Goal: Task Accomplishment & Management: Manage account settings

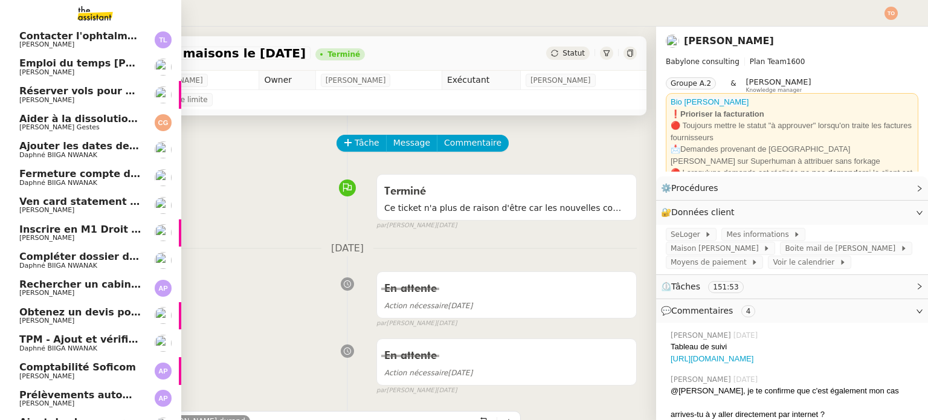
scroll to position [178, 0]
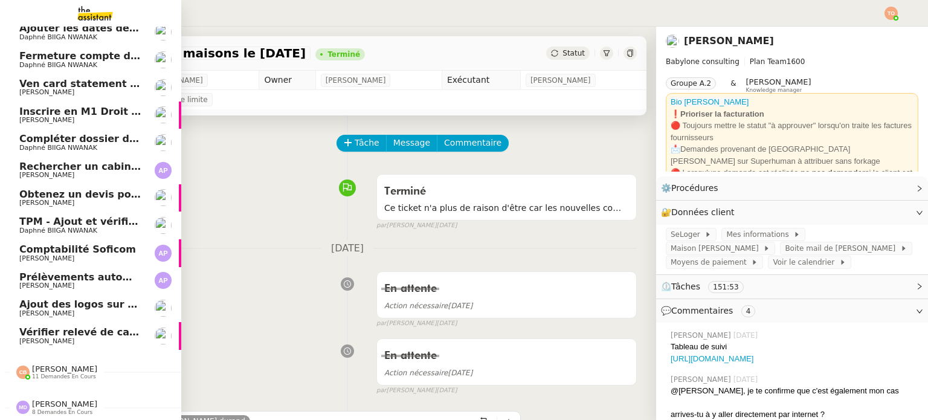
click at [71, 189] on span "Obtenez un devis pour une visite" at bounding box center [109, 194] width 180 height 11
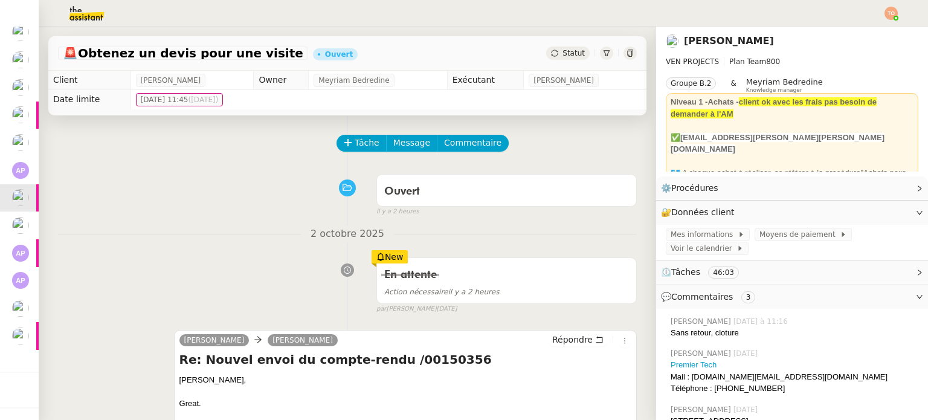
scroll to position [121, 0]
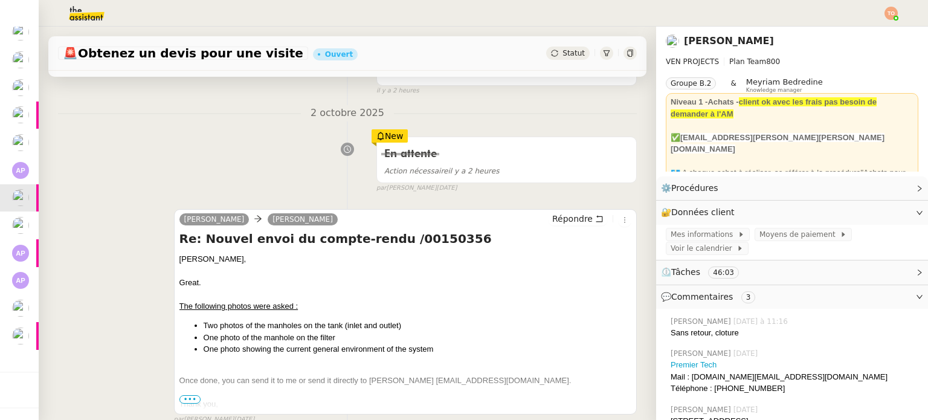
click at [189, 399] on span "•••" at bounding box center [191, 399] width 22 height 8
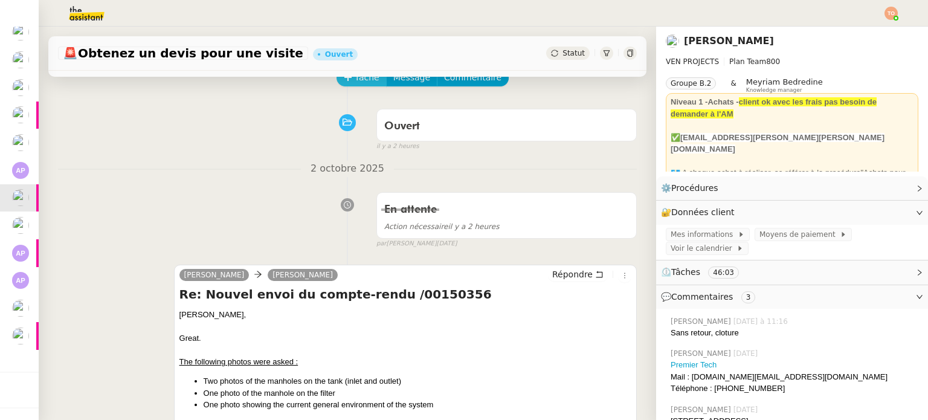
scroll to position [0, 0]
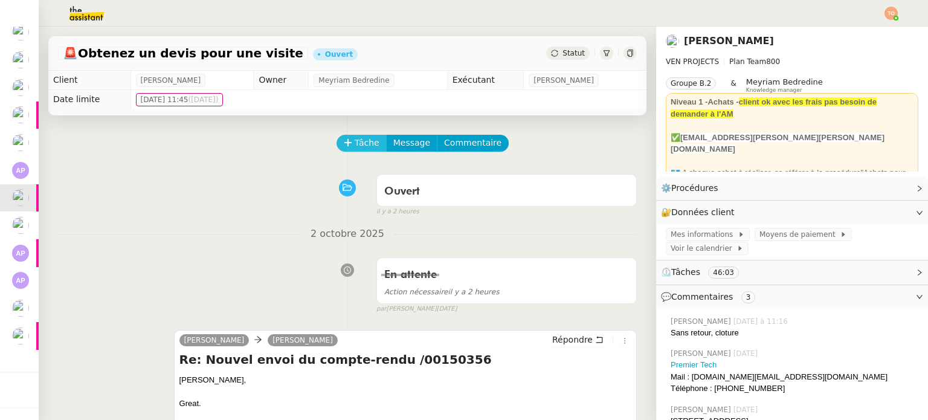
click at [348, 152] on button "Tâche" at bounding box center [362, 143] width 50 height 17
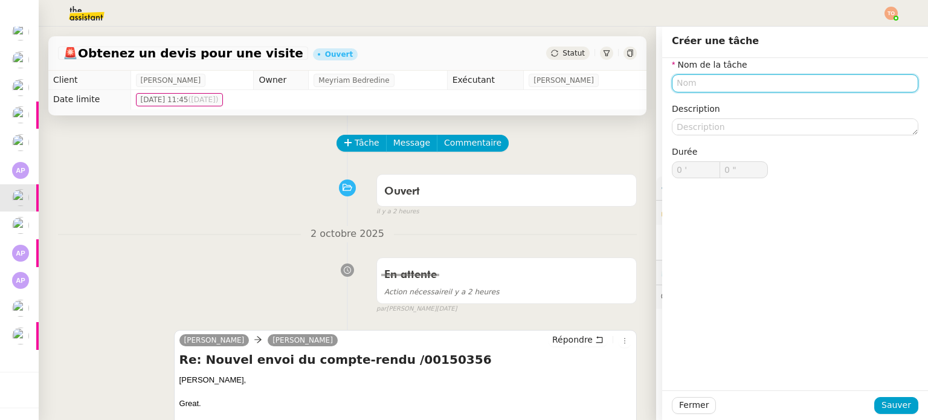
click at [708, 77] on input "text" at bounding box center [795, 83] width 247 height 18
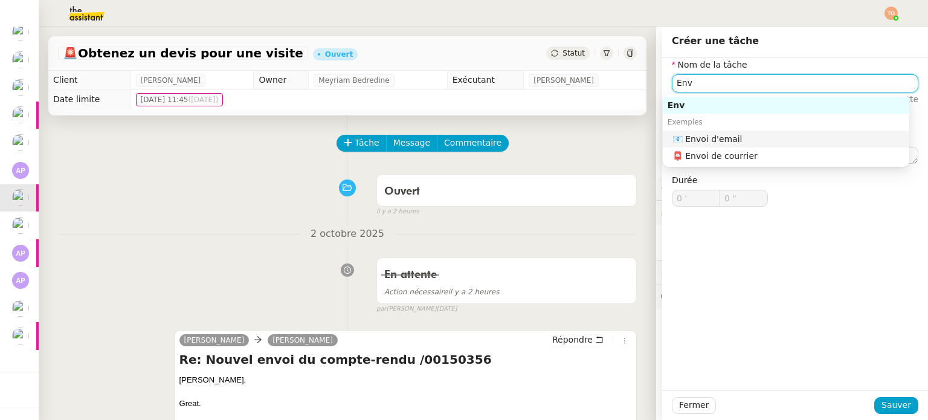
click at [728, 136] on div "📧 Envoi d'email" at bounding box center [789, 139] width 232 height 11
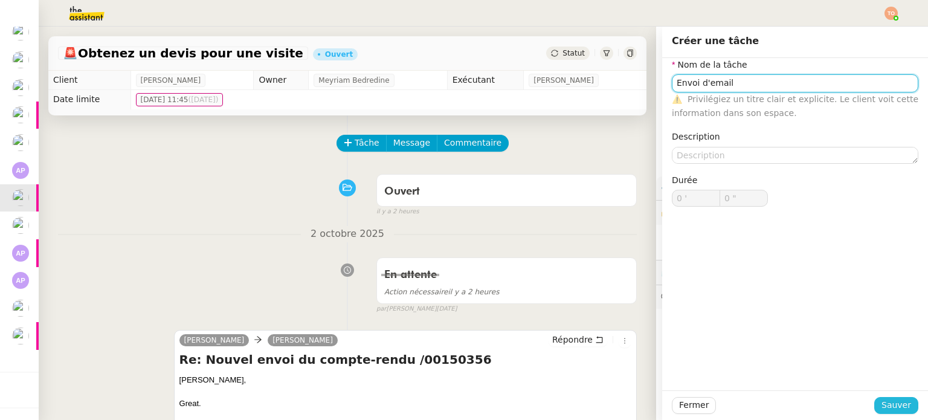
type input "Envoi d'email"
click at [899, 409] on span "Sauver" at bounding box center [897, 405] width 30 height 14
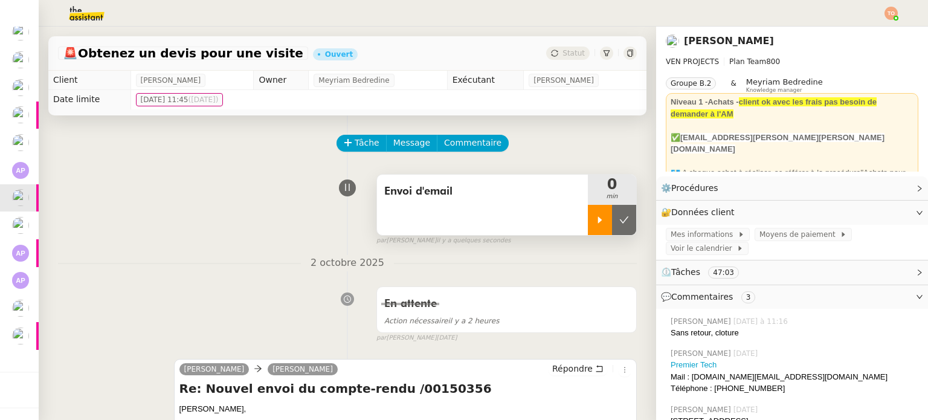
click at [588, 221] on div at bounding box center [600, 220] width 24 height 30
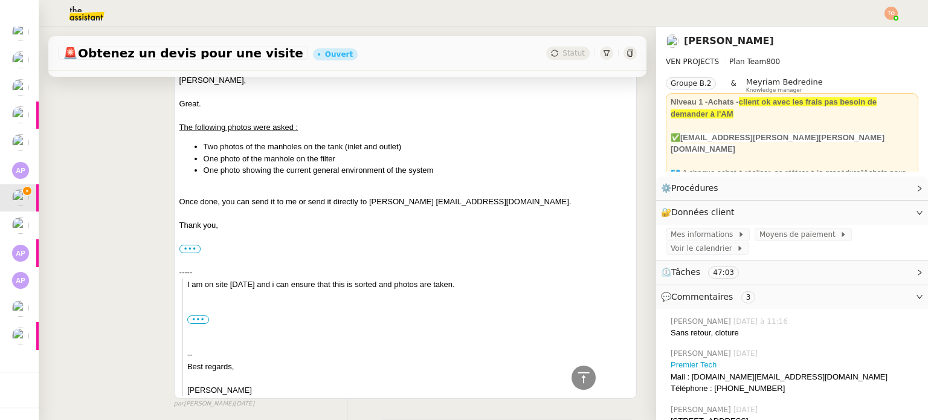
scroll to position [242, 0]
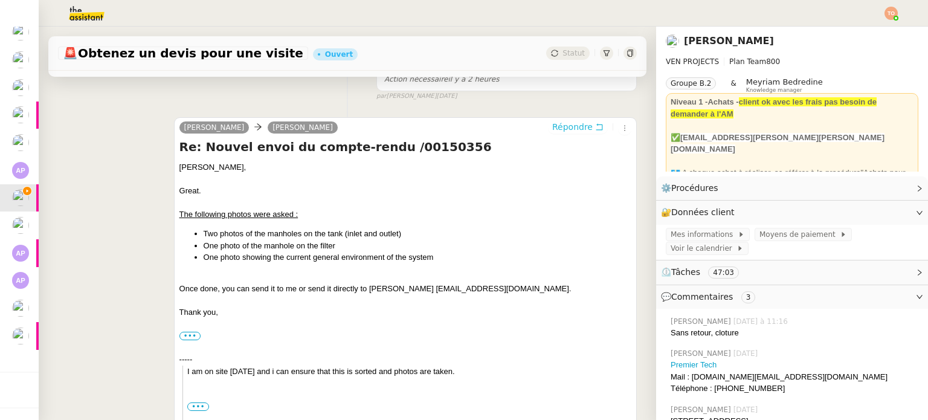
click at [555, 127] on span "Répondre" at bounding box center [572, 127] width 40 height 12
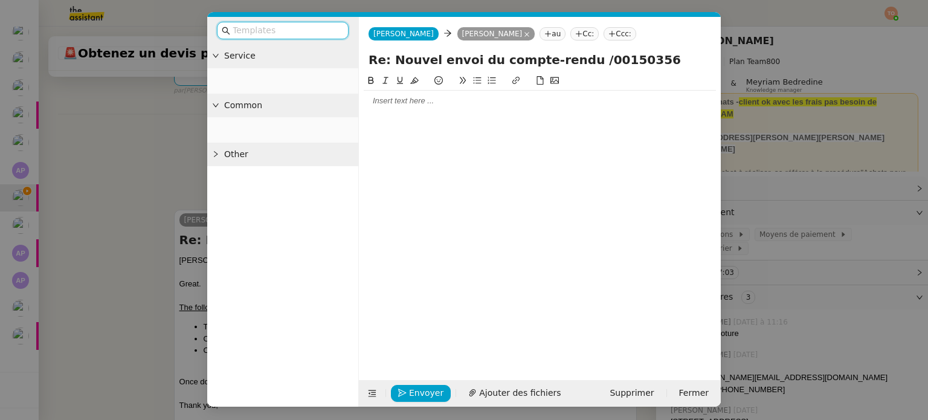
scroll to position [334, 0]
click at [447, 105] on div at bounding box center [540, 100] width 352 height 11
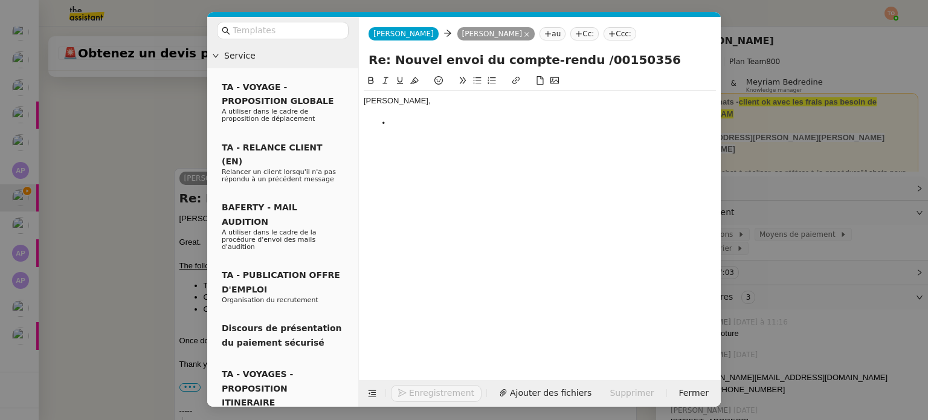
scroll to position [386, 0]
click at [70, 212] on nz-modal-container "Service TA - VOYAGE - PROPOSITION GLOBALE A utiliser dans le cadre de propositi…" at bounding box center [464, 210] width 928 height 420
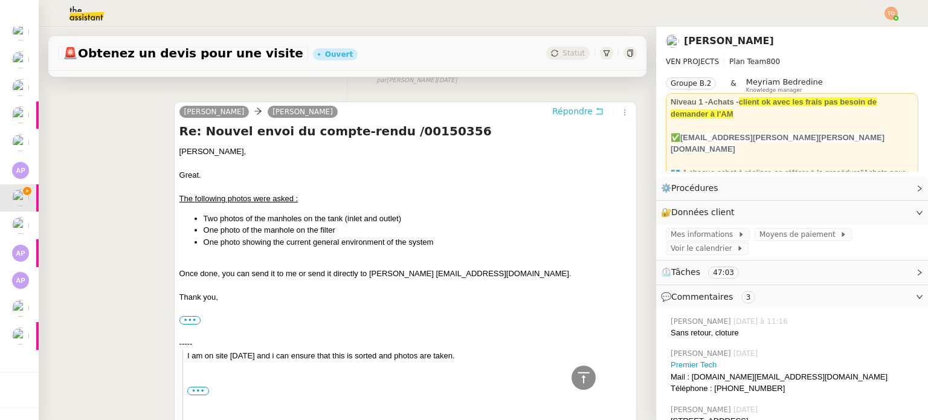
scroll to position [0, 0]
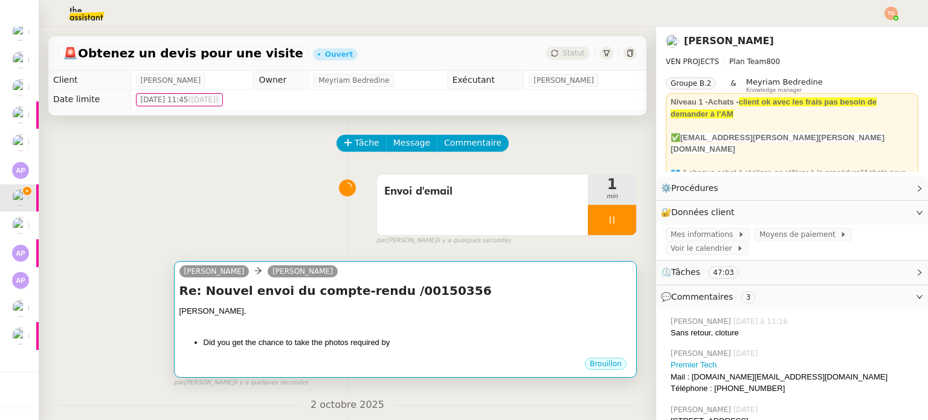
click at [452, 310] on div "Charles," at bounding box center [406, 311] width 452 height 12
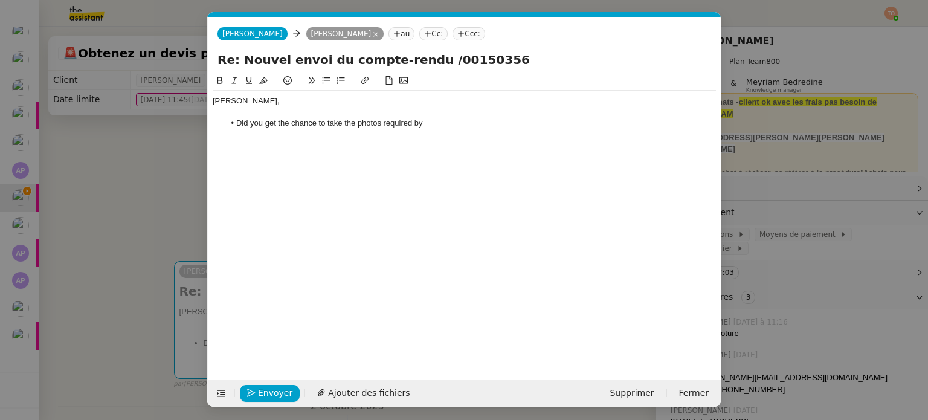
scroll to position [0, 25]
click at [462, 128] on li "Did you get the chance to take the photos required by" at bounding box center [471, 123] width 492 height 11
click at [273, 123] on li "Did you get the chance to take the photos required by Premier Tech ?" at bounding box center [471, 123] width 492 height 11
click at [400, 128] on li "Did you get the chance to take the photos required by Premier Tech ?" at bounding box center [471, 123] width 492 height 11
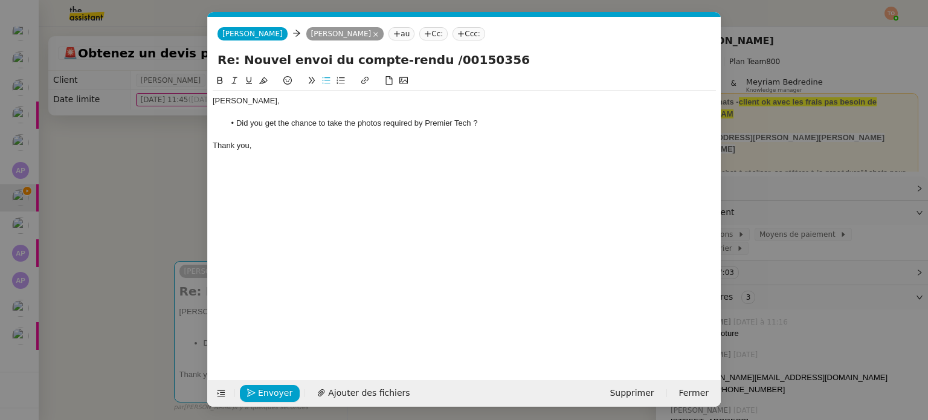
click at [401, 128] on li "Did you get the chance to take the photos required by Premier Tech ?" at bounding box center [471, 123] width 492 height 11
click at [340, 124] on li "Did you get the chance to take the photos required by Premier Tech ?" at bounding box center [471, 123] width 492 height 11
click at [329, 124] on li "Did you get the chance to take the photos required by Premier Tech ?" at bounding box center [471, 123] width 492 height 11
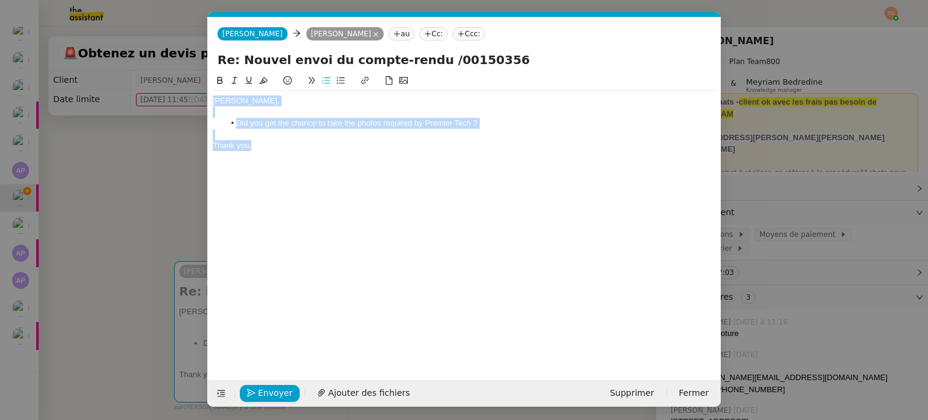
drag, startPoint x: 293, startPoint y: 147, endPoint x: 214, endPoint y: 102, distance: 90.4
click at [214, 102] on div "Charles, Did you get the chance to take the photos required by Premier Tech ? T…" at bounding box center [464, 123] width 503 height 65
copy div "Charles, Did you get the chance to take the photos required by Premier Tech ? T…"
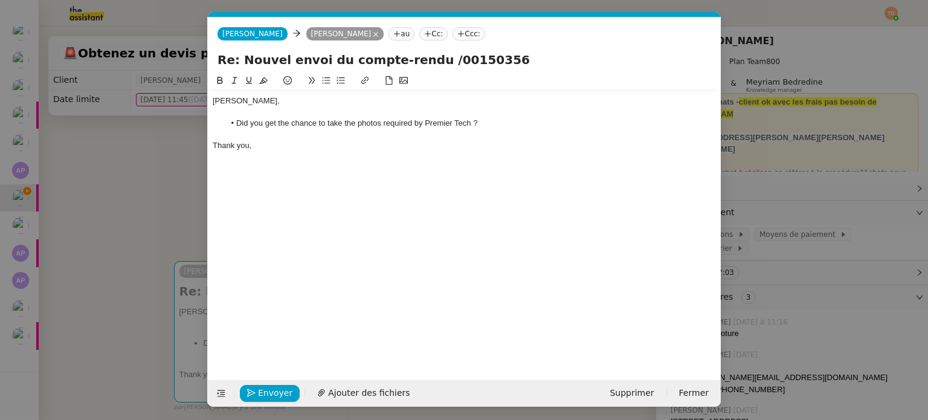
click at [145, 120] on nz-modal-container "Service TA - VOYAGE - PROPOSITION GLOBALE A utiliser dans le cadre de propositi…" at bounding box center [464, 210] width 928 height 420
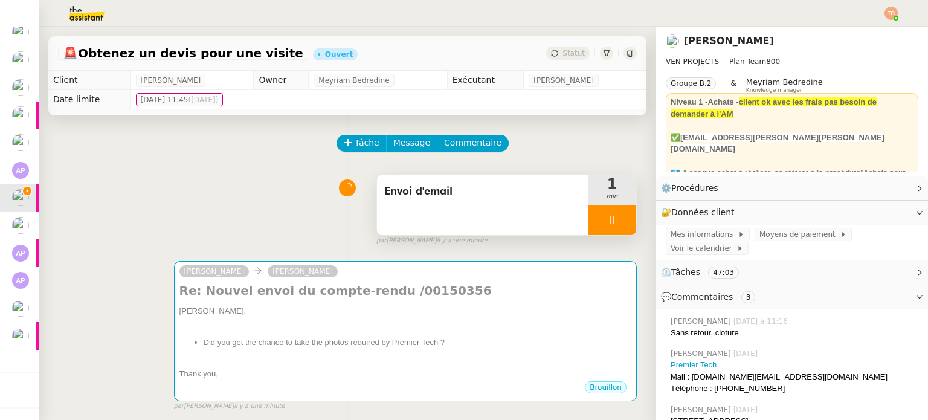
click at [609, 223] on div at bounding box center [612, 220] width 48 height 30
click at [615, 223] on button at bounding box center [624, 220] width 24 height 30
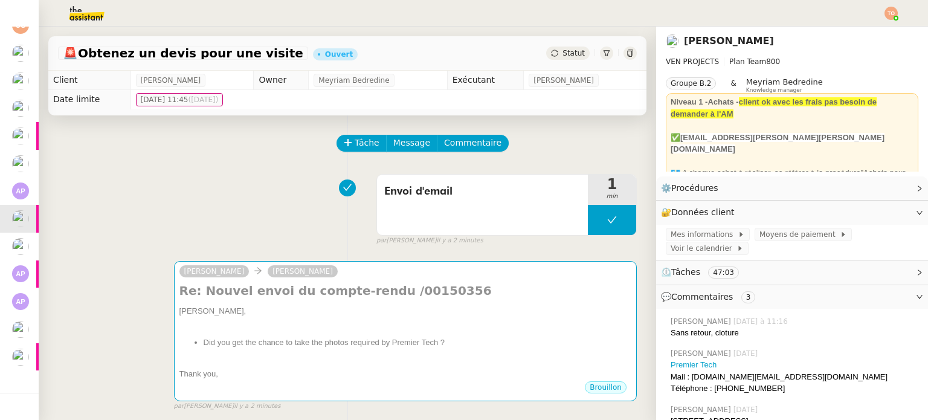
scroll to position [206, 0]
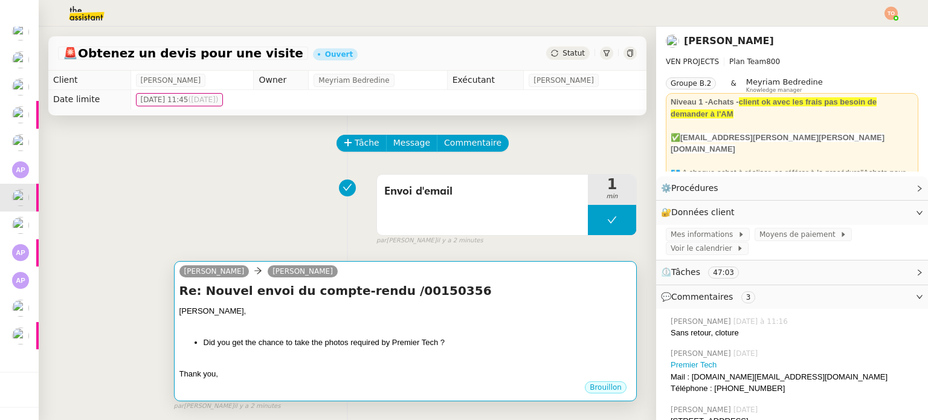
click at [544, 329] on div at bounding box center [406, 323] width 452 height 12
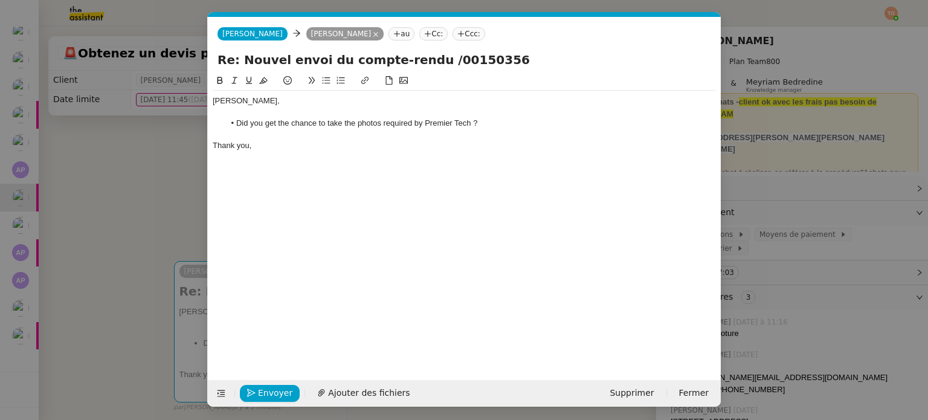
scroll to position [0, 25]
click at [256, 393] on button "Envoyer" at bounding box center [270, 393] width 60 height 17
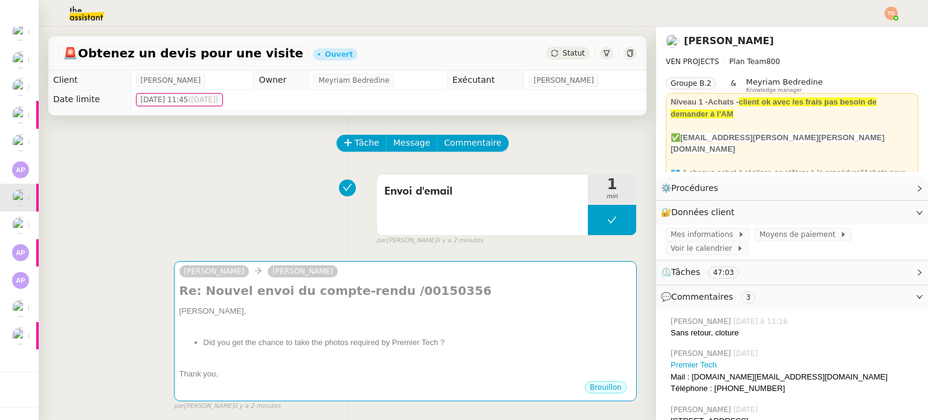
click at [572, 53] on div "Statut" at bounding box center [568, 53] width 44 height 13
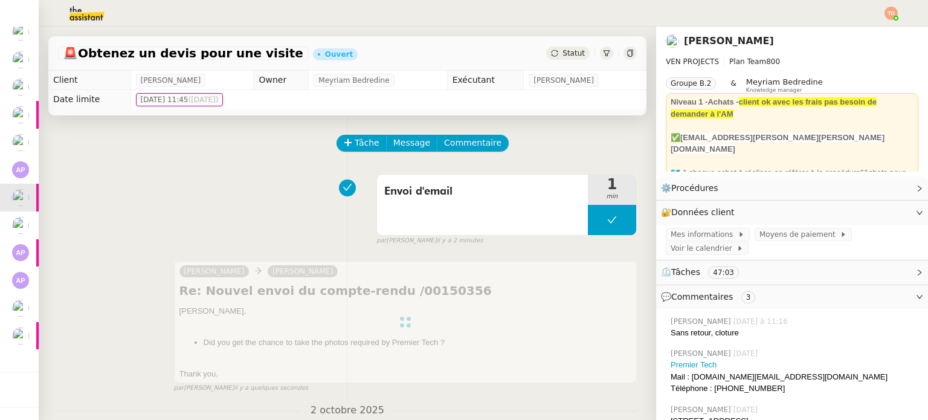
click at [571, 53] on div "Statut" at bounding box center [568, 53] width 44 height 13
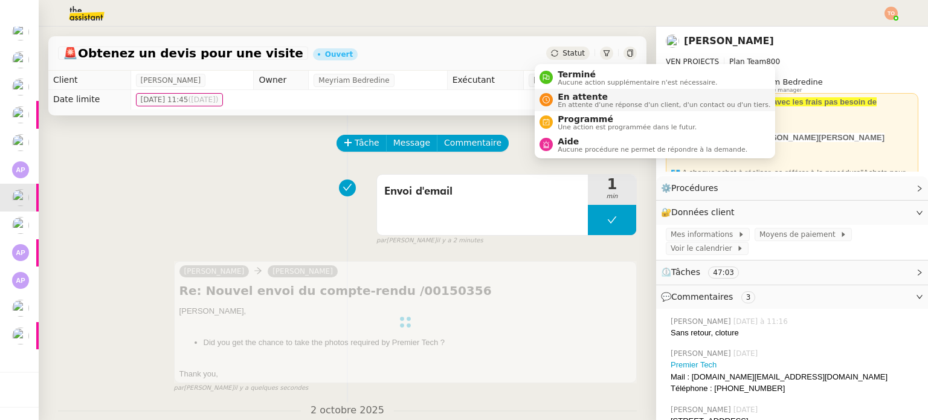
click at [580, 103] on span "En attente d'une réponse d'un client, d'un contact ou d'un tiers." at bounding box center [664, 105] width 213 height 7
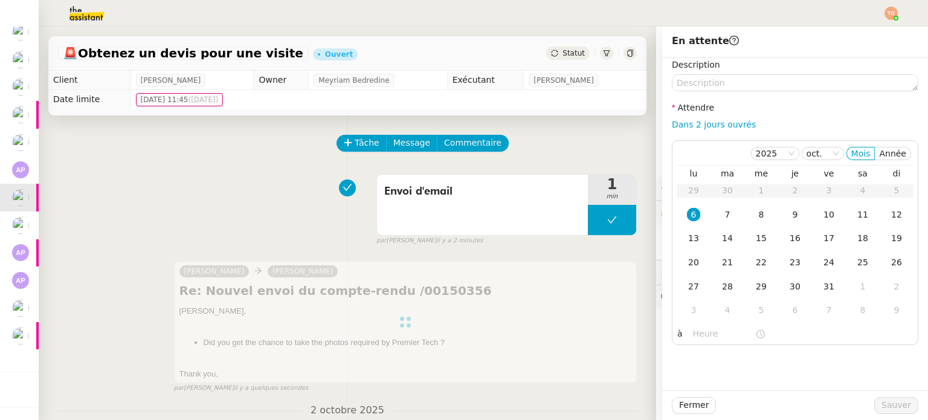
drag, startPoint x: 691, startPoint y: 120, endPoint x: 705, endPoint y: 134, distance: 19.2
click at [691, 120] on link "Dans 2 jours ouvrés" at bounding box center [714, 125] width 84 height 10
type input "07:00"
click at [890, 403] on div "Fermer Sauver" at bounding box center [795, 405] width 266 height 30
click at [890, 403] on span "Sauver" at bounding box center [897, 405] width 30 height 14
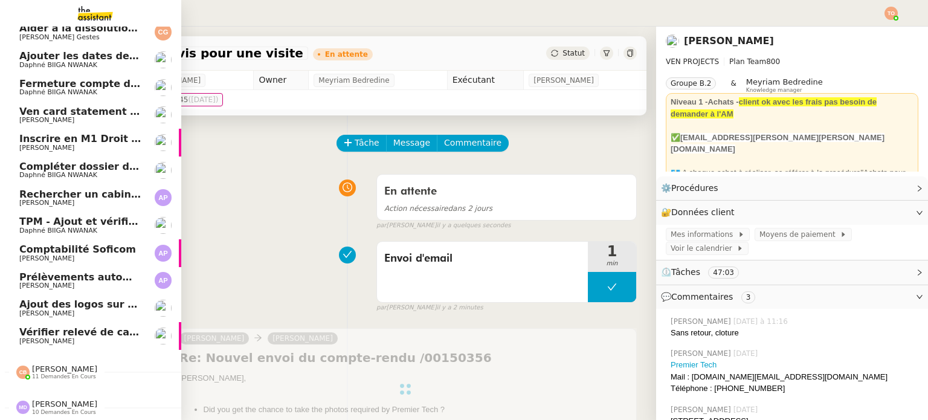
click at [62, 311] on link "Ajout des logos sur Canva- octobre 2025 Naelle Van Moerbeke" at bounding box center [90, 308] width 181 height 28
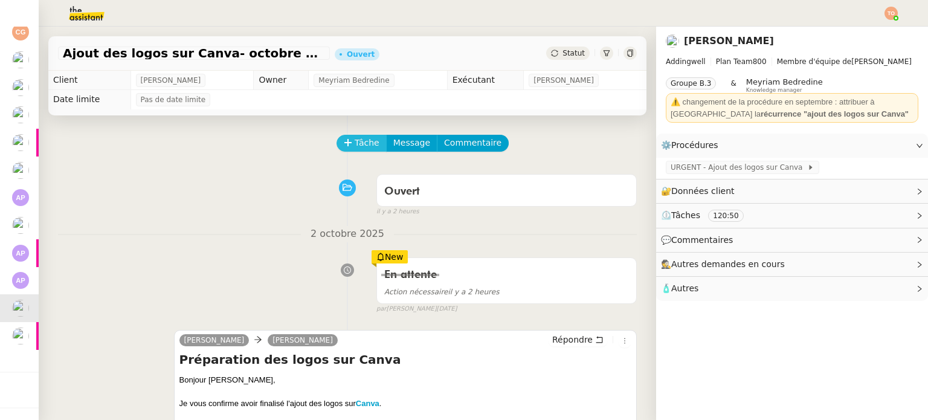
click at [357, 146] on span "Tâche" at bounding box center [367, 143] width 25 height 14
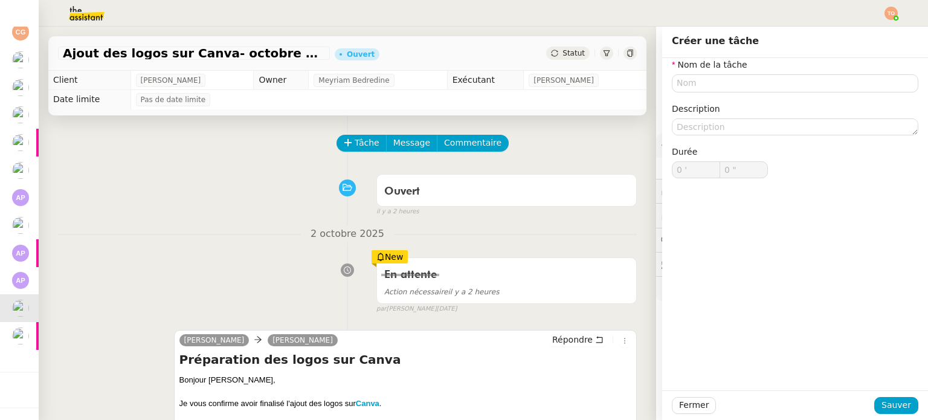
click at [727, 95] on div "Nom de la tâche Description Durée 0 ' 0 "" at bounding box center [795, 128] width 247 height 140
click at [734, 82] on input "text" at bounding box center [795, 83] width 247 height 18
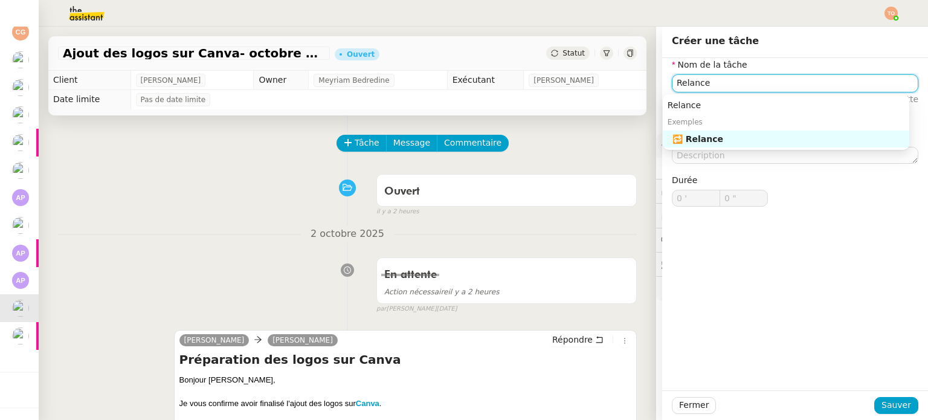
click at [780, 138] on div "🔁 Relance" at bounding box center [789, 139] width 232 height 11
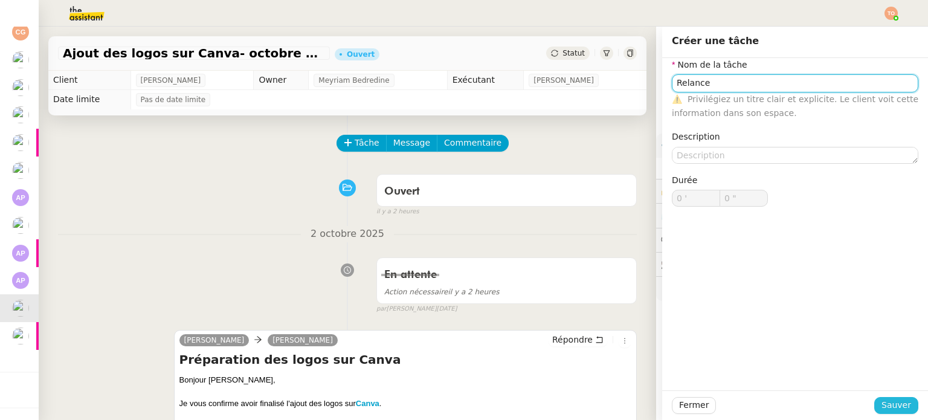
type input "Relance"
click at [890, 398] on span "Sauver" at bounding box center [897, 405] width 30 height 14
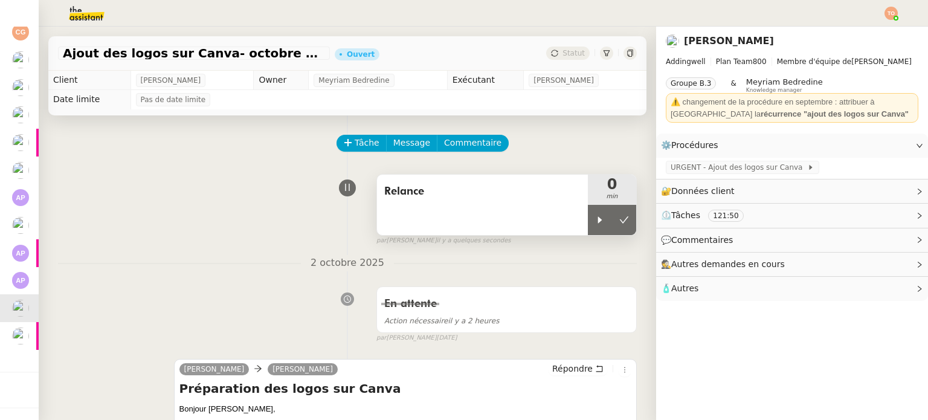
click at [588, 205] on div "0 min" at bounding box center [612, 190] width 48 height 30
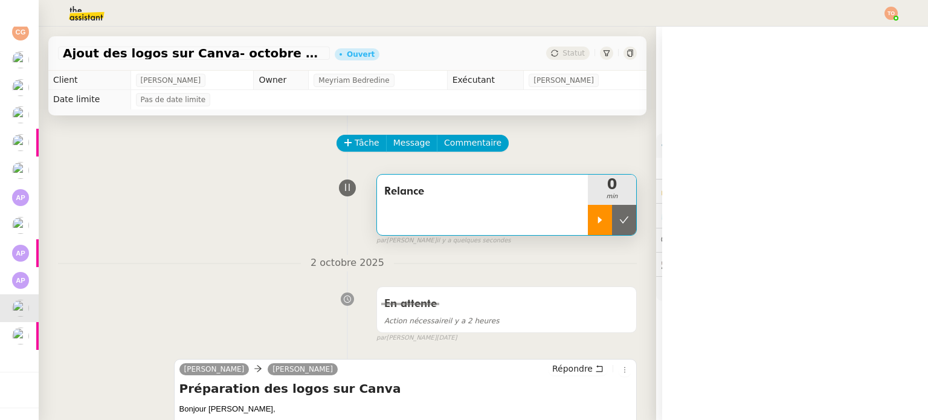
click at [588, 215] on div at bounding box center [600, 220] width 24 height 30
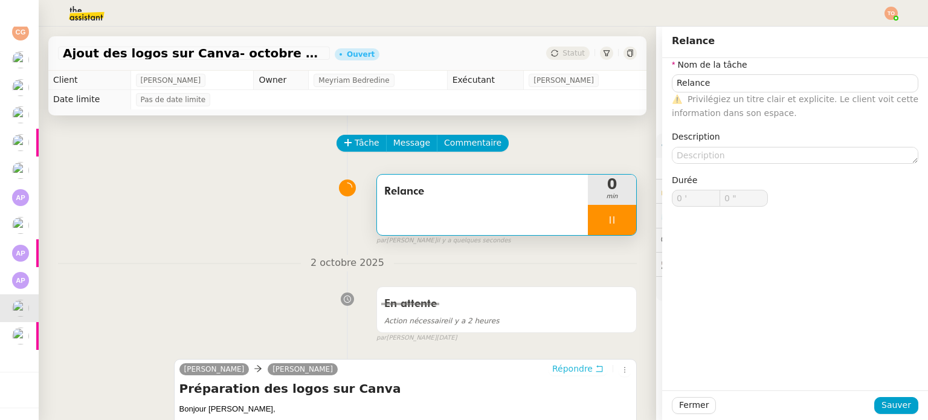
type input "Relance"
type input "0 '"
type input "0 ""
type input "Relance"
type input "0 '"
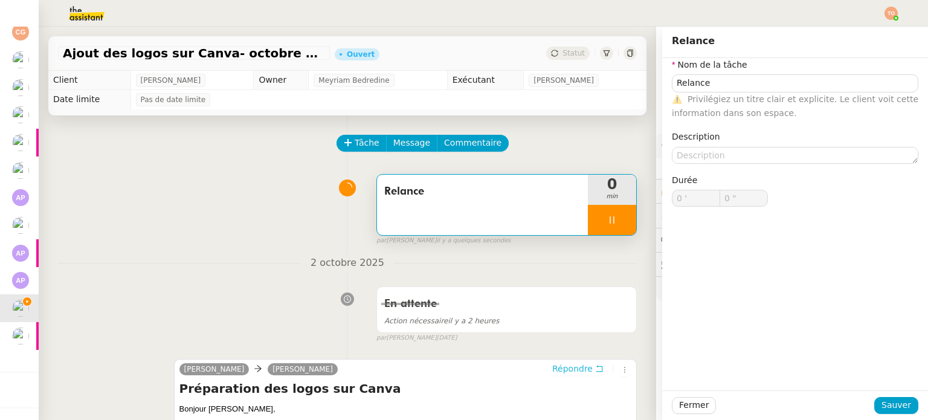
click at [595, 369] on icon at bounding box center [599, 368] width 8 height 8
type input "1 ""
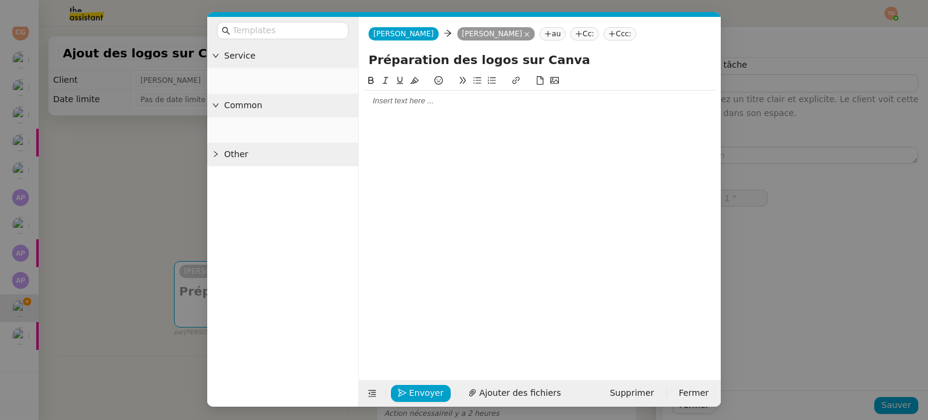
type input "Relance"
type input "0 '"
type input "1 ""
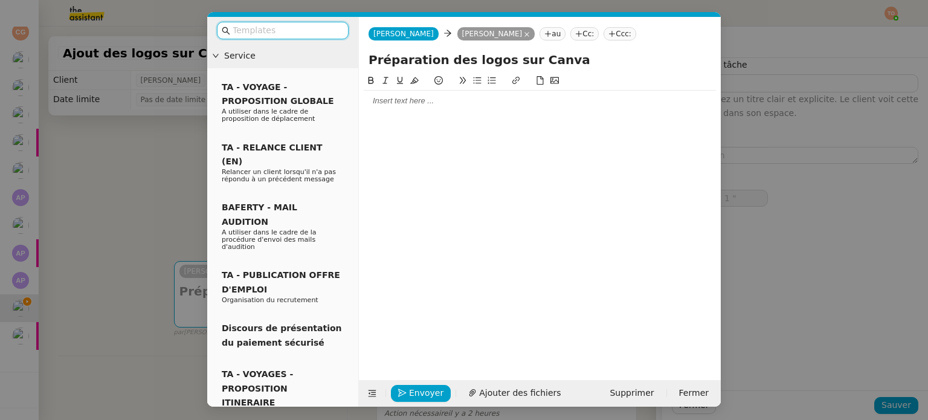
type input "Relance"
type input "0 '"
type input "1 ""
type input "Relance"
type input "0 '"
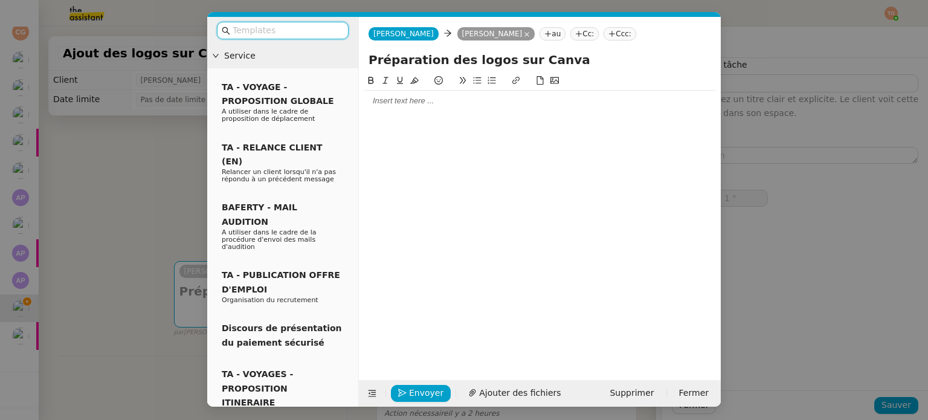
type input "2 ""
type input "Relance"
type input "0 '"
type input "2 ""
click at [306, 33] on input "text" at bounding box center [287, 31] width 109 height 14
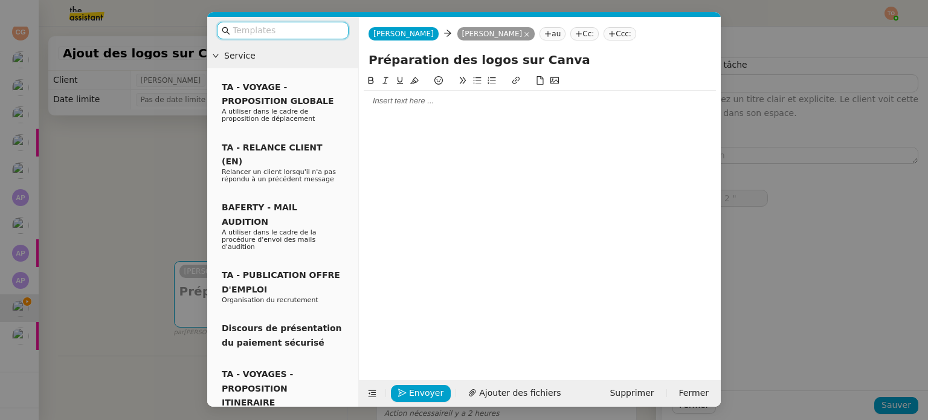
type input "e"
type input "3 ""
type input "rela"
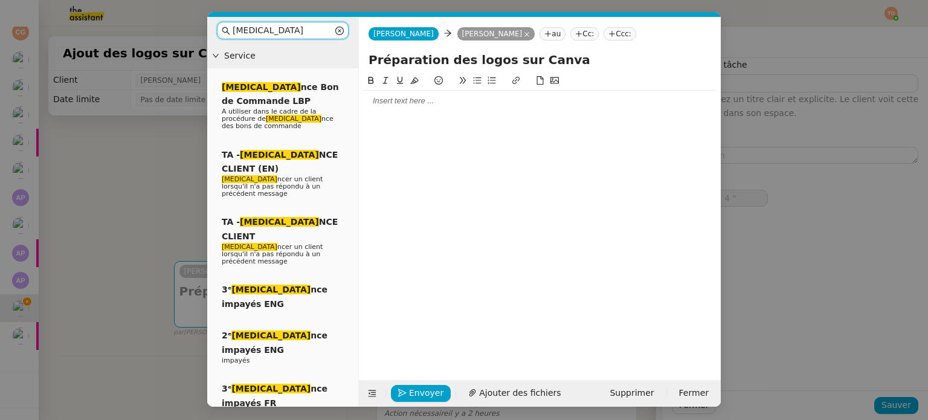
type input "5 ""
type input "rela"
click at [308, 210] on div "TA - RELA NCE CLIENT Rela ncer un client lorsqu'il n'a pas répondu à un précéde…" at bounding box center [283, 241] width 132 height 63
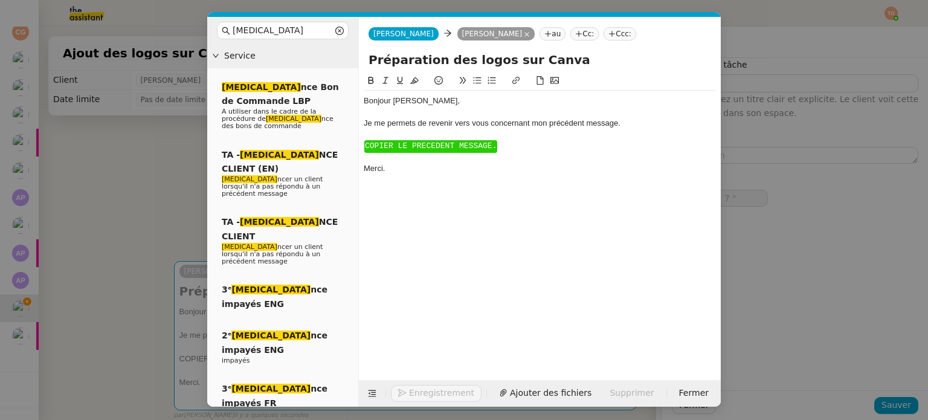
click at [144, 149] on nz-modal-container "rela Service Rela nce Bon de Commande LBP A utiliser dans le cadre de la procéd…" at bounding box center [464, 210] width 928 height 420
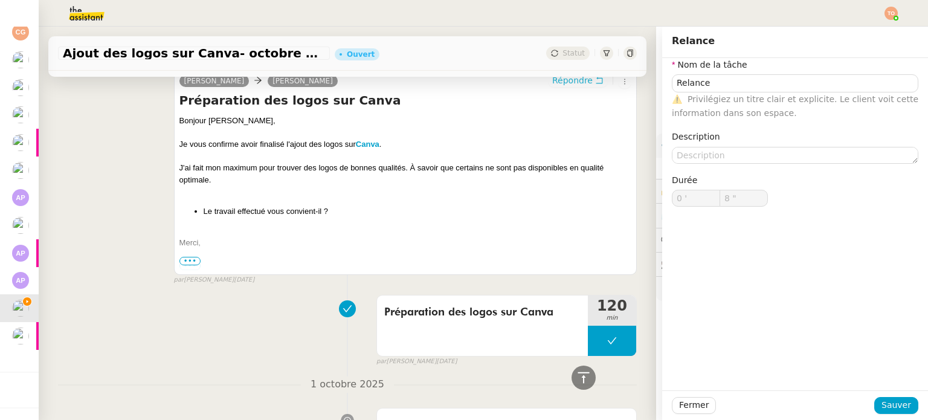
scroll to position [445, 0]
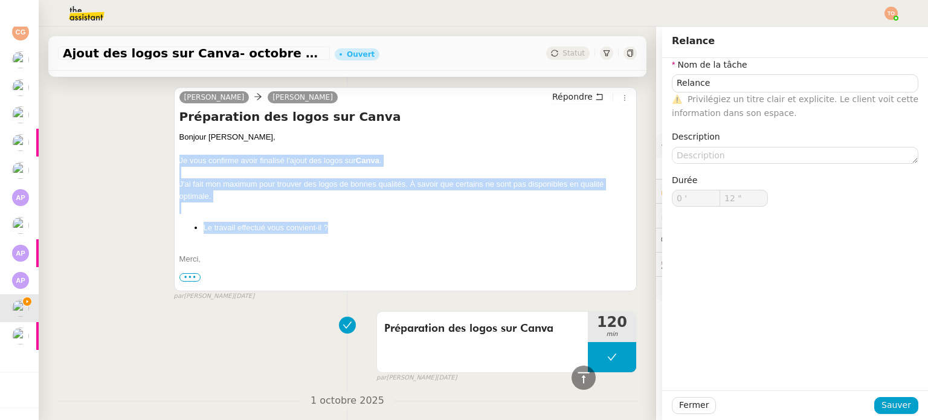
drag, startPoint x: 295, startPoint y: 218, endPoint x: 172, endPoint y: 159, distance: 136.8
click at [174, 159] on div "Camille Naelle Van Moerbeke Répondre Préparation des logos sur Canva Bonjour Na…" at bounding box center [405, 189] width 463 height 204
copy div "Je vous confirme avoir finalisé l'ajout des logos sur Canva . J'ai fait mon max…"
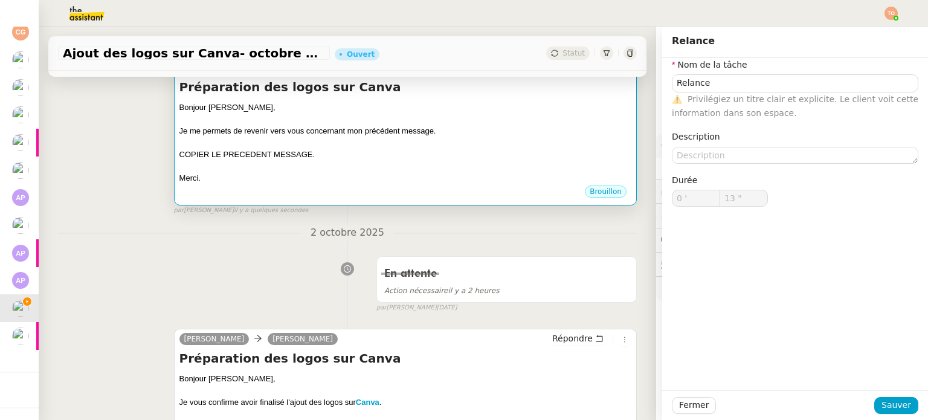
click at [372, 166] on div at bounding box center [406, 167] width 452 height 12
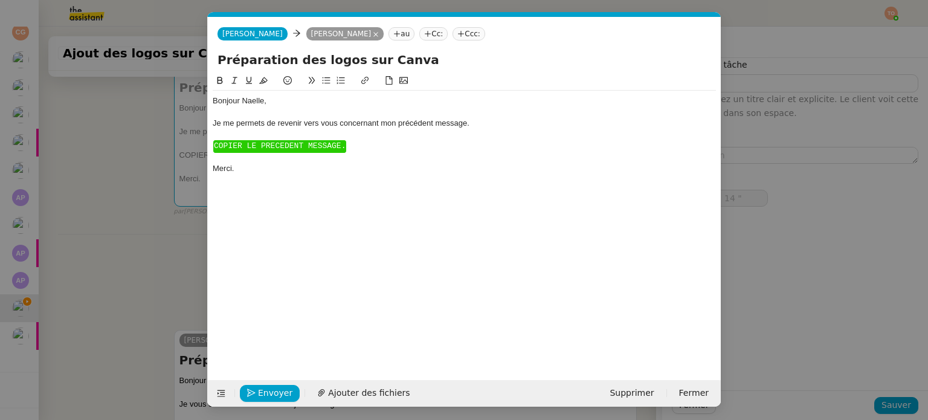
scroll to position [0, 39]
click at [327, 146] on span "COPIER LE PRECEDENT MESSAGE." at bounding box center [280, 145] width 132 height 9
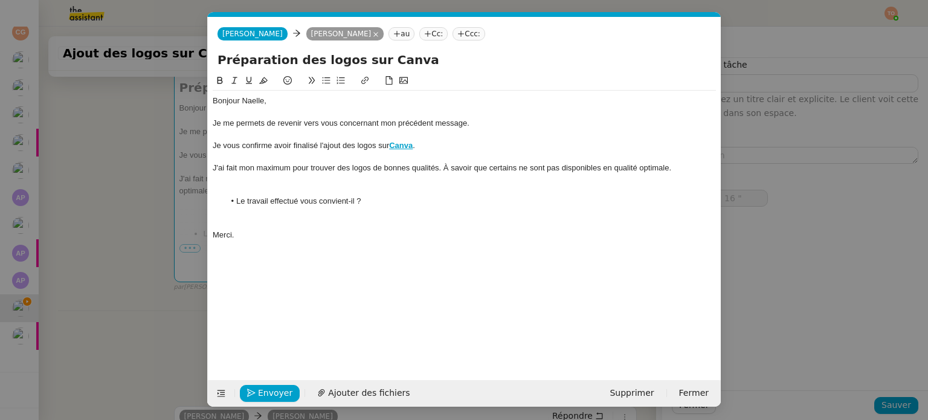
click at [328, 189] on div at bounding box center [464, 190] width 503 height 11
click at [327, 212] on div at bounding box center [464, 212] width 503 height 11
click at [283, 389] on span "Envoyer" at bounding box center [275, 393] width 34 height 14
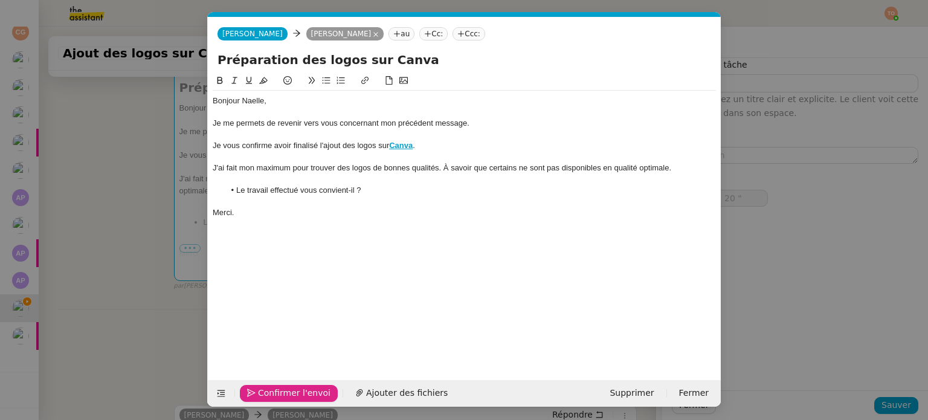
click at [283, 389] on span "Confirmer l'envoi" at bounding box center [294, 393] width 73 height 14
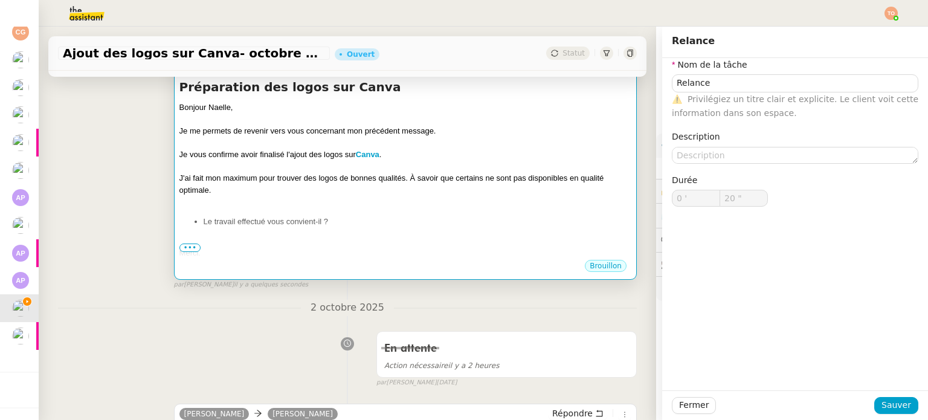
type input "21 ""
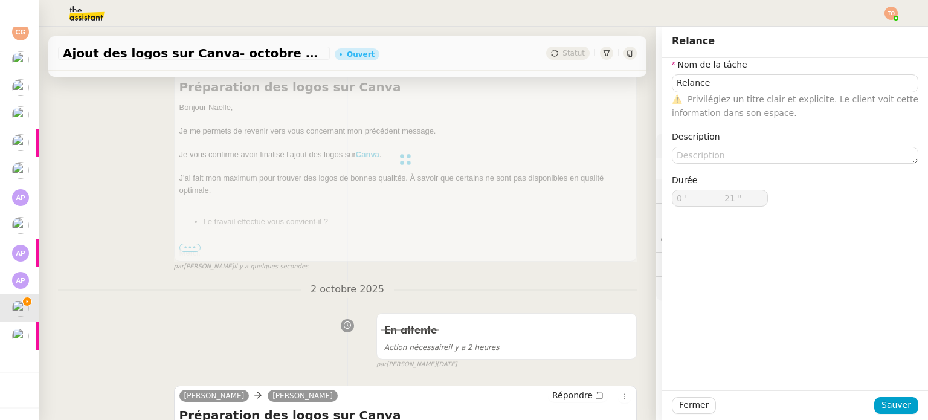
type input "Relance"
type input "0 '"
type input "22 ""
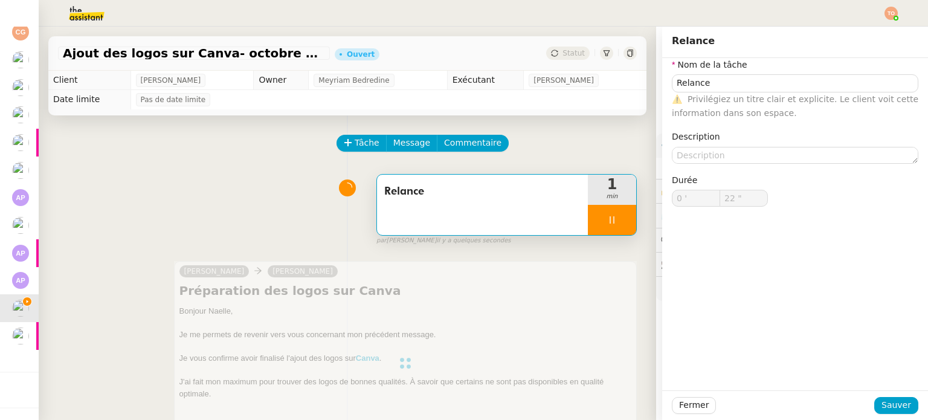
click at [607, 212] on div at bounding box center [612, 220] width 48 height 30
click at [620, 217] on icon at bounding box center [625, 220] width 10 height 10
type input "Relance"
type input "0 '"
type input "22 ""
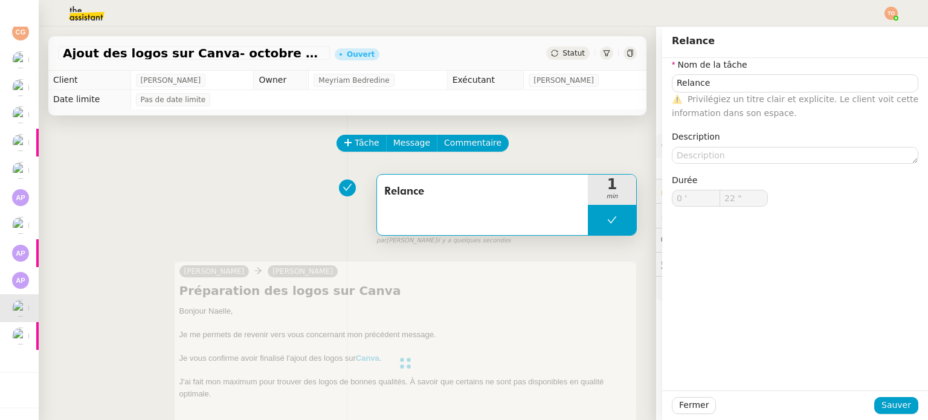
type input "Relance"
type input "0 '"
type input "22 ""
type input "Relance"
type input "0 '"
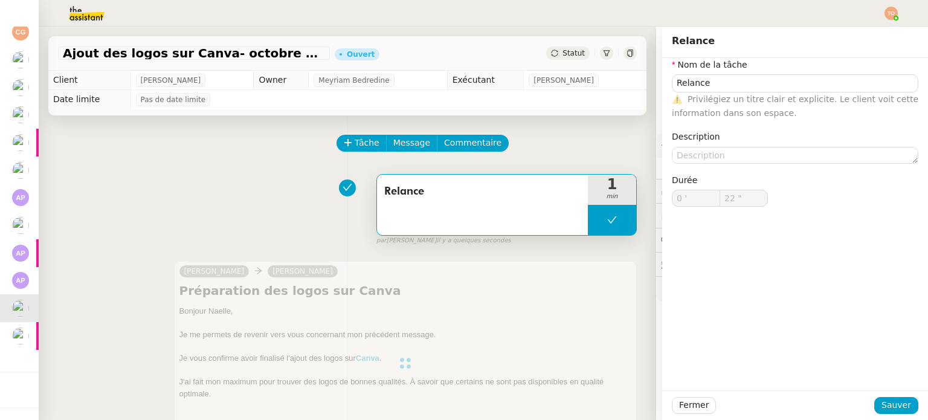
type input "22 ""
click at [563, 49] on span "Statut" at bounding box center [574, 53] width 22 height 8
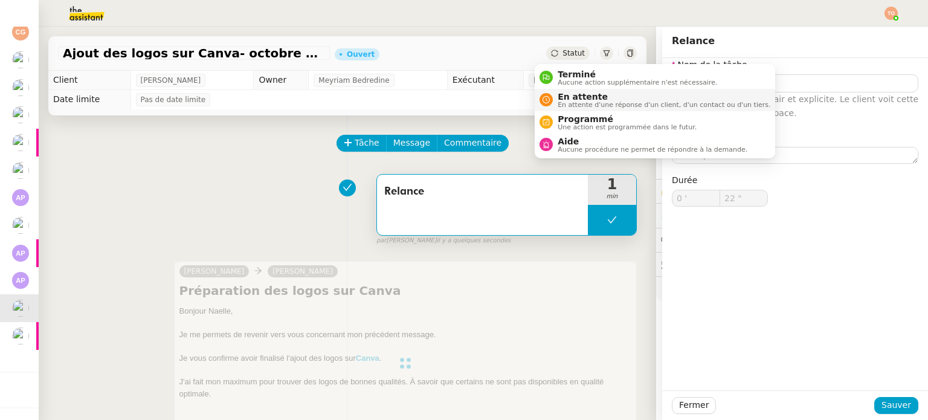
type input "Relance"
type input "0 '"
type input "22 ""
click at [580, 92] on span "En attente" at bounding box center [664, 97] width 213 height 10
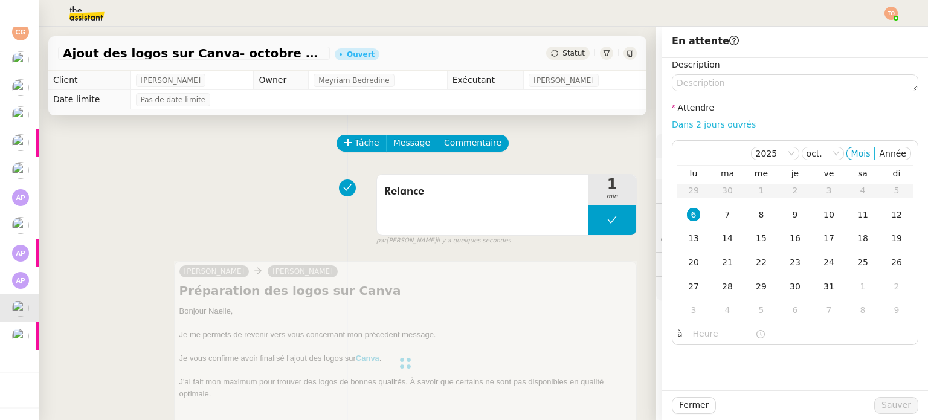
click at [682, 126] on link "Dans 2 jours ouvrés" at bounding box center [714, 125] width 84 height 10
type input "07:00"
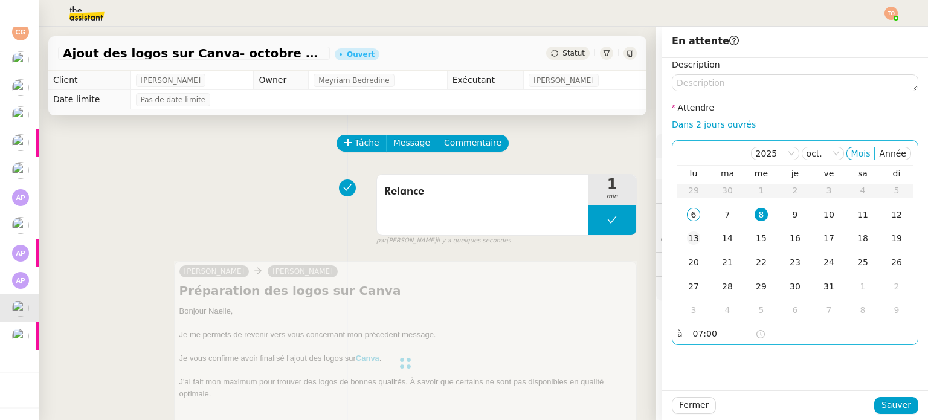
click at [691, 241] on div "13" at bounding box center [693, 237] width 13 height 13
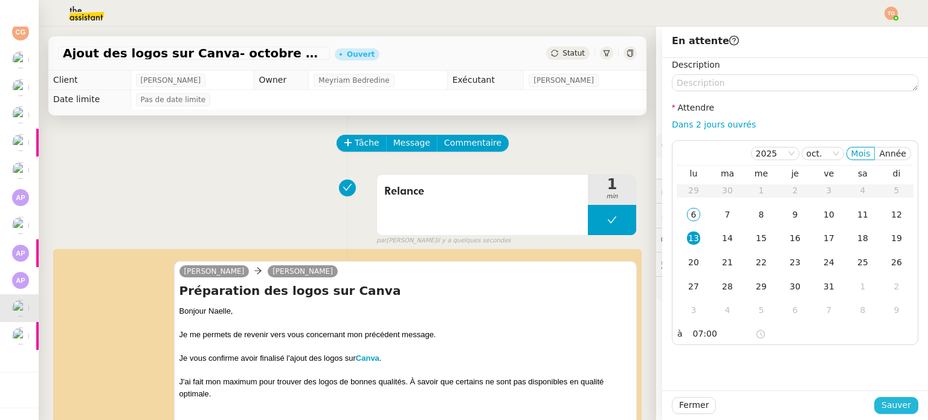
click at [884, 404] on span "Sauver" at bounding box center [897, 405] width 30 height 14
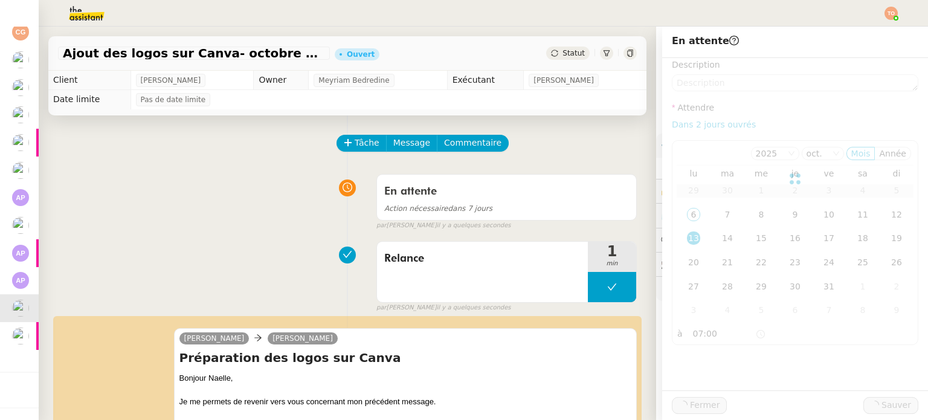
scroll to position [178, 0]
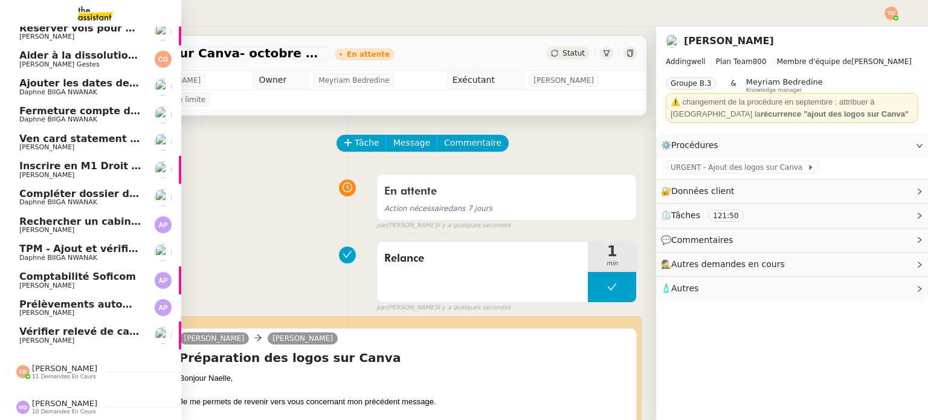
click at [56, 337] on span "Caroline Evans" at bounding box center [80, 340] width 122 height 7
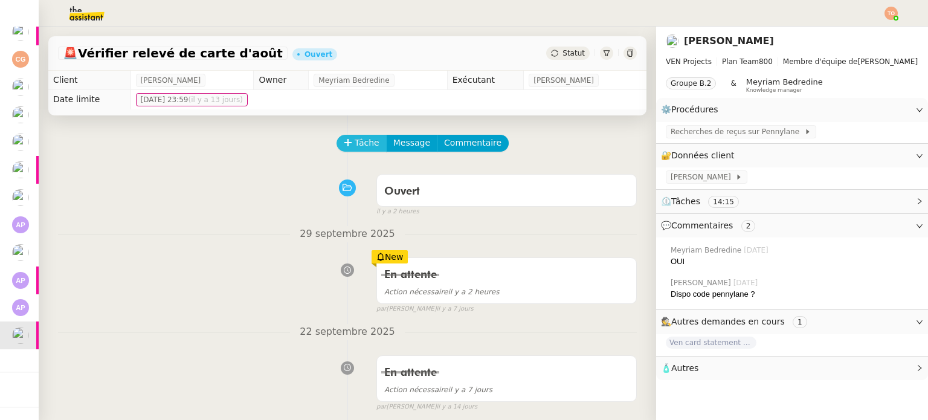
click at [367, 140] on span "Tâche" at bounding box center [367, 143] width 25 height 14
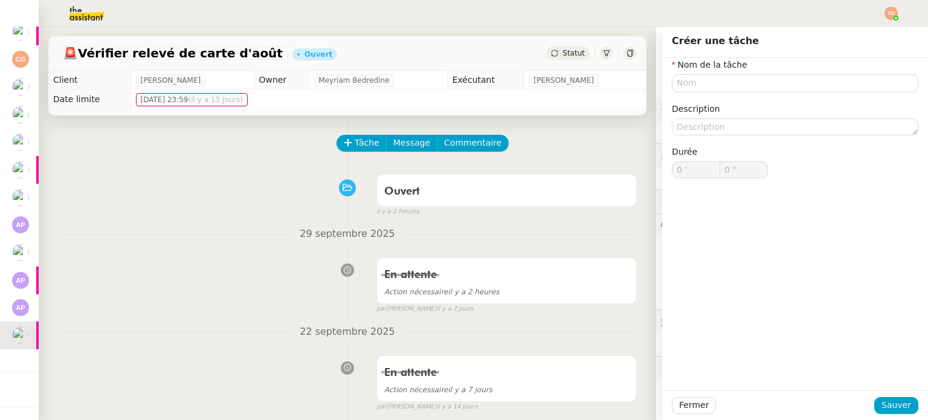
click at [293, 158] on div "Tâche Message Commentaire" at bounding box center [347, 149] width 579 height 29
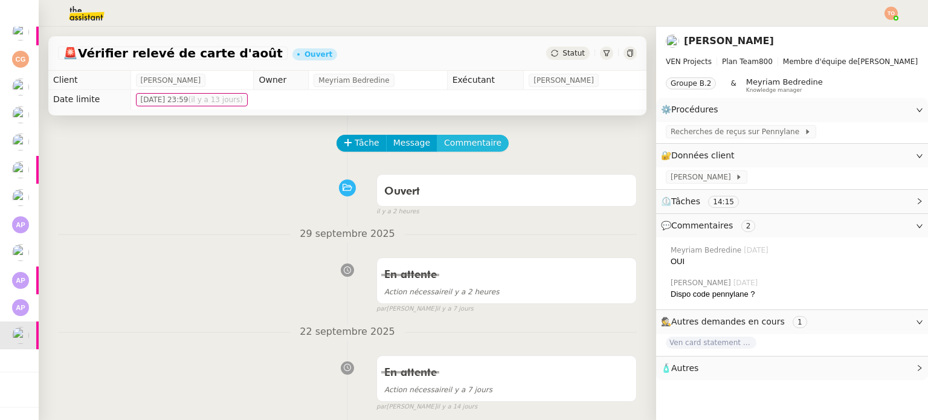
click at [476, 143] on span "Commentaire" at bounding box center [472, 143] width 57 height 14
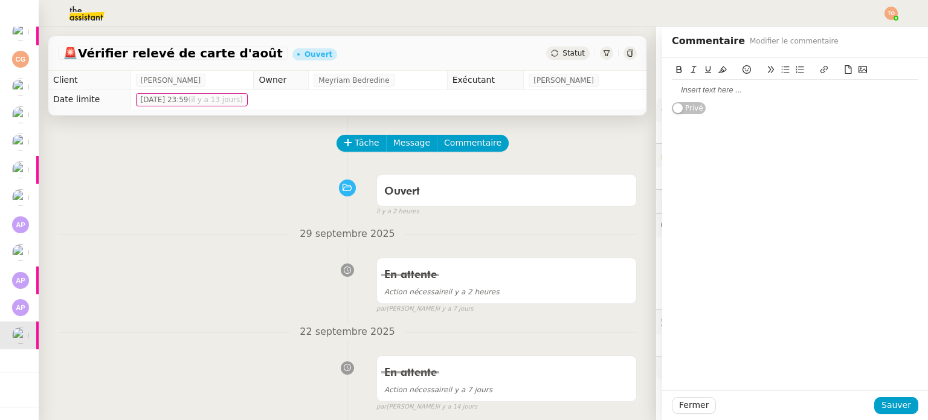
click at [744, 83] on div at bounding box center [795, 90] width 247 height 21
click at [889, 404] on span "Sauver" at bounding box center [897, 405] width 30 height 14
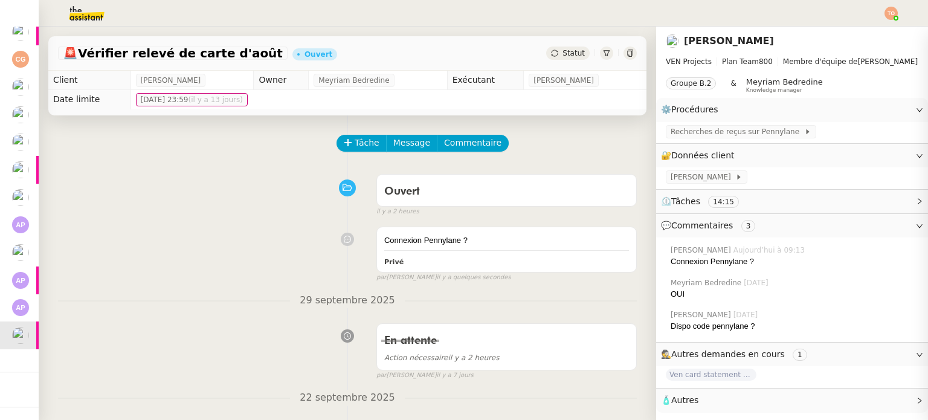
click at [560, 44] on div "🚨 Vérifier relevé de carte d'août Ouvert Statut" at bounding box center [347, 53] width 598 height 34
click at [563, 54] on span "Statut" at bounding box center [574, 53] width 22 height 8
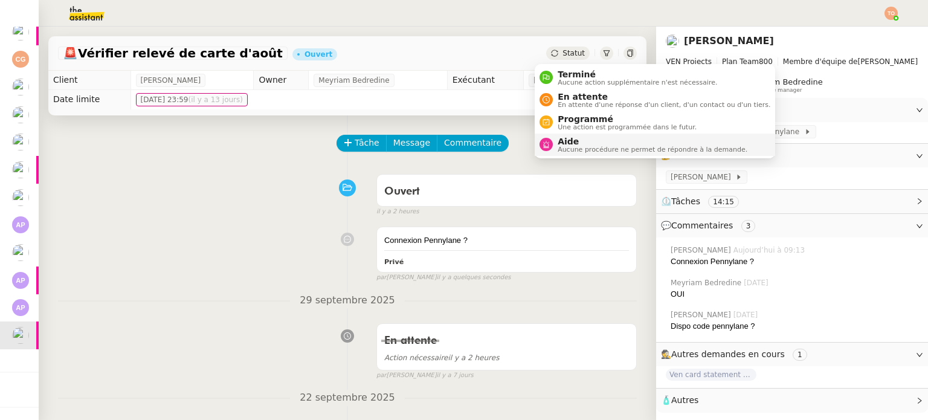
drag, startPoint x: 588, startPoint y: 140, endPoint x: 602, endPoint y: 149, distance: 17.4
click at [588, 140] on span "Aide" at bounding box center [653, 142] width 190 height 10
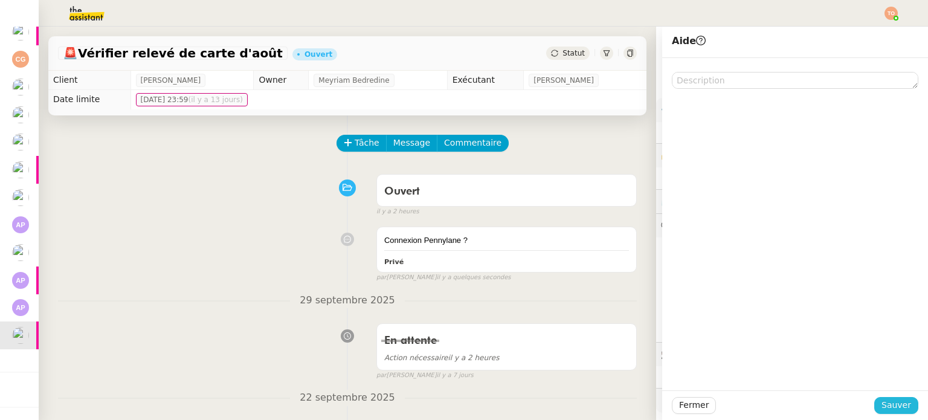
click at [896, 400] on span "Sauver" at bounding box center [897, 405] width 30 height 14
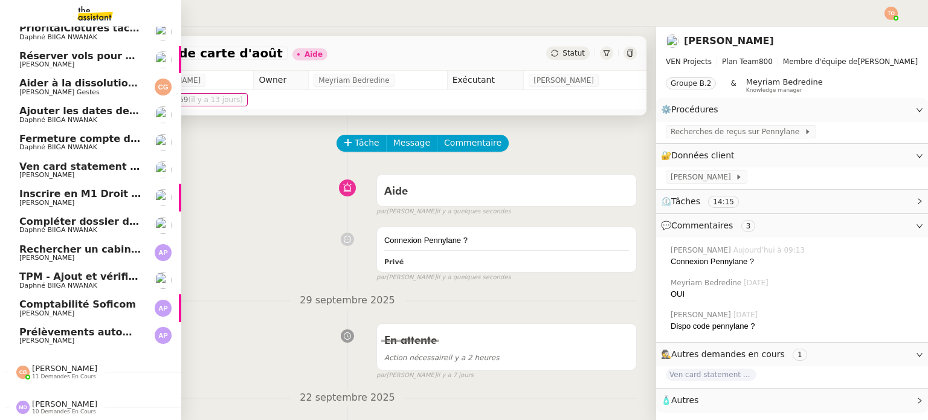
click at [128, 331] on span "Prélèvements automatiques Torelli x Soficom" at bounding box center [142, 331] width 247 height 11
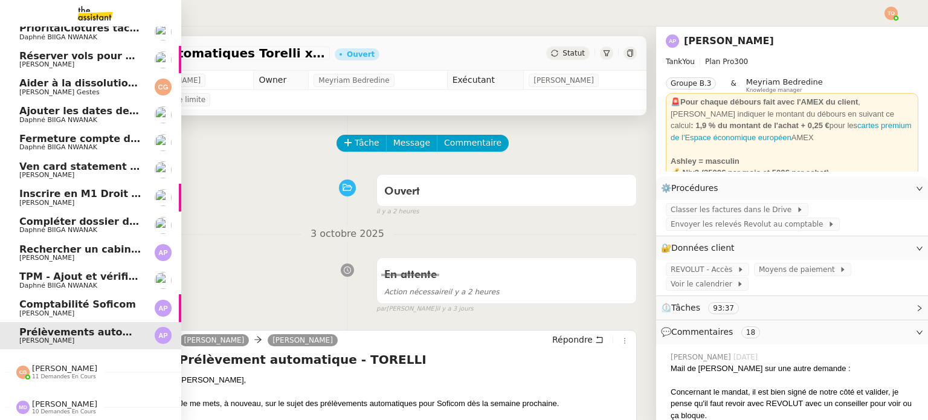
scroll to position [118, 0]
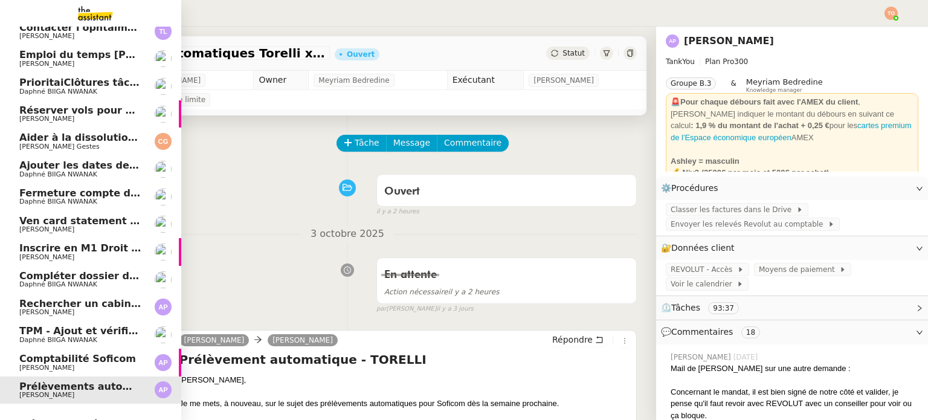
click at [115, 109] on span "Réserver vols pour 8-9 octobre" at bounding box center [103, 110] width 169 height 11
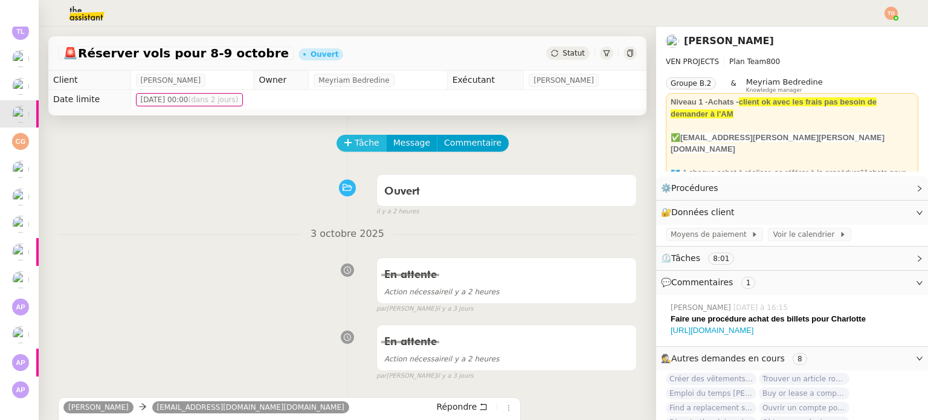
click at [355, 147] on span "Tâche" at bounding box center [367, 143] width 25 height 14
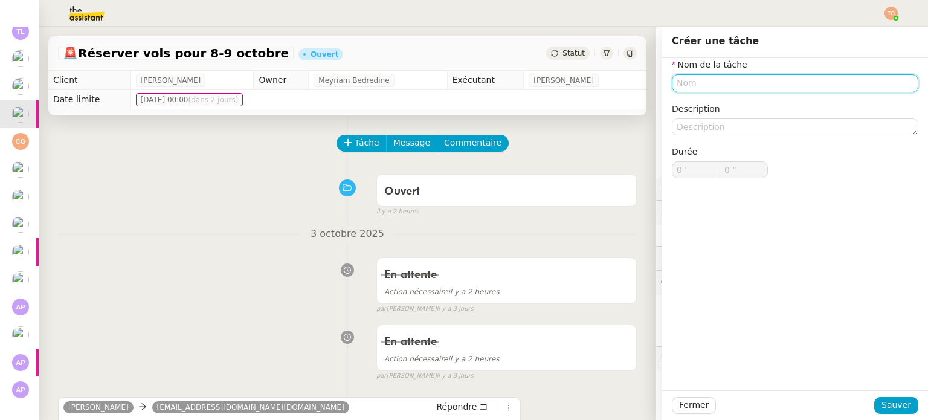
click at [688, 84] on input "text" at bounding box center [795, 83] width 247 height 18
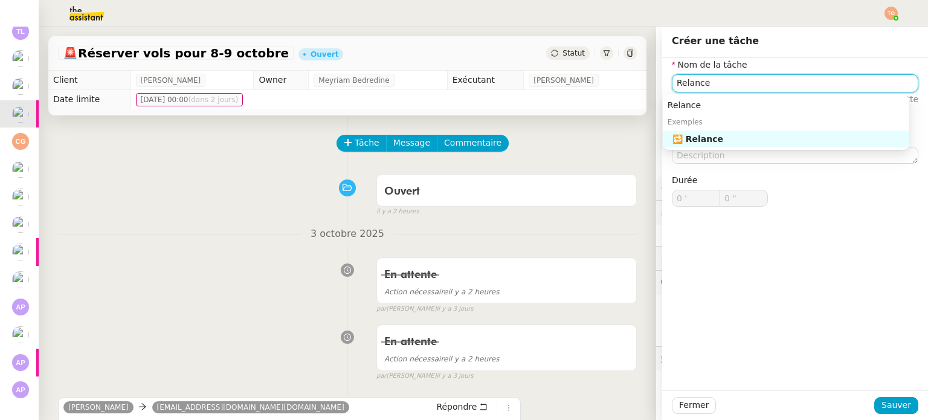
click at [713, 144] on nz-auto-option "🔁 Relance" at bounding box center [786, 139] width 247 height 17
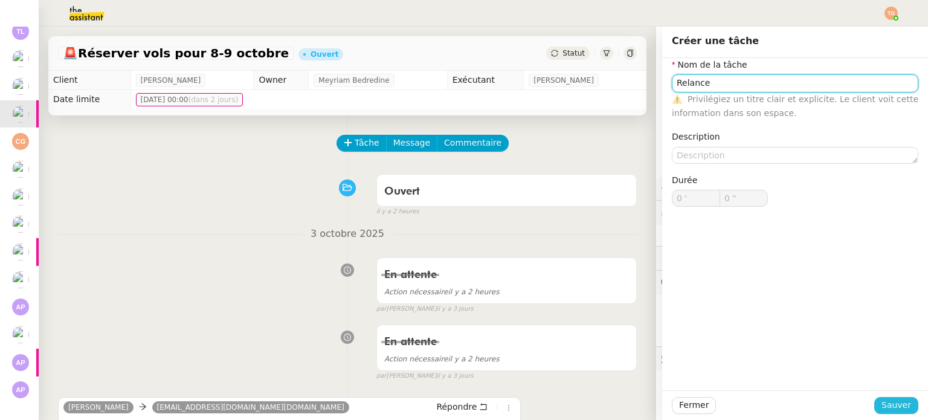
type input "Relance"
click at [887, 410] on span "Sauver" at bounding box center [897, 405] width 30 height 14
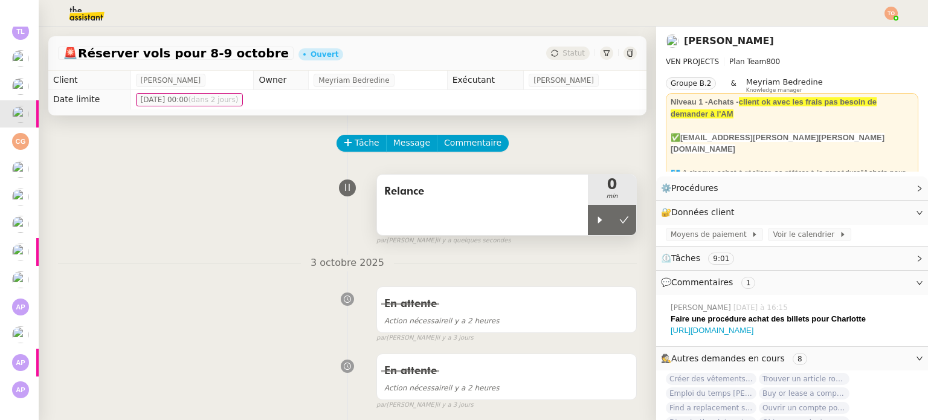
click at [571, 219] on div "Relance" at bounding box center [482, 205] width 211 height 60
click at [598, 221] on icon at bounding box center [600, 219] width 4 height 7
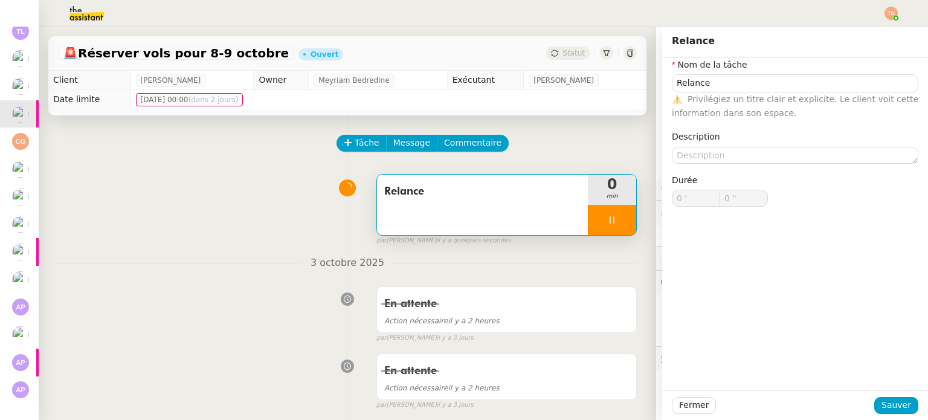
type input "Relance"
type input "0 '"
type input "0 ""
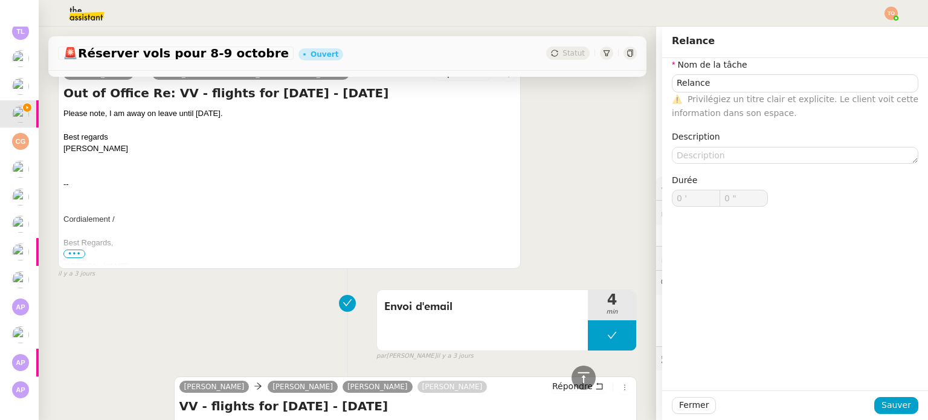
type input "Relance"
type input "0 '"
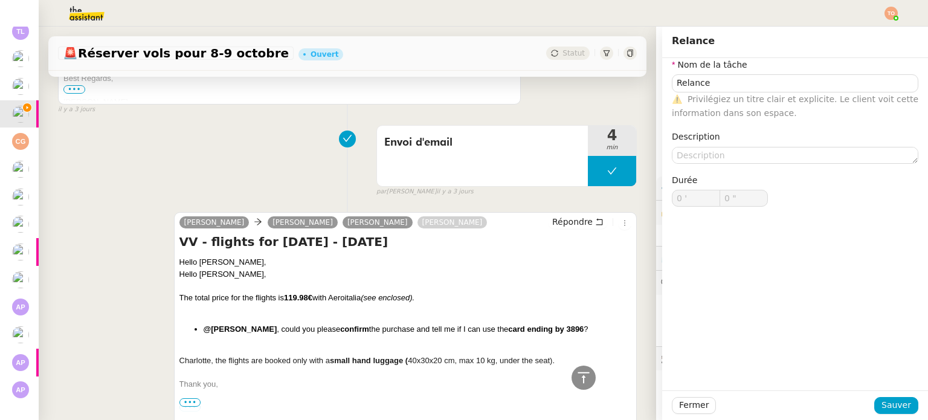
scroll to position [665, 0]
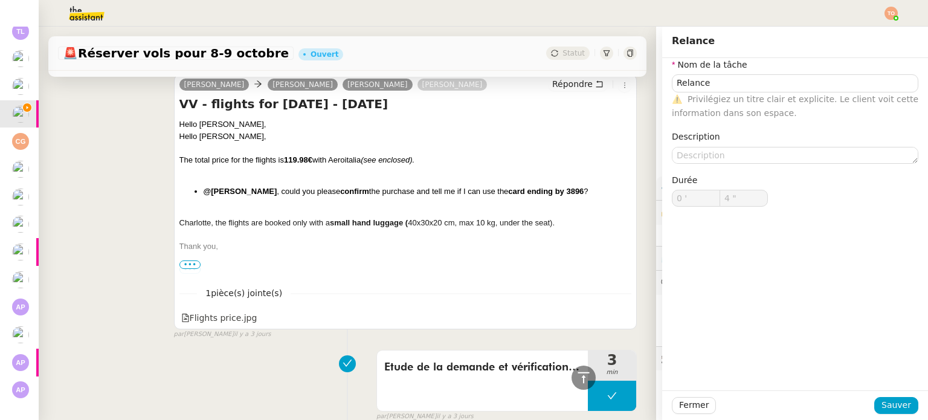
click at [186, 263] on span "•••" at bounding box center [191, 265] width 22 height 8
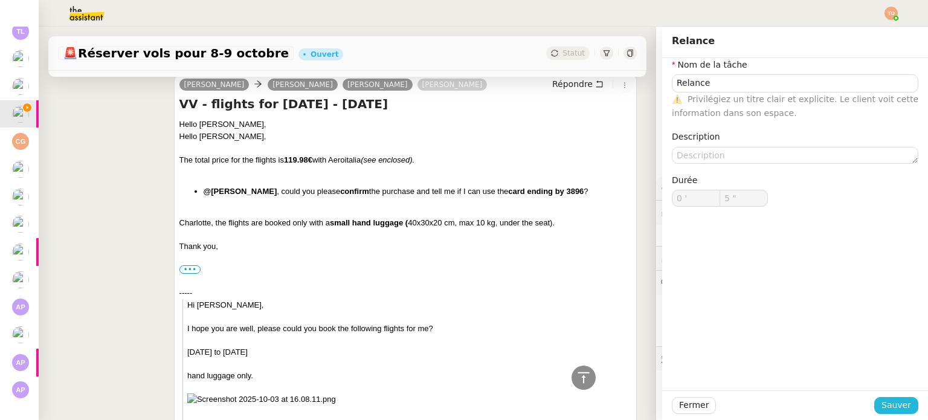
type input "6 ""
click at [896, 411] on span "Sauver" at bounding box center [897, 405] width 30 height 14
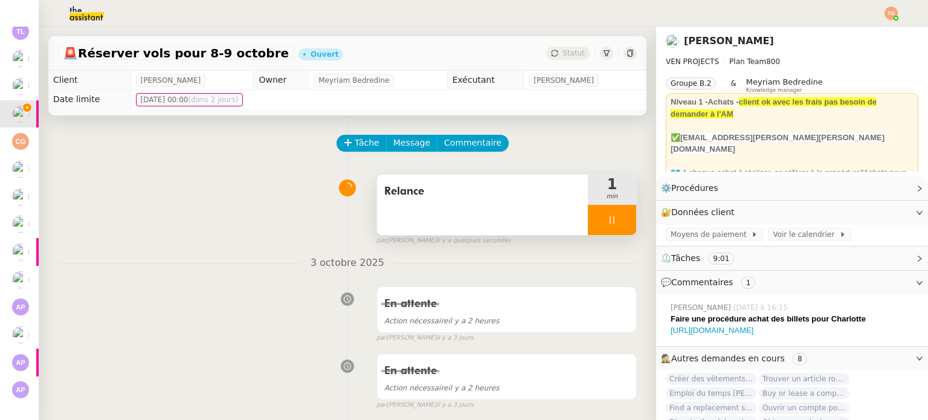
click at [458, 201] on span "Relance" at bounding box center [482, 192] width 196 height 18
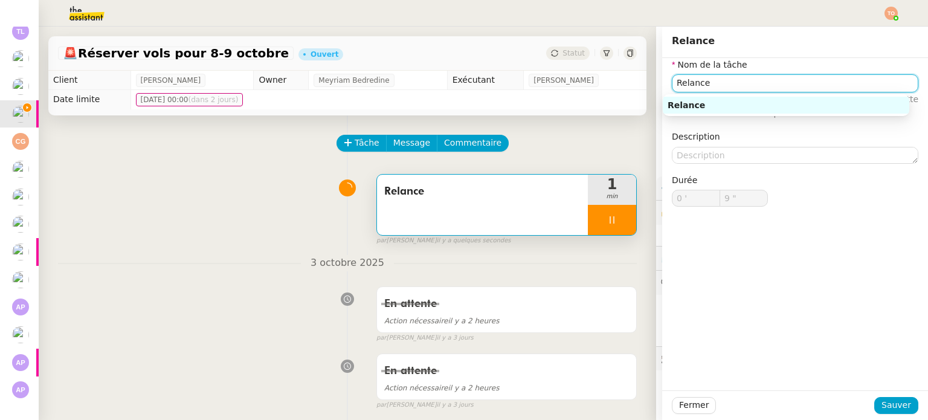
click at [737, 89] on input "Relance" at bounding box center [795, 83] width 247 height 18
type input "10 ""
type input "Vérif"
type input "11 ""
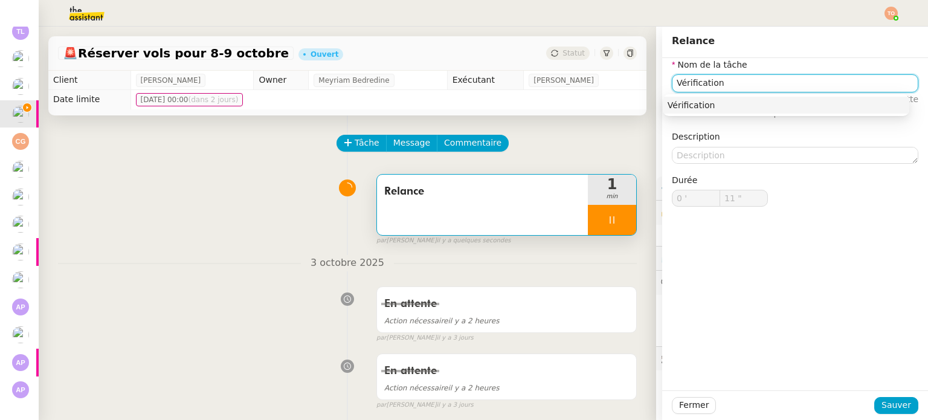
type input "Vérification d"
type input "12 ""
type input "Vérification des tari"
type input "13 ""
type input "Vérification des tarifs"
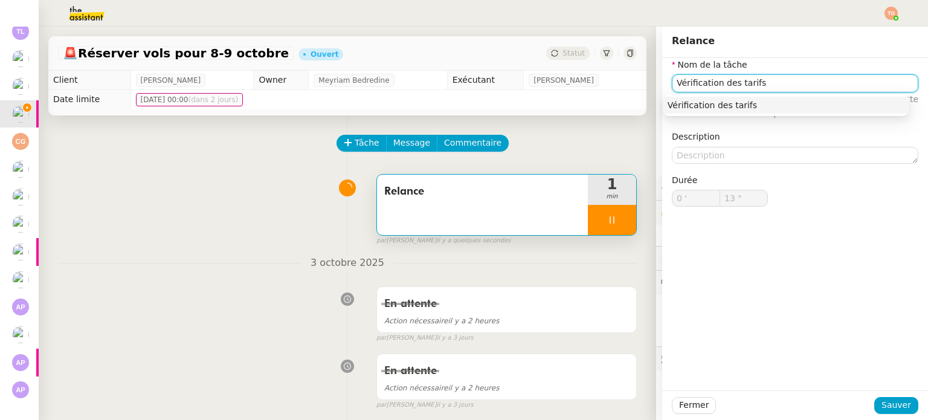
type input "14 ""
type input "Vérification des tarifs"
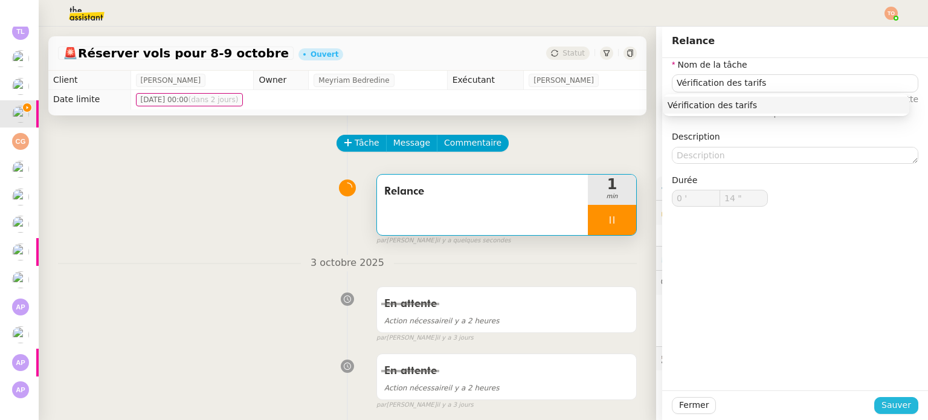
click at [882, 404] on span "Sauver" at bounding box center [897, 405] width 30 height 14
type input "15 ""
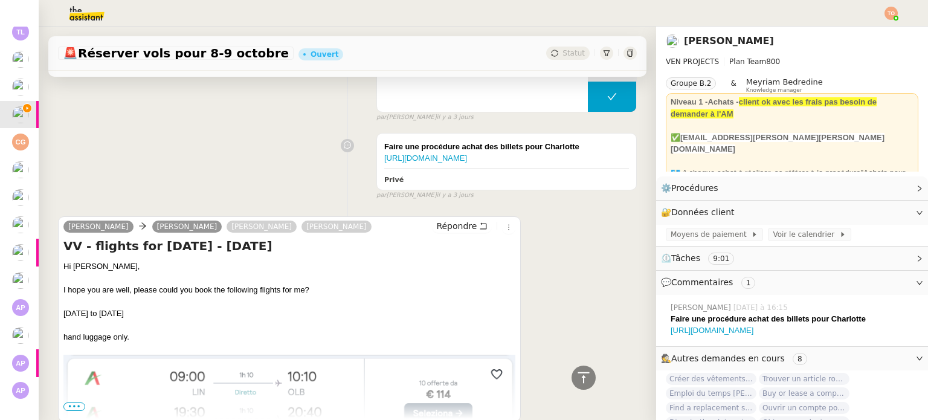
scroll to position [1204, 0]
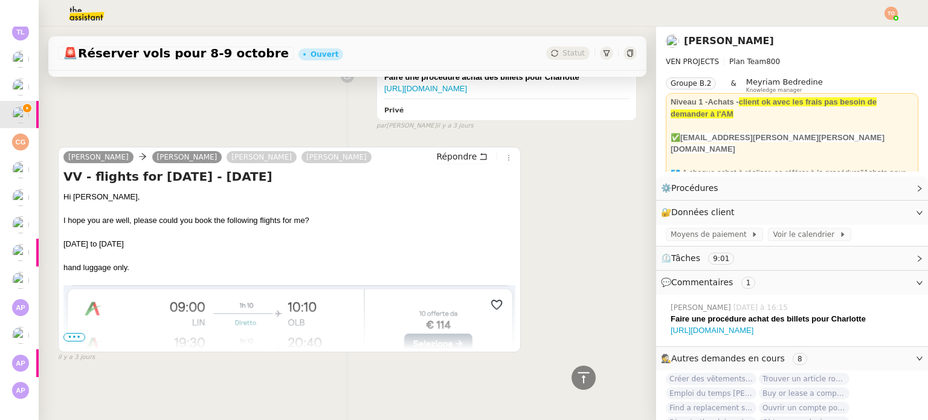
click at [73, 333] on span "•••" at bounding box center [74, 337] width 22 height 8
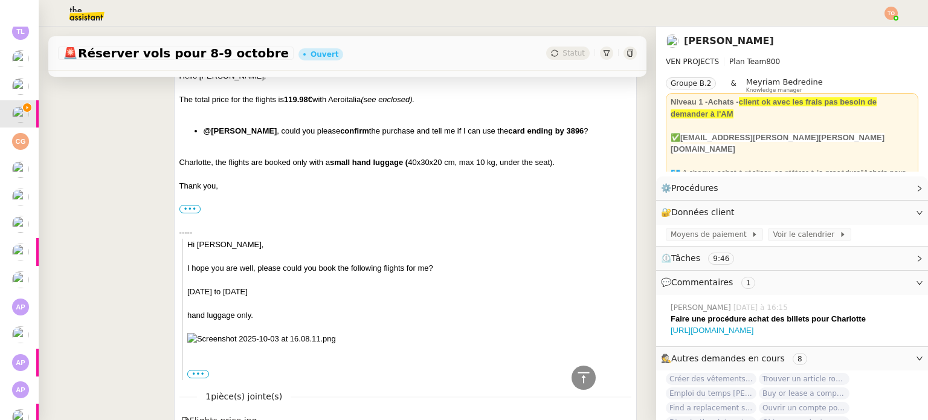
scroll to position [665, 0]
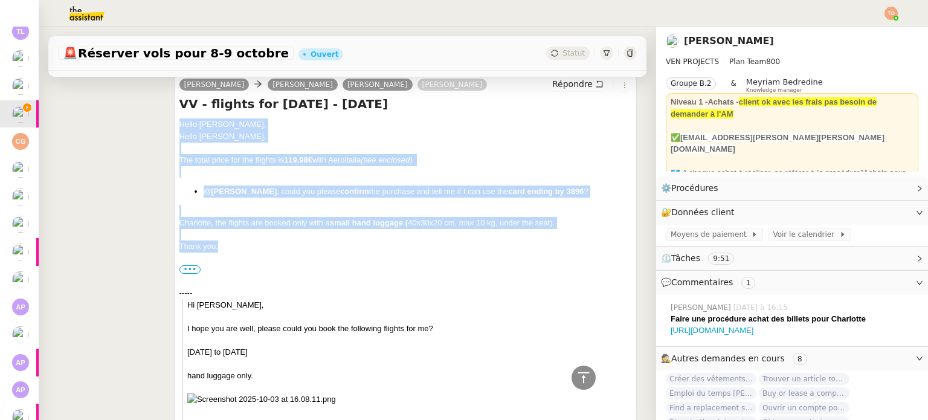
drag, startPoint x: 222, startPoint y: 245, endPoint x: 174, endPoint y: 125, distance: 130.2
click at [174, 125] on div "Dee Charlotte Grasselli Charles Medlicott Caroline Evans Répondre VV - flights …" at bounding box center [405, 283] width 463 height 418
copy div "Hello Charlotte, Hello Charles, The total price for the flights is 119.98€ with…"
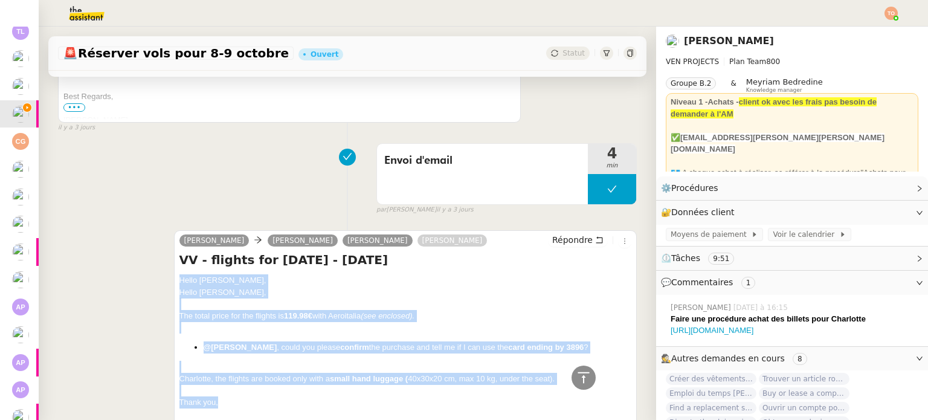
scroll to position [604, 0]
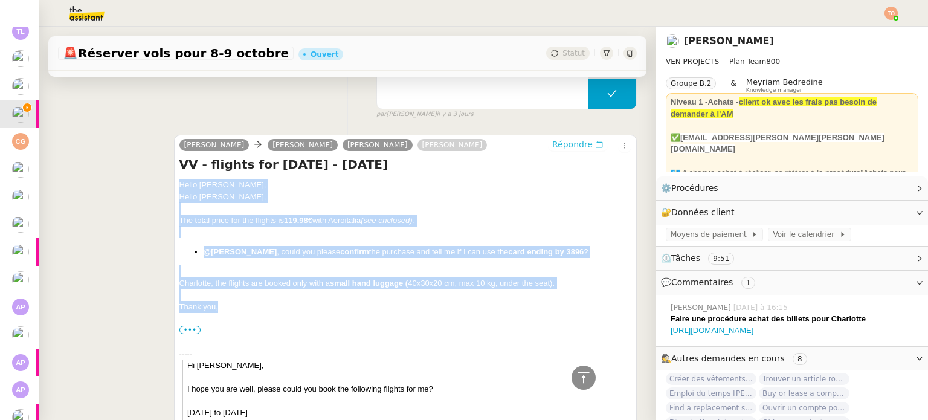
click at [567, 144] on span "Répondre" at bounding box center [572, 144] width 40 height 12
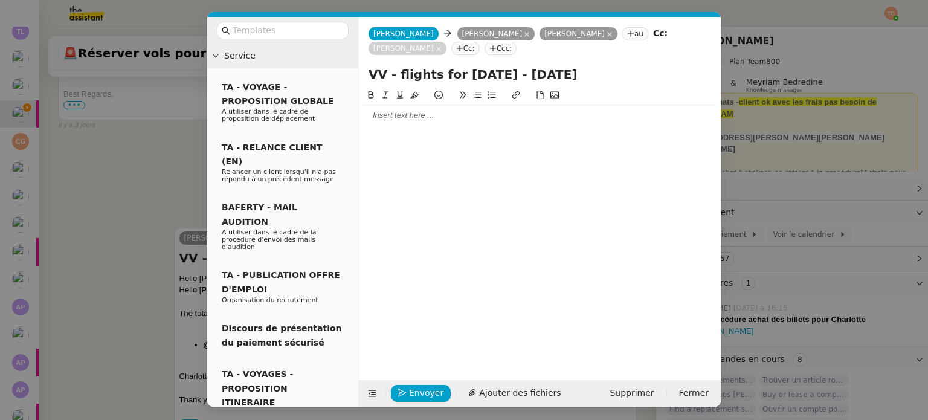
scroll to position [698, 0]
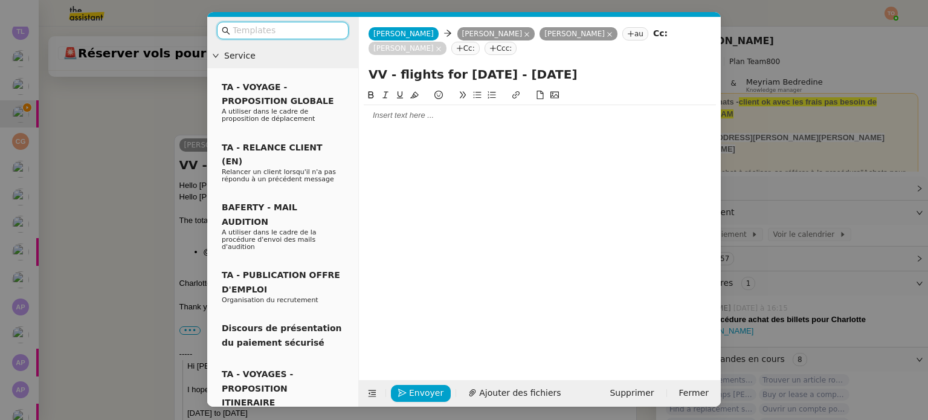
click at [288, 20] on div at bounding box center [282, 30] width 151 height 27
click at [289, 24] on input "text" at bounding box center [287, 31] width 109 height 14
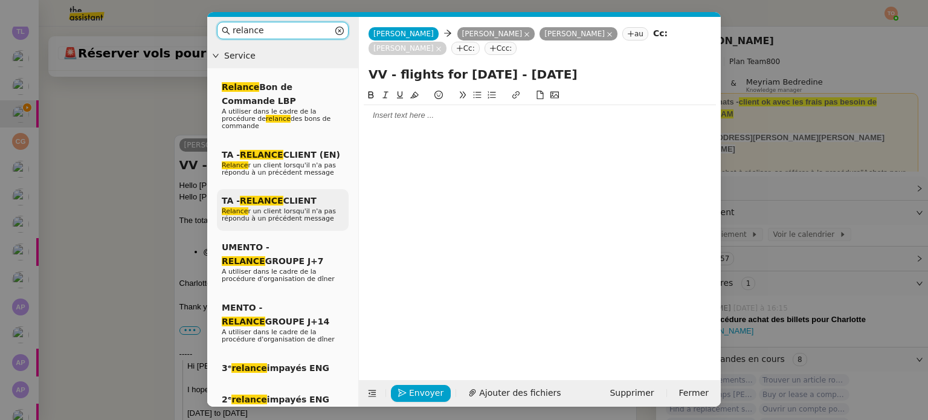
type input "relance"
click at [329, 213] on p "Relance r un client lorsqu'il n'a pas répondu à un précédent message" at bounding box center [283, 215] width 122 height 15
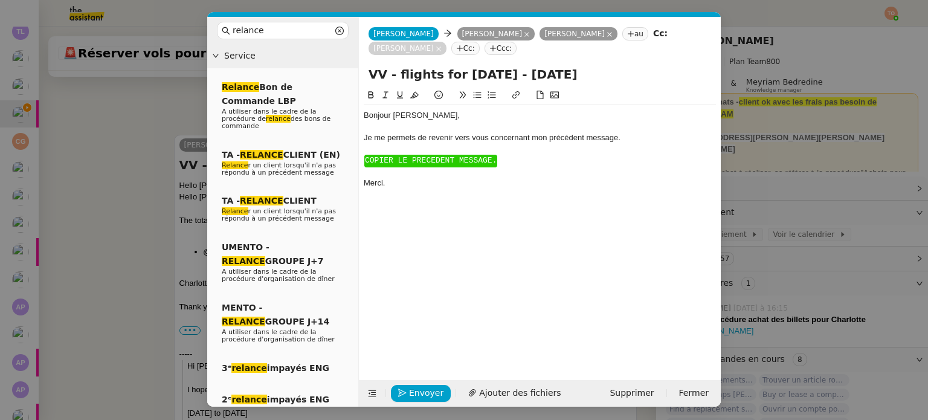
scroll to position [780, 0]
click at [318, 161] on span "Relance r un client lorsqu'il n'a pas répondu à un précédent message" at bounding box center [279, 168] width 114 height 15
click at [389, 120] on div "Hi ﻿Charles﻿," at bounding box center [540, 115] width 352 height 11
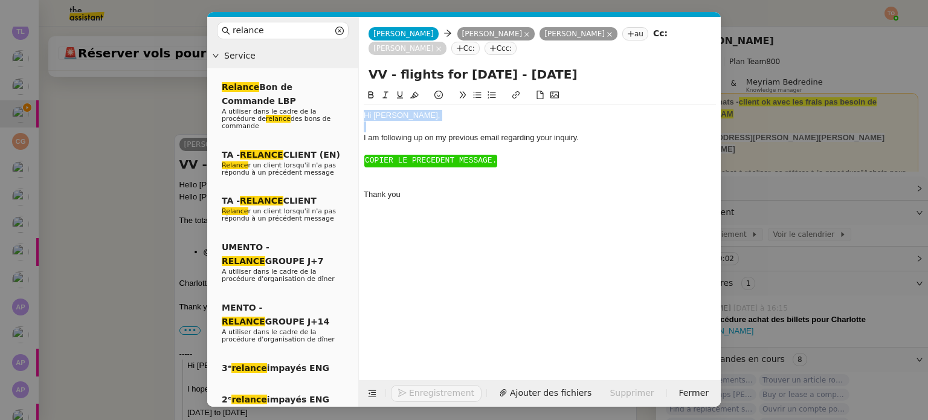
click at [389, 120] on div "Hi ﻿Charles﻿," at bounding box center [540, 115] width 352 height 11
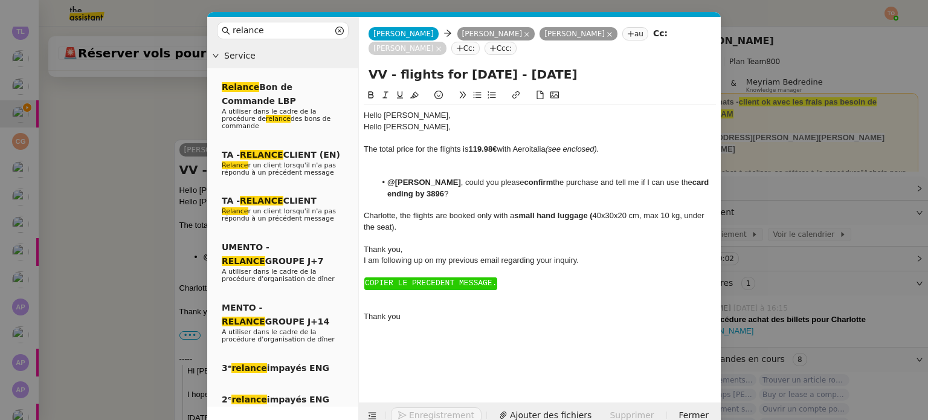
scroll to position [856, 0]
click at [455, 262] on div "I am following up on my previous email regarding your inquiry." at bounding box center [540, 260] width 352 height 11
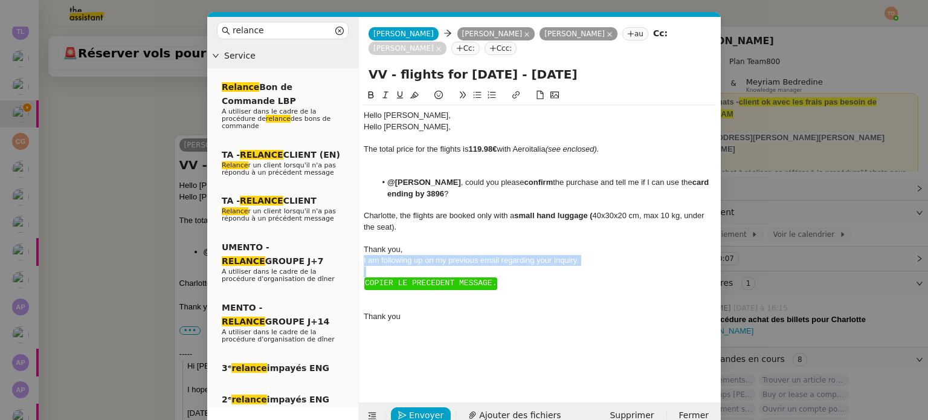
click at [455, 262] on div "I am following up on my previous email regarding your inquiry." at bounding box center [540, 260] width 352 height 11
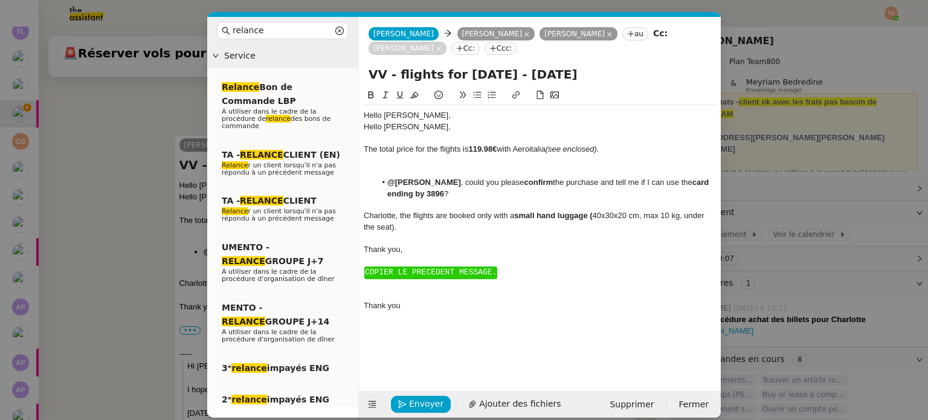
click at [426, 135] on div at bounding box center [540, 137] width 352 height 11
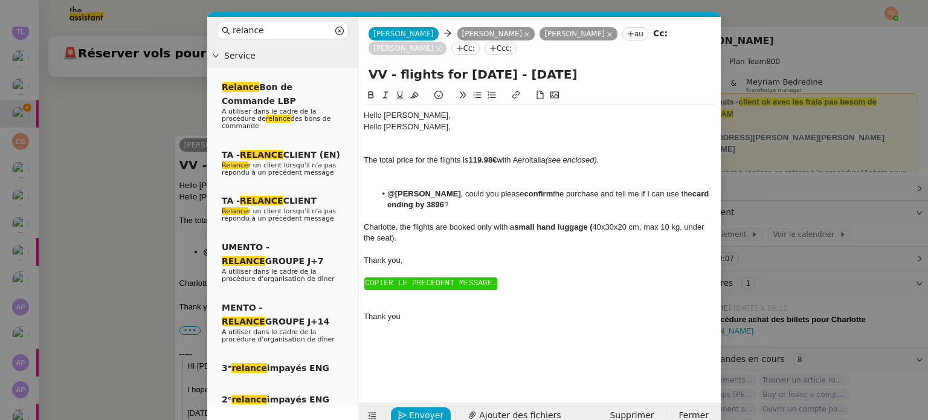
scroll to position [0, 0]
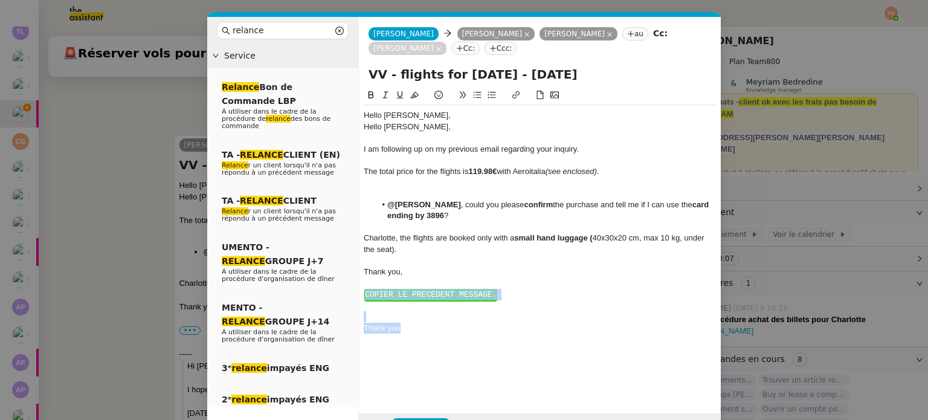
drag, startPoint x: 427, startPoint y: 333, endPoint x: 363, endPoint y: 290, distance: 77.5
click at [364, 290] on div "Hello Charlotte, Hello Charles, I am following up on my previous email regardin…" at bounding box center [540, 249] width 352 height 289
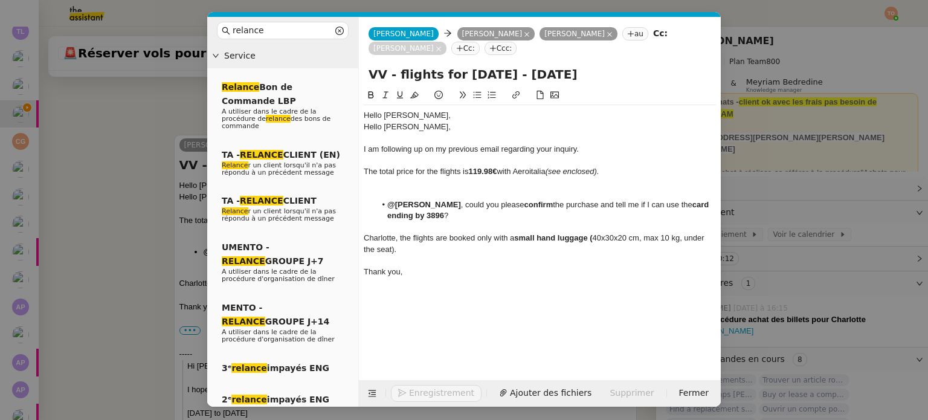
click at [481, 171] on strong "119.98€" at bounding box center [482, 171] width 28 height 9
click at [592, 241] on div "Charlotte, the flights are booked only with a small hand luggage ( 40x30x20 cm,…" at bounding box center [540, 244] width 352 height 22
click at [367, 94] on icon at bounding box center [371, 95] width 8 height 8
click at [510, 385] on button "Ajouter des fichiers" at bounding box center [514, 393] width 107 height 17
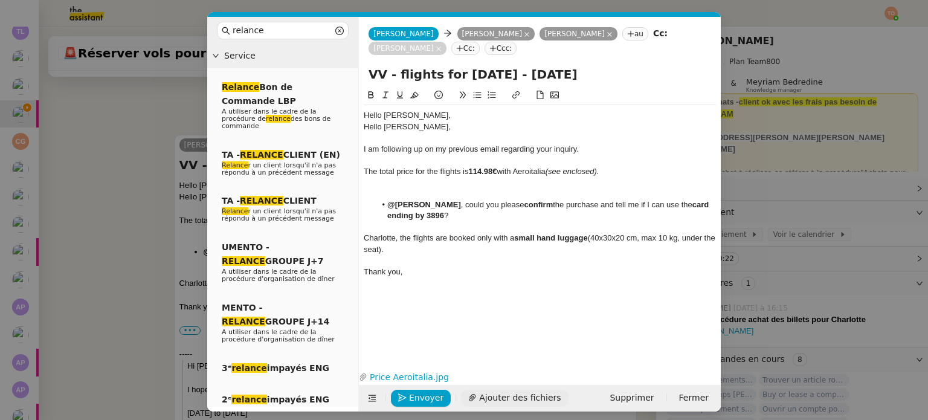
scroll to position [905, 0]
click at [426, 400] on span "Envoyer" at bounding box center [426, 398] width 34 height 14
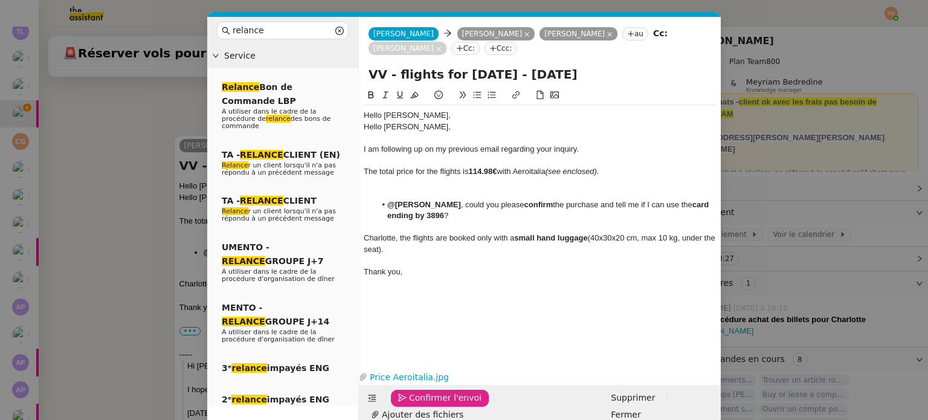
click at [431, 187] on div at bounding box center [540, 182] width 352 height 11
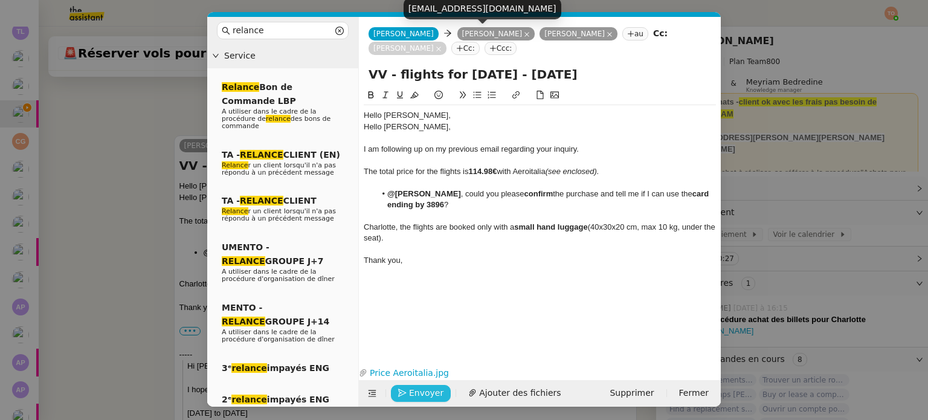
click at [465, 11] on div "cdg@ven-pm.com" at bounding box center [483, 8] width 158 height 21
copy body "cdg@ven-pm.com"
click at [524, 36] on icon at bounding box center [527, 34] width 6 height 6
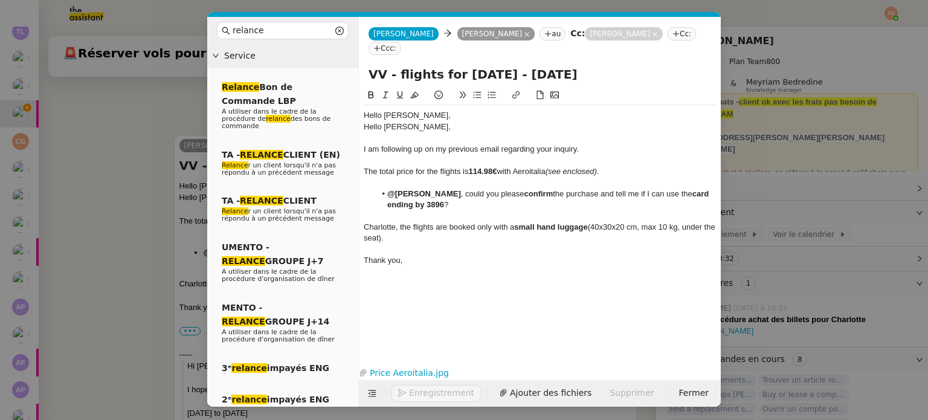
click at [673, 37] on icon at bounding box center [676, 33] width 7 height 7
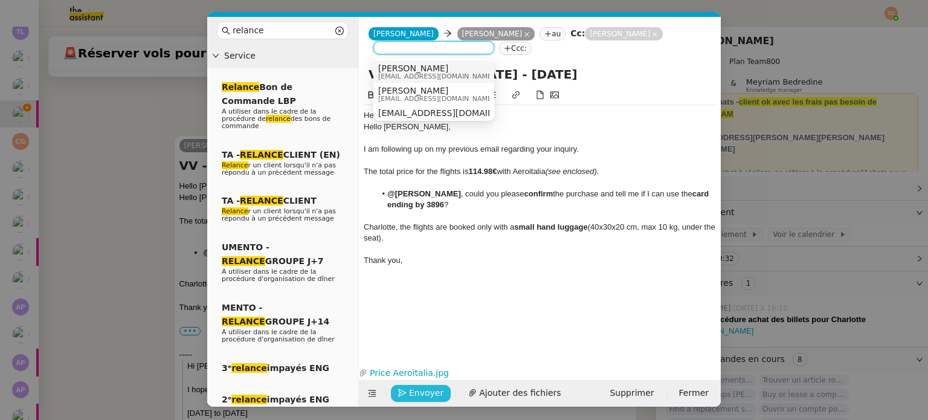
paste input "cdg@ven-pm.com"
type input "cdg@ven-pm.com"
click at [465, 68] on div "Charlotte Grasselli cdg@ven-pm.com" at bounding box center [433, 71] width 111 height 16
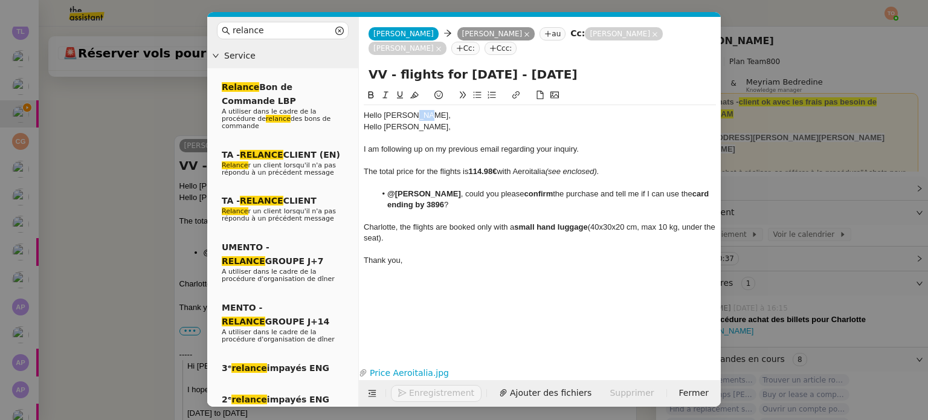
drag, startPoint x: 423, startPoint y: 115, endPoint x: 410, endPoint y: 115, distance: 13.3
click at [410, 115] on div "Hello Charlotte," at bounding box center [540, 115] width 352 height 11
drag, startPoint x: 364, startPoint y: 128, endPoint x: 362, endPoint y: 112, distance: 15.3
click at [362, 112] on nz-spin "Hello Charlotte, Hello Charles, I am following up on my previous email regardin…" at bounding box center [540, 218] width 362 height 261
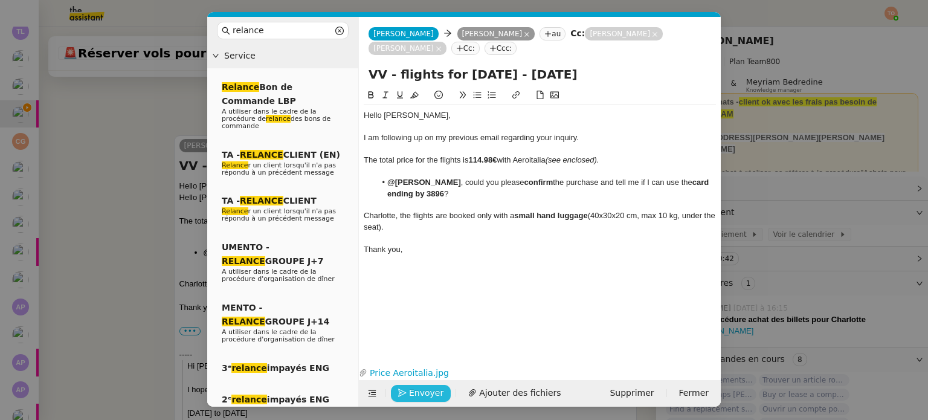
click at [423, 391] on span "Envoyer" at bounding box center [426, 393] width 34 height 14
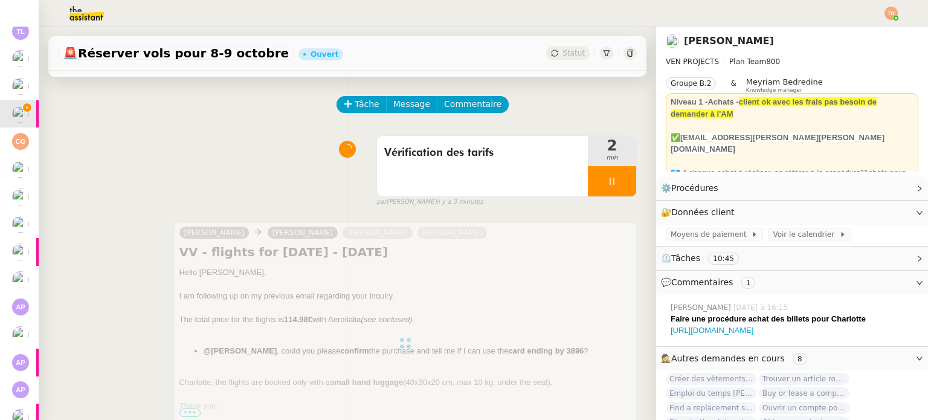
scroll to position [0, 0]
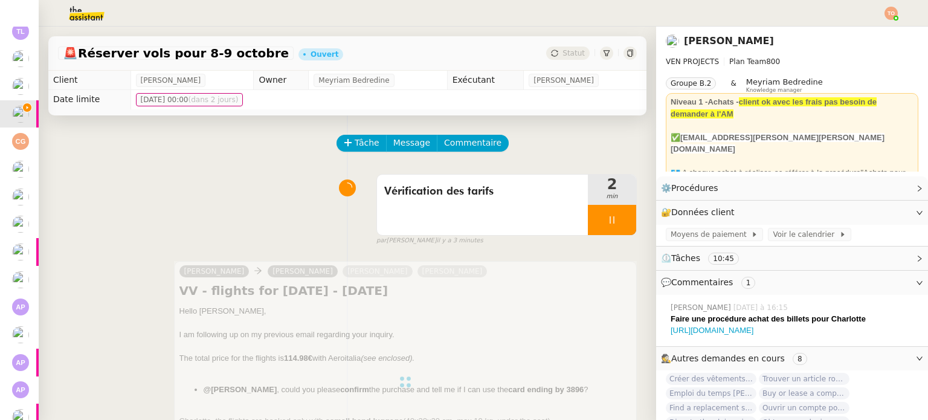
click at [619, 227] on div at bounding box center [612, 220] width 48 height 30
click at [590, 224] on div at bounding box center [600, 220] width 24 height 30
click at [549, 199] on span "Vérification des tarifs" at bounding box center [482, 192] width 196 height 18
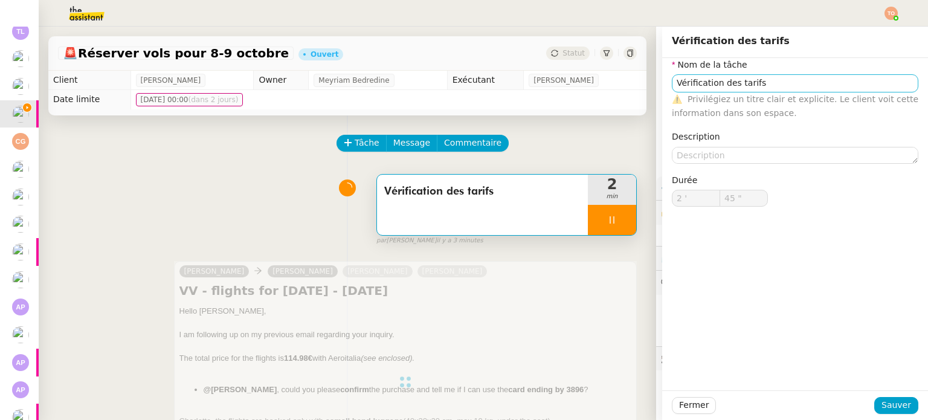
type input "46 ""
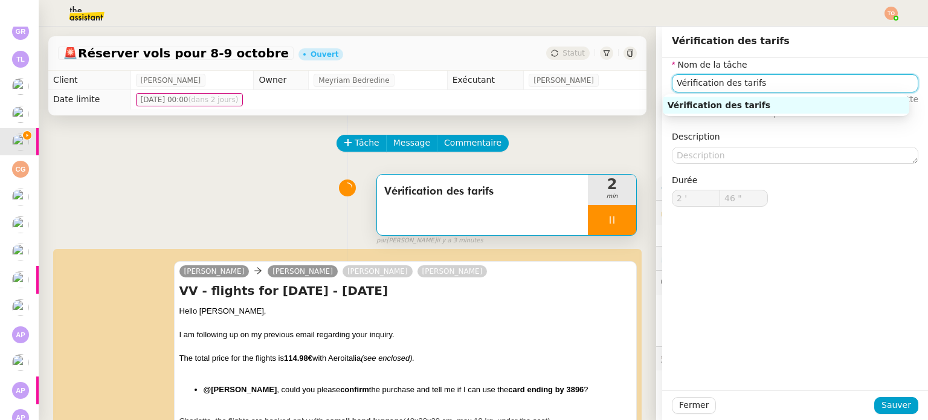
click at [798, 79] on input "Vérification des tarifs" at bounding box center [795, 83] width 247 height 18
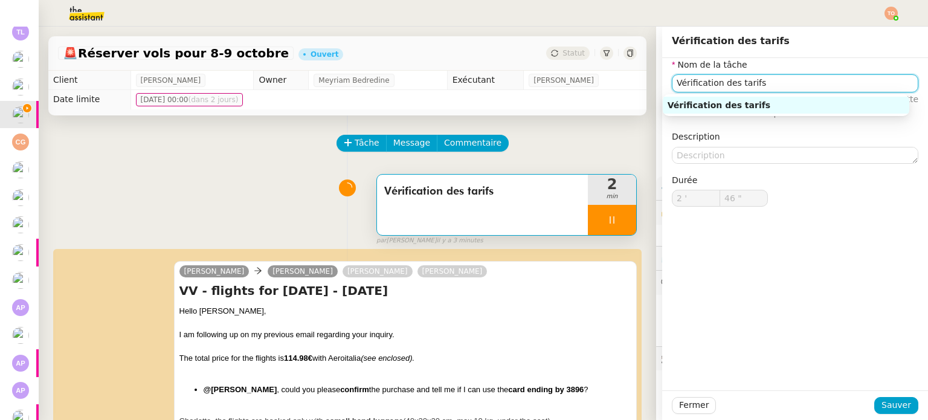
type input "Vérification des tarifs"
type input "2 '"
type input "46 ""
type input "Vérification des tarifs"
type input "2 '"
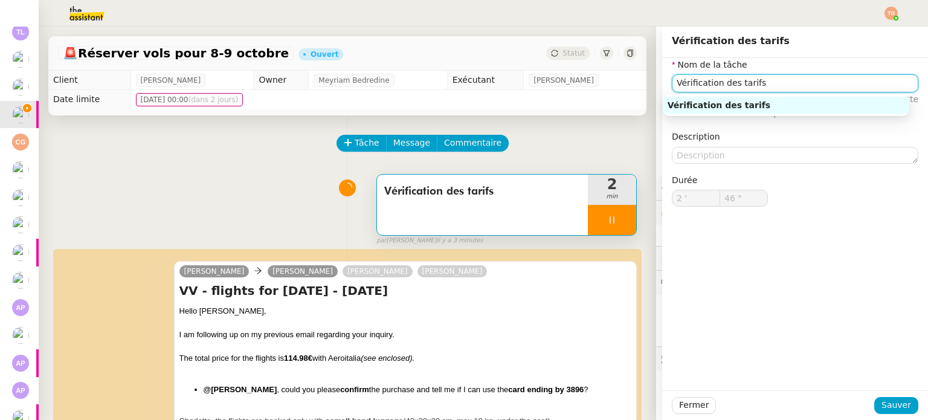
type input "46 ""
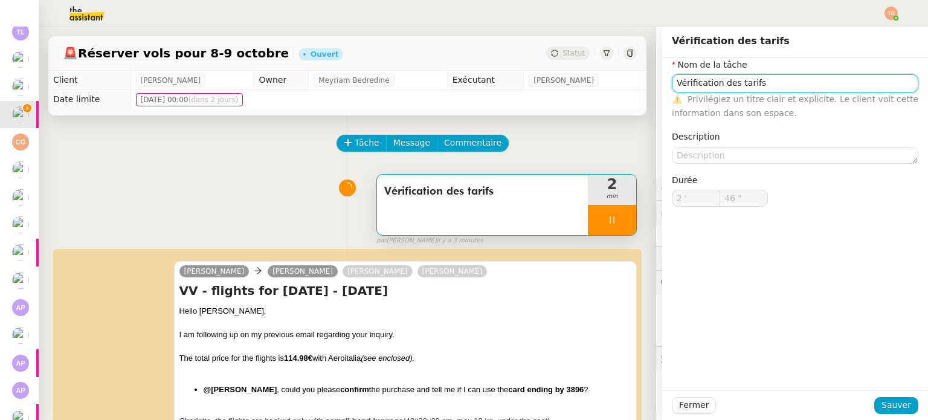
type input "Vérification des tarifs"
type input "2 '"
type input "46 ""
type input "Vérification des tarifset"
type input "47 ""
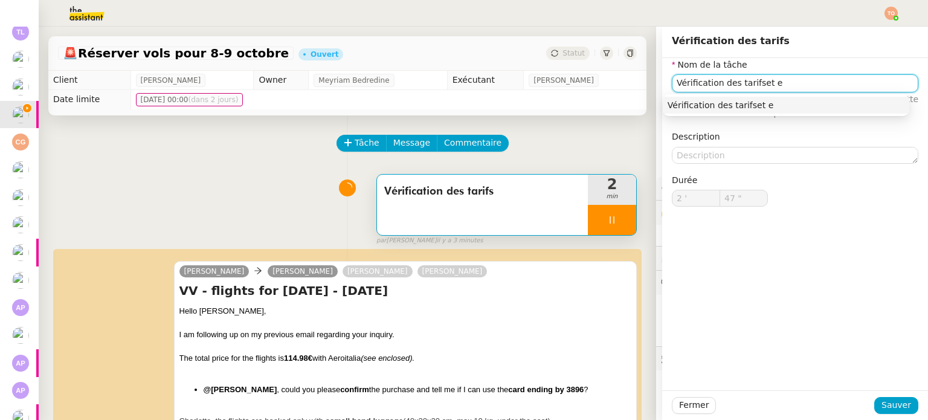
type input "Vérification des tarifset en"
type input "48 ""
type input "Vérification des tarifset envoi d'e"
type input "49 ""
type input "Vérification des tarifset envoi d'email"
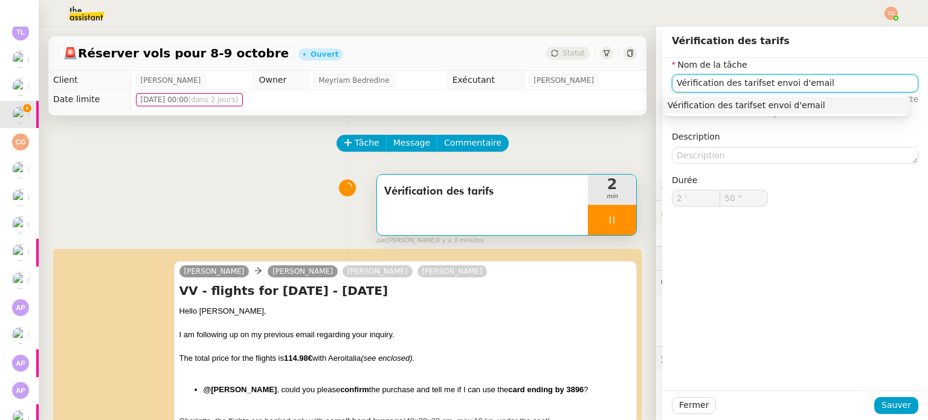
type input "51 ""
click at [743, 85] on input "Vérification des tarifset envoi d'email" at bounding box center [795, 83] width 247 height 18
type input "Vérification des tarifs et envoi d'email"
type input "52 ""
type input "Vérification des tarifs et envoi d'email"
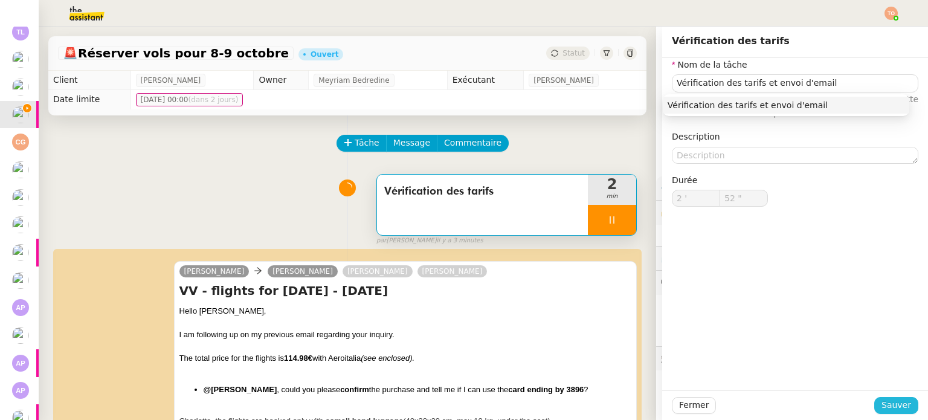
click at [900, 402] on span "Sauver" at bounding box center [897, 405] width 30 height 14
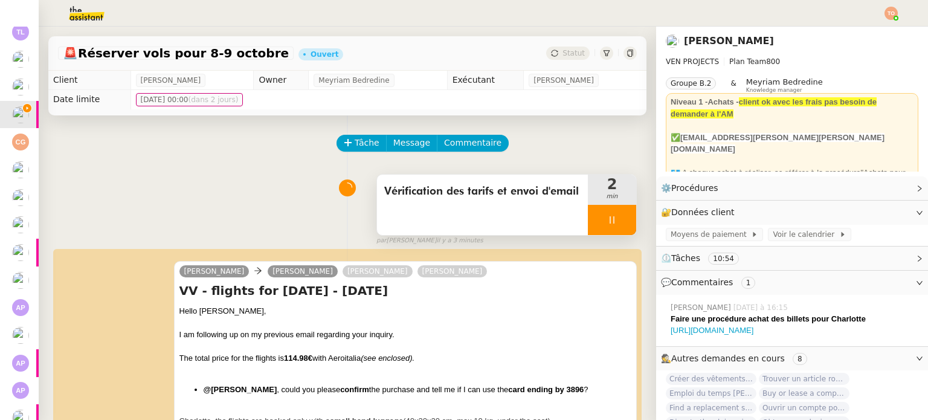
click at [618, 226] on div at bounding box center [612, 220] width 48 height 30
click at [616, 224] on button at bounding box center [624, 220] width 24 height 30
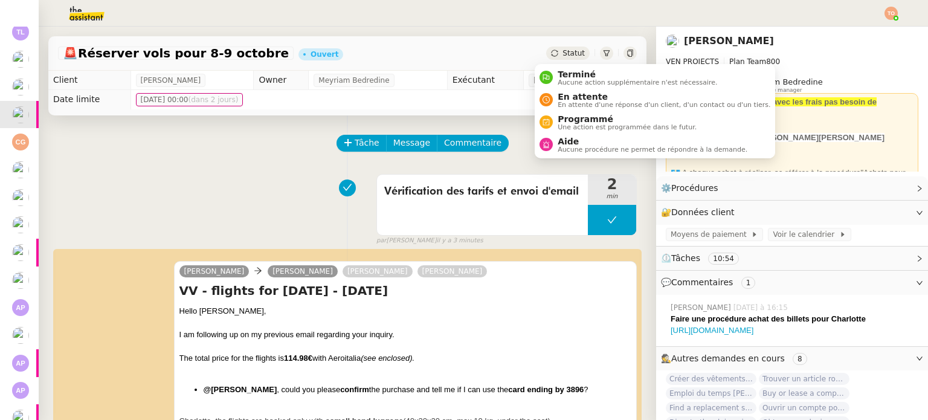
click at [563, 55] on span "Statut" at bounding box center [574, 53] width 22 height 8
click at [583, 97] on span "En attente" at bounding box center [664, 97] width 213 height 10
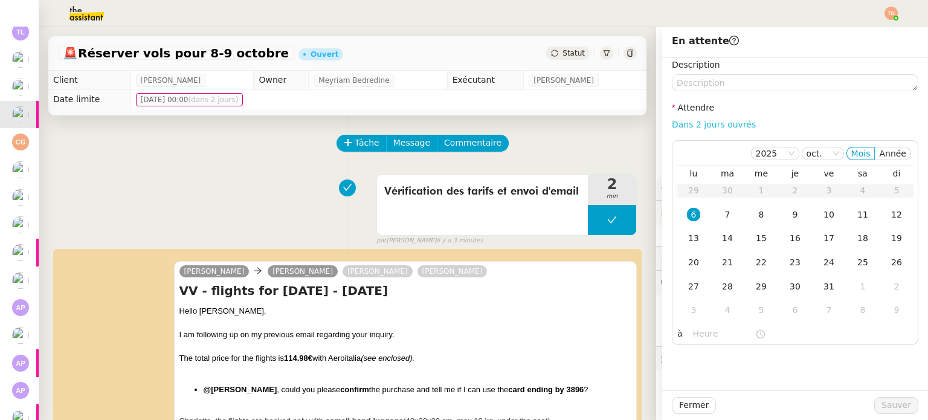
click at [716, 128] on link "Dans 2 jours ouvrés" at bounding box center [714, 125] width 84 height 10
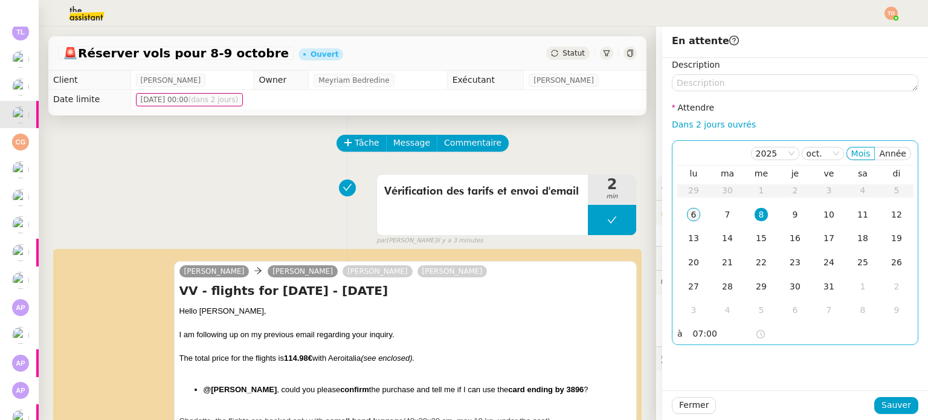
click at [687, 219] on div "6" at bounding box center [693, 214] width 13 height 13
drag, startPoint x: 707, startPoint y: 320, endPoint x: 710, endPoint y: 326, distance: 6.5
click at [708, 323] on div "lu ma me je ve sa di 29 30 1 2 3 4 5 6 7 8 9 10 11 12 13 14 15 16 17 18 19 20 2…" at bounding box center [795, 246] width 237 height 160
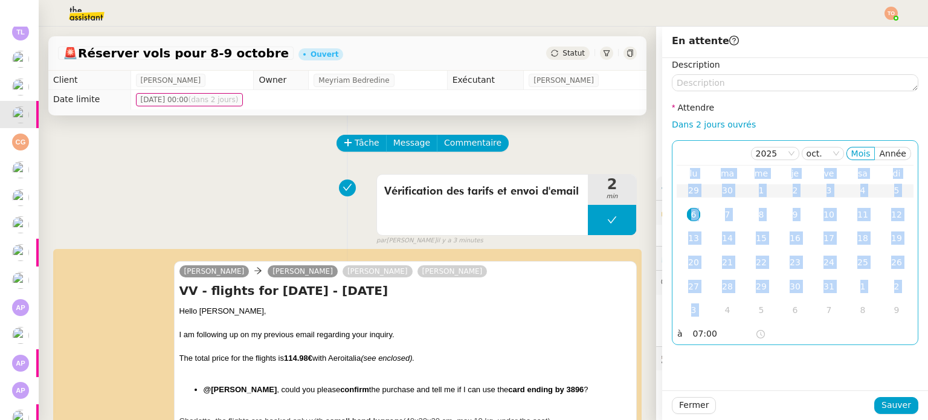
click at [685, 201] on table "lu ma me je ve sa di 29 30 1 2 3 4 5 6 7 8 9 10 11 12 13 14 15 16 17 18 19 20 2…" at bounding box center [795, 245] width 237 height 155
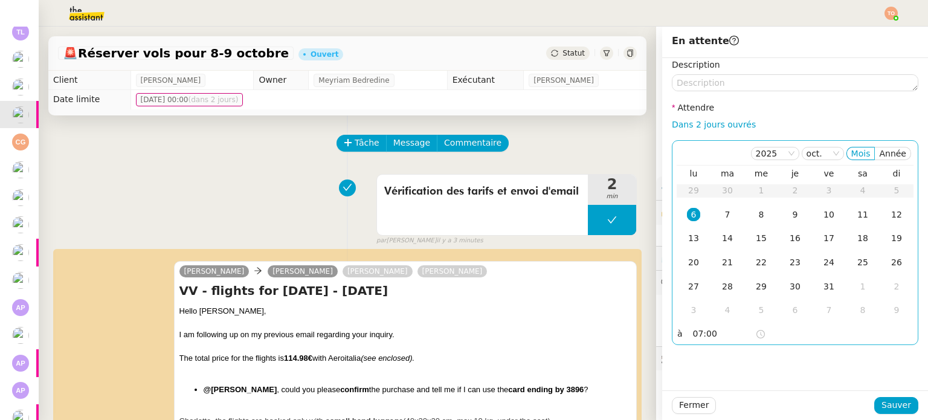
click at [711, 331] on input "07:00" at bounding box center [724, 334] width 62 height 14
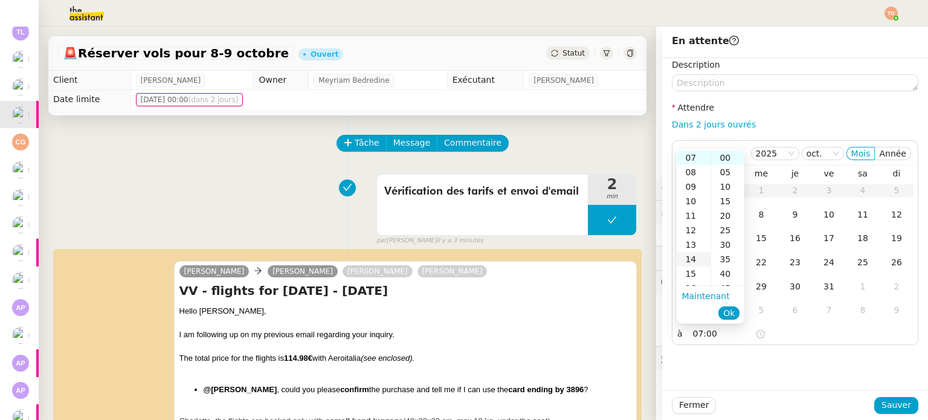
click at [696, 258] on div "14" at bounding box center [694, 259] width 34 height 15
type input "14:00"
click at [727, 317] on span "Ok" at bounding box center [729, 313] width 11 height 12
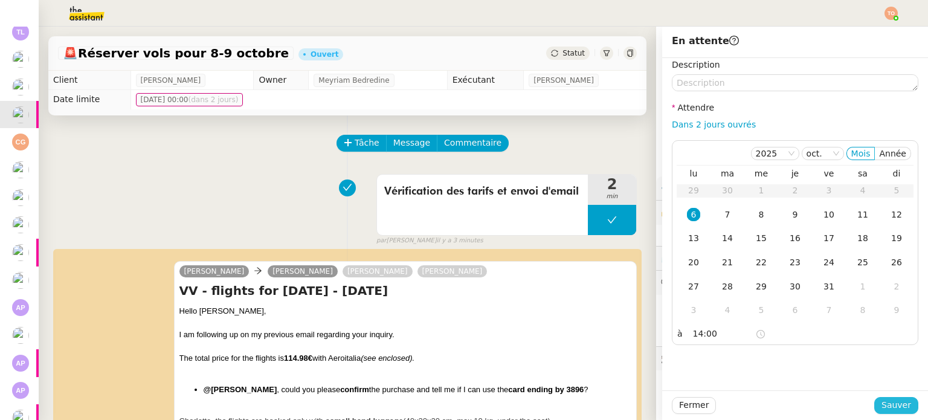
drag, startPoint x: 915, startPoint y: 401, endPoint x: 893, endPoint y: 410, distance: 23.0
click at [915, 404] on div "Fermer Sauver" at bounding box center [795, 405] width 266 height 30
click at [892, 410] on span "Sauver" at bounding box center [897, 405] width 30 height 14
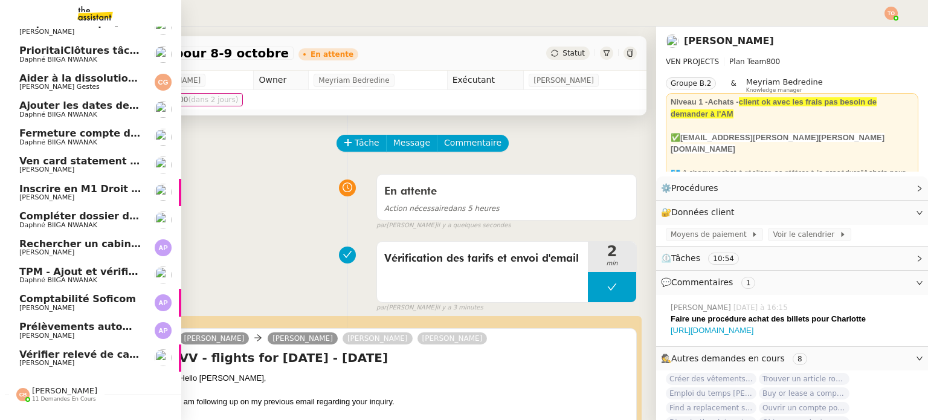
scroll to position [151, 0]
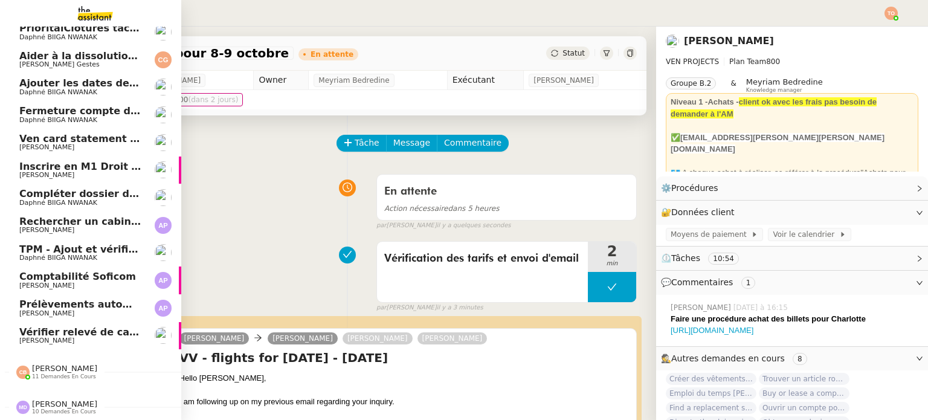
click at [99, 337] on span "Caroline Evans" at bounding box center [80, 340] width 122 height 7
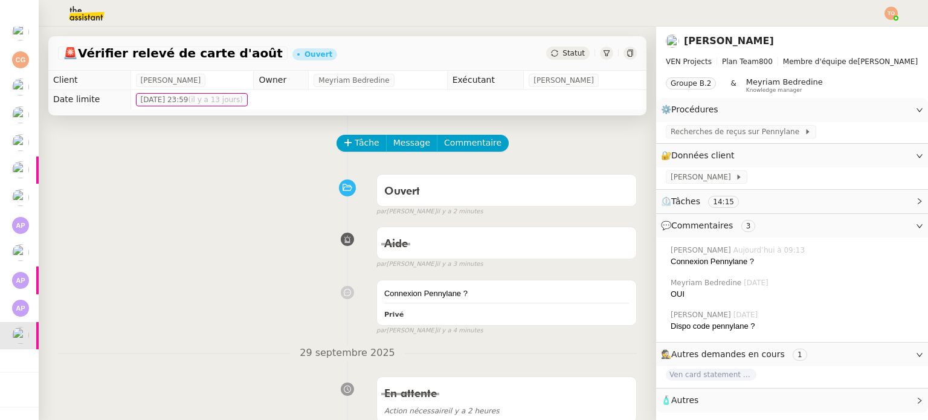
click at [352, 155] on div "Tâche Message Commentaire" at bounding box center [487, 149] width 299 height 29
click at [355, 142] on span "Tâche" at bounding box center [367, 143] width 25 height 14
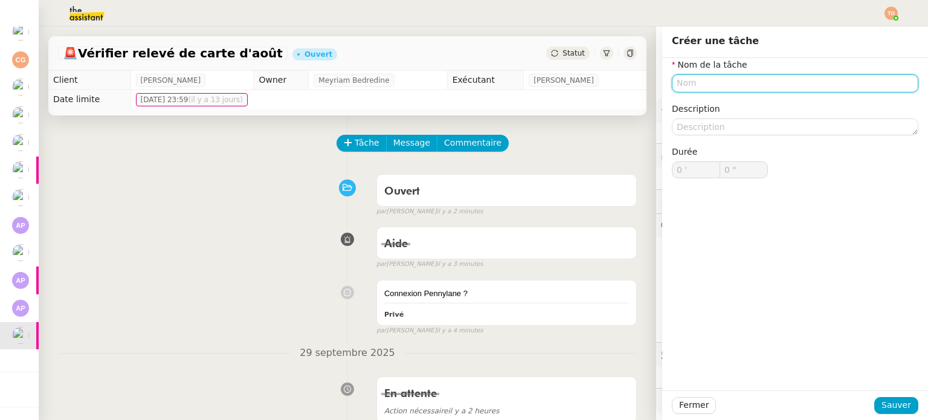
click at [765, 83] on input "text" at bounding box center [795, 83] width 247 height 18
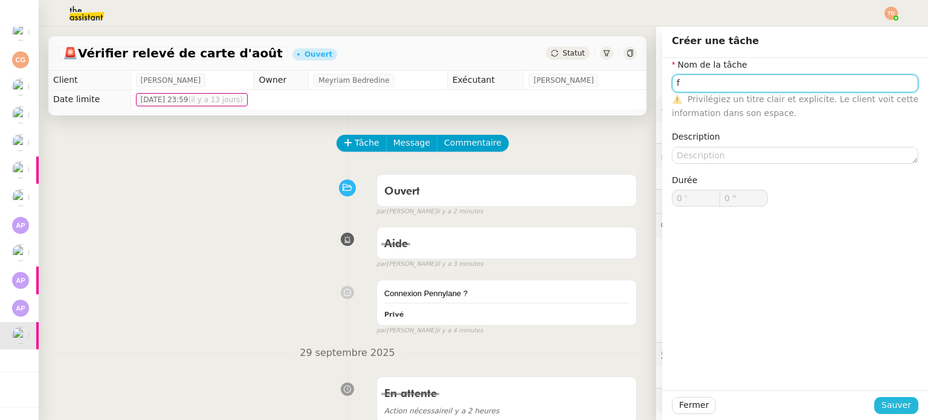
type input "f"
click at [890, 410] on span "Sauver" at bounding box center [897, 405] width 30 height 14
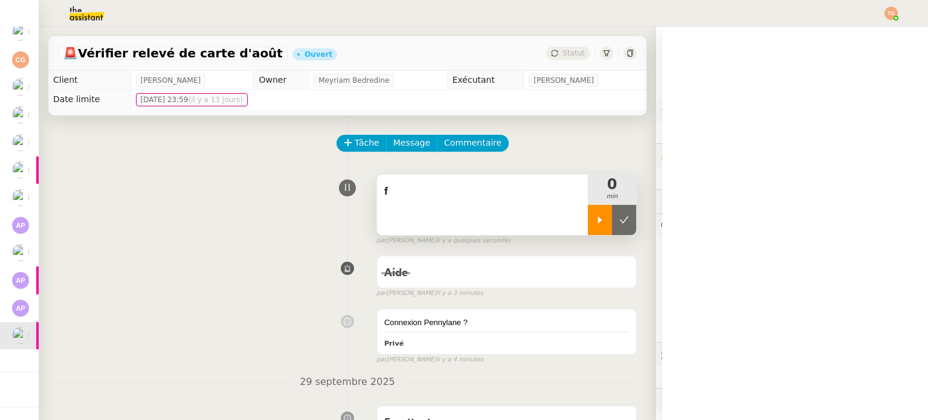
click at [588, 216] on div at bounding box center [600, 220] width 24 height 30
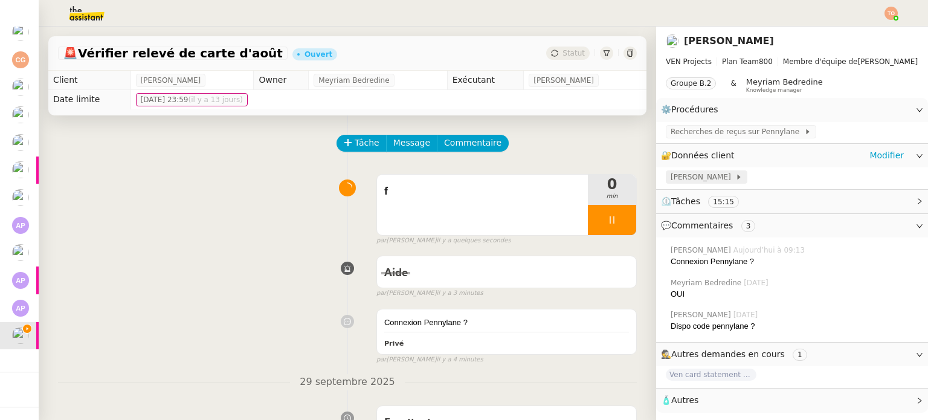
click at [681, 181] on span "Pennylane - Dee" at bounding box center [703, 177] width 65 height 12
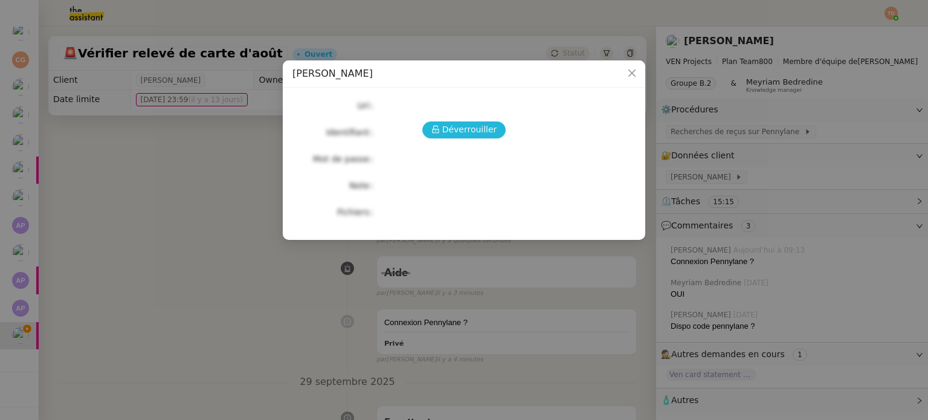
click at [490, 129] on span "Déverrouiller" at bounding box center [469, 130] width 55 height 14
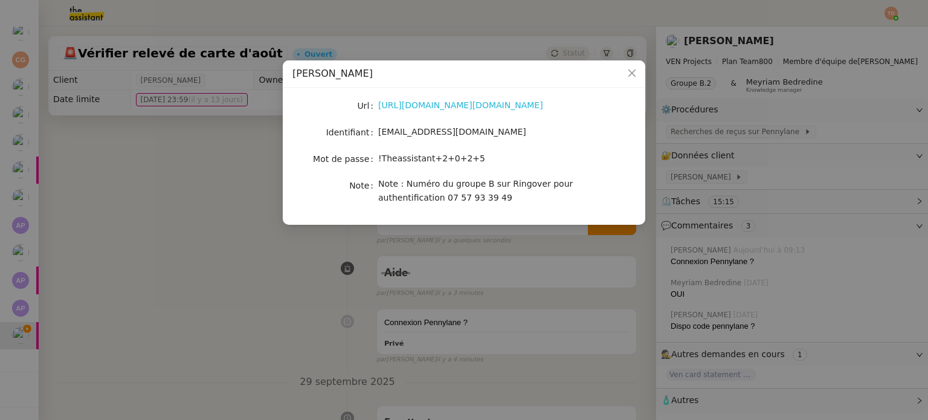
click at [481, 108] on link "https://app.pennylane.com/auth/login?redirectTo=https%3A%2F%2Fapp.pennylane.com…" at bounding box center [460, 105] width 165 height 10
click at [453, 139] on div "dee.uyo@theassistant.com" at bounding box center [478, 132] width 200 height 14
click at [453, 135] on span "dee.uyo@theassistant.com" at bounding box center [452, 132] width 148 height 10
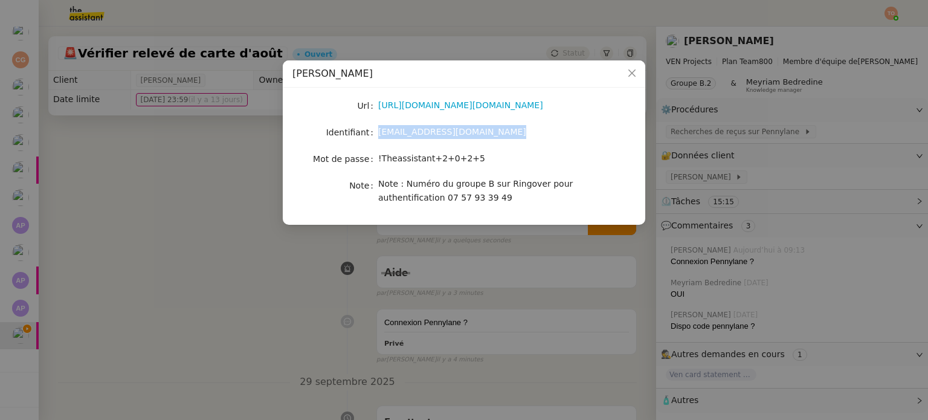
copy span "dee.uyo@theassistant.com"
click at [452, 157] on span "!Theassistant+2+0+2+5" at bounding box center [431, 159] width 107 height 10
copy span "!Theassistant+2+0+2+5"
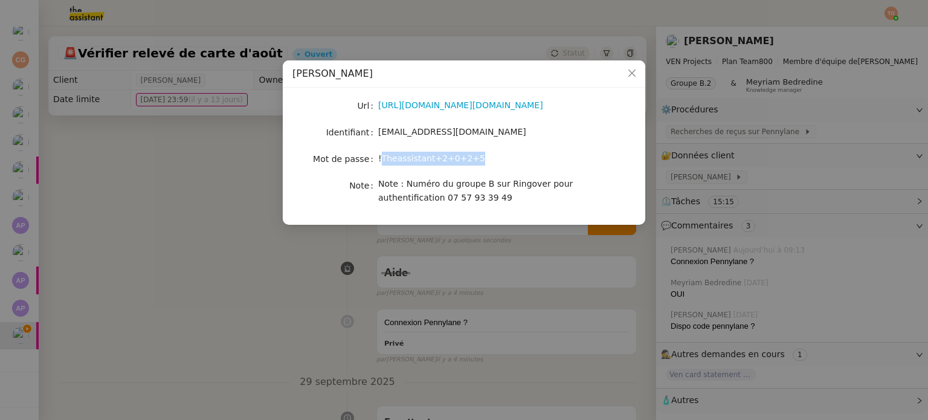
scroll to position [123, 0]
click at [161, 218] on nz-modal-container "Pennylane - Dee Url https://app.pennylane.com/auth/login?redirectTo=https%3A%2F…" at bounding box center [464, 210] width 928 height 420
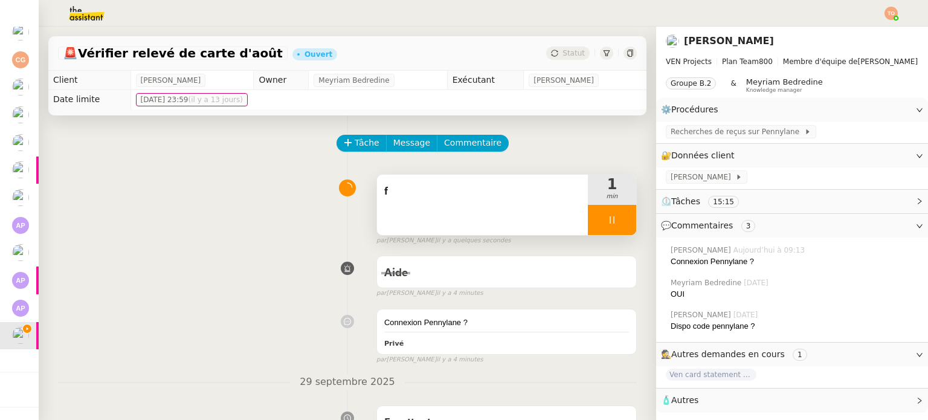
click at [481, 193] on span "f" at bounding box center [482, 192] width 196 height 18
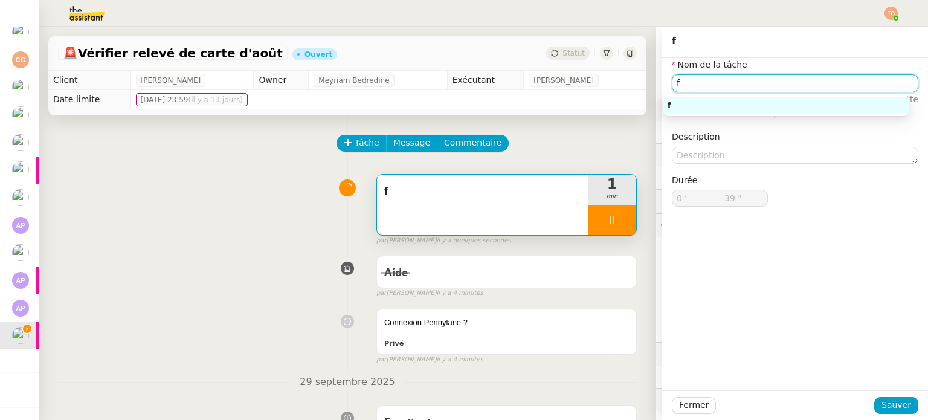
click at [747, 82] on input "f" at bounding box center [795, 83] width 247 height 18
type input "40 ""
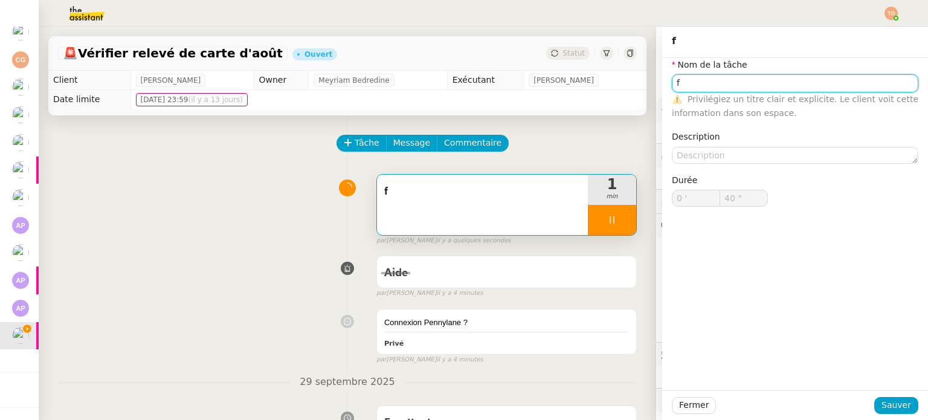
type input "V"
type input "41 ""
type input "Vérificat"
type input "42 ""
type input "Vérification des r"
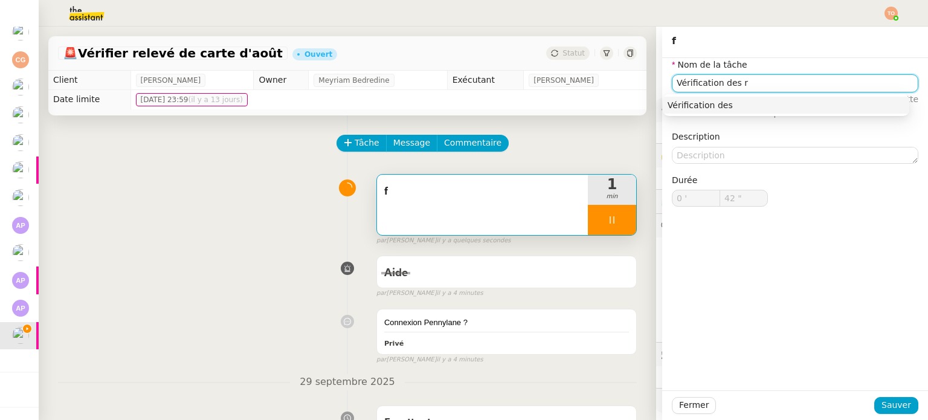
type input "43 ""
type input "Vérification des reç"
type input "44 ""
type input "Vérification des reçus"
type input "46 ""
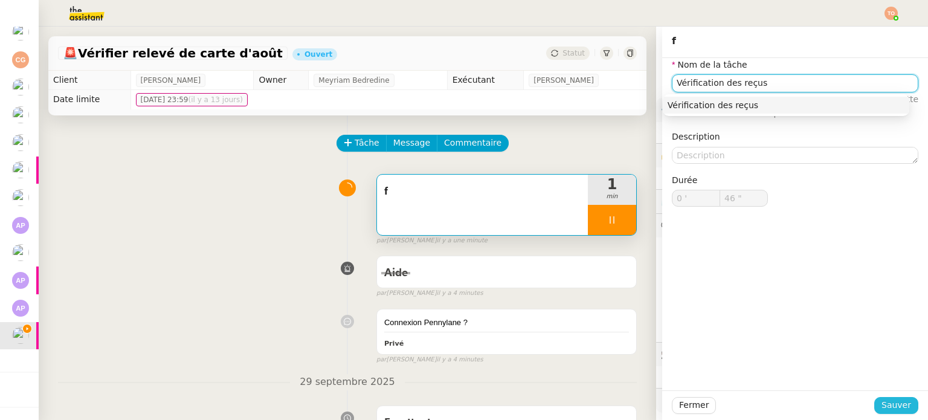
type input "Vérification des reçus"
click at [896, 398] on span "Sauver" at bounding box center [897, 405] width 30 height 14
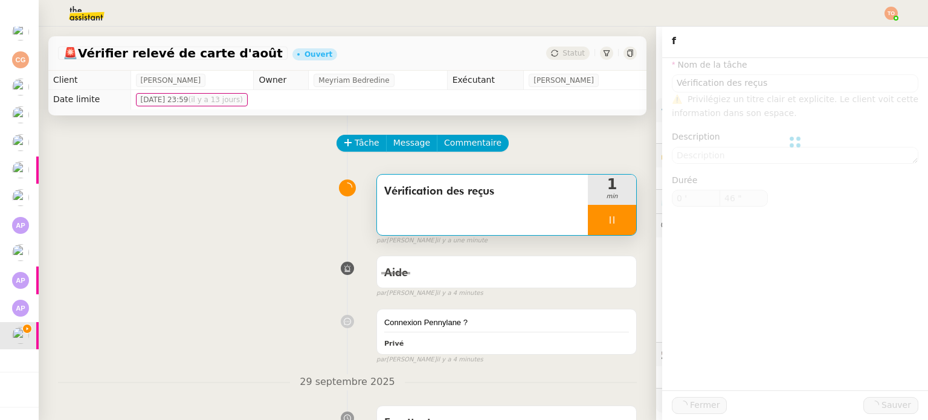
type input "47 ""
type input "Vérification des reçus"
type input "0 '"
type input "47 ""
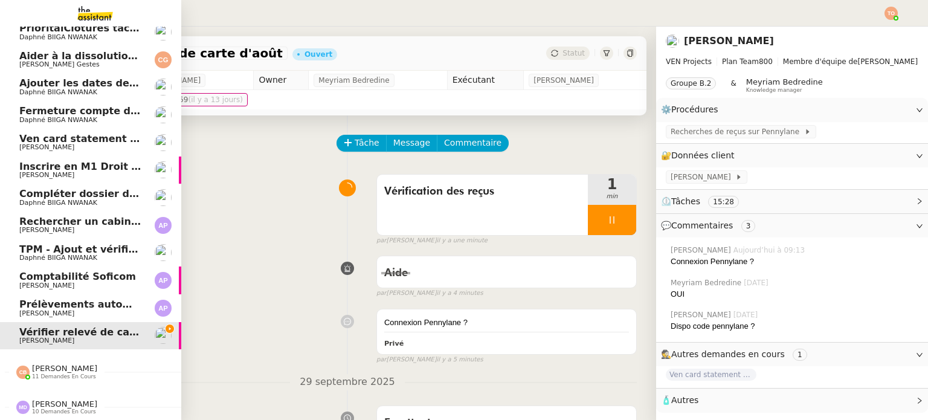
click at [60, 364] on span "[PERSON_NAME]" at bounding box center [64, 368] width 65 height 9
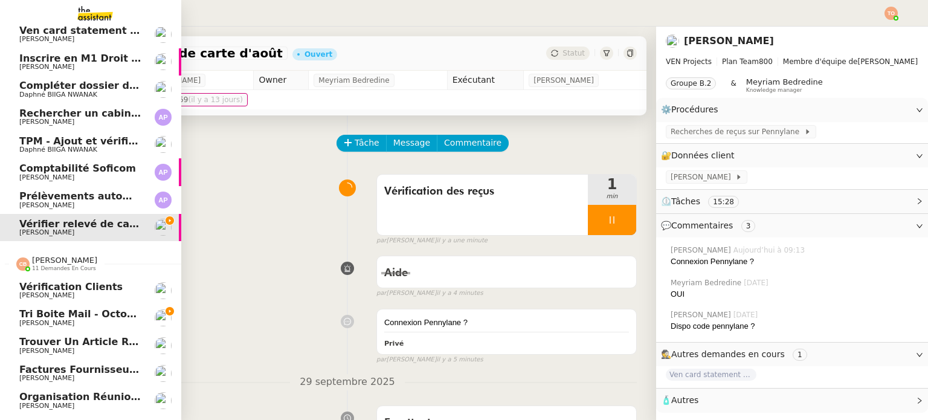
scroll to position [426, 0]
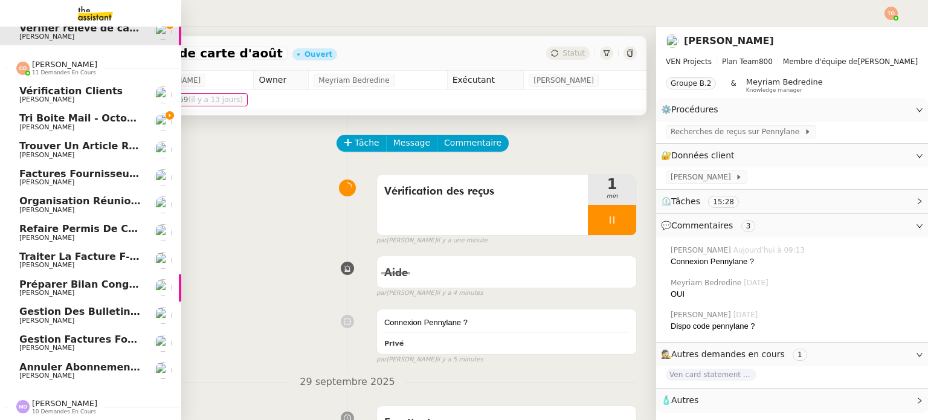
click at [83, 124] on span "[PERSON_NAME]" at bounding box center [80, 127] width 122 height 7
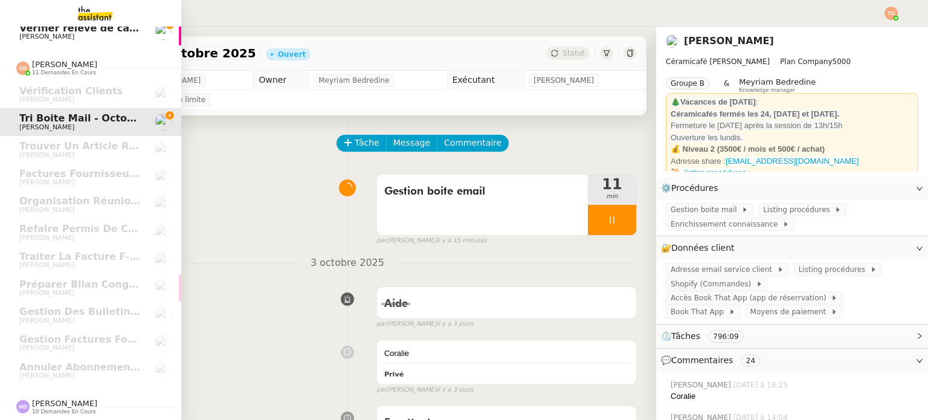
click at [75, 399] on span "[PERSON_NAME]" at bounding box center [64, 403] width 65 height 9
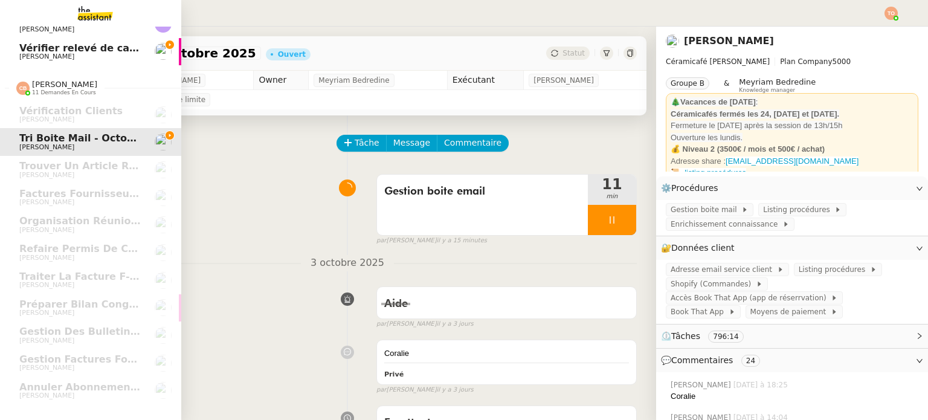
scroll to position [159, 0]
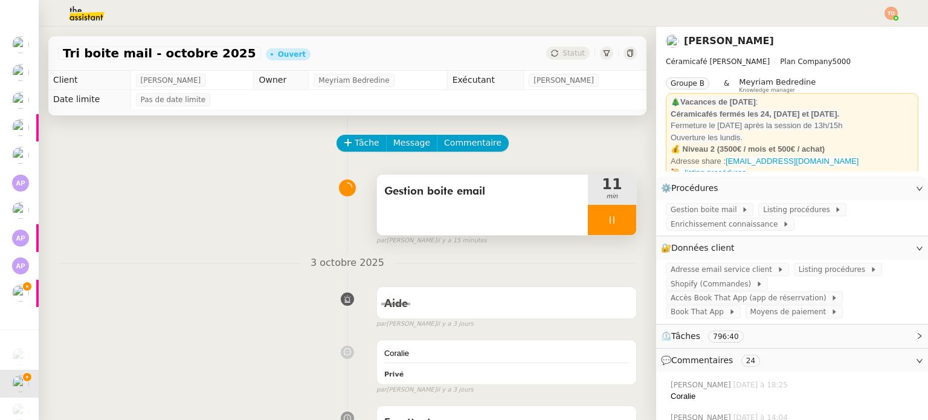
click at [605, 221] on div at bounding box center [612, 220] width 48 height 30
click at [595, 219] on icon at bounding box center [600, 220] width 10 height 10
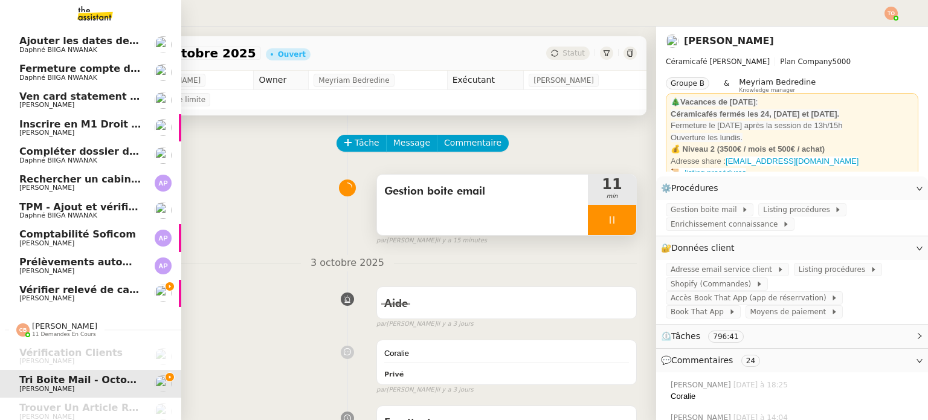
click at [51, 284] on span "Vérifier relevé de carte d'août" at bounding box center [101, 289] width 164 height 11
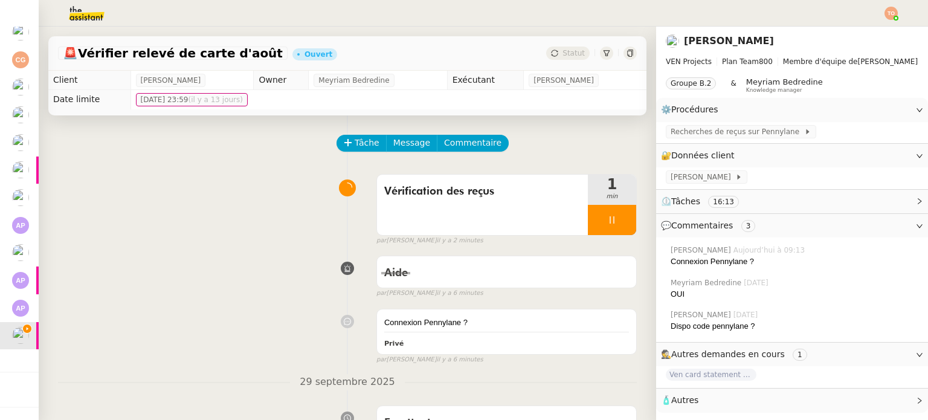
scroll to position [123, 0]
click at [613, 214] on div at bounding box center [612, 220] width 48 height 30
click at [595, 224] on icon at bounding box center [600, 220] width 10 height 10
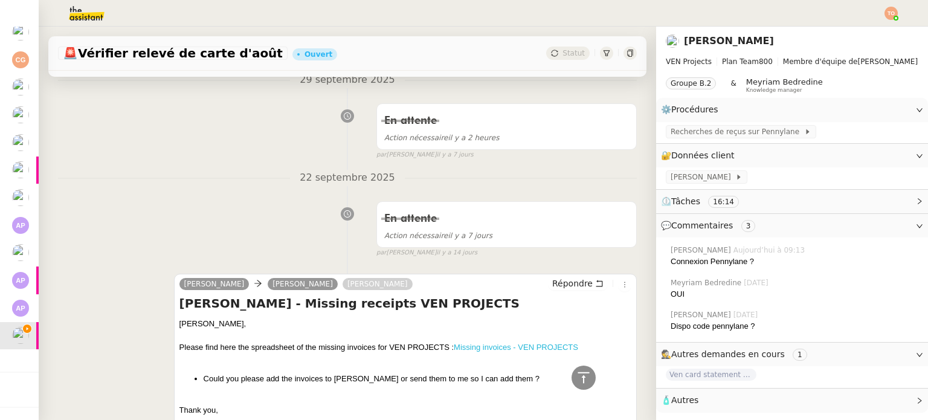
click at [501, 352] on link "Missing invoices - VEN PROJECTS" at bounding box center [516, 347] width 125 height 9
click at [497, 344] on link "Missing invoices - VEN PROJECTS" at bounding box center [516, 347] width 125 height 9
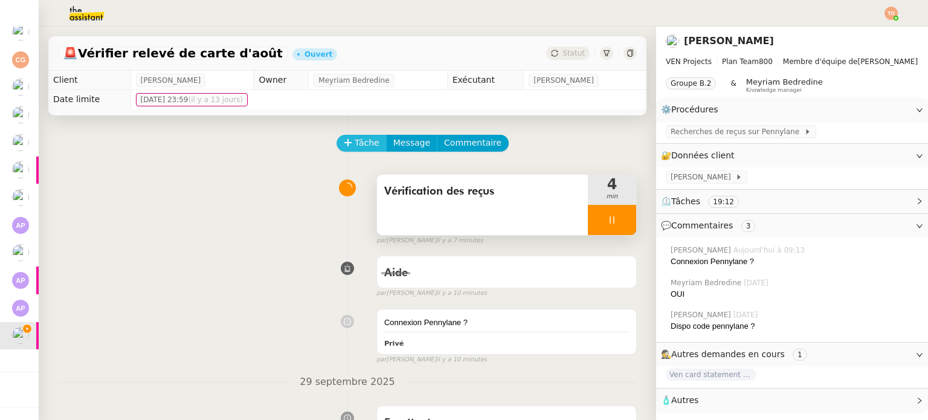
click at [364, 143] on span "Tâche" at bounding box center [367, 143] width 25 height 14
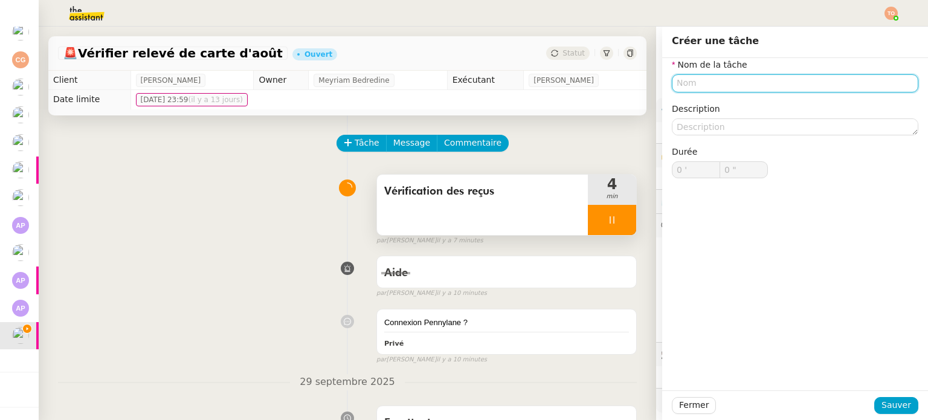
click at [820, 74] on nz-form-item "Nom de la tâche" at bounding box center [795, 75] width 247 height 34
click at [816, 80] on input "text" at bounding box center [795, 83] width 247 height 18
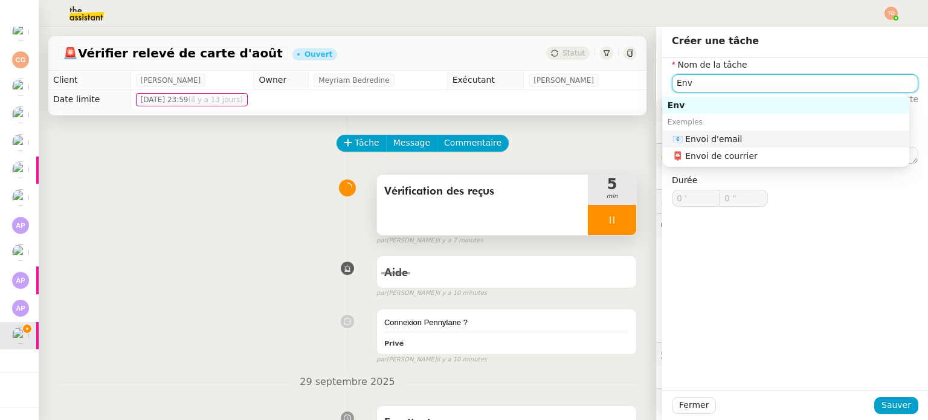
click at [788, 137] on div "📧 Envoi d'email" at bounding box center [789, 139] width 232 height 11
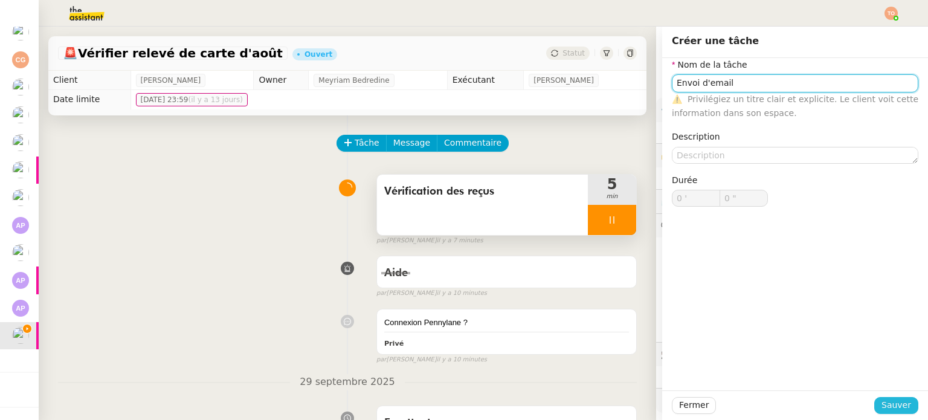
type input "Envoi d'email"
drag, startPoint x: 895, startPoint y: 403, endPoint x: 834, endPoint y: 377, distance: 65.6
click at [895, 402] on span "Sauver" at bounding box center [897, 405] width 30 height 14
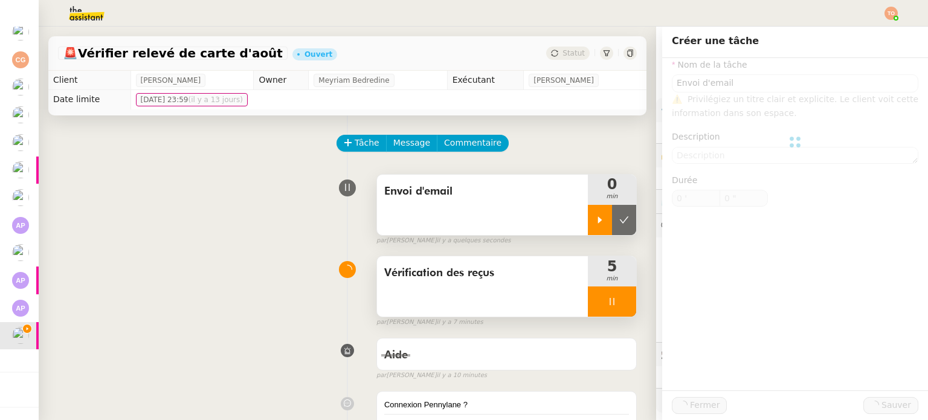
click at [595, 222] on icon at bounding box center [600, 220] width 10 height 10
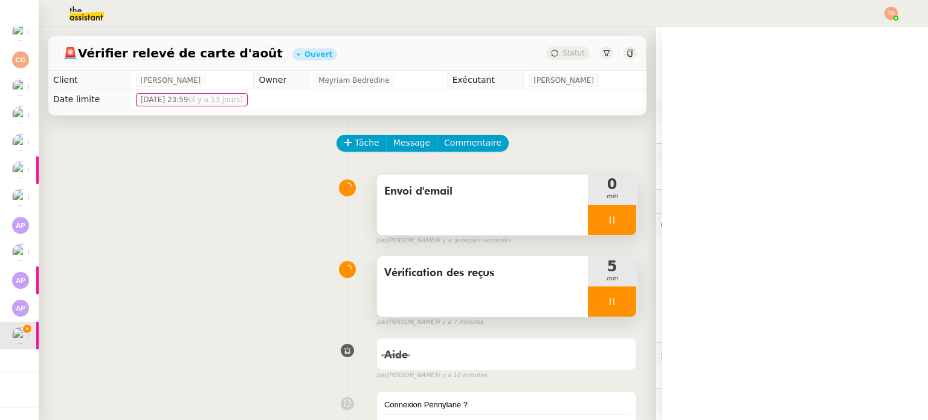
click at [595, 295] on div at bounding box center [612, 301] width 48 height 30
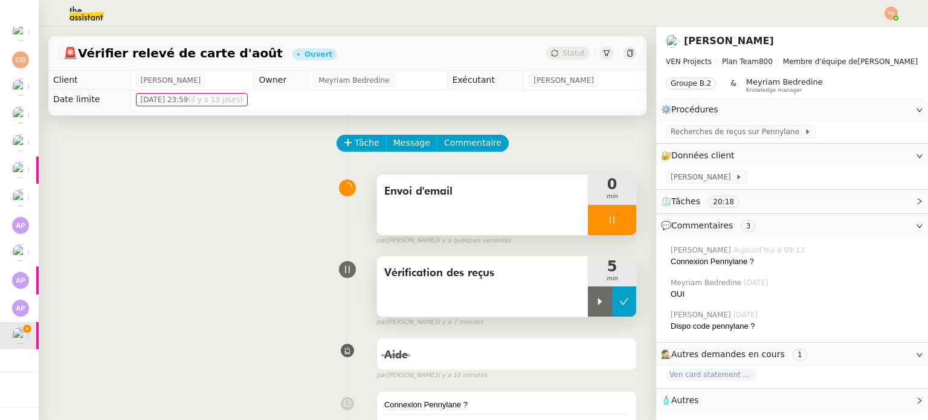
click at [620, 299] on icon at bounding box center [625, 302] width 10 height 10
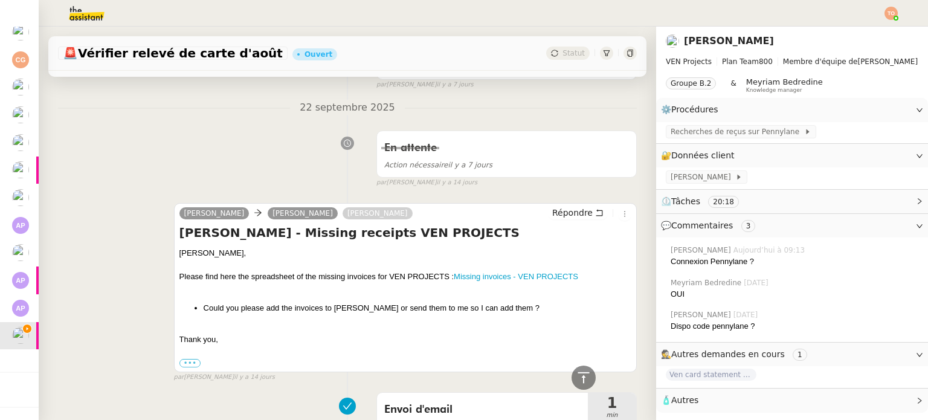
scroll to position [544, 0]
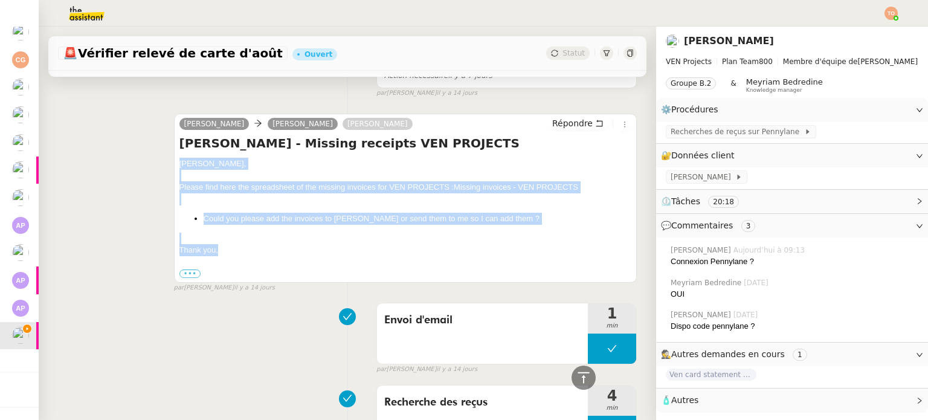
drag, startPoint x: 216, startPoint y: 254, endPoint x: 164, endPoint y: 170, distance: 99.1
click at [164, 170] on div "Dee Charles Medlicott Caroline Evans Répondre Pennylane - Missing receipts VEN …" at bounding box center [347, 198] width 579 height 190
copy div "Charles, Please find here the spreadsheet of the missing invoices for VEN PROJE…"
click at [552, 120] on span "Répondre" at bounding box center [572, 123] width 40 height 12
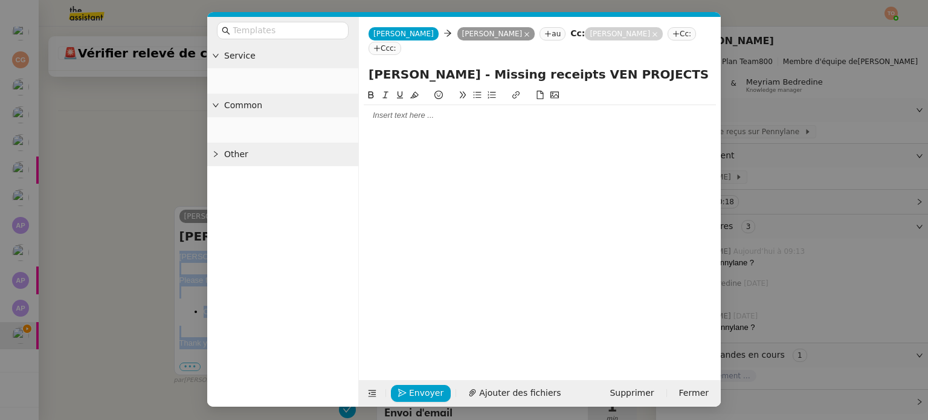
scroll to position [636, 0]
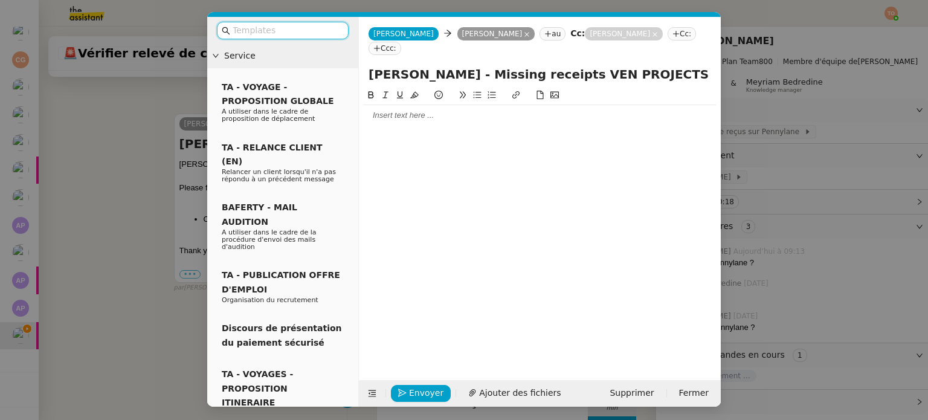
click at [484, 110] on div at bounding box center [540, 115] width 352 height 11
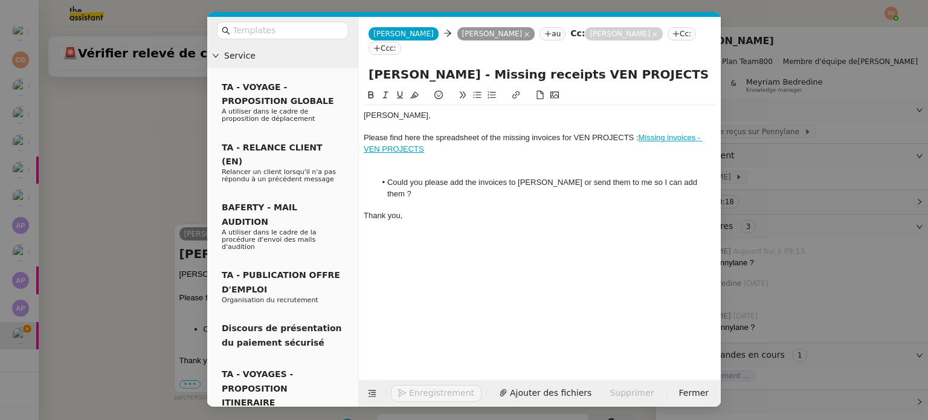
scroll to position [747, 0]
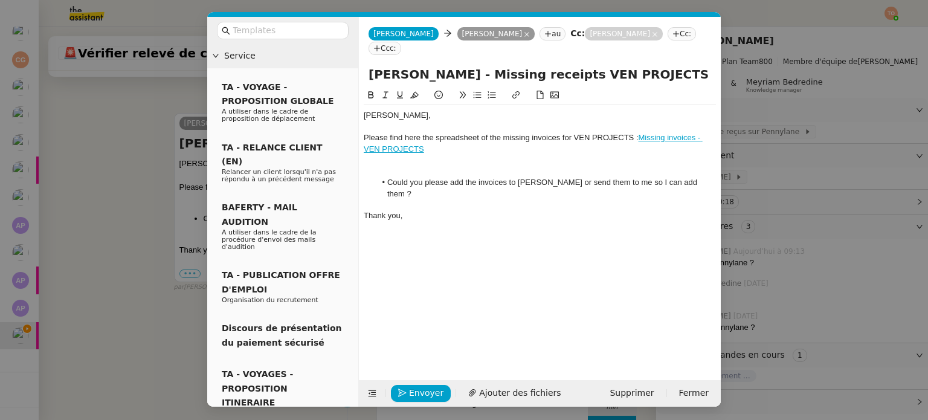
click at [443, 166] on div at bounding box center [540, 171] width 352 height 11
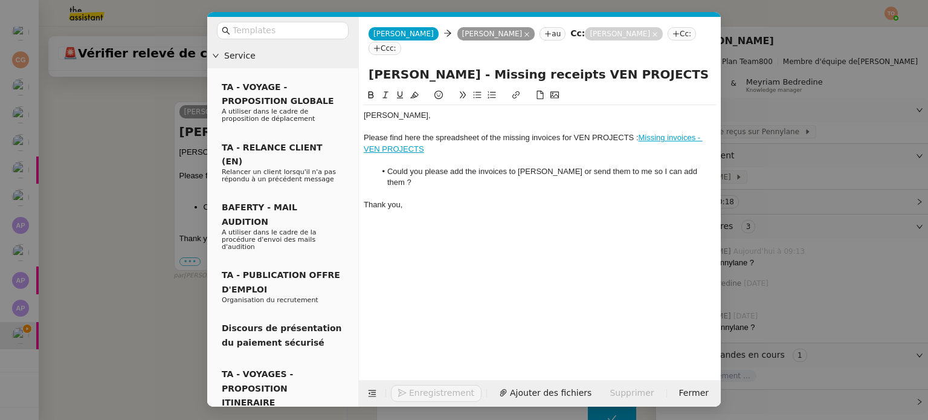
scroll to position [735, 0]
click at [454, 135] on div "Please find here the spreadsheet of the missing invoices for VEN PROJECTS : Mis…" at bounding box center [540, 143] width 352 height 22
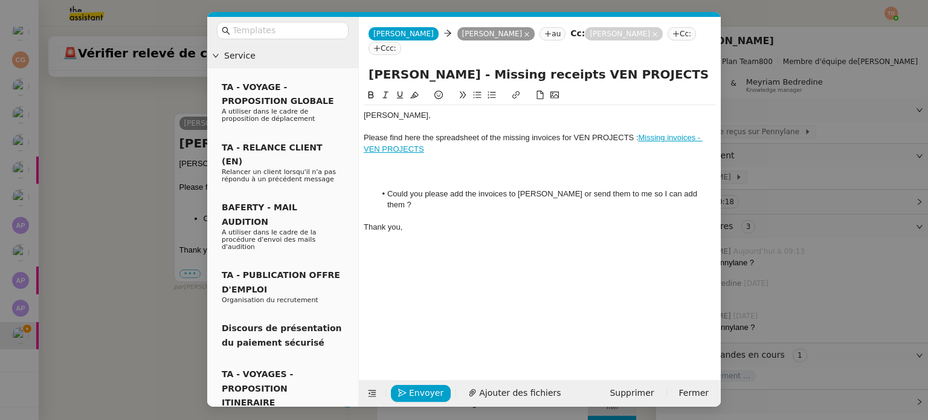
scroll to position [759, 0]
click at [413, 393] on span "Envoyer" at bounding box center [426, 393] width 34 height 14
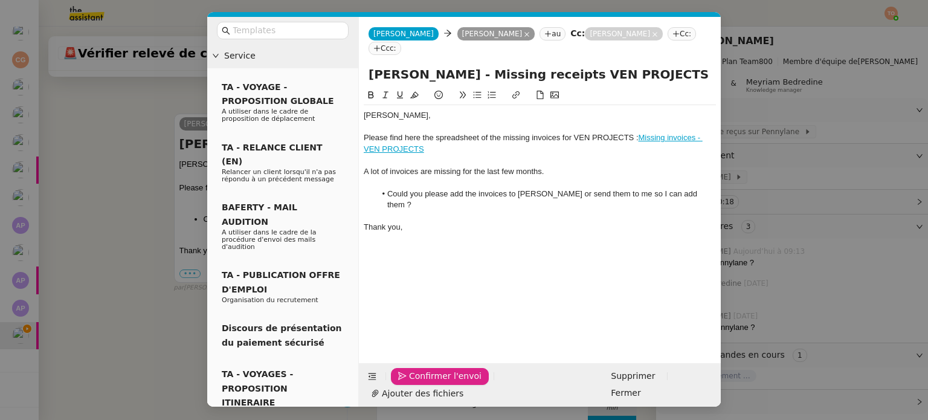
click at [413, 383] on span "Confirmer l'envoi" at bounding box center [445, 376] width 73 height 14
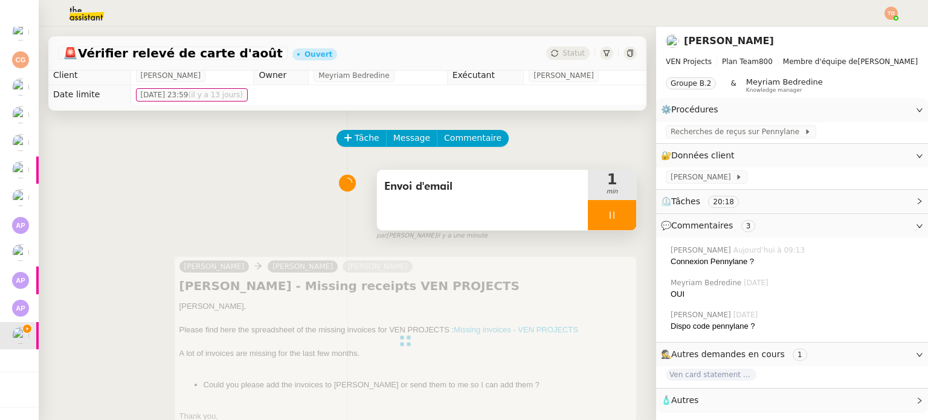
scroll to position [0, 0]
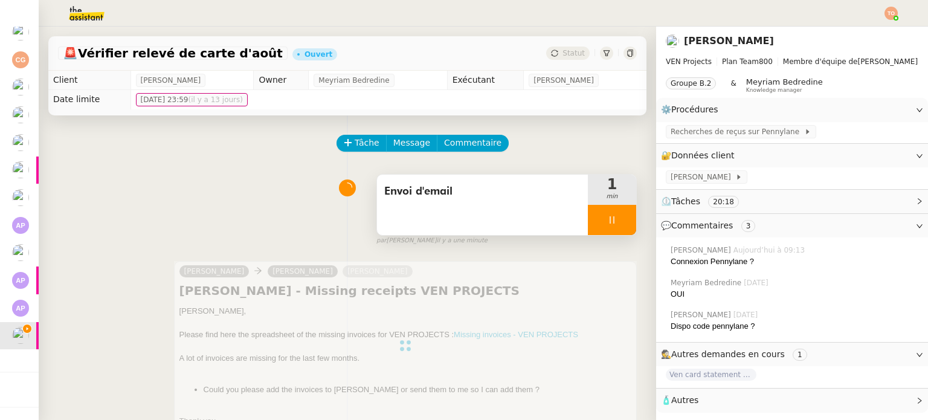
click at [619, 215] on div at bounding box center [612, 220] width 48 height 30
click at [618, 216] on button at bounding box center [624, 220] width 24 height 30
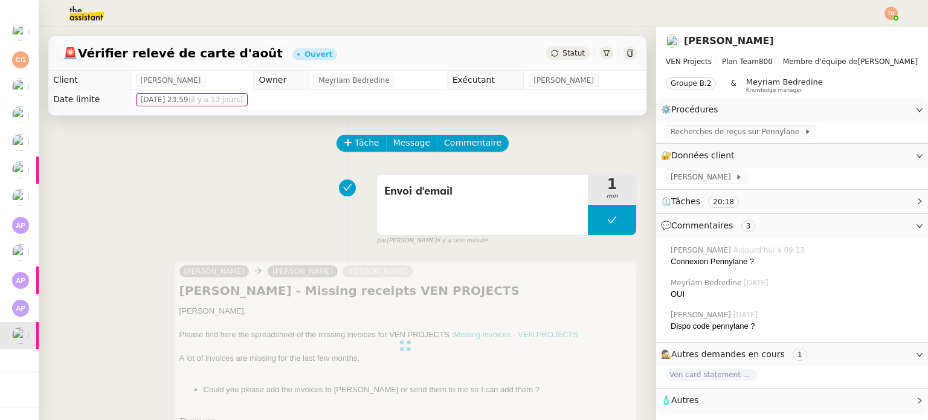
click at [554, 47] on div "Statut" at bounding box center [568, 53] width 44 height 13
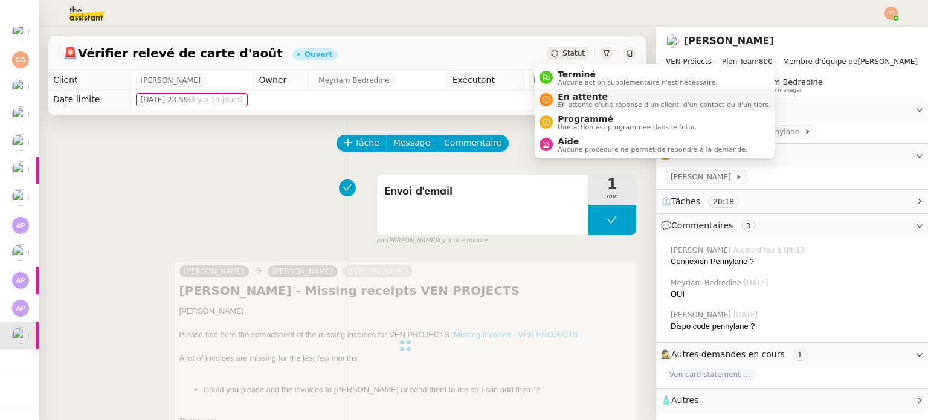
click at [584, 102] on span "En attente d'une réponse d'un client, d'un contact ou d'un tiers." at bounding box center [664, 105] width 213 height 7
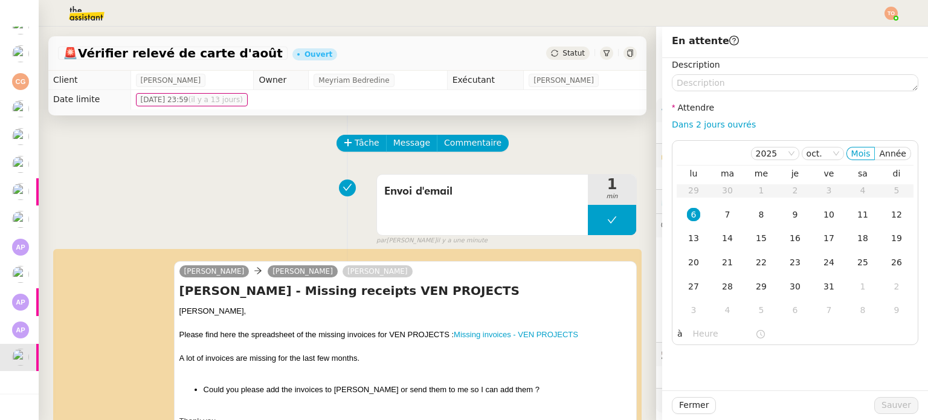
scroll to position [150, 0]
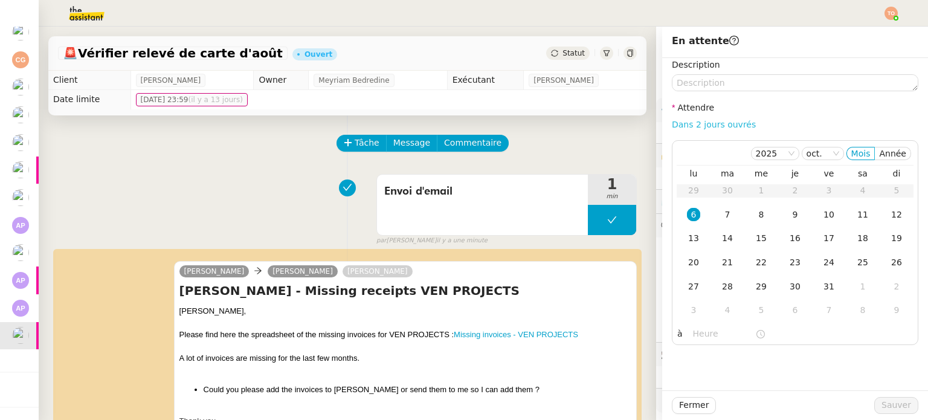
click at [685, 126] on link "Dans 2 jours ouvrés" at bounding box center [714, 125] width 84 height 10
type input "07:00"
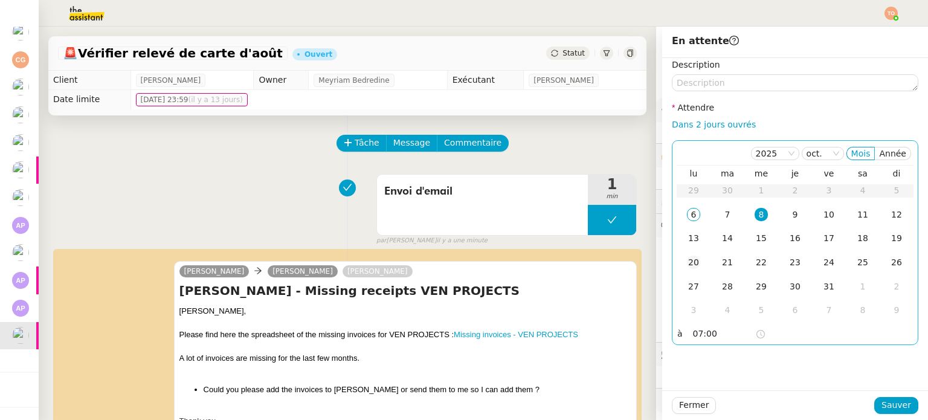
click at [694, 265] on td "20" at bounding box center [694, 263] width 34 height 24
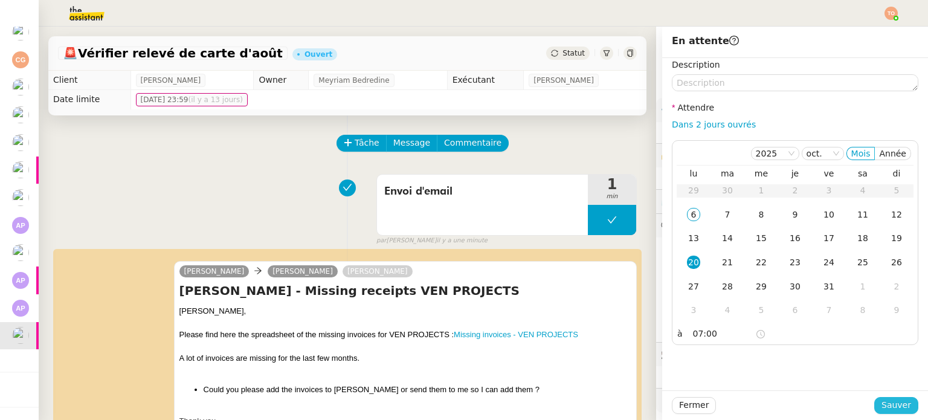
click at [895, 401] on span "Sauver" at bounding box center [897, 405] width 30 height 14
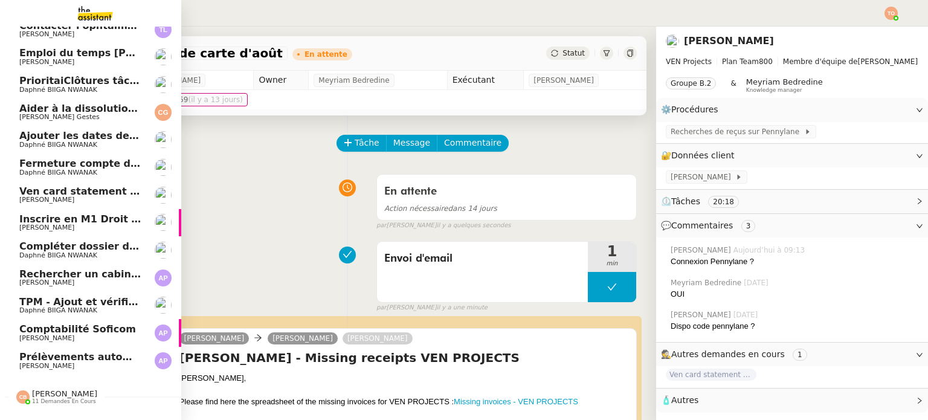
scroll to position [63, 0]
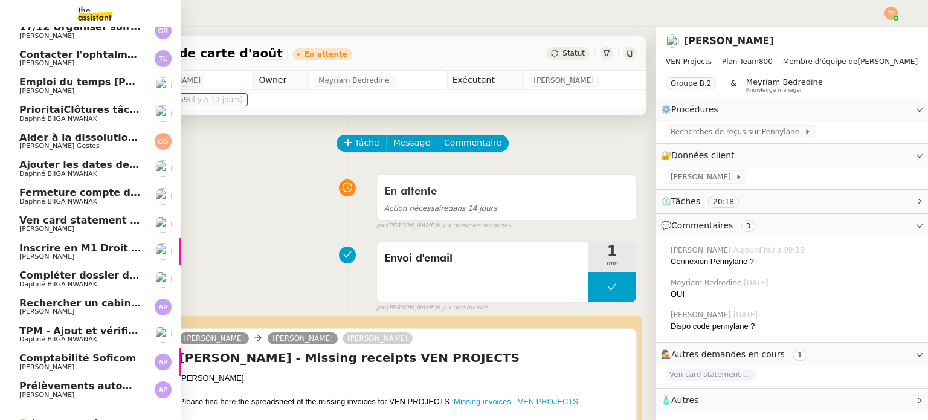
click at [115, 224] on span "Ven card statement August" at bounding box center [93, 220] width 149 height 11
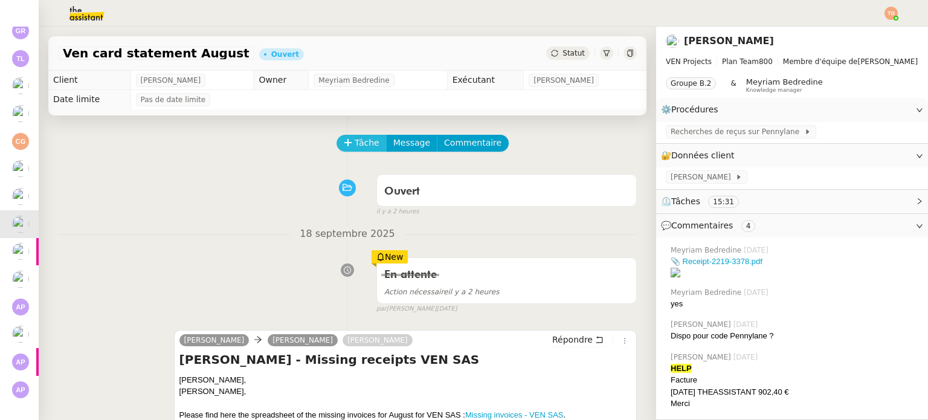
click at [355, 146] on span "Tâche" at bounding box center [367, 143] width 25 height 14
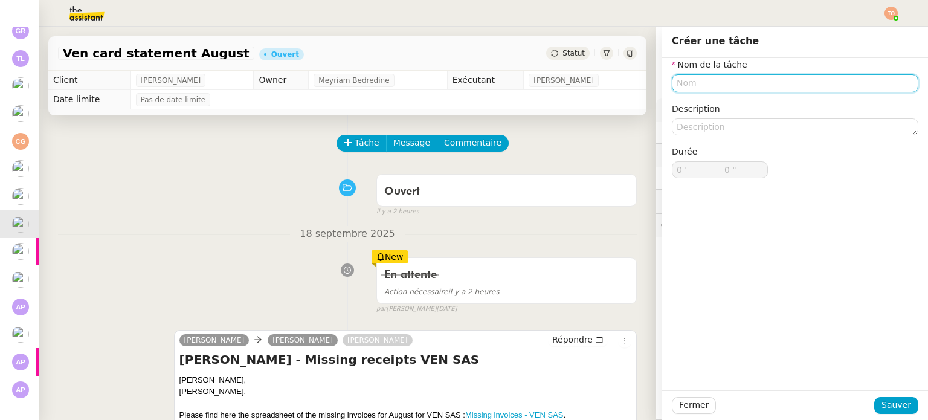
click at [743, 86] on input "text" at bounding box center [795, 83] width 247 height 18
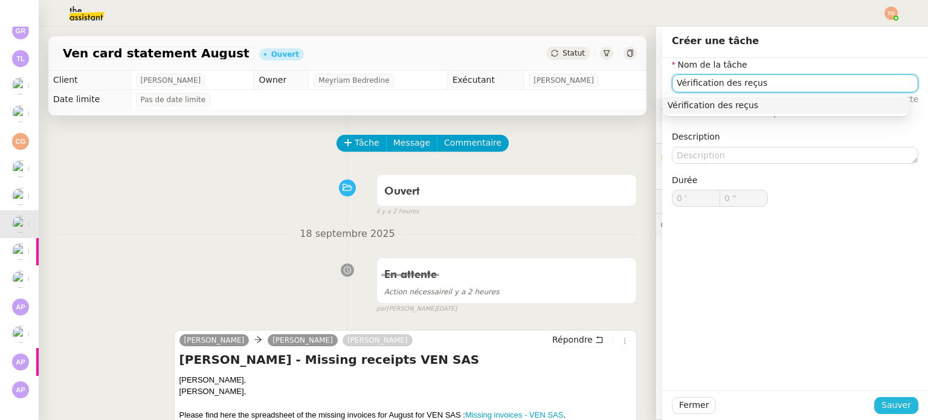
type input "Vérification des reçus"
click at [908, 404] on button "Sauver" at bounding box center [897, 405] width 44 height 17
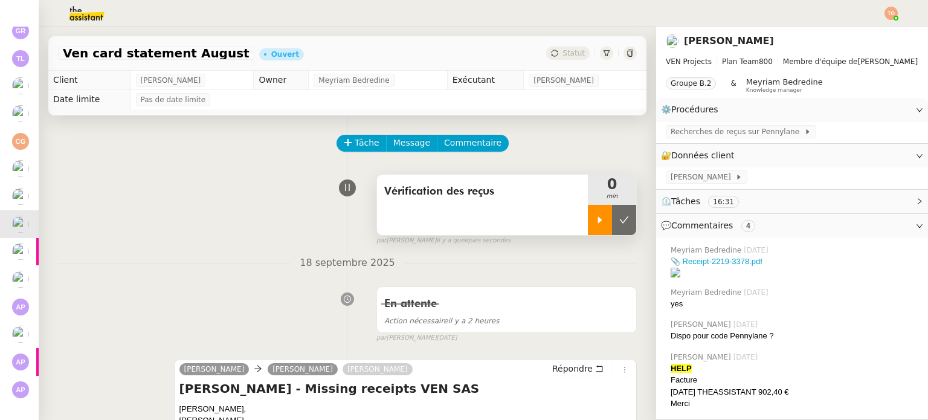
click at [598, 221] on icon at bounding box center [600, 219] width 4 height 7
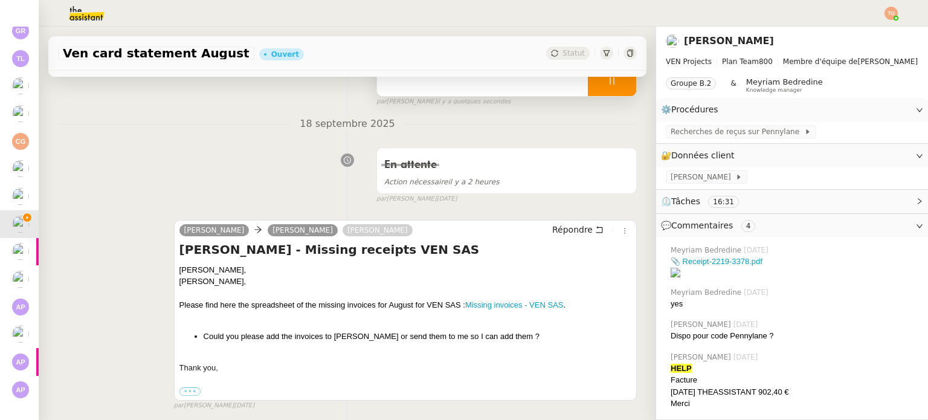
scroll to position [302, 0]
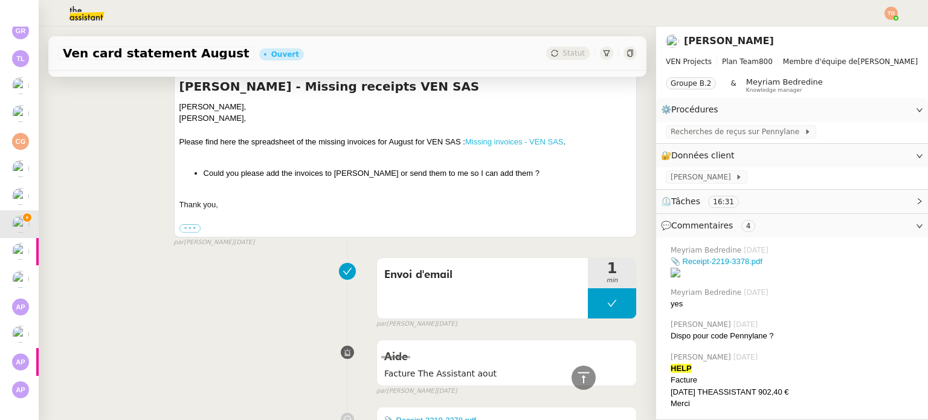
click at [488, 145] on link "Missing invoices - VEN SAS" at bounding box center [514, 141] width 99 height 9
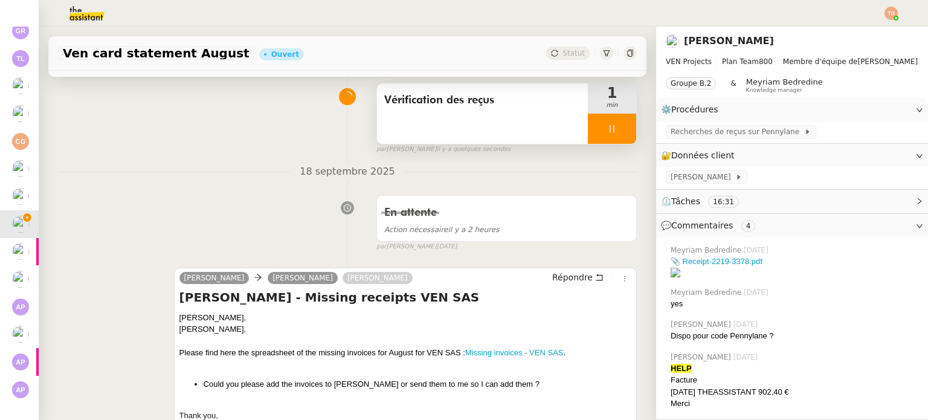
scroll to position [0, 0]
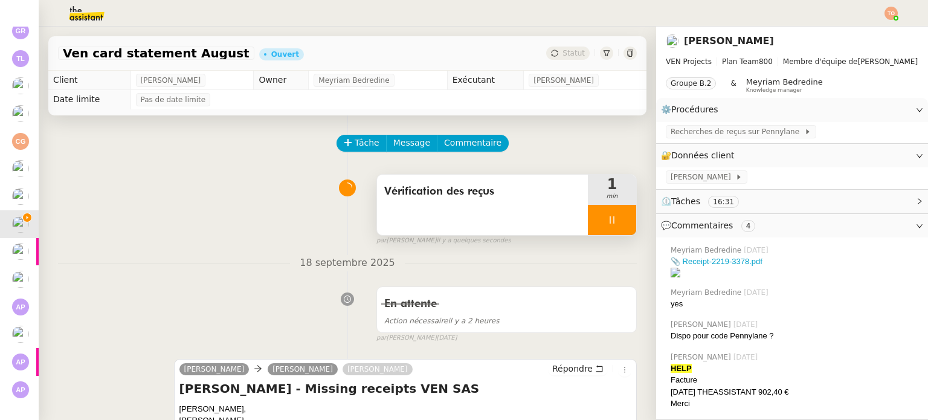
click at [614, 223] on div at bounding box center [612, 220] width 48 height 30
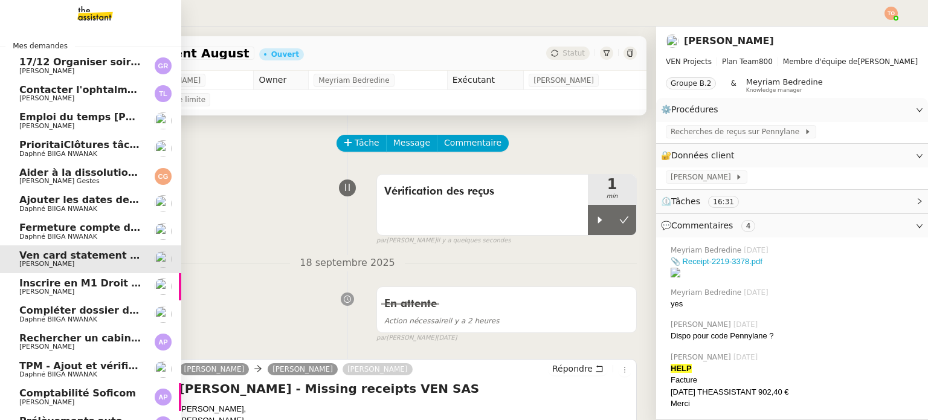
click at [119, 151] on span "Daphné BIIGA NWANAK" at bounding box center [80, 154] width 122 height 7
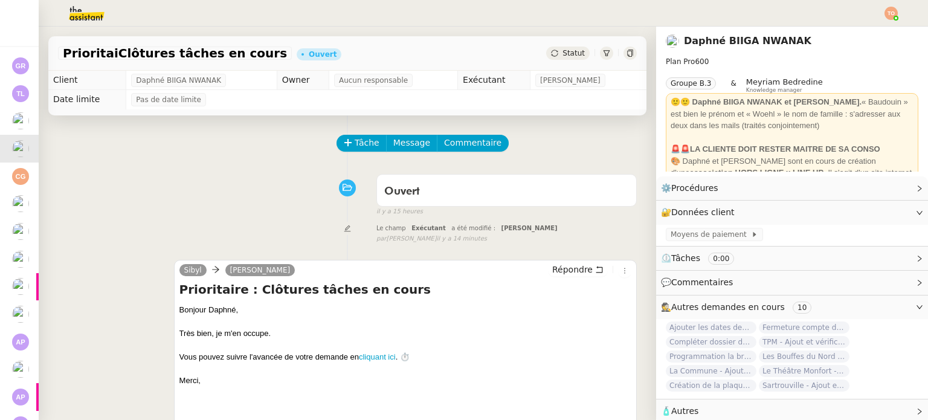
scroll to position [411, 0]
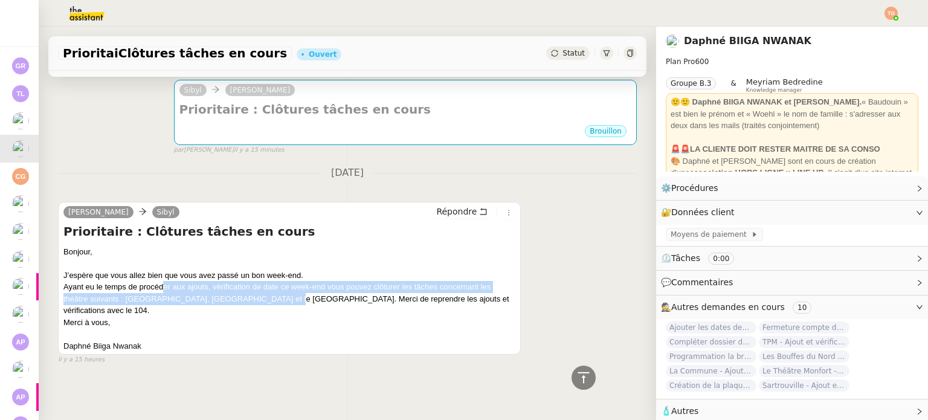
drag, startPoint x: 189, startPoint y: 296, endPoint x: 279, endPoint y: 303, distance: 90.4
click at [270, 303] on div "Bonjour, J’espère que vous allez bien que vous avez passé un bon week-end. Ayan…" at bounding box center [289, 299] width 452 height 106
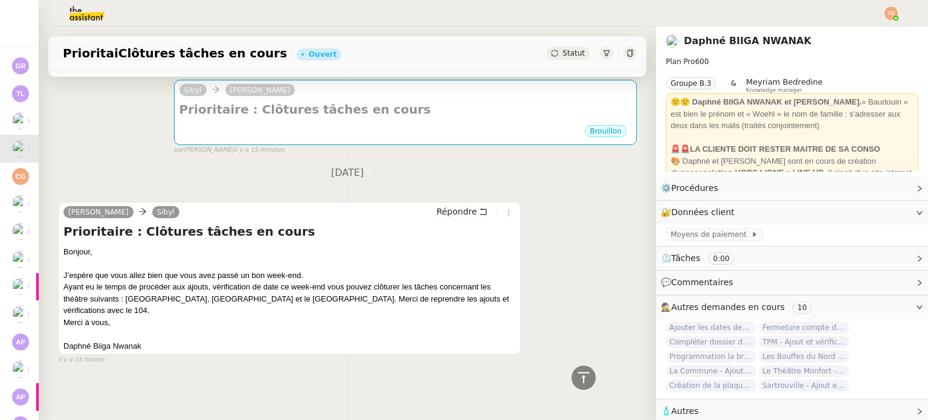
drag, startPoint x: 290, startPoint y: 303, endPoint x: 337, endPoint y: 300, distance: 46.6
click at [299, 303] on div "Bonjour, J’espère que vous allez bien que vous avez passé un bon week-end. Ayan…" at bounding box center [289, 299] width 452 height 106
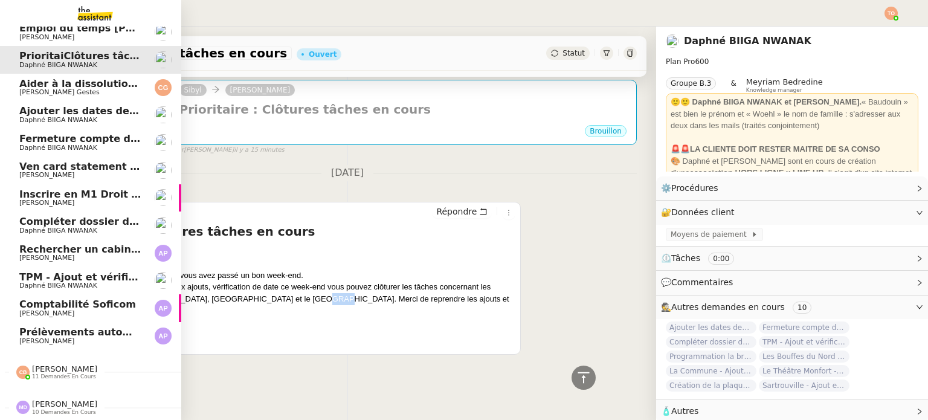
scroll to position [95, 0]
click at [131, 162] on span "Ven card statement August" at bounding box center [93, 166] width 149 height 11
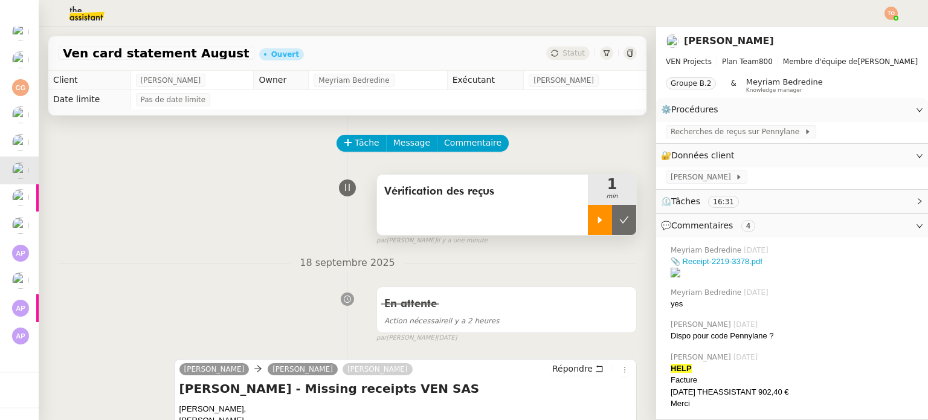
click at [588, 210] on div at bounding box center [600, 220] width 24 height 30
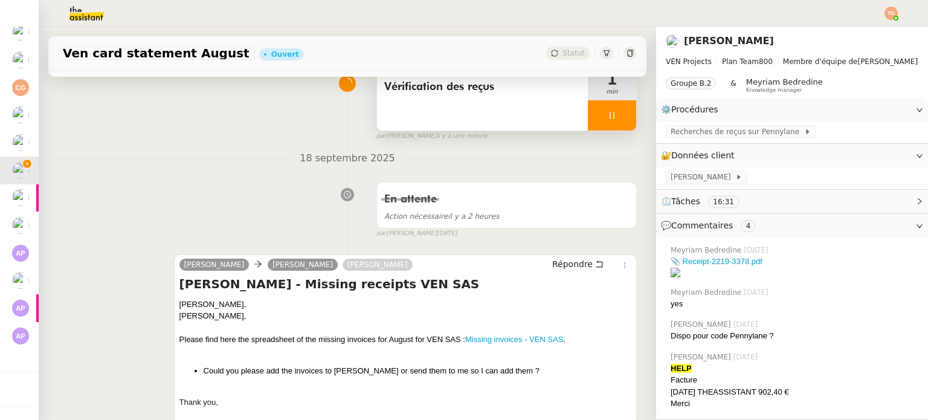
scroll to position [242, 0]
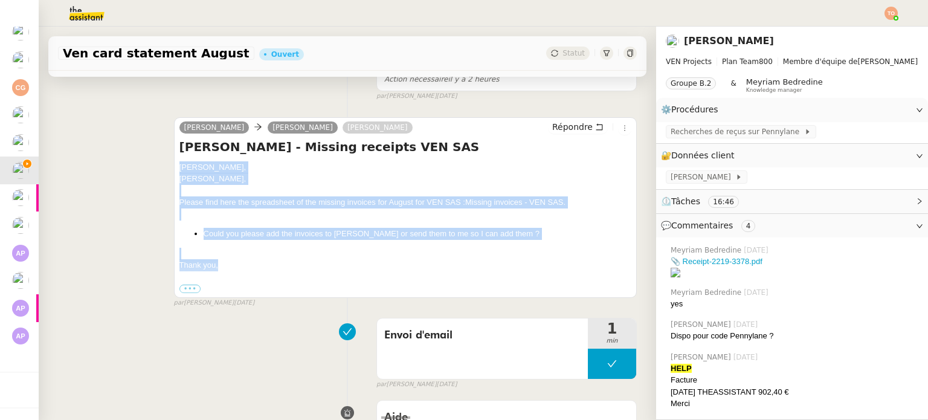
drag, startPoint x: 256, startPoint y: 262, endPoint x: 176, endPoint y: 166, distance: 124.9
click at [180, 166] on div "Charles, Caroline, Please find here the spreadsheet of the missing invoices for…" at bounding box center [406, 228] width 452 height 134
copy div "Charles, Caroline, Please find here the spreadsheet of the missing invoices for…"
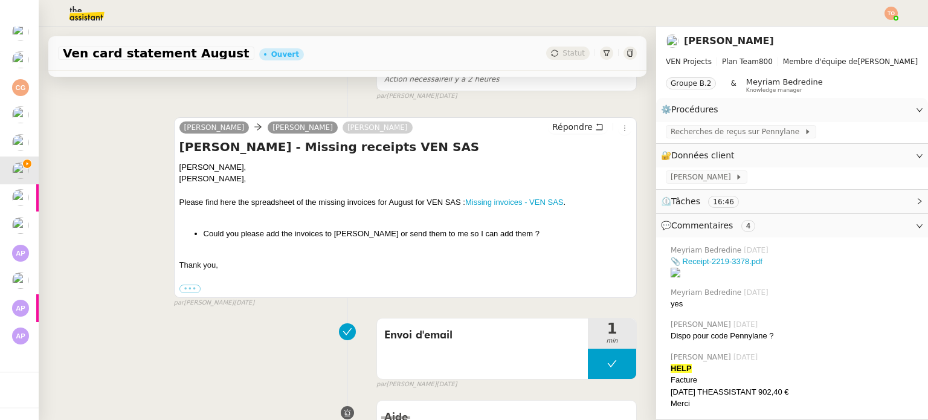
click at [536, 130] on div "Dee Charles Medlicott Caroline Evans Répondre" at bounding box center [406, 129] width 452 height 18
click at [552, 130] on span "Répondre" at bounding box center [572, 127] width 40 height 12
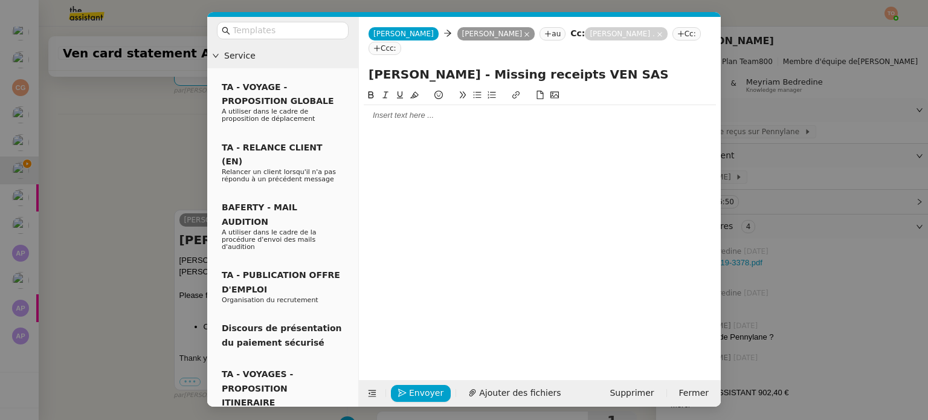
scroll to position [334, 0]
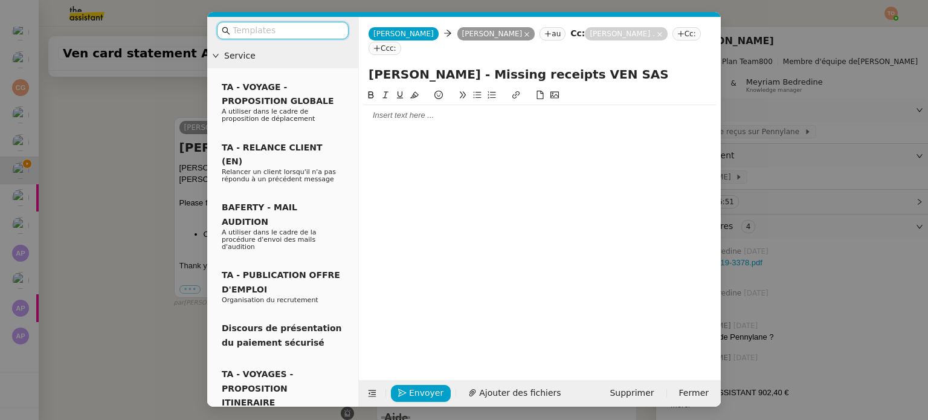
click at [473, 111] on div at bounding box center [540, 115] width 352 height 21
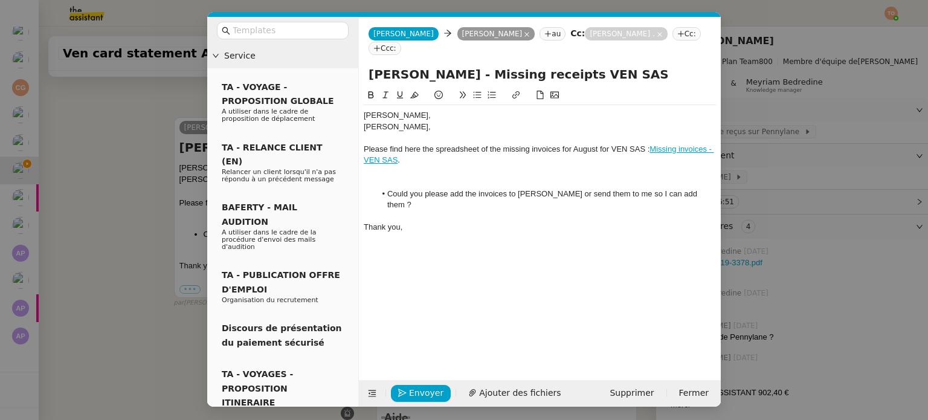
scroll to position [456, 0]
click at [434, 177] on div at bounding box center [540, 182] width 352 height 11
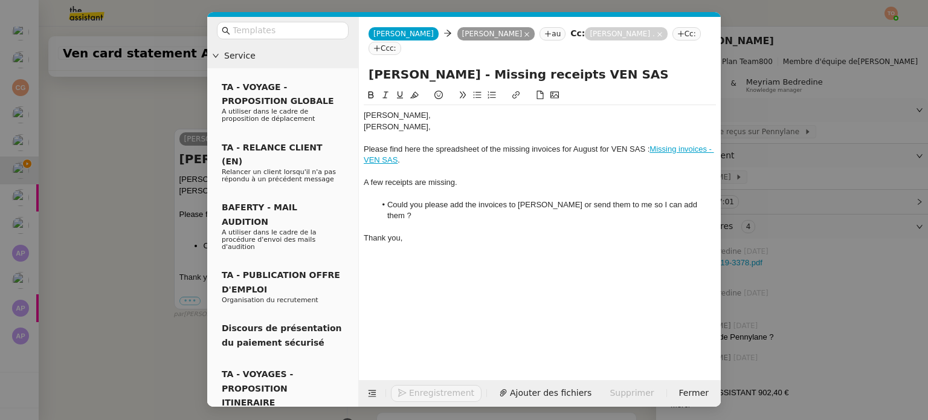
scroll to position [468, 0]
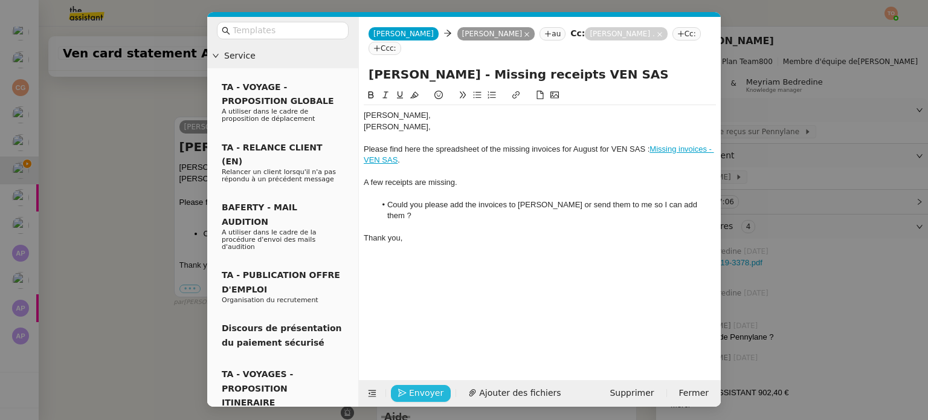
click at [410, 398] on span "Envoyer" at bounding box center [426, 393] width 34 height 14
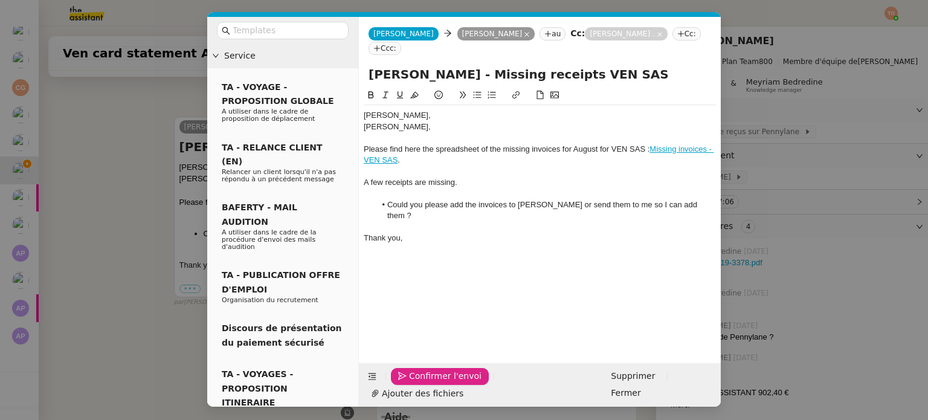
click at [410, 383] on span "Confirmer l'envoi" at bounding box center [445, 376] width 73 height 14
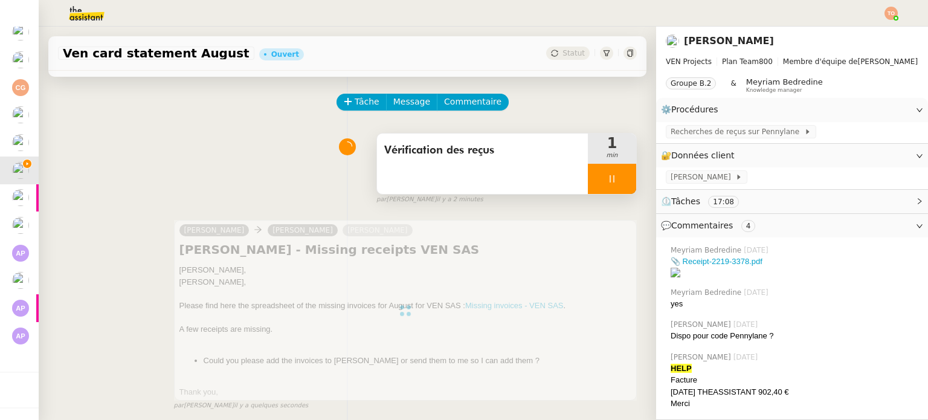
scroll to position [0, 0]
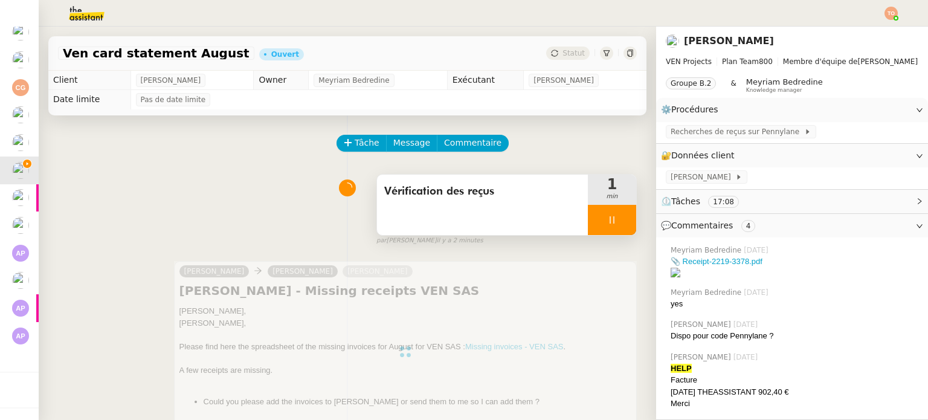
click at [604, 216] on div at bounding box center [612, 220] width 48 height 30
click at [620, 216] on icon at bounding box center [625, 220] width 10 height 10
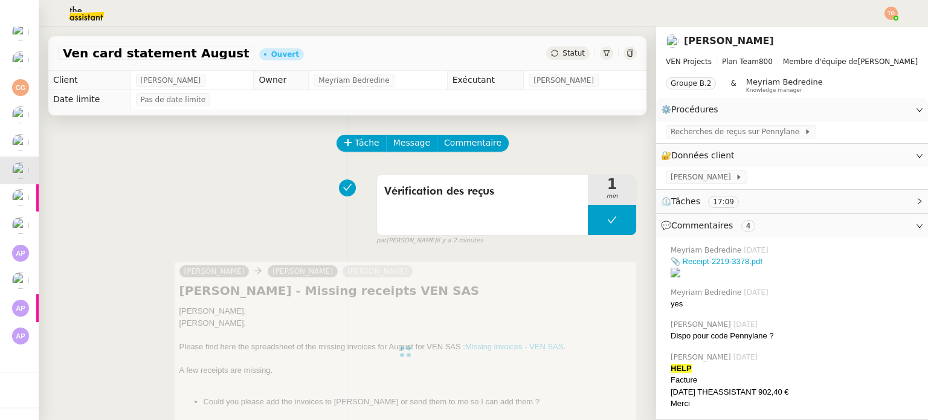
click at [551, 45] on div "Ven card statement August Ouvert Statut" at bounding box center [347, 53] width 598 height 34
click at [563, 49] on span "Statut" at bounding box center [574, 53] width 22 height 8
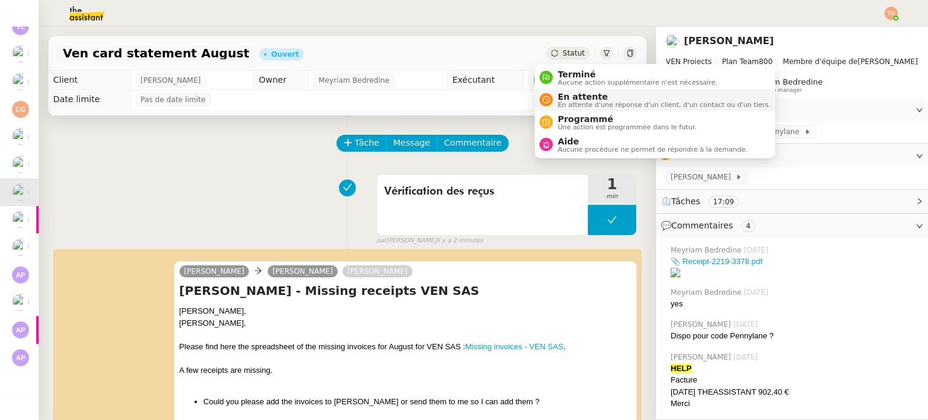
scroll to position [123, 0]
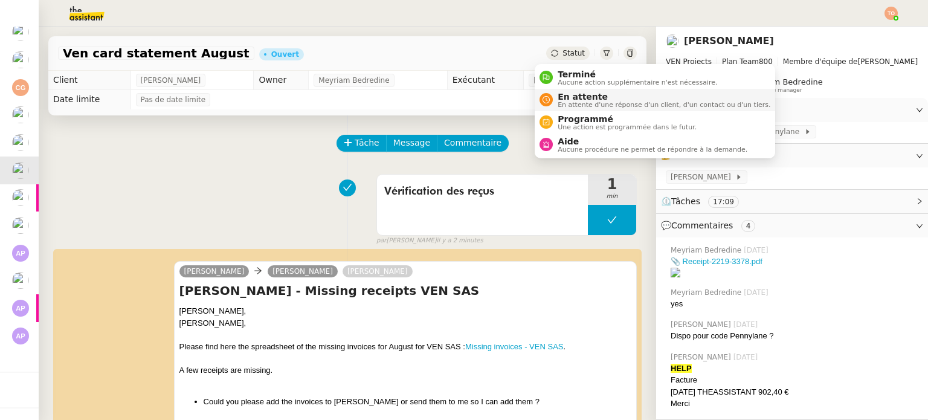
click at [575, 99] on span "En attente" at bounding box center [664, 97] width 213 height 10
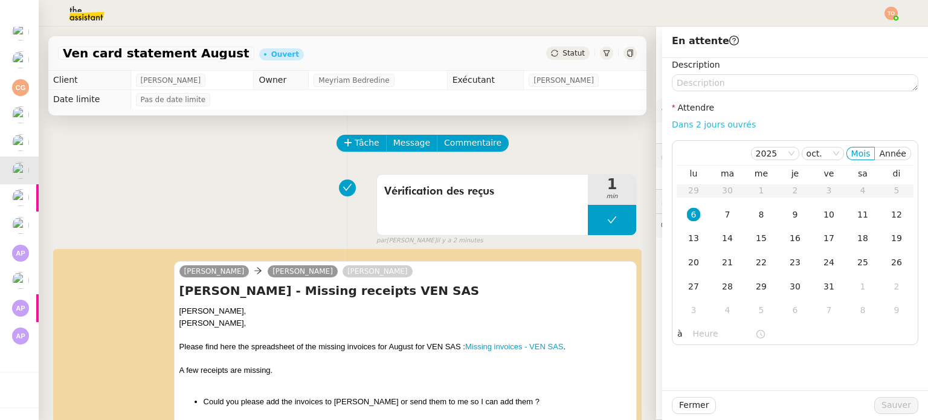
click at [680, 128] on link "Dans 2 jours ouvrés" at bounding box center [714, 125] width 84 height 10
type input "07:00"
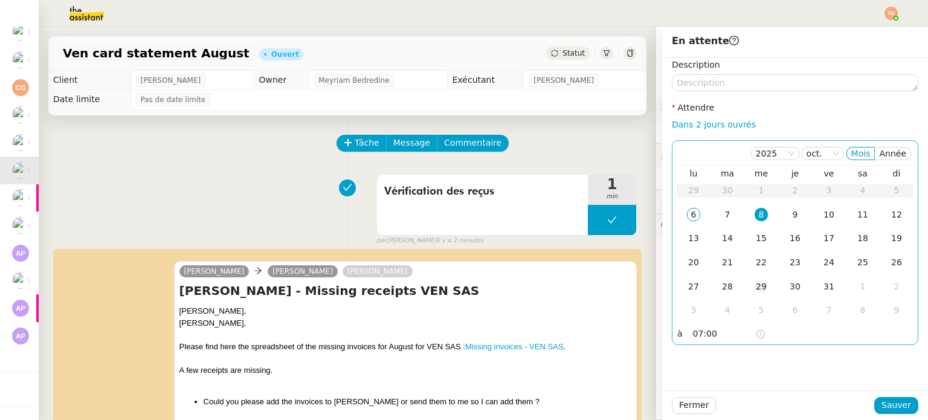
drag, startPoint x: 685, startPoint y: 263, endPoint x: 738, endPoint y: 275, distance: 54.0
click at [687, 262] on div "20" at bounding box center [693, 262] width 13 height 13
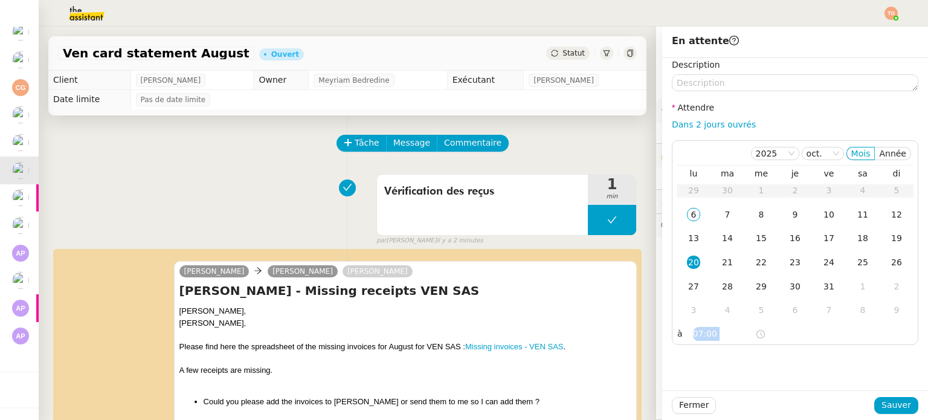
drag, startPoint x: 897, startPoint y: 354, endPoint x: 902, endPoint y: 364, distance: 12.2
click at [897, 355] on div "Description Attendre Dans 2 jours ouvrés 2025 oct. Mois Année lu ma me je ve sa…" at bounding box center [795, 224] width 266 height 332
click at [895, 396] on div "Fermer Sauver" at bounding box center [795, 405] width 266 height 30
click at [896, 397] on div "Fermer Sauver" at bounding box center [795, 405] width 247 height 17
click at [898, 399] on span "Sauver" at bounding box center [897, 405] width 30 height 14
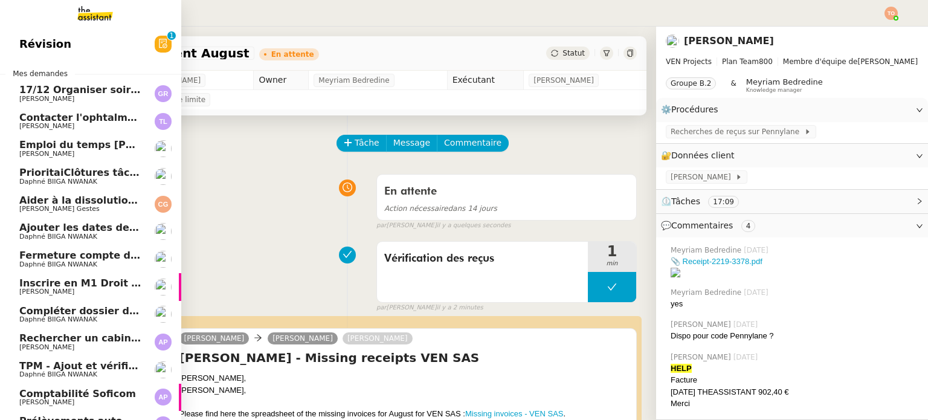
click at [121, 169] on span "PrioritaiClôtures tâches en cours" at bounding box center [109, 172] width 180 height 11
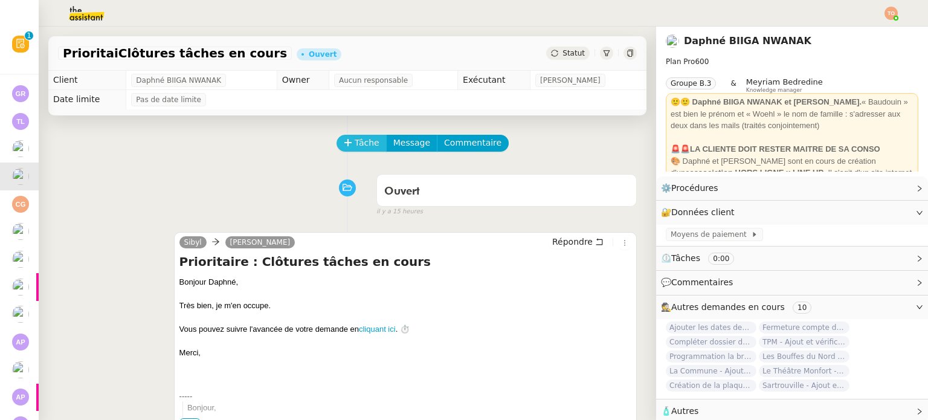
click at [355, 147] on span "Tâche" at bounding box center [367, 143] width 25 height 14
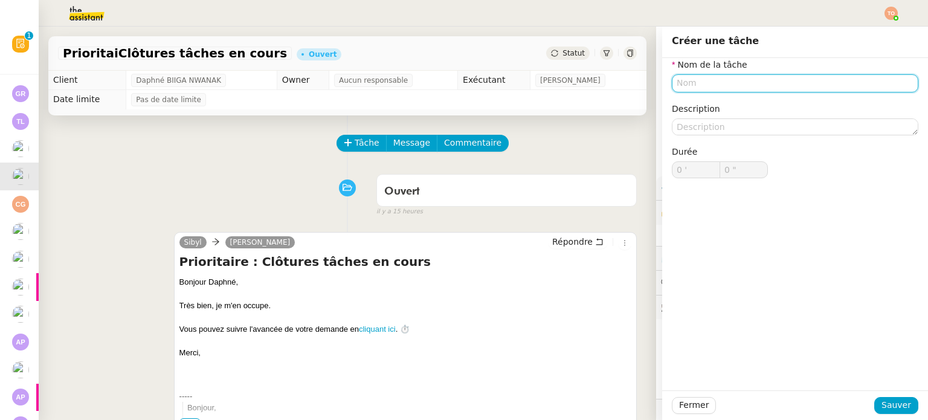
click at [721, 86] on input "text" at bounding box center [795, 83] width 247 height 18
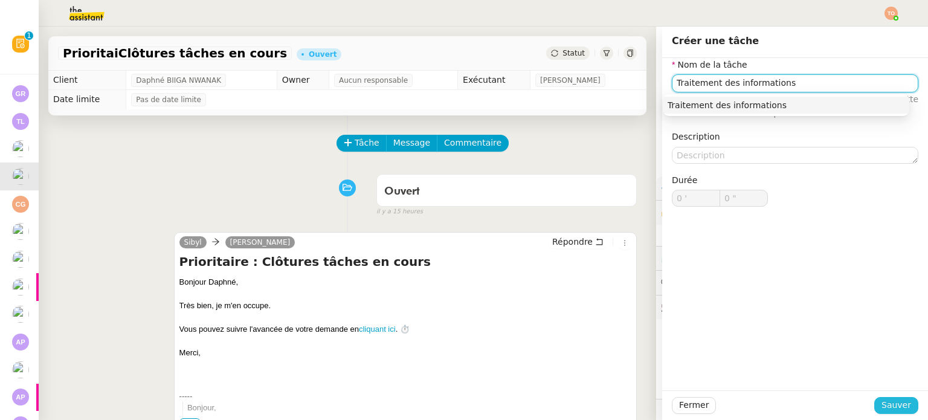
type input "Traitement des informations"
click at [898, 403] on span "Sauver" at bounding box center [897, 405] width 30 height 14
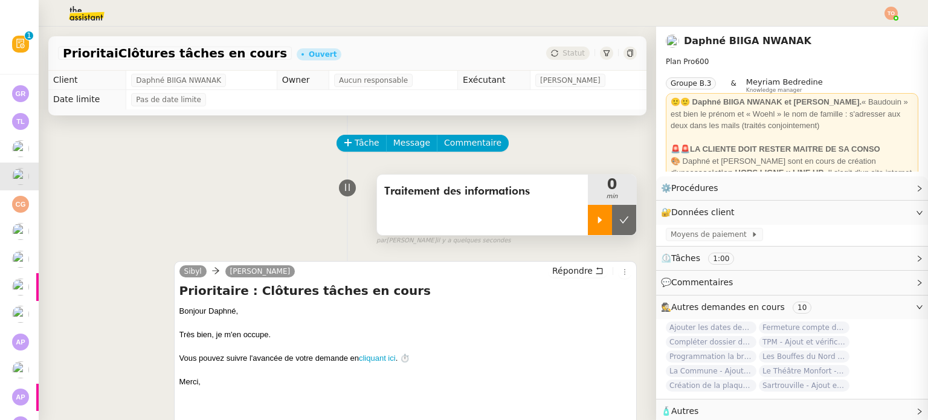
click at [591, 219] on div at bounding box center [600, 220] width 24 height 30
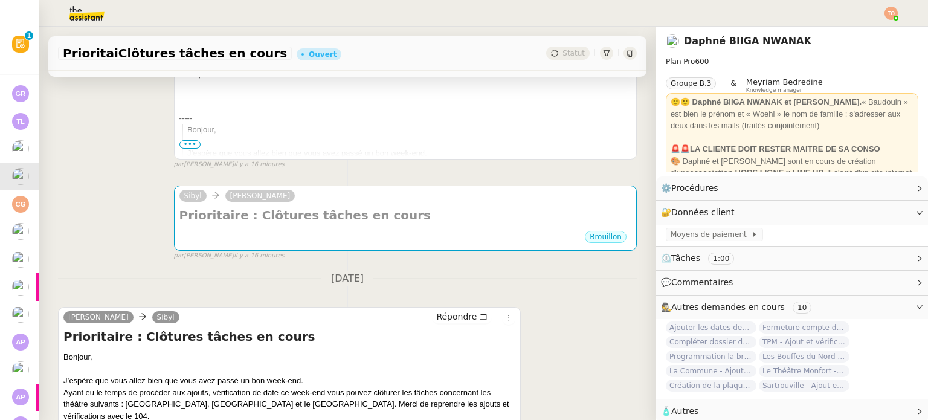
scroll to position [412, 0]
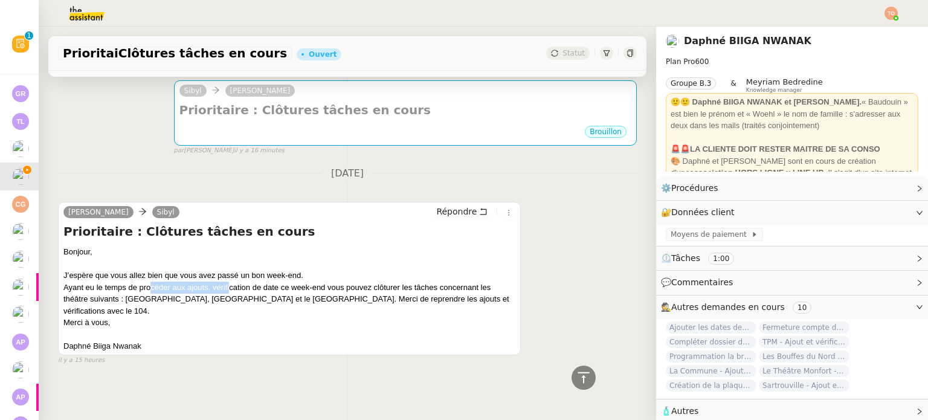
drag, startPoint x: 180, startPoint y: 293, endPoint x: 228, endPoint y: 293, distance: 48.4
click at [228, 293] on div "Bonjour, J’espère que vous allez bien que vous avez passé un bon week-end. Ayan…" at bounding box center [289, 299] width 452 height 106
click at [196, 287] on div "Bonjour, J’espère que vous allez bien que vous avez passé un bon week-end. Ayan…" at bounding box center [289, 299] width 452 height 106
click at [145, 288] on div "Bonjour, J’espère que vous allez bien que vous avez passé un bon week-end. Ayan…" at bounding box center [289, 299] width 452 height 106
drag, startPoint x: 164, startPoint y: 294, endPoint x: 196, endPoint y: 301, distance: 32.7
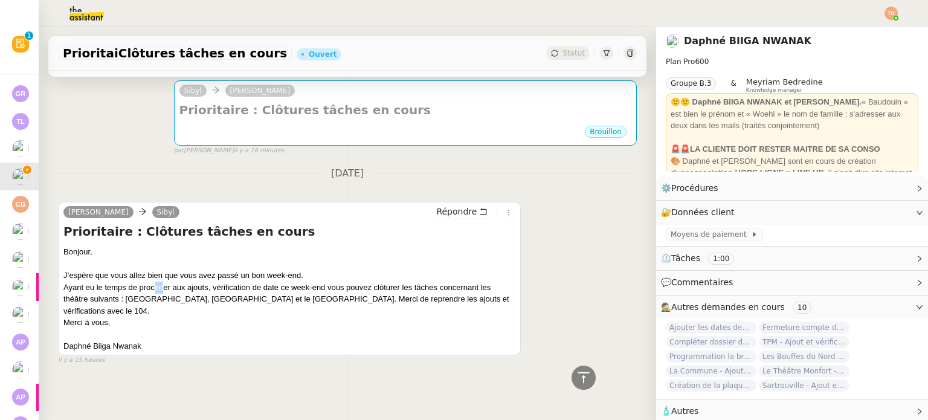
click at [184, 299] on div "Bonjour, J’espère que vous allez bien que vous avez passé un bon week-end. Ayan…" at bounding box center [289, 299] width 452 height 106
click at [221, 299] on div "Bonjour, J’espère que vous allez bien que vous avez passé un bon week-end. Ayan…" at bounding box center [289, 299] width 452 height 106
drag, startPoint x: 262, startPoint y: 296, endPoint x: 288, endPoint y: 293, distance: 26.2
click at [280, 294] on div "Bonjour, J’espère que vous allez bien que vous avez passé un bon week-end. Ayan…" at bounding box center [289, 299] width 452 height 106
click at [288, 292] on div "Bonjour, J’espère que vous allez bien que vous avez passé un bon week-end. Ayan…" at bounding box center [289, 299] width 452 height 106
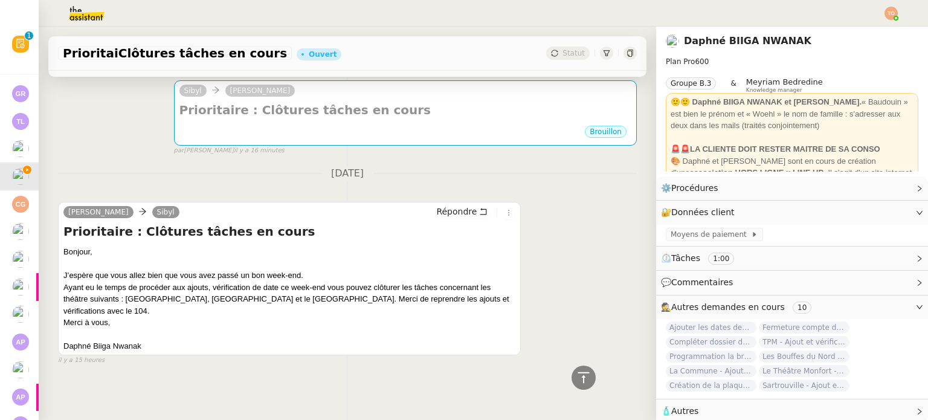
drag, startPoint x: 306, startPoint y: 290, endPoint x: 347, endPoint y: 289, distance: 40.5
click at [328, 290] on div "Bonjour, J’espère que vous allez bien que vous avez passé un bon week-end. Ayan…" at bounding box center [289, 299] width 452 height 106
drag, startPoint x: 347, startPoint y: 289, endPoint x: 423, endPoint y: 288, distance: 76.2
click at [423, 288] on div "Bonjour, J’espère que vous allez bien que vous avez passé un bon week-end. Ayan…" at bounding box center [289, 299] width 452 height 106
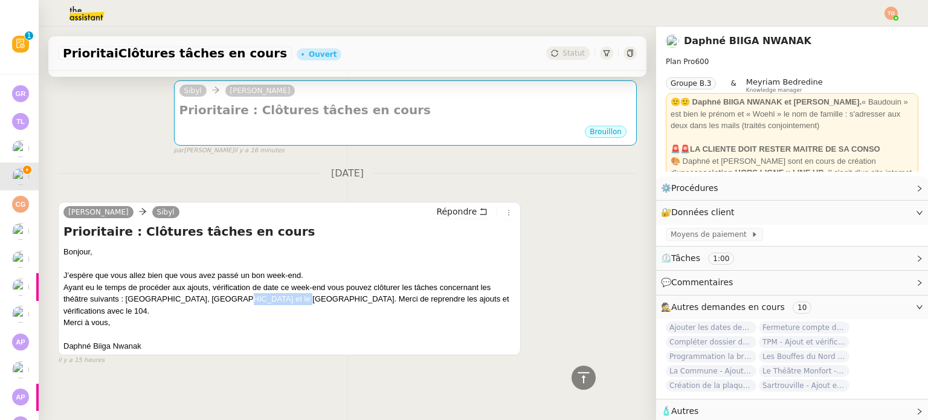
drag, startPoint x: 216, startPoint y: 299, endPoint x: 273, endPoint y: 301, distance: 57.4
click at [273, 301] on div "Bonjour, J’espère que vous allez bien que vous avez passé un bon week-end. Ayan…" at bounding box center [289, 299] width 452 height 106
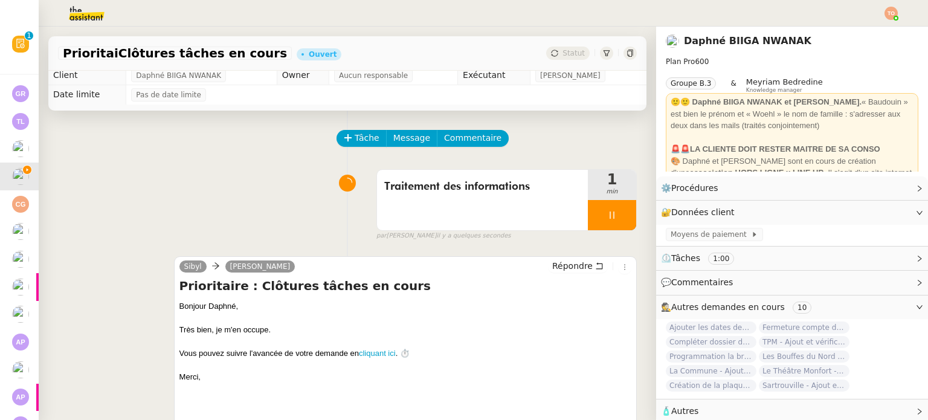
scroll to position [0, 0]
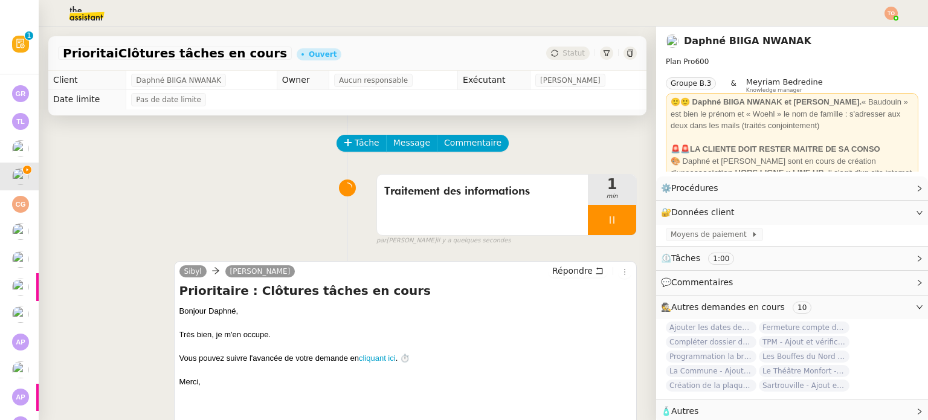
click at [98, 15] on img at bounding box center [77, 13] width 94 height 27
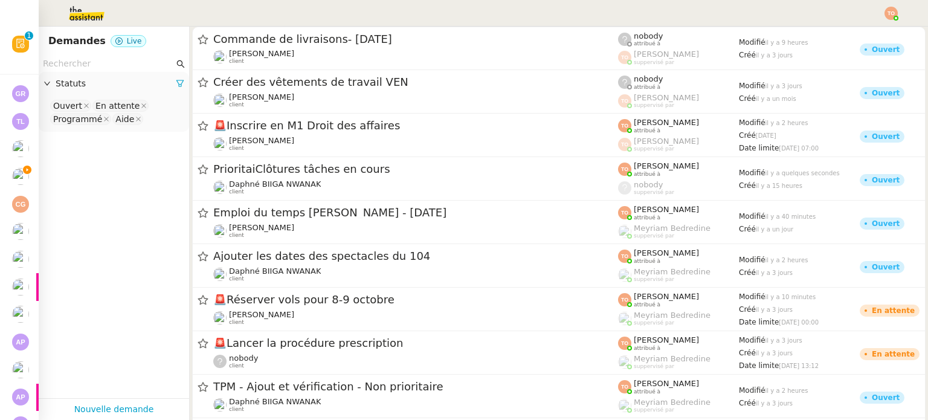
click at [94, 63] on input "text" at bounding box center [108, 64] width 131 height 14
paste input "https://dashboard.theassistant.com/ticket/rTb5AqOAuU9Pn2CfWTEB/info/general"
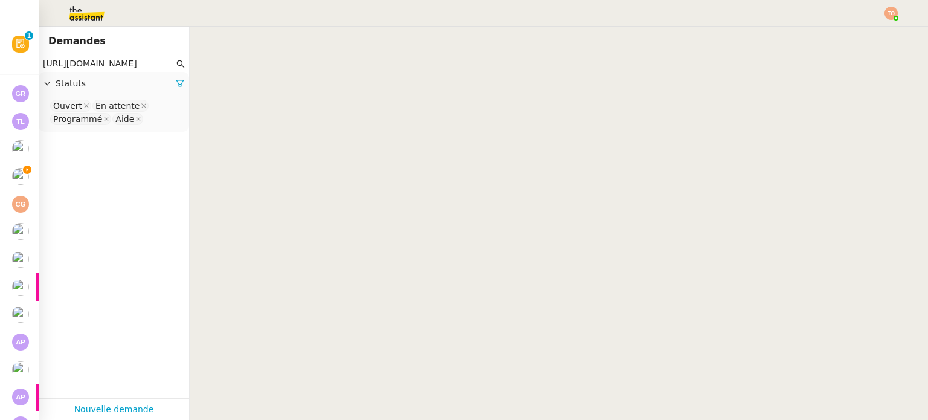
scroll to position [0, 182]
click at [143, 66] on input "https://dashboard.theassistant.com/ticket/rTb5AqOAuU9Pn2CfWTEB/info/general" at bounding box center [108, 64] width 131 height 14
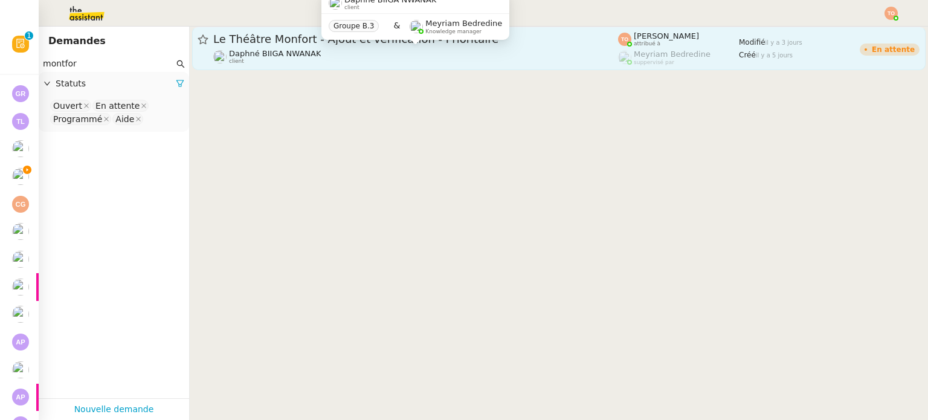
type input "montfor"
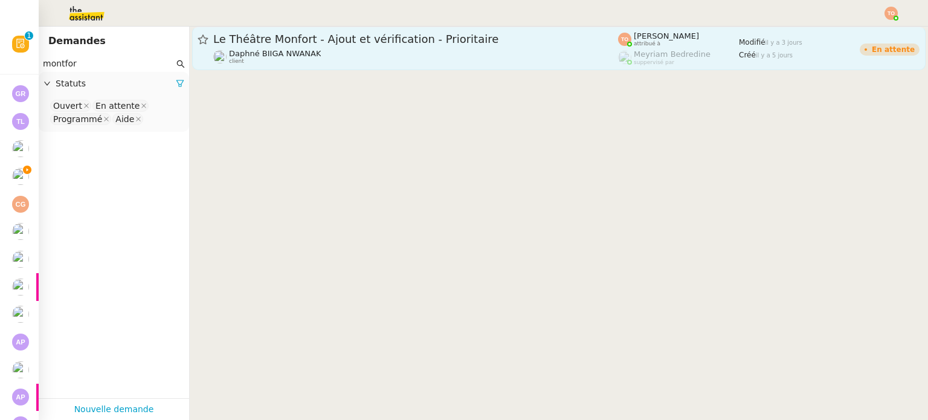
click at [318, 42] on span "Le Théâtre Monfort - Ajout et vérification - Prioritaire" at bounding box center [415, 39] width 405 height 11
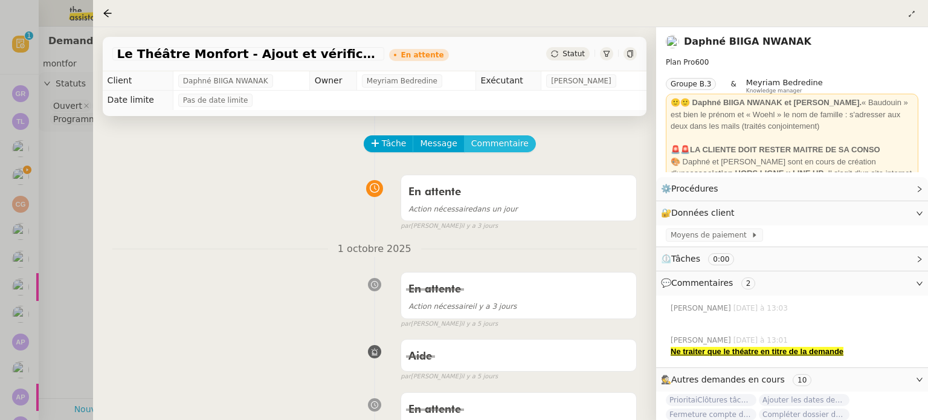
click at [484, 145] on span "Commentaire" at bounding box center [499, 144] width 57 height 14
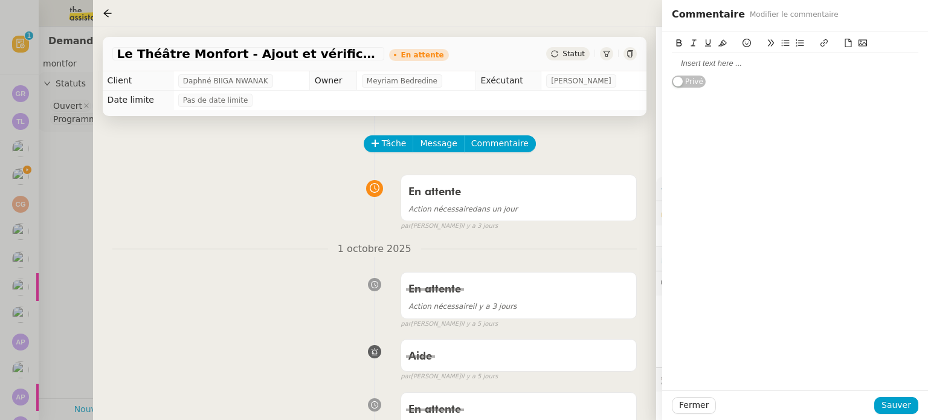
click at [704, 65] on div at bounding box center [795, 63] width 247 height 11
click at [687, 76] on div "https://dashboard.theassistant.com/ticket/rTb5AqOAuU9Pn2CfWTEB/info/general" at bounding box center [795, 75] width 247 height 11
click at [822, 40] on icon at bounding box center [824, 43] width 8 height 8
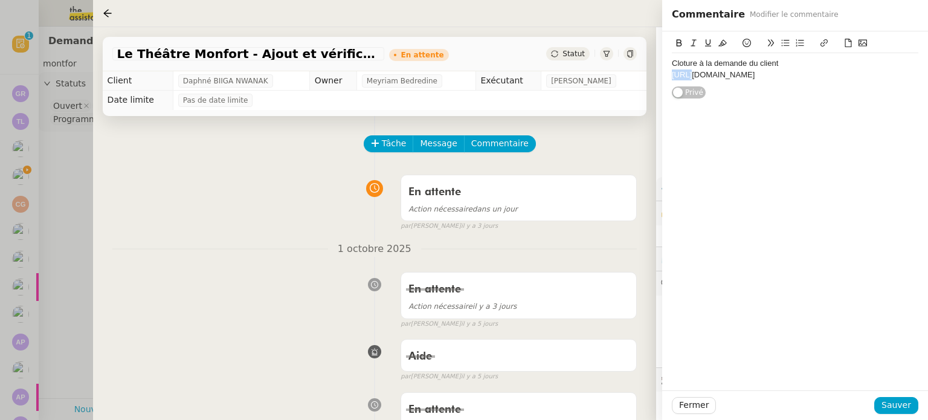
type input "https://dashboard.theassistant.com/ticket/rTb5AqOAuU9Pn2CfWTEB/info/general"
click at [865, 102] on div "https://dashboard.theassistant.com/ticket/rTb5AqOAuU9Pn2CfWTEB/info/general" at bounding box center [795, 108] width 186 height 24
click at [867, 106] on link at bounding box center [866, 107] width 28 height 9
click at [906, 412] on span "Sauver" at bounding box center [897, 405] width 30 height 14
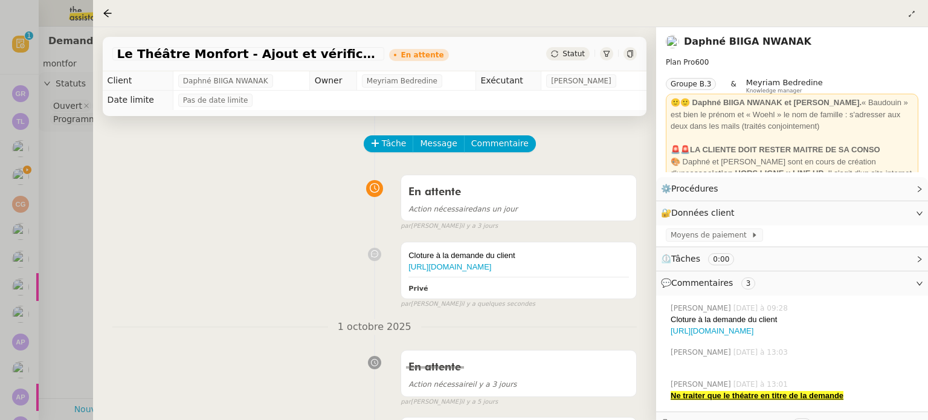
click at [578, 52] on span "Statut" at bounding box center [574, 54] width 22 height 8
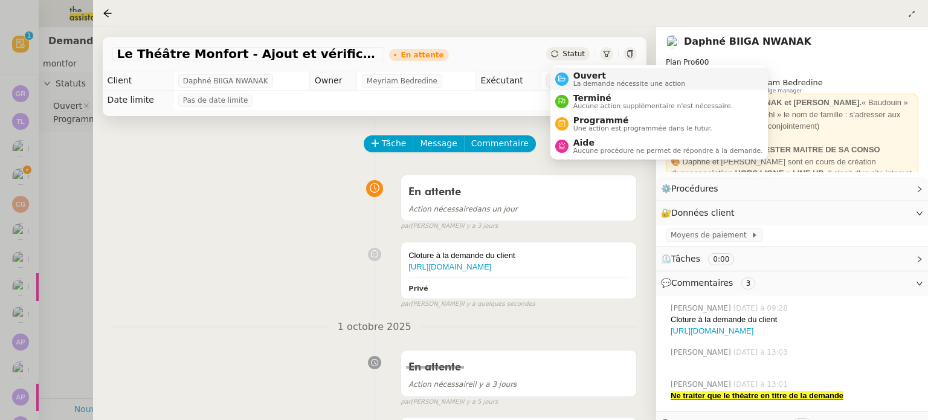
click at [597, 81] on span "La demande nécessite une action" at bounding box center [630, 83] width 112 height 7
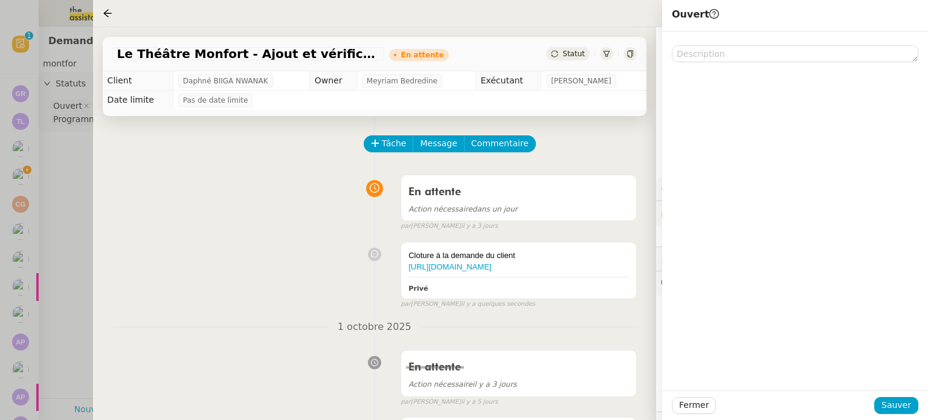
click at [581, 55] on span "Statut" at bounding box center [574, 54] width 22 height 8
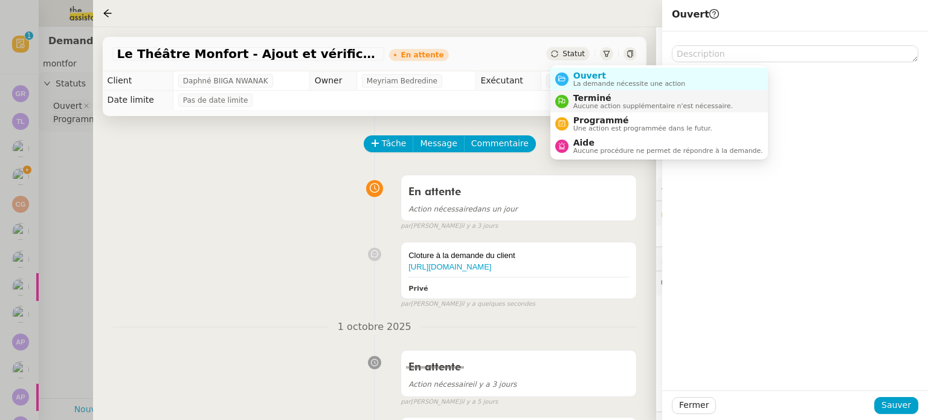
click at [615, 106] on span "Aucune action supplémentaire n'est nécessaire." at bounding box center [654, 106] width 160 height 7
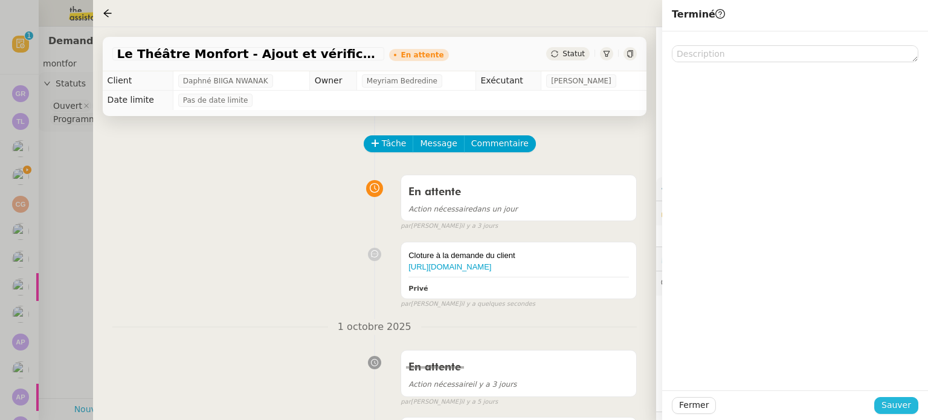
click at [908, 402] on span "Sauver" at bounding box center [897, 405] width 30 height 14
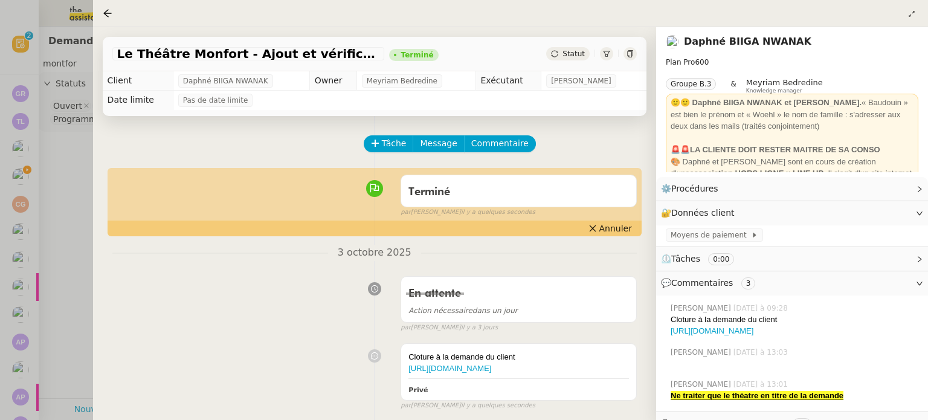
click at [7, 287] on div at bounding box center [464, 210] width 928 height 420
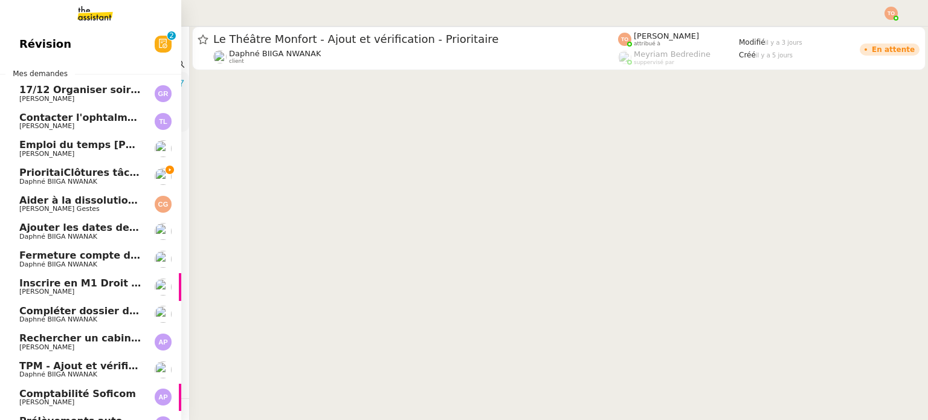
click at [20, 177] on span "PrioritaiClôtures tâches en cours" at bounding box center [109, 172] width 180 height 11
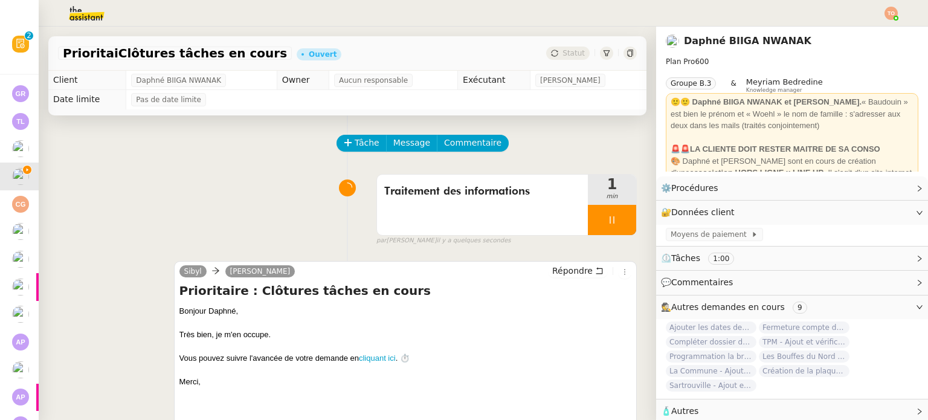
click at [101, 22] on img at bounding box center [77, 13] width 94 height 27
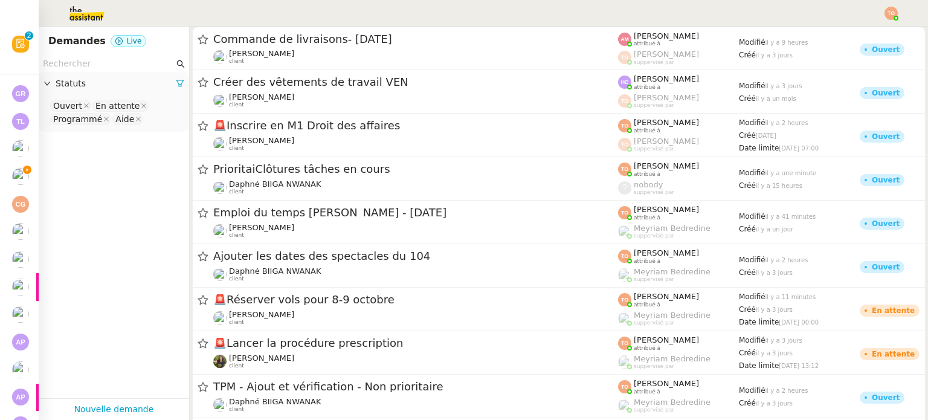
click at [131, 59] on input "text" at bounding box center [108, 64] width 131 height 14
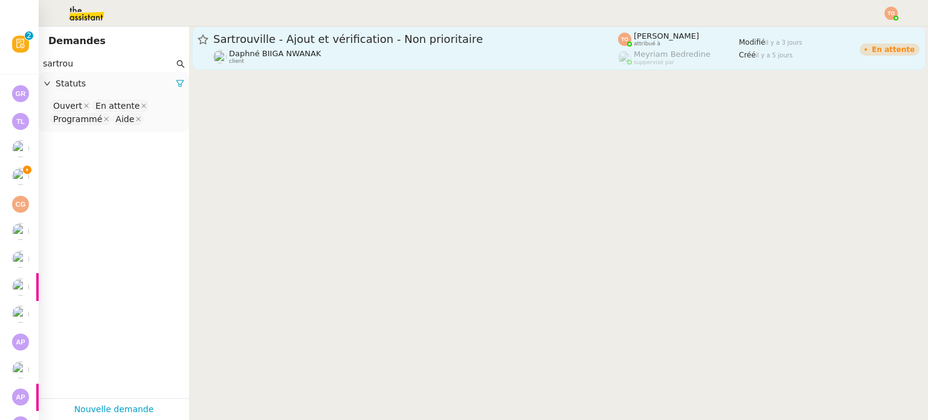
type input "sartrou"
click at [305, 34] on span "Sartrouville - Ajout et vérification - Non prioritaire" at bounding box center [415, 39] width 405 height 11
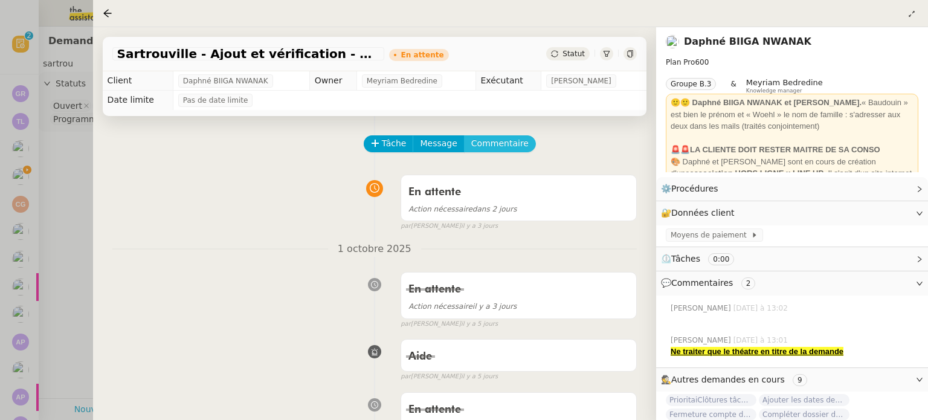
click at [490, 149] on span "Commentaire" at bounding box center [499, 144] width 57 height 14
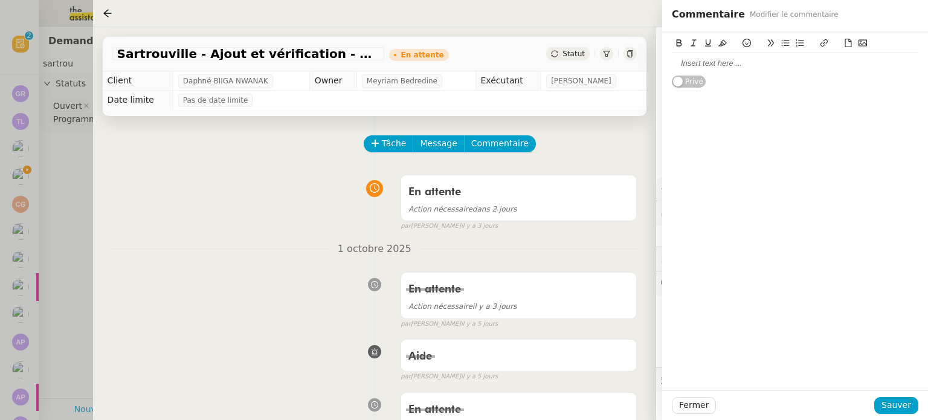
click at [702, 63] on div at bounding box center [795, 63] width 247 height 11
click at [708, 74] on div "https://dashboard.theassistant.com/ticket/rTb5AqOAuU9Pn2CfWTEB/info/general" at bounding box center [795, 75] width 247 height 11
click at [818, 45] on button at bounding box center [824, 43] width 15 height 14
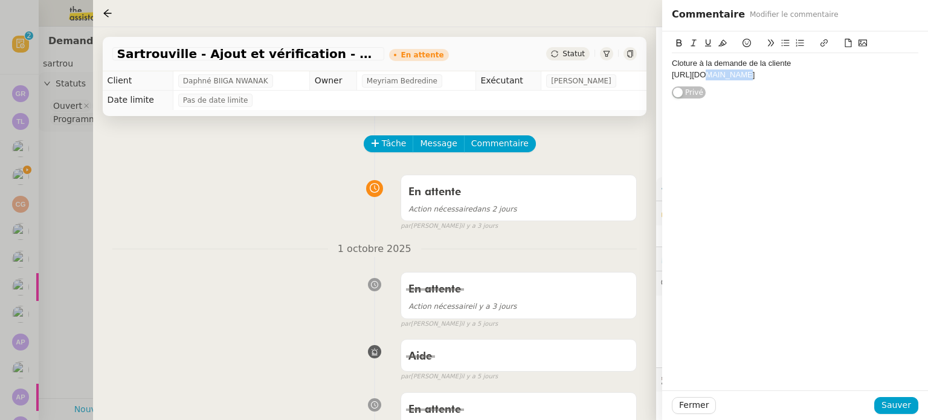
type input "https://dashboard.theassistant.com/ticket/rTb5AqOAuU9Pn2CfWTEB/info/general"
click at [866, 108] on link at bounding box center [866, 107] width 28 height 9
click at [903, 403] on span "Sauver" at bounding box center [897, 405] width 30 height 14
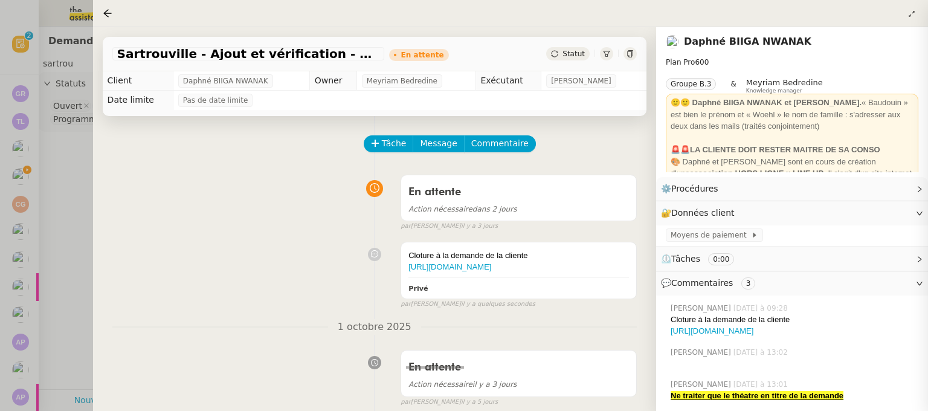
click at [565, 62] on div "Sartrouville - Ajout et vérification - Non prioritaire En attente Statut" at bounding box center [375, 54] width 544 height 34
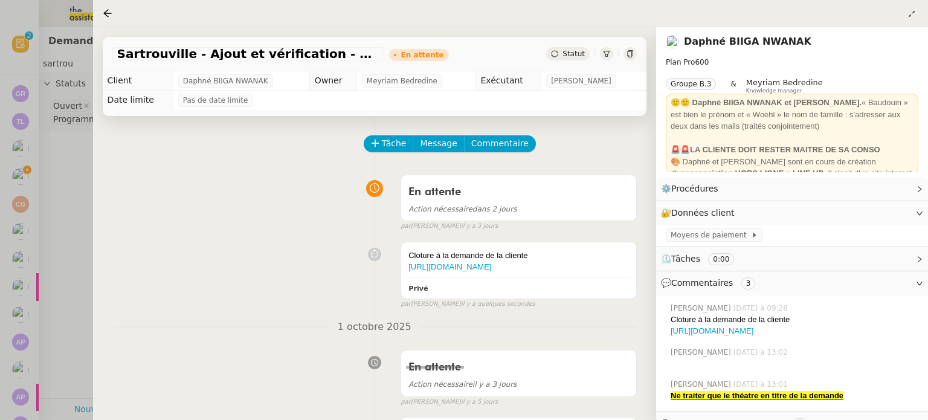
click at [583, 54] on span "Statut" at bounding box center [574, 54] width 22 height 8
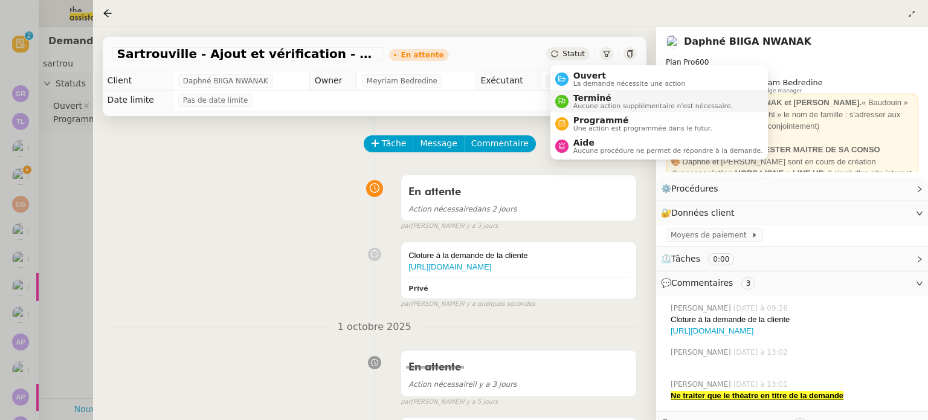
click at [606, 100] on span "Terminé" at bounding box center [654, 98] width 160 height 10
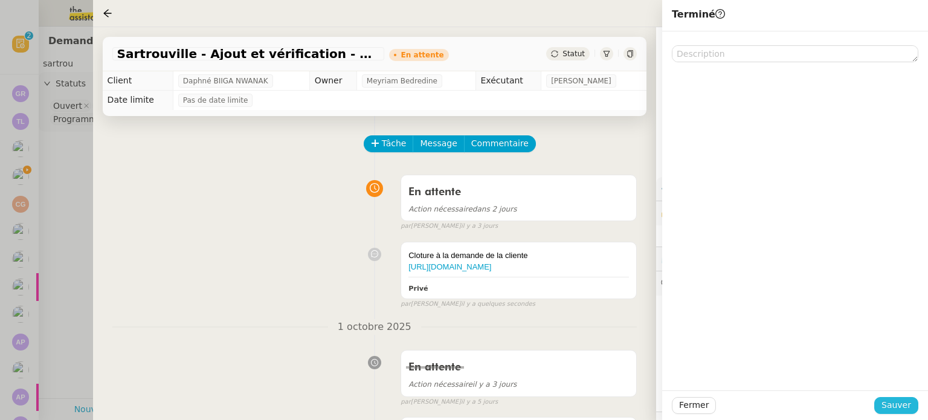
click at [899, 410] on span "Sauver" at bounding box center [897, 405] width 30 height 14
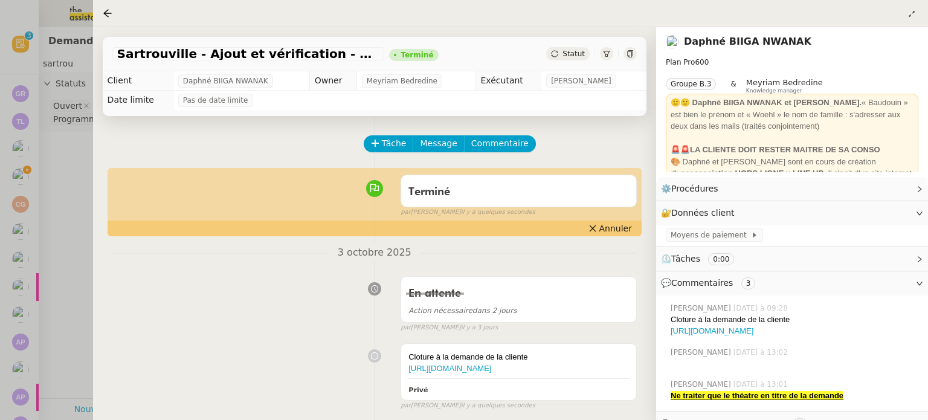
click at [15, 184] on div at bounding box center [464, 210] width 928 height 420
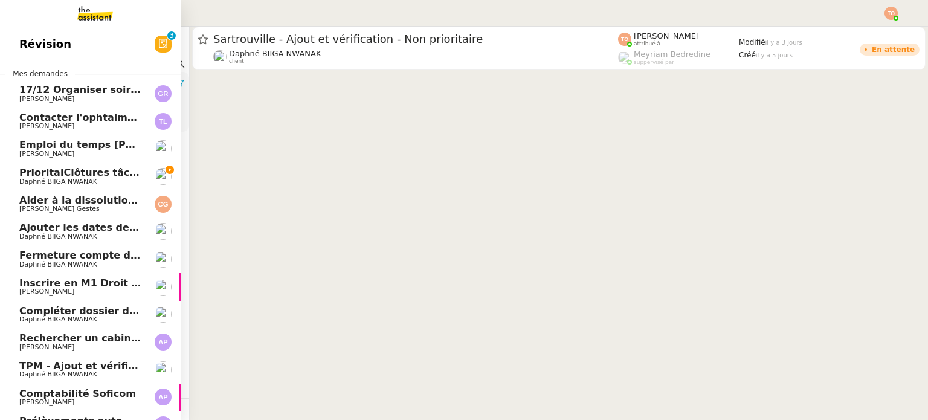
click at [19, 179] on span "Daphné BIIGA NWANAK" at bounding box center [58, 182] width 78 height 8
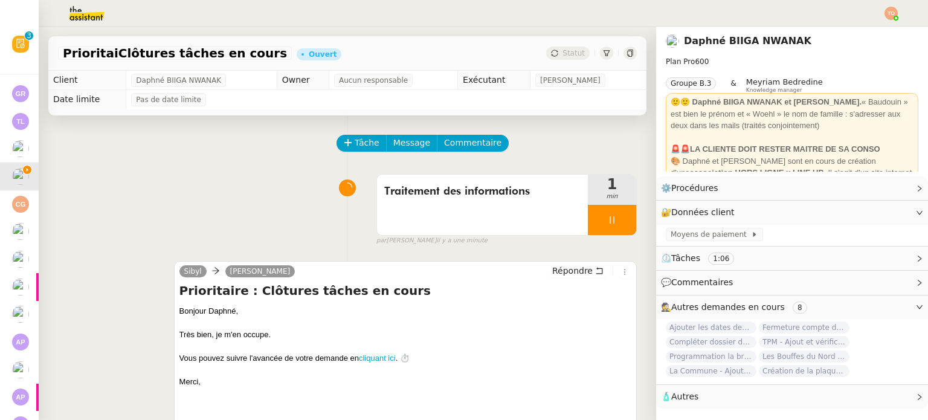
click at [95, 21] on img at bounding box center [77, 13] width 94 height 27
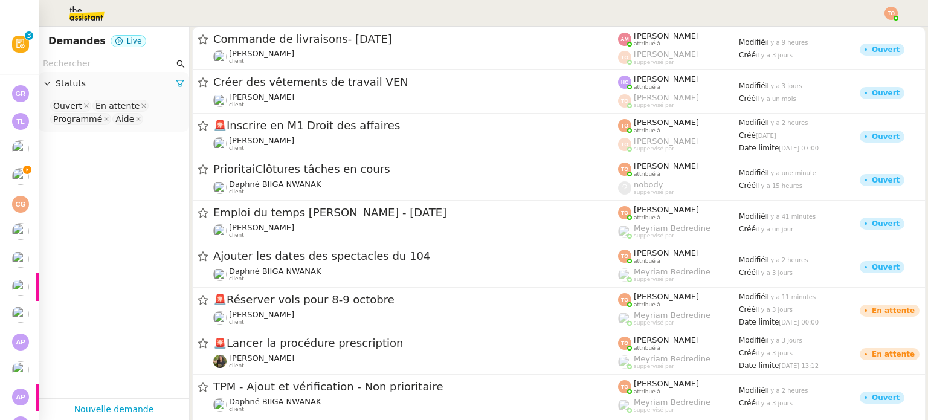
click at [99, 60] on input "text" at bounding box center [108, 64] width 131 height 14
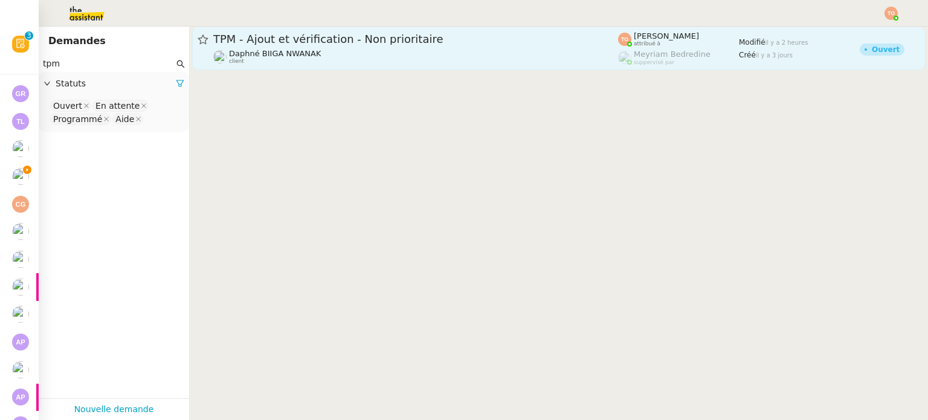
type input "tpm"
click at [262, 49] on span "Daphné BIIGA NWANAK" at bounding box center [275, 53] width 92 height 9
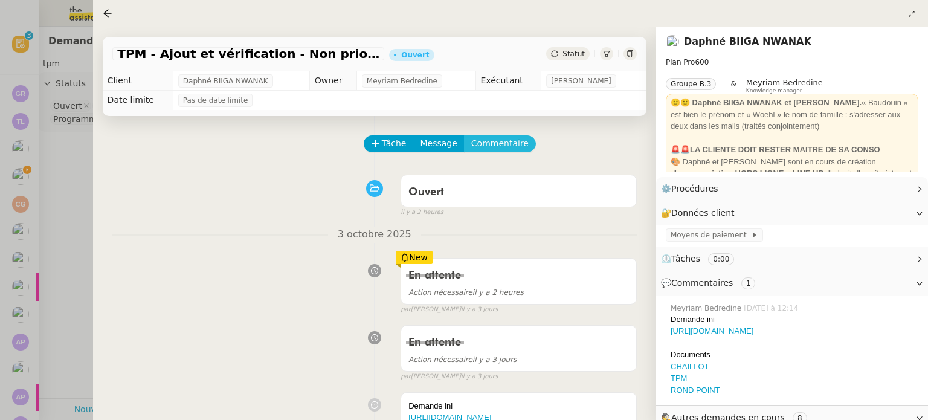
click at [510, 148] on span "Commentaire" at bounding box center [499, 144] width 57 height 14
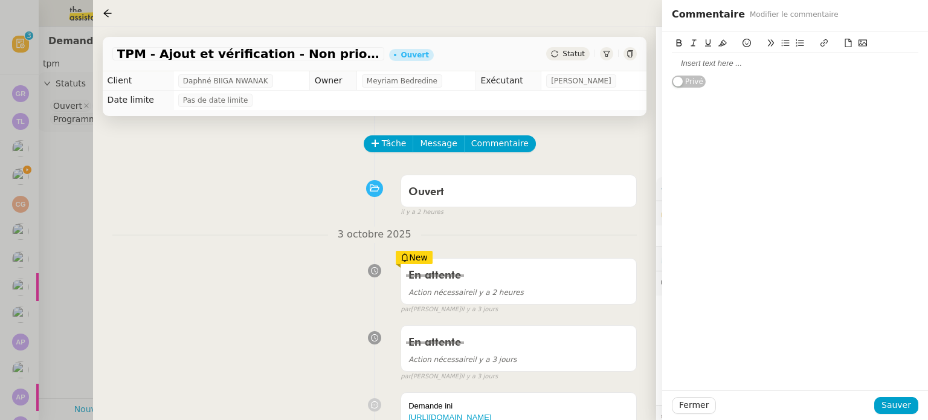
click at [750, 66] on div at bounding box center [795, 63] width 247 height 11
click at [757, 76] on div "https://dashboard.theassistant.com/ticket/rTb5AqOAuU9Pn2CfWTEB/info/general" at bounding box center [795, 75] width 247 height 11
click at [818, 47] on button at bounding box center [824, 43] width 15 height 14
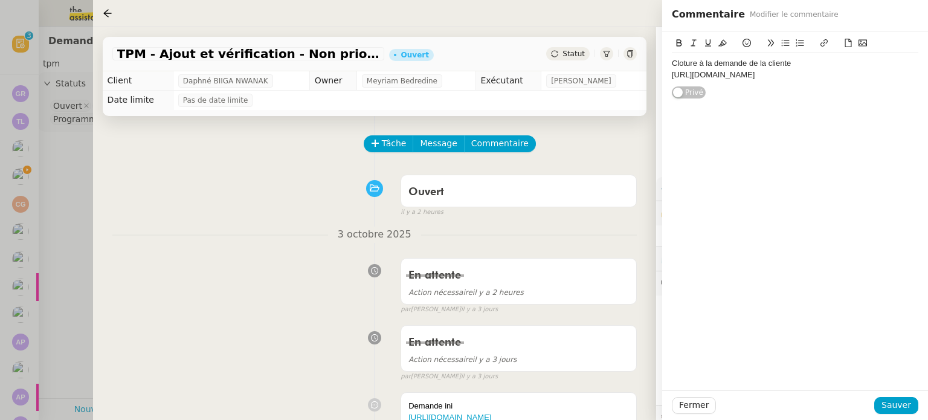
type input "https://dashboard.theassistant.com/ticket/rTb5AqOAuU9Pn2CfWTEB/info/general"
click at [870, 108] on link at bounding box center [866, 107] width 28 height 9
click at [907, 403] on span "Sauver" at bounding box center [897, 405] width 30 height 14
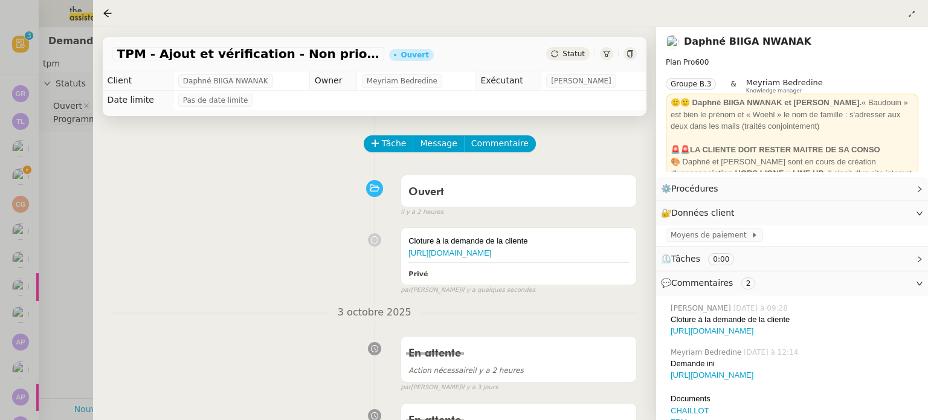
click at [572, 57] on span "Statut" at bounding box center [574, 54] width 22 height 8
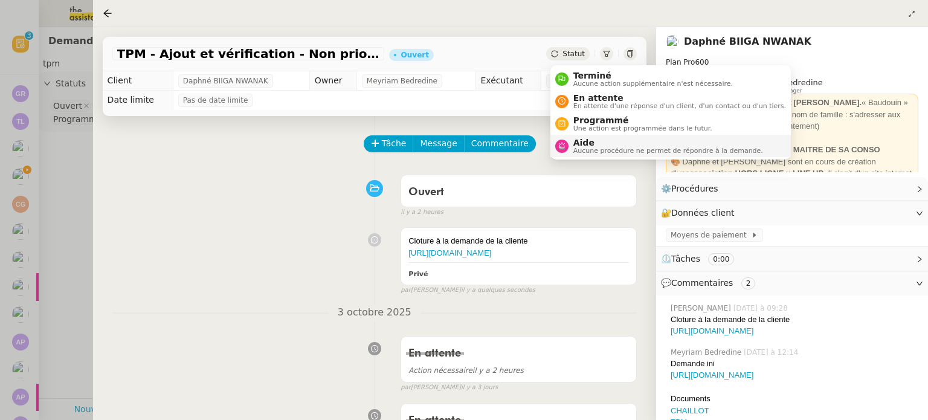
click at [626, 149] on span "Aucune procédure ne permet de répondre à la demande." at bounding box center [669, 150] width 190 height 7
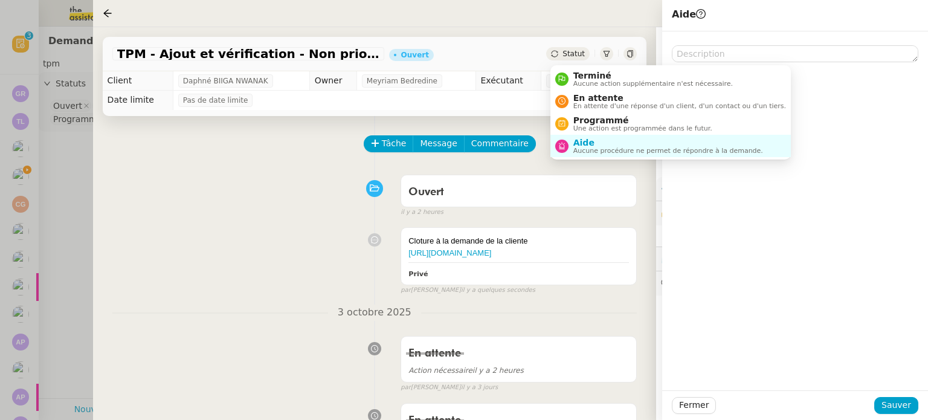
click at [580, 50] on span "Statut" at bounding box center [574, 54] width 22 height 8
click at [624, 86] on span "Aucune action supplémentaire n'est nécessaire." at bounding box center [654, 83] width 160 height 7
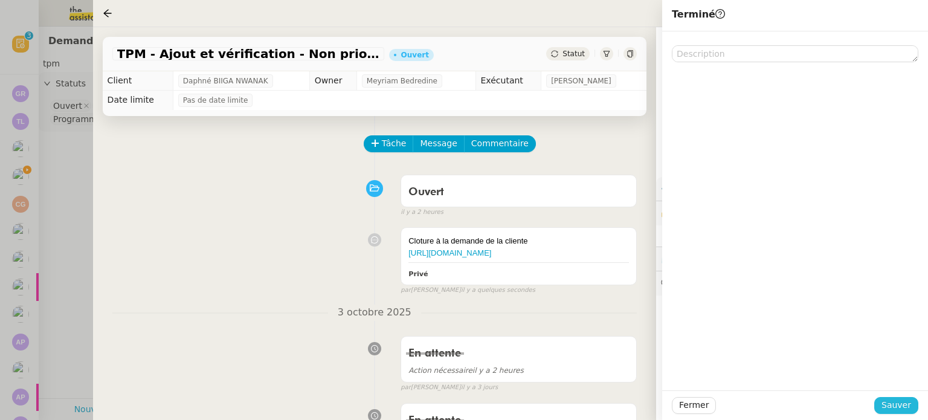
click at [894, 399] on span "Sauver" at bounding box center [897, 405] width 30 height 14
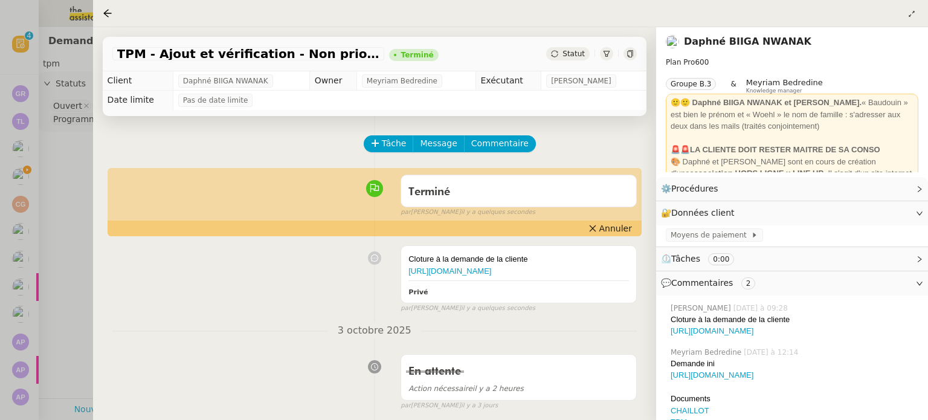
click at [17, 173] on div at bounding box center [464, 210] width 928 height 420
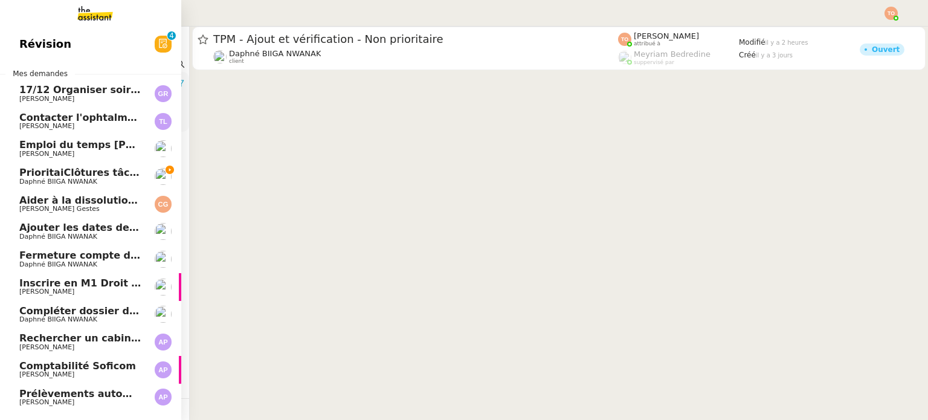
click at [123, 181] on span "Daphné BIIGA NWANAK" at bounding box center [80, 181] width 122 height 7
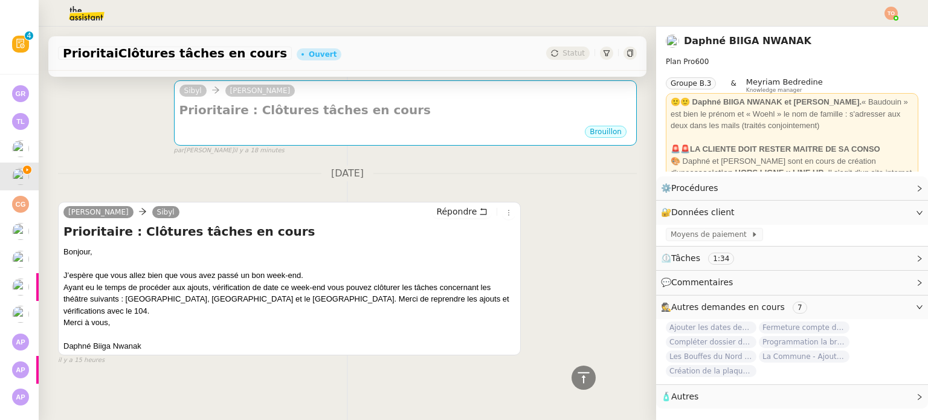
scroll to position [110, 0]
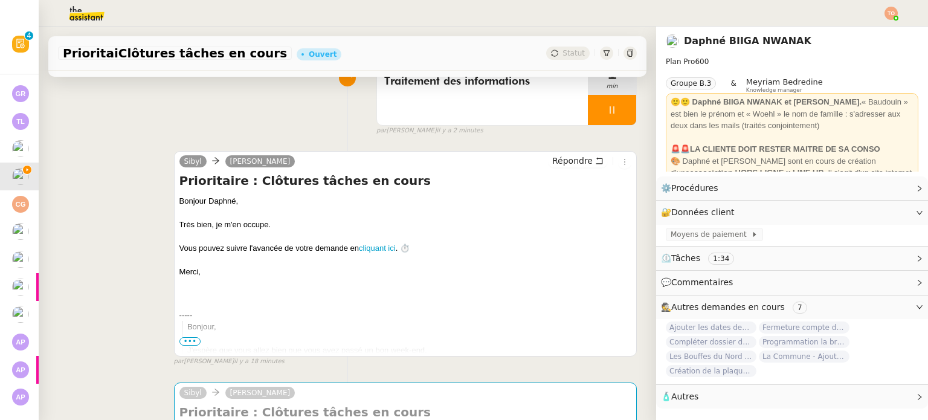
click at [85, 19] on img at bounding box center [77, 13] width 94 height 27
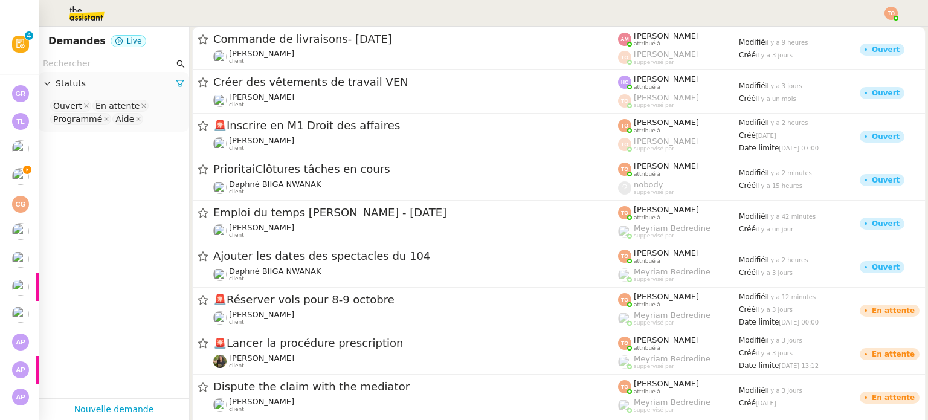
click at [112, 57] on input "text" at bounding box center [108, 64] width 131 height 14
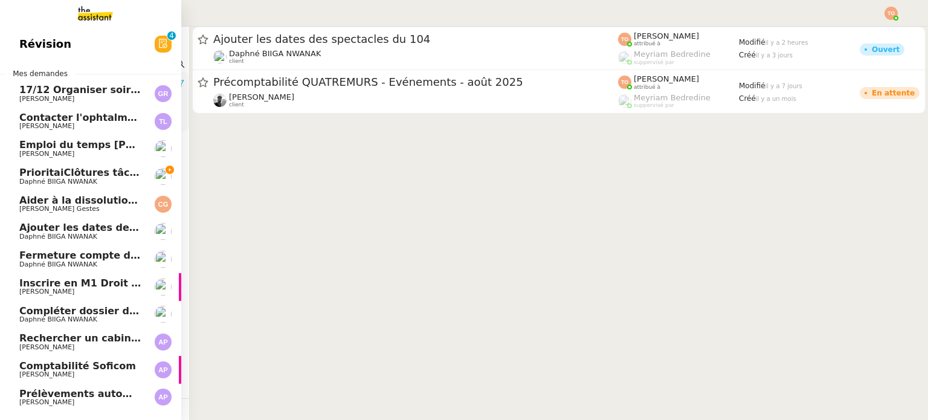
type input "104"
click at [28, 174] on span "PrioritaiClôtures tâches en cours" at bounding box center [109, 172] width 180 height 11
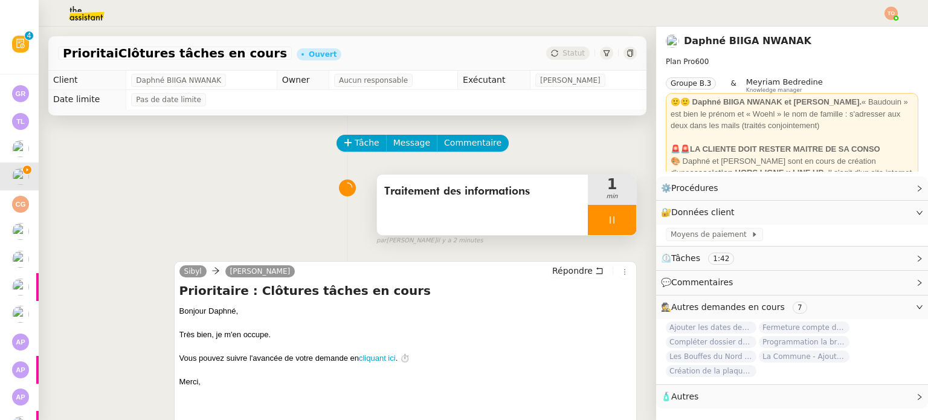
click at [534, 203] on div "Traitement des informations" at bounding box center [482, 205] width 211 height 60
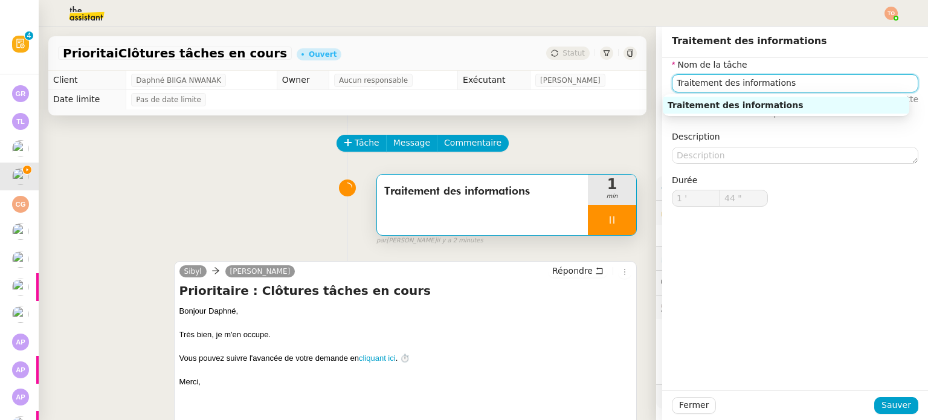
click at [780, 82] on input "Traitement des informations" at bounding box center [795, 83] width 247 height 18
type input "46 ""
type input "Traitement des informations et cl"
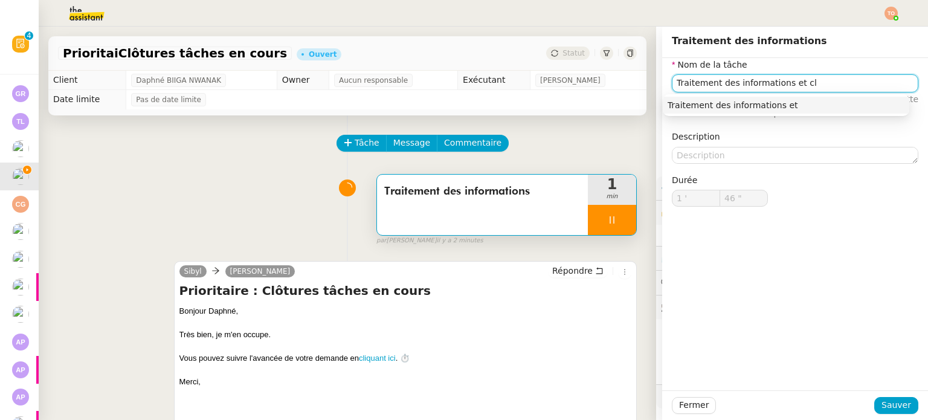
type input "47 ""
type input "Traitement des informations et cloture de"
type input "48 ""
type input "Traitement des informations et cloture des deman"
type input "49 ""
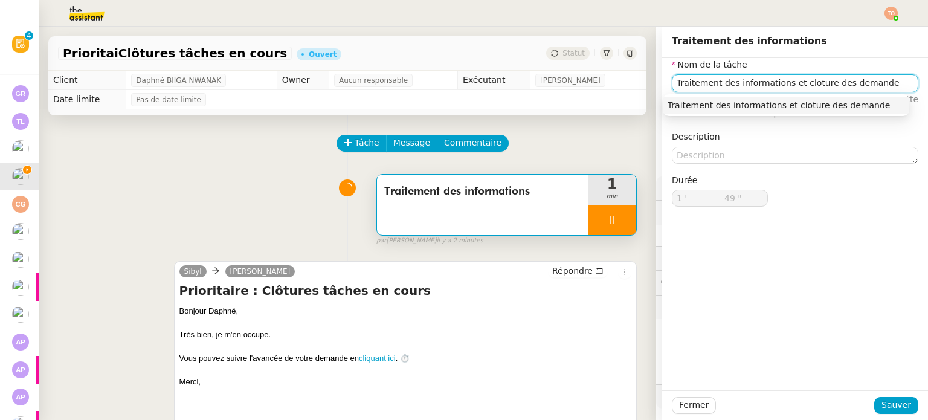
type input "Traitement des informations et cloture des demandes"
type input "50 ""
type input "Traitement des informations et cloture des demandes"
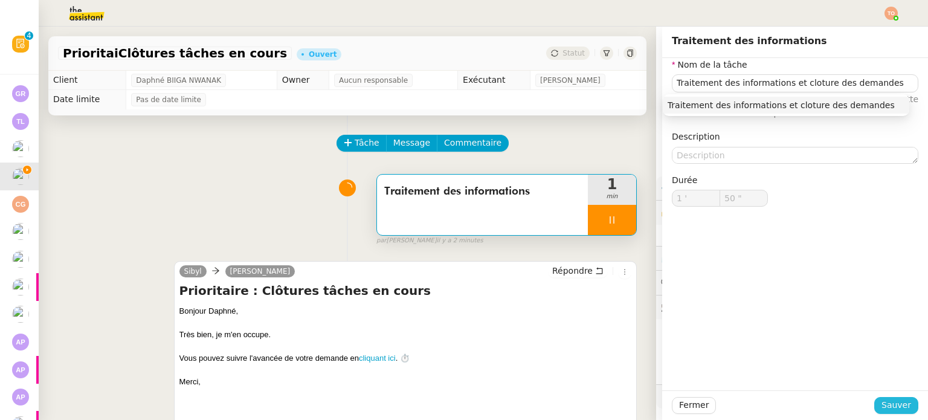
click at [896, 403] on span "Sauver" at bounding box center [897, 405] width 30 height 14
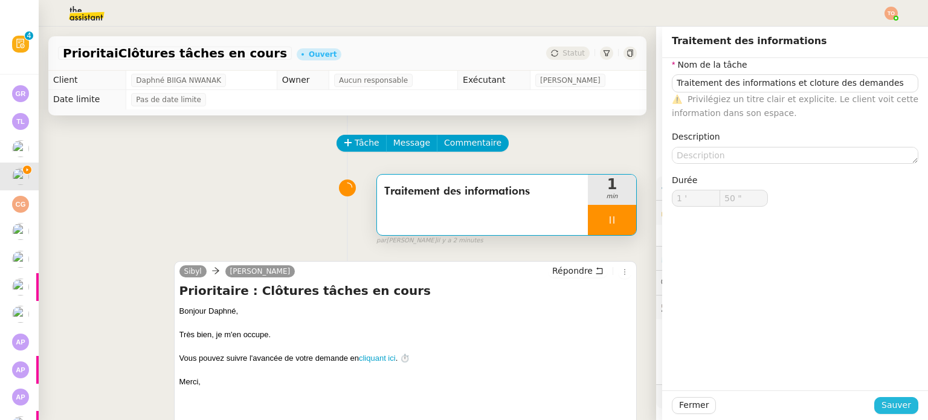
type input "51 ""
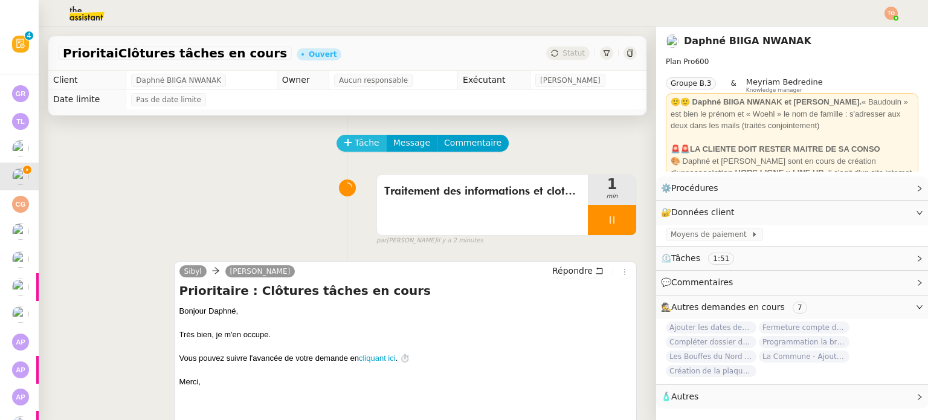
click at [361, 144] on span "Tâche" at bounding box center [367, 143] width 25 height 14
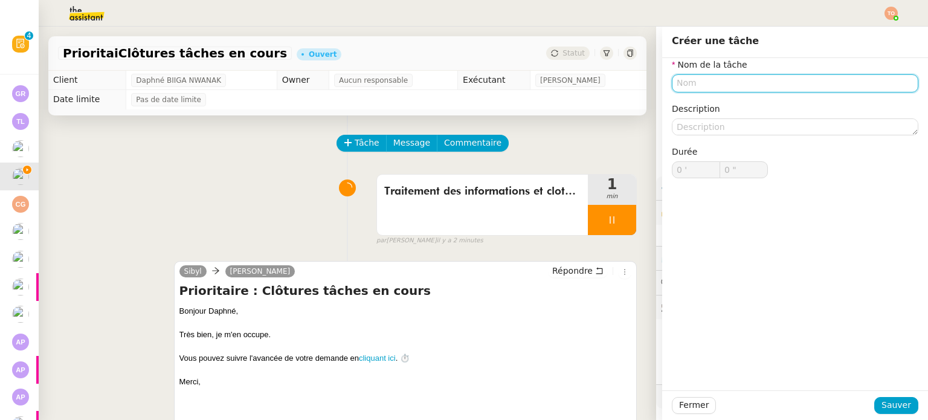
click at [735, 76] on input "text" at bounding box center [795, 83] width 247 height 18
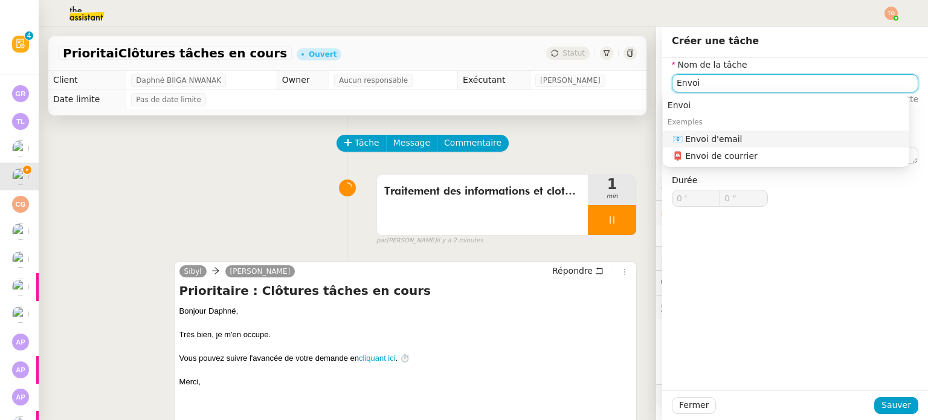
click at [770, 143] on div "📧 Envoi d'email" at bounding box center [789, 139] width 232 height 11
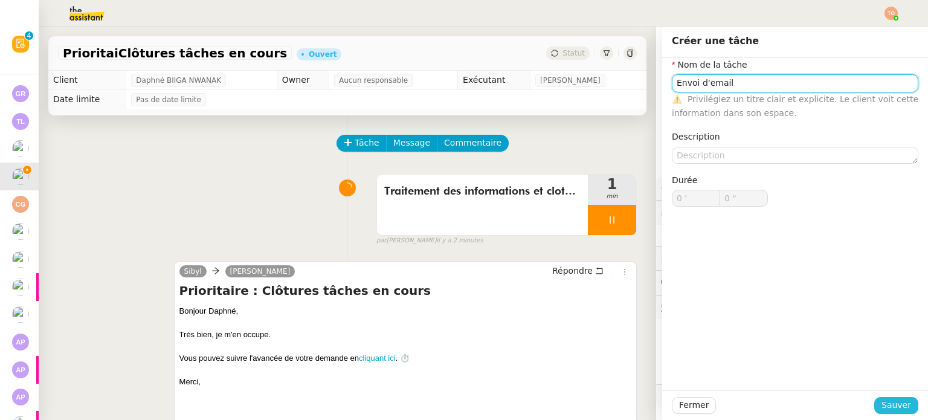
type input "Envoi d'email"
click at [888, 406] on span "Sauver" at bounding box center [897, 405] width 30 height 14
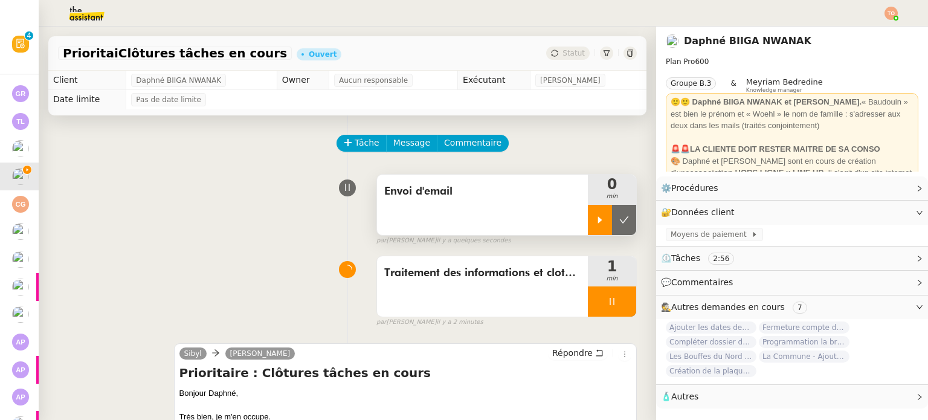
click at [597, 229] on div at bounding box center [600, 220] width 24 height 30
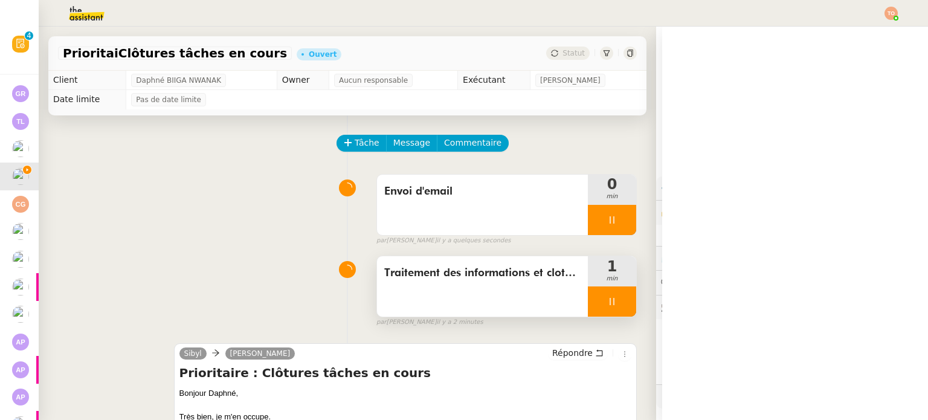
click at [610, 302] on div at bounding box center [612, 301] width 48 height 30
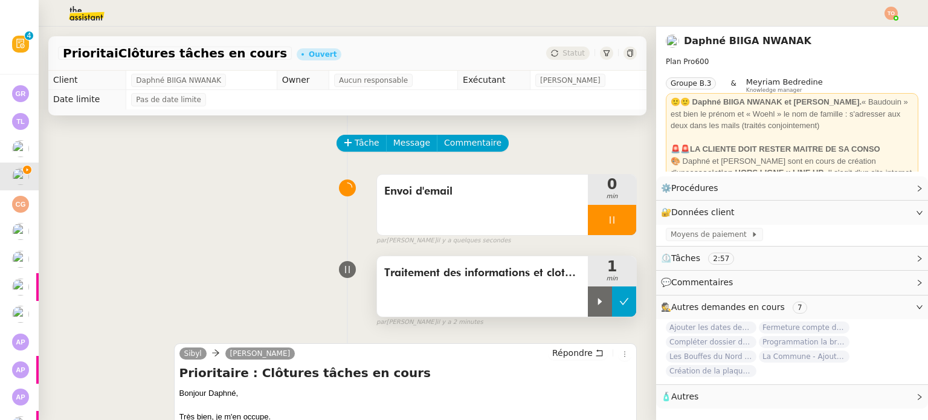
click at [624, 299] on button at bounding box center [624, 301] width 24 height 30
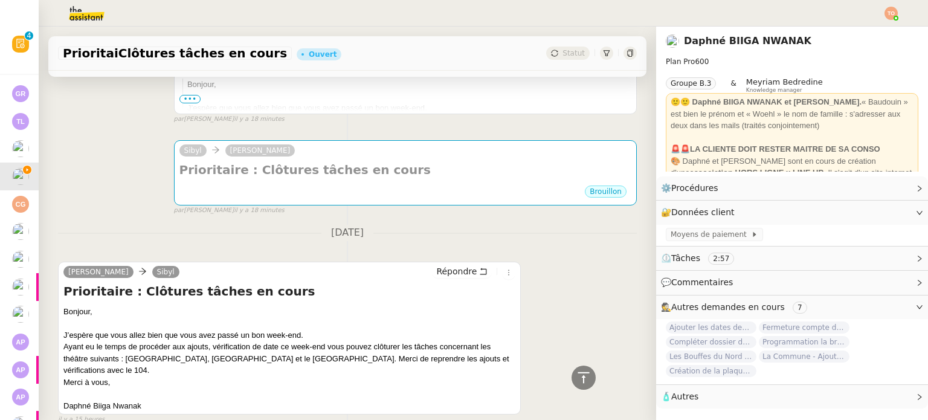
scroll to position [494, 0]
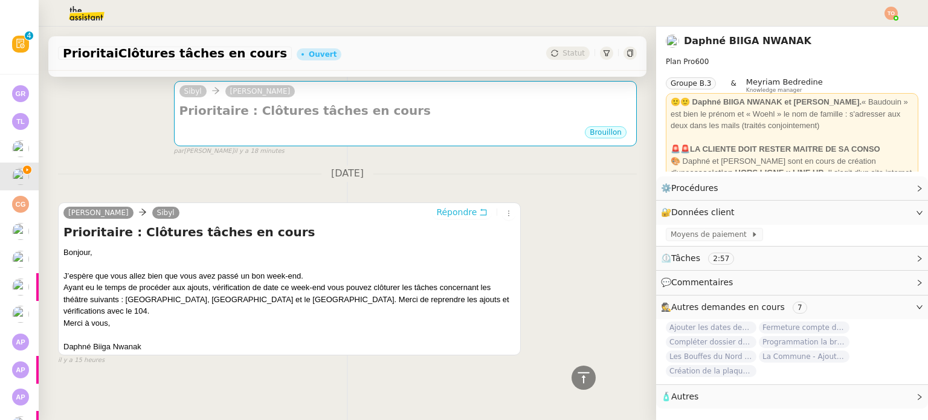
click at [479, 216] on icon at bounding box center [483, 212] width 8 height 8
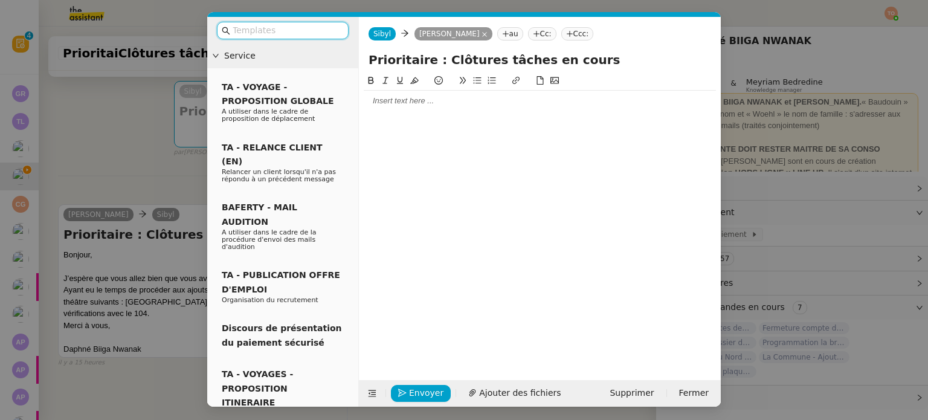
scroll to position [588, 0]
drag, startPoint x: 423, startPoint y: 117, endPoint x: 427, endPoint y: 111, distance: 7.6
click at [425, 115] on div at bounding box center [540, 218] width 352 height 288
click at [427, 111] on div at bounding box center [540, 101] width 352 height 21
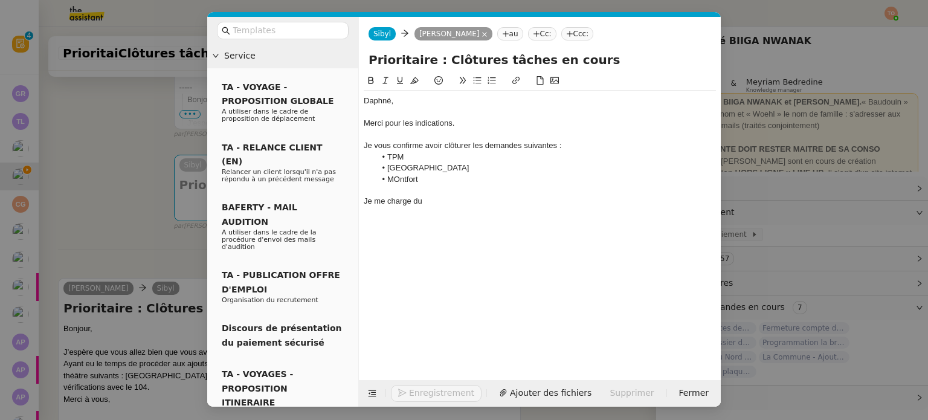
scroll to position [720, 0]
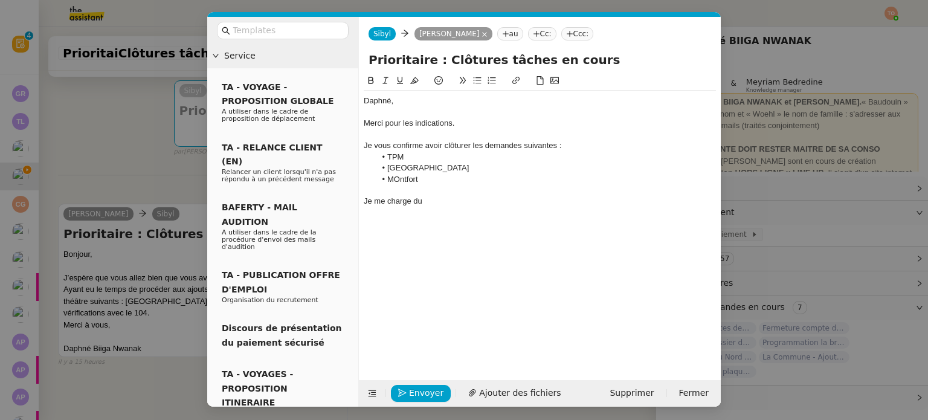
click at [144, 160] on nz-modal-container "Service TA - VOYAGE - PROPOSITION GLOBALE A utiliser dans le cadre de propositi…" at bounding box center [464, 210] width 928 height 420
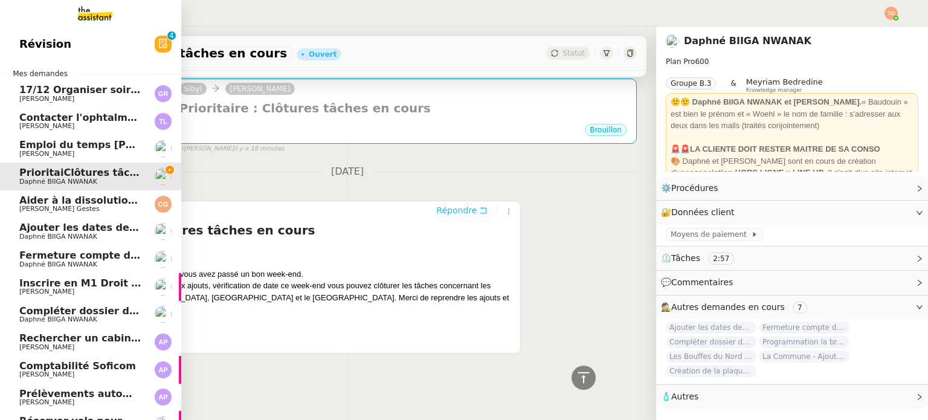
scroll to position [719, 0]
click at [57, 232] on span "Ajouter les dates des spectacles du 104" at bounding box center [127, 227] width 217 height 11
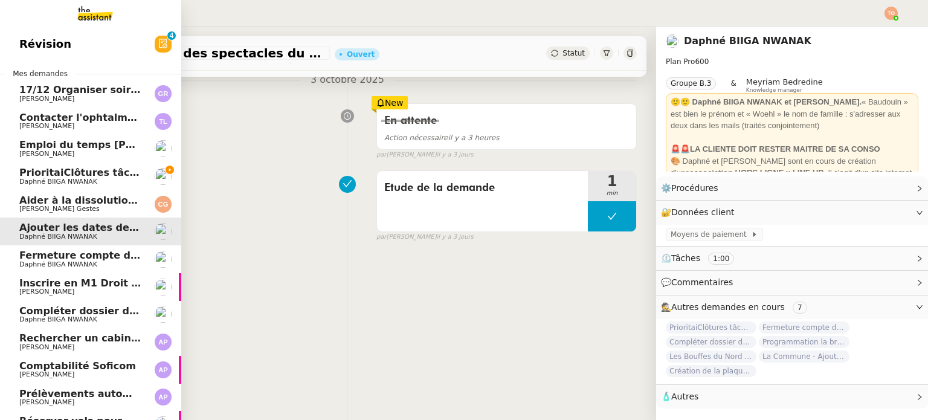
scroll to position [162, 0]
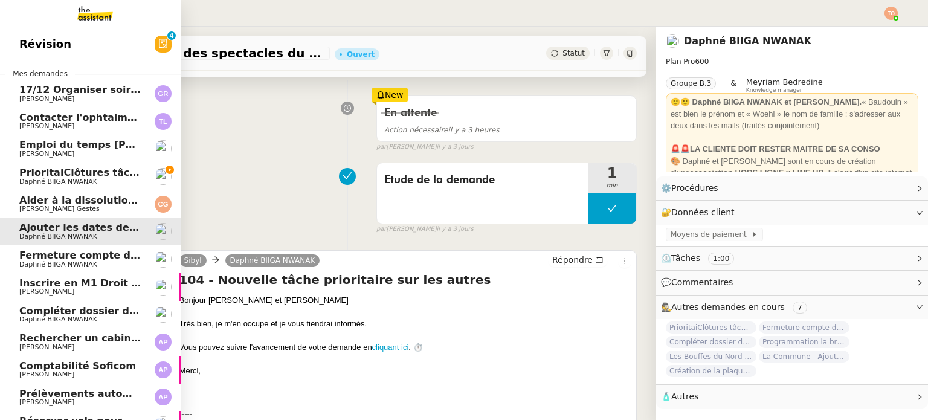
click at [74, 178] on span "Daphné BIIGA NWANAK" at bounding box center [58, 182] width 78 height 8
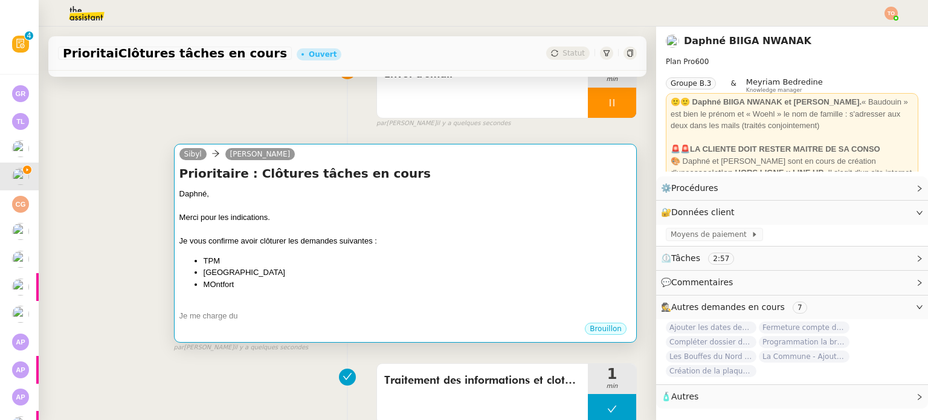
scroll to position [115, 0]
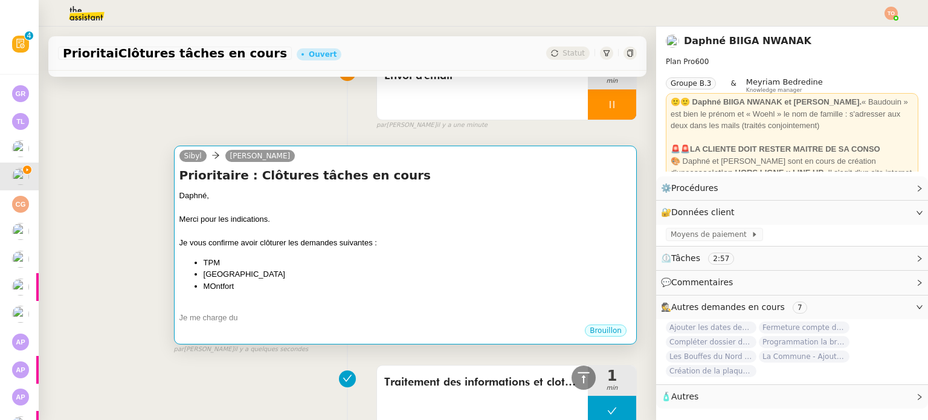
click at [318, 256] on div "Daphné, Merci pour les indications. Je vous confirme avoir clôturer les demande…" at bounding box center [406, 257] width 452 height 134
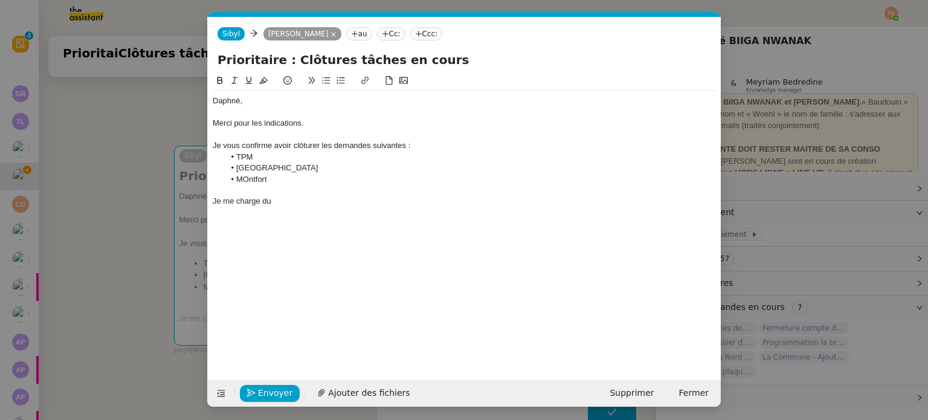
scroll to position [0, 25]
click at [313, 203] on div "Je me charge du" at bounding box center [464, 201] width 503 height 11
click at [245, 180] on li "MOntfort" at bounding box center [471, 179] width 492 height 11
drag, startPoint x: 312, startPoint y: 149, endPoint x: 297, endPoint y: 147, distance: 14.6
click at [297, 147] on div "Je vous confirme avoir clôturer les demandes suivantes :" at bounding box center [464, 145] width 503 height 11
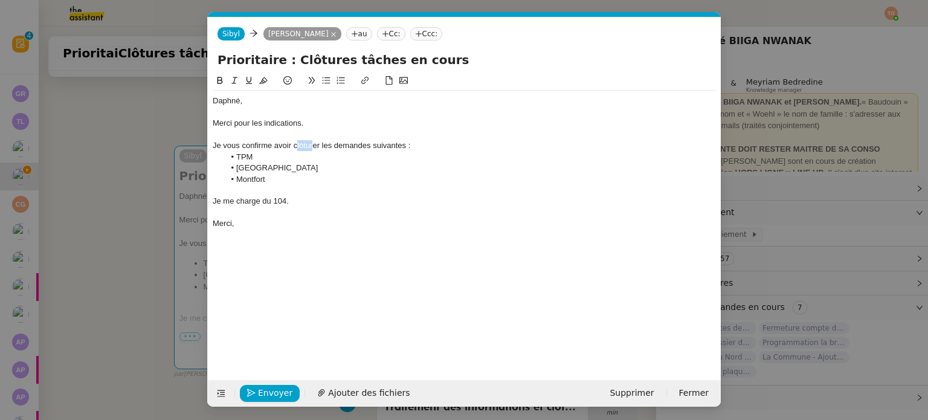
click at [299, 147] on div "Je vous confirme avoir clôturer les demandes suivantes :" at bounding box center [464, 145] width 503 height 11
click at [309, 146] on div "Je vous confirme avoir clôturer les demandes suivantes :" at bounding box center [464, 145] width 503 height 11
click at [0, 0] on lt-span "clôtur é" at bounding box center [0, 0] width 0 height 0
click at [273, 389] on span "Confirmer l'envoi" at bounding box center [294, 393] width 73 height 14
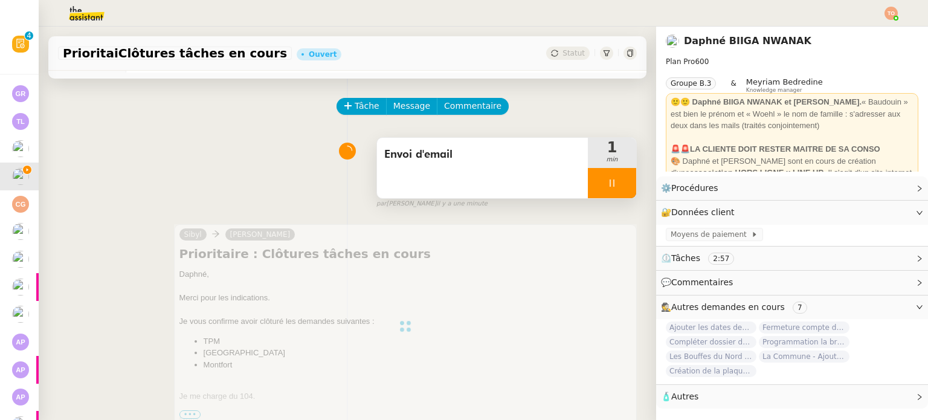
scroll to position [0, 0]
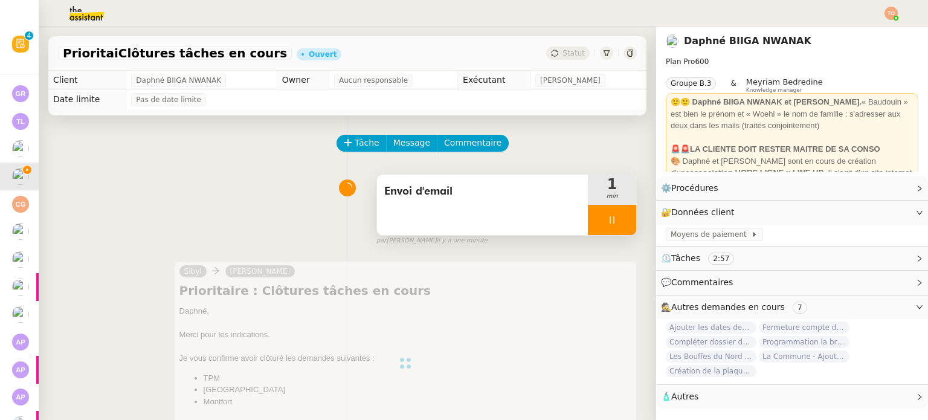
click at [607, 221] on div at bounding box center [612, 220] width 48 height 30
click at [620, 221] on icon at bounding box center [625, 220] width 10 height 10
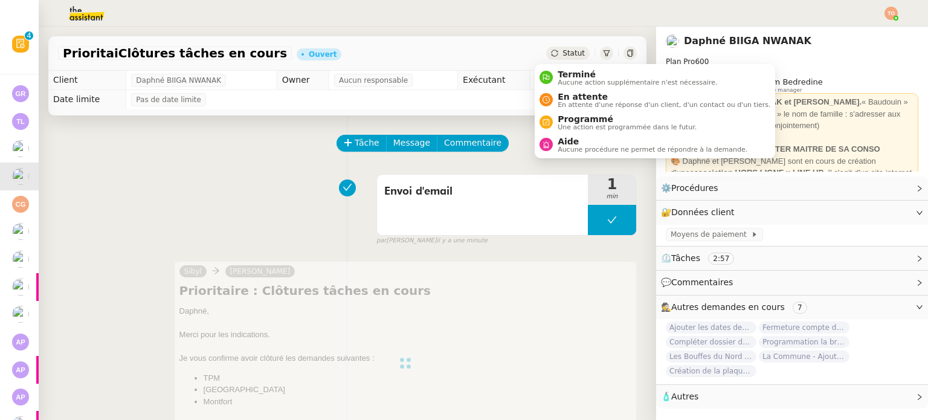
click at [563, 50] on span "Statut" at bounding box center [574, 53] width 22 height 8
click at [585, 82] on span "Aucune action supplémentaire n'est nécessaire." at bounding box center [638, 82] width 160 height 7
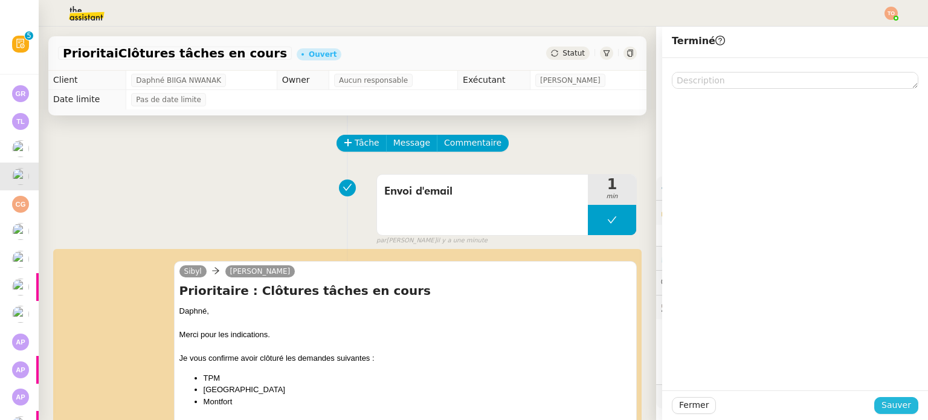
click at [901, 402] on span "Sauver" at bounding box center [897, 405] width 30 height 14
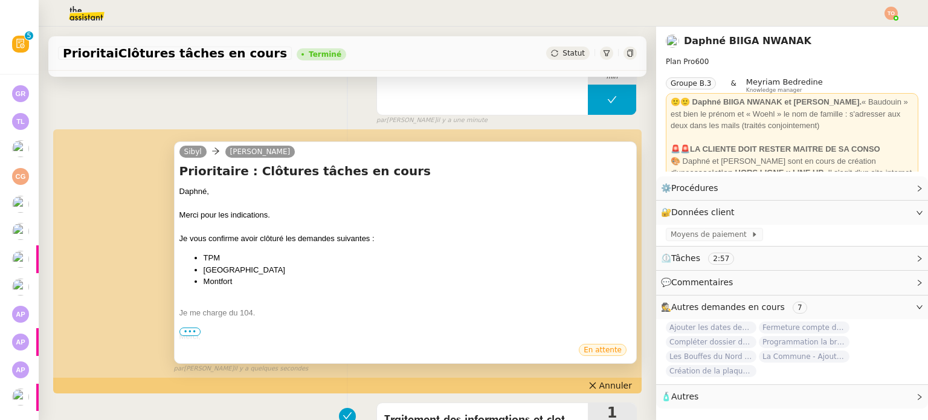
scroll to position [242, 0]
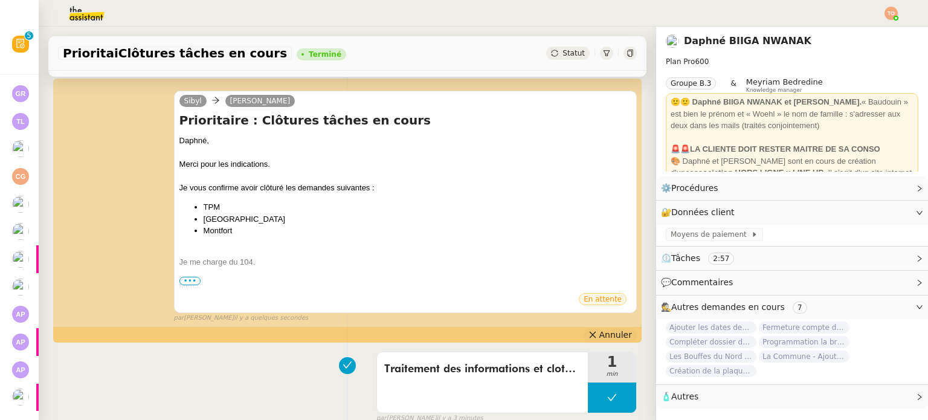
click at [600, 340] on span "Annuler" at bounding box center [616, 335] width 33 height 12
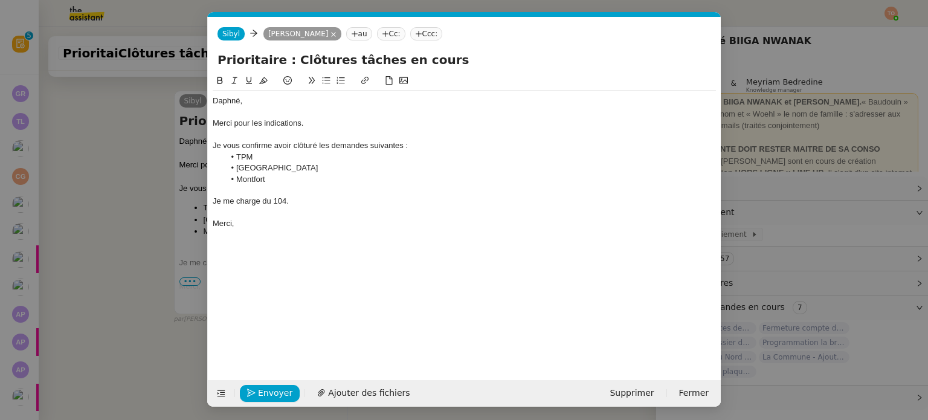
scroll to position [0, 25]
click at [267, 393] on span "Envoyer" at bounding box center [275, 393] width 34 height 14
click at [266, 392] on span "Confirmer l'envoi" at bounding box center [294, 393] width 73 height 14
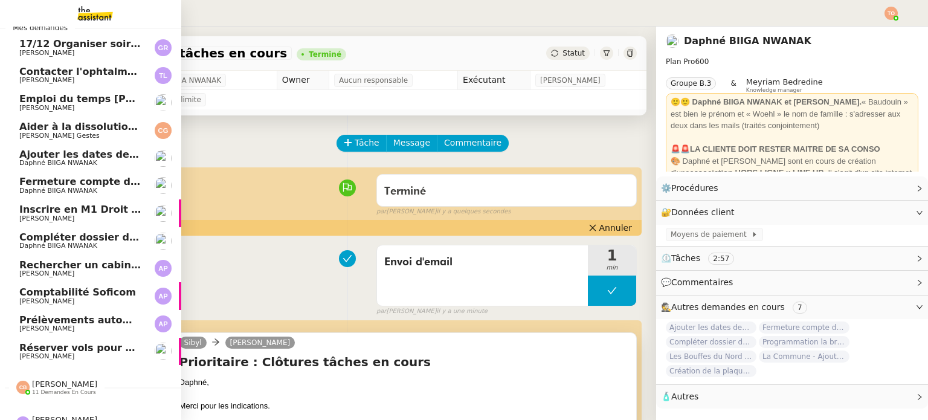
scroll to position [68, 0]
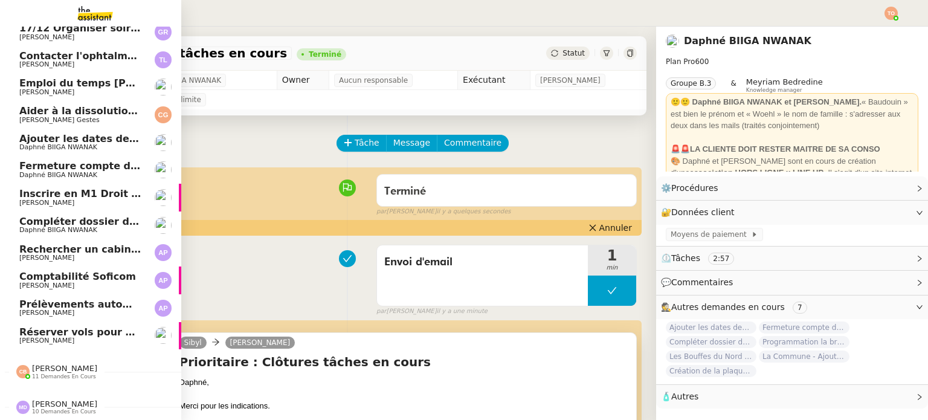
click at [120, 326] on span "Réserver vols pour 8-9 octobre" at bounding box center [103, 331] width 169 height 11
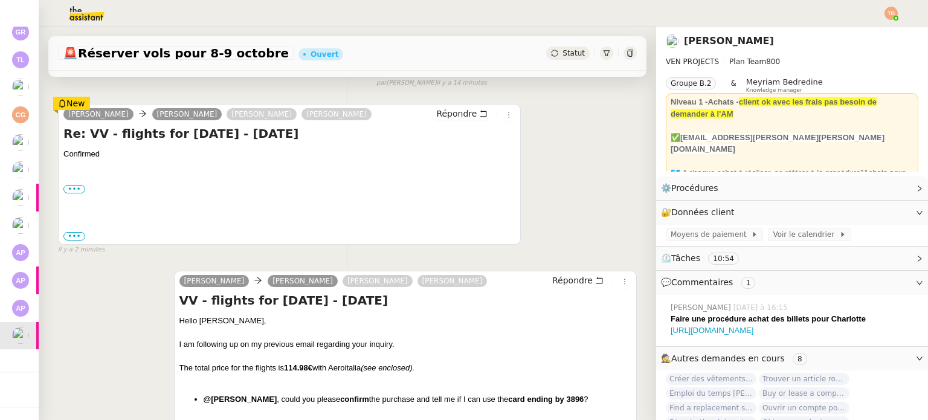
scroll to position [363, 0]
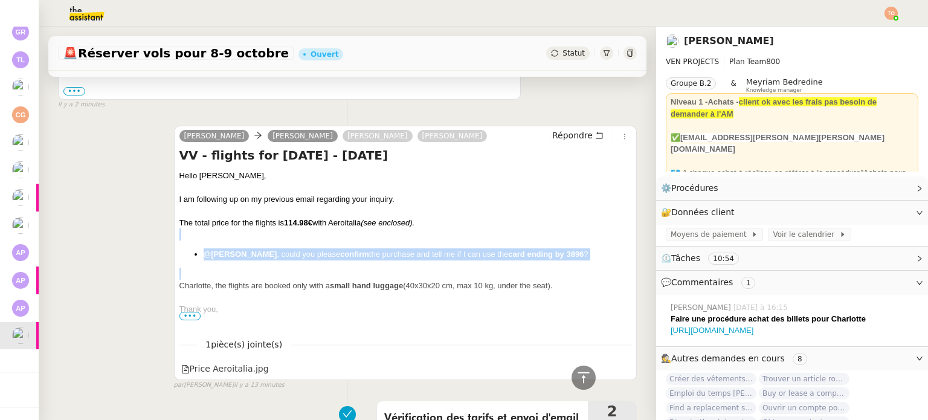
drag, startPoint x: 397, startPoint y: 242, endPoint x: 426, endPoint y: 236, distance: 29.6
click at [423, 256] on li "@Charles , could you please confirm the purchase and tell me if I can use the c…" at bounding box center [418, 254] width 428 height 12
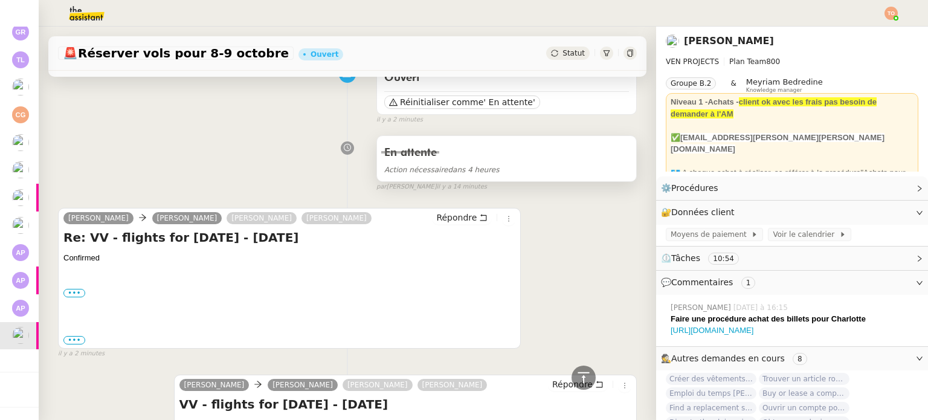
scroll to position [0, 0]
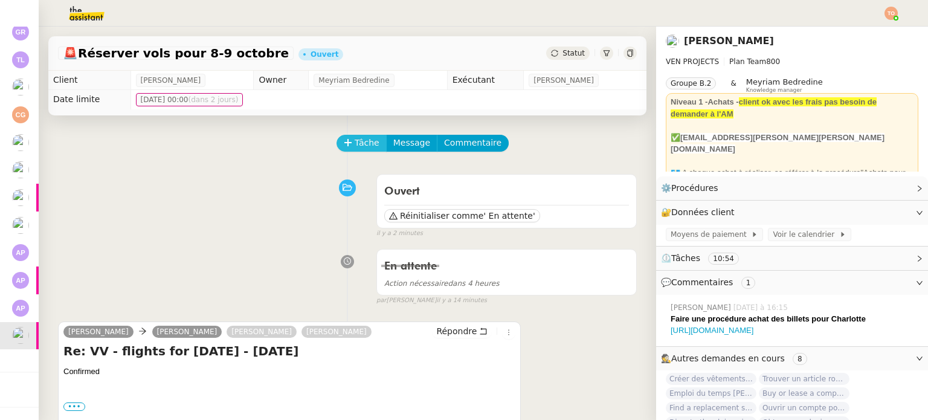
click at [357, 142] on span "Tâche" at bounding box center [367, 143] width 25 height 14
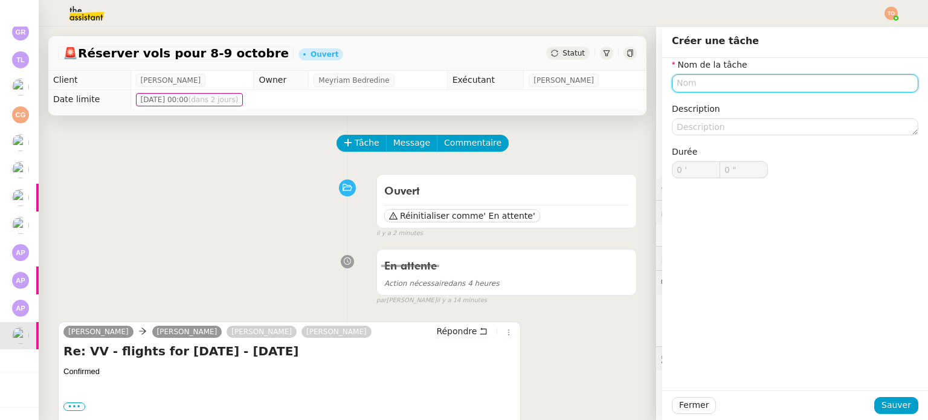
click at [806, 83] on input "text" at bounding box center [795, 83] width 247 height 18
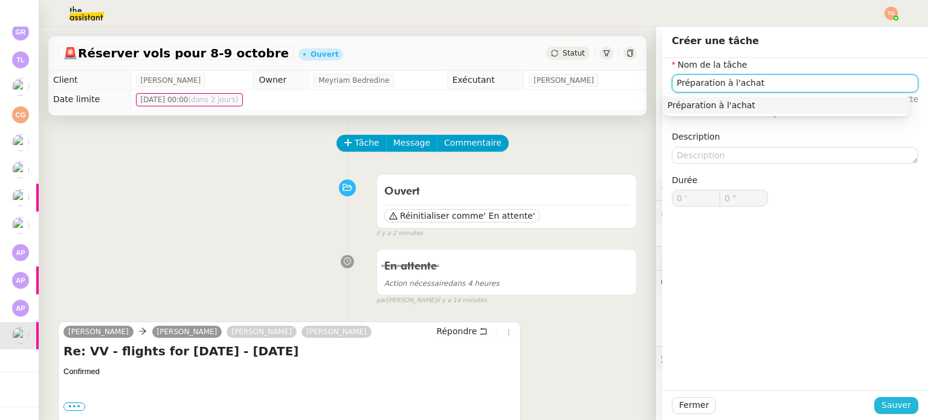
type input "Préparation à l'achat"
click at [901, 410] on span "Sauver" at bounding box center [897, 405] width 30 height 14
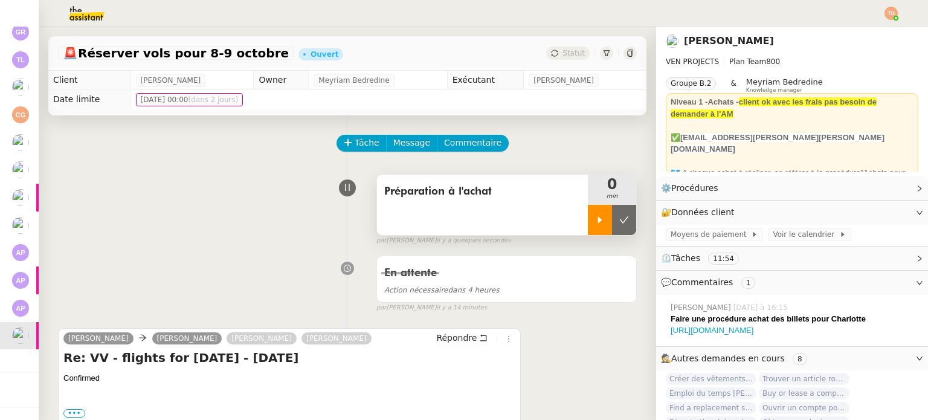
click at [595, 224] on icon at bounding box center [600, 220] width 10 height 10
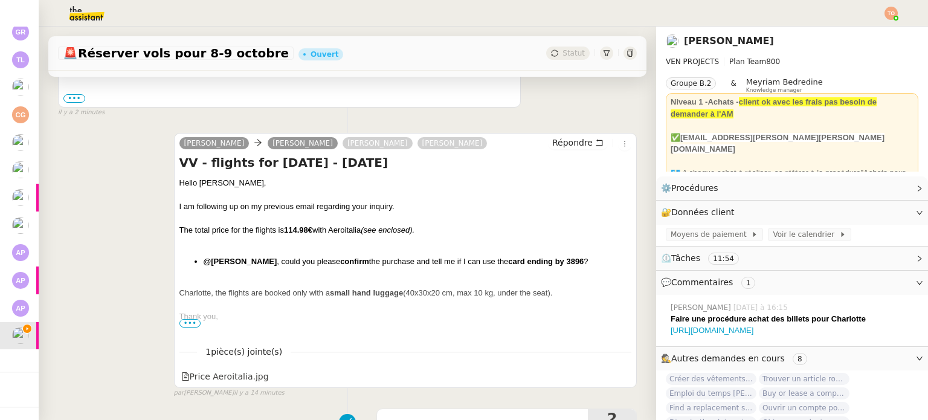
scroll to position [363, 0]
click at [544, 264] on strong "card ending by 3896" at bounding box center [546, 260] width 76 height 9
copy strong "3896"
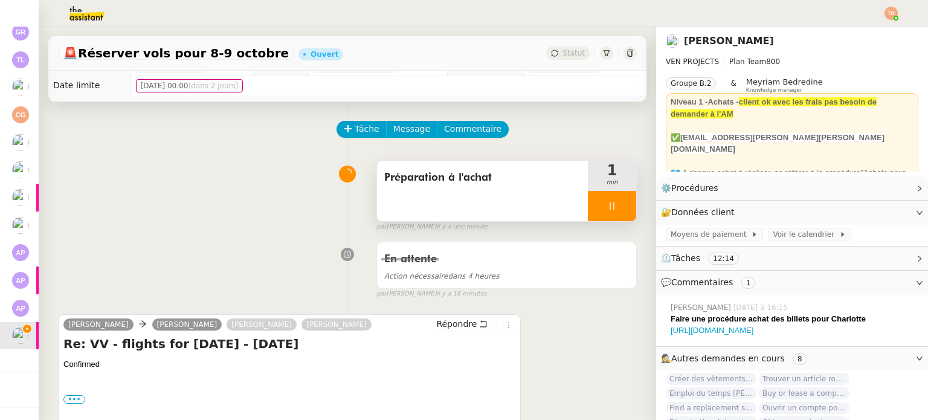
scroll to position [0, 0]
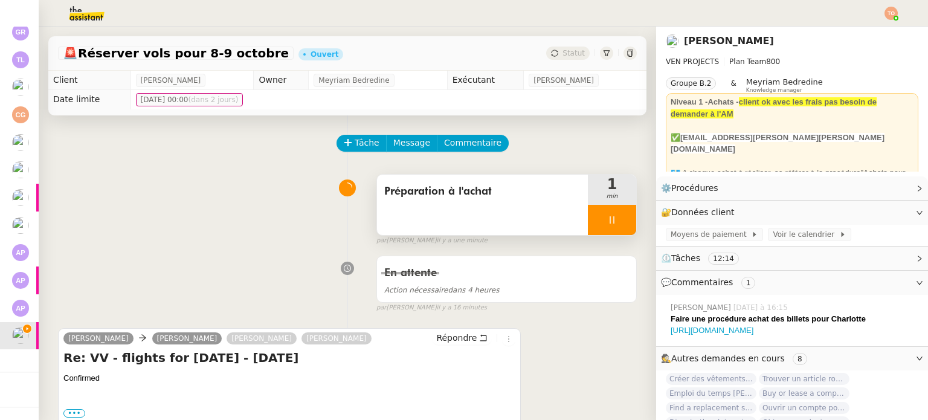
click at [609, 220] on div at bounding box center [612, 220] width 48 height 30
click at [595, 222] on icon at bounding box center [600, 220] width 10 height 10
click at [611, 219] on div at bounding box center [612, 220] width 48 height 30
click at [620, 219] on icon at bounding box center [625, 220] width 10 height 10
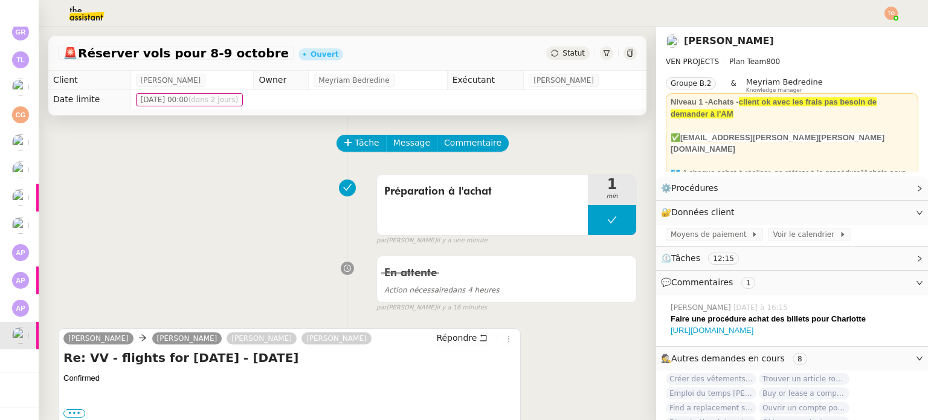
click at [557, 62] on div "🚨 Réserver vols pour 8-9 octobre Ouvert Statut" at bounding box center [347, 53] width 598 height 34
click at [563, 57] on span "Statut" at bounding box center [574, 53] width 22 height 8
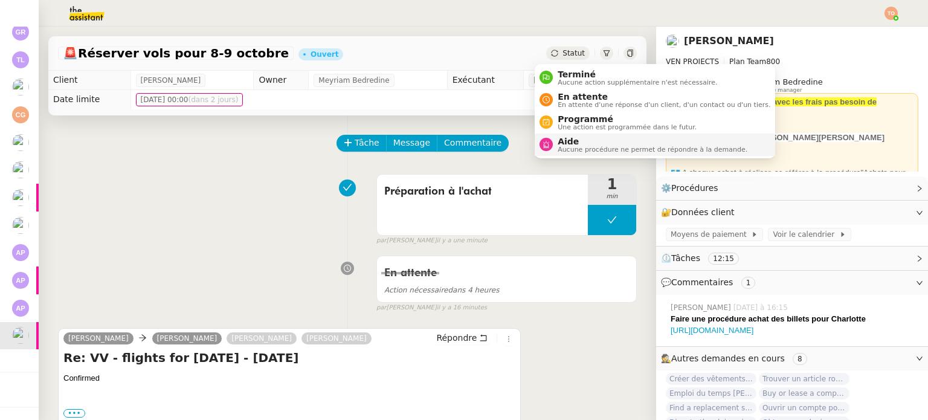
click at [595, 134] on li "Aide Aucune procédure ne permet de répondre à la demande." at bounding box center [655, 145] width 241 height 22
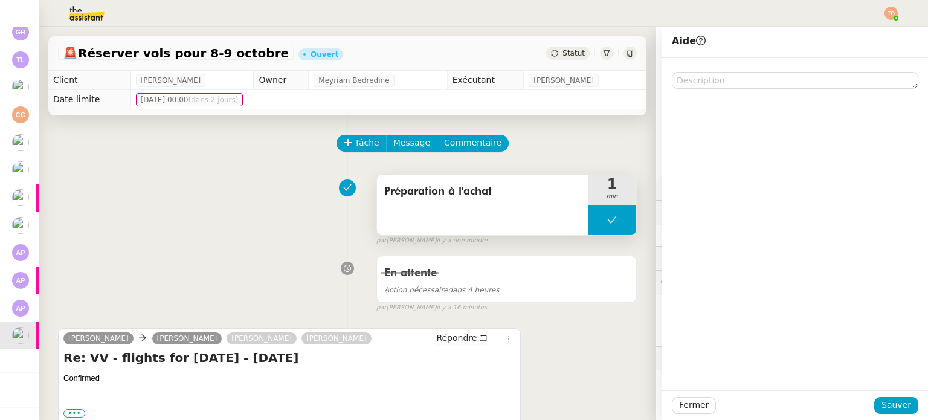
click at [588, 213] on button at bounding box center [612, 220] width 48 height 30
click at [598, 219] on icon at bounding box center [600, 219] width 4 height 7
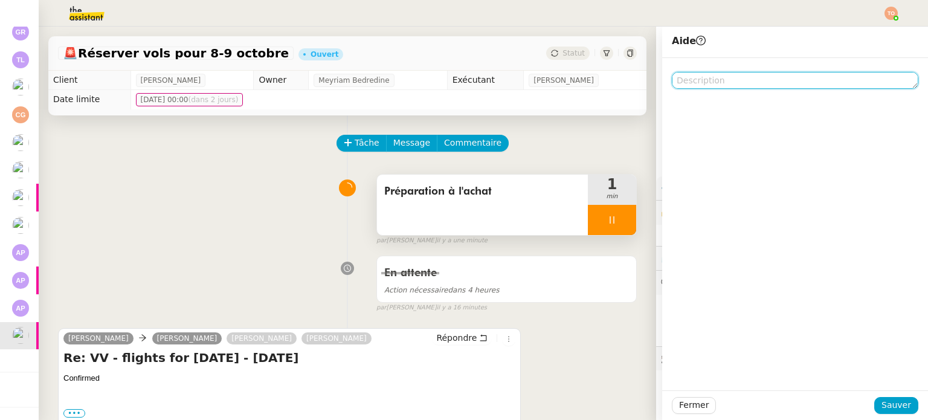
click at [698, 86] on textarea at bounding box center [795, 80] width 247 height 17
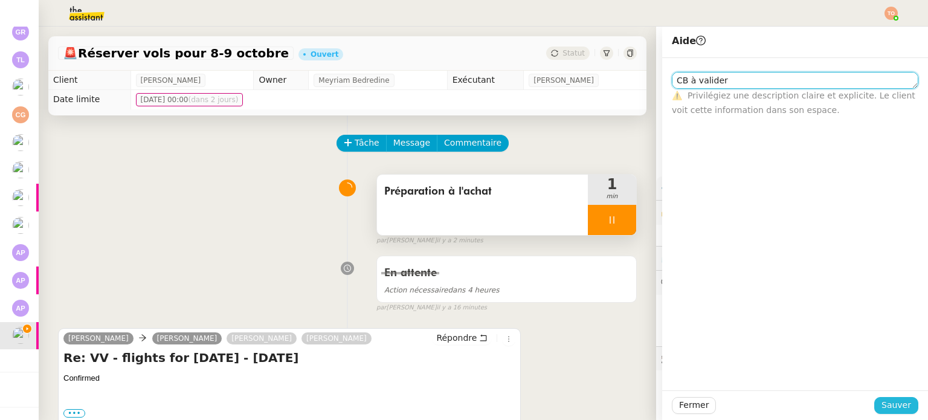
type textarea "CB à valider"
drag, startPoint x: 882, startPoint y: 410, endPoint x: 877, endPoint y: 405, distance: 7.7
click at [882, 410] on span "Sauver" at bounding box center [897, 405] width 30 height 14
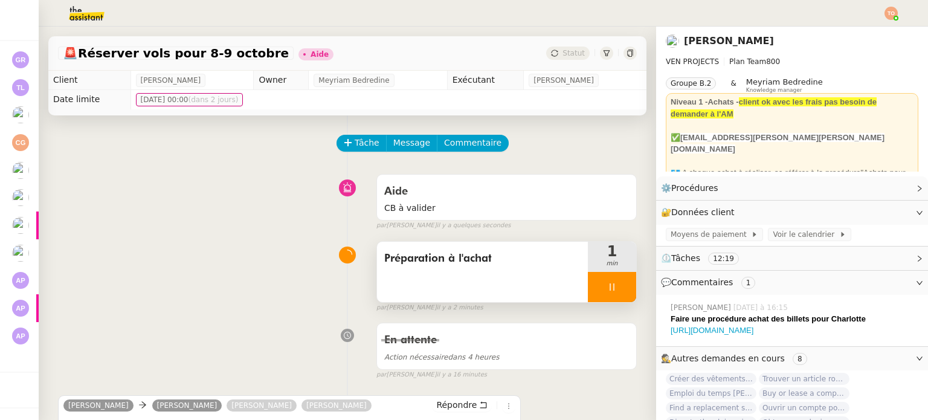
click at [608, 286] on div at bounding box center [612, 287] width 48 height 30
click at [620, 286] on icon at bounding box center [624, 286] width 9 height 7
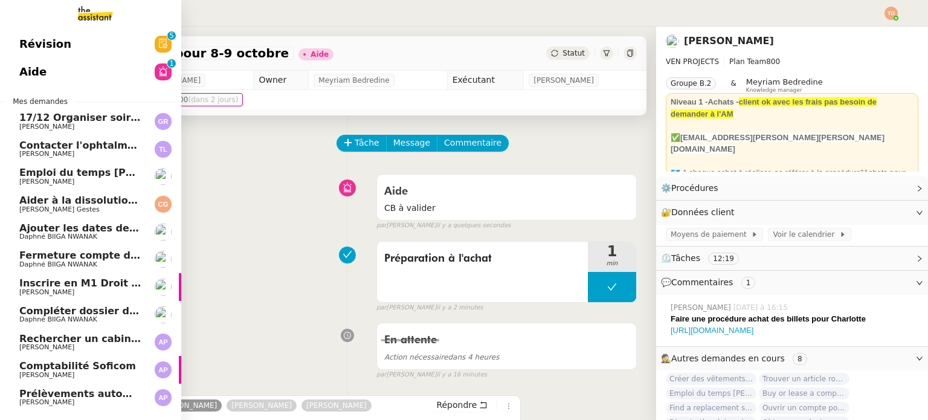
click at [110, 157] on link "Contacter l'ophtalmo pour angle d'astigmatisme Thierry Lavat" at bounding box center [90, 149] width 181 height 28
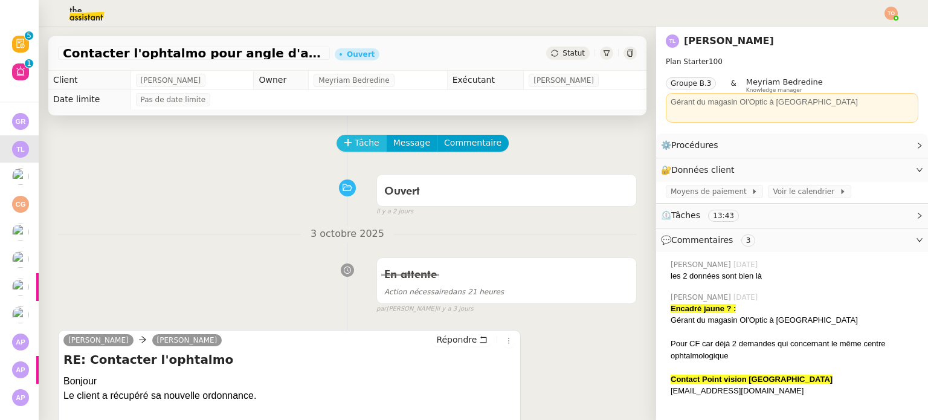
click at [345, 147] on button "Tâche" at bounding box center [362, 143] width 50 height 17
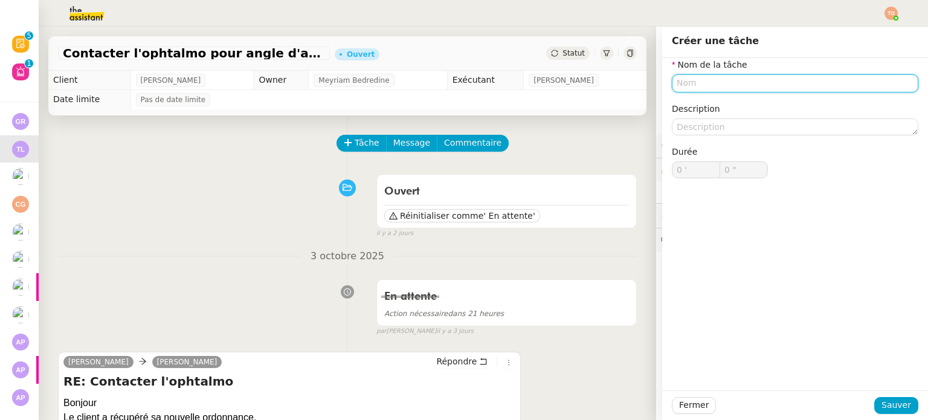
click at [698, 89] on input "text" at bounding box center [795, 83] width 247 height 18
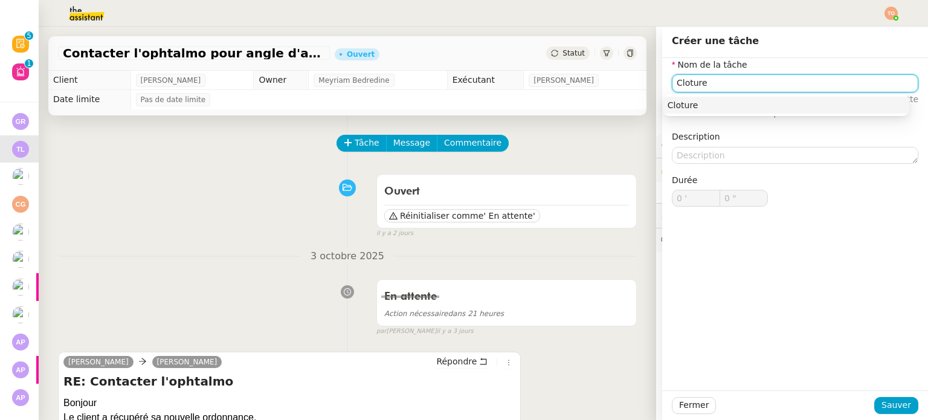
type input "Cloture"
click at [891, 390] on div "Nom de la tâche Cloture ⚠️ Privilégiez un titre clair et explicite. Le client v…" at bounding box center [795, 224] width 266 height 332
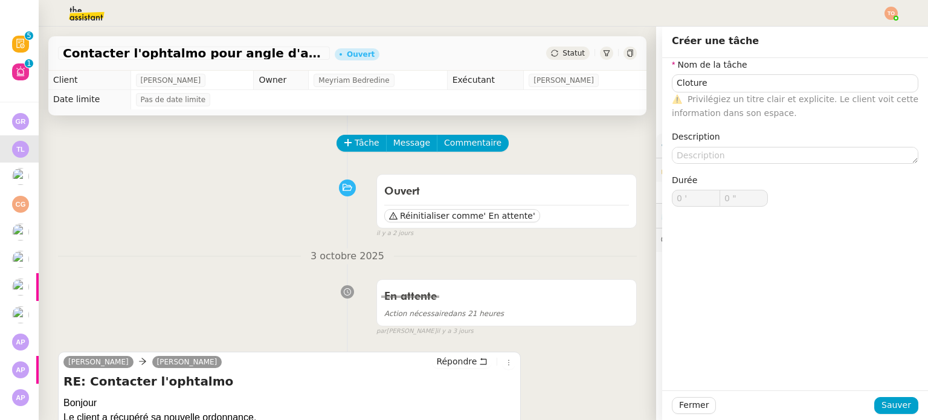
click at [890, 396] on div "Fermer Sauver" at bounding box center [795, 405] width 266 height 30
click at [901, 404] on span "Sauver" at bounding box center [897, 405] width 30 height 14
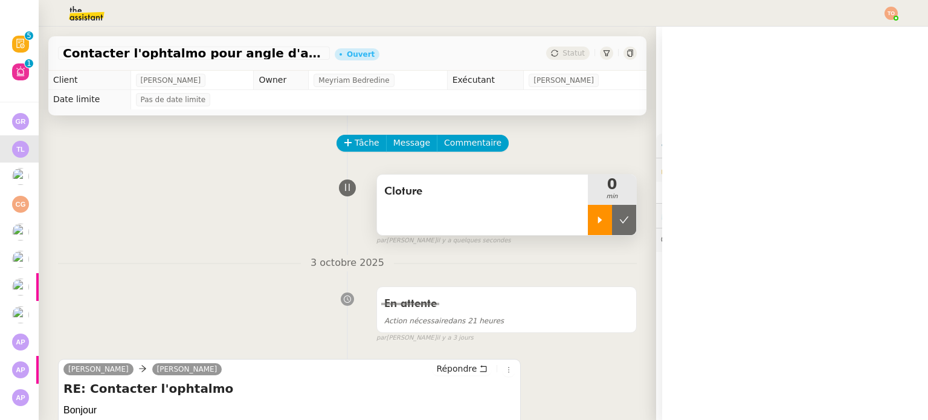
click at [592, 221] on div at bounding box center [600, 220] width 24 height 30
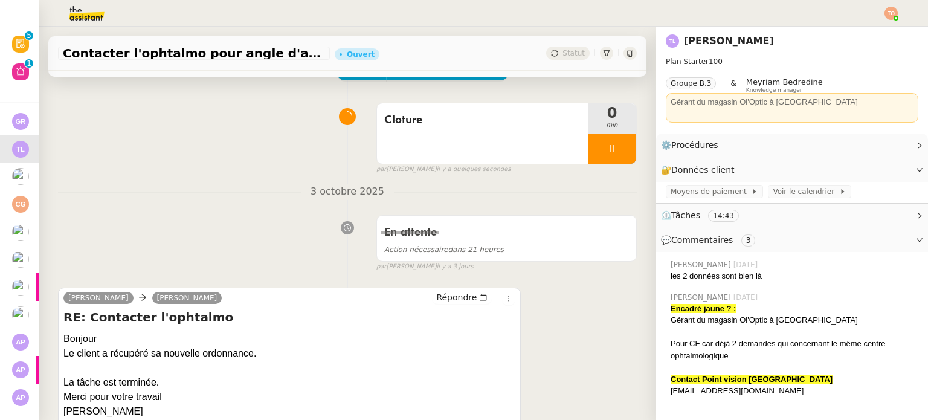
scroll to position [181, 0]
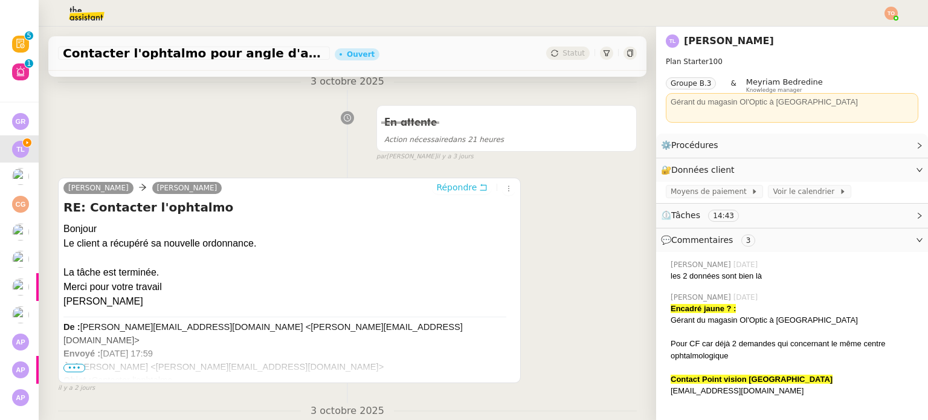
click at [443, 191] on span "Répondre" at bounding box center [456, 187] width 40 height 12
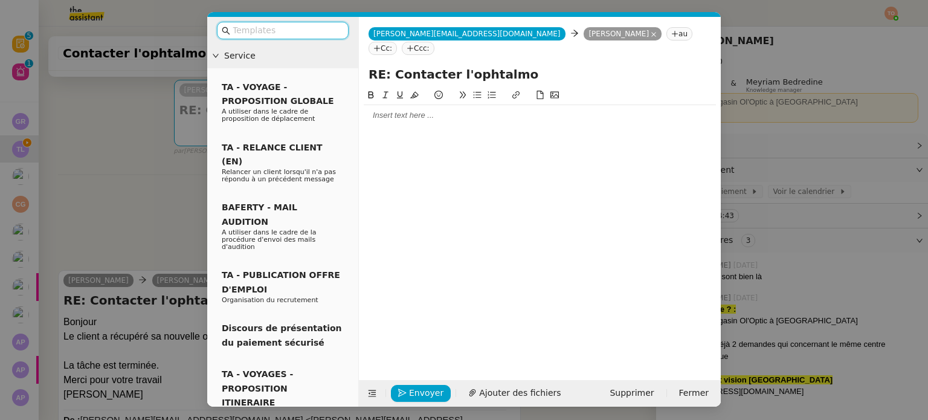
click at [319, 35] on input "text" at bounding box center [287, 31] width 109 height 14
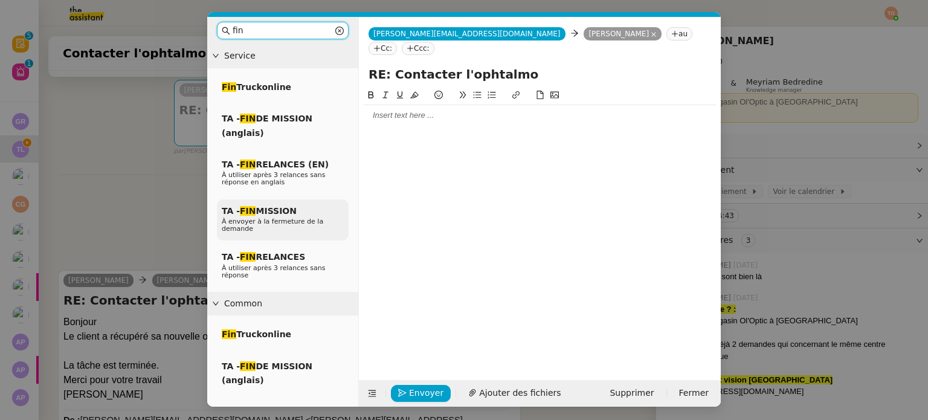
type input "fin"
click at [303, 222] on span "À envoyer à la fermeture de la demande" at bounding box center [273, 225] width 102 height 15
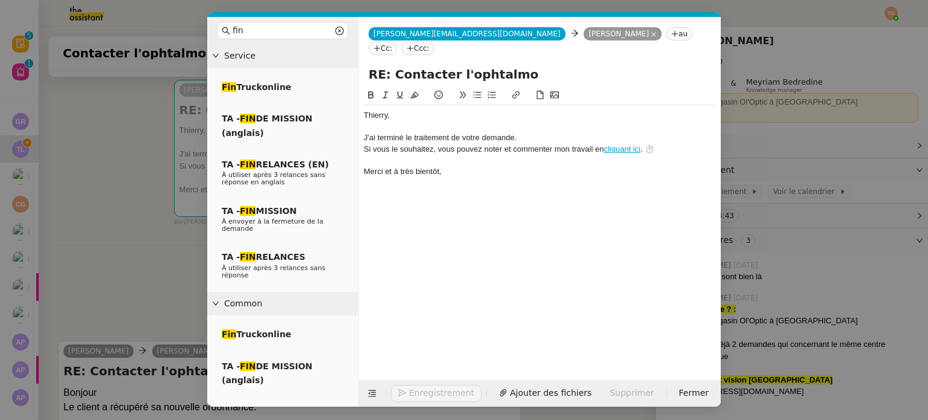
click at [429, 393] on button "Enregistrement" at bounding box center [436, 393] width 91 height 17
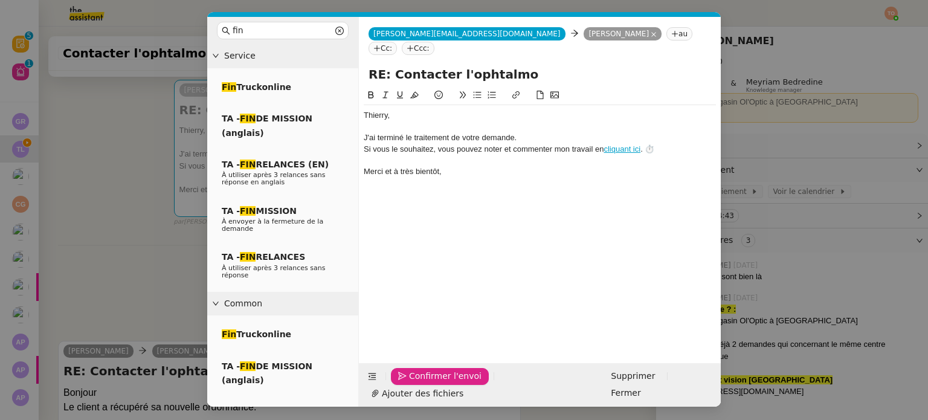
click at [429, 383] on span "Confirmer l'envoi" at bounding box center [445, 376] width 73 height 14
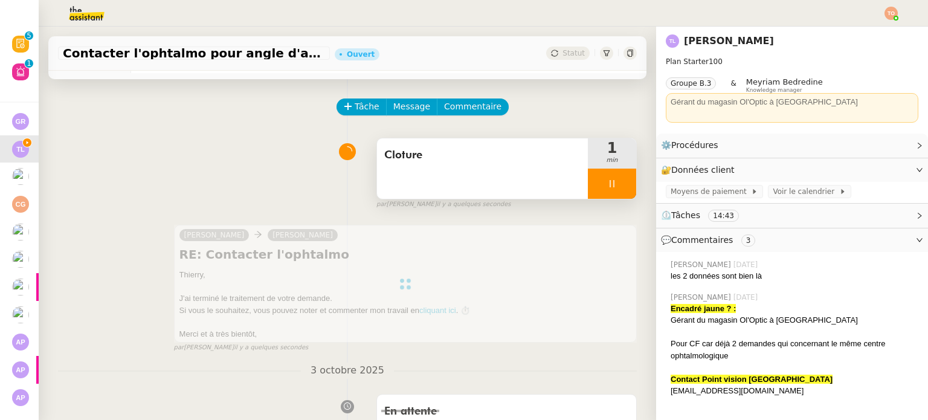
scroll to position [0, 0]
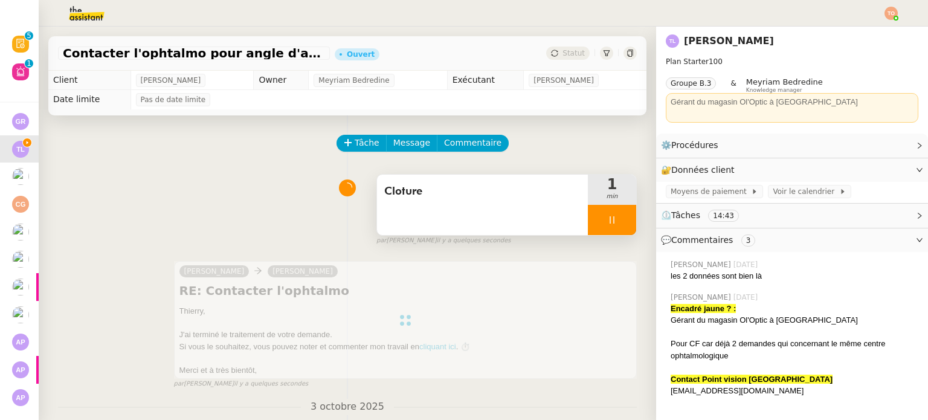
click at [591, 217] on div at bounding box center [612, 220] width 48 height 30
click at [620, 219] on icon at bounding box center [625, 220] width 10 height 10
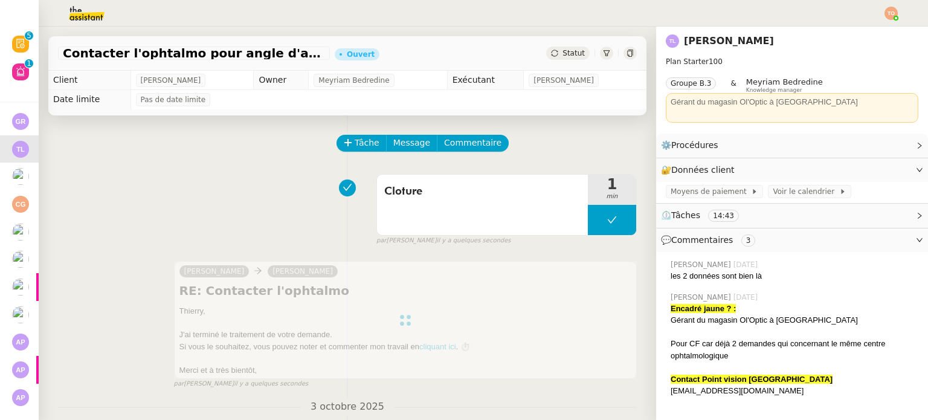
click at [563, 57] on span "Statut" at bounding box center [574, 53] width 22 height 8
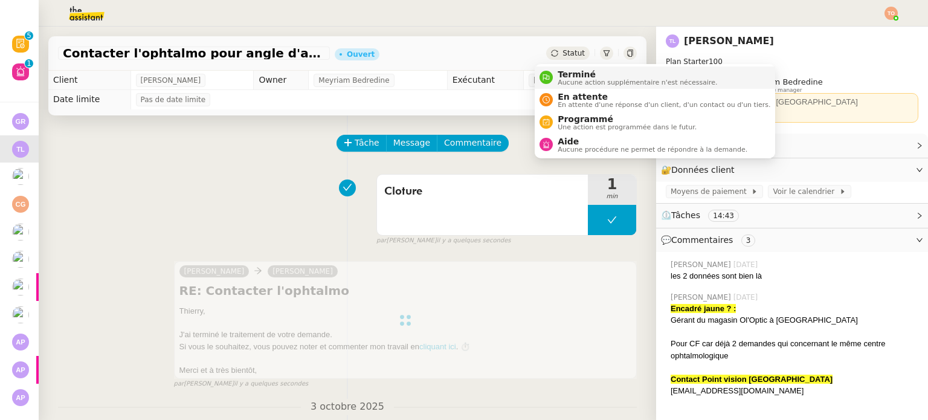
click at [575, 79] on span "Aucune action supplémentaire n'est nécessaire." at bounding box center [638, 82] width 160 height 7
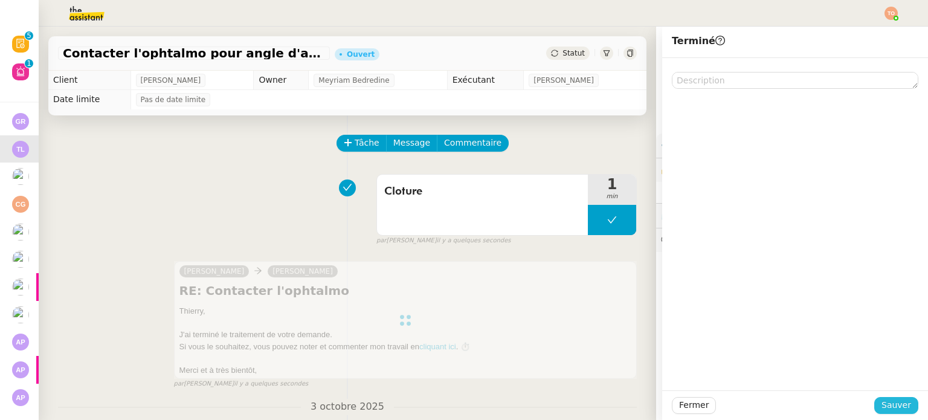
click at [882, 400] on span "Sauver" at bounding box center [897, 405] width 30 height 14
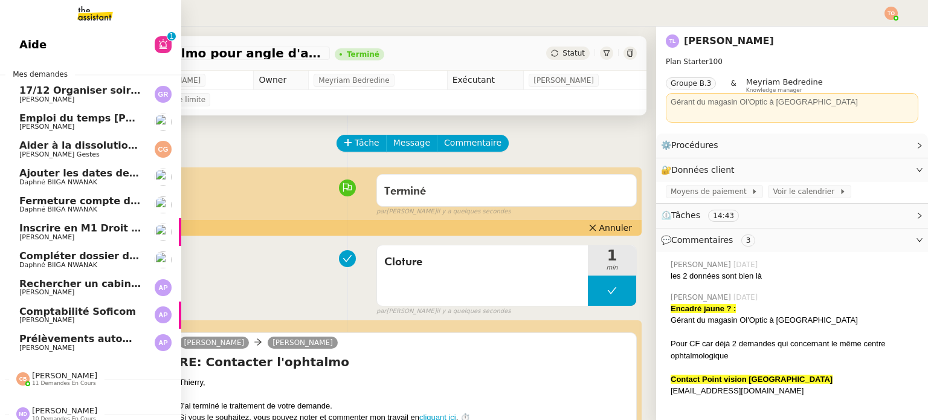
scroll to position [40, 0]
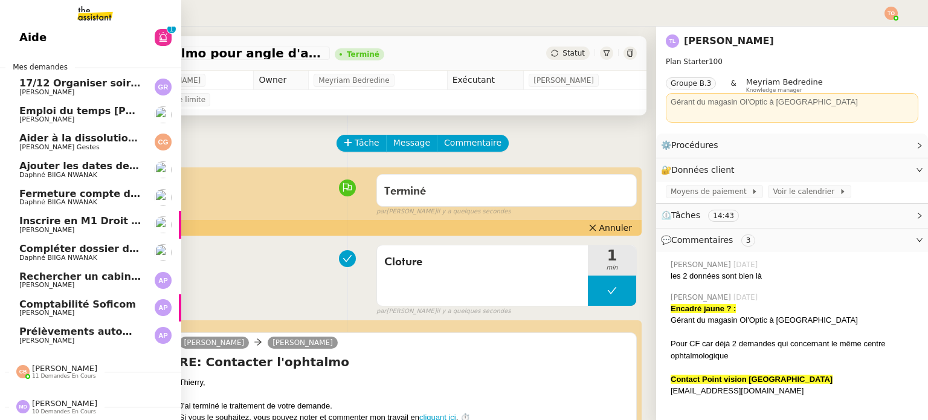
click at [94, 163] on span "Ajouter les dates des spectacles du 104" at bounding box center [127, 165] width 217 height 11
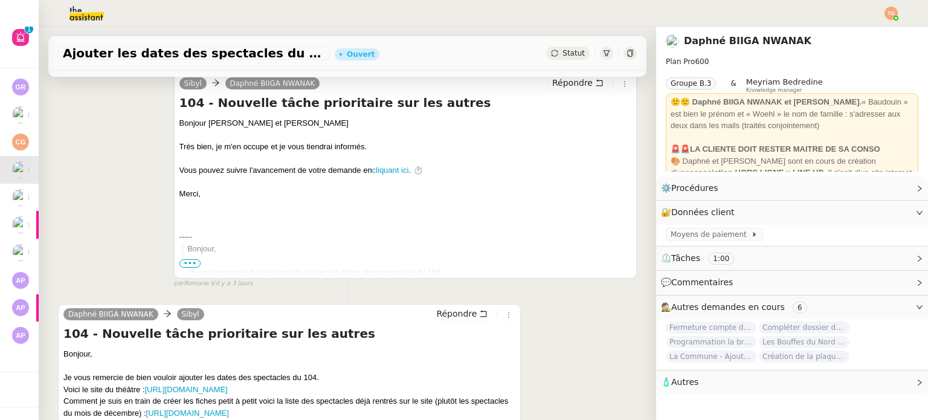
scroll to position [484, 0]
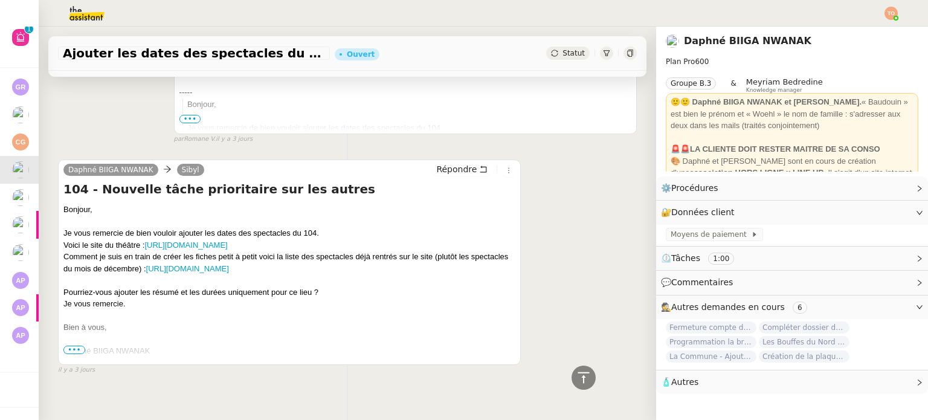
click at [71, 352] on span "•••" at bounding box center [74, 350] width 22 height 8
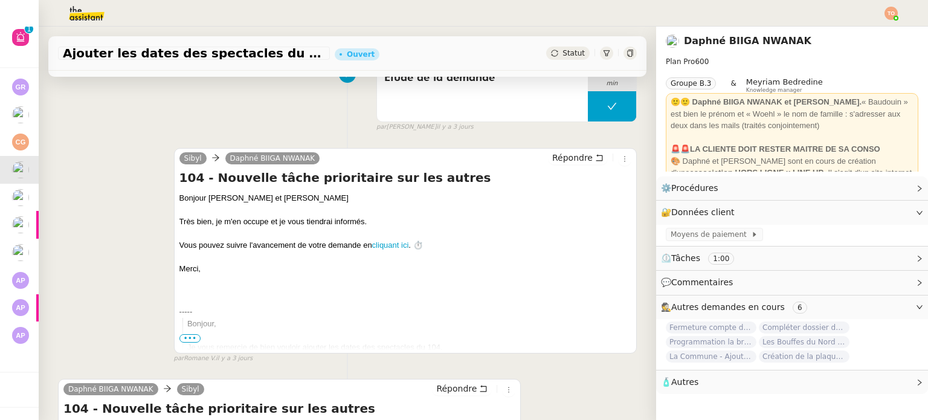
scroll to position [181, 0]
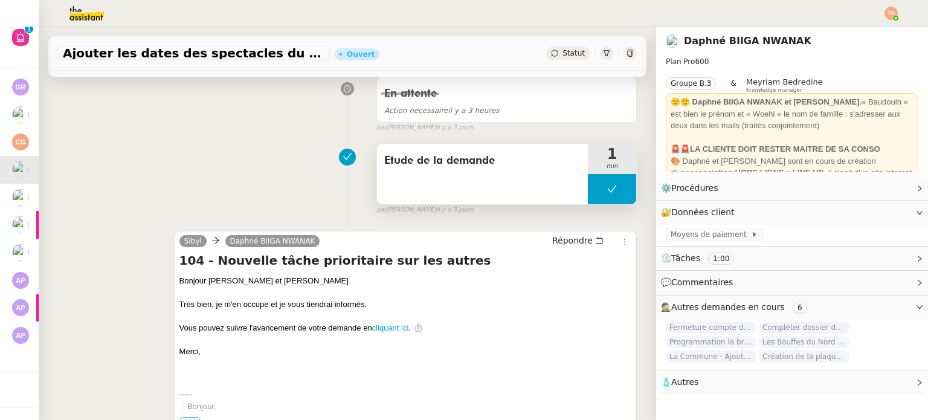
click at [607, 191] on icon at bounding box center [612, 189] width 10 height 10
click at [589, 191] on div at bounding box center [600, 189] width 24 height 30
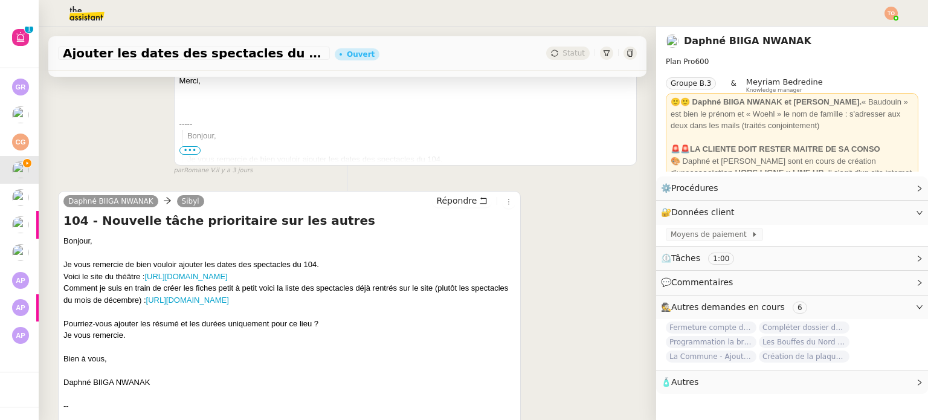
scroll to position [484, 0]
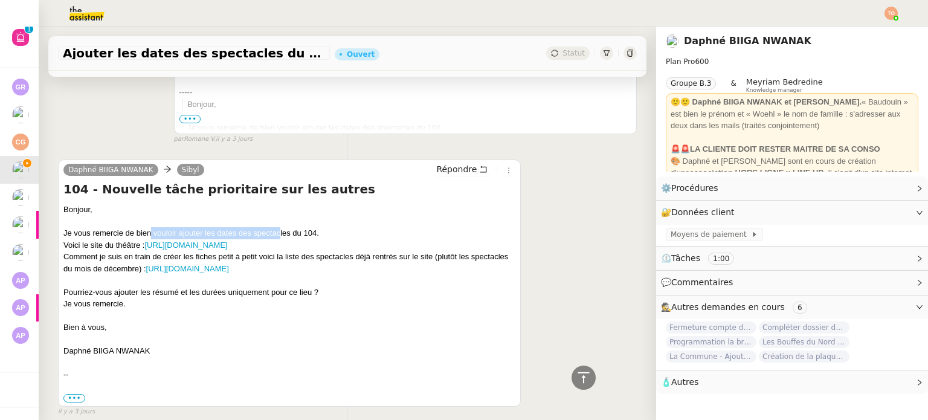
drag, startPoint x: 151, startPoint y: 231, endPoint x: 279, endPoint y: 229, distance: 127.5
click at [279, 229] on div "Je vous remercie de bien vouloir ajouter les dates des spectacles du 104." at bounding box center [289, 233] width 452 height 12
drag, startPoint x: 189, startPoint y: 296, endPoint x: 266, endPoint y: 294, distance: 76.8
click at [266, 294] on div "Pourriez-vous ajouter les résumé et les durées uniquement pour ce lieu ?" at bounding box center [289, 292] width 452 height 12
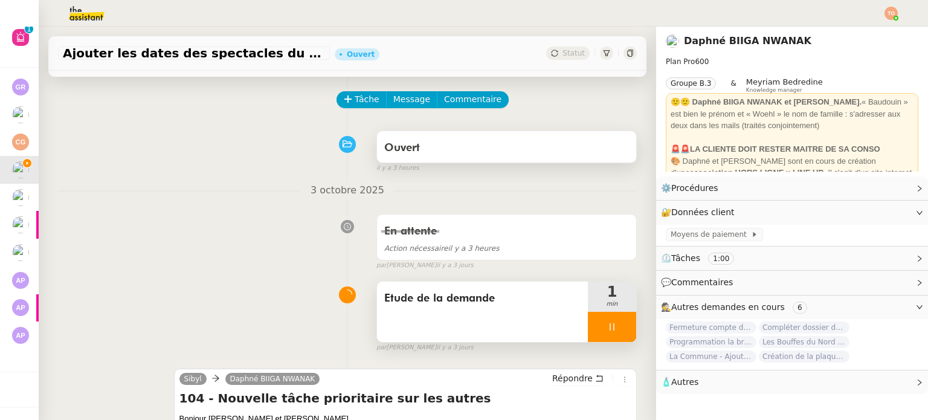
scroll to position [0, 0]
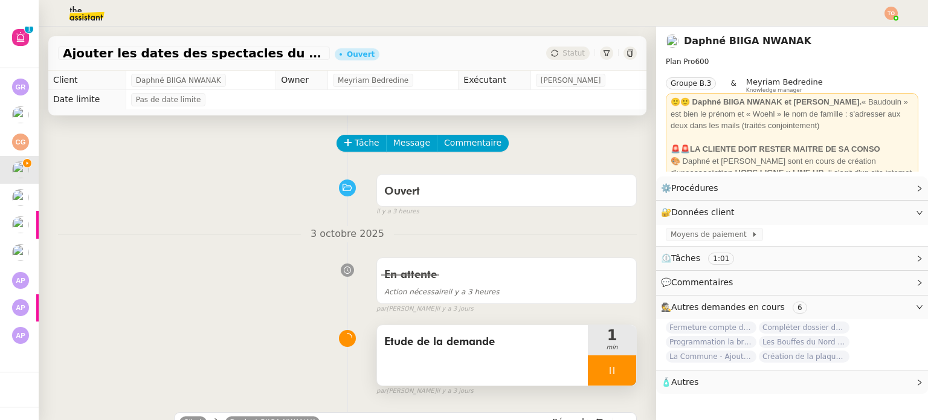
click at [595, 381] on div at bounding box center [612, 370] width 48 height 30
click at [614, 367] on button at bounding box center [624, 370] width 24 height 30
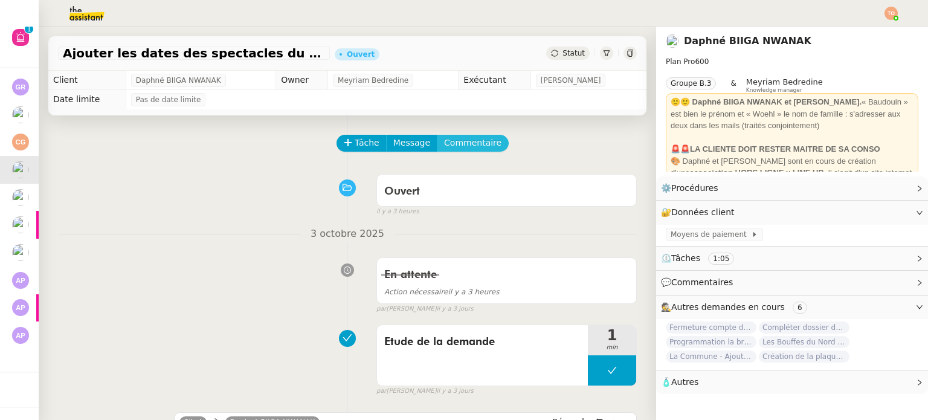
click at [467, 148] on span "Commentaire" at bounding box center [472, 143] width 57 height 14
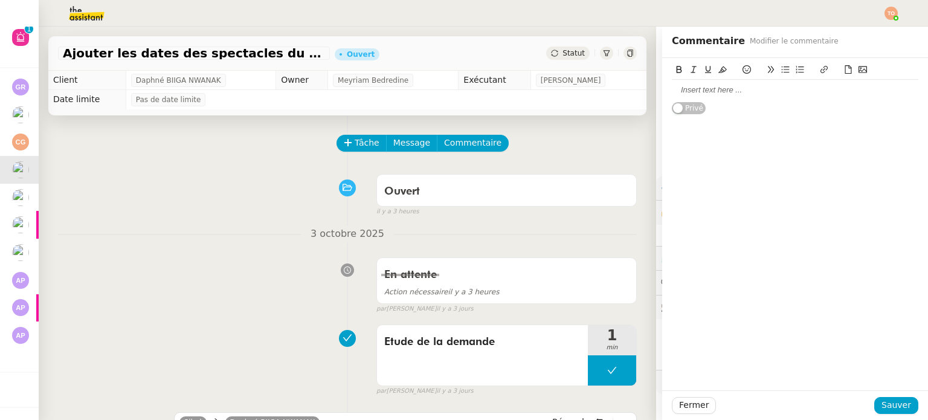
click at [718, 92] on div at bounding box center [795, 90] width 247 height 11
drag, startPoint x: 713, startPoint y: 90, endPoint x: 843, endPoint y: 89, distance: 129.3
click at [843, 89] on div "Site internet : https://www.wearelineup.fr/home" at bounding box center [795, 90] width 247 height 11
click at [820, 70] on icon at bounding box center [824, 69] width 8 height 8
type input "[URL][DOMAIN_NAME]"
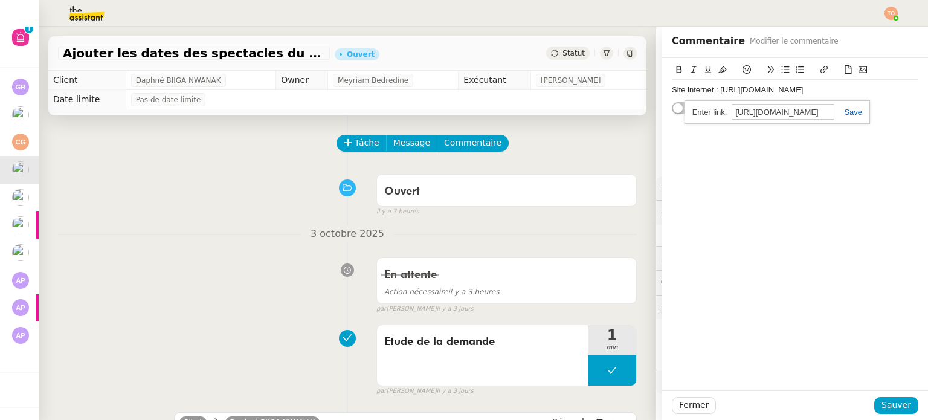
click at [840, 111] on link at bounding box center [849, 112] width 28 height 9
click at [703, 91] on div "Site internet : https://www.wearelineup.fr/home" at bounding box center [795, 90] width 247 height 11
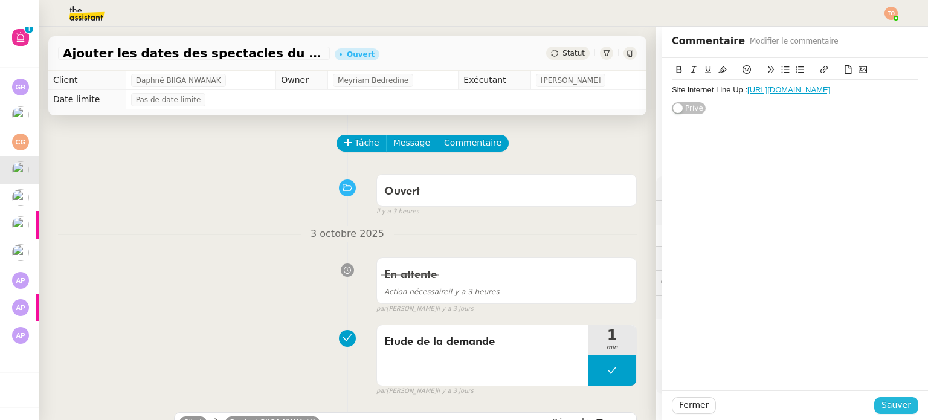
click at [907, 403] on button "Sauver" at bounding box center [897, 405] width 44 height 17
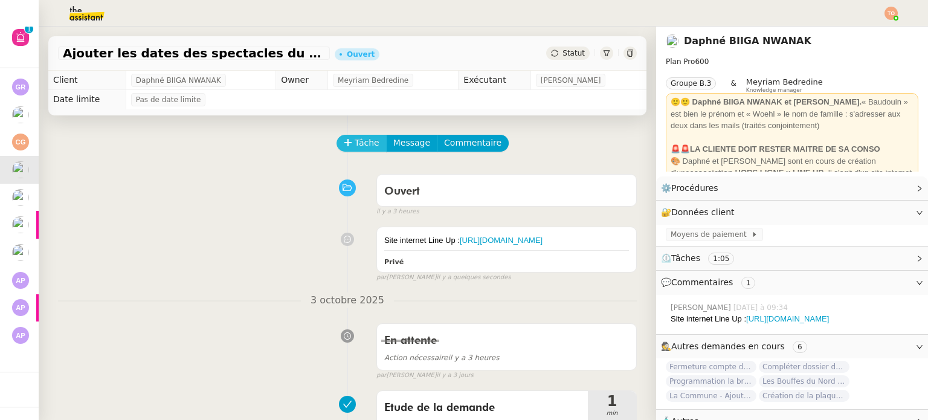
click at [362, 146] on span "Tâche" at bounding box center [367, 143] width 25 height 14
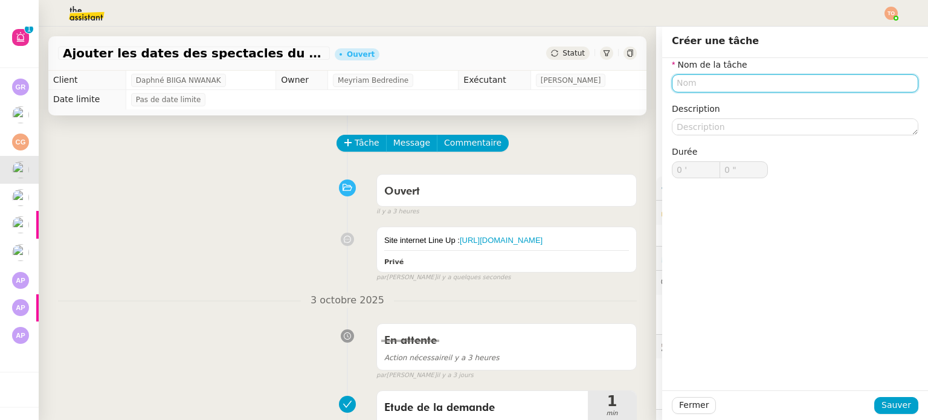
click at [736, 80] on input "text" at bounding box center [795, 83] width 247 height 18
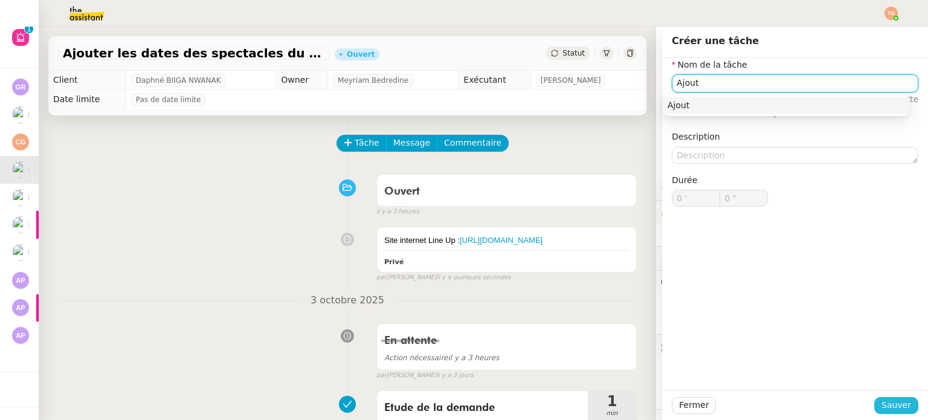
type input "Ajout"
click at [887, 410] on span "Sauver" at bounding box center [897, 405] width 30 height 14
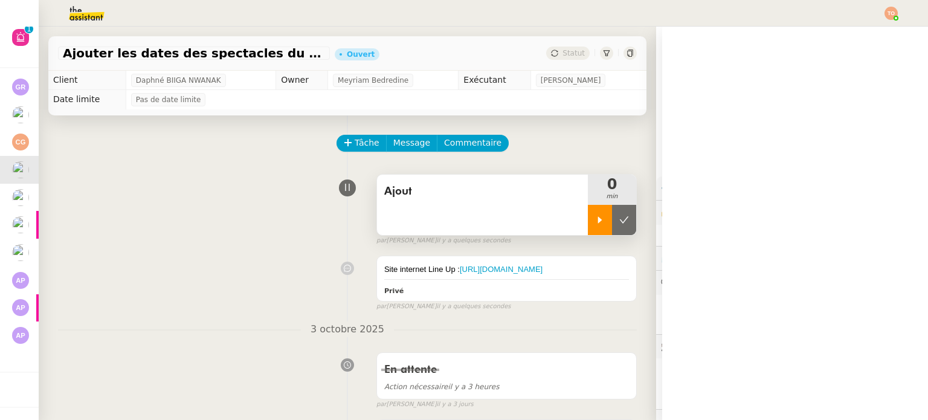
click at [595, 219] on icon at bounding box center [600, 220] width 10 height 10
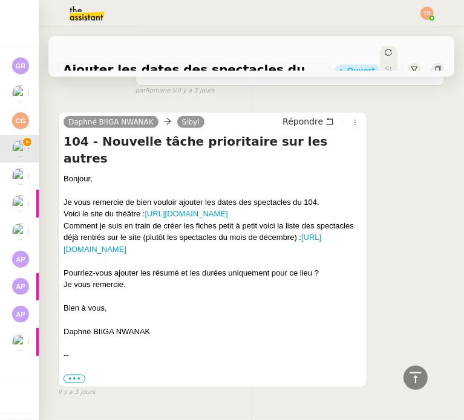
click at [426, 175] on div "Daphné BIIGA NWANAK Sibyl Répondre 104 - Nouvelle tâche prioritaire sur les aut…" at bounding box center [251, 249] width 386 height 297
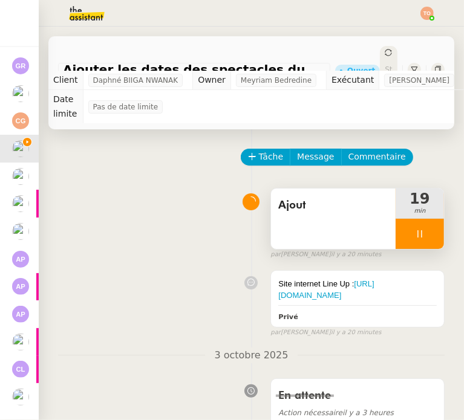
click at [415, 221] on div at bounding box center [419, 234] width 48 height 30
click at [427, 229] on icon at bounding box center [432, 234] width 10 height 10
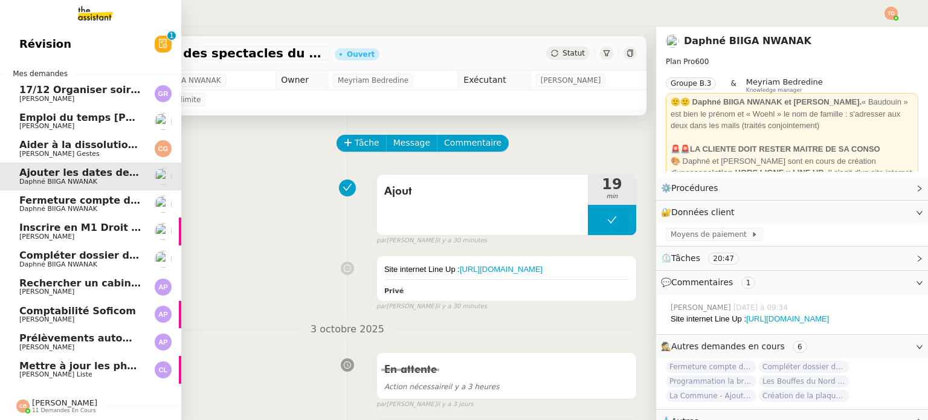
scroll to position [40, 0]
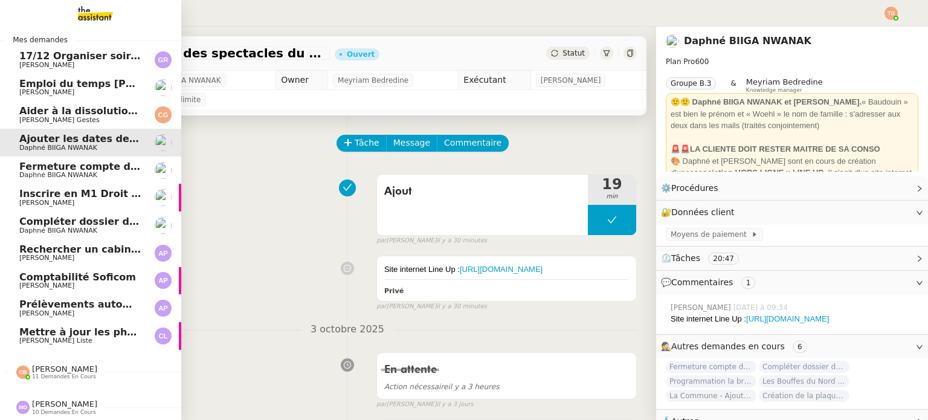
click at [51, 374] on span "11 demandes en cours" at bounding box center [64, 377] width 64 height 7
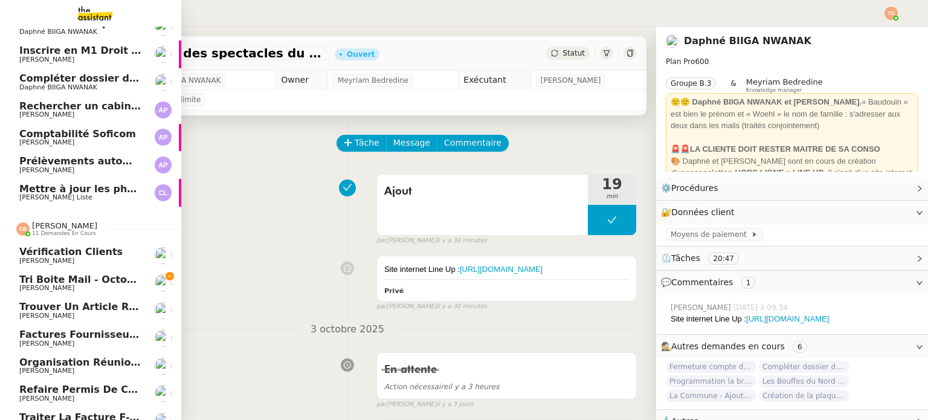
scroll to position [342, 0]
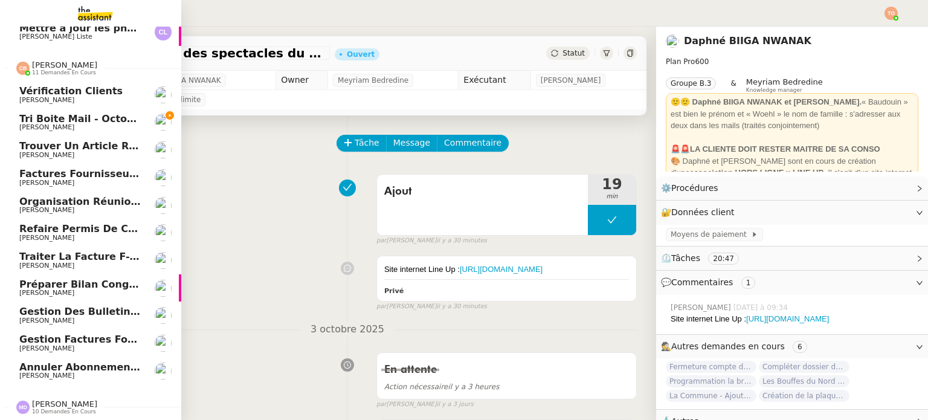
click at [136, 111] on link "Tri boite mail - octobre 2025 Genevieve Landsmann" at bounding box center [90, 123] width 181 height 28
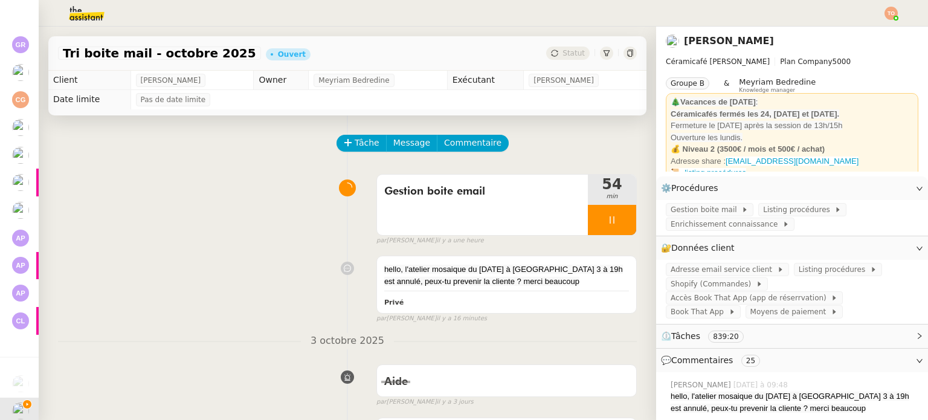
scroll to position [40, 0]
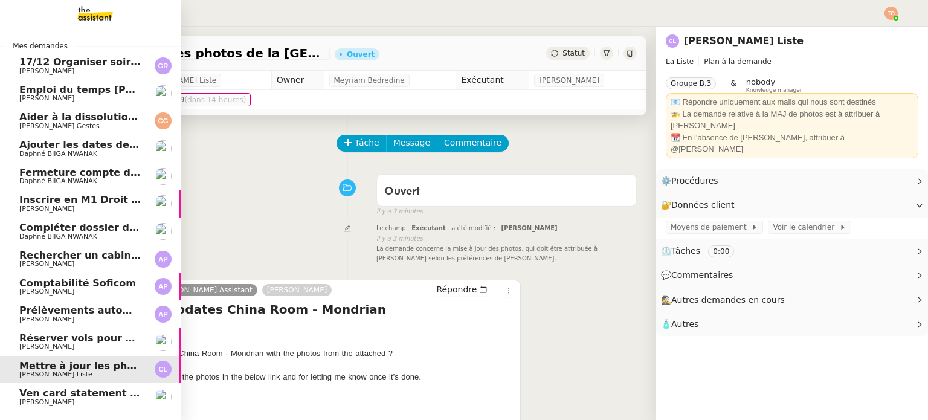
click at [90, 346] on span "Charles Medlicott" at bounding box center [80, 346] width 122 height 7
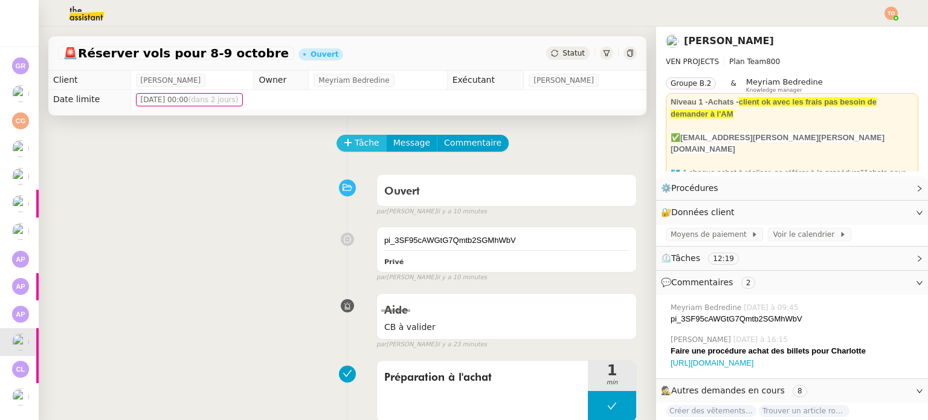
click at [355, 144] on span "Tâche" at bounding box center [367, 143] width 25 height 14
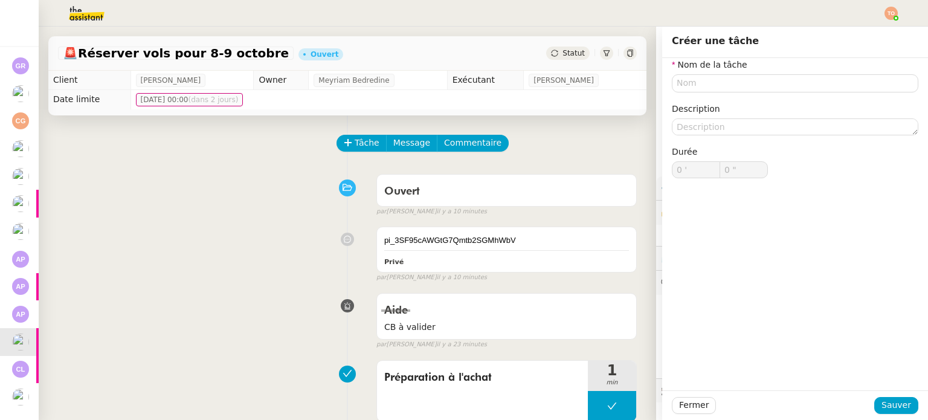
click at [716, 59] on nz-form-label "Nom de la tâche" at bounding box center [710, 66] width 76 height 16
click at [739, 99] on div "Nom de la tâche Description Durée 0 ' 0 "" at bounding box center [795, 128] width 247 height 140
click at [743, 87] on input "text" at bounding box center [795, 83] width 247 height 18
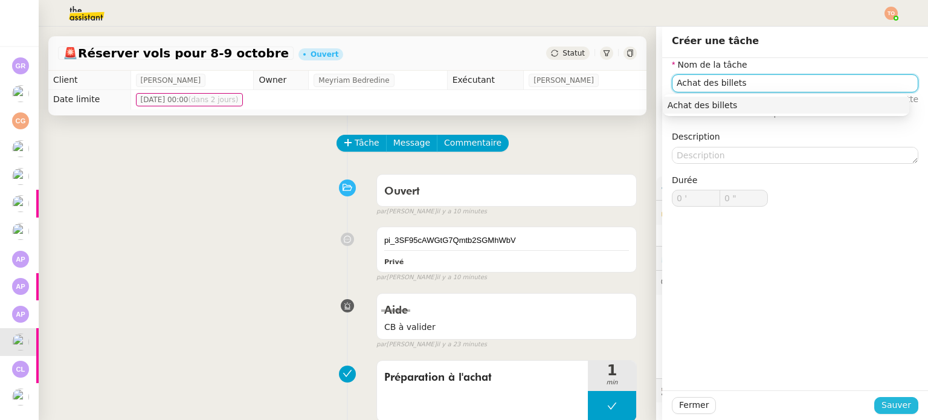
type input "Achat des billets"
click at [884, 399] on span "Sauver" at bounding box center [897, 405] width 30 height 14
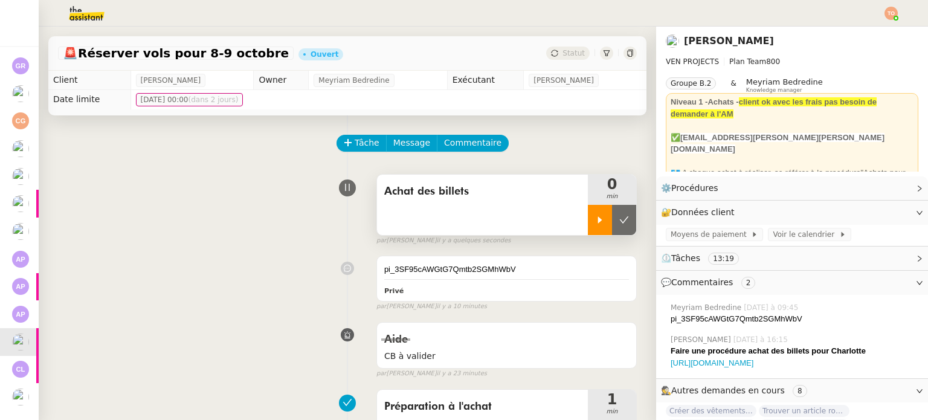
click at [595, 224] on icon at bounding box center [600, 220] width 10 height 10
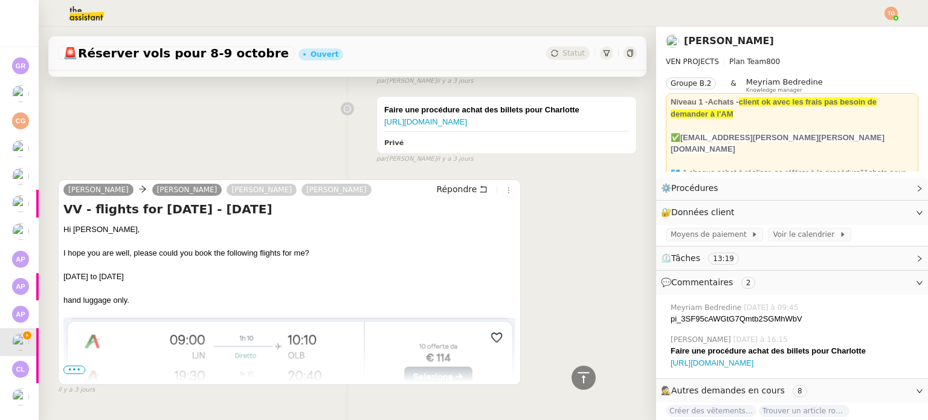
scroll to position [1852, 0]
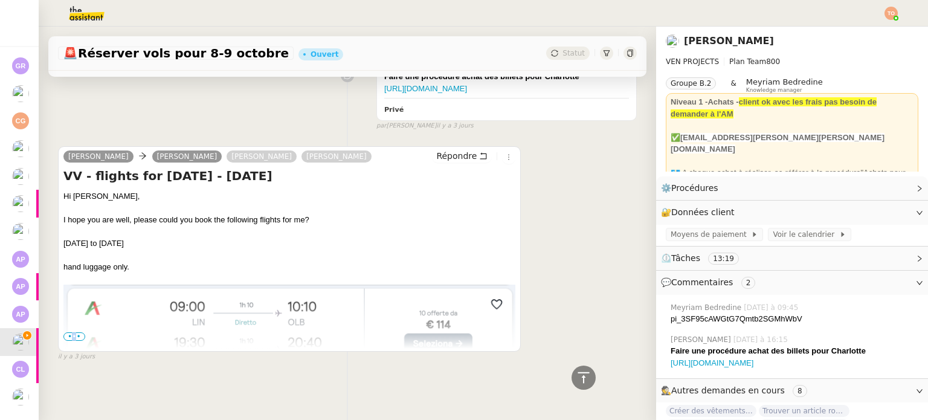
click at [73, 332] on span "•••" at bounding box center [74, 336] width 22 height 8
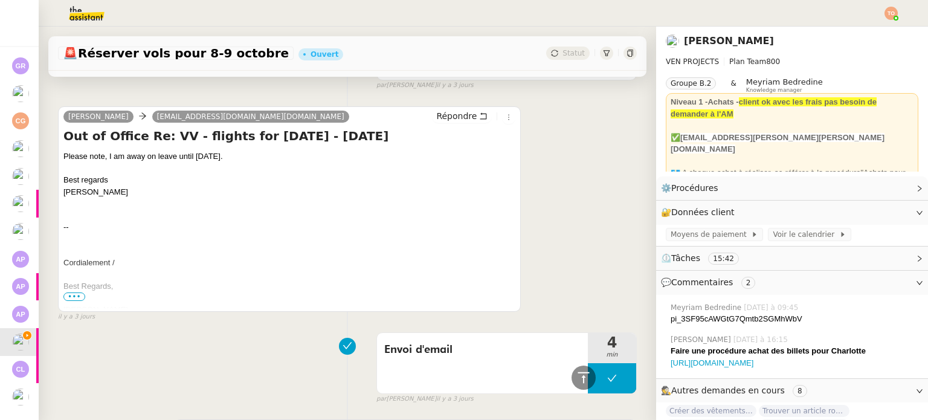
scroll to position [0, 0]
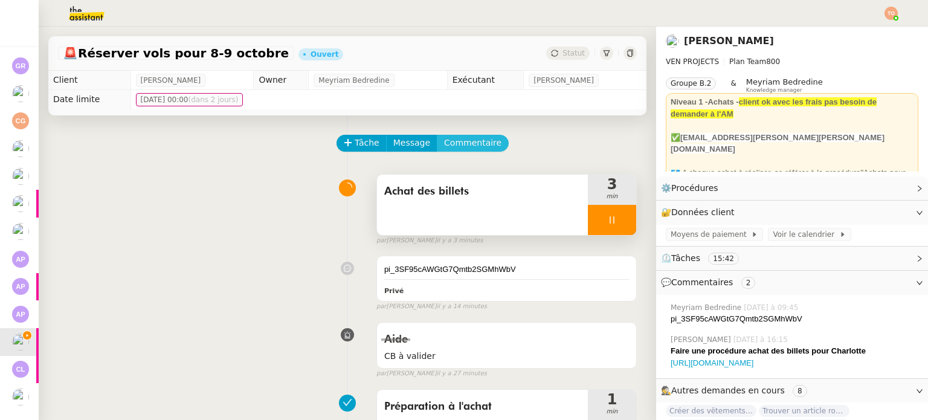
click at [481, 141] on button "Commentaire" at bounding box center [473, 143] width 72 height 17
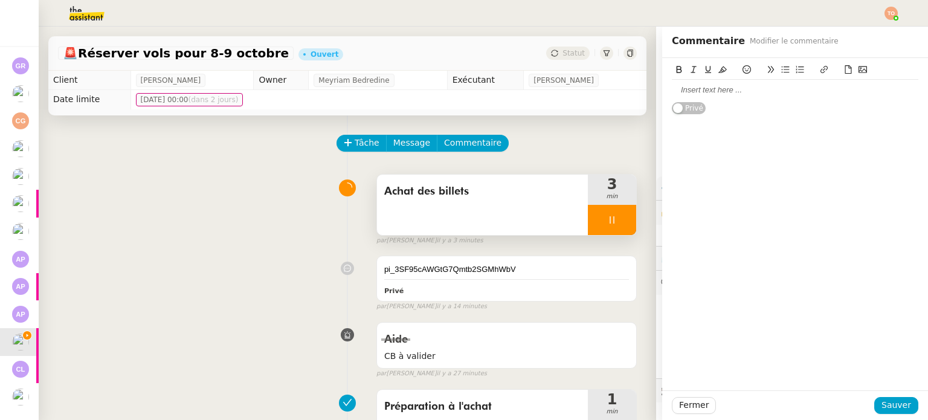
click at [722, 85] on div at bounding box center [795, 90] width 247 height 11
click at [844, 68] on icon at bounding box center [848, 69] width 8 height 8
click at [895, 404] on span "Sauver" at bounding box center [897, 405] width 30 height 14
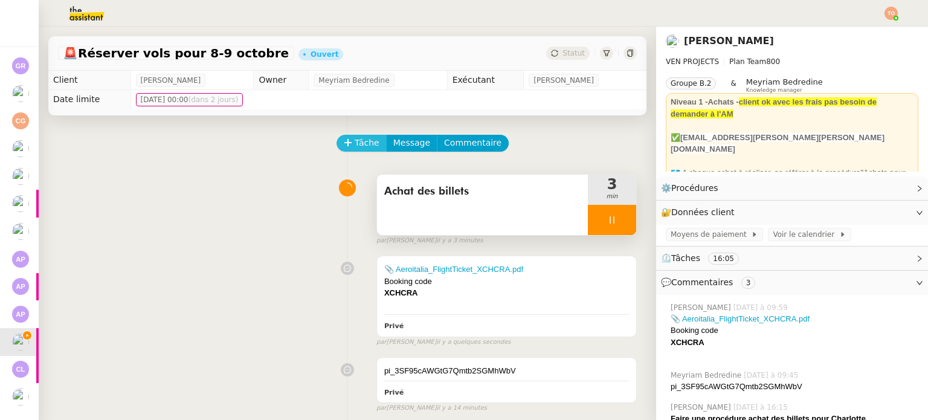
click at [355, 144] on span "Tâche" at bounding box center [367, 143] width 25 height 14
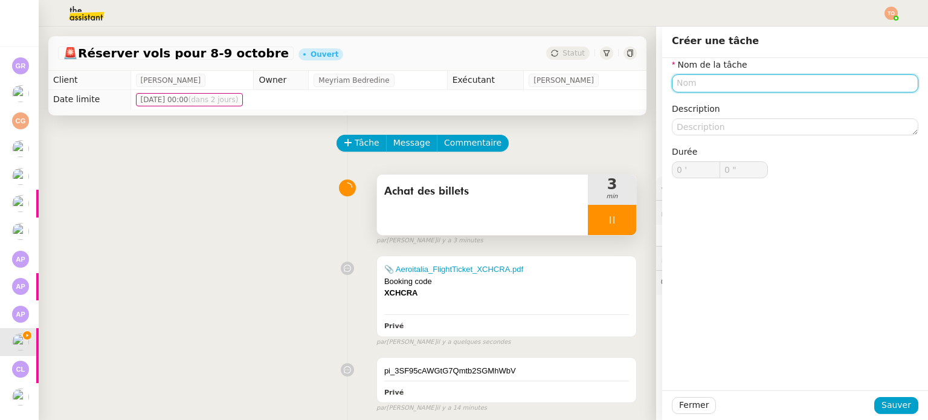
click at [749, 77] on input "text" at bounding box center [795, 83] width 247 height 18
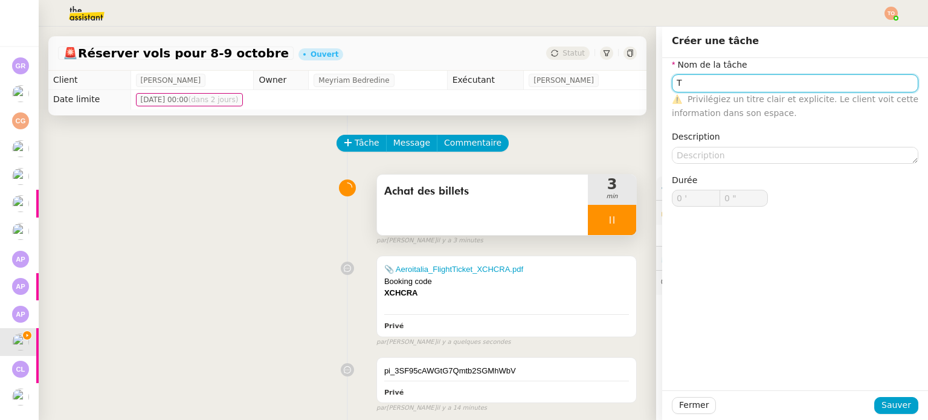
click at [749, 77] on input "T" at bounding box center [795, 83] width 247 height 18
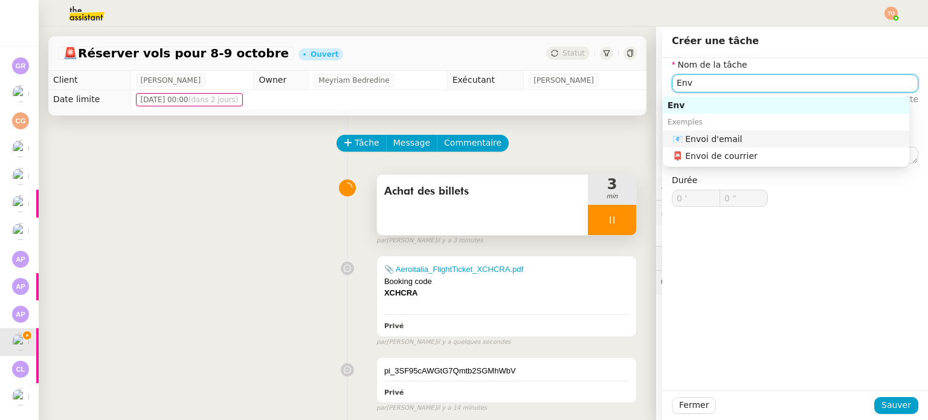
click at [733, 135] on div "📧 Envoi d'email" at bounding box center [789, 139] width 232 height 11
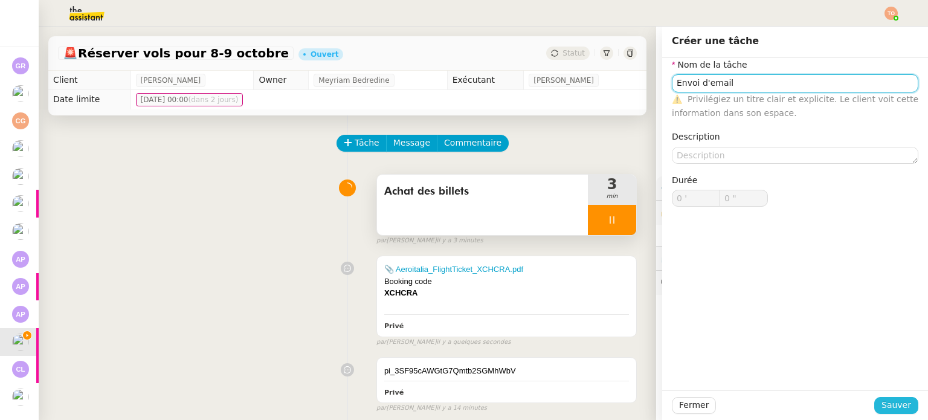
type input "Envoi d'email"
click at [888, 400] on span "Sauver" at bounding box center [897, 405] width 30 height 14
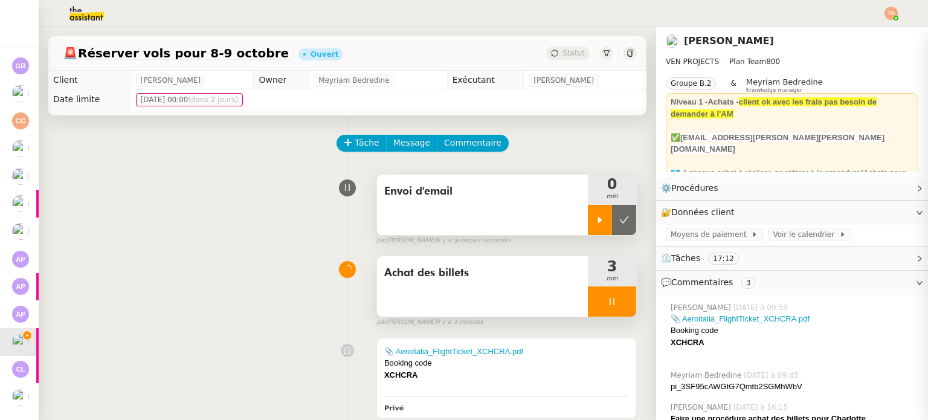
click at [595, 221] on icon at bounding box center [600, 220] width 10 height 10
click at [604, 296] on div at bounding box center [612, 301] width 48 height 30
click at [620, 304] on button at bounding box center [624, 301] width 24 height 30
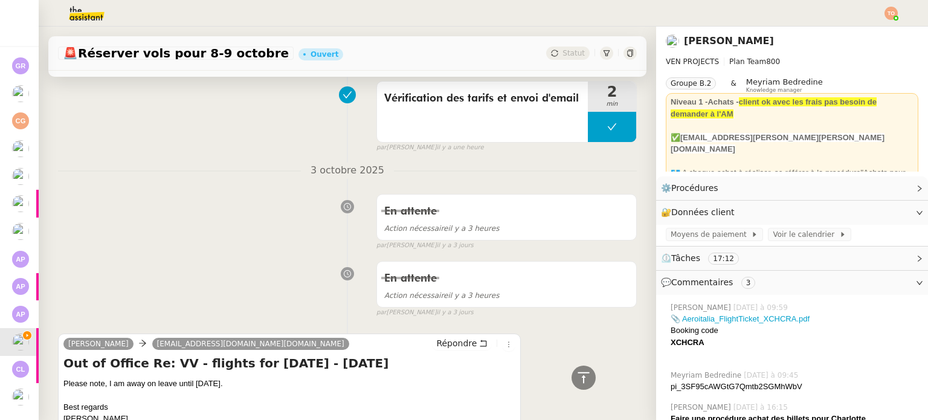
scroll to position [1511, 0]
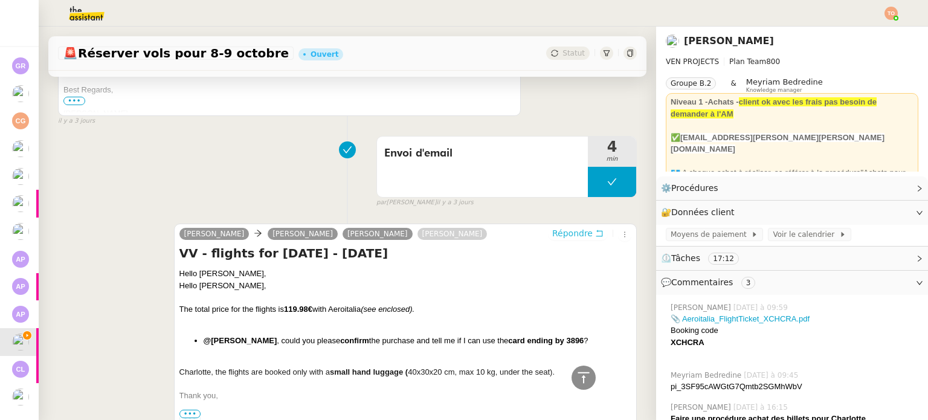
click at [552, 232] on span "Répondre" at bounding box center [572, 233] width 40 height 12
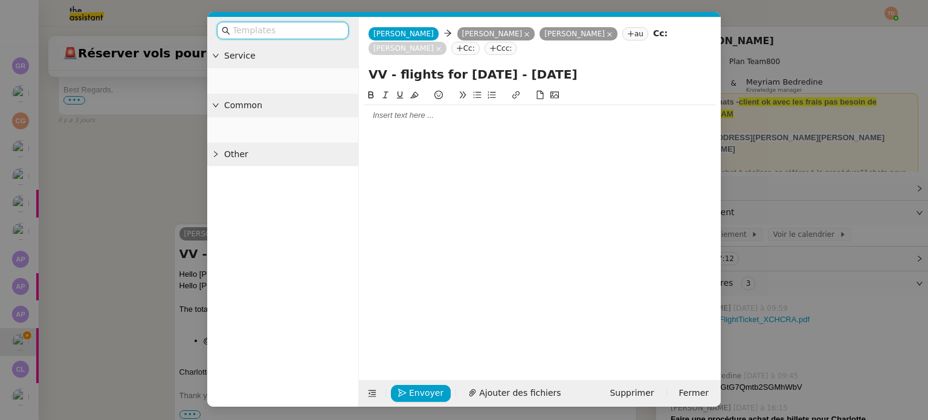
scroll to position [1605, 0]
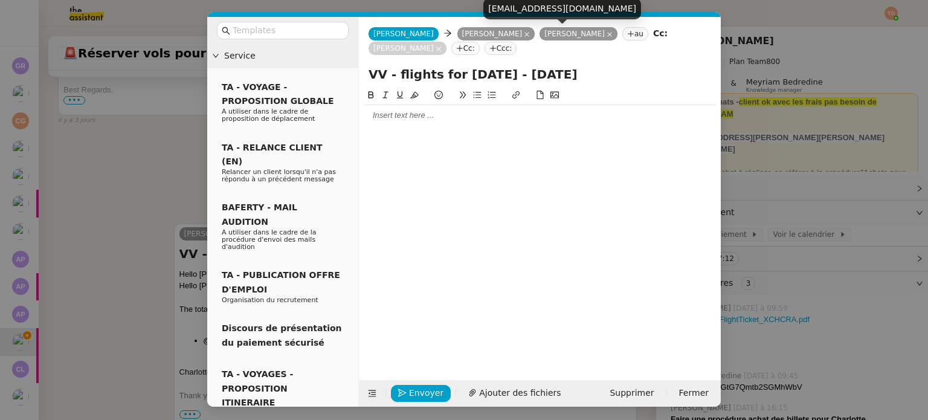
click at [529, 10] on div "chm@ven-pm.com" at bounding box center [563, 8] width 158 height 21
copy div "chm@ven-pm.com"
click at [452, 51] on nz-tag "Cc:" at bounding box center [466, 48] width 28 height 13
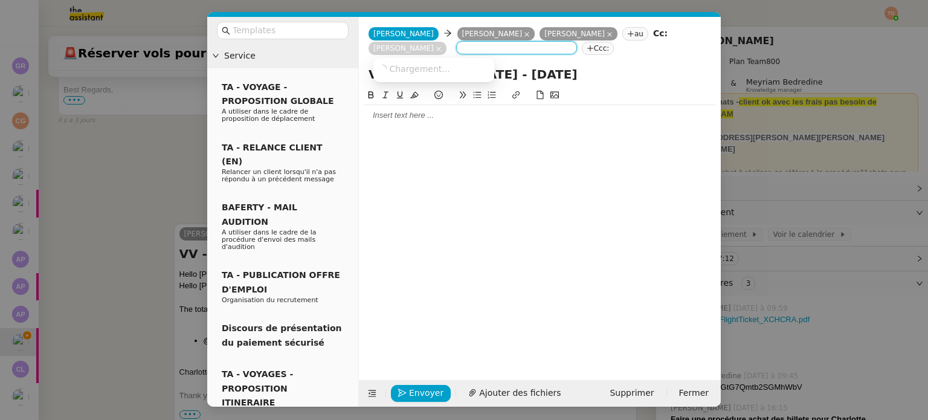
paste input "chm@ven-pm.com"
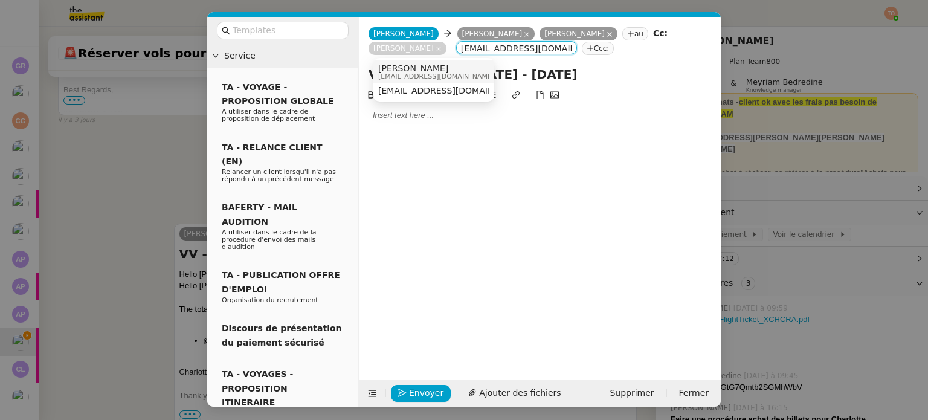
type input "chm@ven-pm.com"
click at [430, 67] on span "Charles Medlicott" at bounding box center [436, 68] width 116 height 10
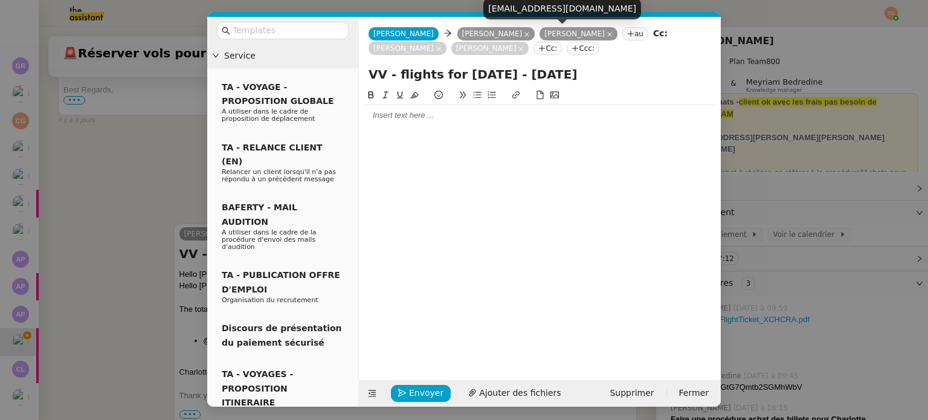
click at [607, 35] on icon at bounding box center [610, 34] width 6 height 6
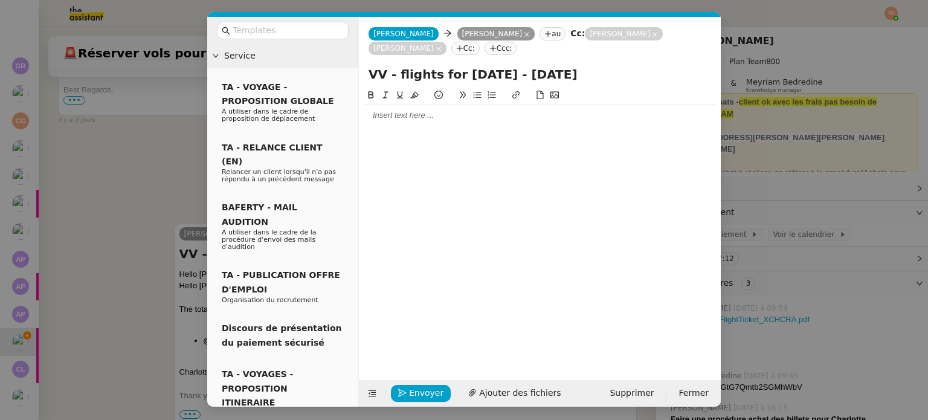
click at [490, 122] on div at bounding box center [540, 115] width 352 height 21
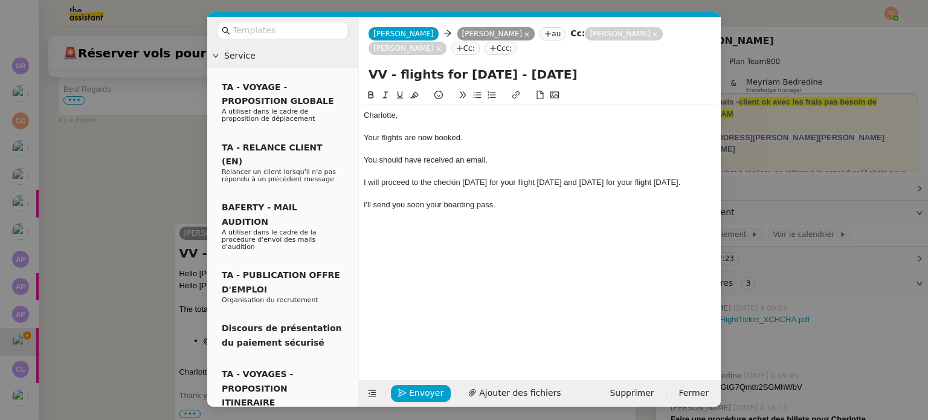
scroll to position [1735, 0]
click at [519, 381] on div "Envoyer Ajouter des fichiers Supprimer Fermer" at bounding box center [540, 393] width 362 height 27
click at [521, 386] on span "Ajouter des fichiers" at bounding box center [520, 393] width 82 height 14
click at [461, 137] on div "Your flights are now booked." at bounding box center [540, 137] width 352 height 11
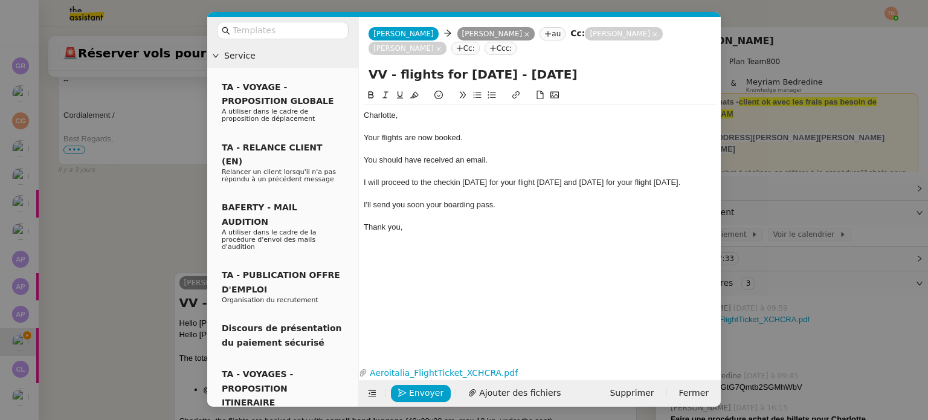
scroll to position [1784, 0]
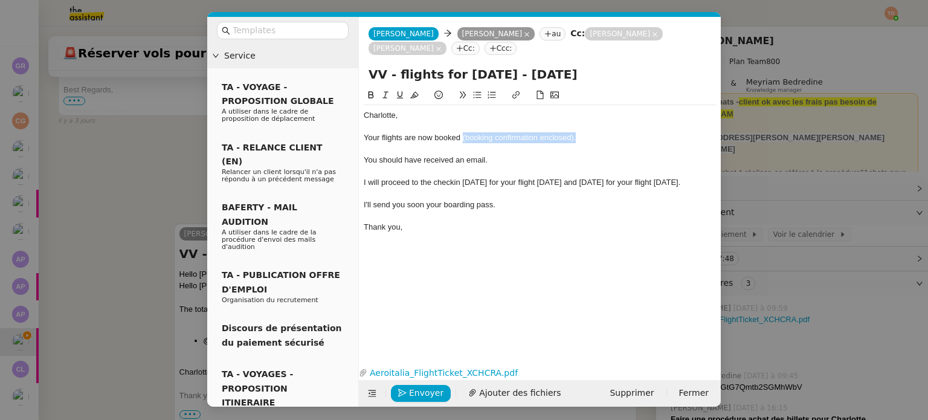
drag, startPoint x: 462, startPoint y: 138, endPoint x: 612, endPoint y: 137, distance: 149.9
click at [612, 137] on div "Your flights are now booked (booking confirmation enclosed)." at bounding box center [540, 137] width 352 height 11
click at [384, 91] on button at bounding box center [385, 95] width 15 height 14
click at [412, 166] on div "You should have received an email." at bounding box center [540, 160] width 352 height 11
click at [450, 186] on div "I will proceed to the checkin tomorrow for your flight on Wednesday and Wednesd…" at bounding box center [540, 182] width 352 height 11
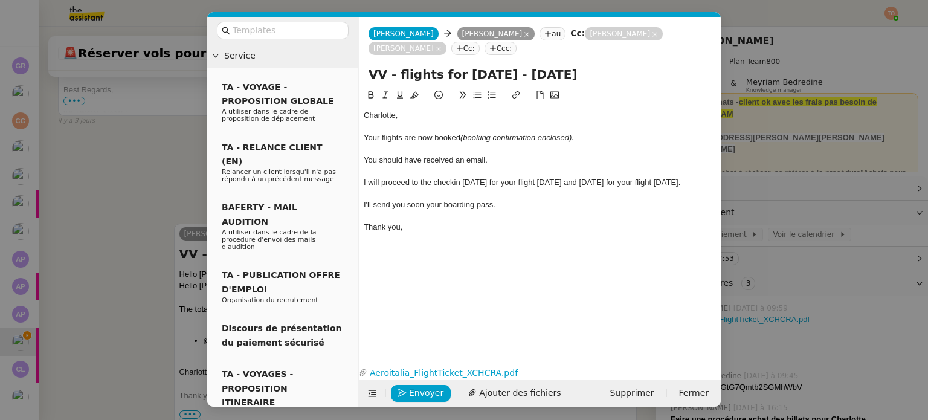
click at [0, 0] on lt-span "chec k-i n" at bounding box center [0, 0] width 0 height 0
click at [418, 396] on span "Envoyer" at bounding box center [426, 393] width 34 height 14
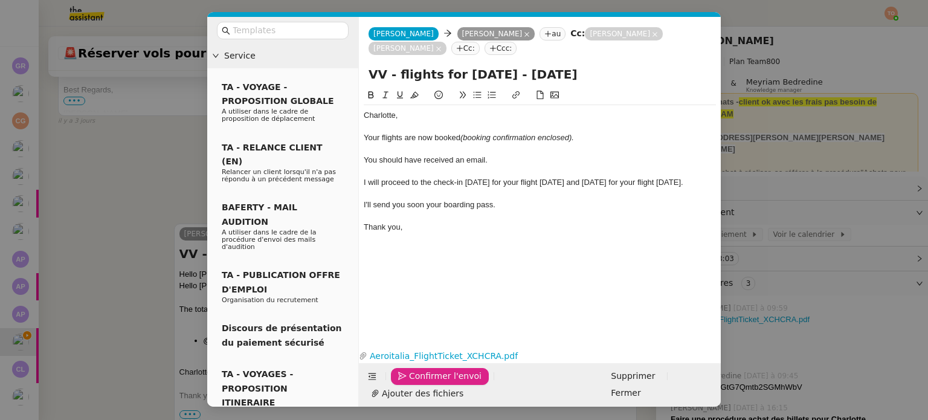
click at [418, 383] on span "Confirmer l'envoi" at bounding box center [445, 376] width 73 height 14
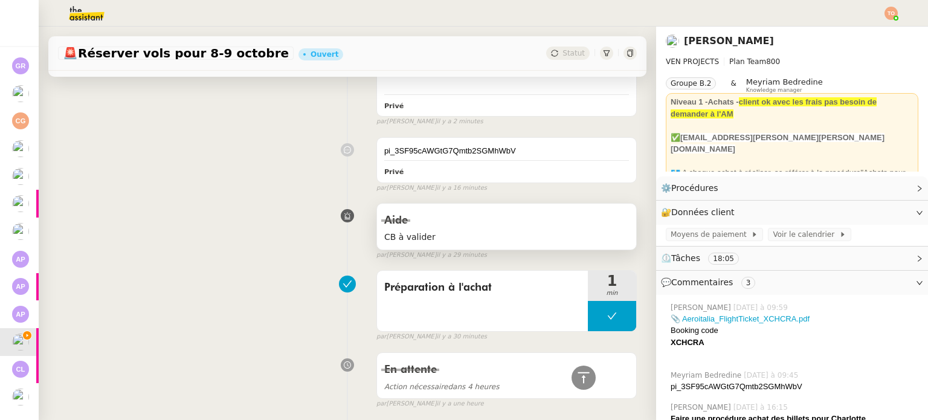
scroll to position [0, 0]
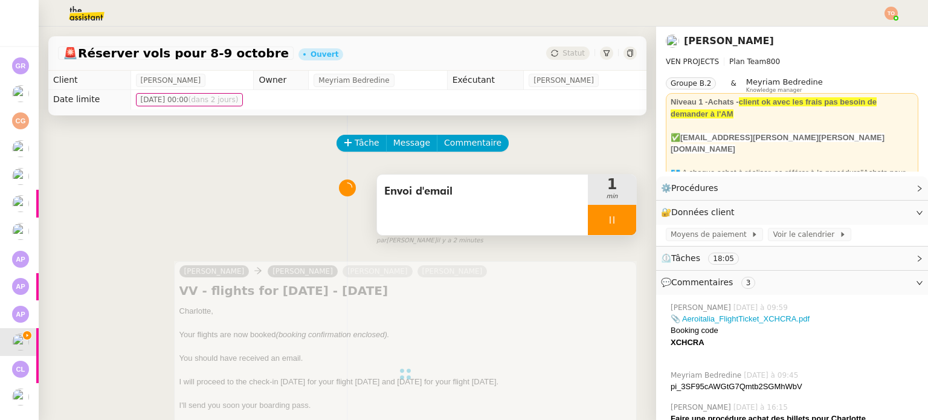
click at [609, 221] on div at bounding box center [612, 220] width 48 height 30
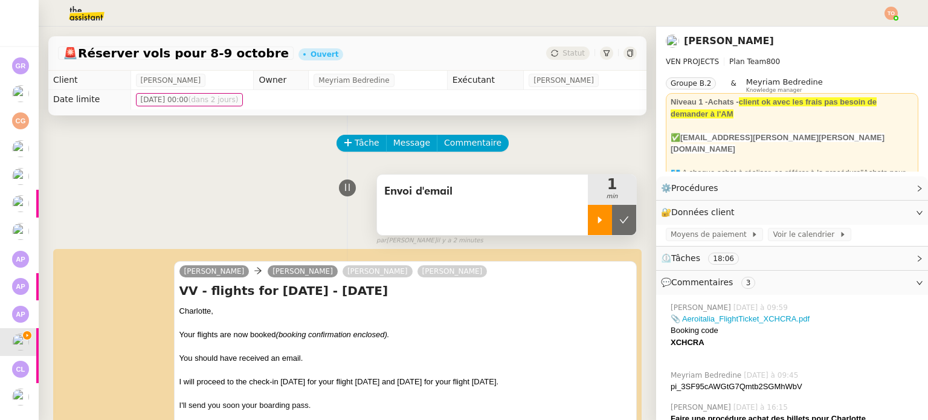
click at [620, 221] on icon at bounding box center [625, 220] width 10 height 10
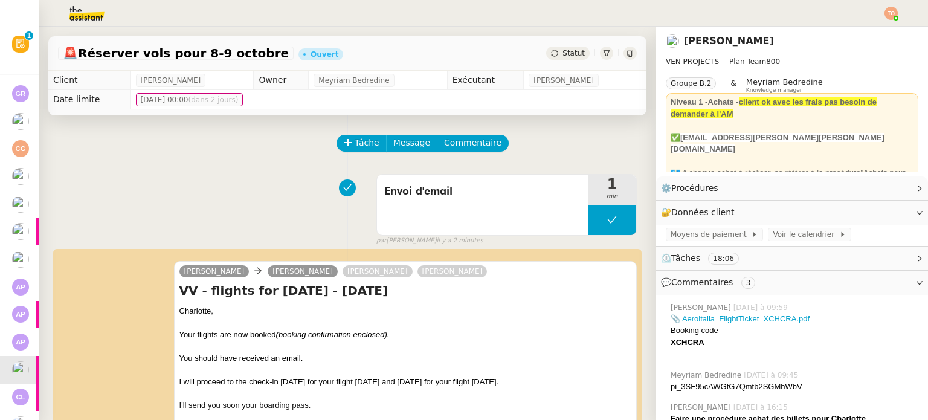
click at [565, 55] on span "Statut" at bounding box center [574, 53] width 22 height 8
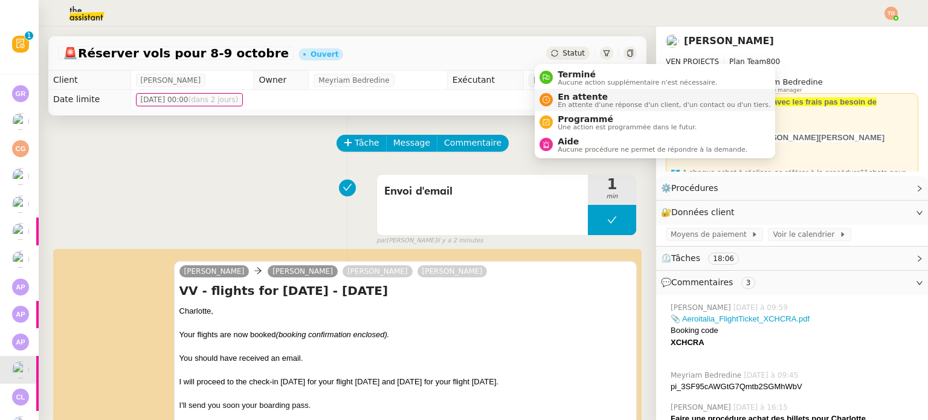
click at [573, 92] on span "En attente" at bounding box center [664, 97] width 213 height 10
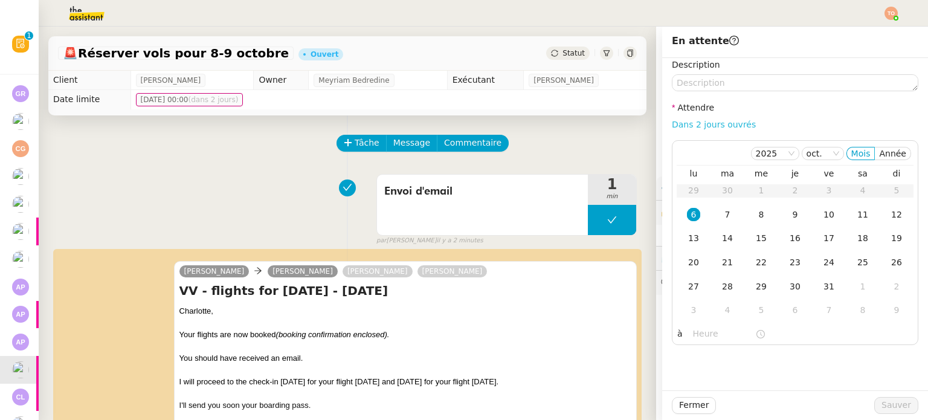
click at [697, 125] on link "Dans 2 jours ouvrés" at bounding box center [714, 125] width 84 height 10
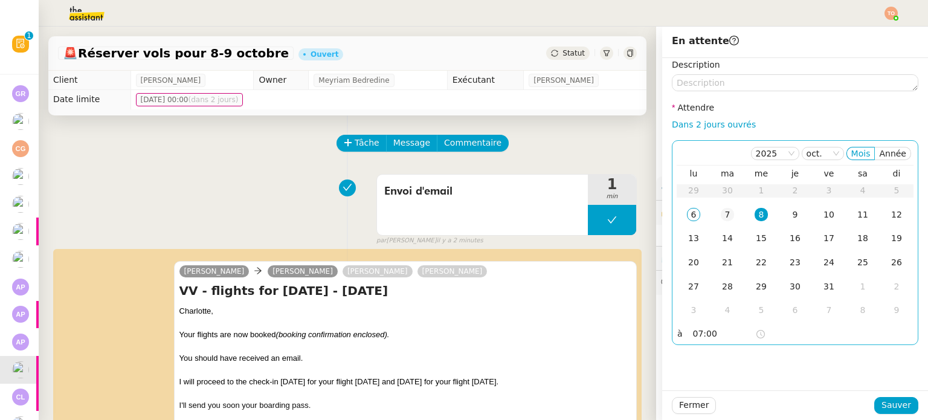
click at [721, 212] on div "7" at bounding box center [727, 214] width 13 height 13
click at [716, 334] on input "07:00" at bounding box center [724, 334] width 62 height 14
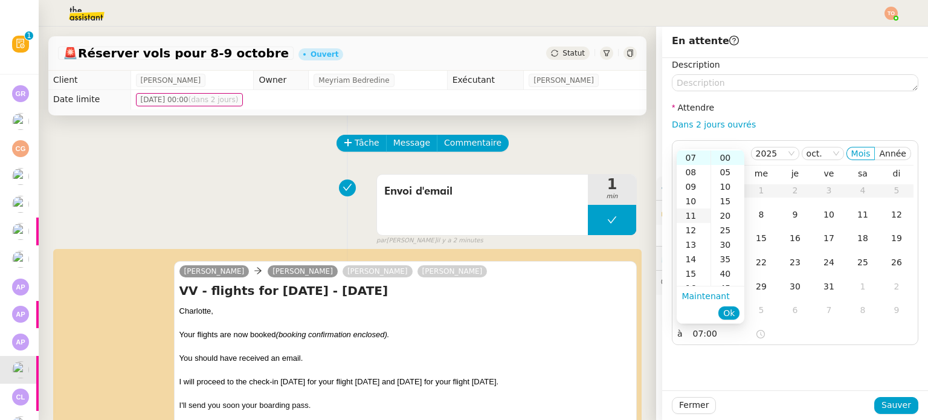
click at [697, 201] on div "10" at bounding box center [694, 201] width 34 height 15
type input "10:00"
click at [728, 311] on span "Ok" at bounding box center [729, 313] width 11 height 12
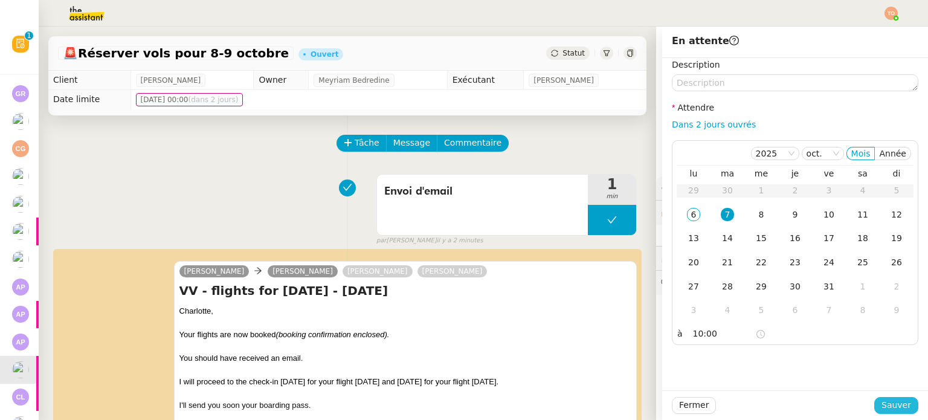
click at [897, 405] on span "Sauver" at bounding box center [897, 405] width 30 height 14
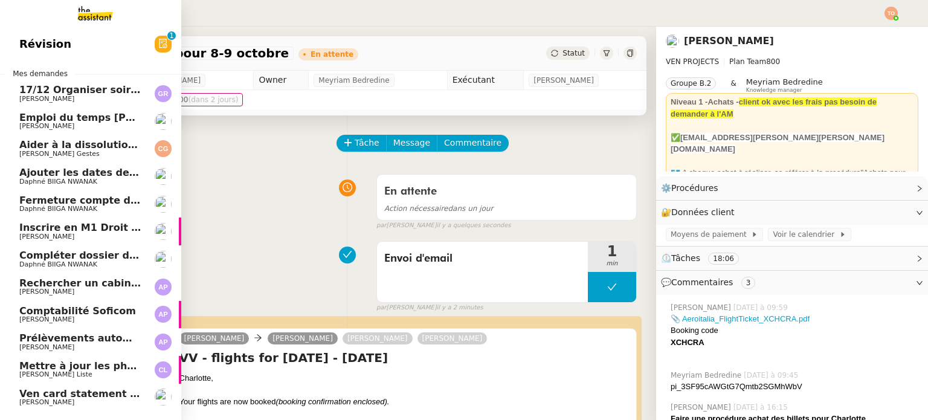
click at [61, 392] on span "Ven card statement August" at bounding box center [93, 393] width 149 height 11
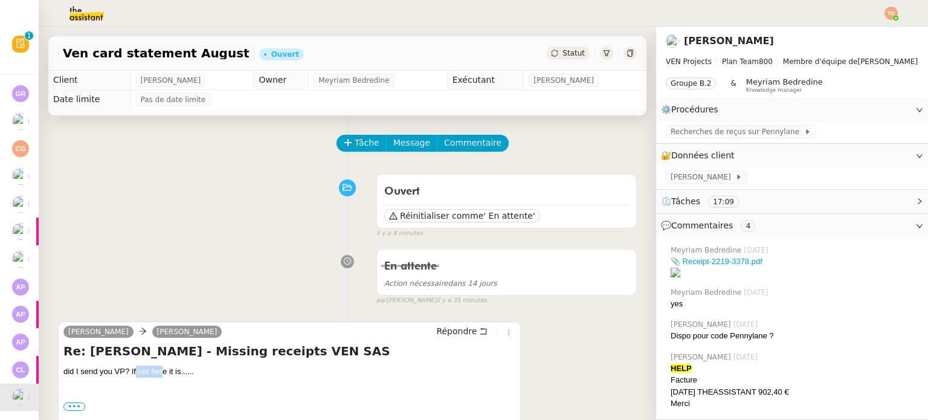
drag, startPoint x: 135, startPoint y: 371, endPoint x: 163, endPoint y: 371, distance: 27.2
click at [163, 371] on div "did I send you VP? If not here it is......" at bounding box center [289, 372] width 452 height 12
drag, startPoint x: 176, startPoint y: 371, endPoint x: 161, endPoint y: 369, distance: 15.2
click at [161, 369] on div "did I send you VP? If not here it is......" at bounding box center [289, 372] width 452 height 12
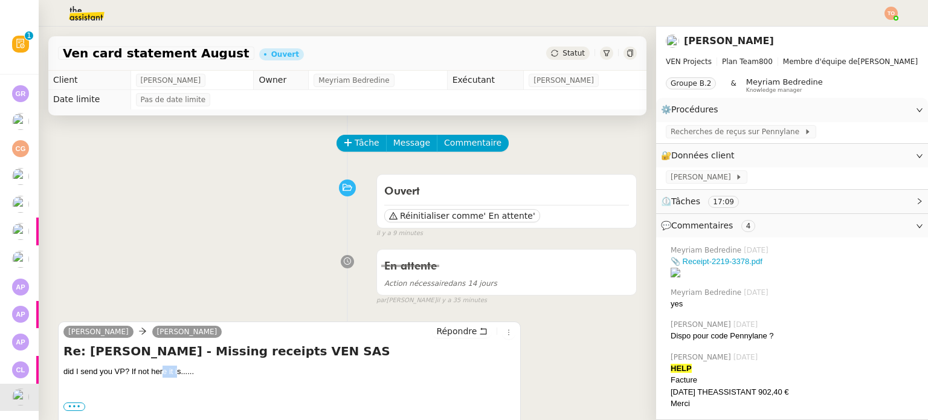
click at [161, 369] on div "did I send you VP? If not here it is......" at bounding box center [289, 372] width 452 height 12
drag, startPoint x: 129, startPoint y: 374, endPoint x: 121, endPoint y: 371, distance: 8.8
click at [121, 371] on div "did I send you VP? If not here it is......" at bounding box center [289, 372] width 452 height 12
drag, startPoint x: 131, startPoint y: 370, endPoint x: 157, endPoint y: 374, distance: 26.3
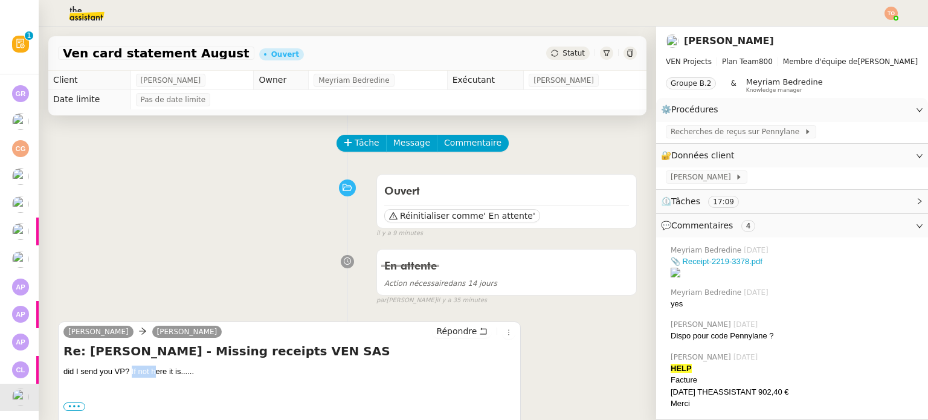
click at [157, 374] on div "did I send you VP? If not here it is......" at bounding box center [289, 372] width 452 height 12
click at [175, 374] on div "did I send you VP? If not here it is......" at bounding box center [289, 372] width 452 height 12
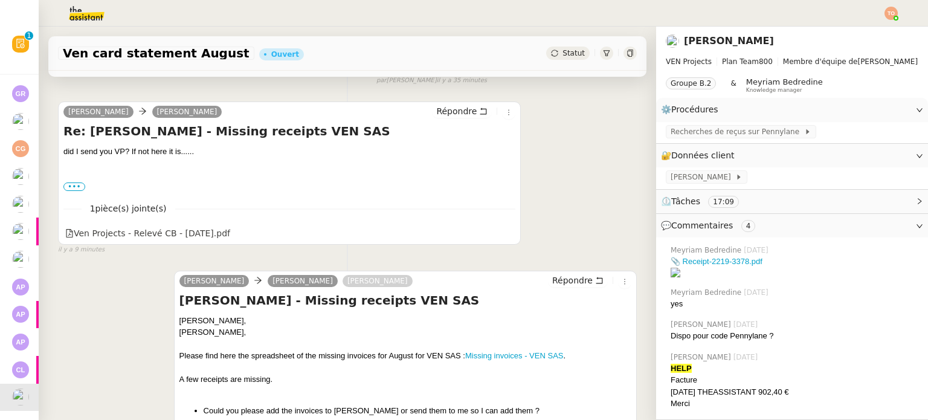
scroll to position [181, 0]
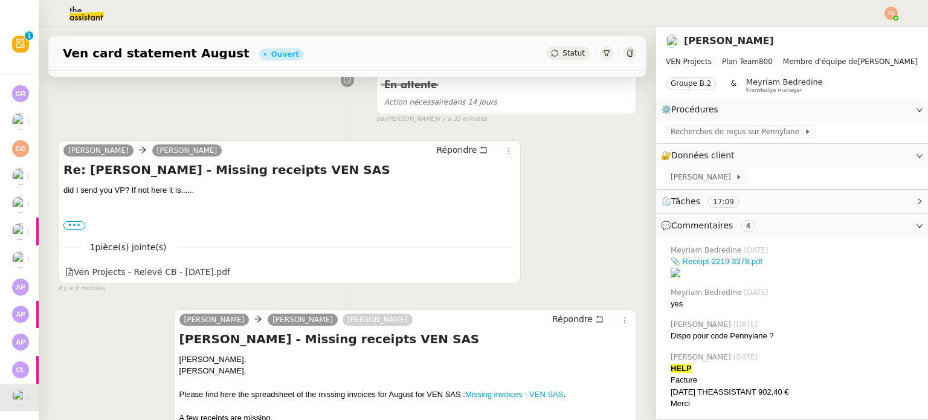
click at [157, 193] on div "did I send you VP? If not here it is......" at bounding box center [289, 190] width 452 height 12
click at [160, 192] on div "did I send you VP? If not here it is......" at bounding box center [289, 190] width 452 height 12
click at [175, 190] on div "did I send you VP? If not here it is......" at bounding box center [289, 190] width 452 height 12
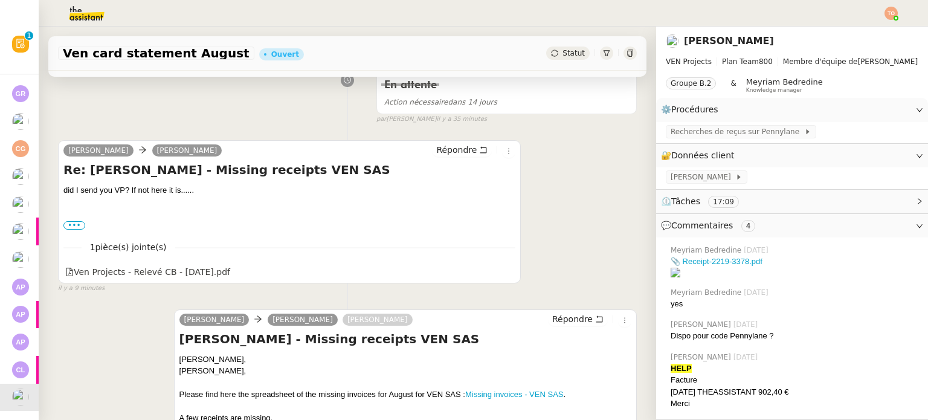
click at [181, 190] on div "did I send you VP? If not here it is......" at bounding box center [289, 190] width 452 height 12
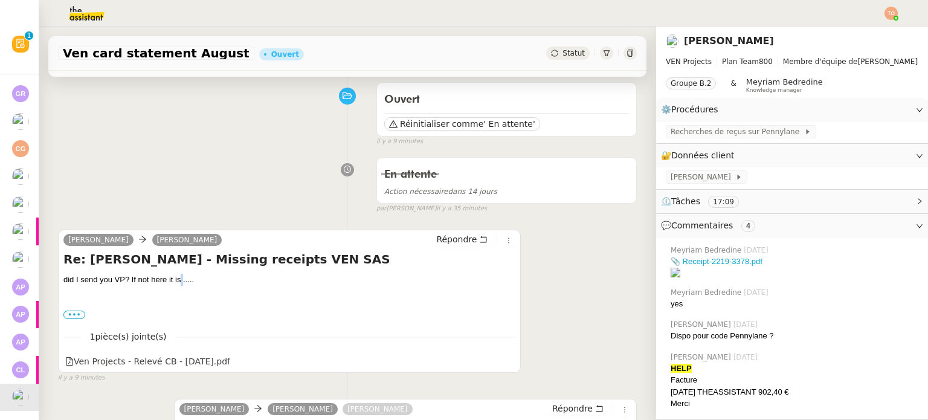
scroll to position [0, 0]
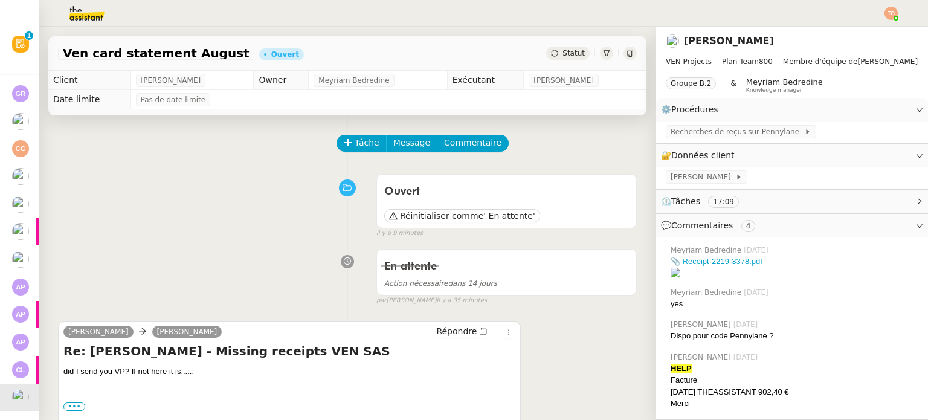
click at [352, 154] on div "Tâche Message Commentaire" at bounding box center [487, 149] width 299 height 29
click at [355, 149] on span "Tâche" at bounding box center [367, 143] width 25 height 14
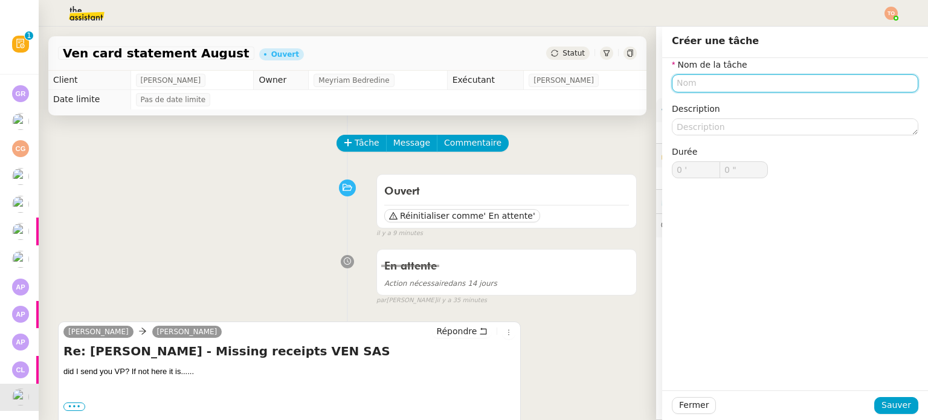
click at [672, 77] on input "text" at bounding box center [795, 83] width 247 height 18
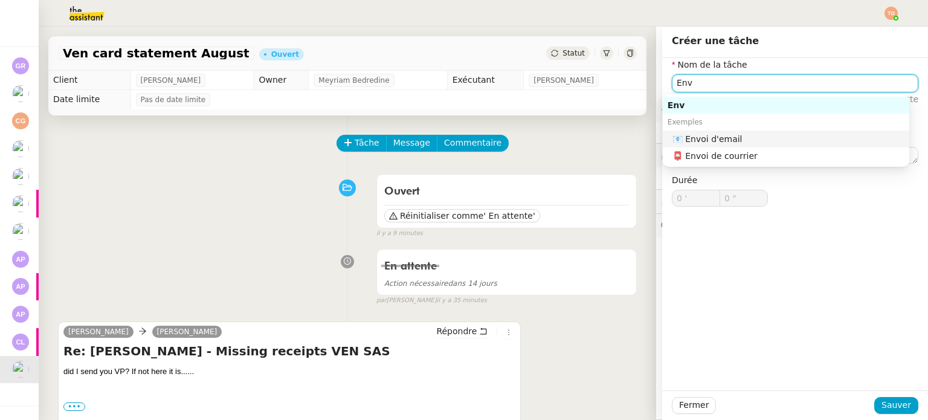
click at [836, 140] on div "📧 Envoi d'email" at bounding box center [789, 139] width 232 height 11
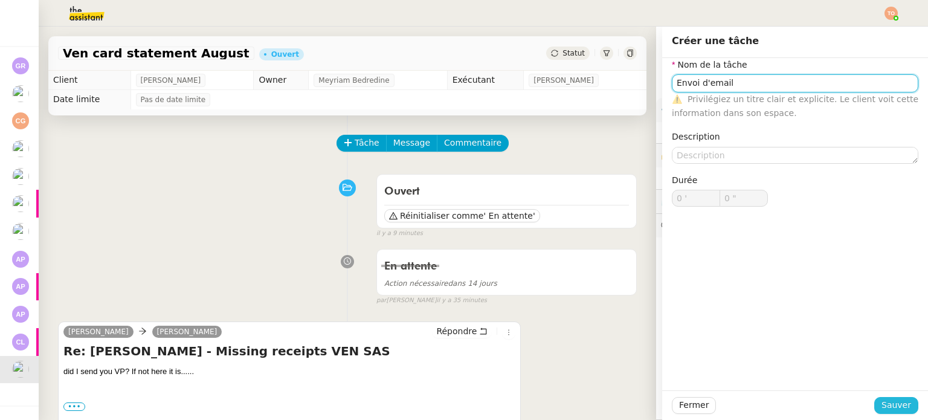
type input "Envoi d'email"
click at [895, 399] on span "Sauver" at bounding box center [897, 405] width 30 height 14
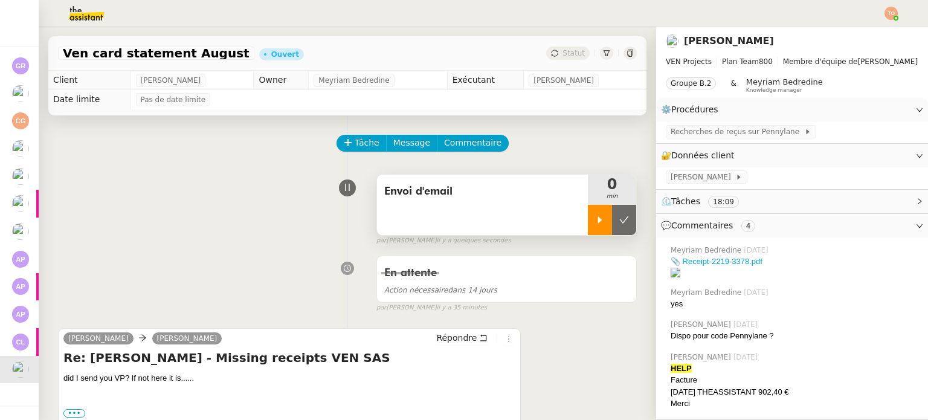
click at [595, 218] on icon at bounding box center [600, 220] width 10 height 10
click at [471, 335] on button "Répondre" at bounding box center [462, 337] width 60 height 13
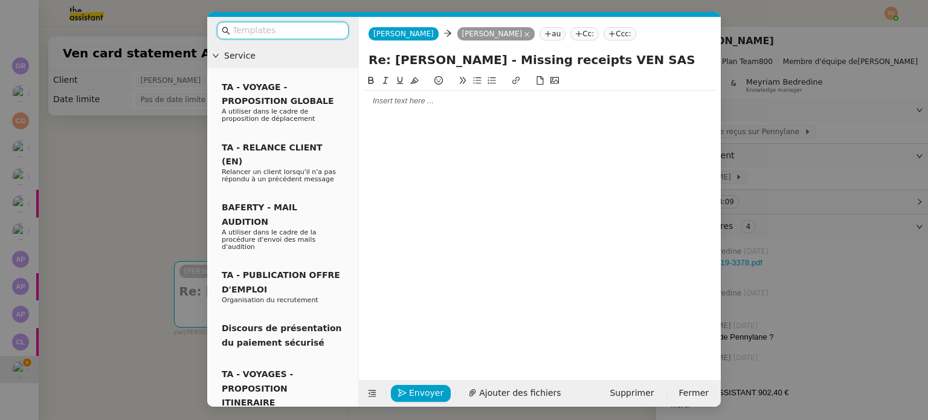
click at [491, 100] on div at bounding box center [540, 100] width 352 height 11
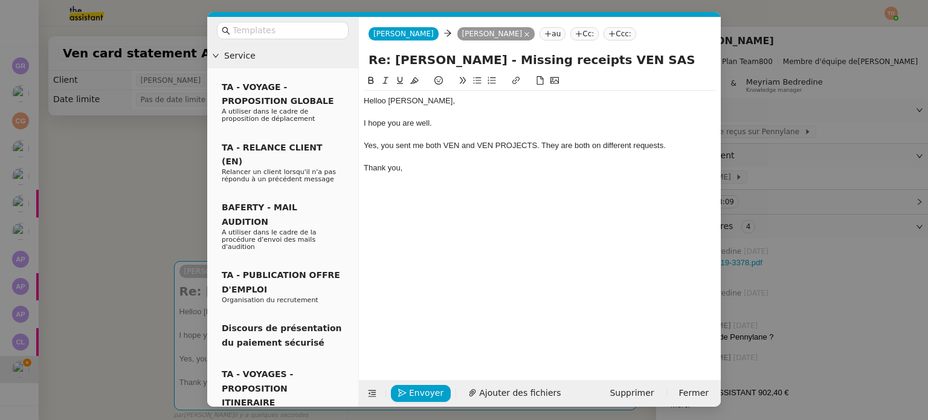
click at [384, 100] on div "Helloo Caroline," at bounding box center [540, 100] width 352 height 11
click at [603, 142] on div "Yes, you sent me both VEN and VEN PROJECTS. They are both on different requests." at bounding box center [540, 145] width 352 height 11
drag, startPoint x: 591, startPoint y: 147, endPoint x: 575, endPoint y: 146, distance: 15.1
click at [575, 146] on div "Yes, you sent me both VEN and VEN PROJECTS. They are both on 2 separate request…" at bounding box center [540, 145] width 352 height 11
click at [419, 390] on span "Envoyer" at bounding box center [426, 393] width 34 height 14
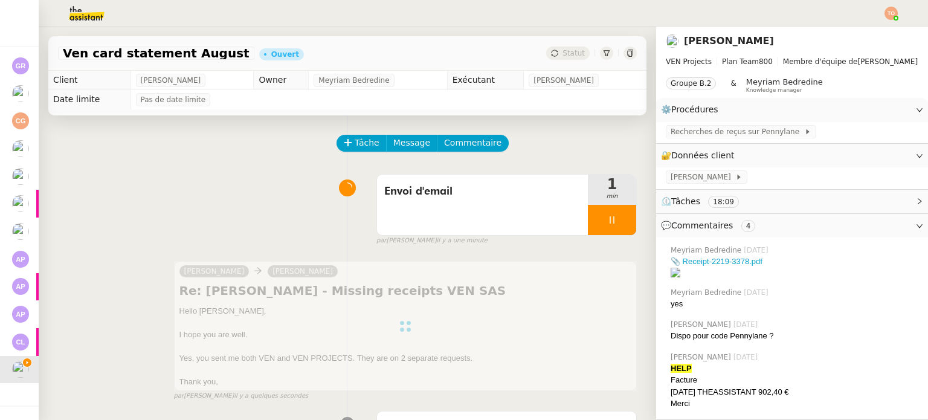
click at [607, 216] on icon at bounding box center [612, 220] width 10 height 10
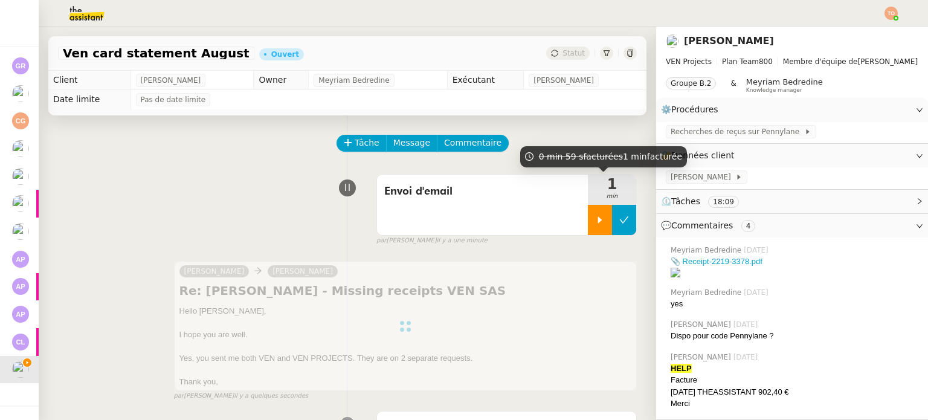
click at [620, 219] on icon at bounding box center [625, 220] width 10 height 10
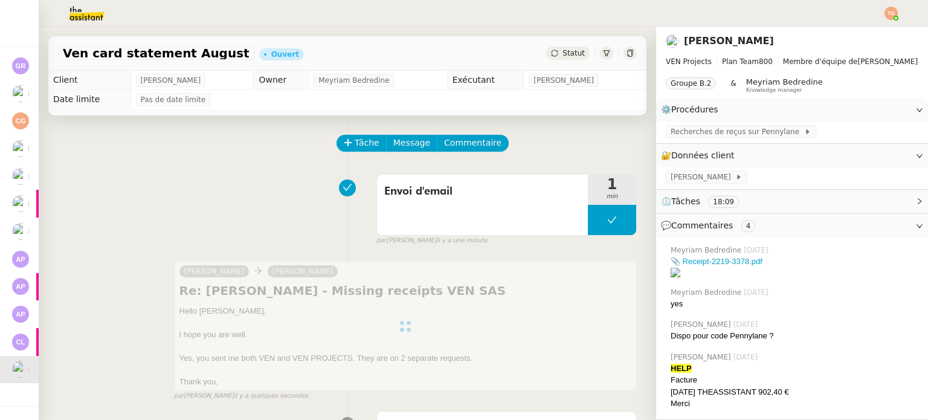
click at [563, 54] on span "Statut" at bounding box center [574, 53] width 22 height 8
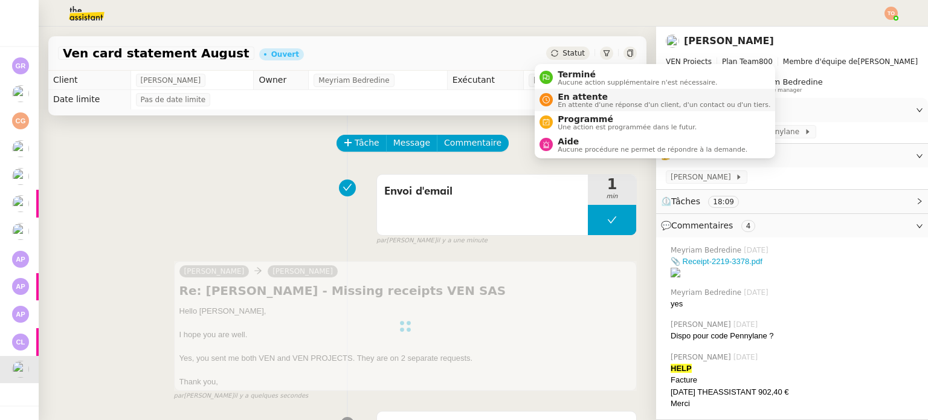
click at [577, 89] on li "En attente En attente d'une réponse d'un client, d'un contact ou d'un tiers." at bounding box center [655, 100] width 241 height 22
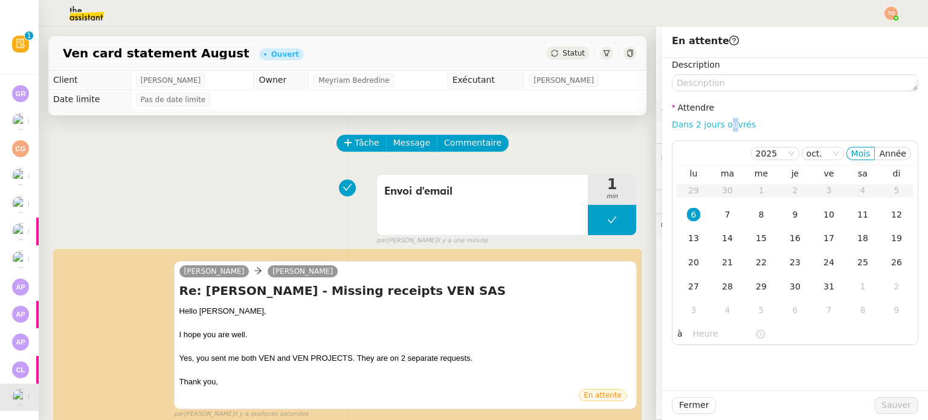
click at [718, 118] on div "Dans 2 jours ouvrés" at bounding box center [795, 125] width 247 height 14
click at [699, 127] on link "Dans 2 jours ouvrés" at bounding box center [714, 125] width 84 height 10
type input "07:00"
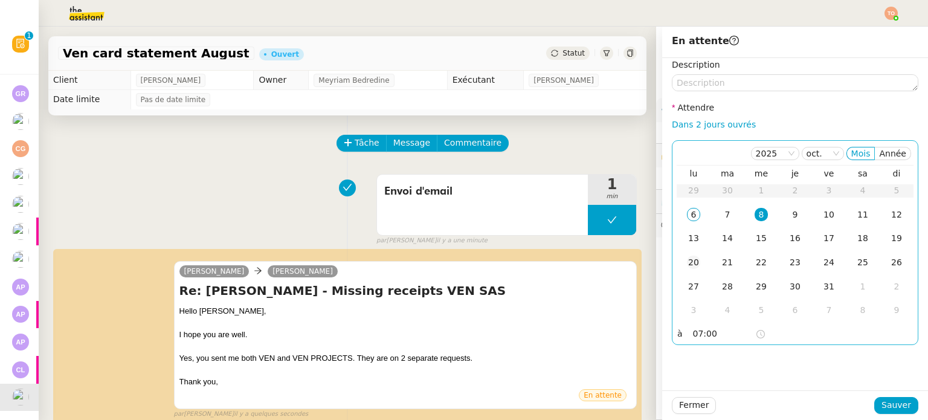
click at [684, 254] on td "20" at bounding box center [694, 263] width 34 height 24
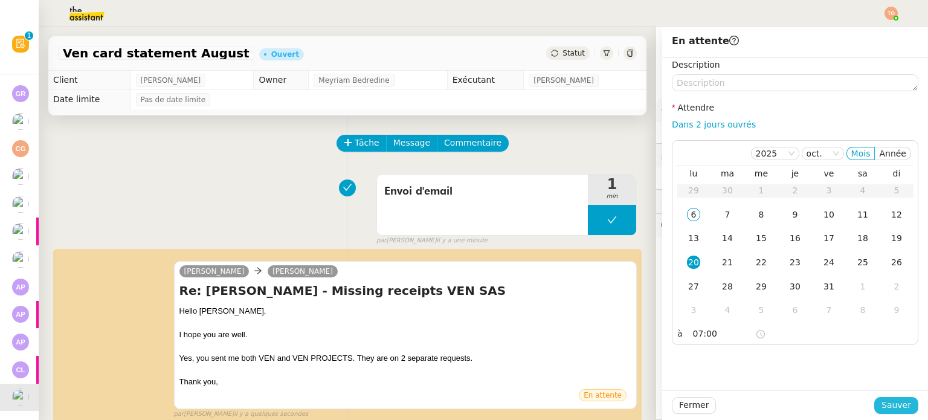
click at [887, 407] on span "Sauver" at bounding box center [897, 405] width 30 height 14
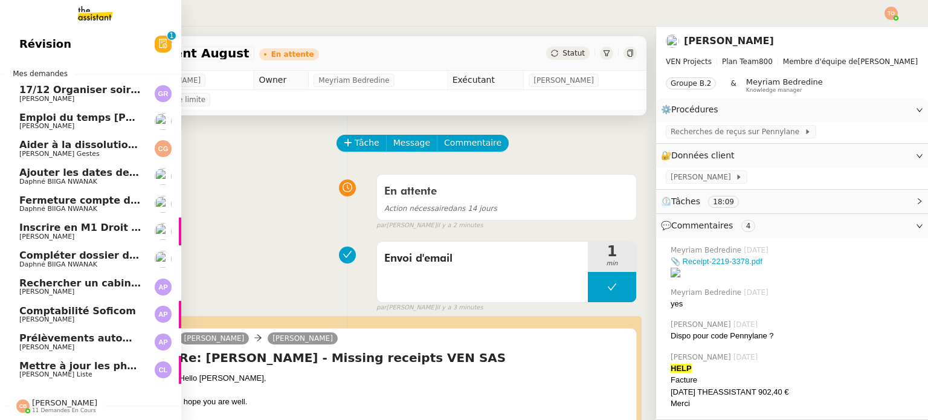
click at [45, 366] on span "Mettre à jour les photos de la China Room" at bounding box center [158, 365] width 278 height 11
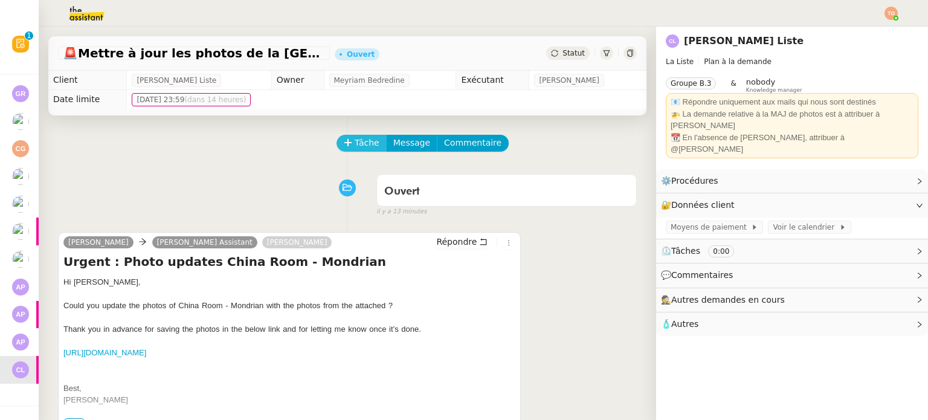
click at [355, 140] on span "Tâche" at bounding box center [367, 143] width 25 height 14
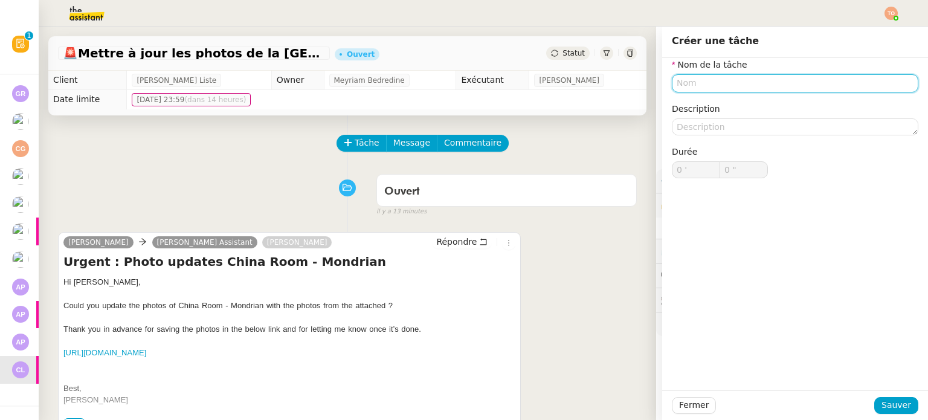
click at [720, 83] on input "text" at bounding box center [795, 83] width 247 height 18
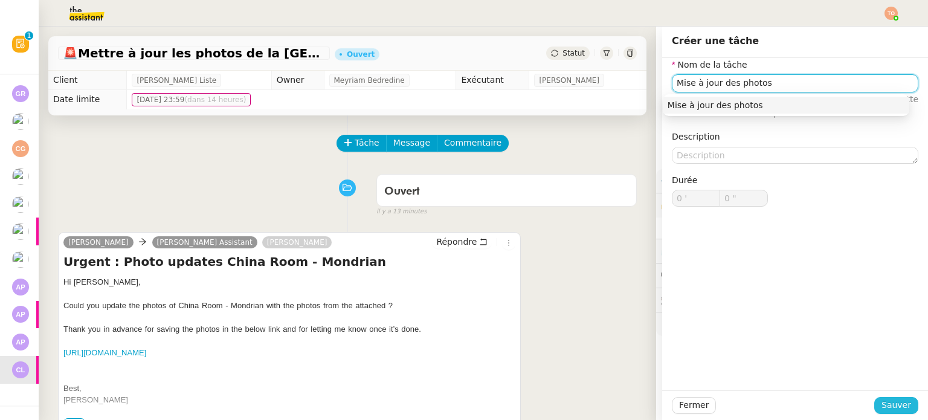
type input "Mise à jour des photos"
click at [906, 409] on button "Sauver" at bounding box center [897, 405] width 44 height 17
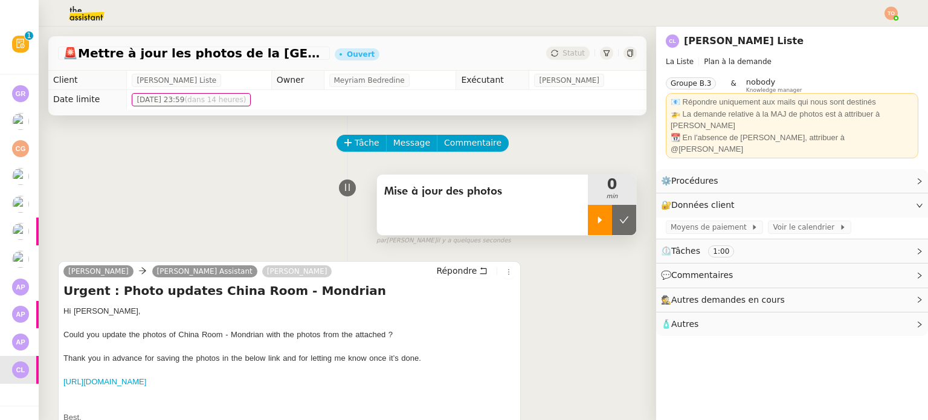
click at [592, 222] on div at bounding box center [600, 220] width 24 height 30
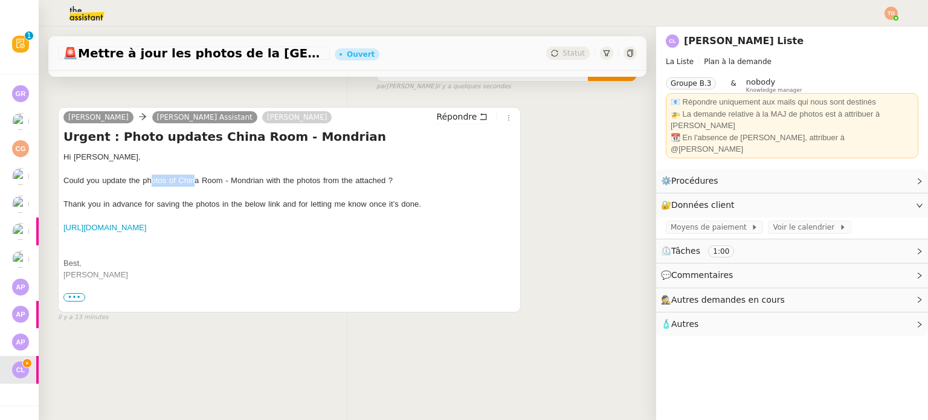
drag, startPoint x: 151, startPoint y: 177, endPoint x: 193, endPoint y: 175, distance: 42.4
click at [193, 176] on font "Could you update the photos of China Room - Mondrian with the photos from the a…" at bounding box center [227, 180] width 329 height 9
drag, startPoint x: 180, startPoint y: 173, endPoint x: 213, endPoint y: 176, distance: 32.7
click at [184, 176] on font "Could you update the photos of China Room - Mondrian with the photos from the a…" at bounding box center [227, 180] width 329 height 9
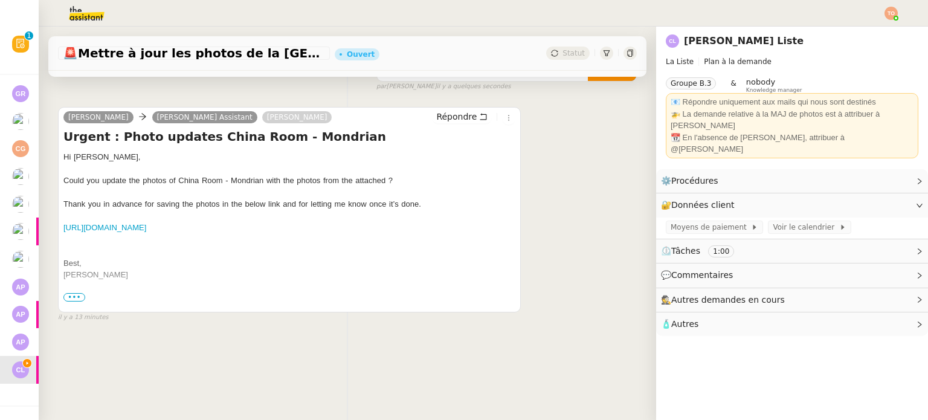
drag, startPoint x: 213, startPoint y: 176, endPoint x: 237, endPoint y: 175, distance: 24.2
click at [221, 176] on font "Could you update the photos of China Room - Mondrian with the photos from the a…" at bounding box center [227, 180] width 329 height 9
click at [237, 176] on font "Could you update the photos of China Room - Mondrian with the photos from the a…" at bounding box center [227, 180] width 329 height 9
drag, startPoint x: 216, startPoint y: 135, endPoint x: 249, endPoint y: 125, distance: 34.8
click at [249, 128] on h4 "Urgent : Photo updates China Room - Mondrian" at bounding box center [289, 136] width 452 height 17
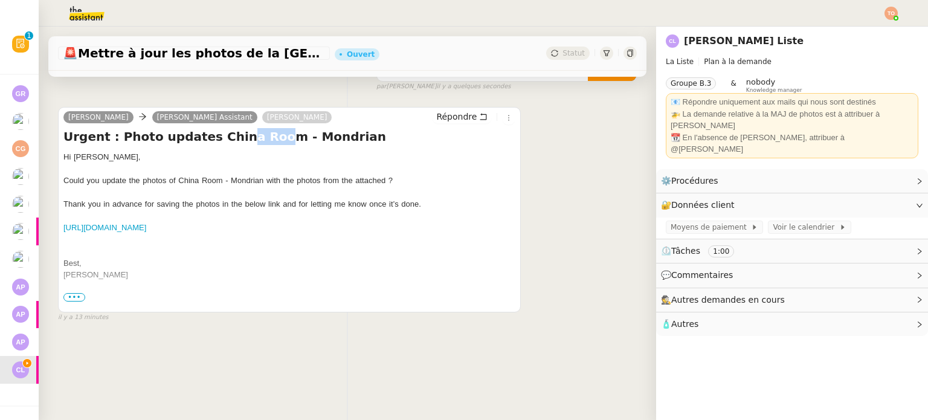
click at [249, 128] on h4 "Urgent : Photo updates China Room - Mondrian" at bounding box center [289, 136] width 452 height 17
drag, startPoint x: 157, startPoint y: 173, endPoint x: 180, endPoint y: 175, distance: 22.4
click at [180, 176] on font "Could you update the photos of China Room - Mondrian with the photos from the a…" at bounding box center [227, 180] width 329 height 9
click at [190, 176] on font "Could you update the photos of China Room - Mondrian with the photos from the a…" at bounding box center [227, 180] width 329 height 9
click at [210, 176] on font "Could you update the photos of China Room - Mondrian with the photos from the a…" at bounding box center [227, 180] width 329 height 9
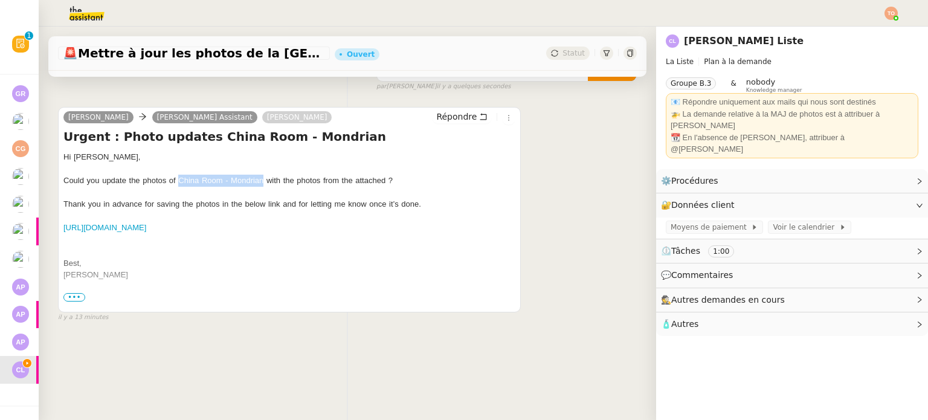
drag, startPoint x: 179, startPoint y: 175, endPoint x: 262, endPoint y: 173, distance: 83.4
click at [262, 176] on font "Could you update the photos of China Room - Mondrian with the photos from the a…" at bounding box center [227, 180] width 329 height 9
copy font "China Room - Mondrian"
drag, startPoint x: 110, startPoint y: 196, endPoint x: 164, endPoint y: 195, distance: 54.4
click at [164, 199] on font "Thank you in advance for saving the photos in the below link and for letting me…" at bounding box center [242, 203] width 358 height 9
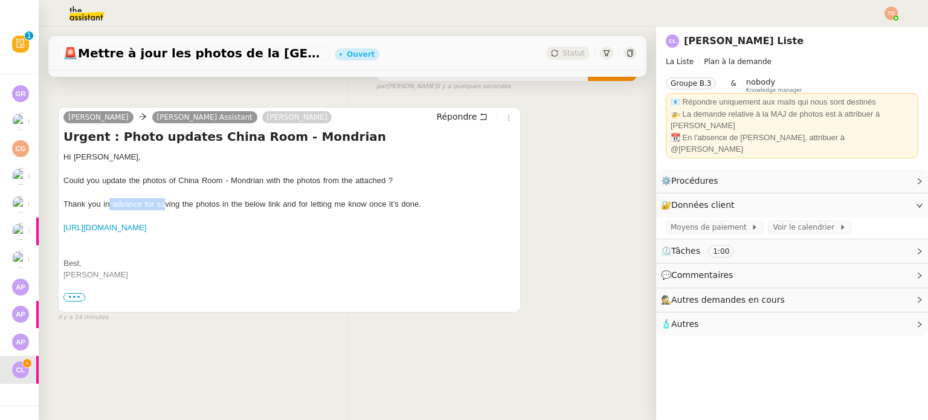
click at [164, 199] on font "Thank you in advance for saving the photos in the below link and for letting me…" at bounding box center [242, 203] width 358 height 9
click at [579, 178] on div "Stephanie Kim Alfred Assistant Charles Guillot Répondre Urgent : Photo updates …" at bounding box center [347, 209] width 579 height 227
click at [776, 174] on div "⚙️ Procédures Modifier" at bounding box center [782, 181] width 243 height 14
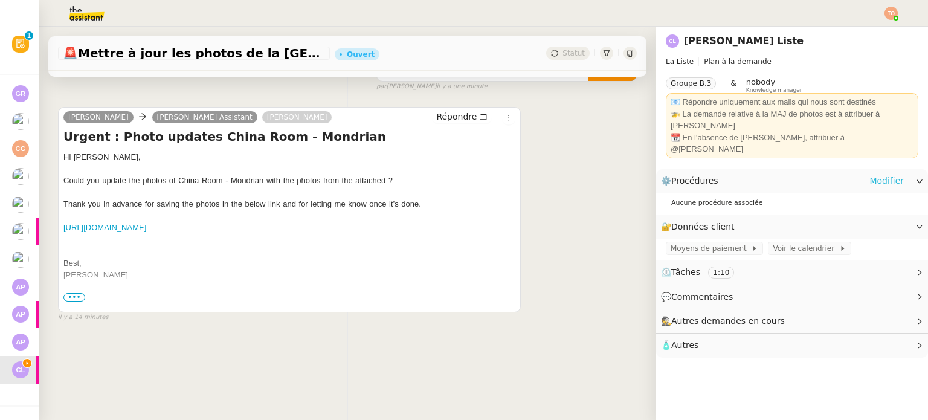
click at [882, 174] on link "Modifier" at bounding box center [887, 181] width 34 height 14
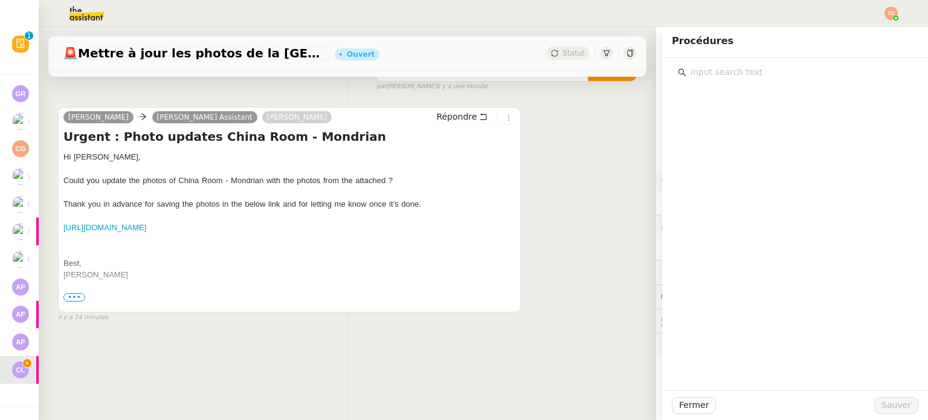
click at [733, 74] on input "text" at bounding box center [800, 72] width 226 height 16
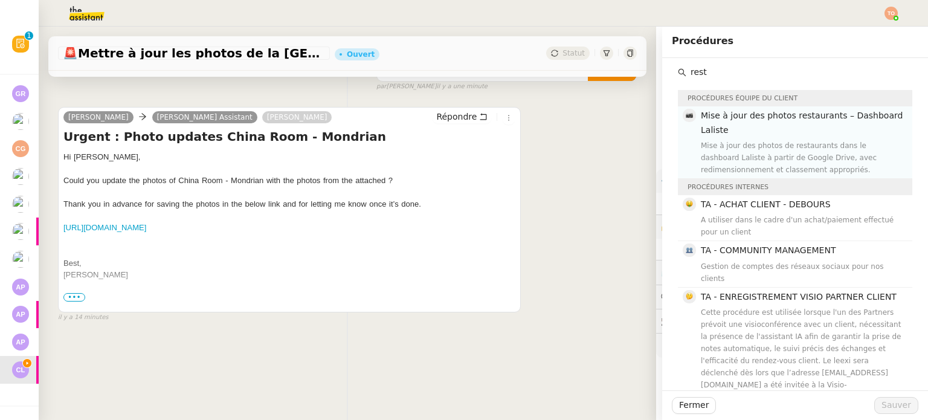
type input "rest"
click at [771, 149] on div "Mise à jour des photos de restaurants dans le dashboard Laliste à partir de Goo…" at bounding box center [803, 158] width 204 height 36
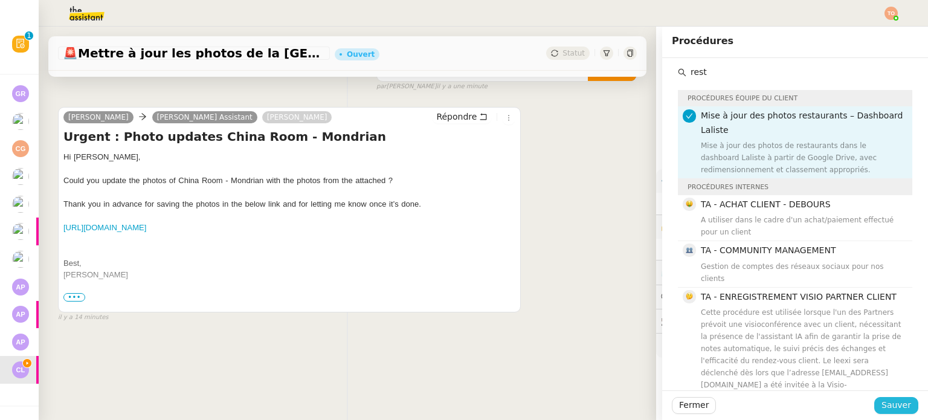
click at [899, 401] on span "Sauver" at bounding box center [897, 405] width 30 height 14
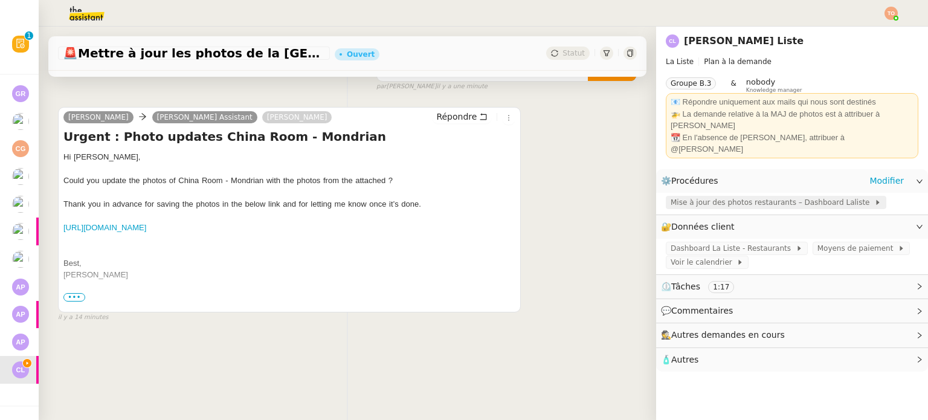
click at [731, 196] on span "Mise à jour des photos restaurants – Dashboard Laliste" at bounding box center [773, 202] width 204 height 12
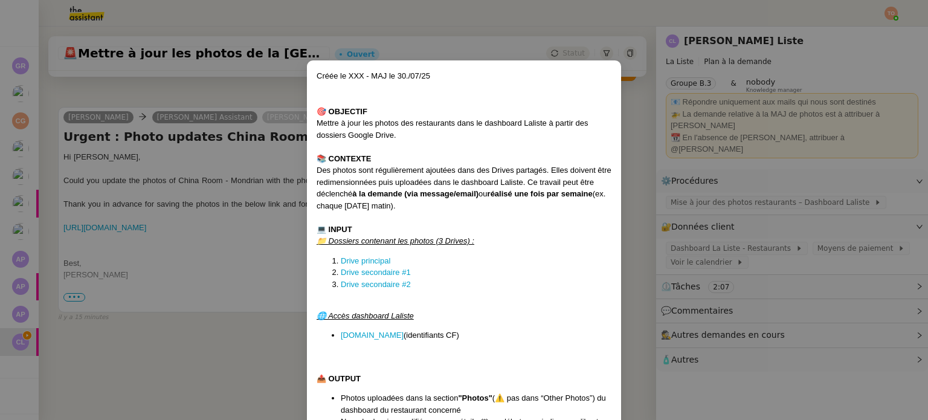
click at [201, 180] on nz-modal-container "Créée le XXX - MAJ le 30./07/25 🎯 OBJECTIF Mettre à jour les photos des restaur…" at bounding box center [464, 210] width 928 height 420
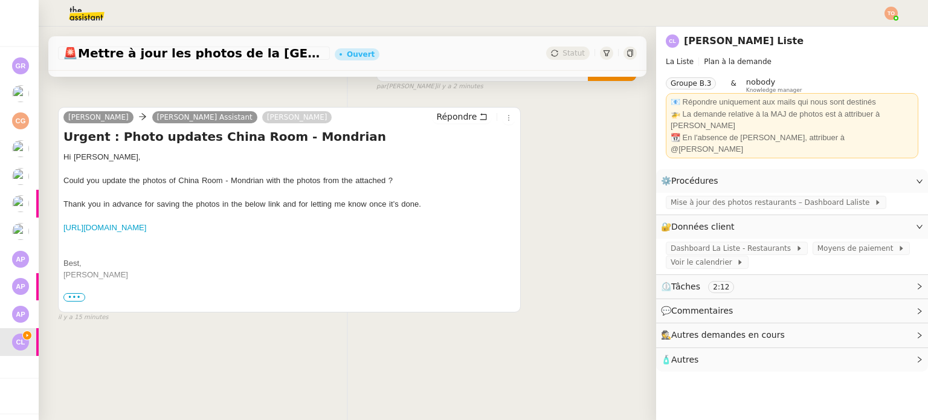
click at [71, 293] on span "•••" at bounding box center [74, 297] width 22 height 8
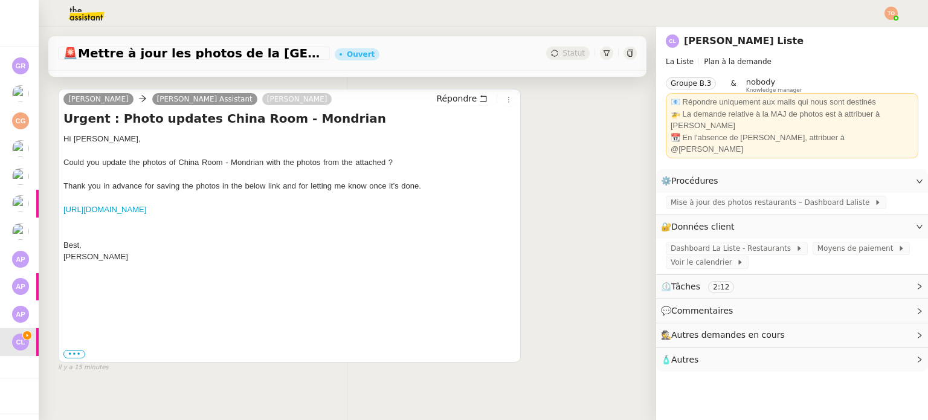
scroll to position [191, 0]
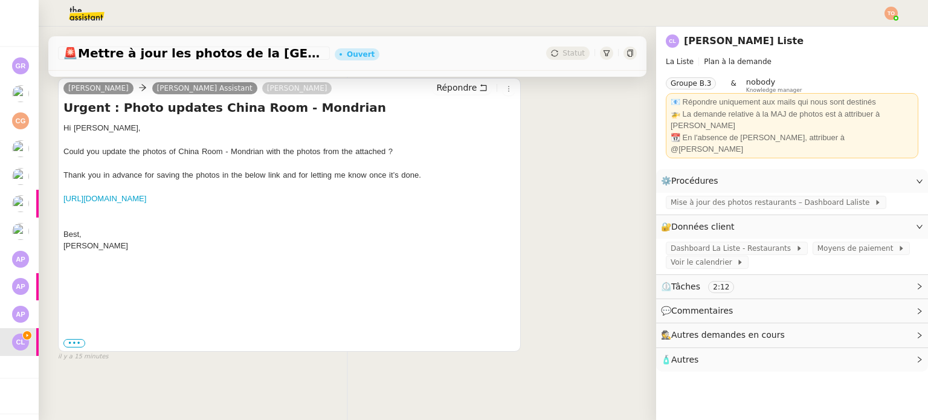
click at [71, 329] on div "••• ---------- Forwarded message --------- From: 정찬희 < chj_chef0705@naver.com >…" at bounding box center [289, 331] width 452 height 35
click at [73, 337] on div "••• ---------- Forwarded message --------- From: 정찬희 < chj_chef0705@naver.com >…" at bounding box center [289, 343] width 452 height 12
click at [73, 339] on label "•••" at bounding box center [74, 343] width 22 height 8
click at [0, 0] on input "•••" at bounding box center [0, 0] width 0 height 0
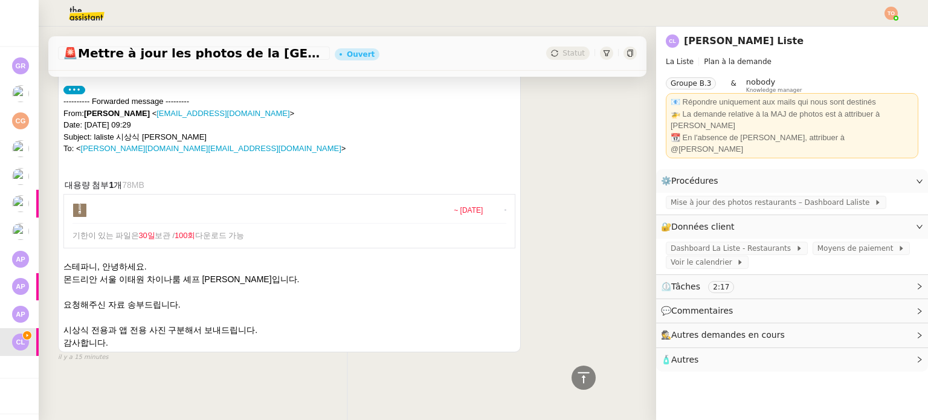
scroll to position [202, 0]
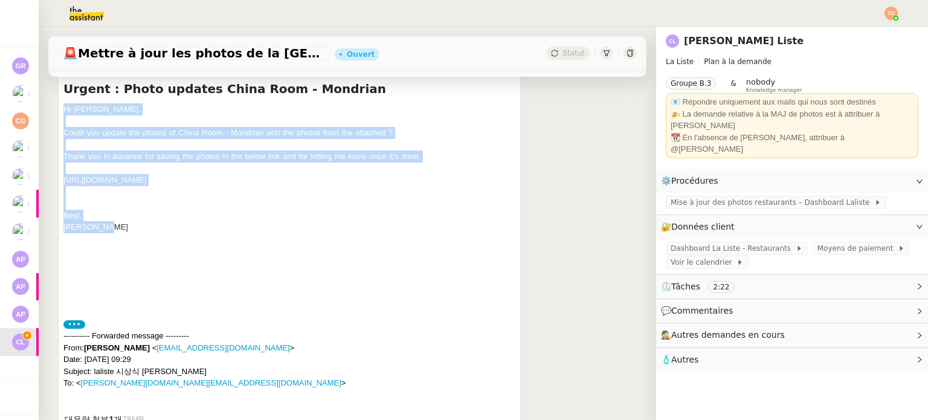
copy div "Hi Alfred, Could you update the photos of China Room - Mondrian with the photos…"
drag, startPoint x: 72, startPoint y: 112, endPoint x: 146, endPoint y: 227, distance: 137.0
click at [146, 227] on div "Hi Alfred, Could you update the photos of China Room - Mondrian with the photos…" at bounding box center [289, 193] width 452 height 180
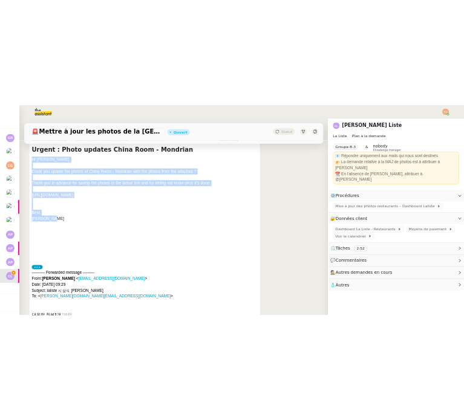
scroll to position [0, 0]
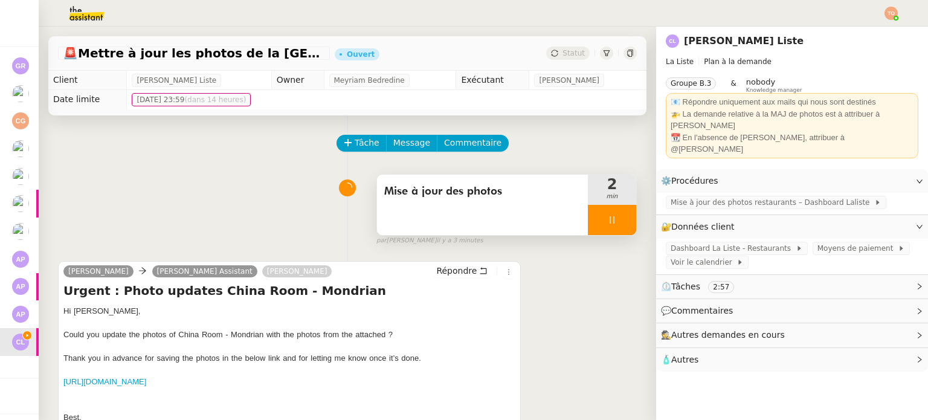
drag, startPoint x: 589, startPoint y: 213, endPoint x: 601, endPoint y: 221, distance: 13.6
click at [589, 214] on div at bounding box center [612, 220] width 48 height 30
click at [595, 222] on icon at bounding box center [600, 220] width 10 height 10
click at [507, 209] on div "Mise à jour des photos" at bounding box center [482, 205] width 211 height 60
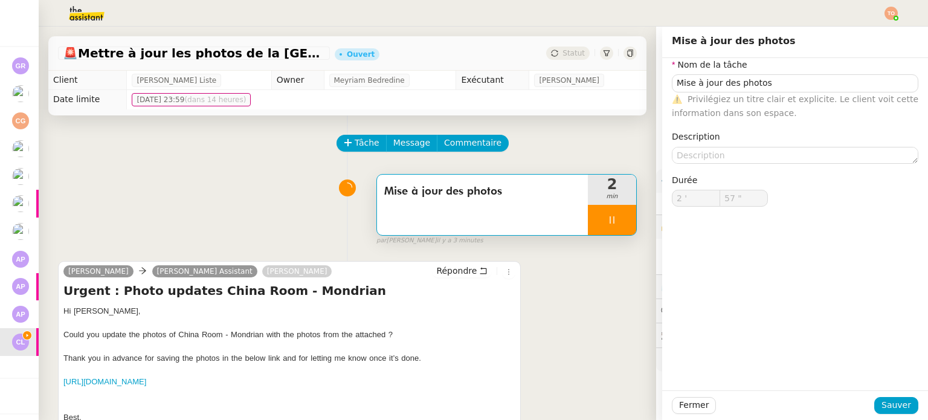
click at [794, 72] on nz-form-item "Nom de la tâche Mise à jour des photos ⚠️ Privilégiez un titre clair et explici…" at bounding box center [795, 89] width 247 height 62
click at [791, 80] on input "Mise à jour des photos" at bounding box center [795, 83] width 247 height 18
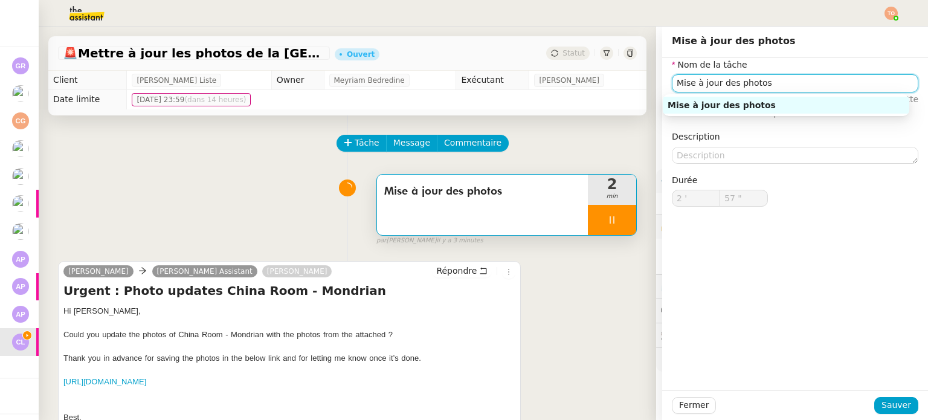
click at [791, 80] on input "Mise à jour des photos" at bounding box center [795, 83] width 247 height 18
type input "59 ""
click at [791, 80] on input "Mise à jour des photos" at bounding box center [795, 83] width 247 height 18
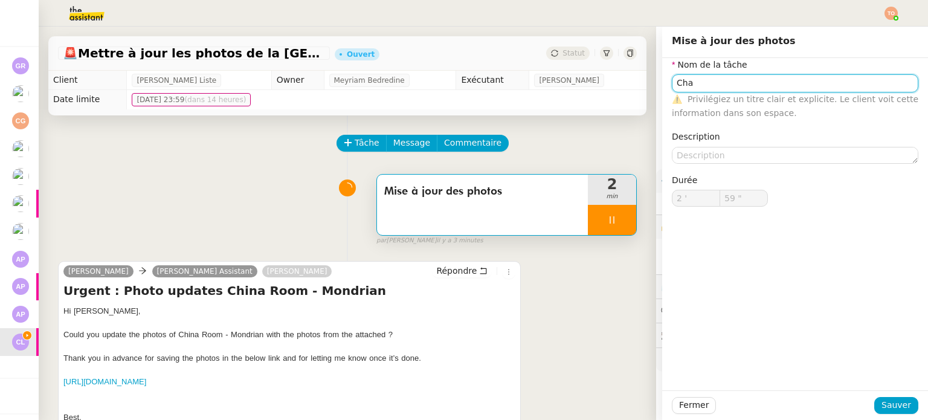
type input "Char"
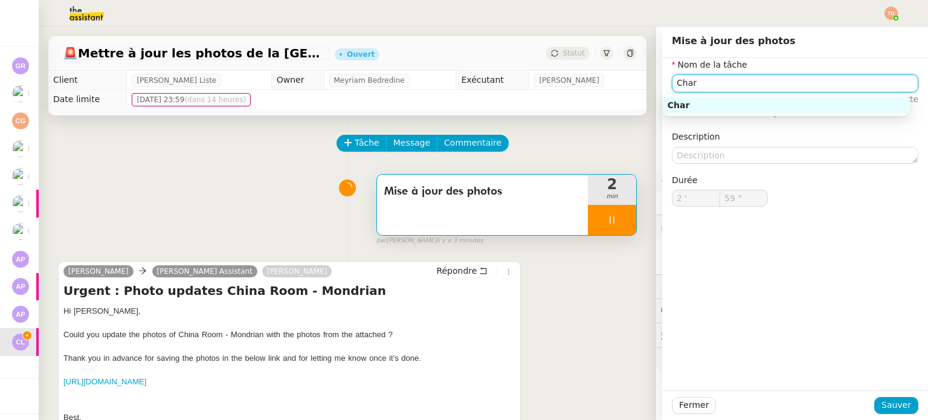
type input "3 '"
type input "0 ""
type input "Chargement de"
type input "1 ""
type input "Chargement des photos"
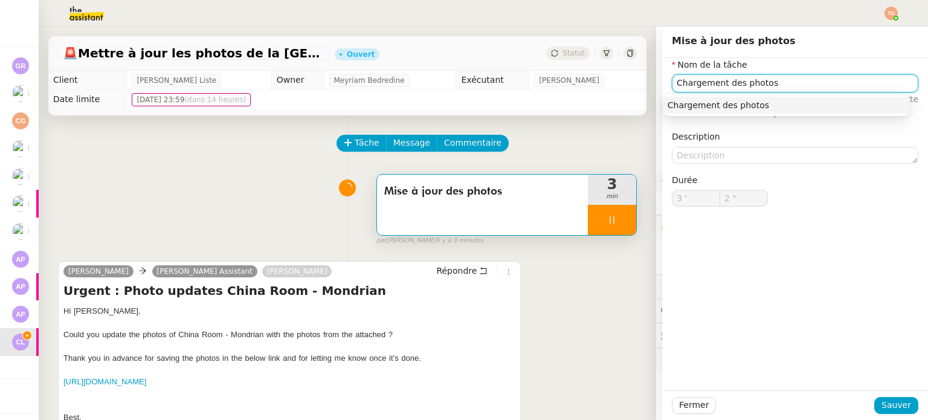
type input "3 ""
type input "Chargement des photos"
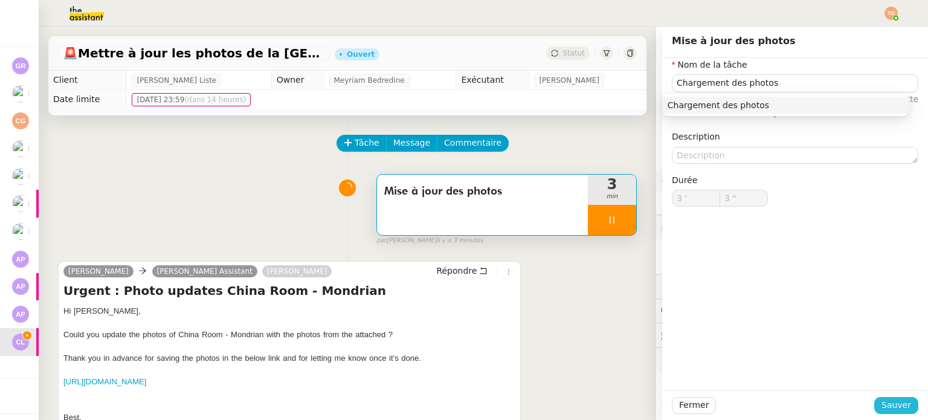
click at [887, 409] on span "Sauver" at bounding box center [897, 405] width 30 height 14
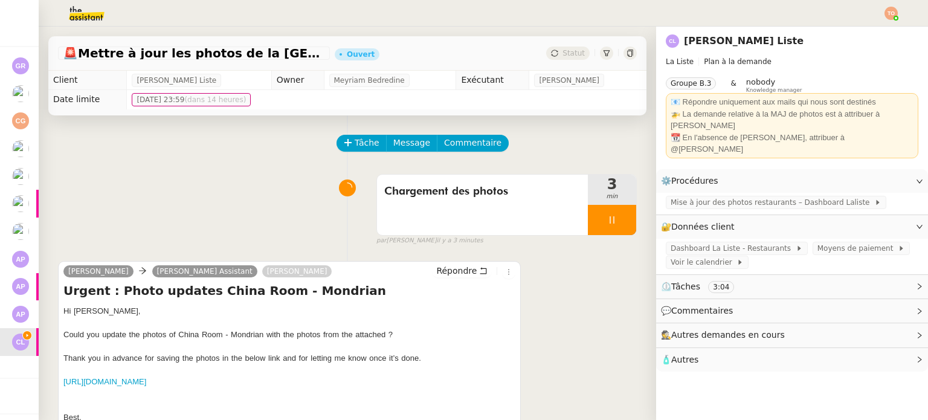
click at [588, 219] on div at bounding box center [612, 220] width 48 height 30
click at [612, 218] on button at bounding box center [624, 220] width 24 height 30
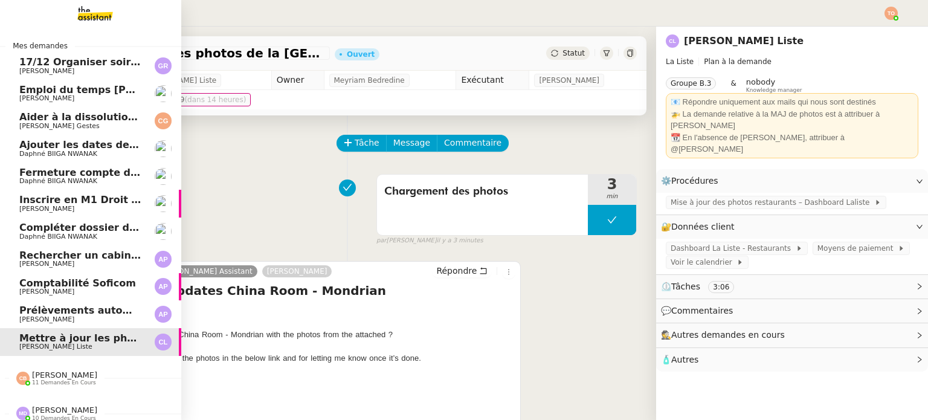
click at [111, 152] on span "Daphné BIIGA NWANAK" at bounding box center [80, 154] width 122 height 7
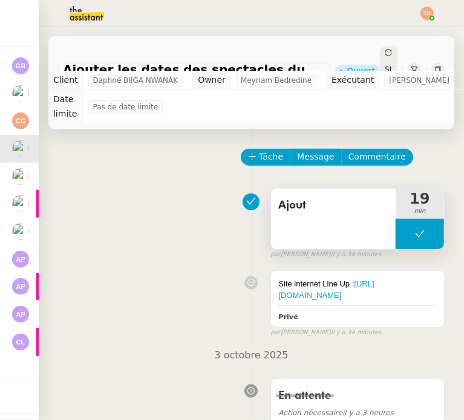
click at [397, 227] on button at bounding box center [419, 234] width 48 height 30
click at [403, 229] on icon at bounding box center [408, 234] width 10 height 10
click at [415, 229] on icon at bounding box center [420, 234] width 10 height 10
click at [403, 229] on icon at bounding box center [408, 234] width 10 height 10
click at [400, 219] on div at bounding box center [419, 234] width 48 height 30
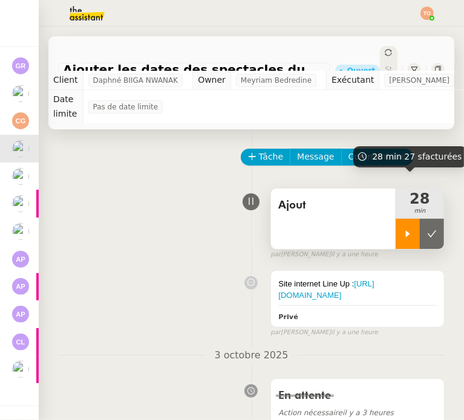
click at [406, 230] on icon at bounding box center [408, 233] width 4 height 7
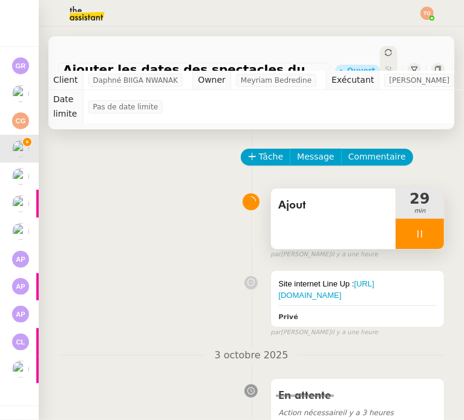
click at [395, 219] on div at bounding box center [419, 234] width 48 height 30
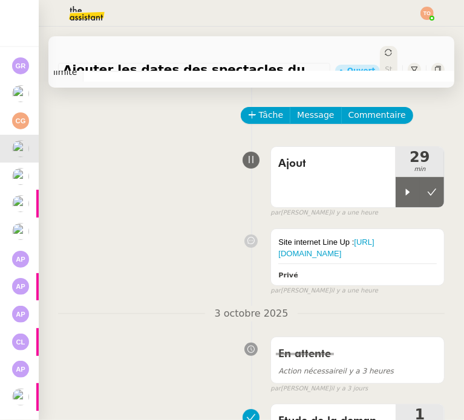
scroll to position [121, 0]
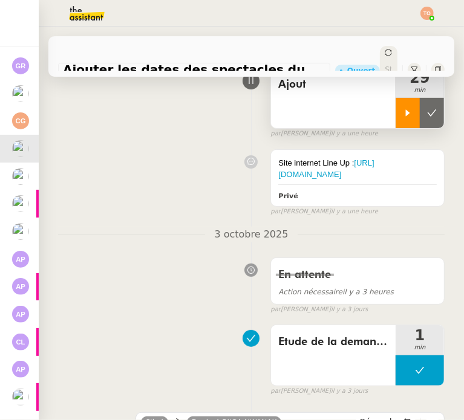
click at [395, 106] on div at bounding box center [407, 113] width 24 height 30
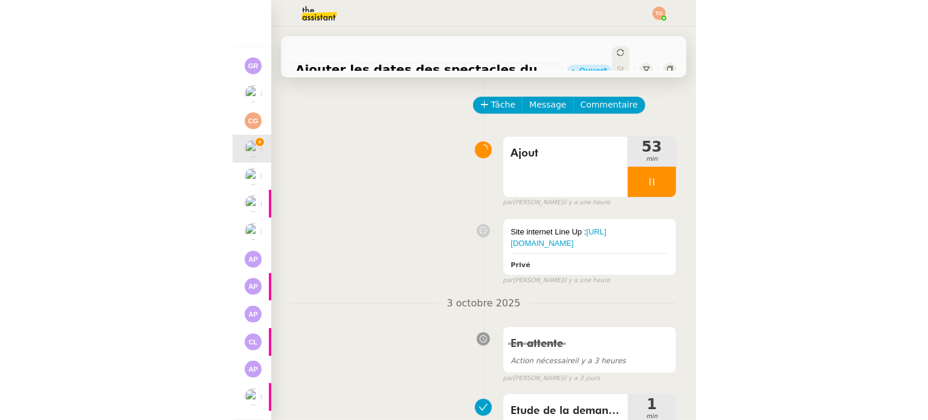
scroll to position [0, 0]
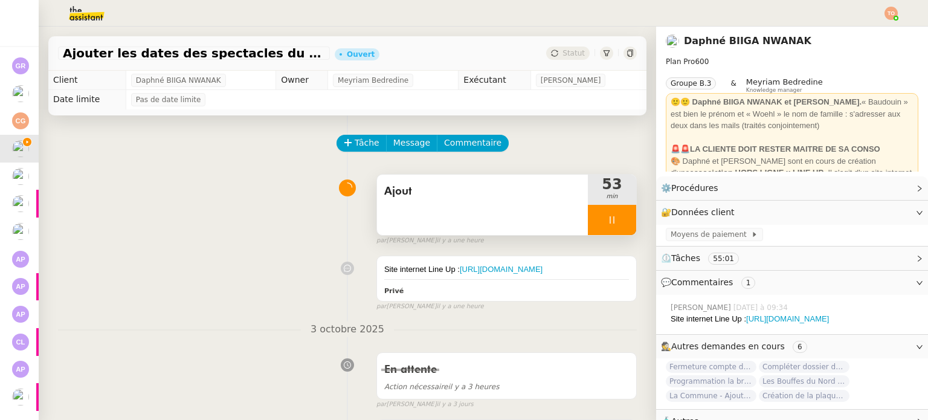
drag, startPoint x: 500, startPoint y: 193, endPoint x: 508, endPoint y: 193, distance: 7.3
click at [500, 193] on span "Ajout" at bounding box center [482, 192] width 196 height 18
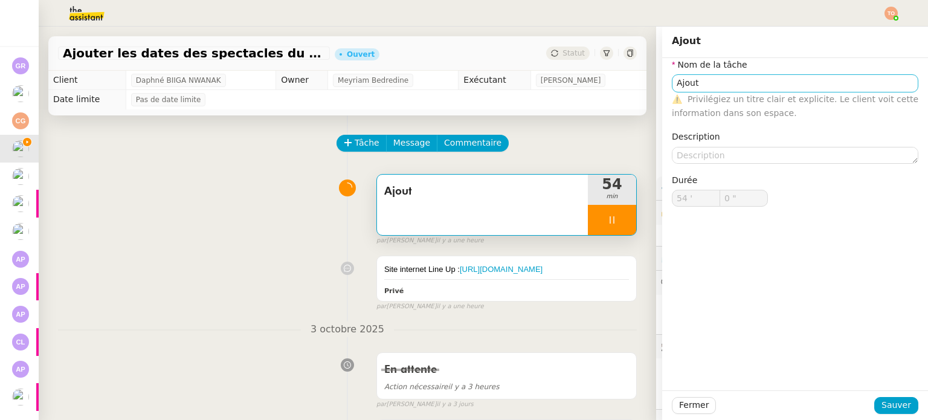
click at [742, 94] on span "Privilégiez un titre clair et explicite. Le client voit cette information dans …" at bounding box center [795, 106] width 247 height 24
click at [759, 86] on input "Ajout" at bounding box center [795, 83] width 247 height 18
type input "Ajout"
type input "1 ""
type input "Ajout des repr"
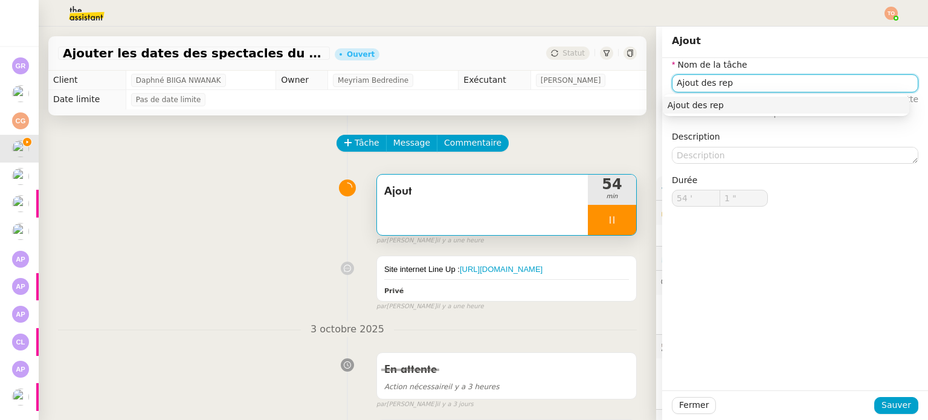
type input "2 ""
type input "Ajout des représentat"
type input "3 ""
type input "Ajout des représentations"
type input "5 ""
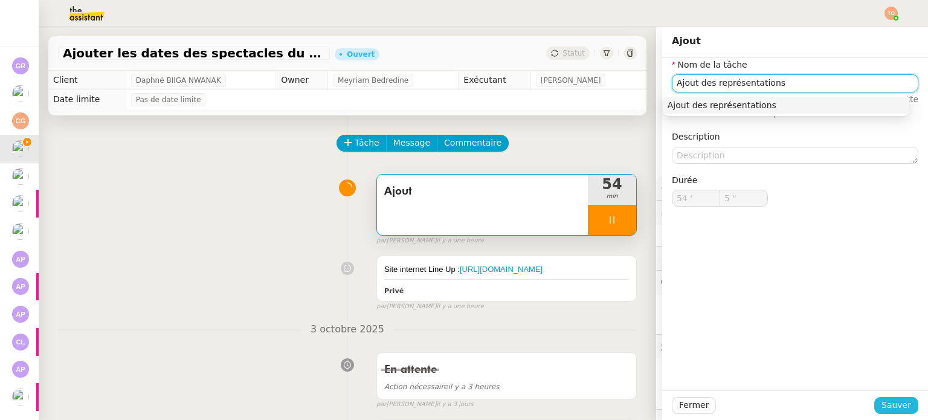
type input "Ajout des représentations"
click at [889, 403] on span "Sauver" at bounding box center [897, 405] width 30 height 14
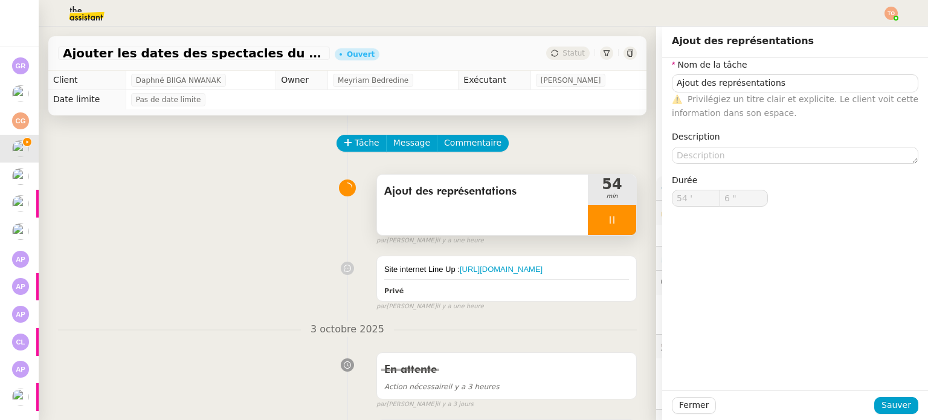
click at [617, 222] on div at bounding box center [612, 220] width 48 height 30
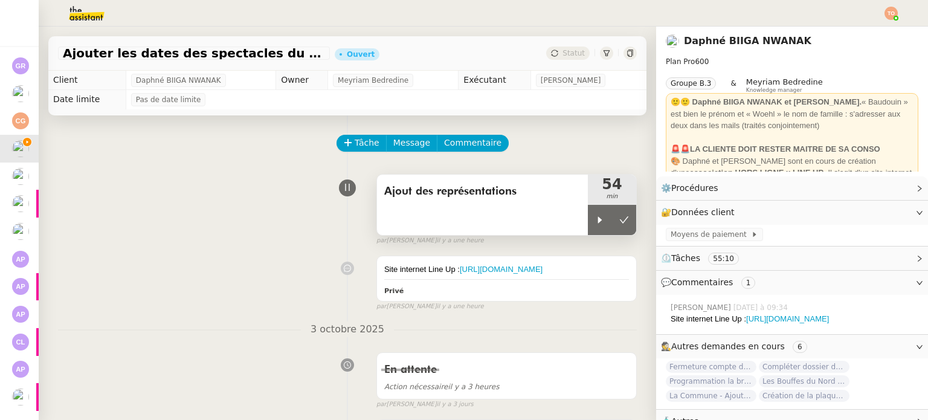
drag, startPoint x: 617, startPoint y: 222, endPoint x: 530, endPoint y: 191, distance: 91.8
click at [615, 222] on button at bounding box center [624, 220] width 24 height 30
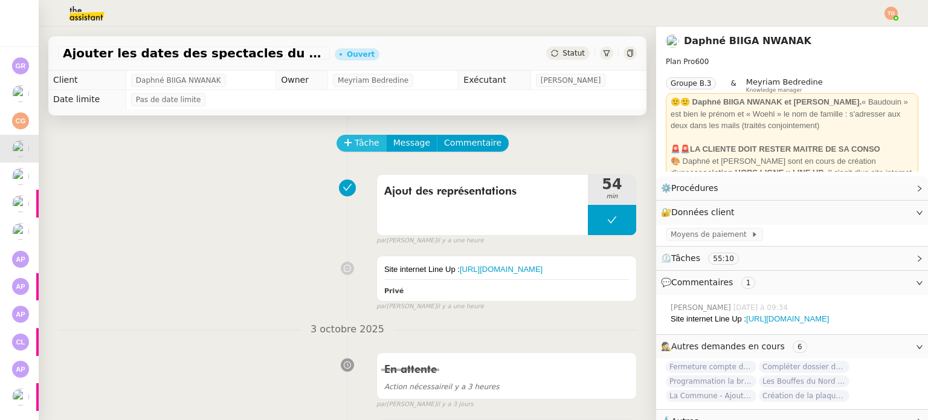
click at [363, 138] on span "Tâche" at bounding box center [367, 143] width 25 height 14
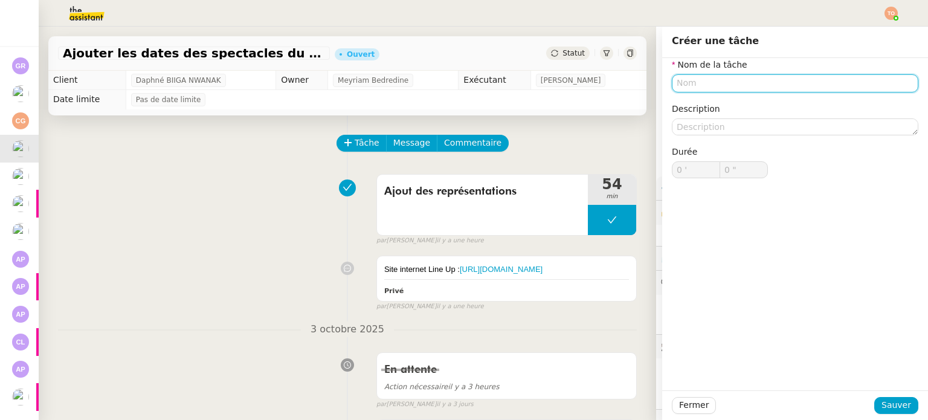
click at [699, 85] on input "text" at bounding box center [795, 83] width 247 height 18
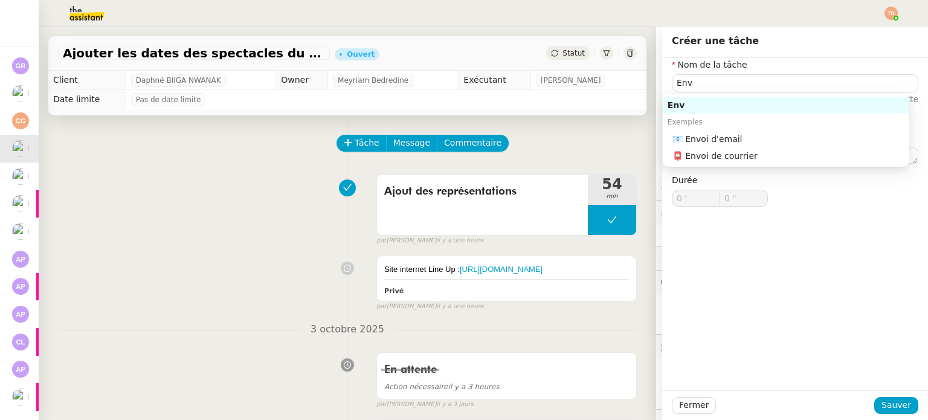
click at [730, 127] on div "Exemples" at bounding box center [786, 122] width 247 height 17
click at [731, 131] on nz-auto-option "📧 Envoi d'email" at bounding box center [786, 139] width 247 height 17
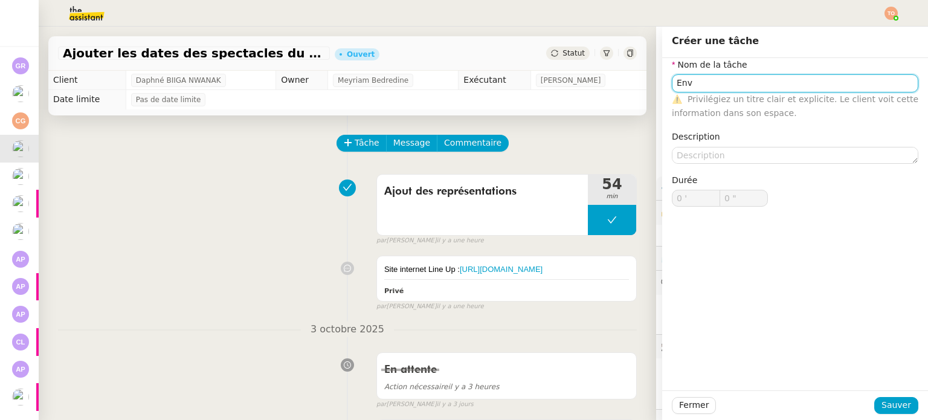
type input "Envoi d'email"
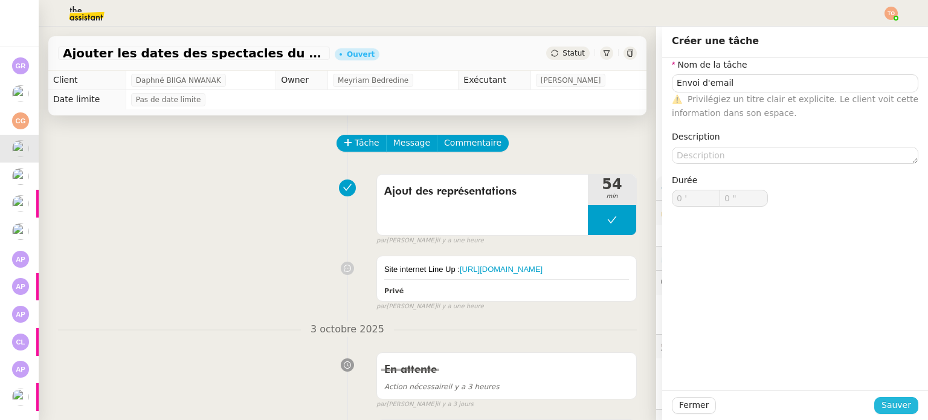
click at [875, 397] on button "Sauver" at bounding box center [897, 405] width 44 height 17
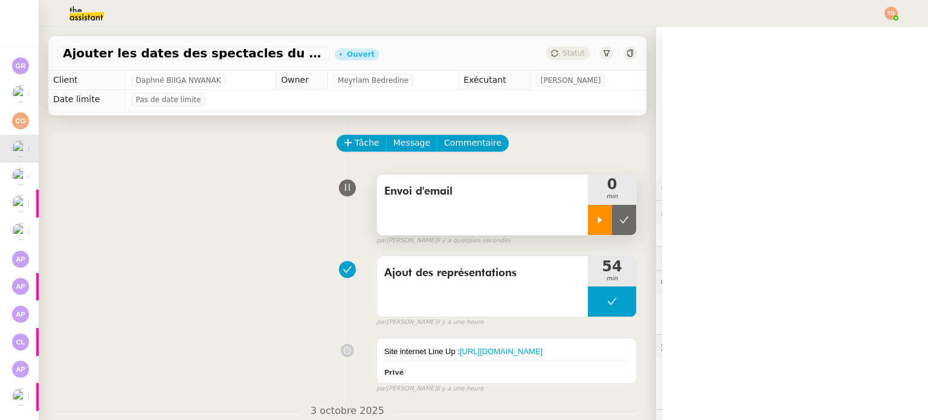
click at [592, 225] on div at bounding box center [600, 220] width 24 height 30
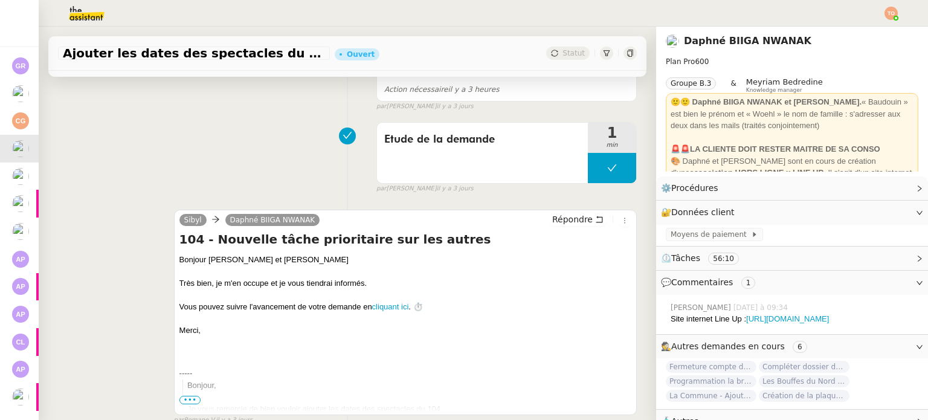
scroll to position [423, 0]
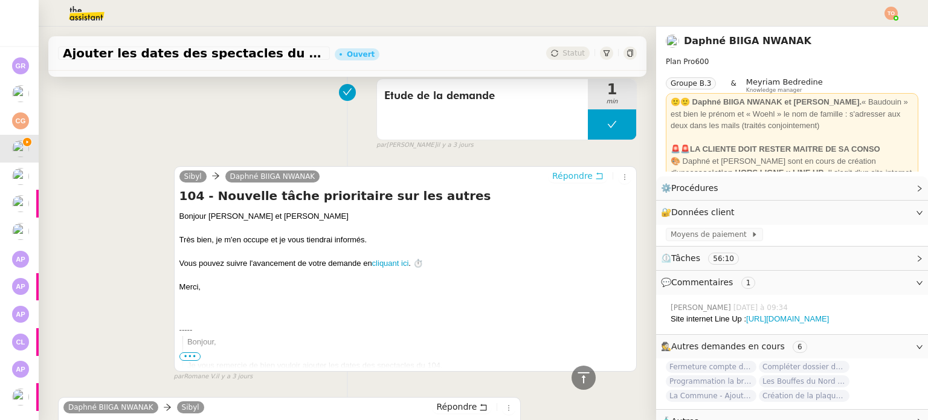
click at [556, 178] on span "Répondre" at bounding box center [572, 176] width 40 height 12
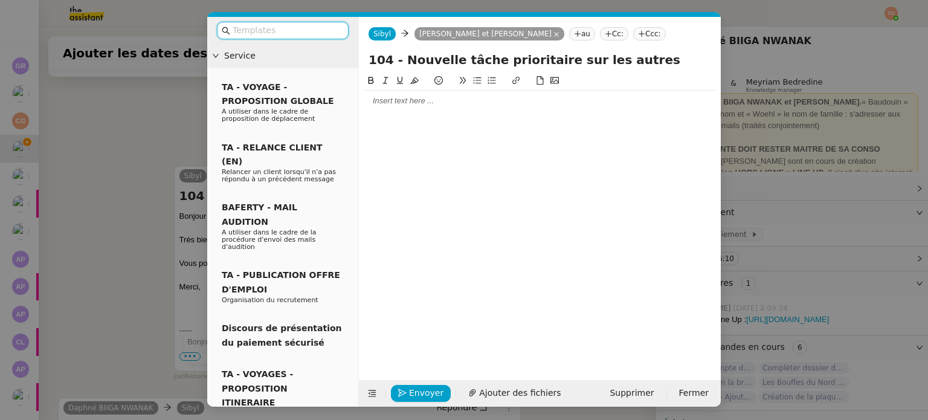
scroll to position [516, 0]
click at [508, 106] on div at bounding box center [540, 100] width 352 height 11
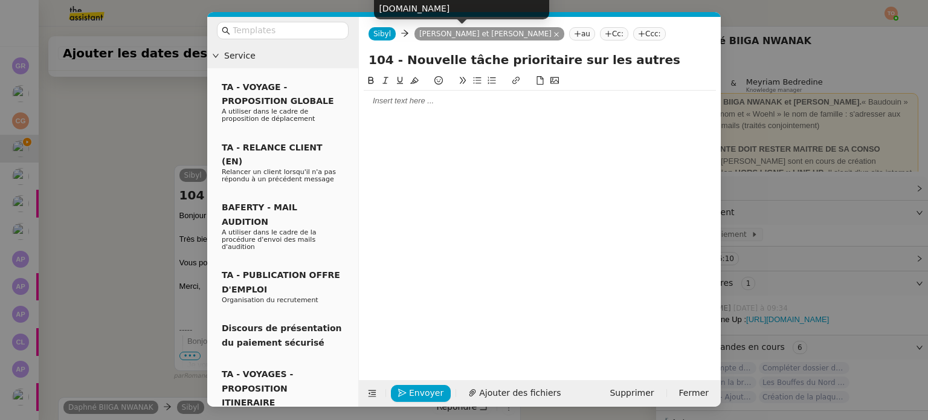
click at [154, 161] on nz-modal-container "Service TA - VOYAGE - PROPOSITION GLOBALE A utiliser dans le cadre de propositi…" at bounding box center [464, 210] width 928 height 420
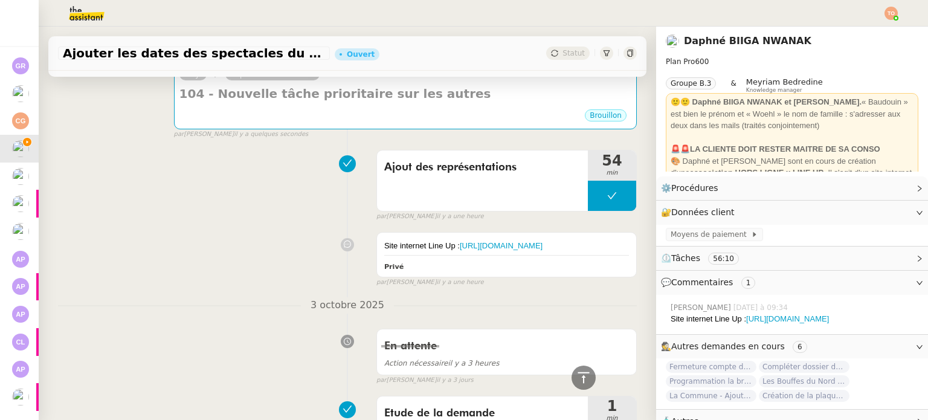
scroll to position [48, 0]
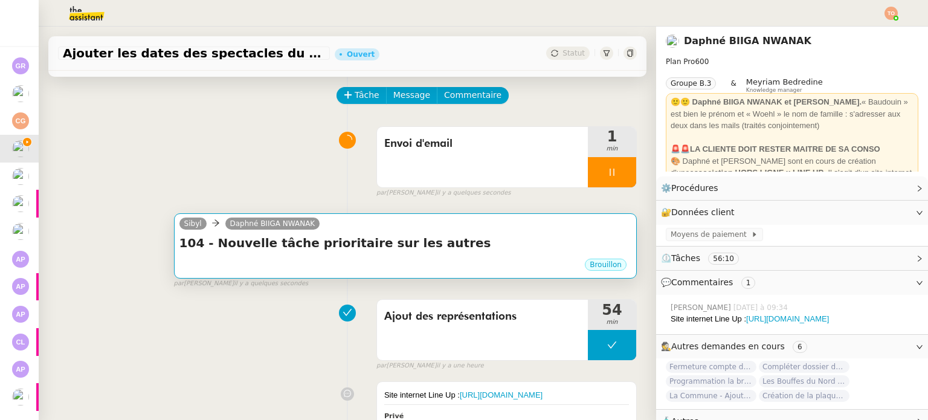
click at [443, 222] on div "Sibyl Daphné BIIGA NWANAK" at bounding box center [406, 225] width 452 height 18
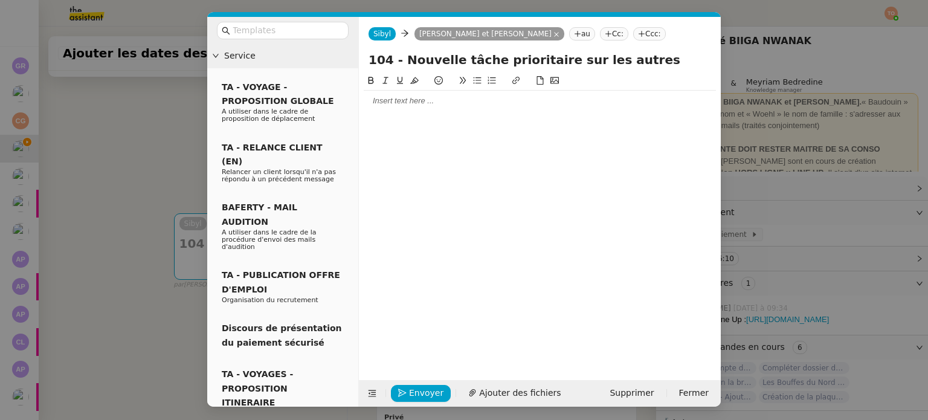
click at [395, 104] on div at bounding box center [540, 100] width 352 height 11
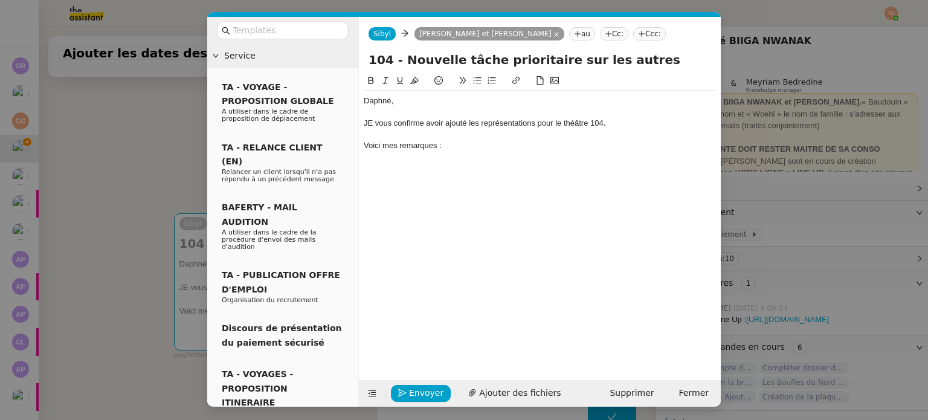
click at [375, 117] on div at bounding box center [540, 112] width 352 height 11
click at [375, 122] on div "JE vous confirme avoir ajouté les représentations pour le théâtre 104." at bounding box center [540, 123] width 352 height 11
click at [466, 147] on div "Voici mes remarques :" at bounding box center [540, 145] width 352 height 11
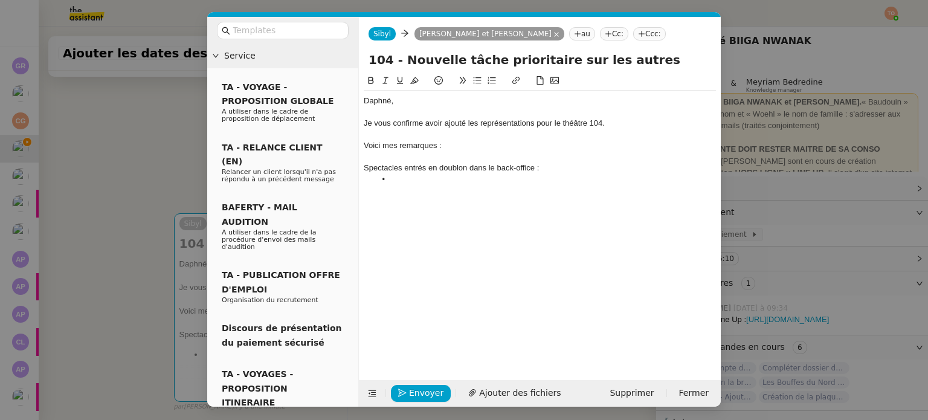
click at [447, 227] on div "Daphné, Je vous confirme avoir ajouté les représentations pour le théâtre 104. …" at bounding box center [540, 218] width 352 height 288
click at [442, 193] on div at bounding box center [540, 190] width 352 height 11
paste div
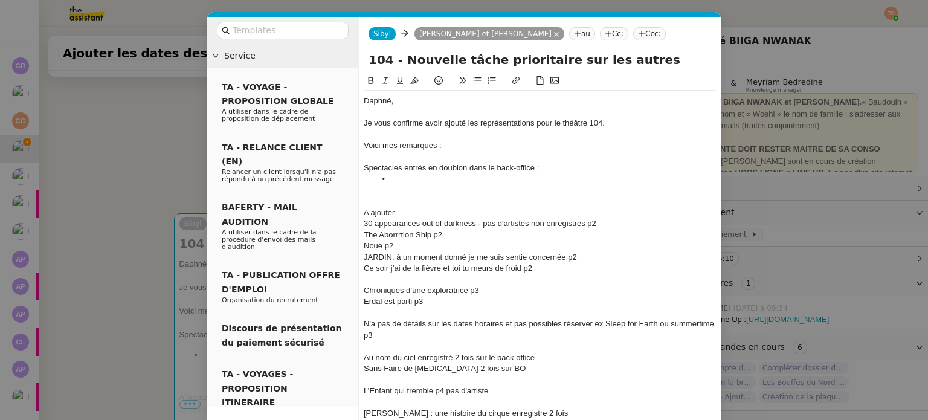
scroll to position [60, 0]
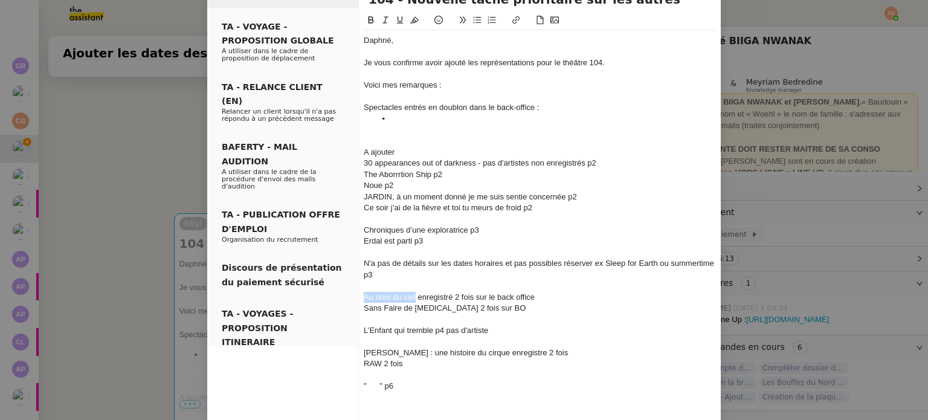
drag, startPoint x: 412, startPoint y: 298, endPoint x: 360, endPoint y: 297, distance: 52.0
click at [364, 297] on div "Au nom du ciel enregistré 2 fois sur le back office" at bounding box center [540, 297] width 352 height 11
copy div "Au nom du ciel"
click at [430, 118] on li at bounding box center [546, 119] width 341 height 11
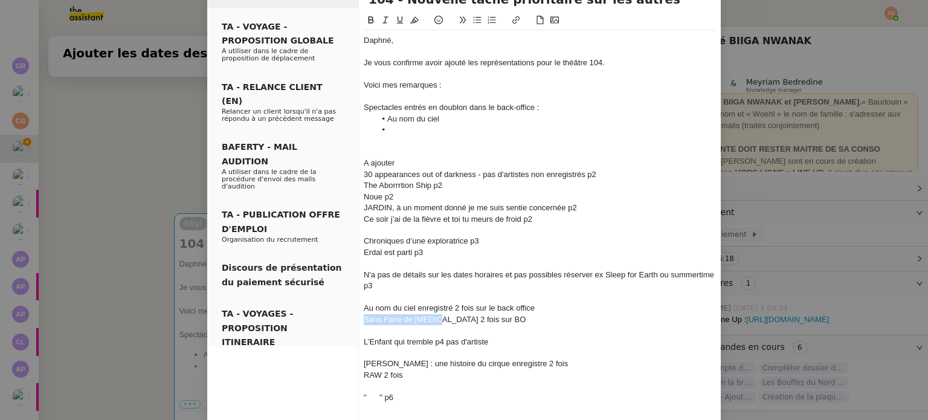
drag, startPoint x: 428, startPoint y: 316, endPoint x: 360, endPoint y: 320, distance: 67.8
click at [364, 320] on div "Sans Faire de bruit 2 fois sur BO" at bounding box center [540, 319] width 352 height 11
copy div "Sans Faire de [MEDICAL_DATA]"
click at [416, 132] on li at bounding box center [546, 130] width 341 height 11
drag, startPoint x: 474, startPoint y: 320, endPoint x: 361, endPoint y: 304, distance: 114.2
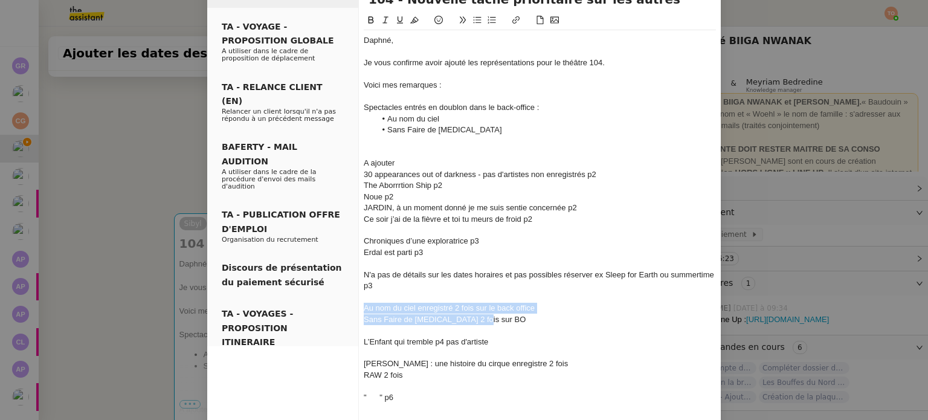
click at [364, 304] on div "Daphné, Je vous confirme avoir ajouté les représentations pour le théâtre 104. …" at bounding box center [540, 224] width 352 height 389
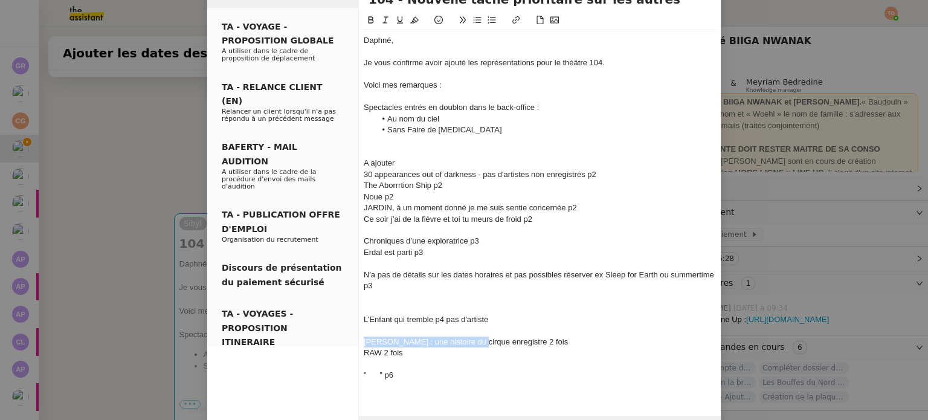
drag, startPoint x: 471, startPoint y: 342, endPoint x: 360, endPoint y: 340, distance: 111.2
click at [364, 340] on div "Suzanne : une histoire du cirque enregistre 2 fois" at bounding box center [540, 342] width 352 height 11
copy div "[PERSON_NAME] : une histoire du cirque"
click at [470, 131] on li "Sans Faire de [MEDICAL_DATA]" at bounding box center [546, 130] width 341 height 11
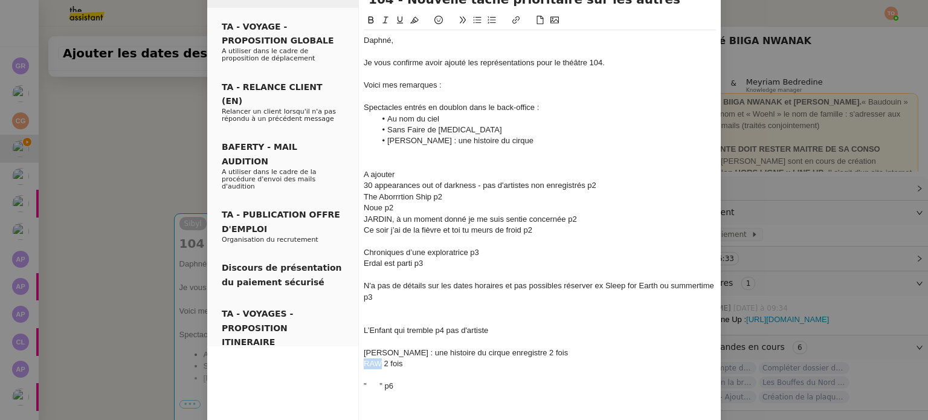
drag, startPoint x: 377, startPoint y: 362, endPoint x: 363, endPoint y: 362, distance: 13.9
click at [364, 362] on div "RAW 2 fois" at bounding box center [540, 363] width 352 height 11
copy div "RAW"
click at [507, 141] on li "[PERSON_NAME] : une histoire du cirque" at bounding box center [546, 140] width 341 height 11
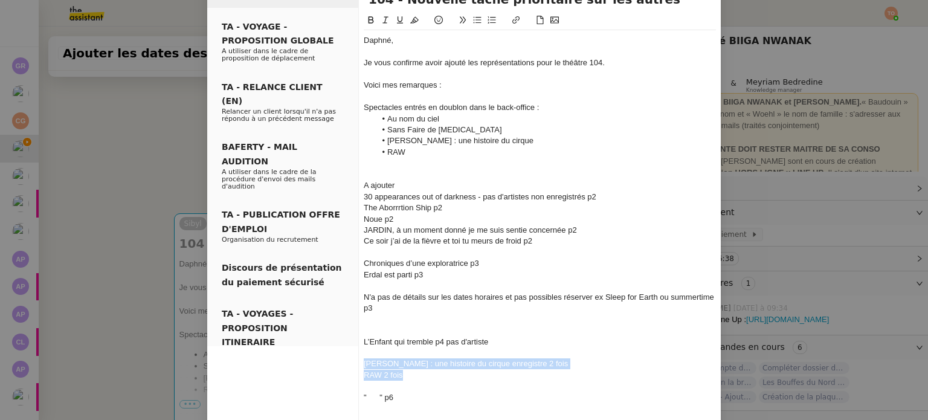
drag, startPoint x: 401, startPoint y: 374, endPoint x: 358, endPoint y: 362, distance: 44.0
click at [359, 362] on nz-spin "Daphné, Je vous confirme avoir ajouté les représentations pour le théâtre 104. …" at bounding box center [540, 218] width 362 height 411
click at [429, 170] on div at bounding box center [540, 174] width 352 height 11
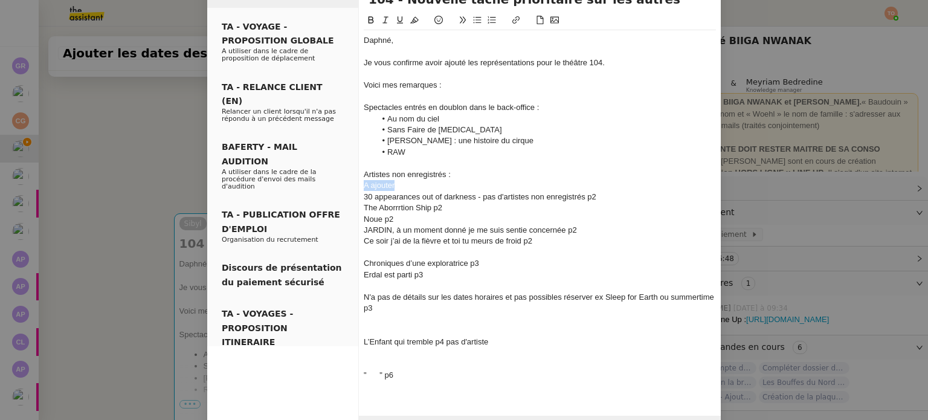
drag, startPoint x: 382, startPoint y: 186, endPoint x: 360, endPoint y: 187, distance: 21.8
click at [364, 187] on div "A ajouter" at bounding box center [540, 185] width 352 height 11
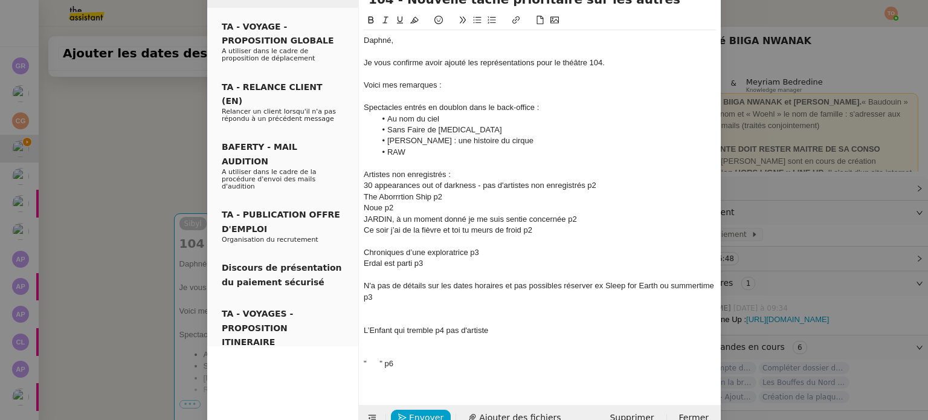
click at [364, 187] on div "30 appearances out of darkness - pas d'artistes non enregistrés p2" at bounding box center [540, 185] width 352 height 11
drag, startPoint x: 605, startPoint y: 184, endPoint x: 500, endPoint y: 186, distance: 104.6
click at [500, 186] on li "30 appearances out of darkness - pas d'artistes non enregistrés p2" at bounding box center [546, 185] width 341 height 11
click at [364, 194] on div "The Aborrrtion Ship p2" at bounding box center [540, 197] width 352 height 11
click at [365, 207] on div "Noue p2" at bounding box center [540, 207] width 352 height 11
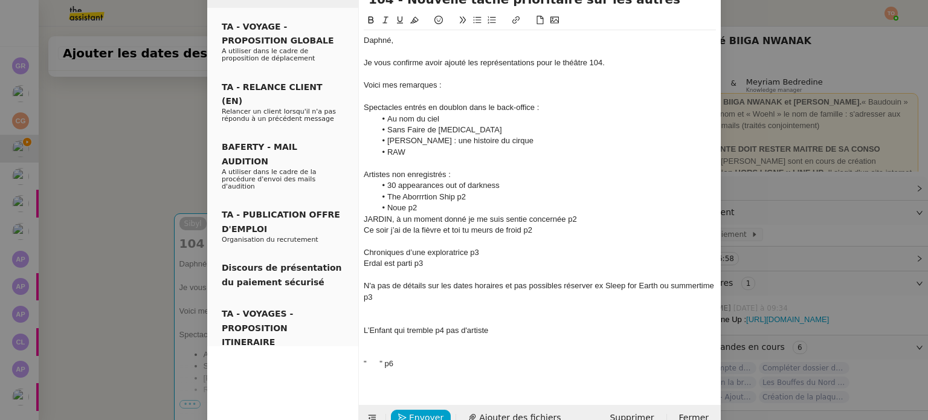
click at [364, 219] on div "JARDIN, à un moment donné je me suis sentie concernée p2" at bounding box center [540, 219] width 352 height 11
click at [364, 228] on div "Ce soir j’ai de la fièvre et toi tu meurs de froid p2" at bounding box center [540, 230] width 352 height 11
click at [574, 233] on li "Ce soir j’ai de la fièvre et toi tu meurs de froid p2" at bounding box center [546, 230] width 341 height 11
click at [617, 221] on li "JARDIN, à un moment donné je me suis sentie concernée p2" at bounding box center [546, 219] width 341 height 11
click at [400, 242] on div at bounding box center [540, 241] width 352 height 11
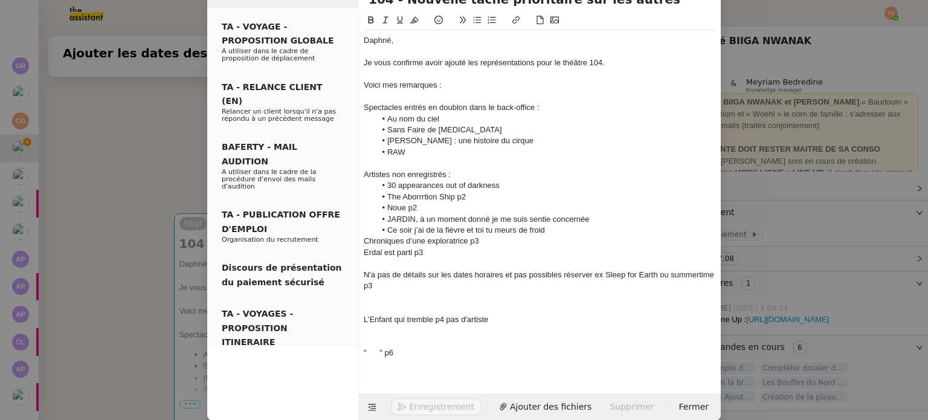
click at [364, 244] on div "Chroniques d’une exploratrice p3" at bounding box center [540, 241] width 352 height 11
click at [364, 250] on div "Erdal est parti p3" at bounding box center [540, 252] width 352 height 11
click at [452, 253] on li "Erdal est parti p3" at bounding box center [546, 252] width 341 height 11
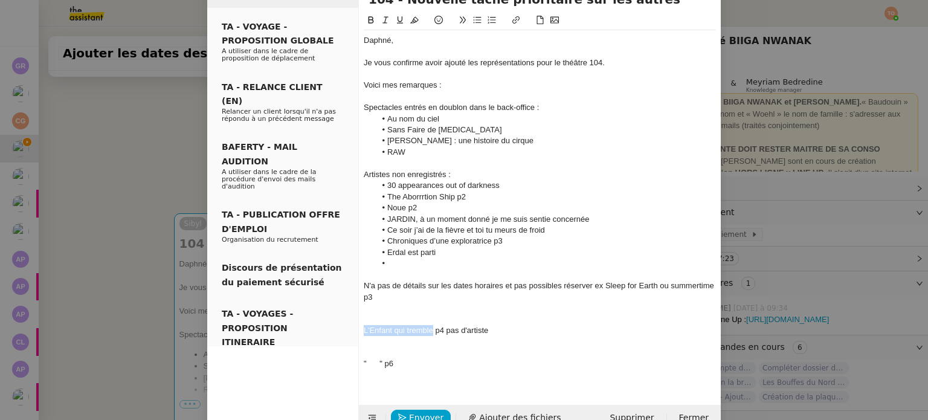
drag, startPoint x: 429, startPoint y: 330, endPoint x: 359, endPoint y: 326, distance: 69.6
click at [359, 326] on nz-spin "Daphné, Je vous confirme avoir ajouté les représentations pour le théâtre 104. …" at bounding box center [540, 201] width 362 height 377
click at [442, 265] on li at bounding box center [546, 263] width 341 height 11
drag, startPoint x: 380, startPoint y: 363, endPoint x: 354, endPoint y: 362, distance: 26.0
click at [354, 362] on nz-layout "Service TA - VOYAGE - PROPOSITION GLOBALE A utiliser dans le cadre de propositi…" at bounding box center [464, 193] width 514 height 475
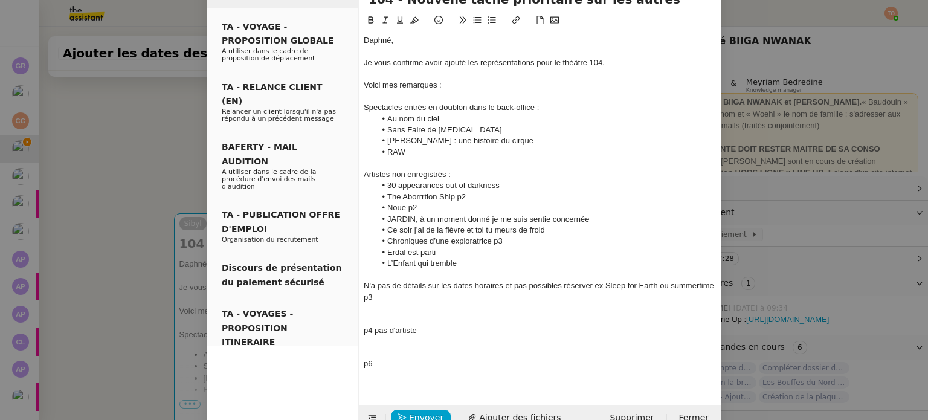
click at [464, 266] on li "L’Enfant qui tremble" at bounding box center [546, 263] width 341 height 11
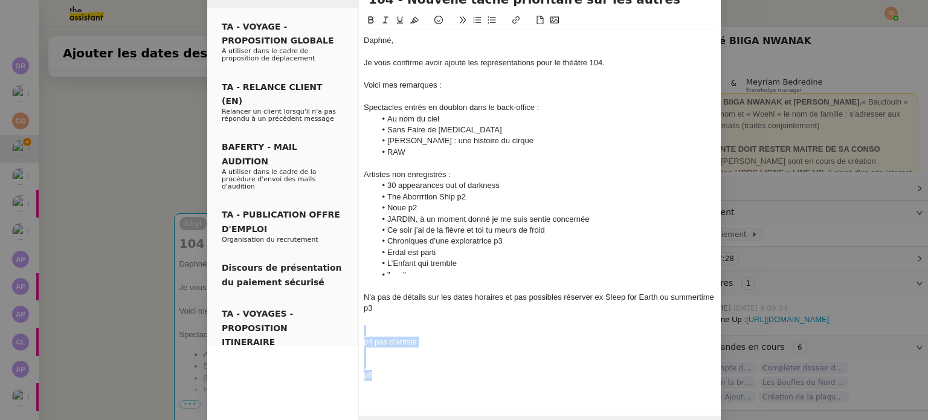
drag, startPoint x: 403, startPoint y: 374, endPoint x: 369, endPoint y: 328, distance: 56.7
click at [369, 328] on div "Daphné, Je vous confirme avoir ajouté les représentations pour le théâtre 104. …" at bounding box center [540, 213] width 352 height 367
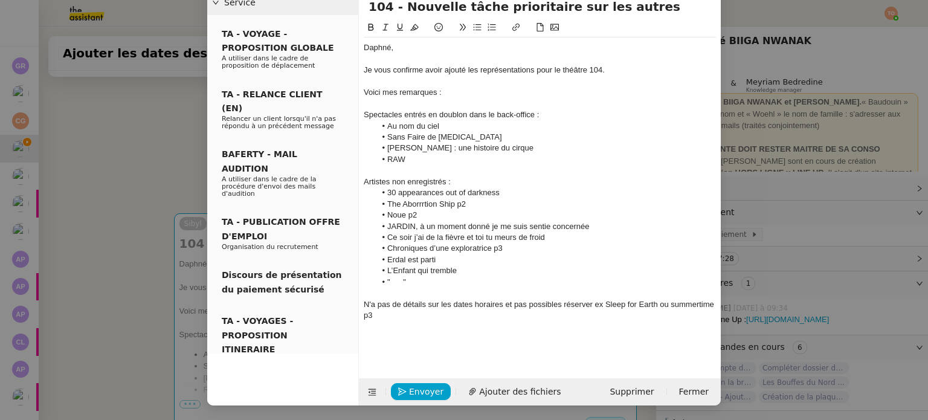
scroll to position [43, 0]
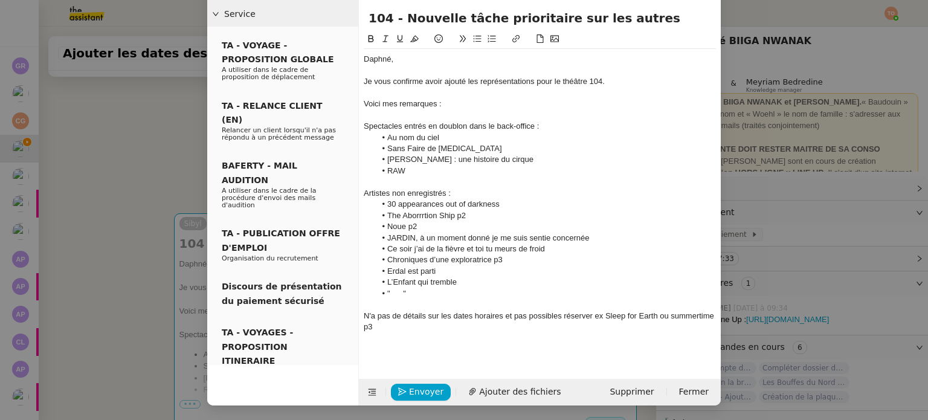
click at [783, 210] on nz-modal-container "Service TA - VOYAGE - PROPOSITION GLOBALE A utiliser dans le cadre de propositi…" at bounding box center [464, 210] width 928 height 420
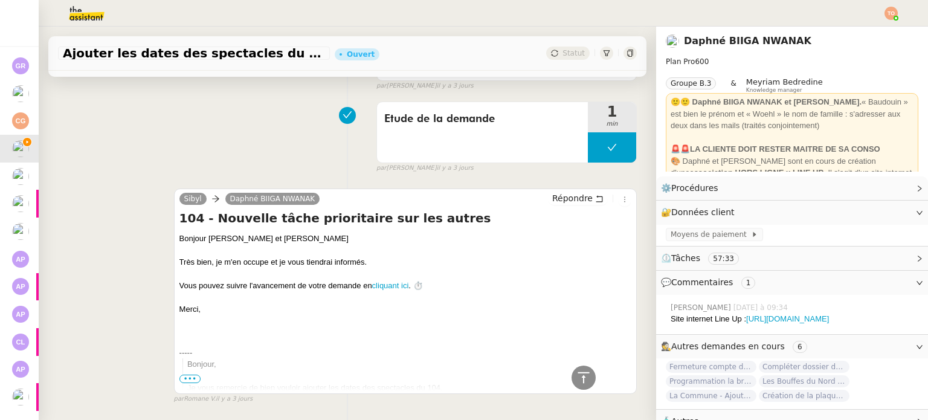
scroll to position [931, 0]
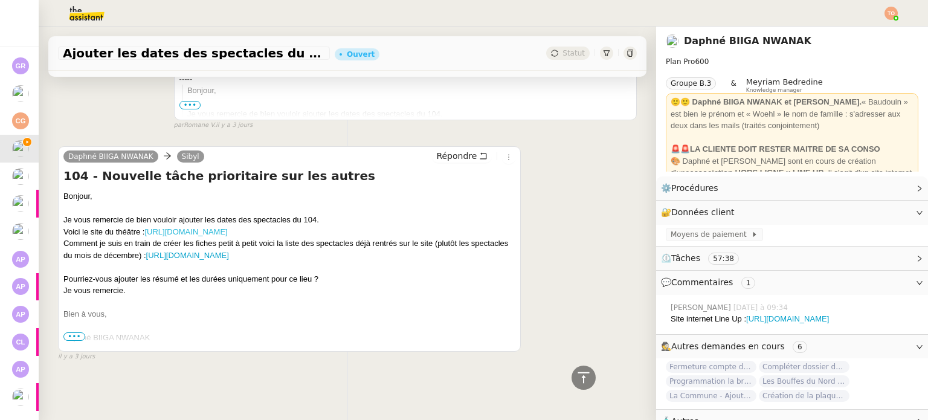
click at [227, 228] on link "[URL][DOMAIN_NAME]" at bounding box center [185, 231] width 83 height 9
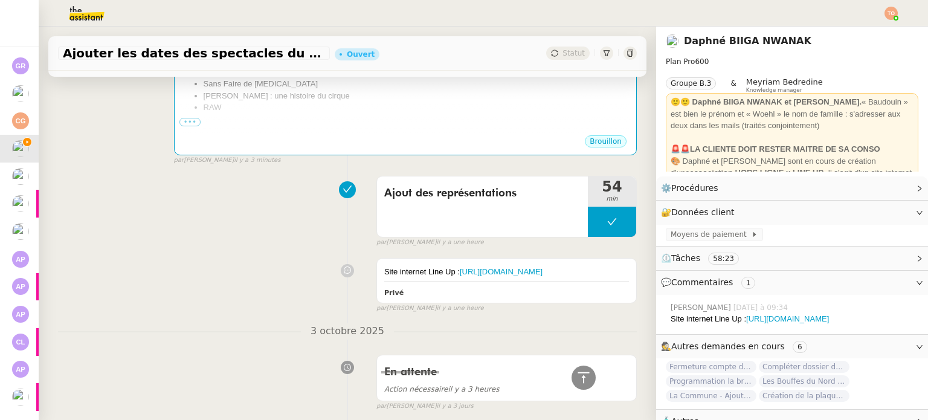
scroll to position [0, 0]
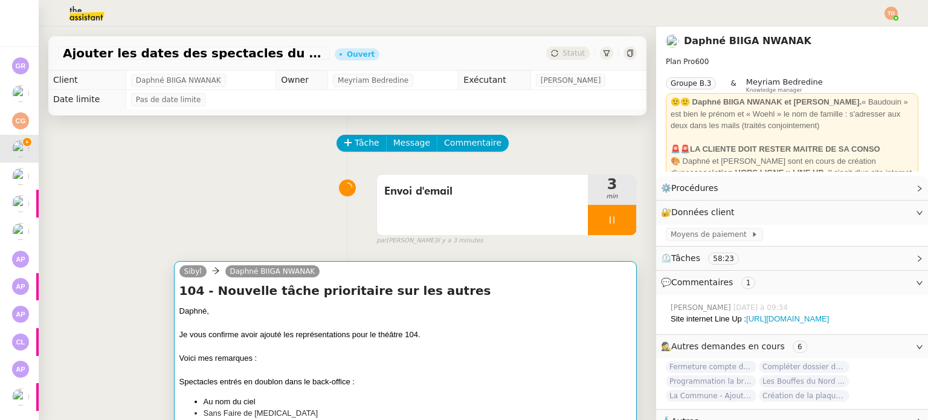
click at [464, 321] on div at bounding box center [406, 323] width 452 height 12
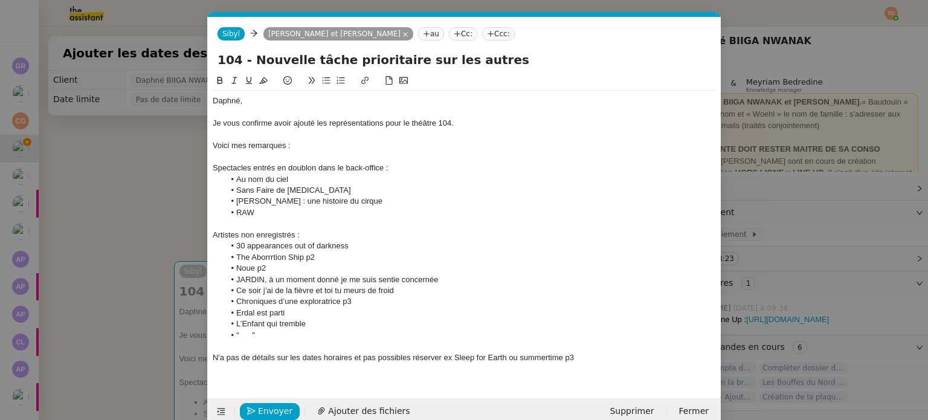
scroll to position [0, 25]
click at [432, 340] on li "" "" at bounding box center [471, 335] width 492 height 11
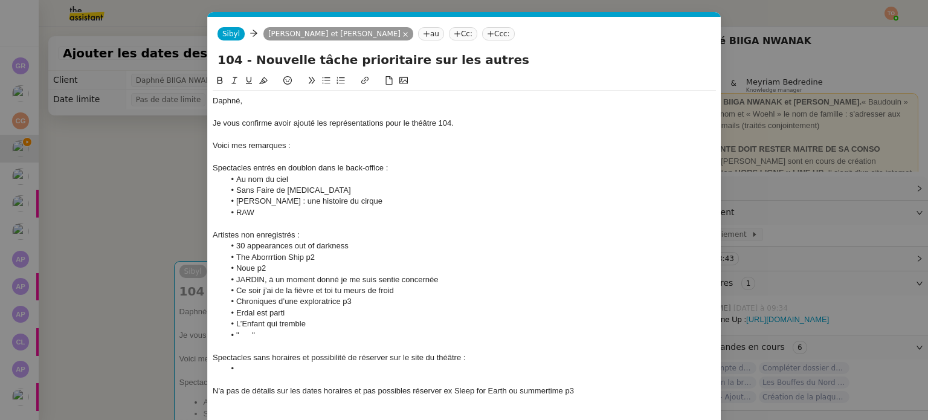
scroll to position [54, 0]
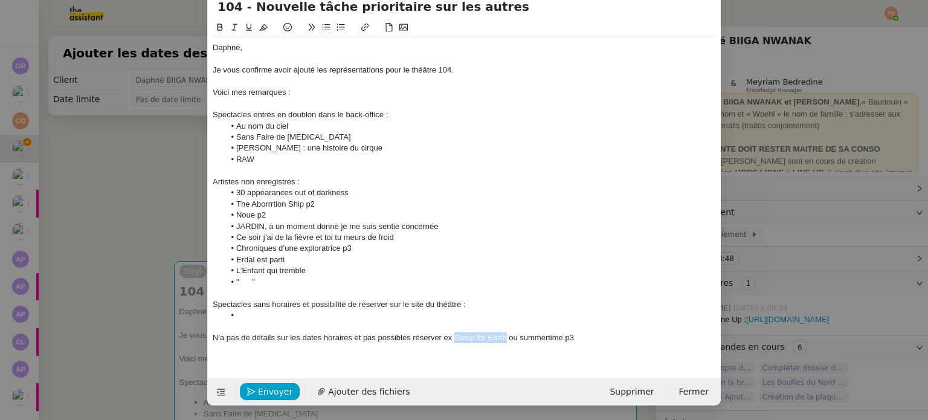
drag, startPoint x: 453, startPoint y: 338, endPoint x: 502, endPoint y: 335, distance: 49.0
click at [502, 335] on div "N'a pas de détails sur les dates horaires et pas possibles réserver ex Sleep fo…" at bounding box center [464, 337] width 503 height 11
copy div "Sleep for Earth"
click at [422, 311] on li at bounding box center [471, 315] width 492 height 11
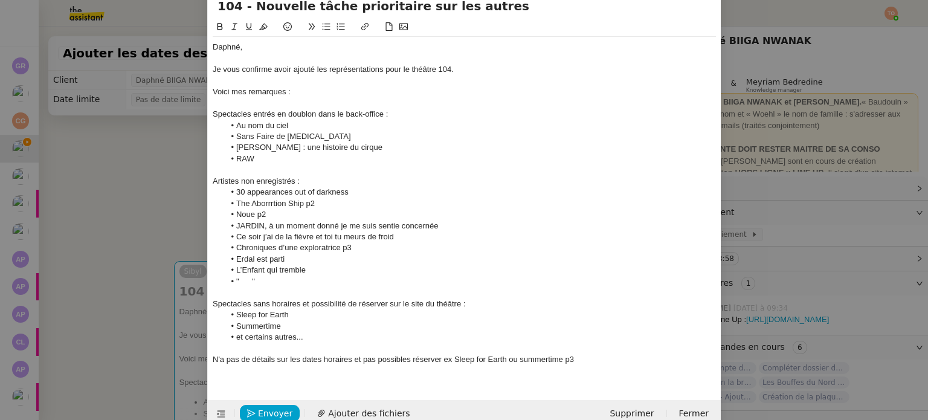
click at [413, 357] on div "N'a pas de détails sur les dates horaires et pas possibles réserver ex Sleep fo…" at bounding box center [464, 359] width 503 height 11
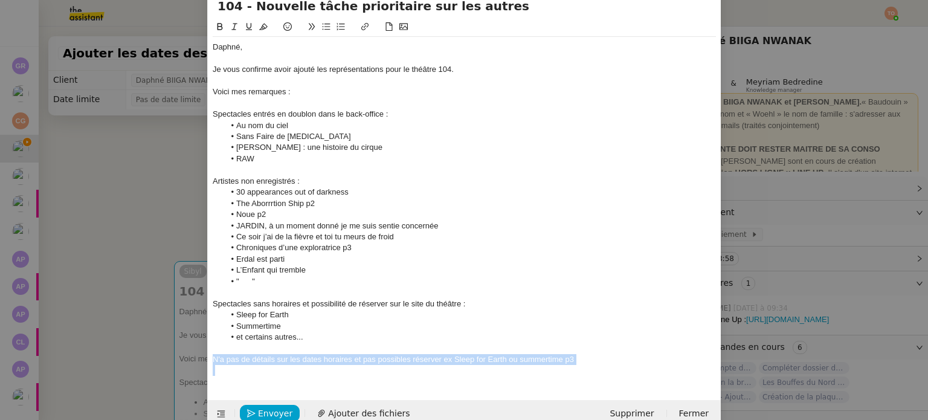
click at [413, 357] on div "N'a pas de détails sur les dates horaires et pas possibles réserver ex Sleep fo…" at bounding box center [464, 359] width 503 height 11
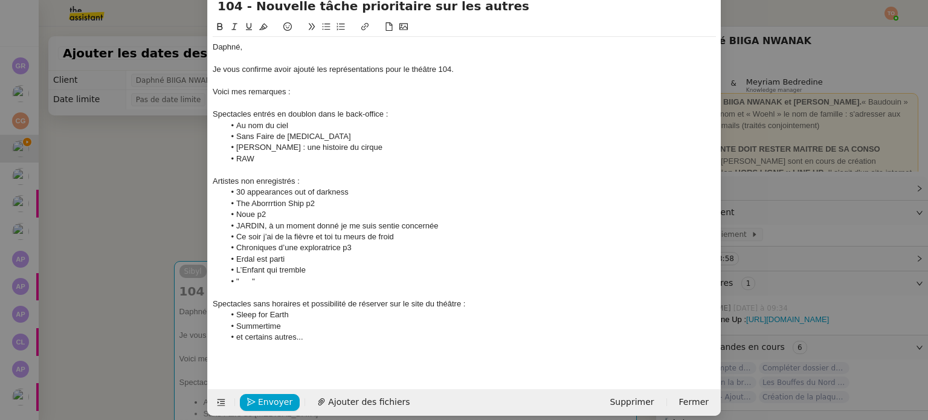
click at [374, 308] on div "Spectacles sans horaires et possibilité de réserver sur le site du théâtre :" at bounding box center [464, 304] width 503 height 11
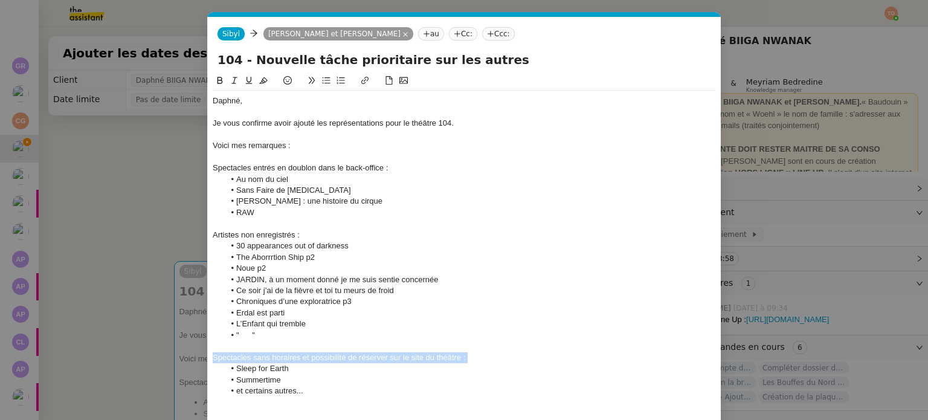
click at [219, 86] on button at bounding box center [220, 81] width 15 height 14
click at [245, 83] on icon at bounding box center [249, 80] width 8 height 8
click at [250, 234] on div "Artistes non enregistrés :" at bounding box center [464, 235] width 503 height 11
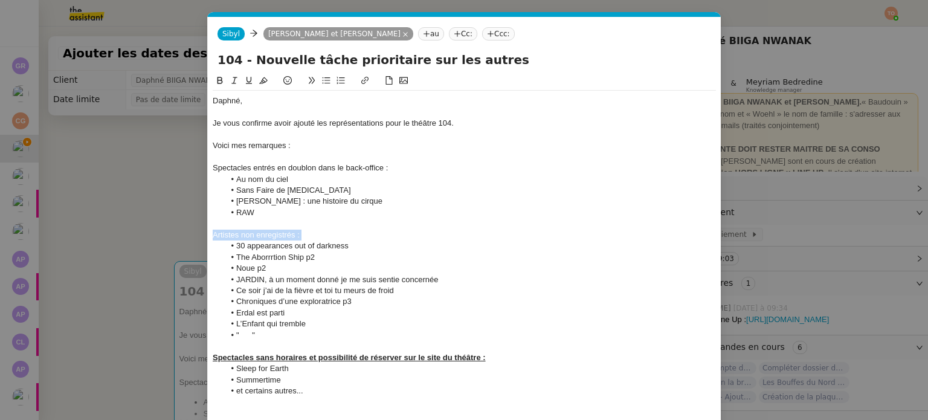
click at [250, 234] on div "Artistes non enregistrés :" at bounding box center [464, 235] width 503 height 11
click at [216, 83] on icon at bounding box center [220, 80] width 8 height 8
click at [251, 82] on button at bounding box center [249, 81] width 15 height 14
click at [276, 170] on div "Spectacles entrés en doublon dans le back-office :" at bounding box center [464, 168] width 503 height 11
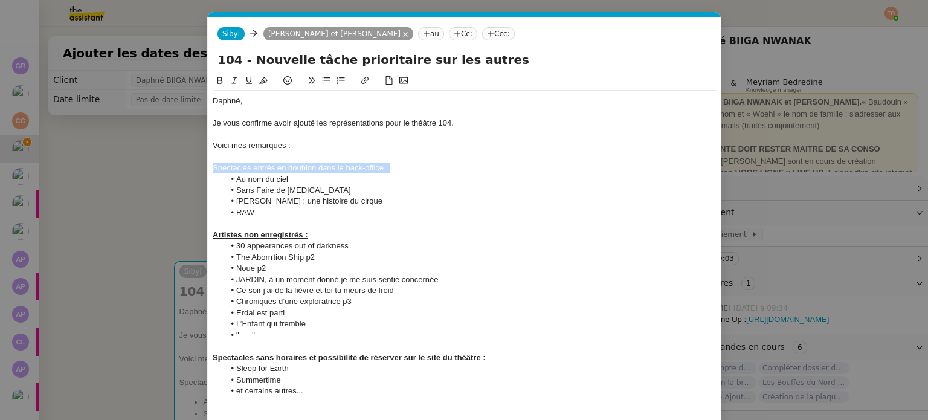
click at [276, 170] on div "Spectacles entrés en doublon dans le back-office :" at bounding box center [464, 168] width 503 height 11
click at [213, 80] on button at bounding box center [220, 81] width 15 height 14
click at [245, 82] on icon at bounding box center [249, 80] width 8 height 8
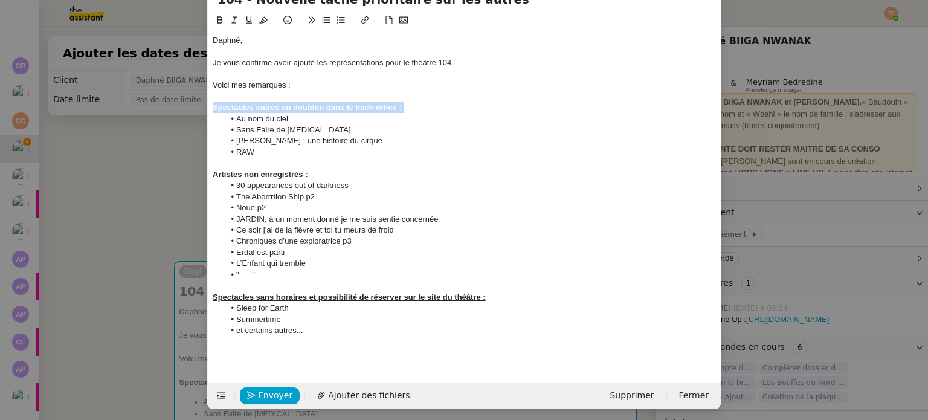
scroll to position [65, 0]
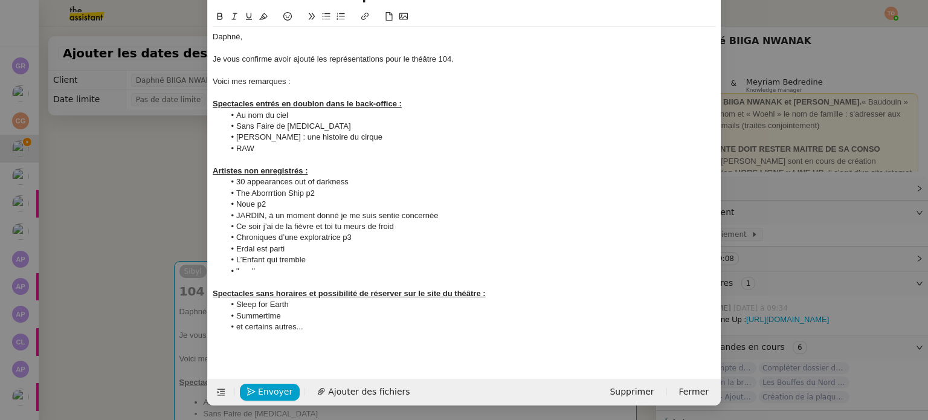
click at [333, 333] on div at bounding box center [464, 338] width 503 height 11
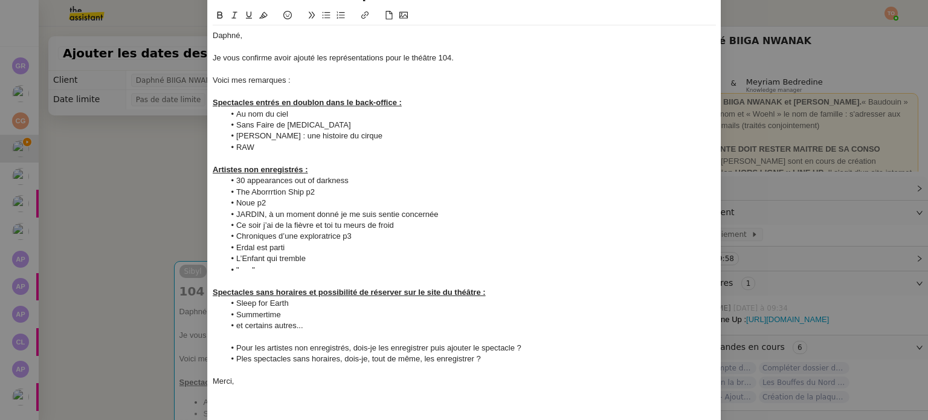
click at [242, 364] on li "Ples spectacles sans horaires, dois-je, tout de même, les enregistrer ?" at bounding box center [471, 359] width 492 height 11
click at [238, 360] on li "Ples spectacles sans horaires, dois-je, tout de même, les enregistrer ?" at bounding box center [471, 359] width 492 height 11
drag, startPoint x: 181, startPoint y: 236, endPoint x: 205, endPoint y: 236, distance: 23.6
click at [181, 236] on nz-modal-container "Service TA - VOYAGE - PROPOSITION GLOBALE A utiliser dans le cadre de propositi…" at bounding box center [464, 210] width 928 height 420
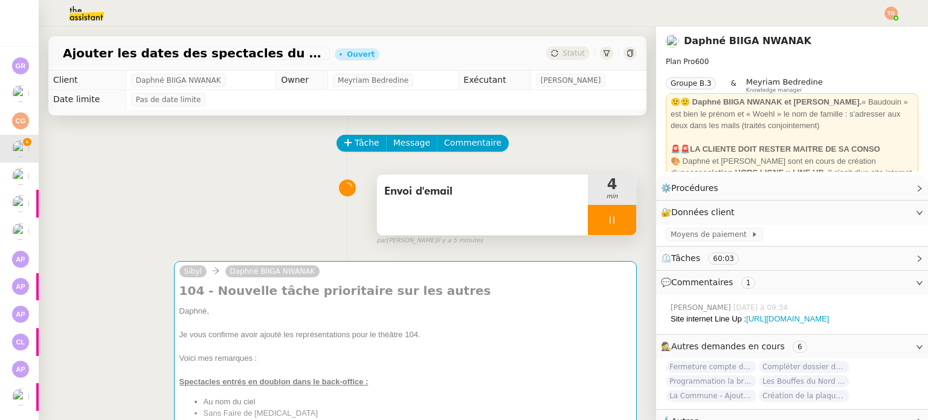
click at [606, 219] on div at bounding box center [612, 220] width 48 height 30
click at [620, 219] on icon at bounding box center [624, 219] width 9 height 7
click at [607, 224] on icon at bounding box center [612, 220] width 10 height 10
click at [588, 224] on div at bounding box center [600, 220] width 24 height 30
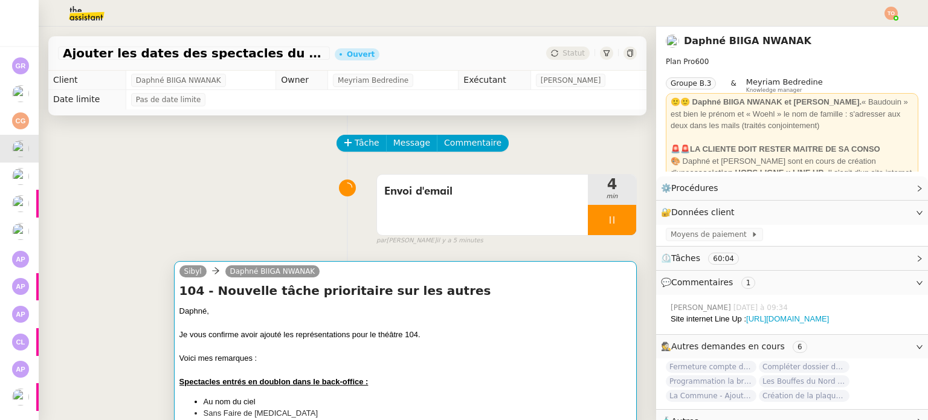
click at [549, 306] on div "104 - Nouvelle tâche prioritaire sur les autres Daphné, Je vous confirme avoir …" at bounding box center [406, 372] width 452 height 181
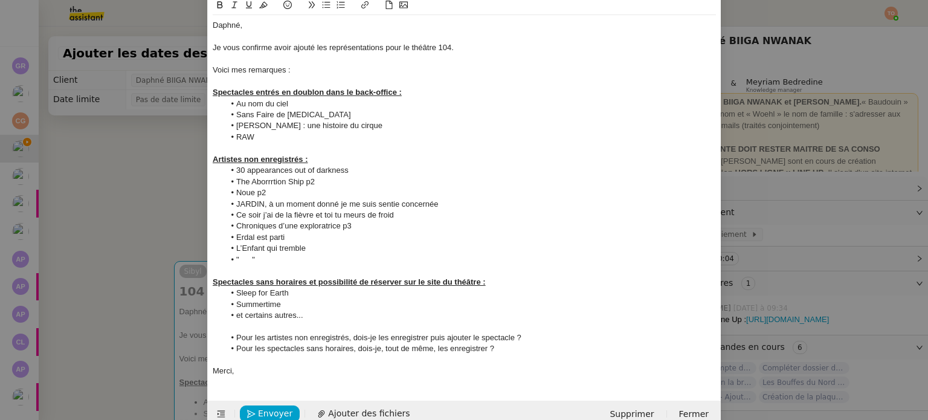
scroll to position [99, 0]
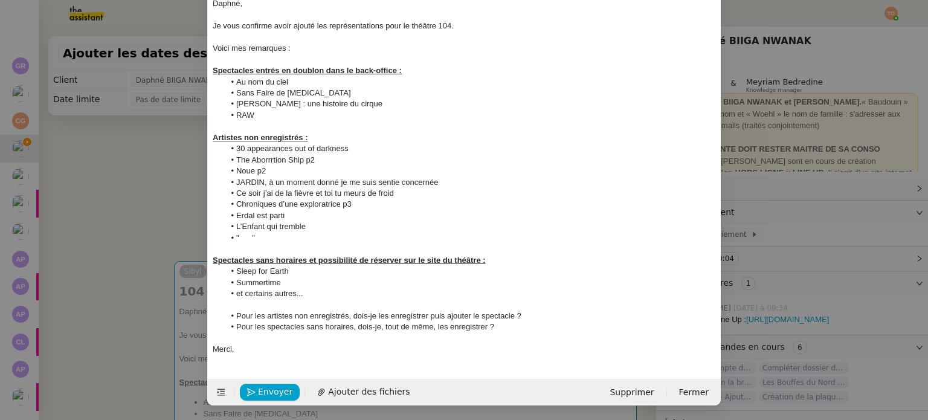
click at [495, 338] on div at bounding box center [464, 338] width 503 height 11
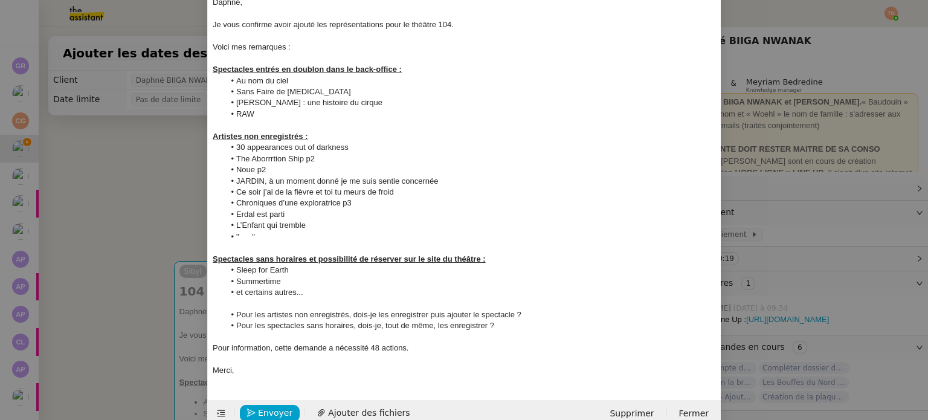
click at [384, 348] on div "Pour information, cette demande a nécessité 48 actions." at bounding box center [464, 348] width 503 height 11
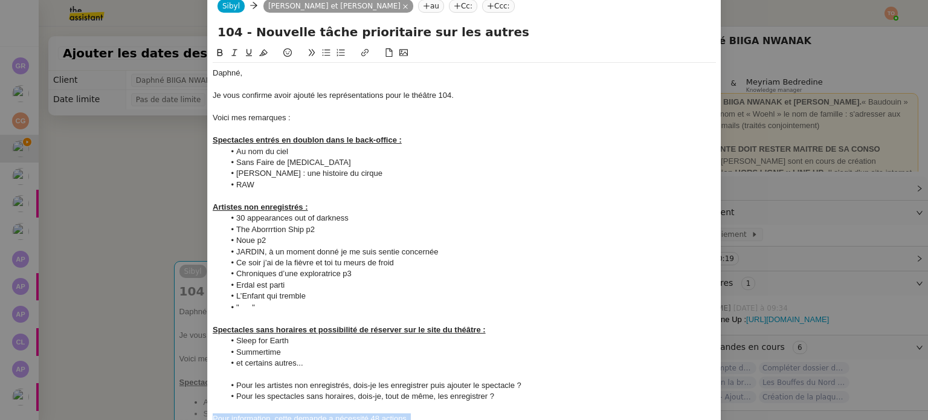
scroll to position [0, 0]
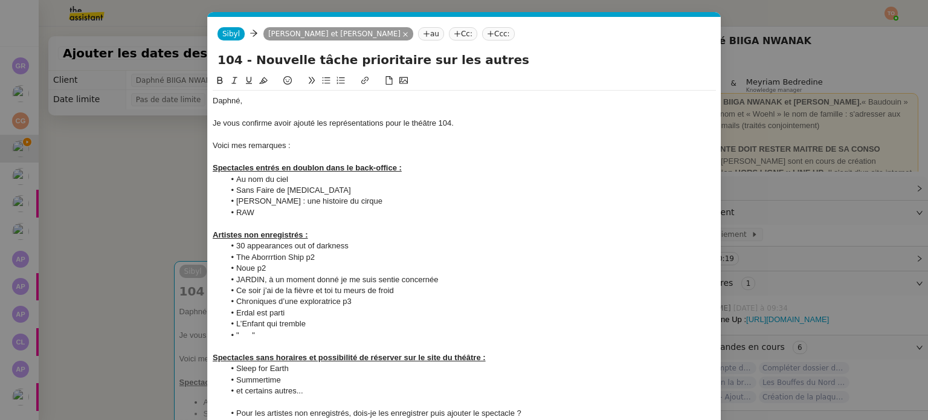
click at [231, 84] on icon at bounding box center [233, 80] width 5 height 7
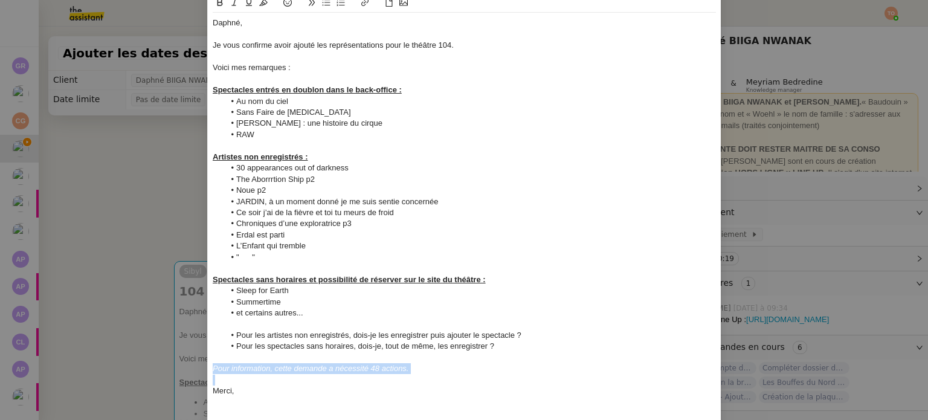
scroll to position [121, 0]
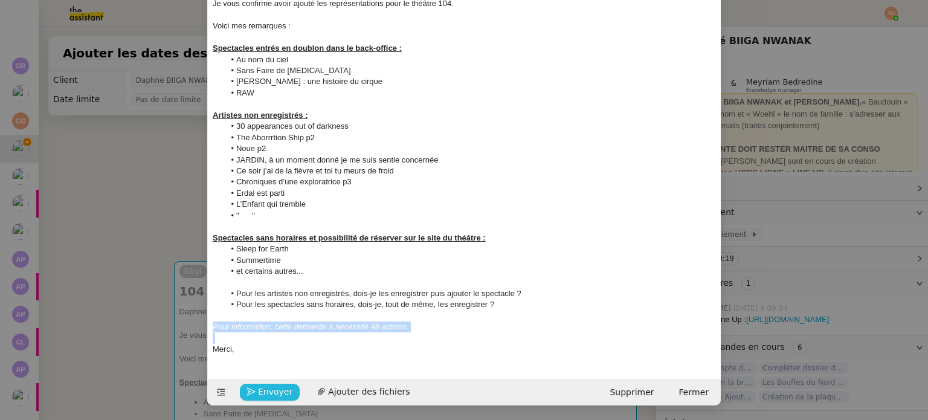
click at [283, 386] on span "Envoyer" at bounding box center [275, 392] width 34 height 14
click at [283, 386] on span "Confirmer l'envoi" at bounding box center [294, 392] width 73 height 14
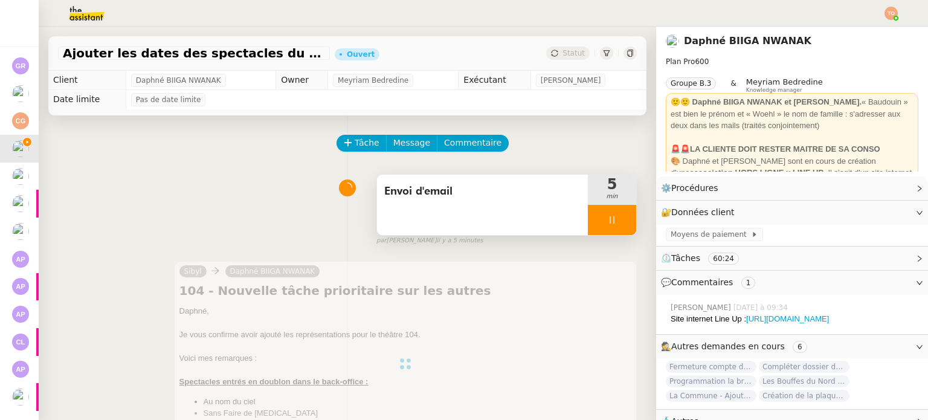
click at [588, 229] on div at bounding box center [612, 220] width 48 height 30
click at [612, 224] on button at bounding box center [624, 220] width 24 height 30
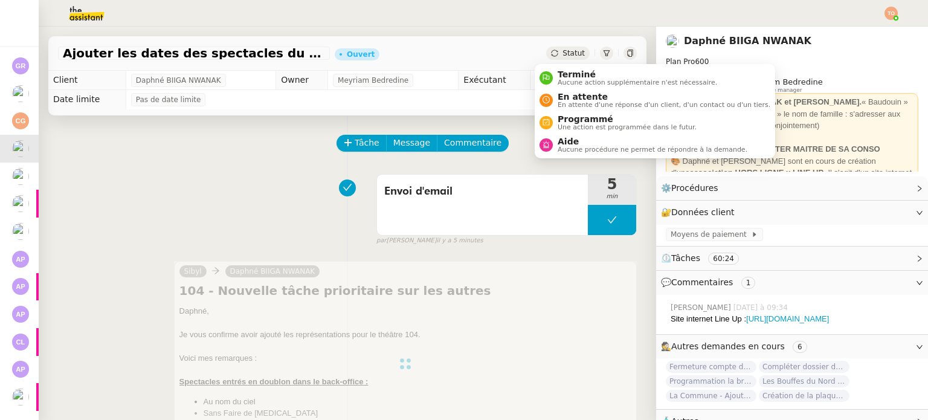
click at [565, 56] on span "Statut" at bounding box center [574, 53] width 22 height 8
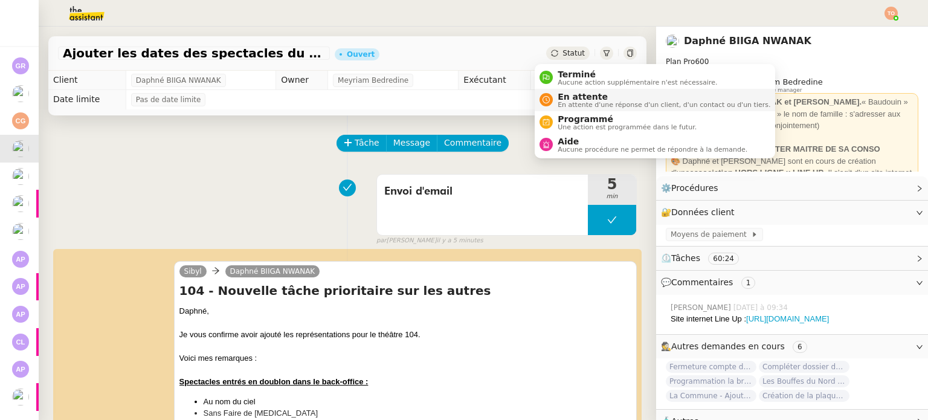
click at [581, 97] on span "En attente" at bounding box center [664, 97] width 213 height 10
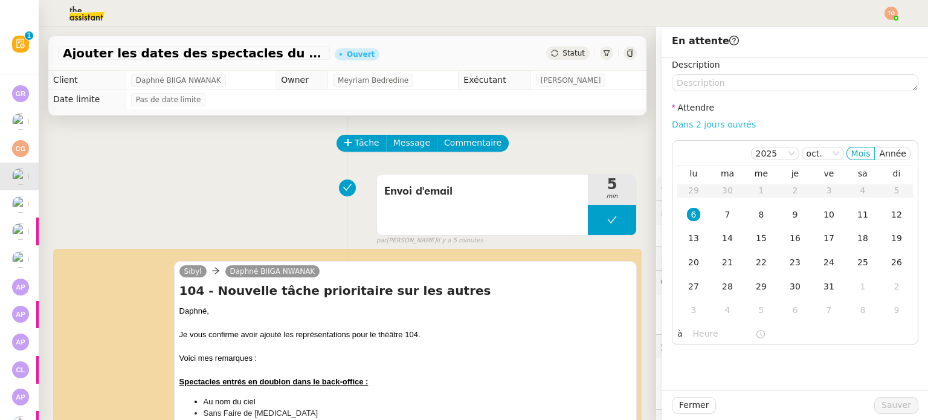
click at [672, 123] on link "Dans 2 jours ouvrés" at bounding box center [714, 125] width 84 height 10
type input "07:00"
click at [887, 404] on span "Sauver" at bounding box center [897, 405] width 30 height 14
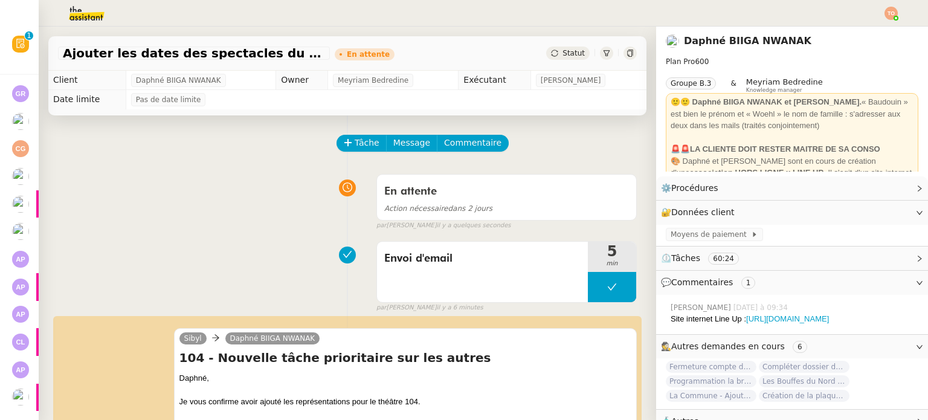
click at [563, 56] on span "Statut" at bounding box center [574, 53] width 22 height 8
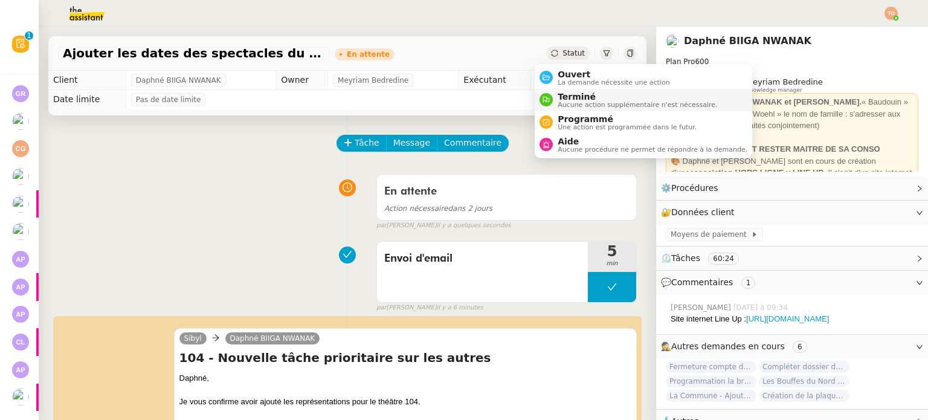
click at [585, 105] on span "Aucune action supplémentaire n'est nécessaire." at bounding box center [638, 105] width 160 height 7
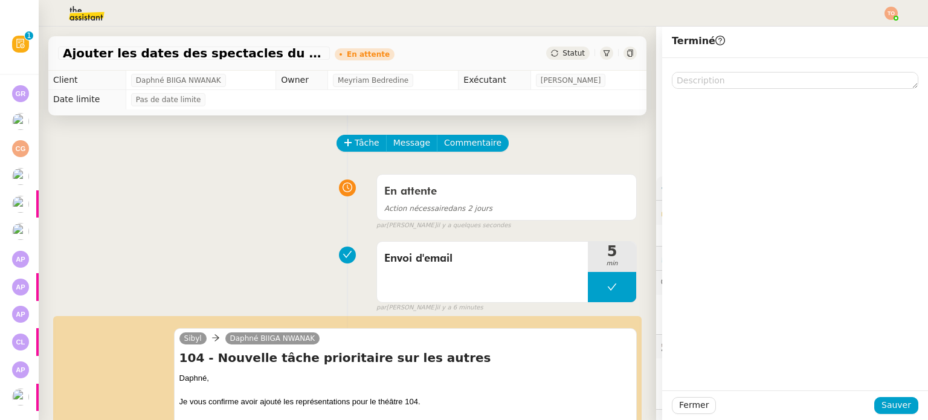
click at [513, 137] on div "Tâche Message Commentaire" at bounding box center [487, 149] width 299 height 29
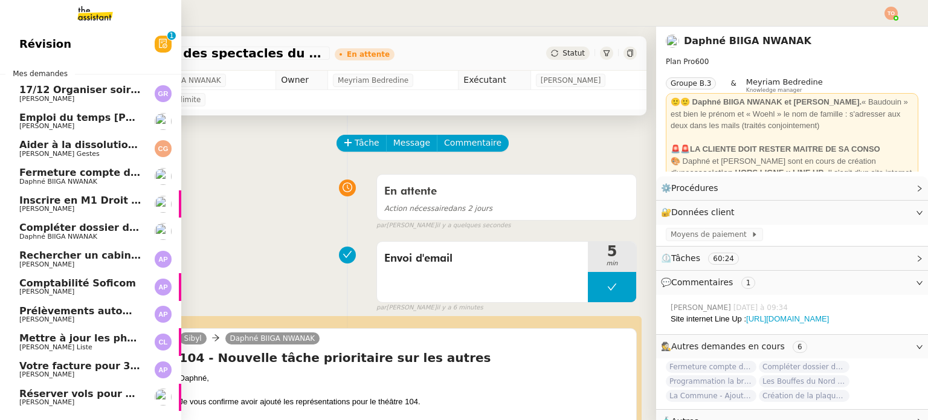
click at [47, 394] on span "Réserver vols pour 8-9 octobre" at bounding box center [103, 393] width 169 height 11
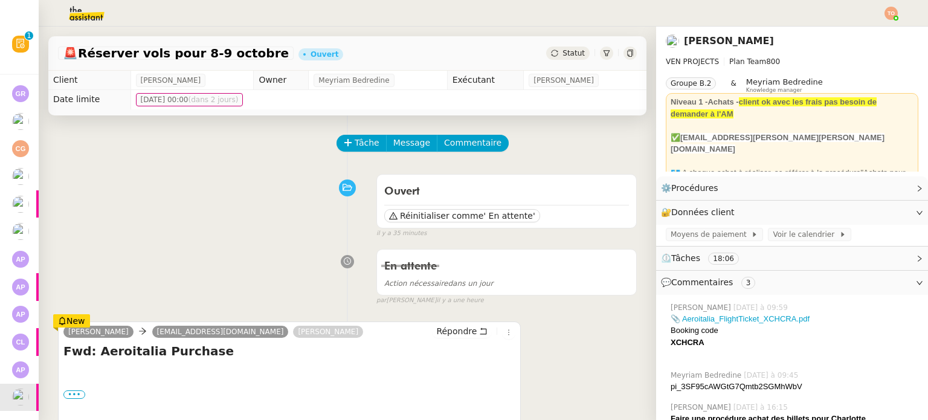
scroll to position [181, 0]
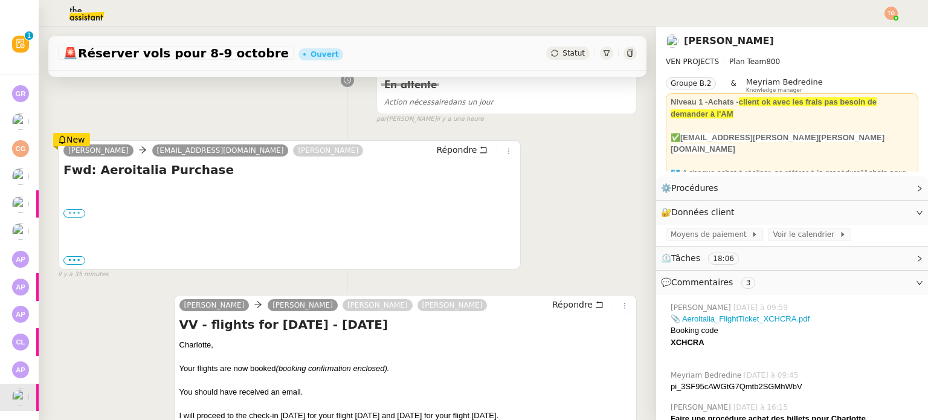
click at [81, 216] on label "•••" at bounding box center [74, 213] width 22 height 8
click at [0, 0] on input "•••" at bounding box center [0, 0] width 0 height 0
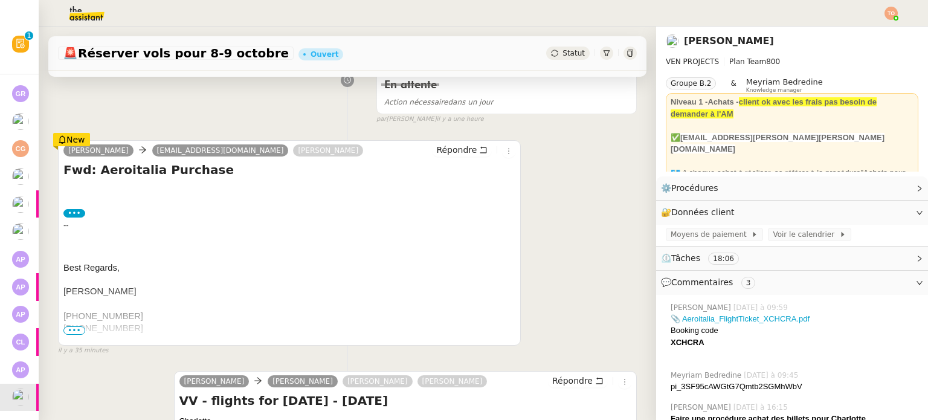
click at [73, 334] on span "•••" at bounding box center [74, 330] width 22 height 8
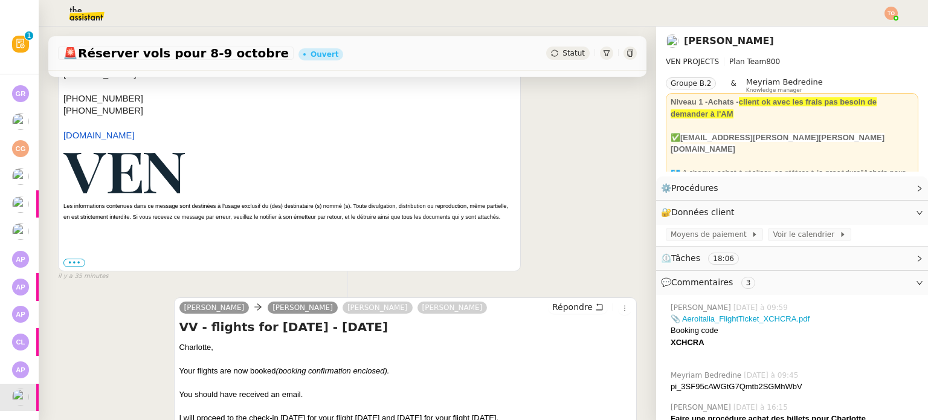
scroll to position [423, 0]
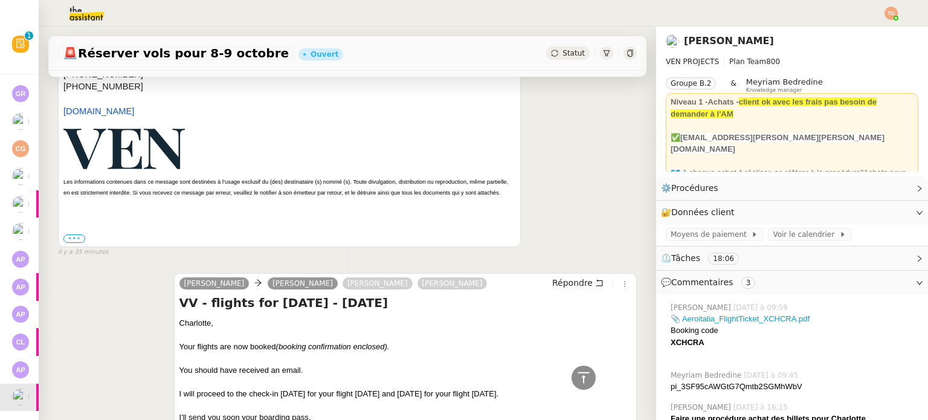
click at [77, 243] on label "•••" at bounding box center [74, 239] width 22 height 8
click at [0, 0] on input "•••" at bounding box center [0, 0] width 0 height 0
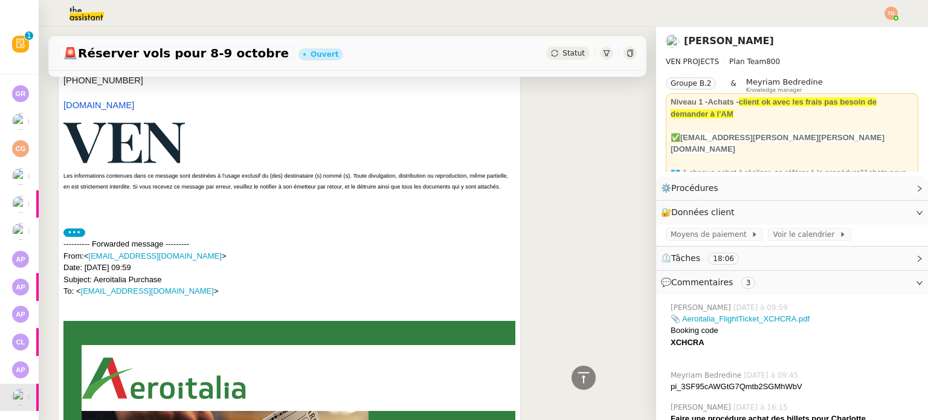
scroll to position [0, 0]
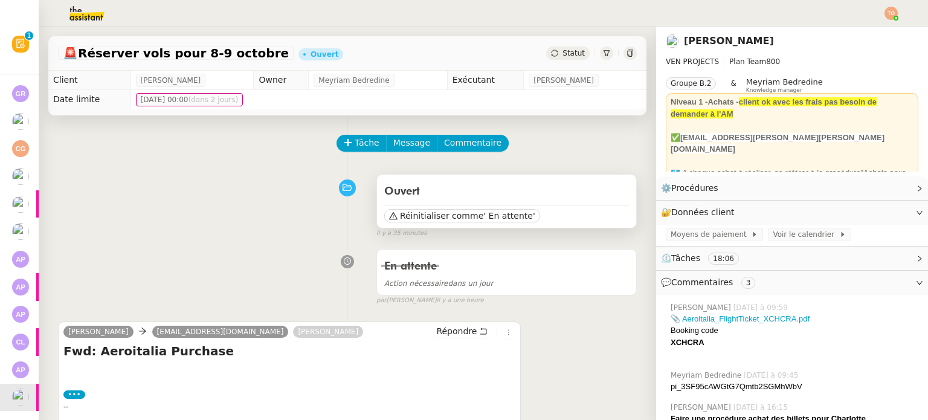
click at [453, 224] on div "Ouvert Réinitialiser comme ' En attente'" at bounding box center [506, 201] width 259 height 53
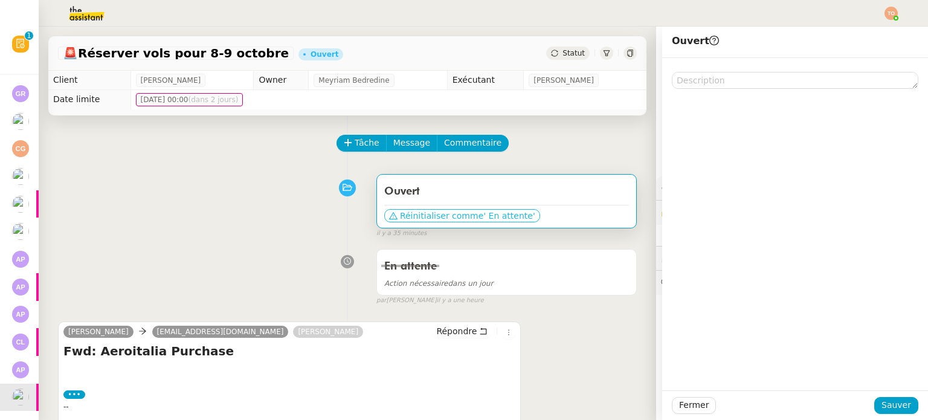
click at [458, 219] on span "Réinitialiser comme" at bounding box center [441, 216] width 83 height 12
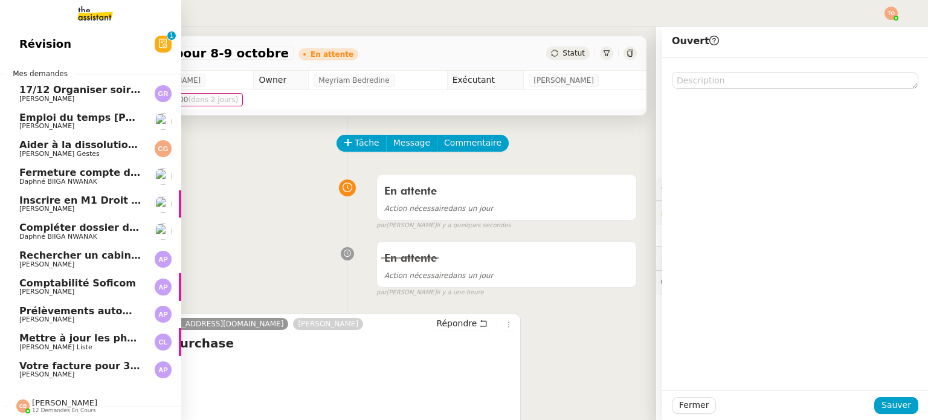
click at [44, 367] on span "Votre facture pour 3 000 € a été payée" at bounding box center [124, 365] width 210 height 11
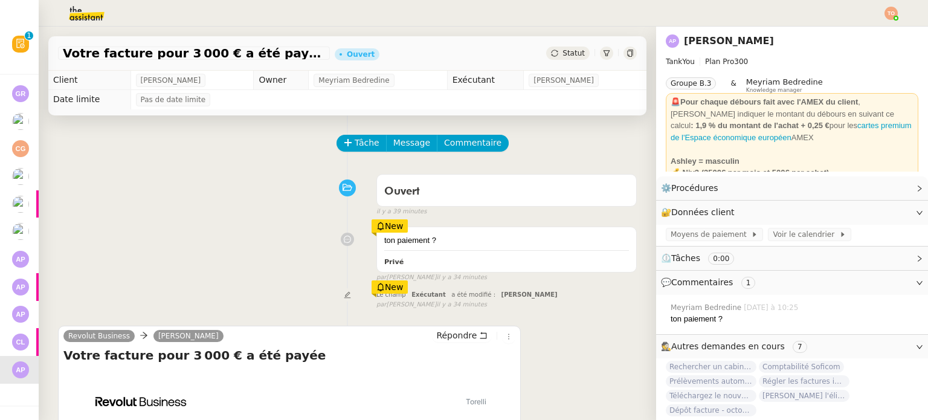
scroll to position [187, 0]
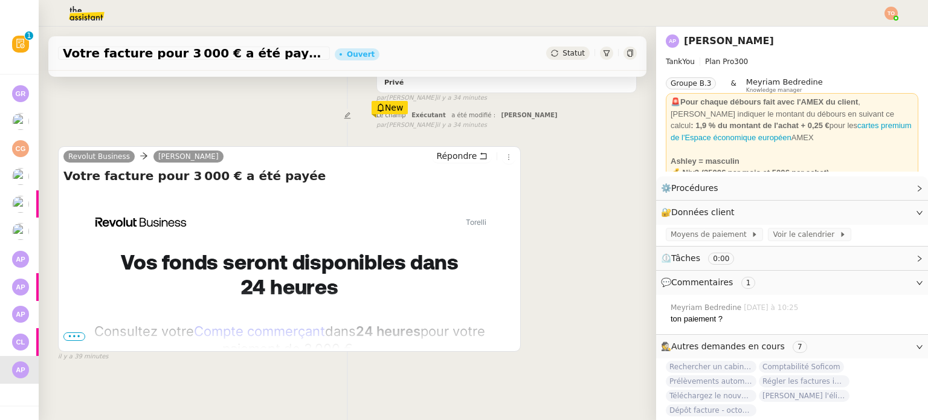
click at [74, 332] on span "•••" at bounding box center [74, 336] width 22 height 8
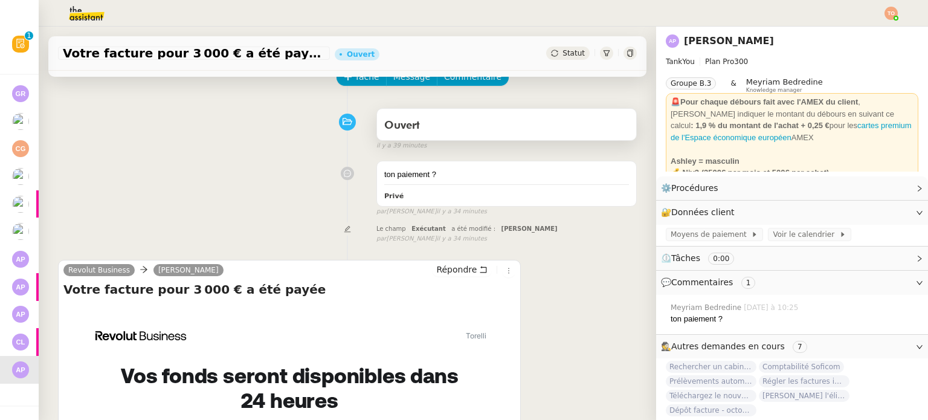
scroll to position [0, 0]
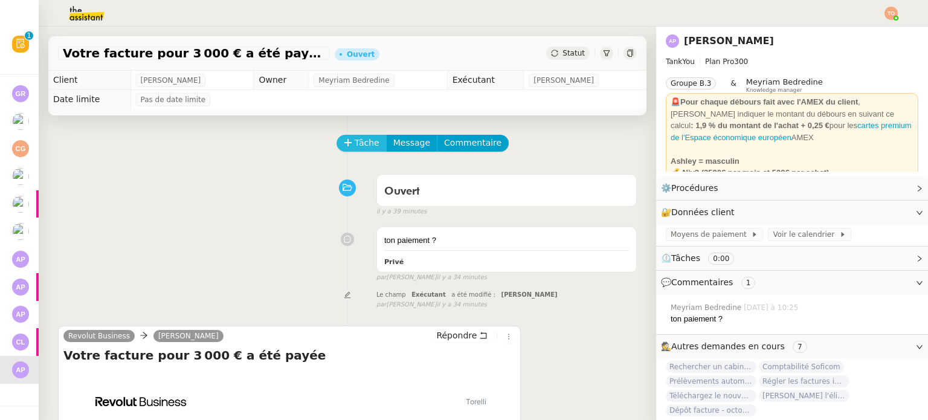
click at [355, 140] on span "Tâche" at bounding box center [367, 143] width 25 height 14
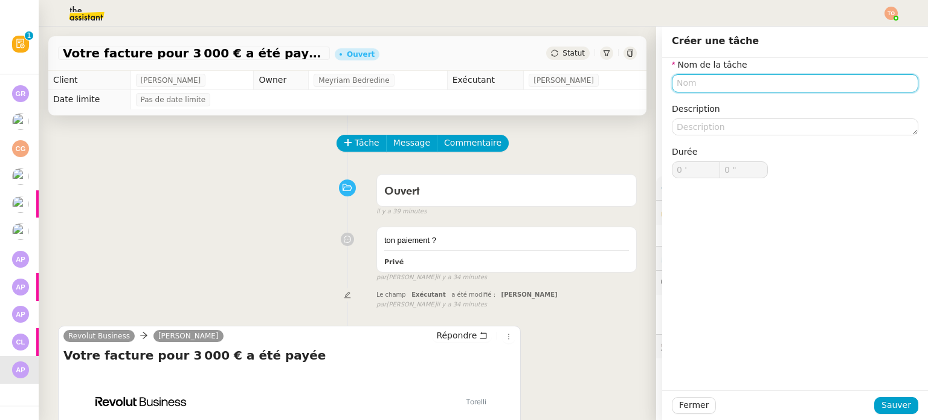
click at [741, 82] on input "text" at bounding box center [795, 83] width 247 height 18
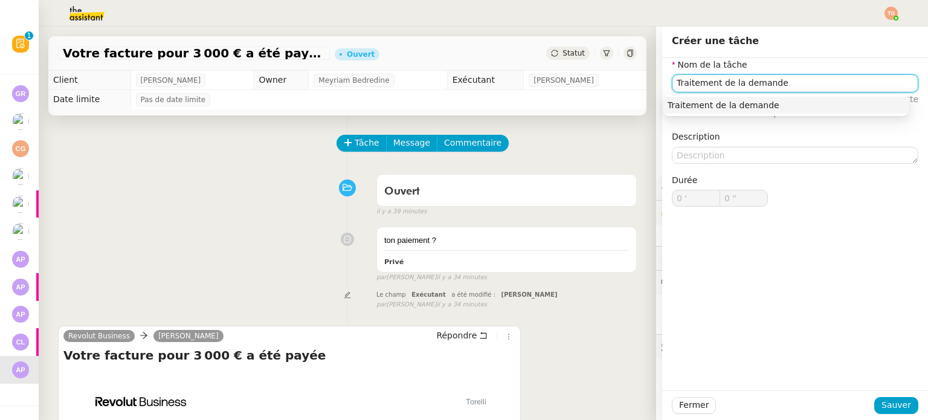
type input "Traitement de la demande"
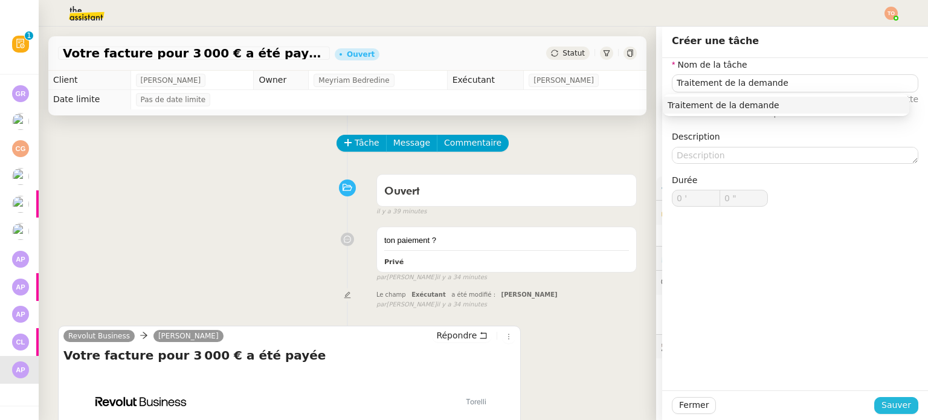
drag, startPoint x: 885, startPoint y: 390, endPoint x: 895, endPoint y: 407, distance: 20.3
click at [890, 398] on div "Créer une tâche Nom de la tâche Traitement de la demande ⚠️ Privilégiez un titr…" at bounding box center [795, 223] width 266 height 393
click at [895, 407] on span "Sauver" at bounding box center [897, 405] width 30 height 14
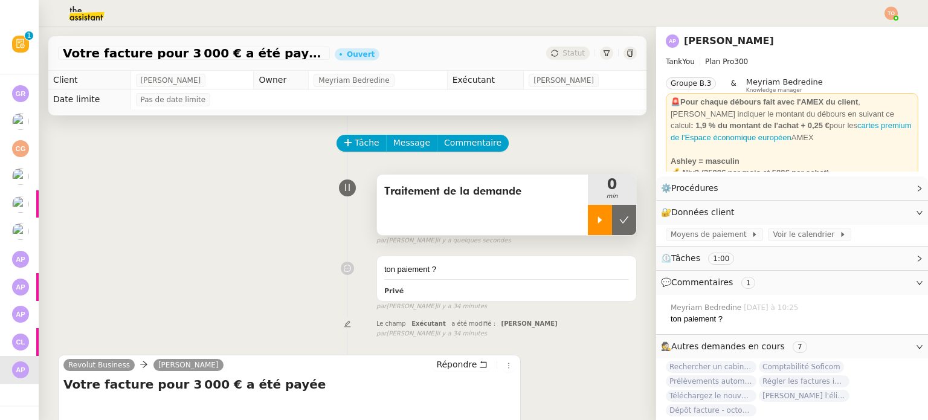
click at [595, 222] on icon at bounding box center [600, 220] width 10 height 10
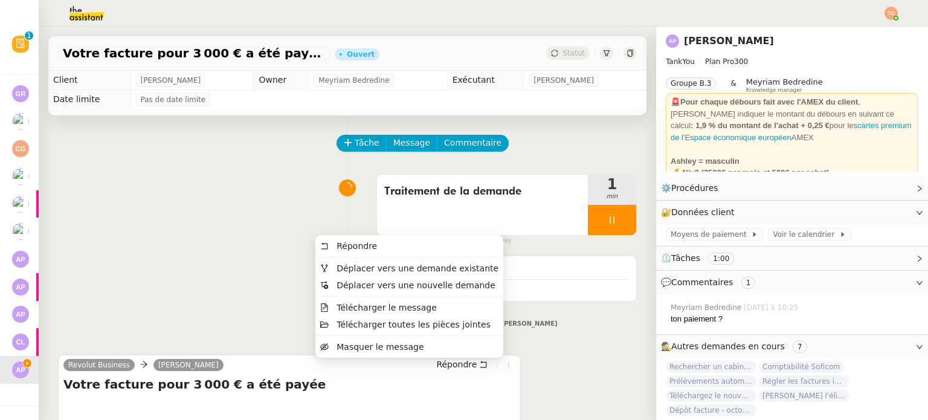
click at [505, 369] on icon at bounding box center [508, 365] width 7 height 7
click at [474, 270] on span "Déplacer vers une demande existante" at bounding box center [418, 269] width 162 height 10
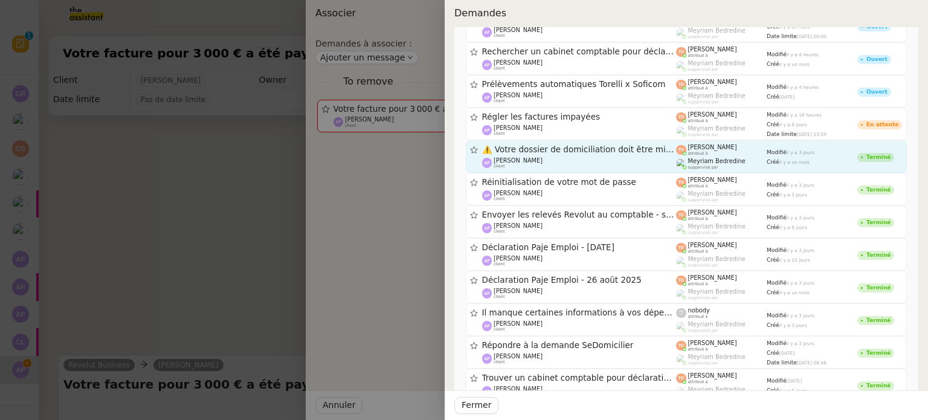
scroll to position [121, 0]
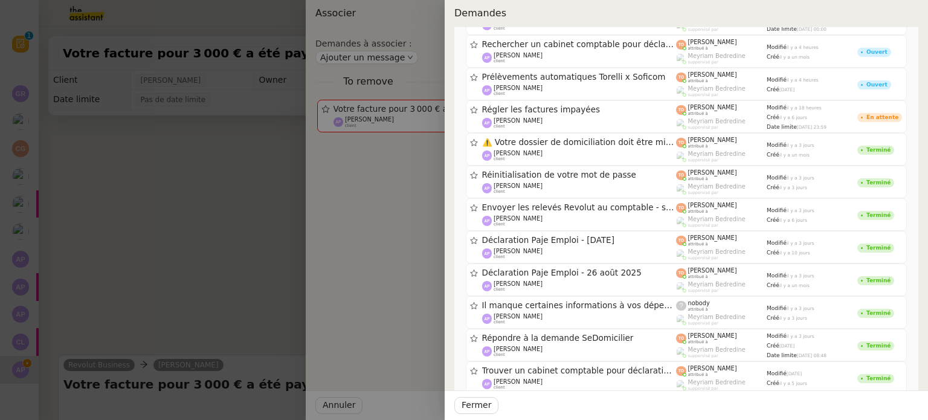
click at [237, 222] on div at bounding box center [464, 210] width 928 height 420
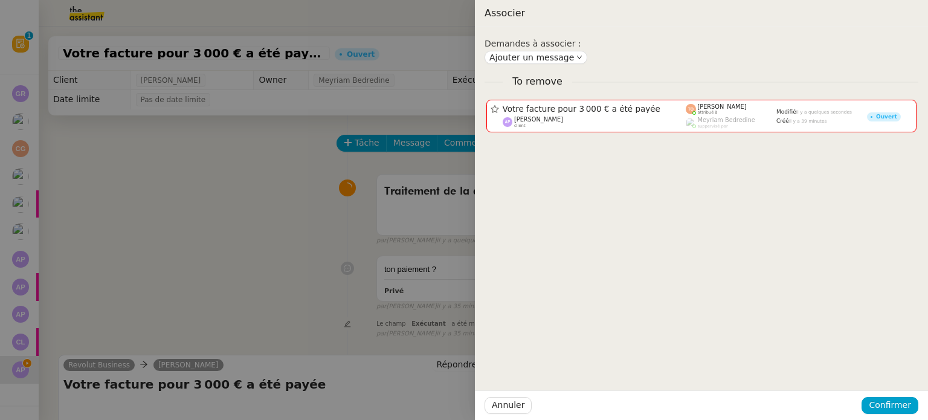
click at [239, 197] on div at bounding box center [464, 210] width 928 height 420
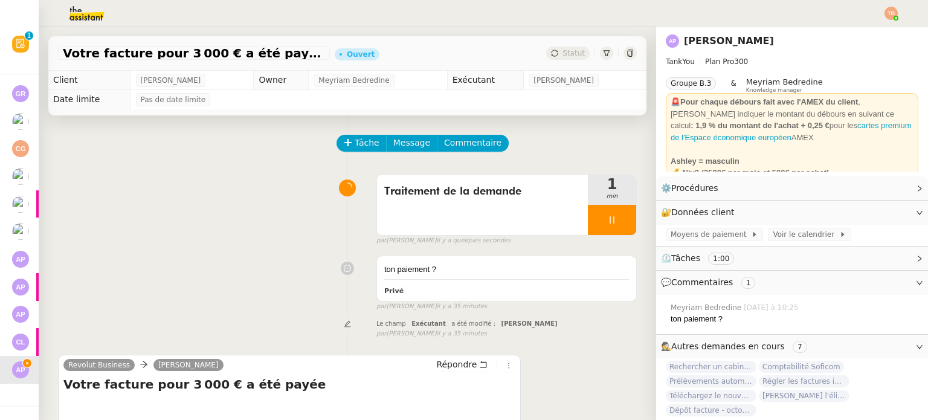
click at [590, 216] on div at bounding box center [612, 220] width 48 height 30
click at [612, 218] on button at bounding box center [624, 220] width 24 height 30
click at [553, 58] on div "Statut" at bounding box center [568, 53] width 44 height 13
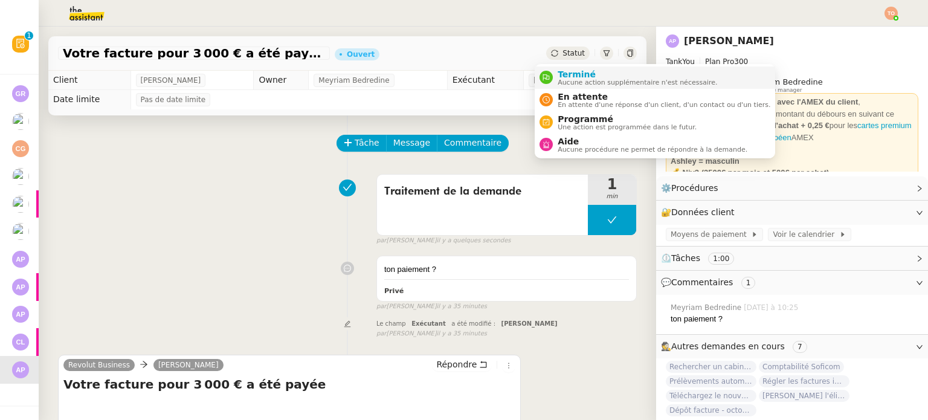
click at [563, 79] on span "Aucune action supplémentaire n'est nécessaire." at bounding box center [638, 82] width 160 height 7
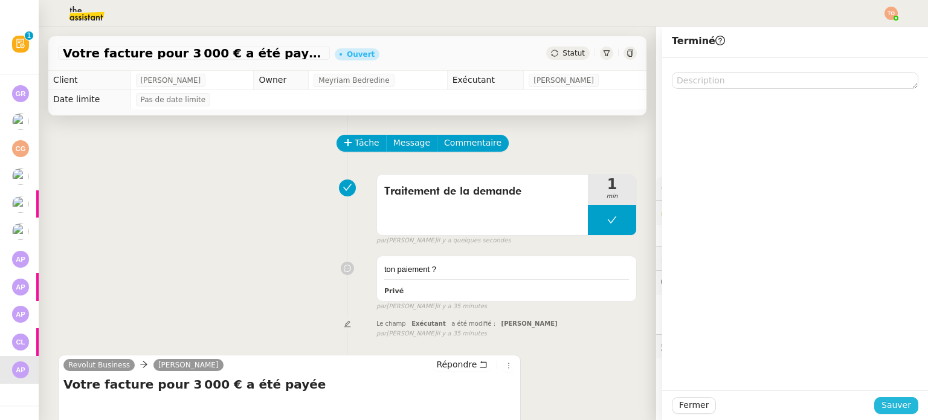
click at [887, 400] on span "Sauver" at bounding box center [897, 405] width 30 height 14
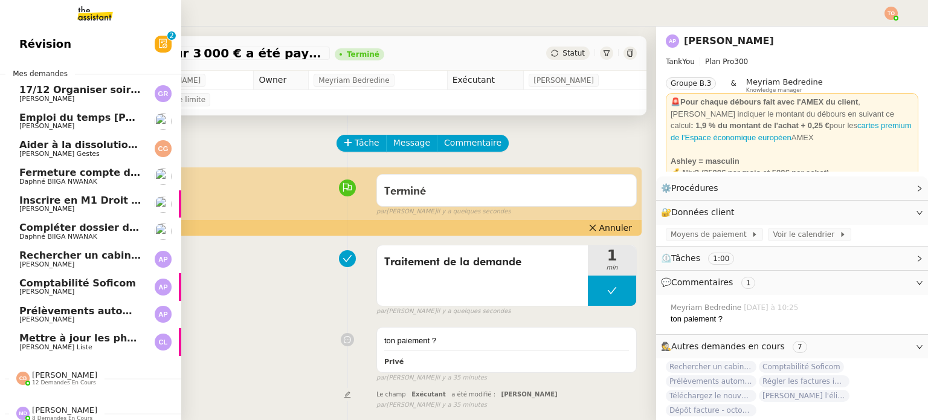
click at [76, 338] on span "Mettre à jour les photos de la China Room" at bounding box center [158, 337] width 278 height 11
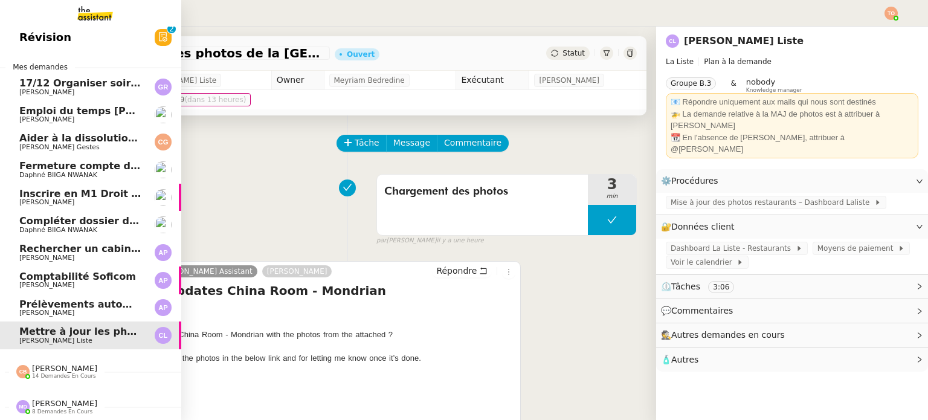
click at [52, 364] on span "[PERSON_NAME]" at bounding box center [64, 368] width 65 height 9
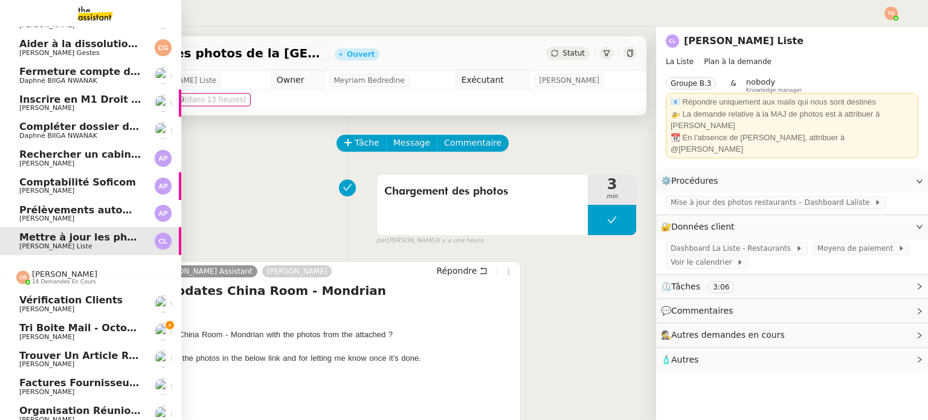
scroll to position [254, 0]
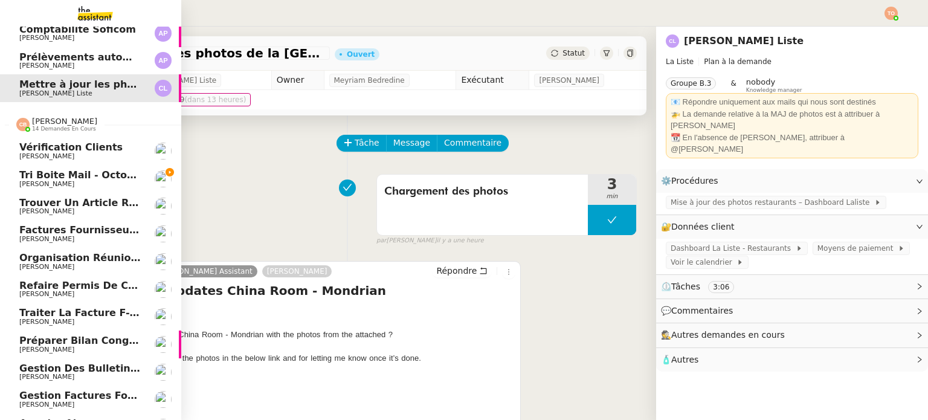
click at [126, 181] on span "[PERSON_NAME]" at bounding box center [80, 184] width 122 height 7
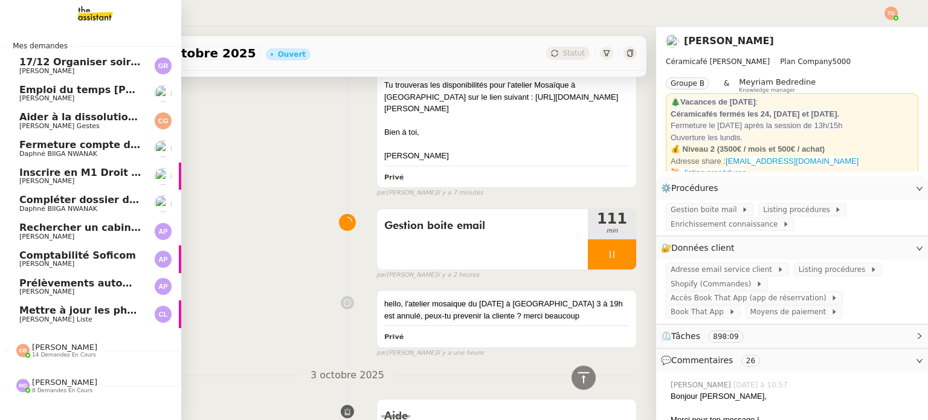
click at [19, 309] on span "Mettre à jour les photos de la China Room" at bounding box center [158, 310] width 278 height 11
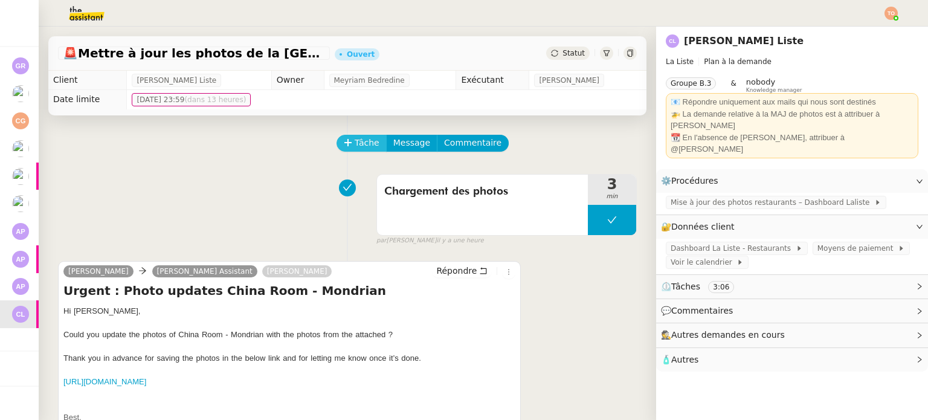
click at [361, 147] on span "Tâche" at bounding box center [367, 143] width 25 height 14
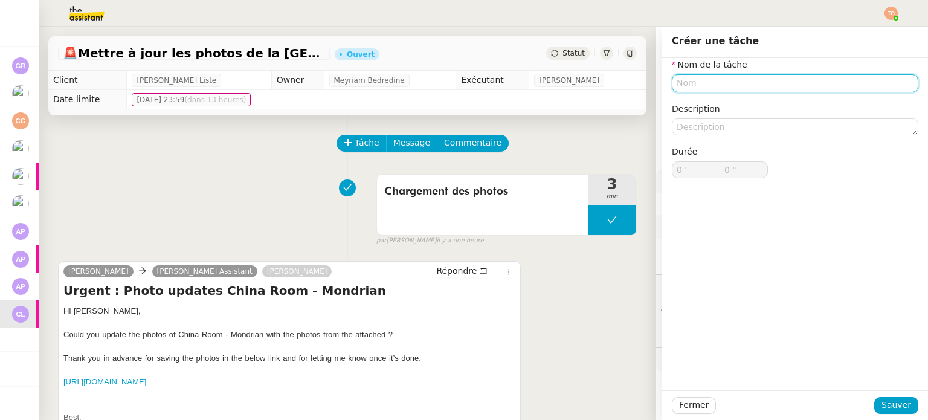
click at [742, 81] on input "text" at bounding box center [795, 83] width 247 height 18
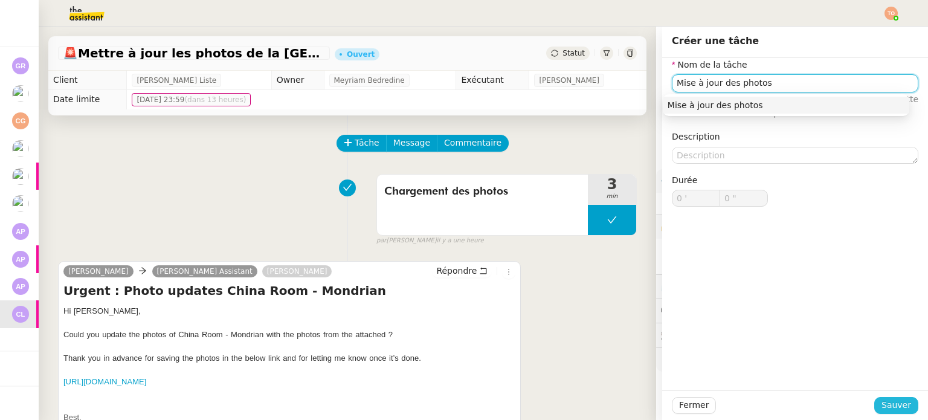
type input "Mise à jour des photos"
click at [882, 412] on span "Sauver" at bounding box center [897, 405] width 30 height 14
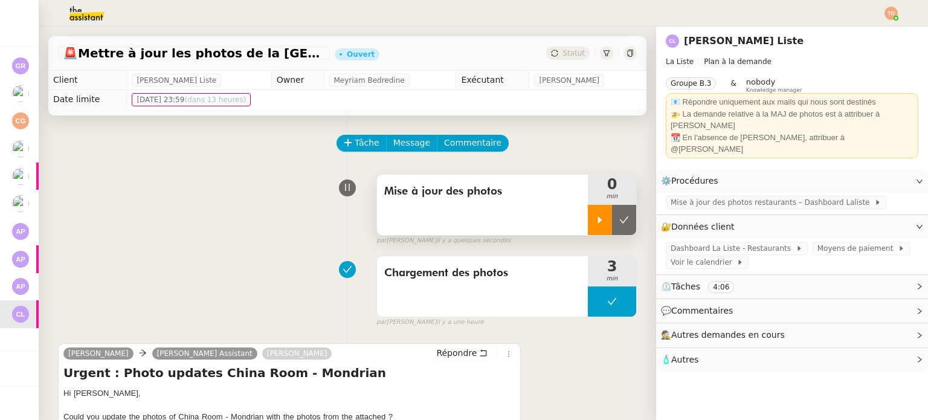
click at [592, 226] on div at bounding box center [600, 220] width 24 height 30
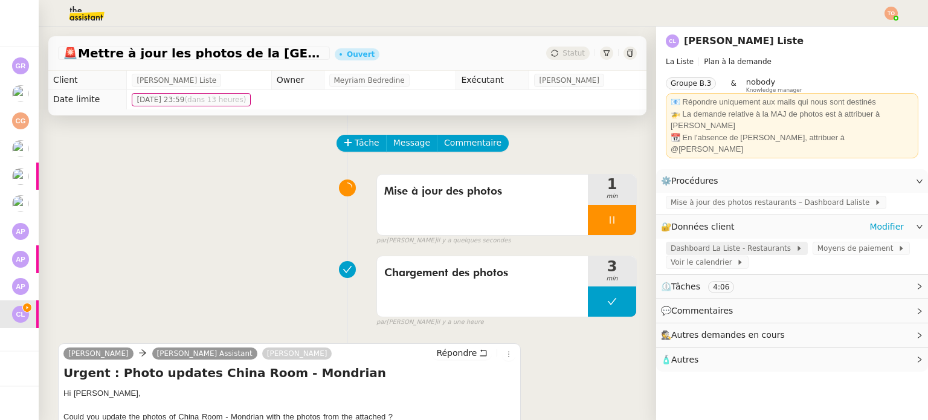
click at [763, 242] on span "Dashboard La Liste - Restaurants" at bounding box center [733, 248] width 125 height 12
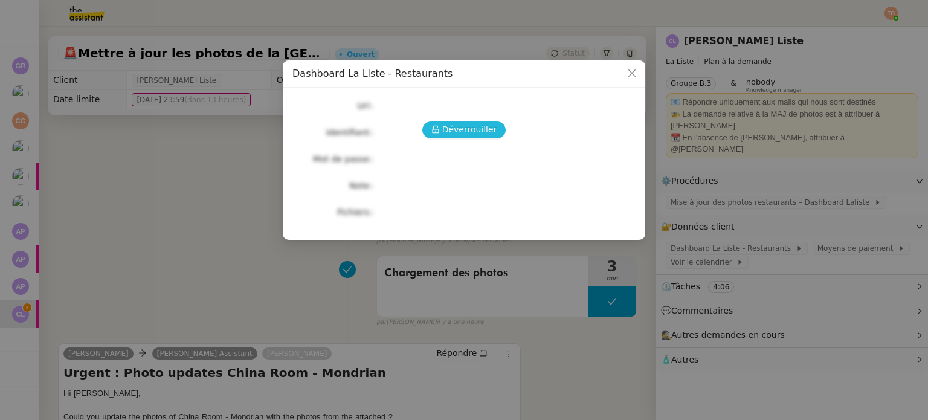
click at [473, 131] on span "Déverrouiller" at bounding box center [469, 130] width 55 height 14
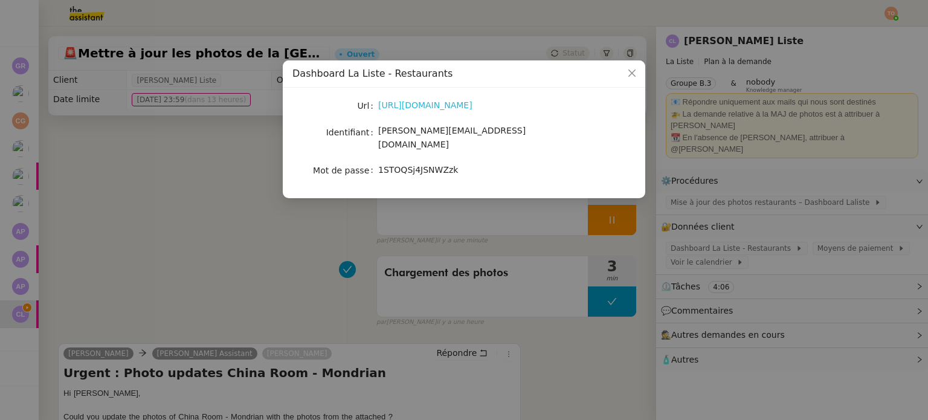
click at [470, 107] on link "https://restaurants.dashboard.laliste.com/login" at bounding box center [425, 105] width 94 height 10
click at [467, 134] on span "charles.guillot+photo@gmail.com" at bounding box center [451, 138] width 147 height 24
copy span "charles.guillot+photo@gmail.com"
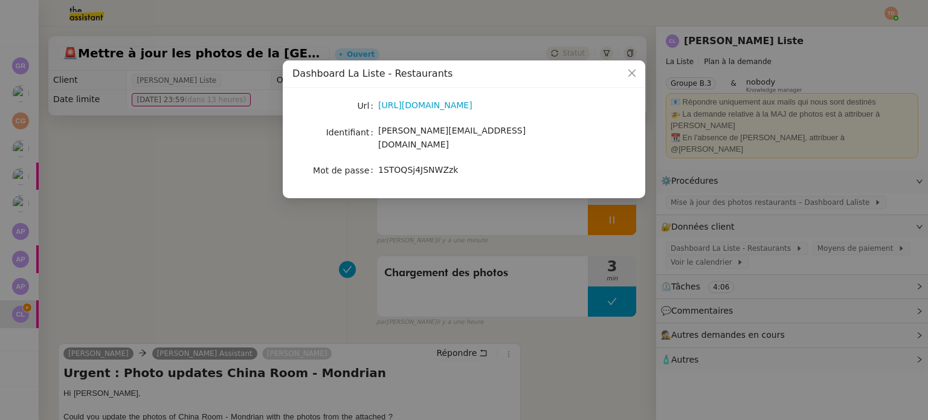
click at [433, 163] on div "1STOQSj4JSNWZzk" at bounding box center [478, 170] width 200 height 14
copy span "1STOQSj4JSNWZzk"
click at [207, 305] on nz-modal-container "Dashboard La Liste - Restaurants Url https://restaurants.dashboard.laliste.com/…" at bounding box center [464, 210] width 928 height 420
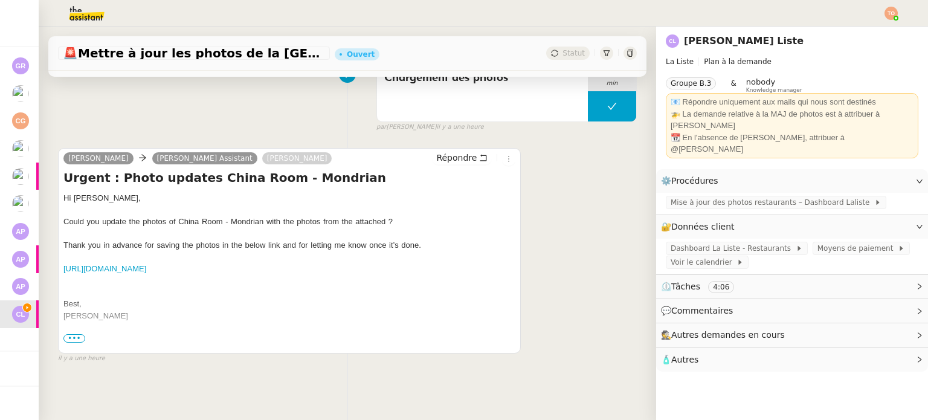
scroll to position [204, 0]
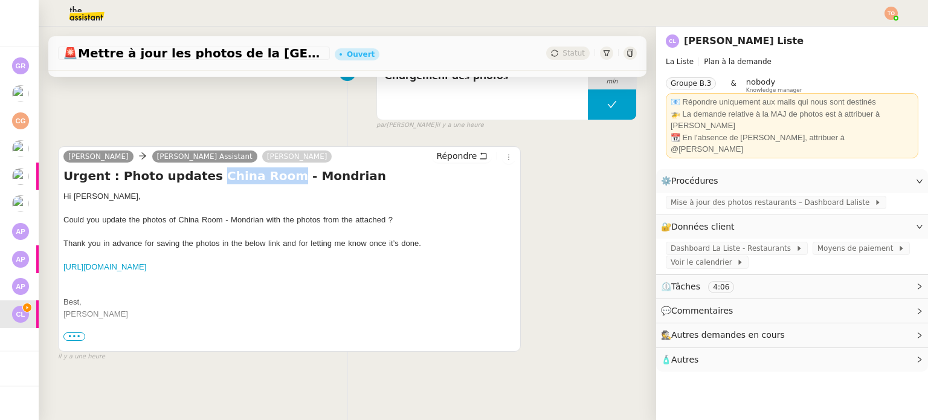
drag, startPoint x: 195, startPoint y: 169, endPoint x: 257, endPoint y: 166, distance: 61.7
click at [257, 167] on h4 "Urgent : Photo updates China Room - Mondrian" at bounding box center [289, 175] width 452 height 17
click at [80, 332] on span "•••" at bounding box center [74, 336] width 22 height 8
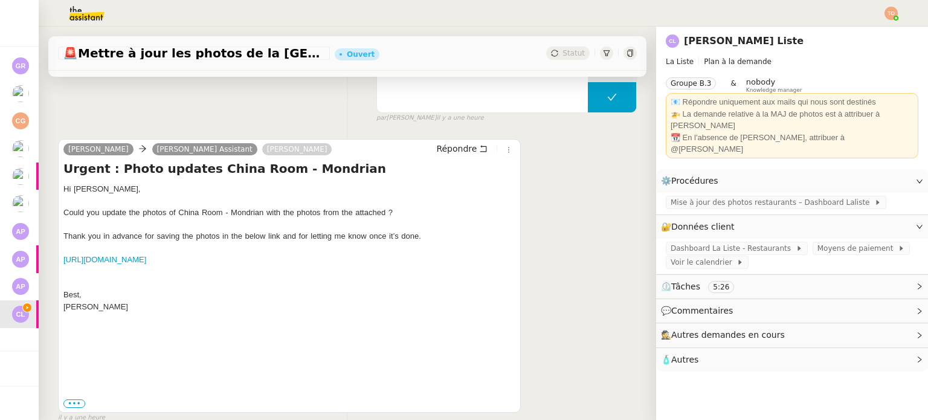
scroll to position [273, 0]
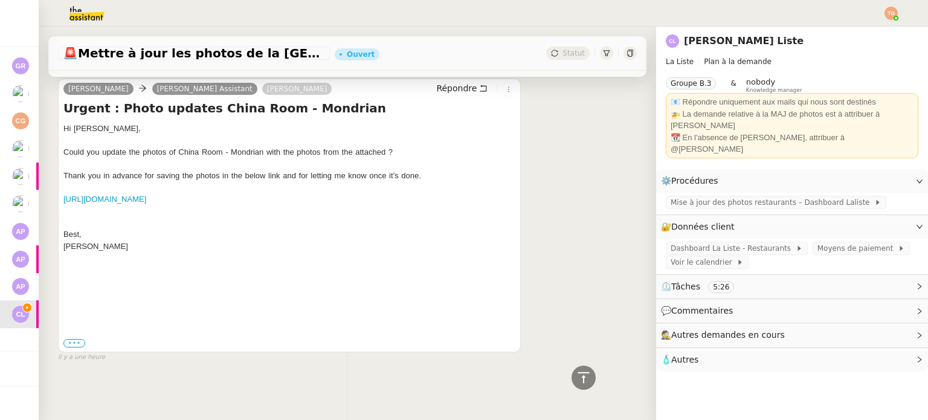
click at [79, 339] on label "•••" at bounding box center [74, 343] width 22 height 8
click at [0, 0] on input "•••" at bounding box center [0, 0] width 0 height 0
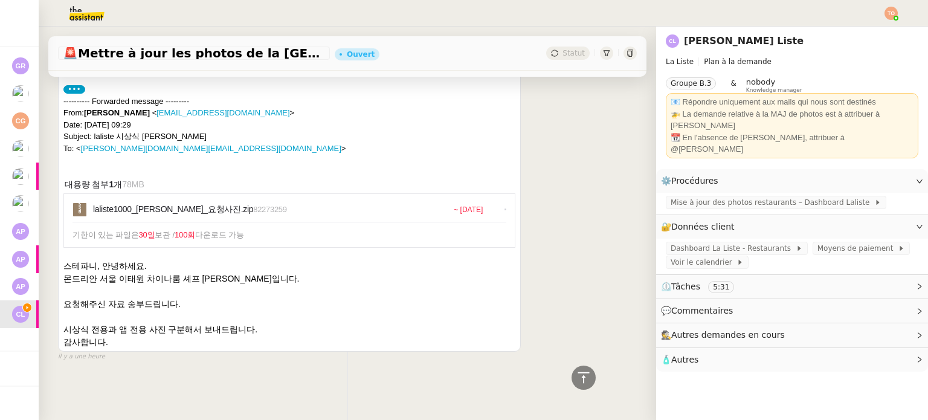
scroll to position [525, 0]
click at [266, 203] on link "laliste1000_정찬희셰프_요청사진.zip 82273259" at bounding box center [262, 209] width 339 height 13
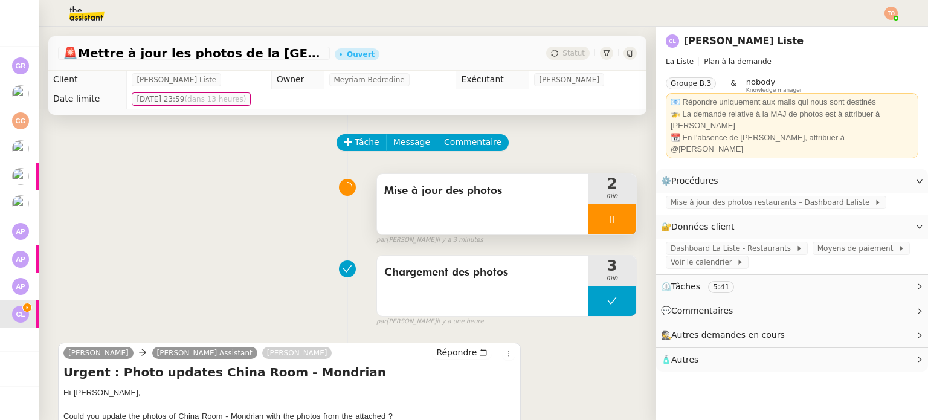
scroll to position [0, 0]
click at [588, 210] on div at bounding box center [612, 220] width 48 height 30
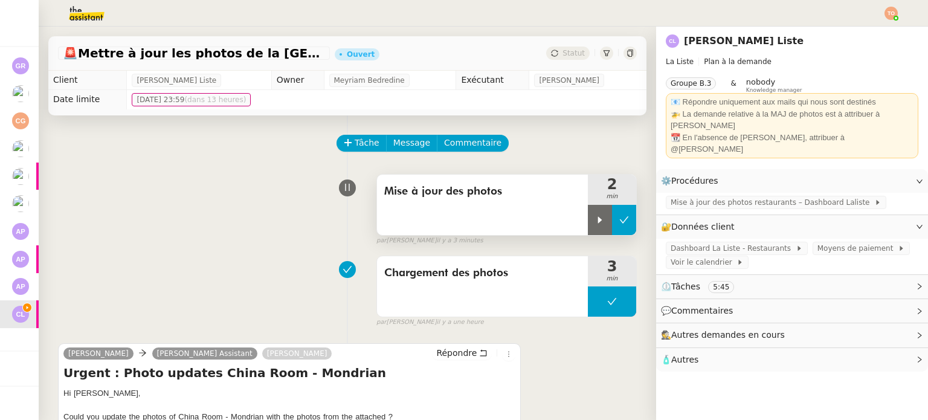
click at [612, 216] on button at bounding box center [624, 220] width 24 height 30
click at [496, 228] on div "Mise à jour des photos" at bounding box center [482, 205] width 211 height 60
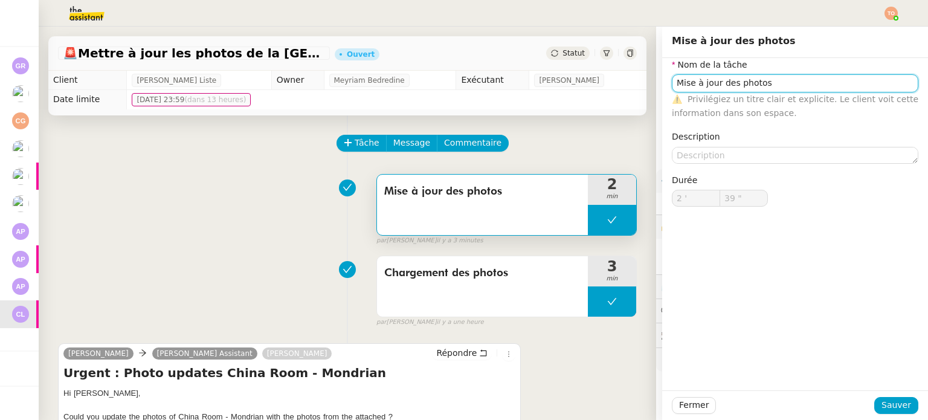
click at [720, 78] on input "Mise à jour des photos" at bounding box center [795, 83] width 247 height 18
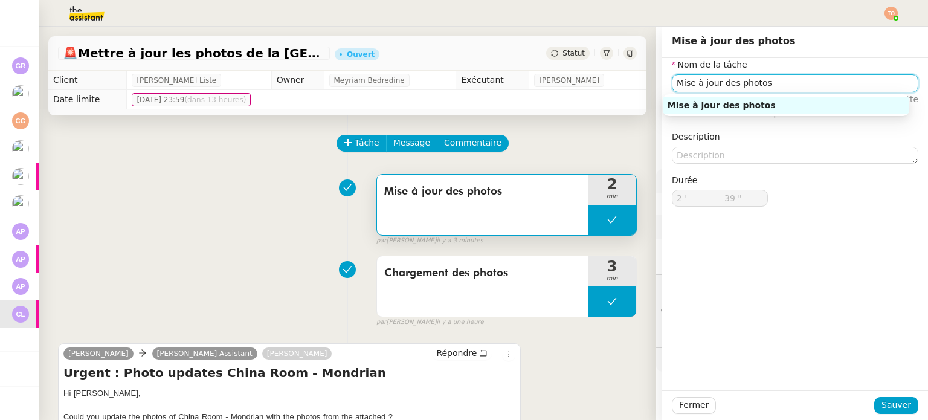
click at [720, 78] on input "Mise à jour des photos" at bounding box center [795, 83] width 247 height 18
click at [259, 183] on div "Mise à jour des photos 2 min false par Tatyana O. il y a 3 minutes" at bounding box center [347, 207] width 579 height 77
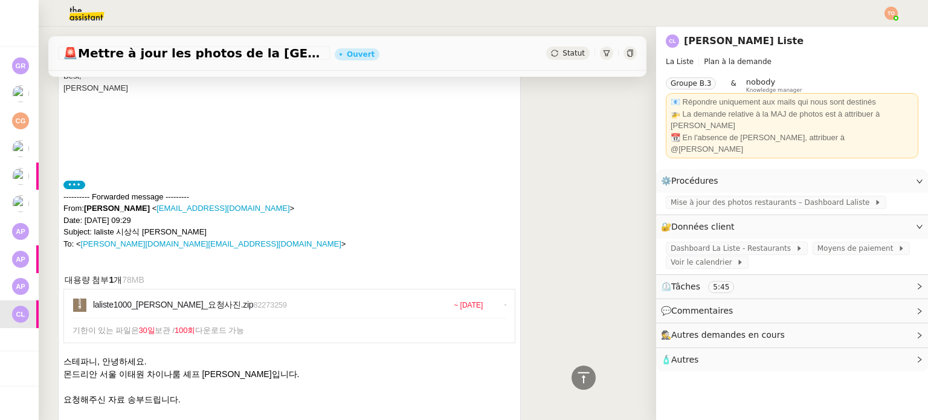
scroll to position [525, 0]
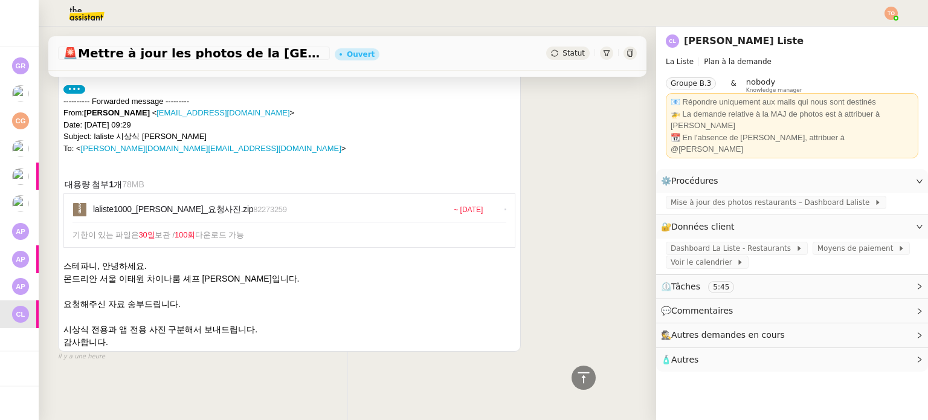
drag, startPoint x: 561, startPoint y: 217, endPoint x: 560, endPoint y: 233, distance: 16.4
click at [561, 217] on div "Stephanie Kim Alfred Assistant Charles Guillot Répondre Urgent : Photo updates …" at bounding box center [347, 88] width 579 height 548
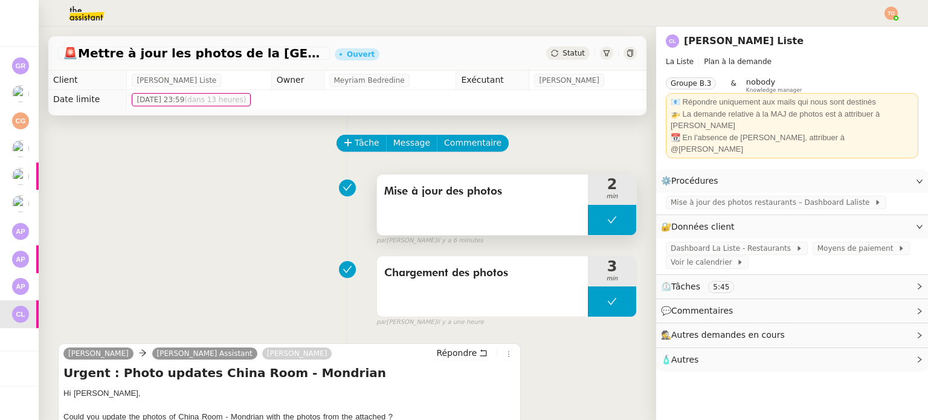
click at [588, 228] on button at bounding box center [612, 220] width 48 height 30
click at [588, 228] on div at bounding box center [600, 220] width 24 height 30
click at [607, 217] on icon at bounding box center [612, 220] width 10 height 10
click at [612, 219] on button at bounding box center [624, 220] width 24 height 30
click at [527, 211] on div "Mise à jour des photos" at bounding box center [482, 205] width 211 height 60
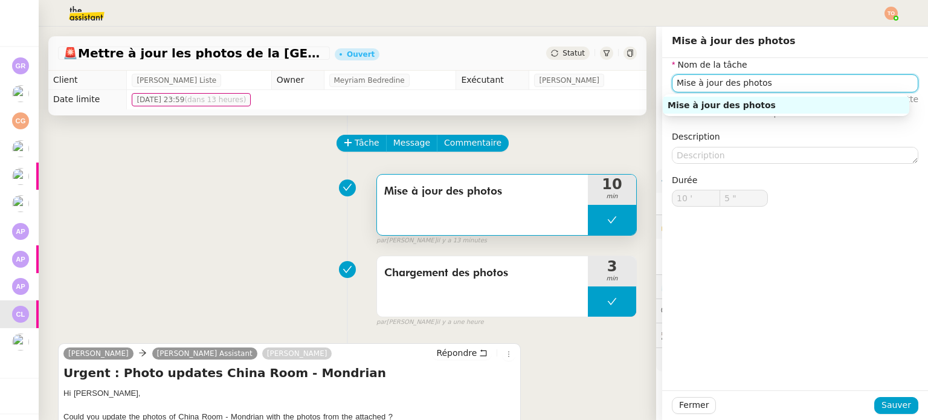
click at [672, 84] on input "Mise à jour des photos" at bounding box center [795, 83] width 247 height 18
click at [749, 84] on input "Sélection / Redimenssion / Mise à jour des photos" at bounding box center [795, 83] width 247 height 18
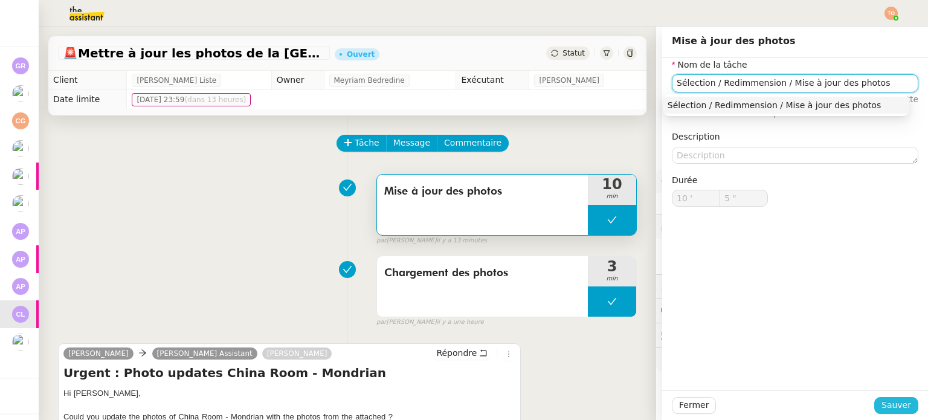
type input "Sélection / Redimmension / Mise à jour des photos"
click at [884, 403] on span "Sauver" at bounding box center [897, 405] width 30 height 14
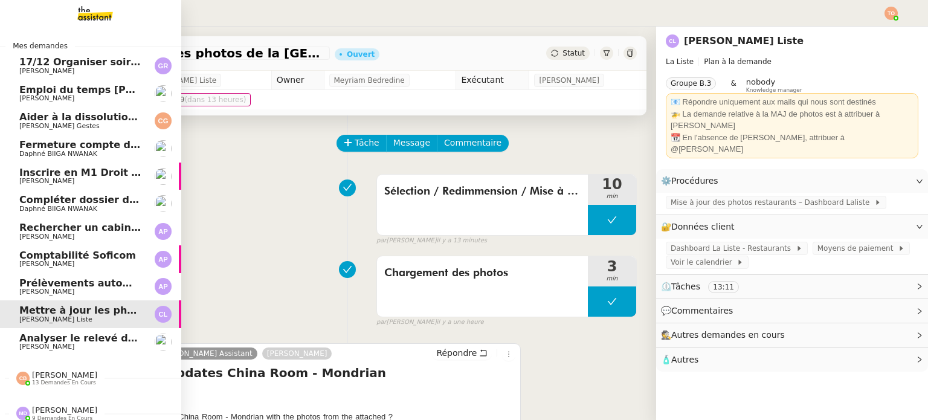
click at [95, 340] on span "Analyser le relevé de carte Ven de septembre" at bounding box center [144, 337] width 250 height 11
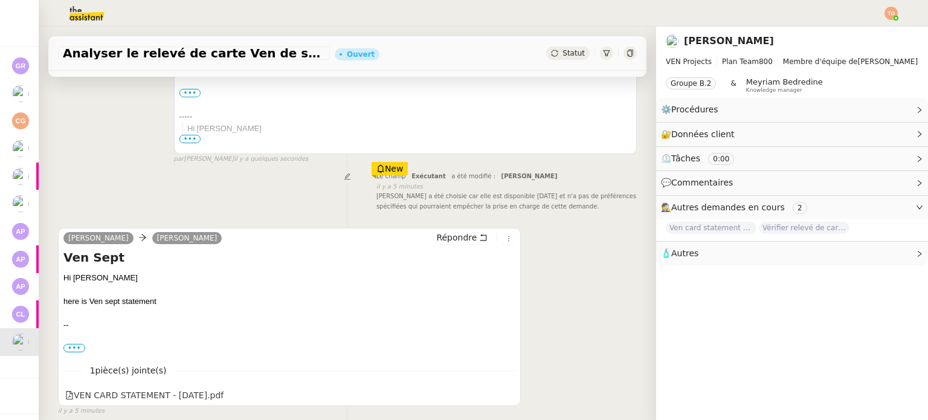
scroll to position [302, 0]
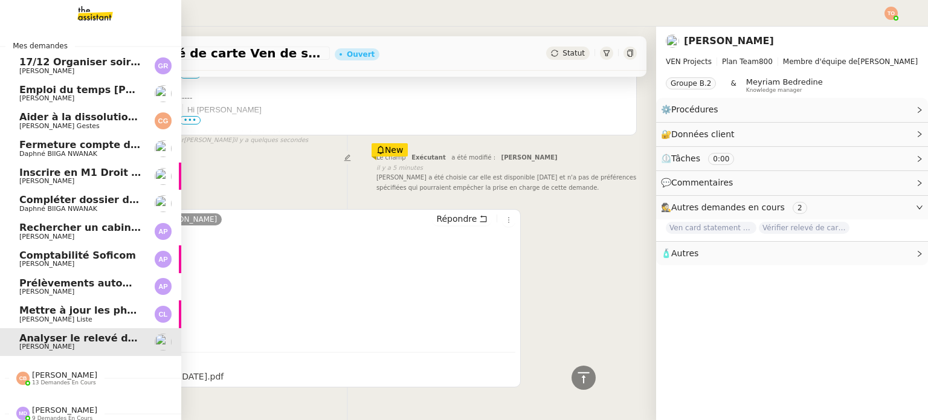
click at [30, 316] on span "Charles La Liste" at bounding box center [55, 320] width 73 height 8
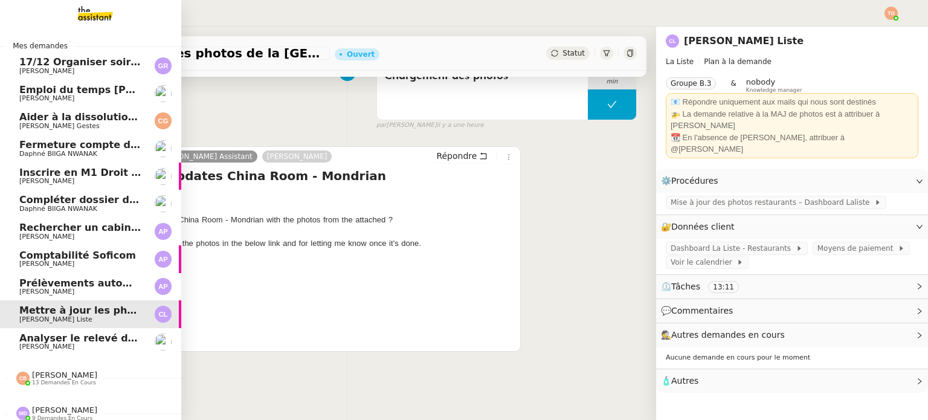
scroll to position [162, 0]
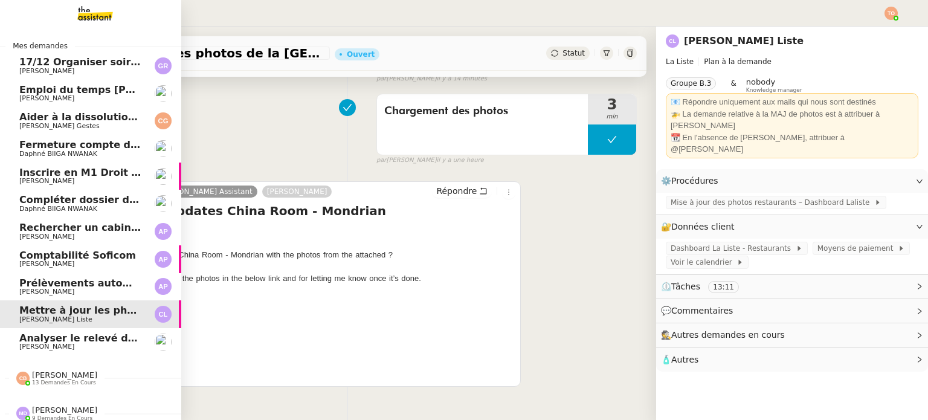
click at [118, 201] on span "Compléter dossier domiciliation asso sur Se Domicilier" at bounding box center [168, 199] width 298 height 11
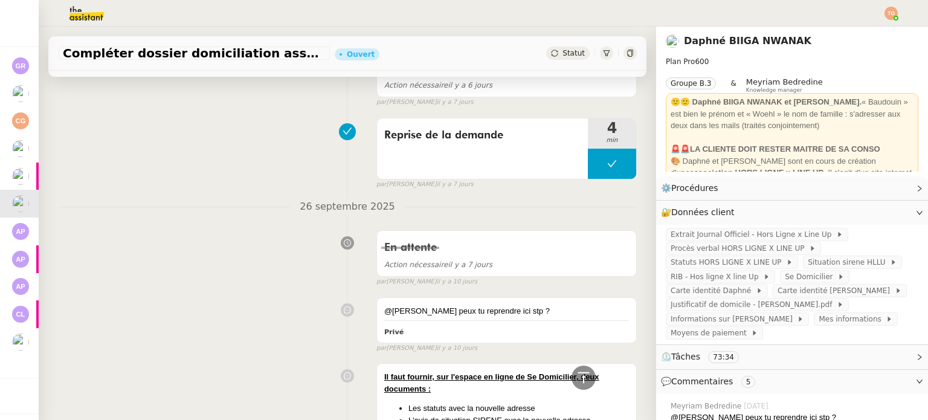
scroll to position [725, 0]
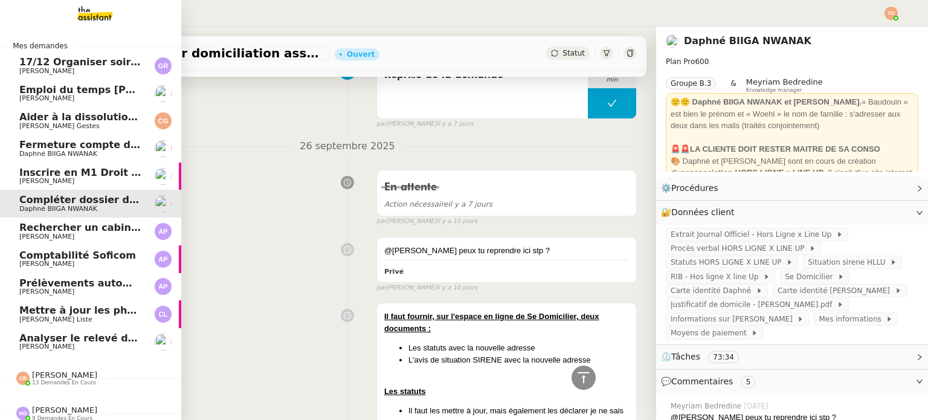
click at [30, 140] on span "Fermeture compte domiciliation Kandbaz" at bounding box center [131, 144] width 225 height 11
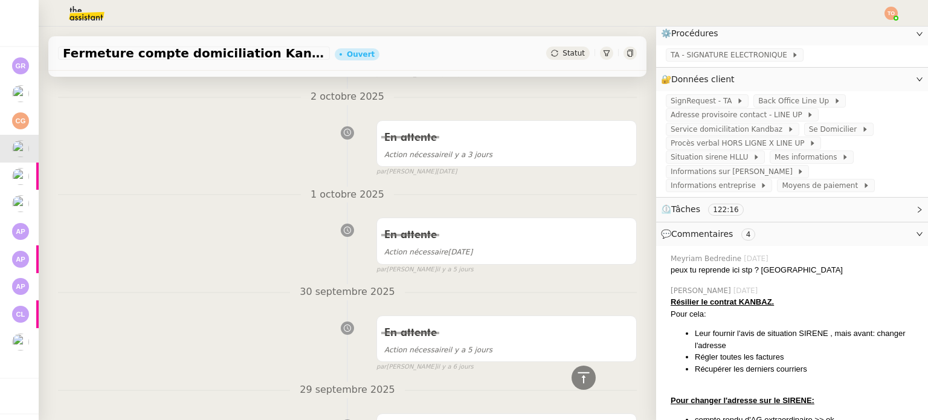
scroll to position [181, 0]
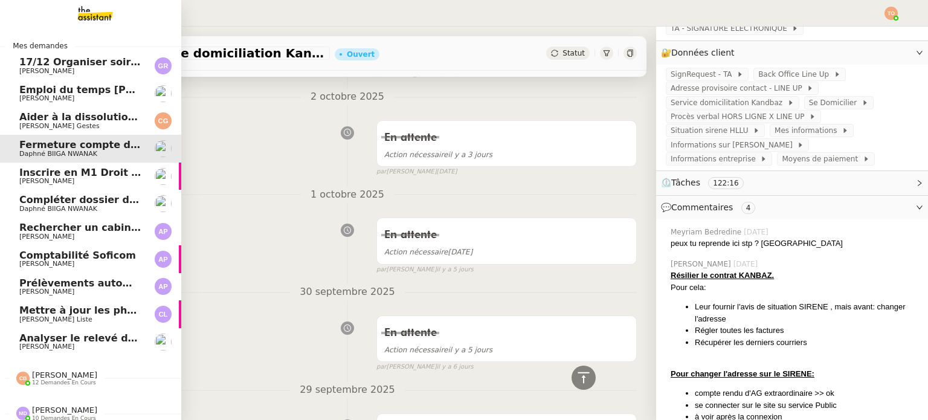
click at [82, 314] on span "Mettre à jour les photos de la China Room" at bounding box center [158, 310] width 278 height 11
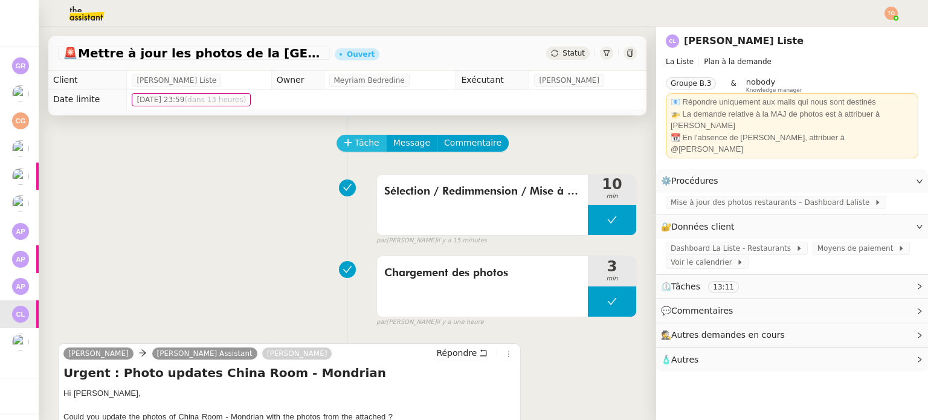
click at [355, 150] on span "Tâche" at bounding box center [367, 143] width 25 height 14
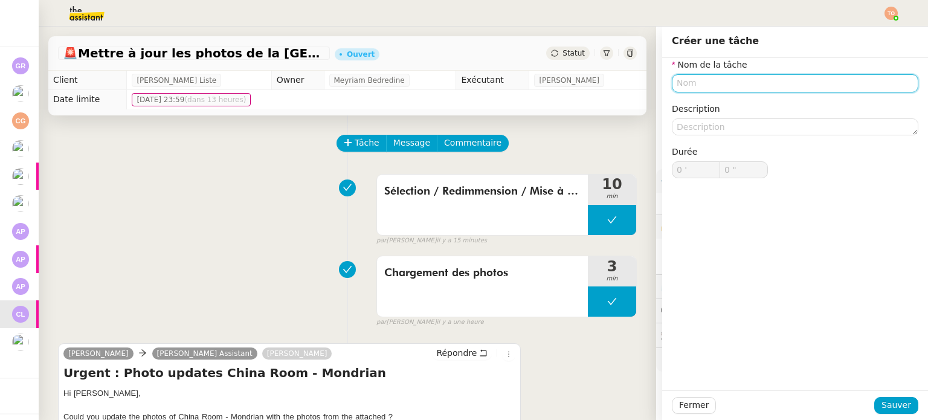
click at [793, 82] on input "text" at bounding box center [795, 83] width 247 height 18
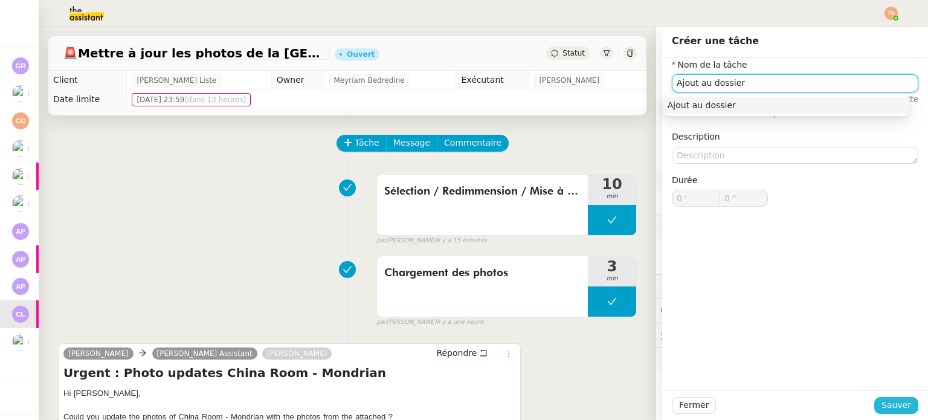
type input "Ajout au dossier"
click at [905, 399] on button "Sauver" at bounding box center [897, 405] width 44 height 17
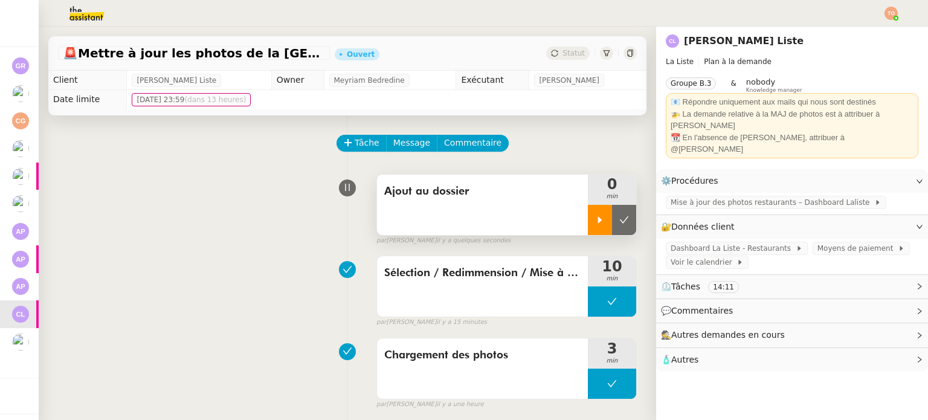
click at [588, 229] on div at bounding box center [600, 220] width 24 height 30
click at [596, 212] on div at bounding box center [612, 220] width 48 height 30
click at [620, 216] on icon at bounding box center [625, 220] width 10 height 10
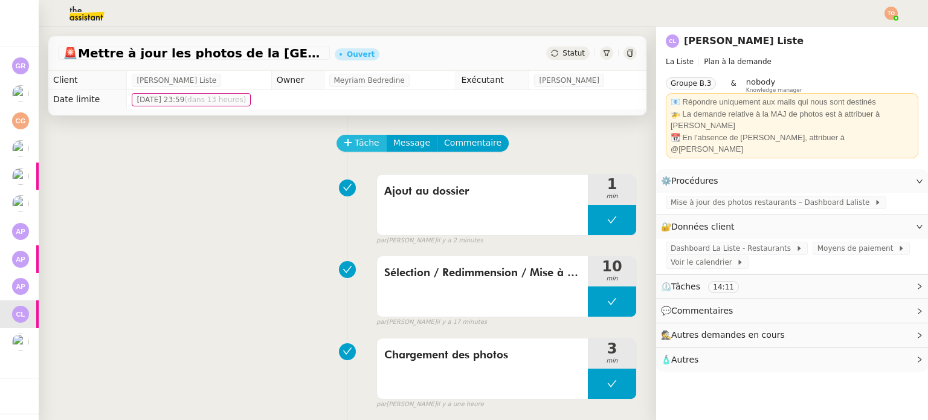
click at [359, 147] on span "Tâche" at bounding box center [367, 143] width 25 height 14
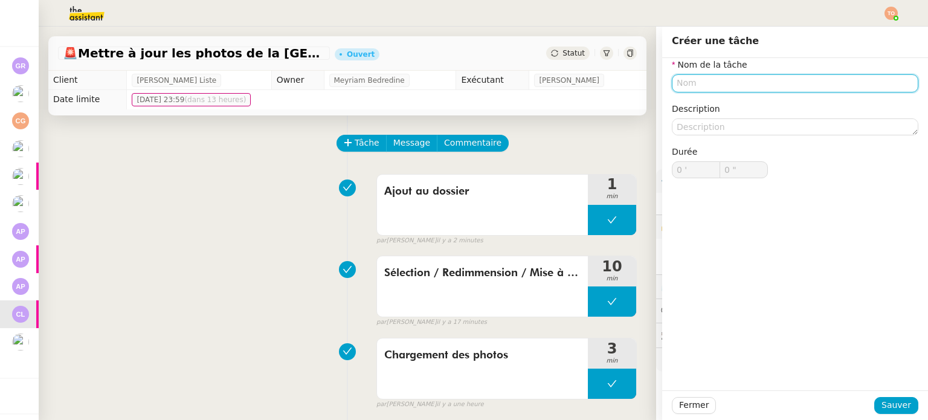
click at [739, 83] on input "text" at bounding box center [795, 83] width 247 height 18
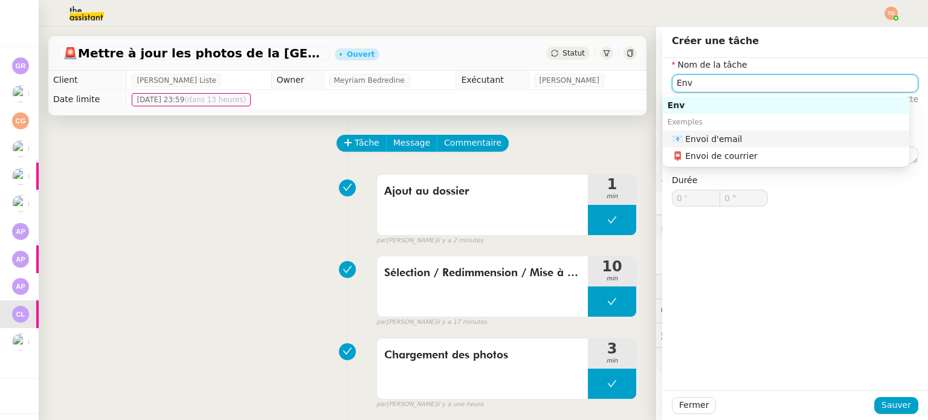
click at [745, 140] on div "📧 Envoi d'email" at bounding box center [789, 139] width 232 height 11
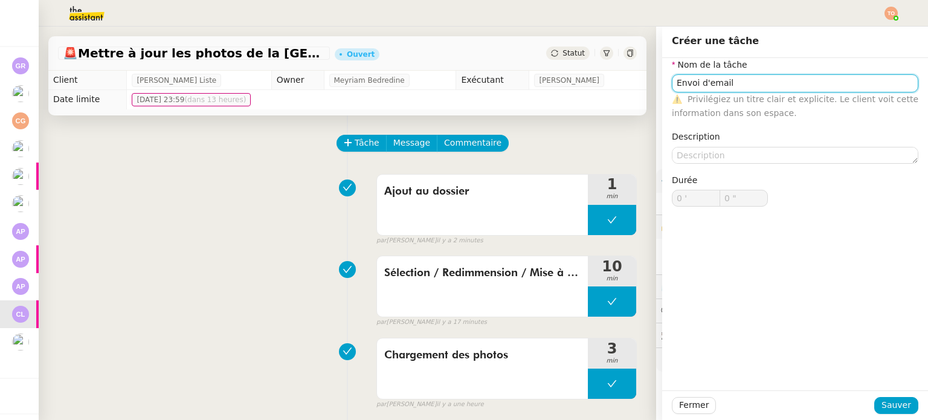
type input "Envoi d'email"
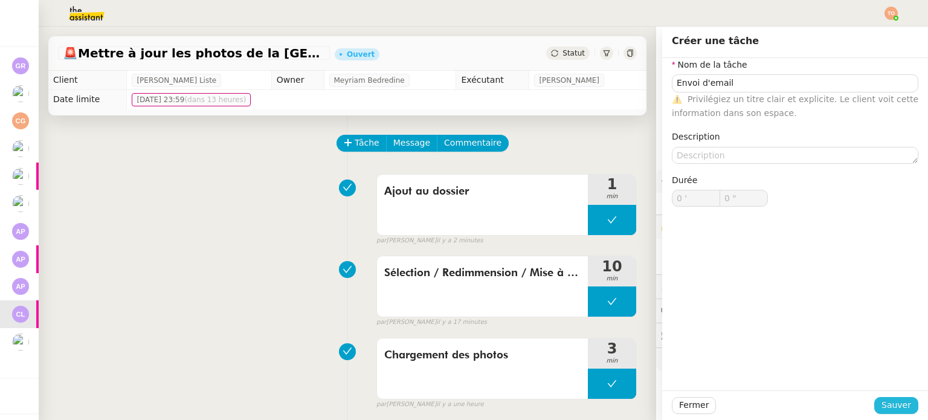
click at [897, 401] on div "Fermer Sauver" at bounding box center [795, 405] width 266 height 30
click at [898, 404] on span "Sauver" at bounding box center [897, 405] width 30 height 14
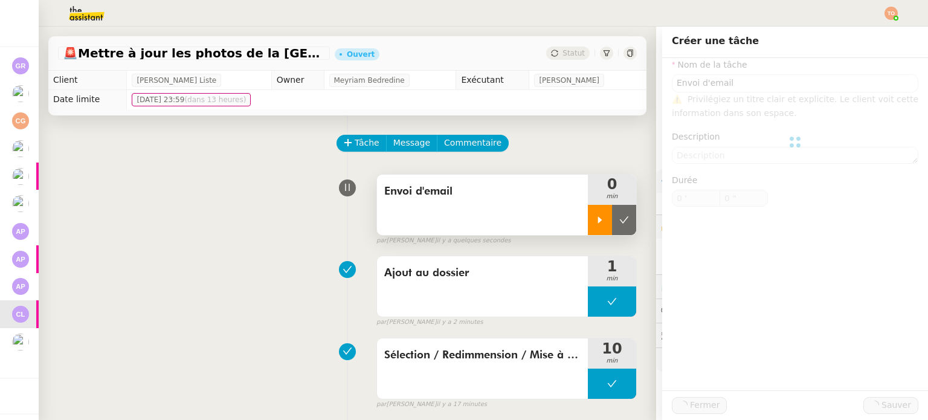
click at [588, 227] on div at bounding box center [600, 220] width 24 height 30
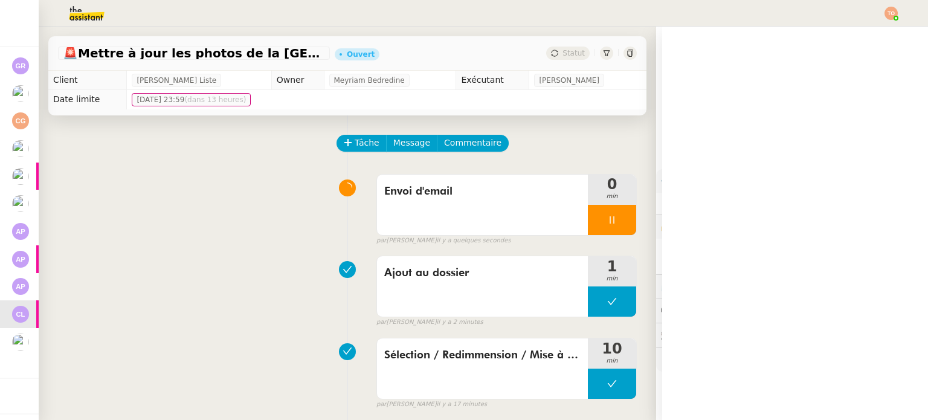
scroll to position [367, 0]
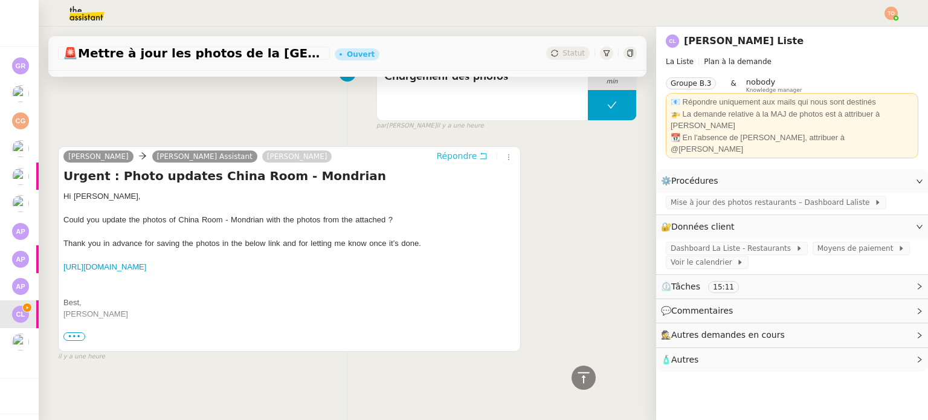
click at [436, 150] on span "Répondre" at bounding box center [456, 156] width 40 height 12
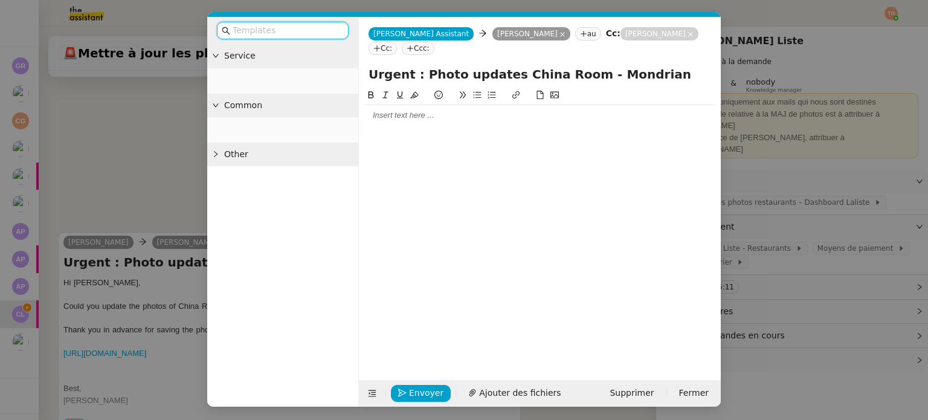
scroll to position [461, 0]
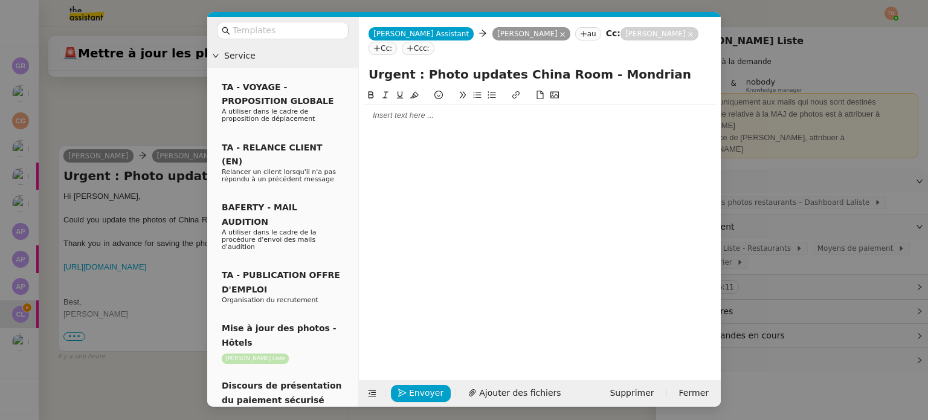
click at [408, 110] on div at bounding box center [540, 115] width 352 height 11
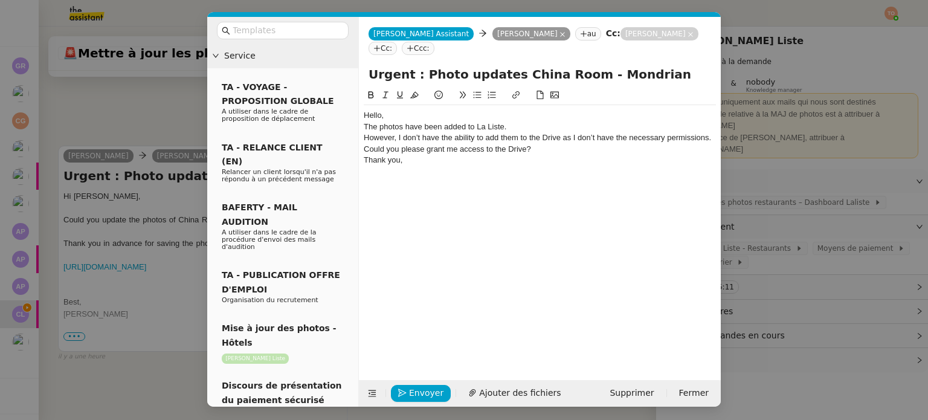
scroll to position [532, 0]
click at [380, 110] on div "Hello," at bounding box center [540, 115] width 352 height 11
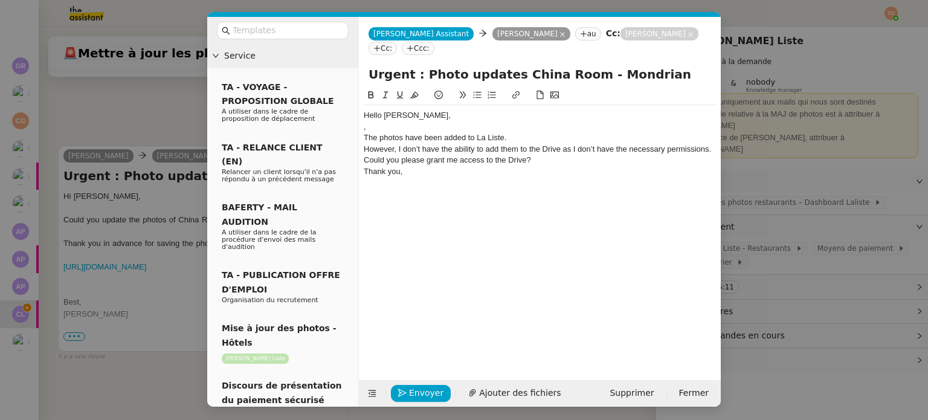
scroll to position [543, 0]
click at [614, 132] on div "The photos have been added to La Liste." at bounding box center [540, 137] width 352 height 11
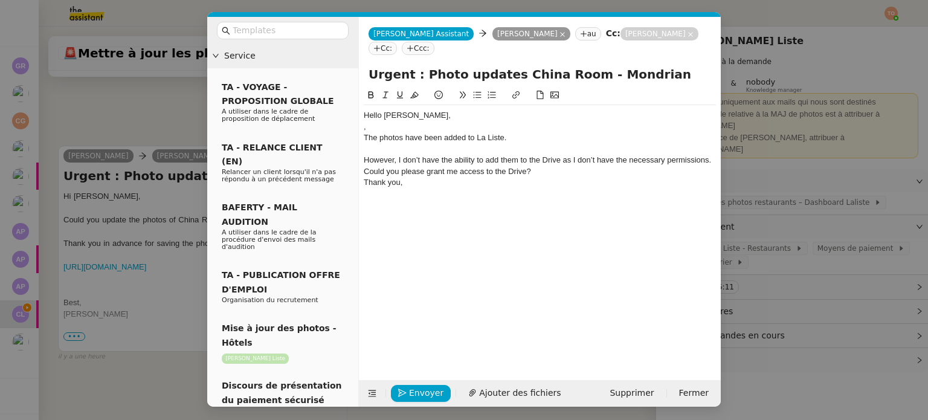
scroll to position [555, 0]
click at [714, 155] on div "However, I don’t have the ability to add them to the Drive as I don’t have the …" at bounding box center [540, 160] width 352 height 11
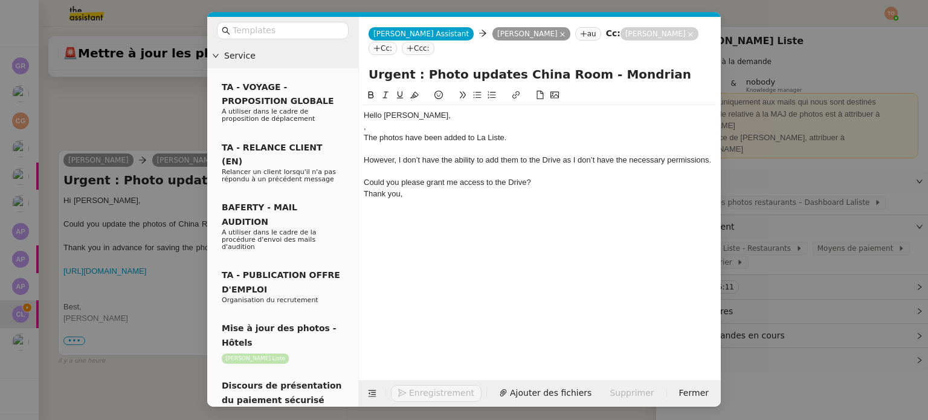
scroll to position [567, 0]
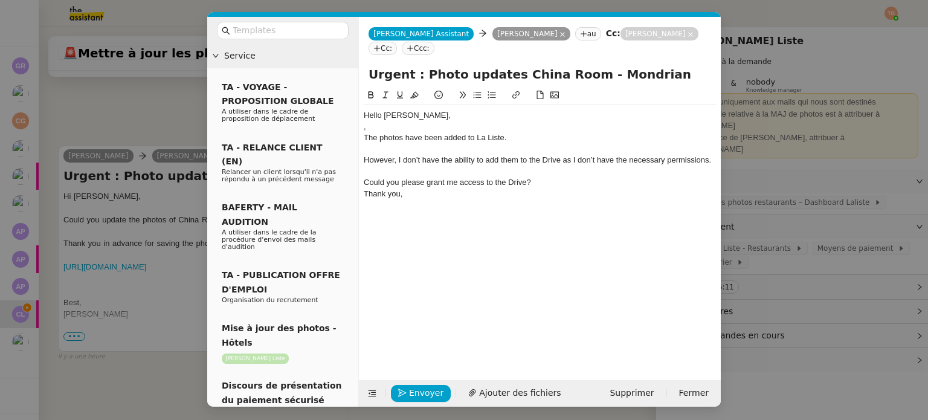
click at [366, 177] on div "Could you please grant me access to the Drive?" at bounding box center [540, 182] width 352 height 11
click at [580, 177] on li "Could you please grant me access to the Drive?" at bounding box center [546, 182] width 341 height 11
click at [551, 177] on li "Could you please grant me access to the Drive?" at bounding box center [546, 182] width 341 height 11
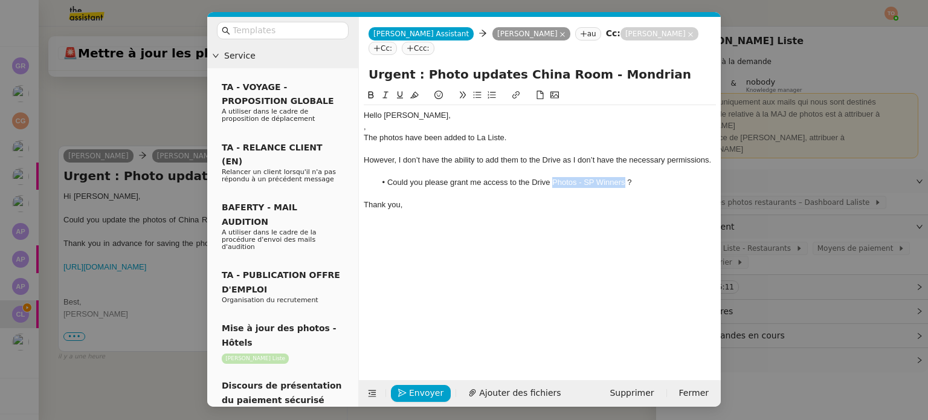
drag, startPoint x: 554, startPoint y: 170, endPoint x: 624, endPoint y: 167, distance: 70.2
click at [624, 177] on li "Could you please grant me access to the Drive Photos - SP Winners ?" at bounding box center [546, 182] width 341 height 11
click at [517, 91] on icon at bounding box center [516, 95] width 8 height 8
paste input "https://drive.google.com/drive/folders/1PDy2PIb0PUwRCxejF_SnZDVH_7BXJgGJ"
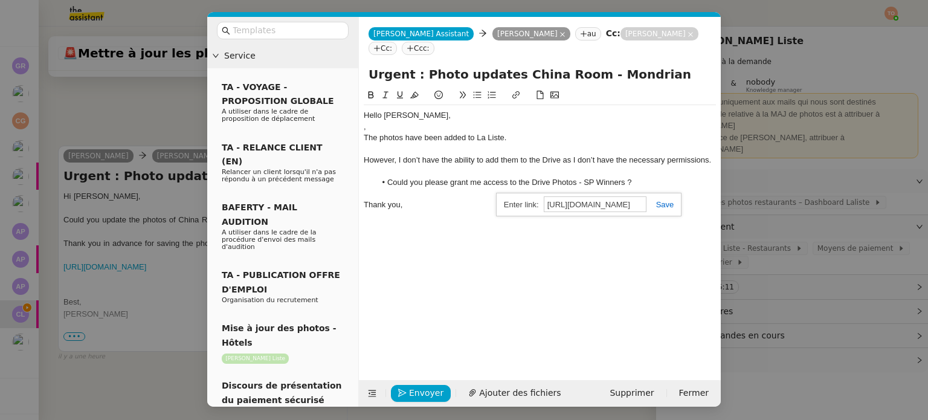
type input "https://drive.google.com/drive/folders/1PDy2PIb0PUwRCxejF_SnZDVH_7BXJgGJ"
click at [658, 200] on link at bounding box center [661, 204] width 28 height 9
click at [665, 189] on div at bounding box center [540, 194] width 352 height 11
click at [713, 155] on div "However, I don’t have the ability to add them to the Drive as I don’t have the …" at bounding box center [540, 160] width 352 height 11
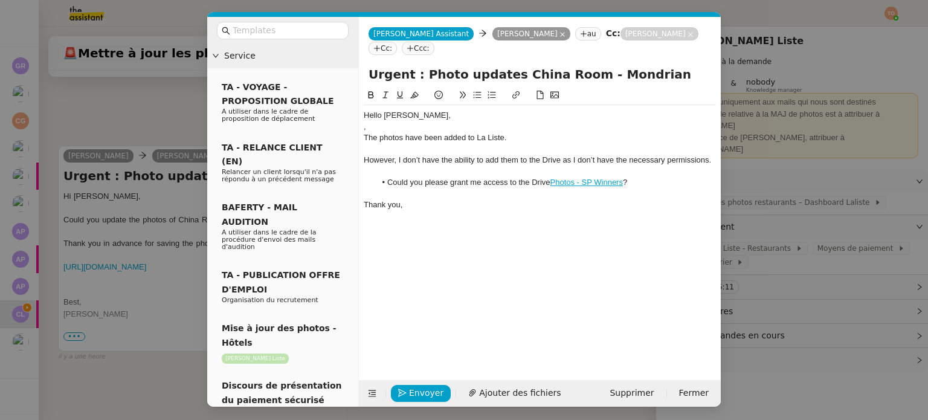
click at [712, 155] on div "However, I don’t have the ability to add them to the Drive as I don’t have the …" at bounding box center [540, 160] width 352 height 11
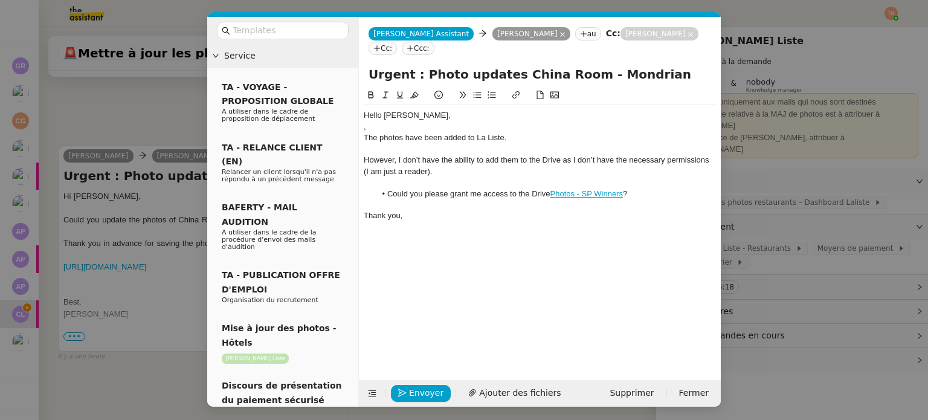
click at [800, 106] on nz-modal-container "Service TA - VOYAGE - PROPOSITION GLOBALE A utiliser dans le cadre de propositi…" at bounding box center [464, 210] width 928 height 420
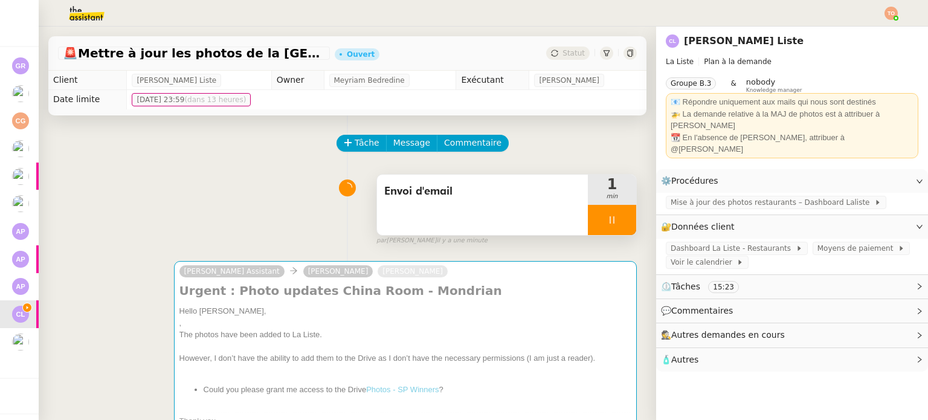
click at [607, 217] on icon at bounding box center [612, 220] width 10 height 10
click at [595, 217] on icon at bounding box center [600, 220] width 10 height 10
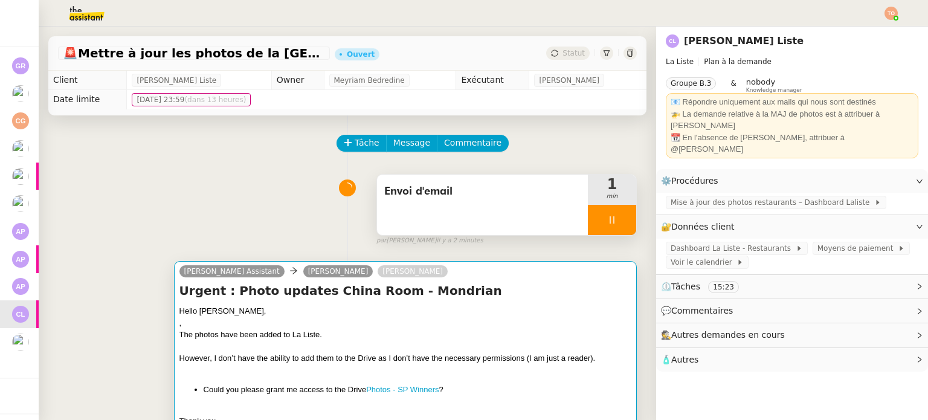
click at [537, 316] on div "Hello Stephanie," at bounding box center [406, 311] width 452 height 12
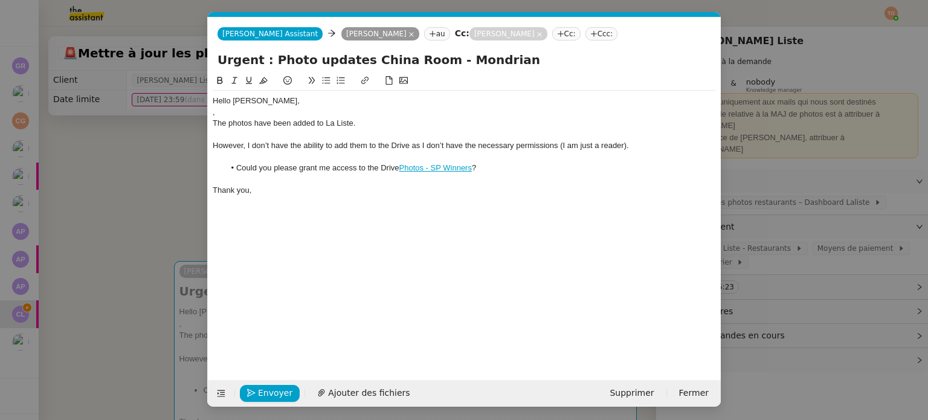
scroll to position [0, 25]
drag, startPoint x: 626, startPoint y: 147, endPoint x: 559, endPoint y: 145, distance: 67.1
click at [559, 145] on div "However, I don’t have the ability to add them to the Drive as I don’t have the …" at bounding box center [464, 145] width 503 height 11
click at [654, 150] on div "However, I don’t have the ability to add them to the Drive as I don’t have the …" at bounding box center [464, 145] width 503 height 11
paste div
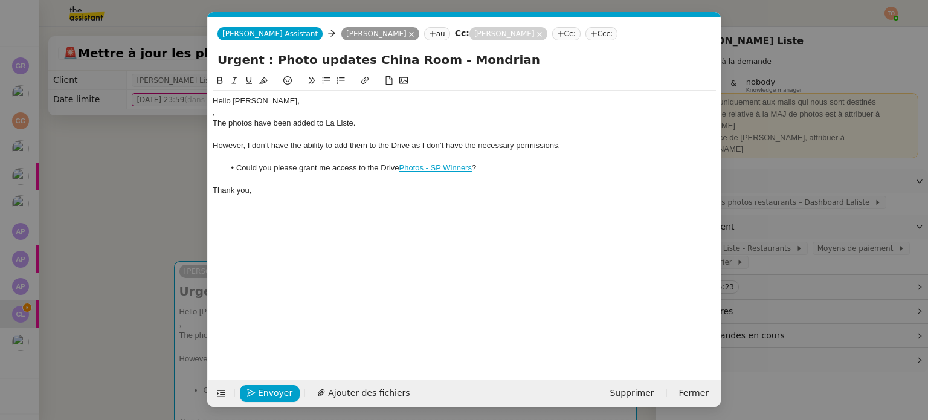
scroll to position [0, 0]
click at [243, 111] on div "," at bounding box center [464, 112] width 503 height 11
drag, startPoint x: 354, startPoint y: 60, endPoint x: 496, endPoint y: 60, distance: 142.6
click at [496, 60] on input "Urgent : Photo updates China Room - Mondrian" at bounding box center [465, 60] width 494 height 18
click at [252, 123] on div "The photos have been added to La Liste." at bounding box center [464, 123] width 503 height 11
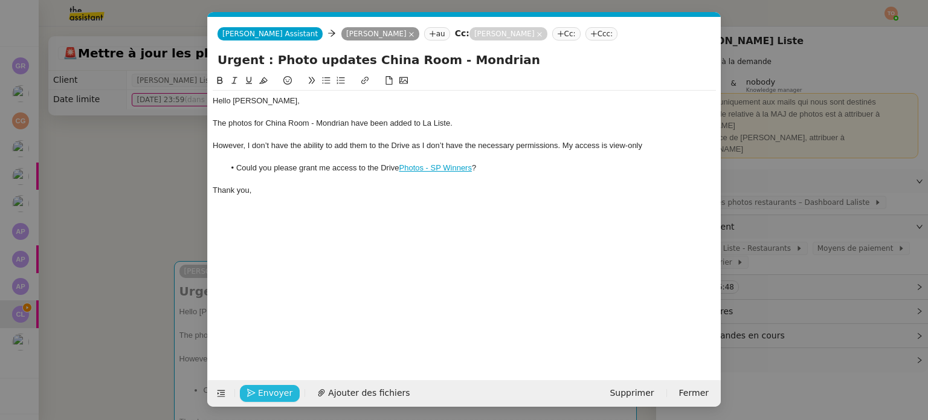
click at [270, 394] on span "Envoyer" at bounding box center [275, 393] width 34 height 14
click at [270, 394] on span "Confirmer l'envoi" at bounding box center [294, 393] width 73 height 14
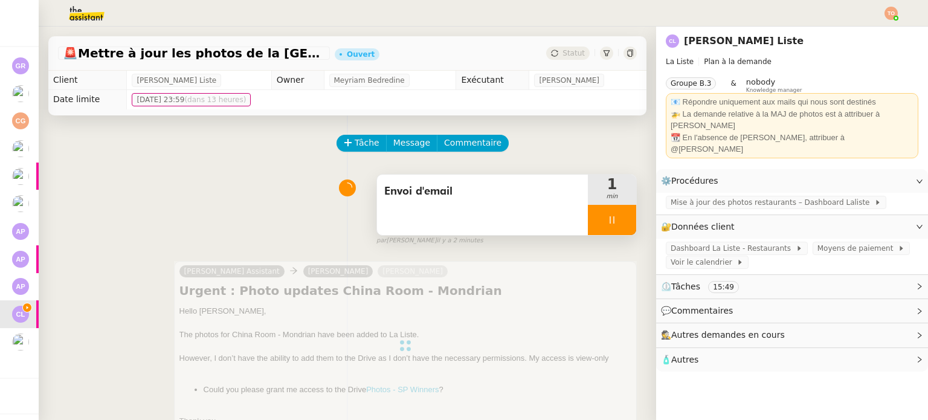
click at [617, 217] on div at bounding box center [612, 220] width 48 height 30
click at [617, 217] on button at bounding box center [624, 220] width 24 height 30
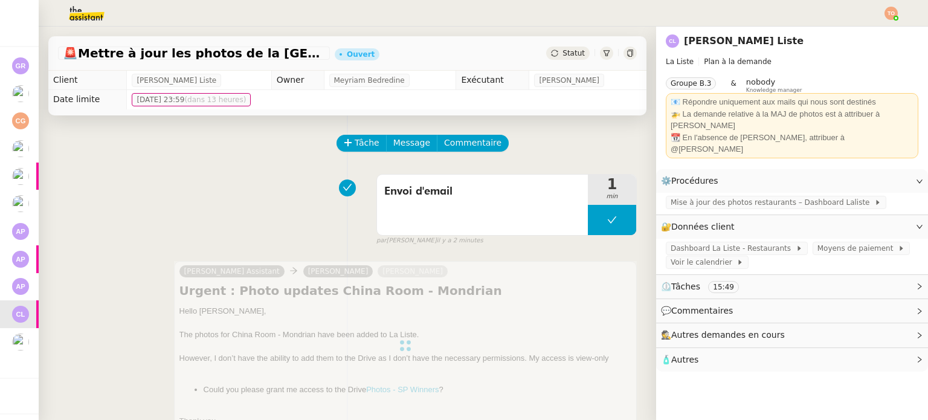
click at [566, 55] on span "Statut" at bounding box center [574, 53] width 22 height 8
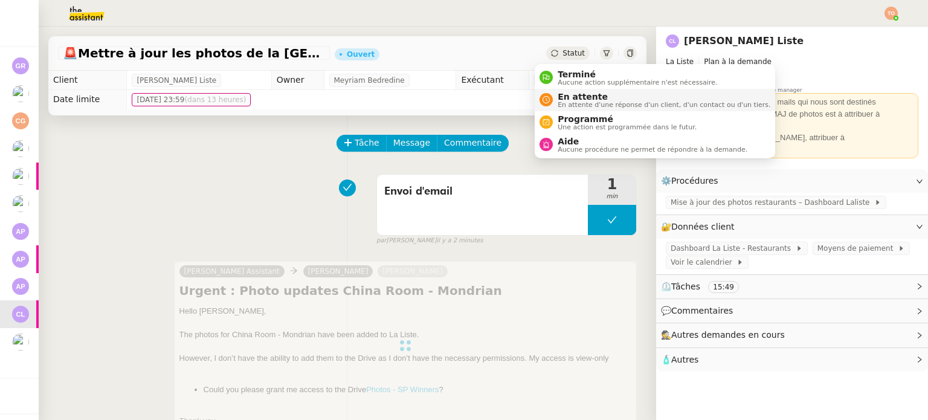
click at [583, 103] on span "En attente d'une réponse d'un client, d'un contact ou d'un tiers." at bounding box center [664, 105] width 213 height 7
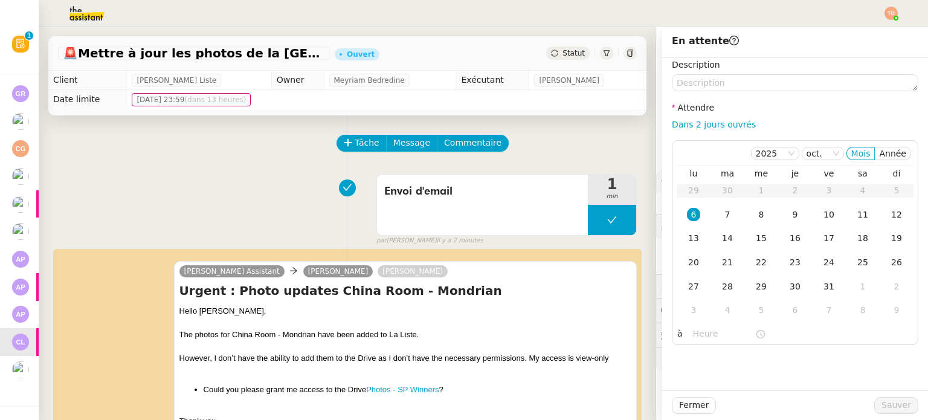
drag, startPoint x: 693, startPoint y: 123, endPoint x: 704, endPoint y: 132, distance: 13.7
click at [693, 123] on link "Dans 2 jours ouvrés" at bounding box center [714, 125] width 84 height 10
type input "07:00"
click at [902, 403] on span "Sauver" at bounding box center [897, 405] width 30 height 14
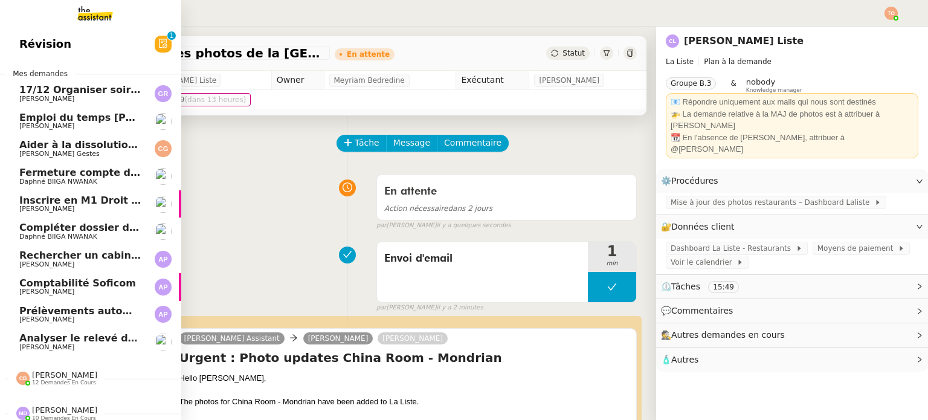
click at [115, 120] on span "Emploi du temps Charlotte Grasseli - 5 octobre 2025" at bounding box center [135, 117] width 232 height 11
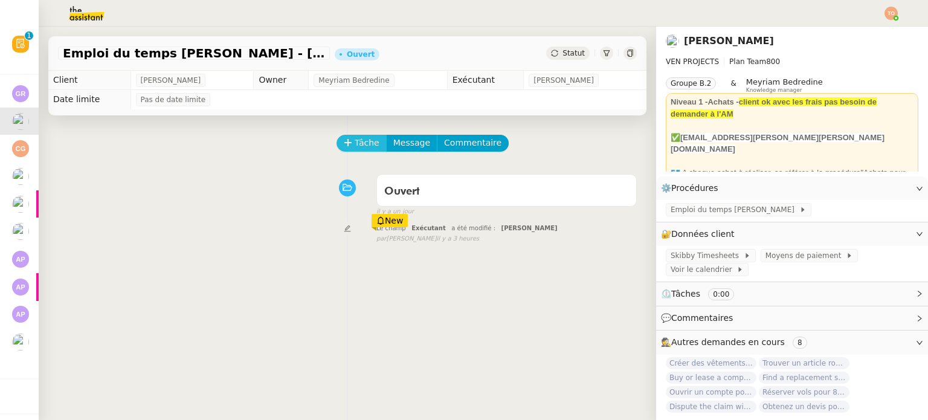
click at [358, 142] on span "Tâche" at bounding box center [367, 143] width 25 height 14
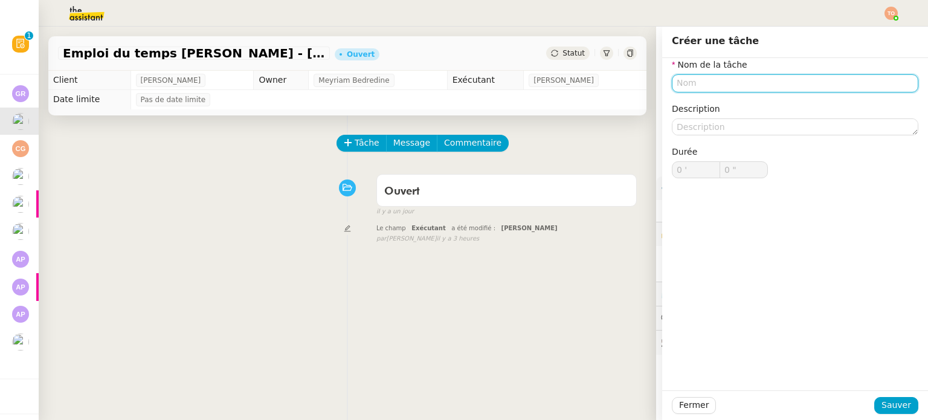
click at [754, 86] on input "text" at bounding box center [795, 83] width 247 height 18
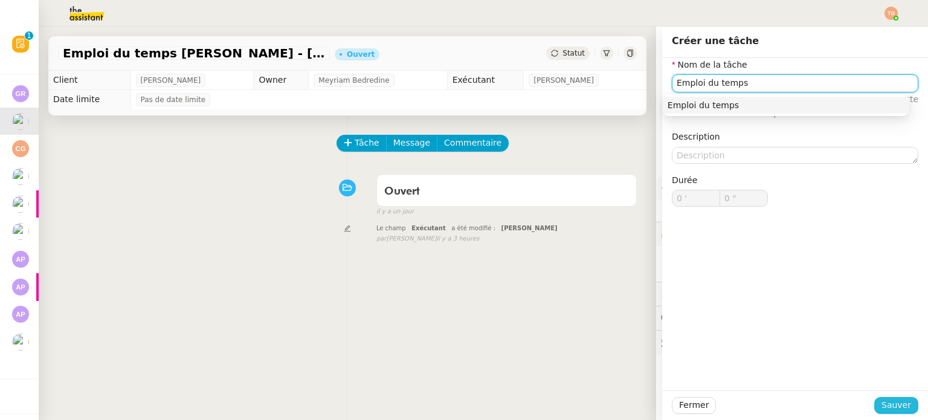
type input "Emploi du temps"
click at [895, 404] on span "Sauver" at bounding box center [897, 405] width 30 height 14
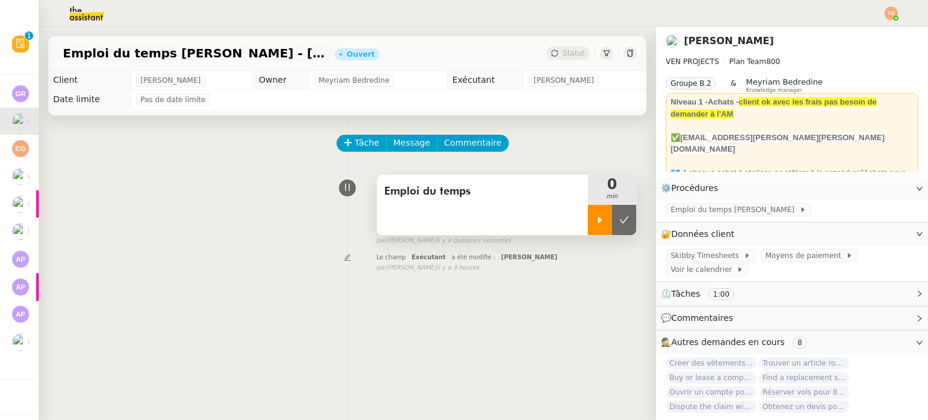
click at [591, 224] on div at bounding box center [600, 220] width 24 height 30
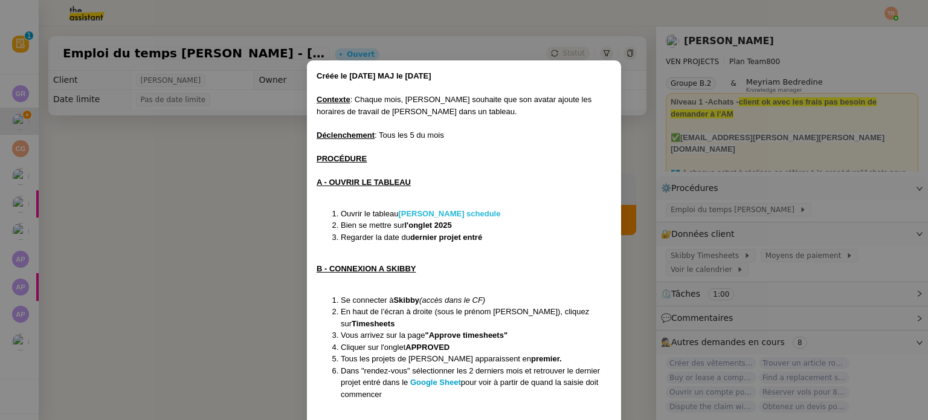
click at [486, 213] on strong "Charlotte Graselli's schedule" at bounding box center [449, 213] width 102 height 9
click at [727, 283] on nz-modal-container "Créée le 08/04/2025 MAJ le 05/09/25 Contexte : Chaque mois, Charles souhaite qu…" at bounding box center [464, 210] width 928 height 420
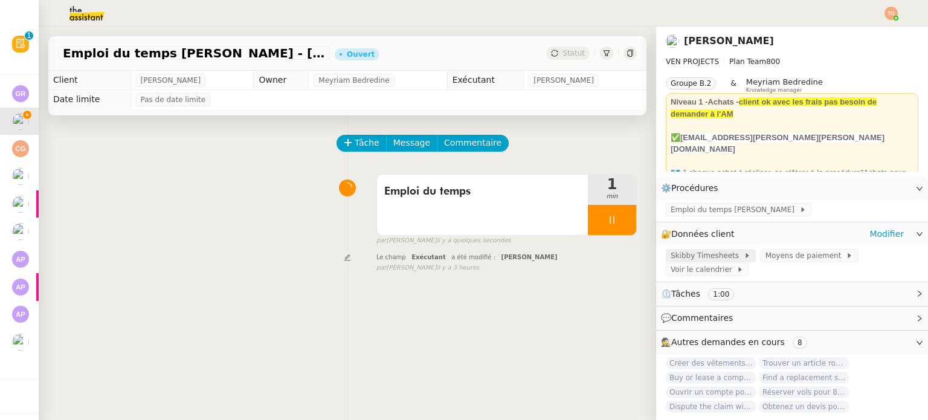
click at [717, 257] on span "Skibby Timesheets" at bounding box center [707, 256] width 73 height 12
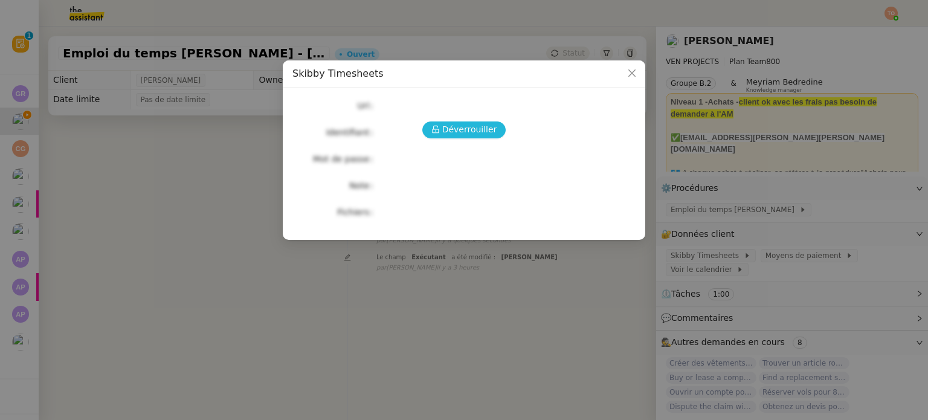
click at [493, 123] on button "Déverrouiller" at bounding box center [464, 129] width 84 height 17
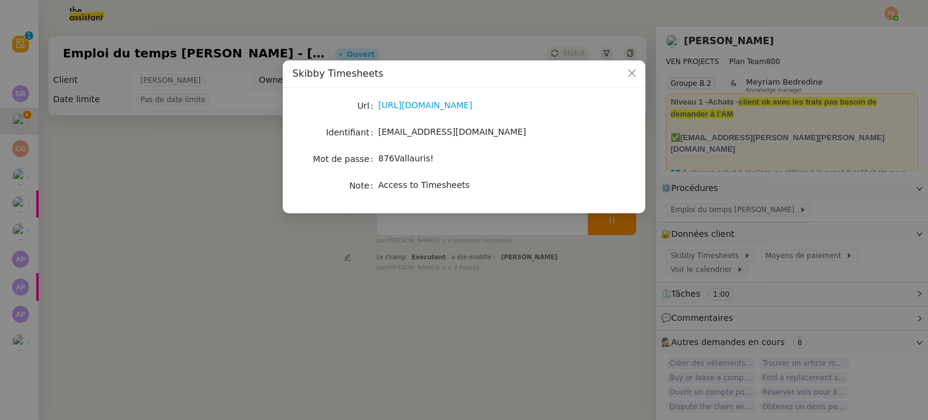
click at [476, 99] on div "https://www.skibby.co/dashboard" at bounding box center [478, 106] width 200 height 14
click at [473, 103] on link "https://www.skibby.co/dashboard" at bounding box center [425, 105] width 94 height 10
click at [412, 132] on span "chm@ven-pm.com" at bounding box center [452, 132] width 148 height 10
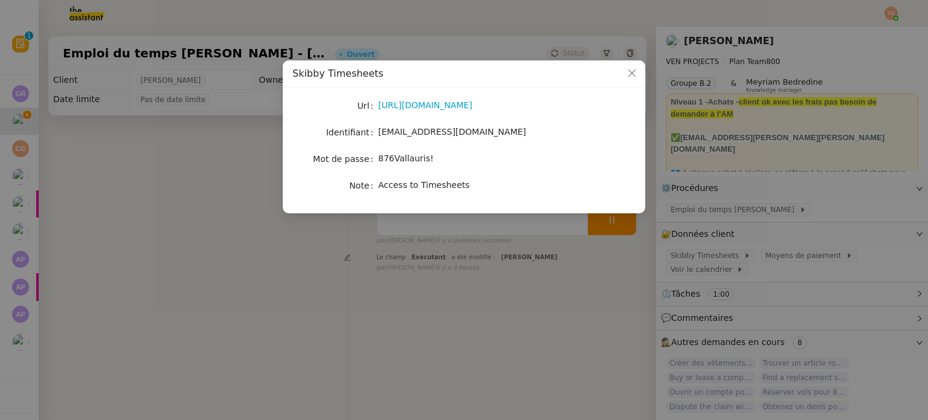
click at [418, 183] on span "Access to Timesheets" at bounding box center [423, 185] width 91 height 10
click at [411, 152] on div "876Vallauris!" at bounding box center [478, 159] width 200 height 14
click at [409, 158] on span "876Vallauris!" at bounding box center [406, 159] width 56 height 10
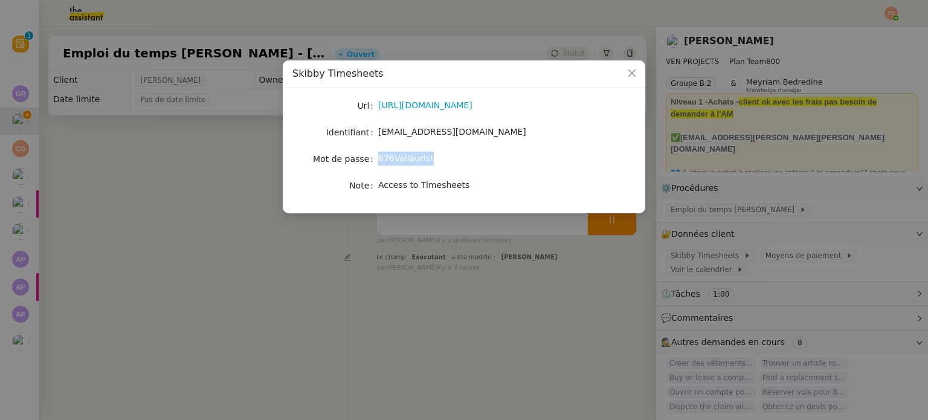
click at [409, 158] on span "876Vallauris!" at bounding box center [406, 159] width 56 height 10
drag, startPoint x: 788, startPoint y: 192, endPoint x: 769, endPoint y: 193, distance: 18.8
click at [786, 191] on nz-modal-container "Skibby Timesheets Url https://www.skibby.co/dashboard Identifiant chm@ven-pm.co…" at bounding box center [464, 210] width 928 height 420
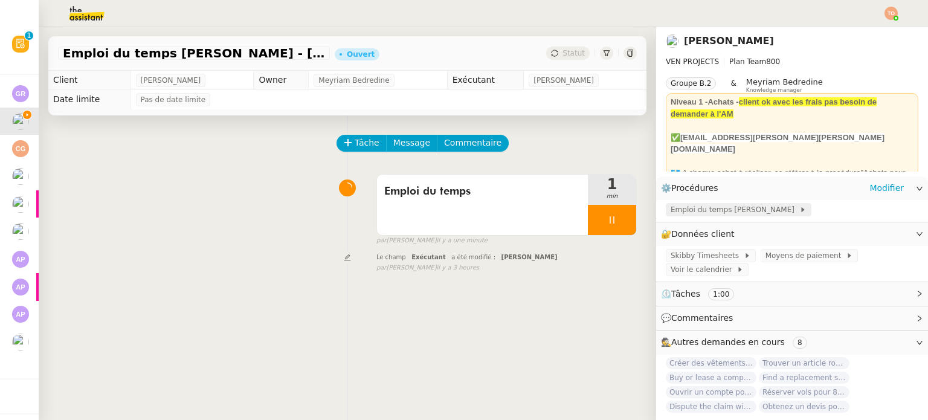
click at [751, 208] on span "Emploi du temps Charlotte Grasseli" at bounding box center [735, 210] width 129 height 12
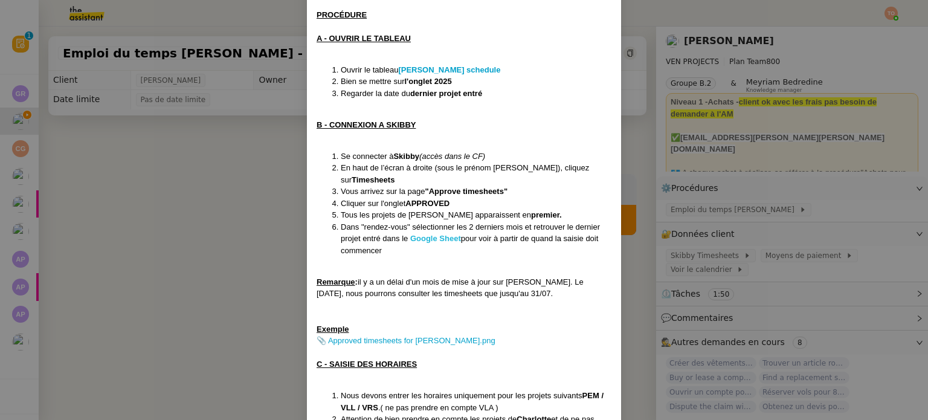
scroll to position [181, 0]
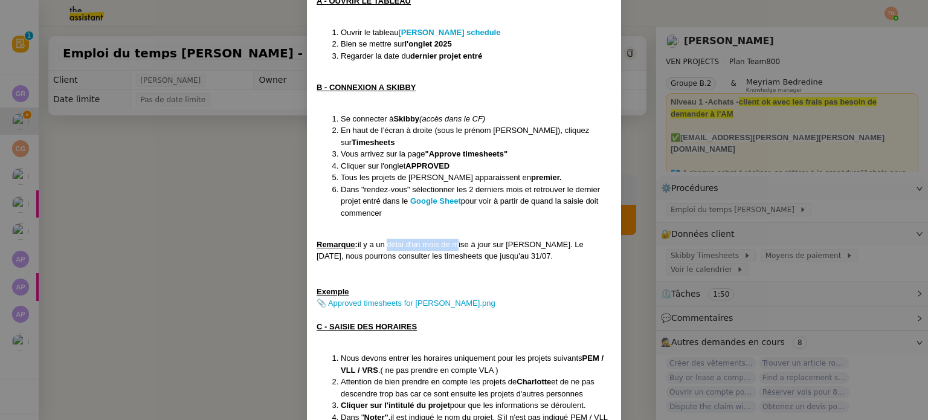
drag, startPoint x: 386, startPoint y: 236, endPoint x: 463, endPoint y: 238, distance: 77.4
click at [457, 239] on div "Remarque : il y a un délai d'un mois de mise à jour sur Skibby. Le 5 septembre,…" at bounding box center [464, 251] width 295 height 24
click at [484, 239] on div "Remarque : il y a un délai d'un mois de mise à jour sur Skibby. Le 5 septembre,…" at bounding box center [464, 251] width 295 height 24
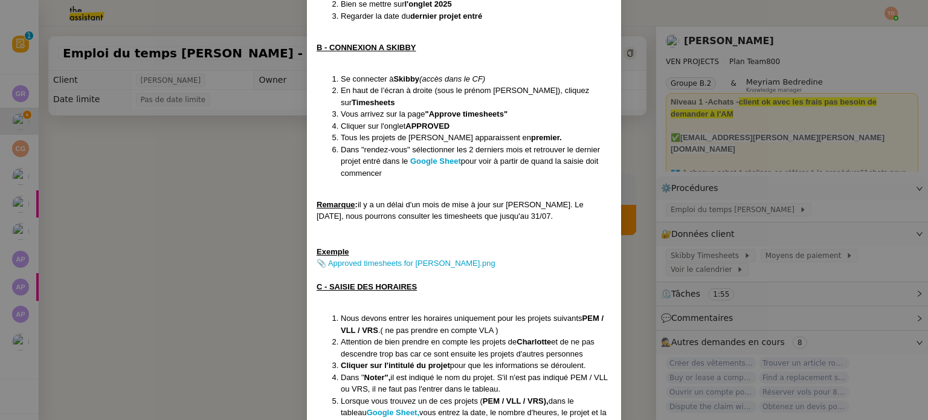
scroll to position [242, 0]
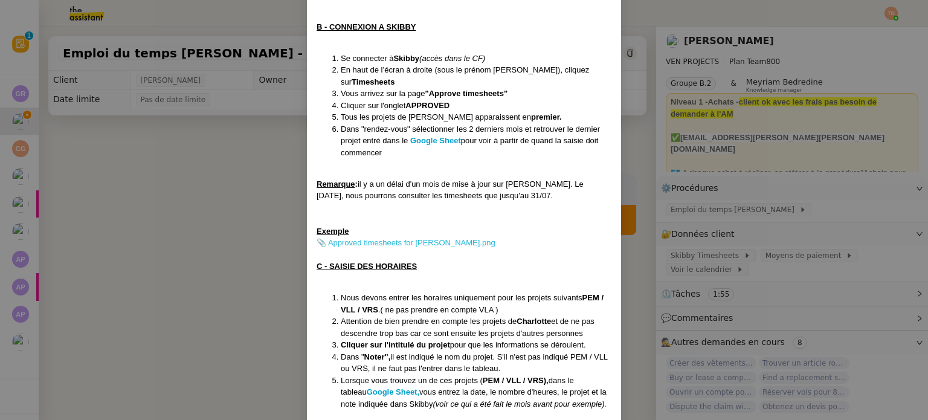
click at [379, 238] on link "📎 Approved timesheets for Charlotte Grasselli.png" at bounding box center [406, 242] width 179 height 9
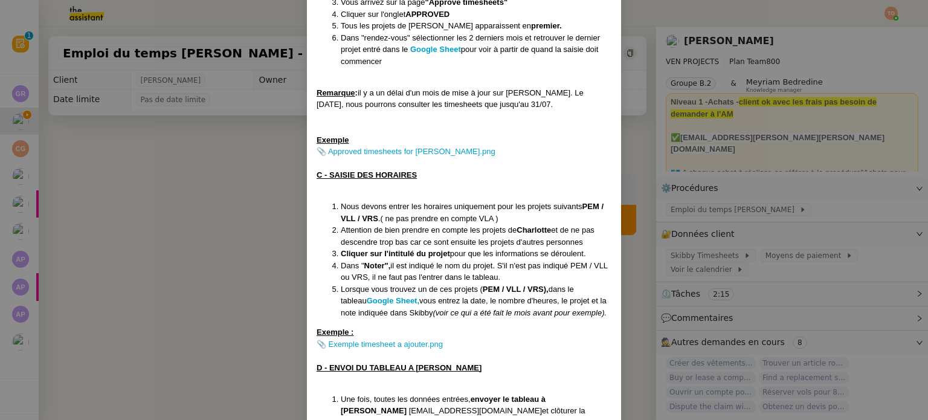
scroll to position [350, 0]
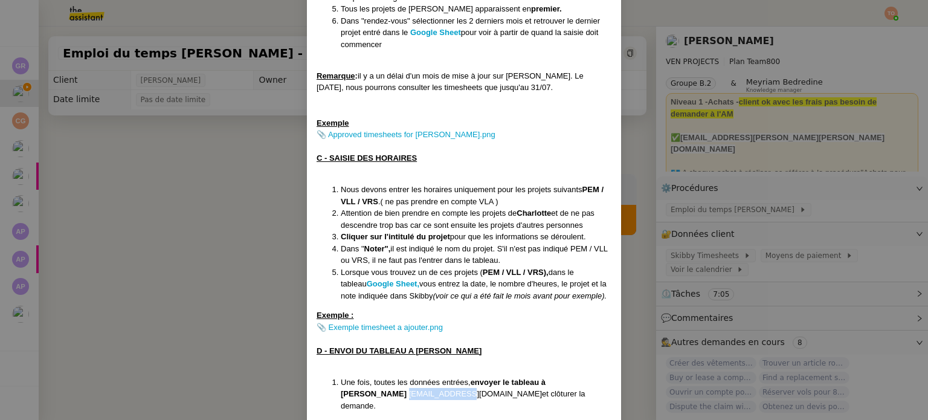
drag, startPoint x: 338, startPoint y: 382, endPoint x: 403, endPoint y: 378, distance: 64.8
click at [409, 389] on span "chm@ven-pm.com" at bounding box center [475, 393] width 133 height 9
click at [218, 231] on nz-modal-container "Créée le 08/04/2025 MAJ le 05/09/25 Contexte : Chaque mois, Charles souhaite qu…" at bounding box center [464, 210] width 928 height 420
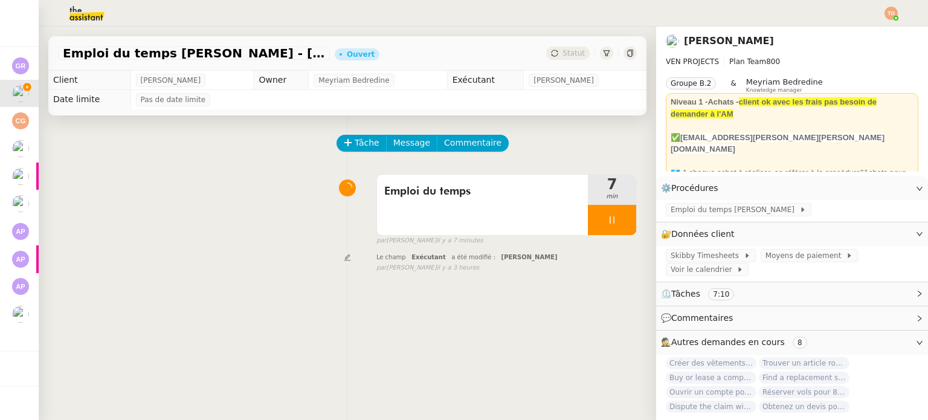
scroll to position [290, 0]
click at [401, 144] on span "Message" at bounding box center [411, 143] width 37 height 14
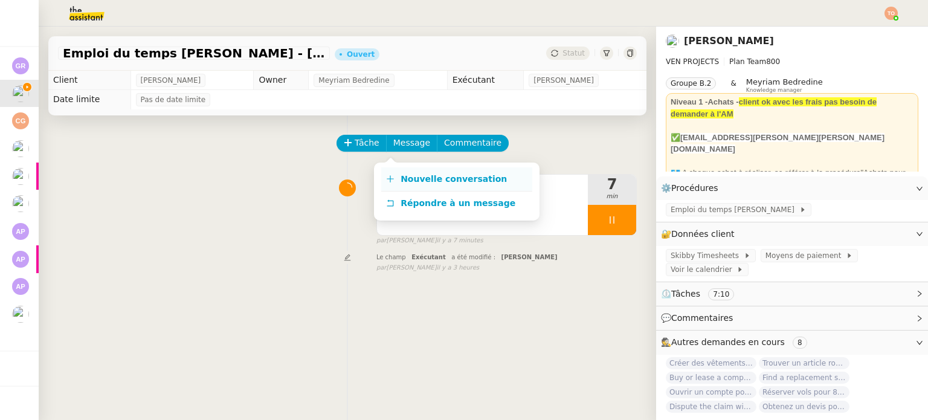
click at [519, 172] on link "Nouvelle conversation" at bounding box center [456, 179] width 151 height 24
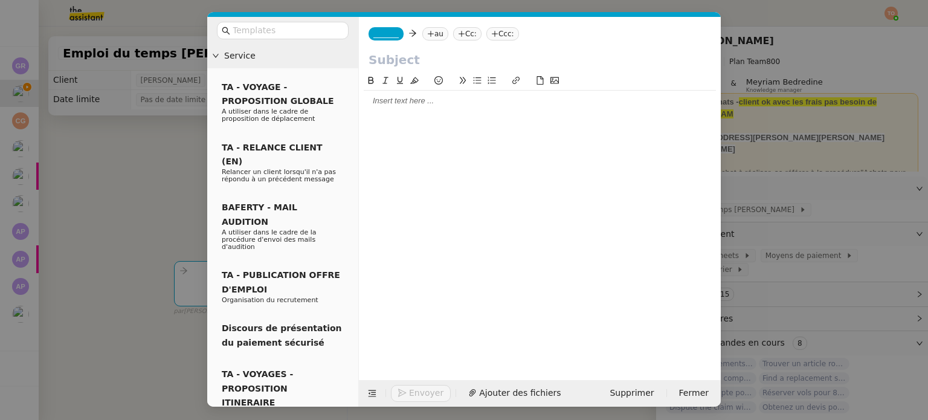
click at [380, 57] on input "text" at bounding box center [540, 60] width 343 height 18
type input "Timesheet for Charlotte"
click at [389, 96] on div at bounding box center [540, 100] width 352 height 11
click at [384, 36] on span "_______" at bounding box center [386, 34] width 25 height 8
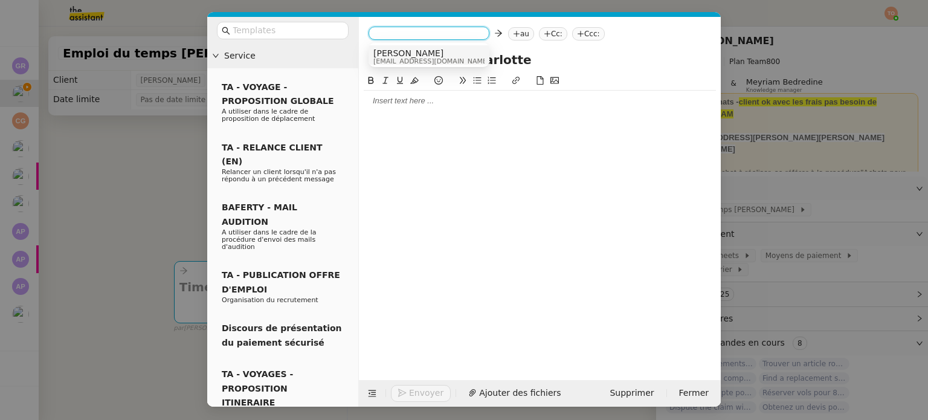
click at [415, 55] on span "Dee" at bounding box center [432, 53] width 116 height 10
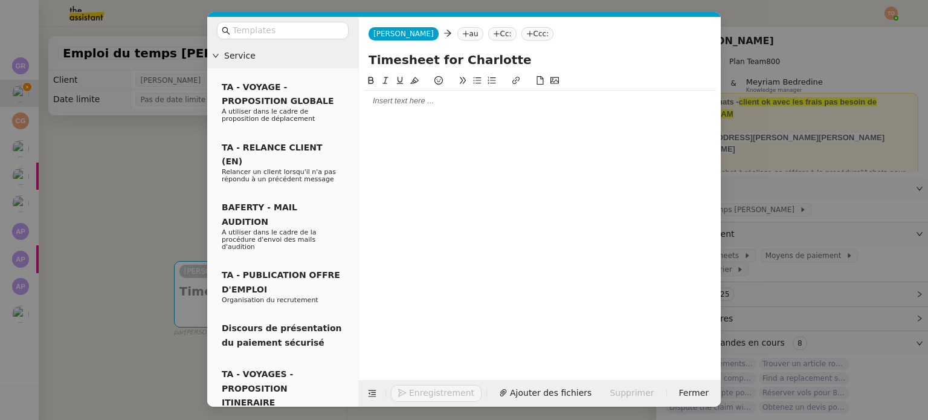
click at [458, 34] on nz-tag "au" at bounding box center [471, 33] width 26 height 13
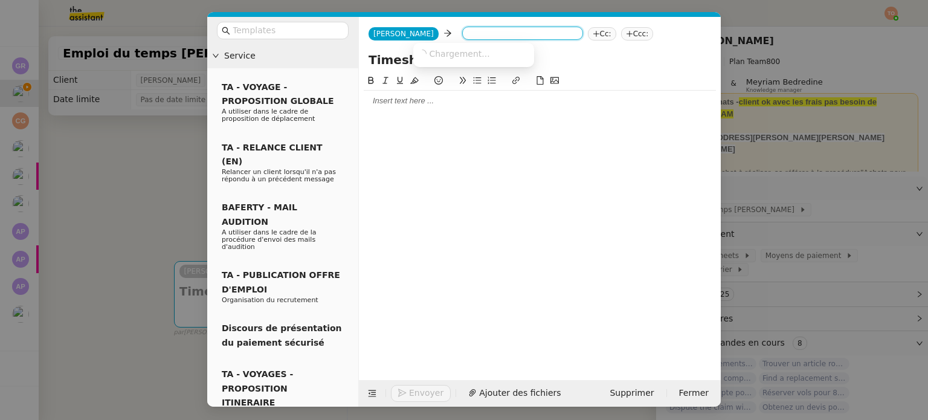
paste input "chm@ven-pm.com"
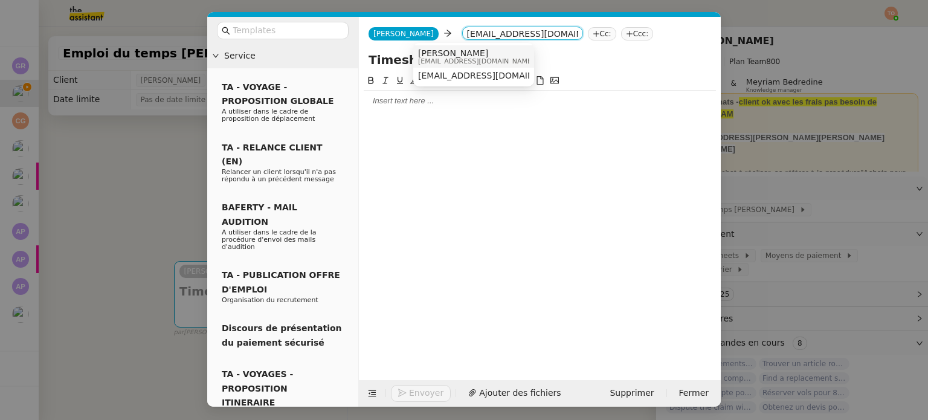
type input "chm@ven-pm.com"
click at [464, 53] on span "Charles Medlicott" at bounding box center [476, 53] width 116 height 10
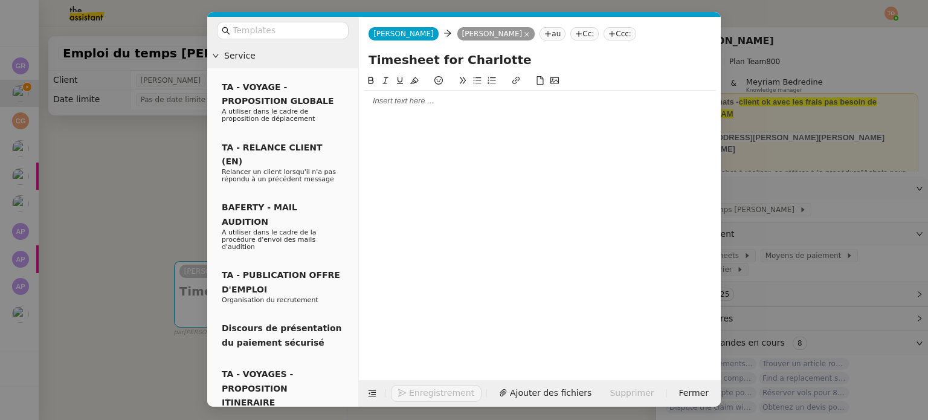
click at [461, 97] on div at bounding box center [540, 100] width 352 height 11
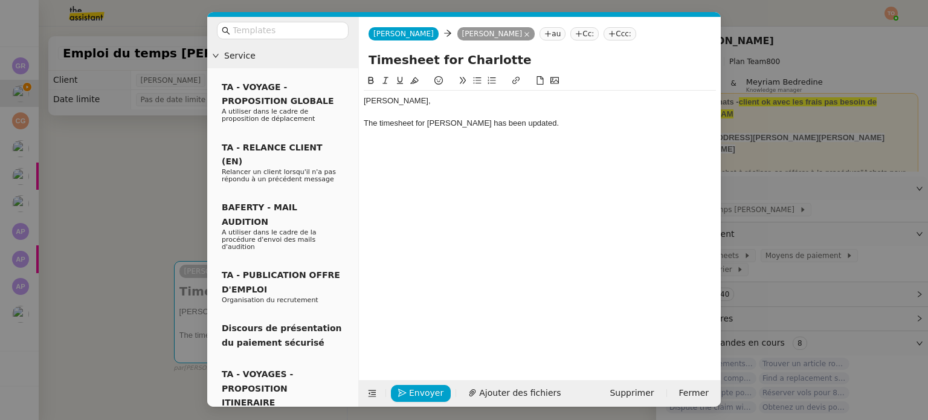
click at [471, 125] on div "The timesheet for Charlotte has been updated." at bounding box center [540, 123] width 352 height 11
click at [320, 33] on input "text" at bounding box center [287, 31] width 109 height 14
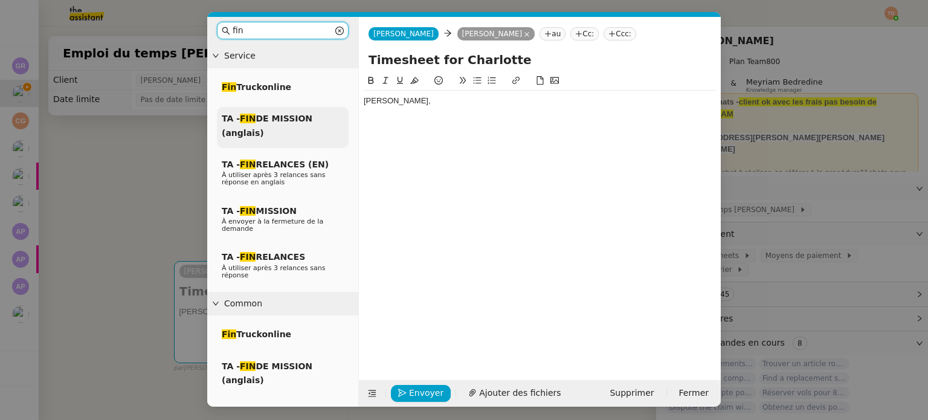
type input "fin"
click at [307, 129] on div "TA - FIN DE MISSION (anglais)" at bounding box center [283, 127] width 132 height 41
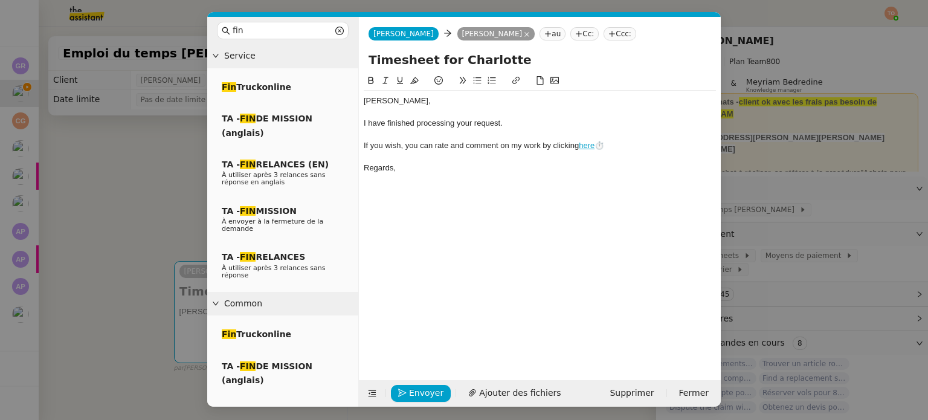
click at [421, 104] on div "﻿Charles﻿," at bounding box center [540, 100] width 352 height 11
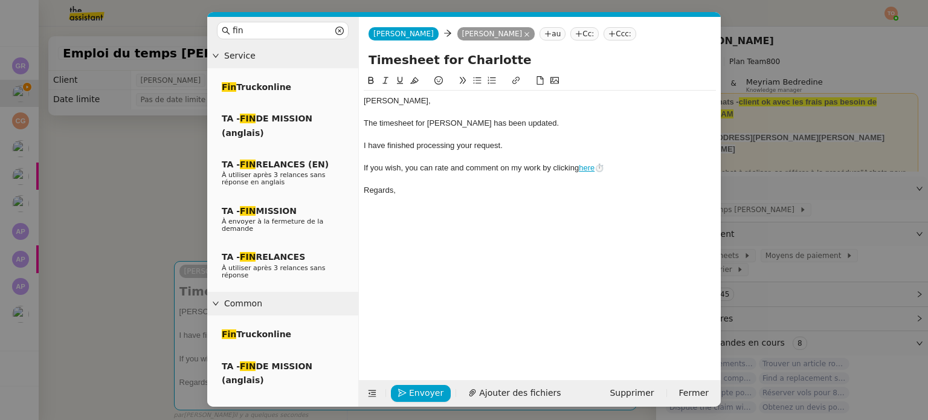
scroll to position [0, 0]
click at [464, 155] on div at bounding box center [540, 157] width 352 height 11
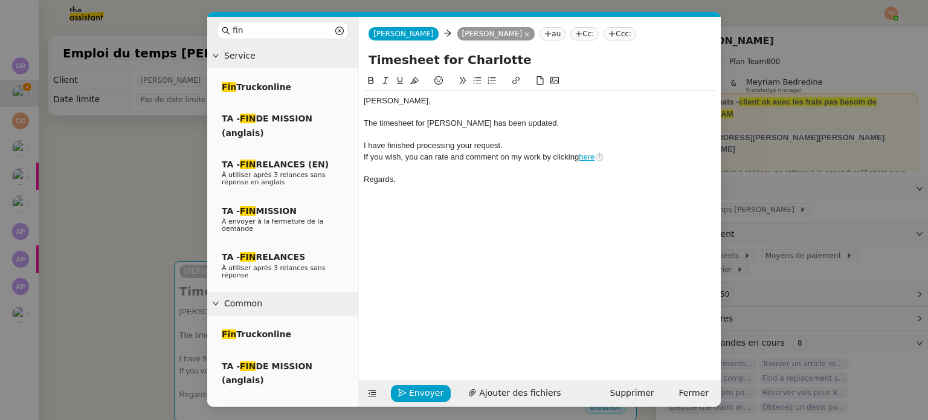
click at [131, 165] on nz-modal-container "fin Service Fin Truckonline TA - FIN DE MISSION (anglais) TA - FIN RELANCES (EN…" at bounding box center [464, 210] width 928 height 420
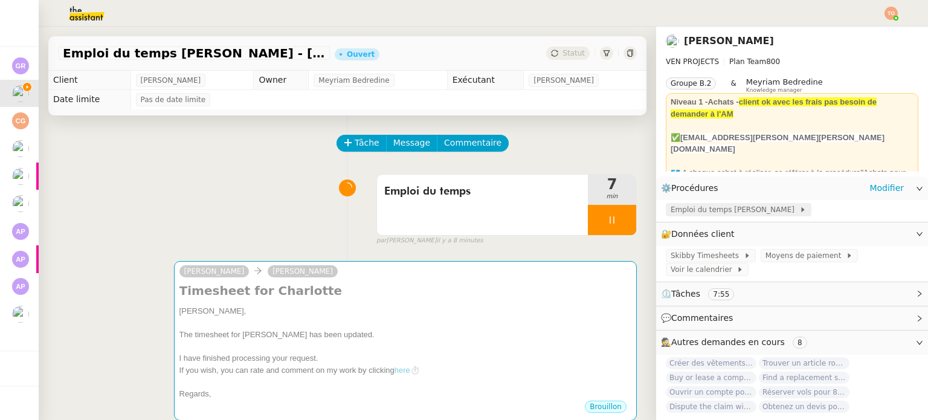
click at [724, 212] on span "Emploi du temps Charlotte Grasseli" at bounding box center [735, 210] width 129 height 12
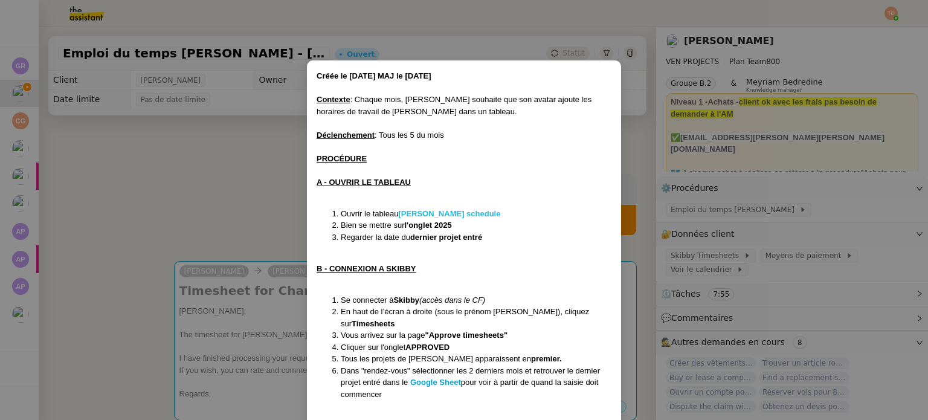
drag, startPoint x: 509, startPoint y: 212, endPoint x: 401, endPoint y: 213, distance: 107.6
click at [401, 213] on li "Ouvrir le tableau Charlotte Graselli's schedule" at bounding box center [476, 214] width 271 height 12
drag, startPoint x: 215, startPoint y: 187, endPoint x: 249, endPoint y: 217, distance: 45.4
click at [215, 187] on nz-modal-container "Créée le 08/04/2025 MAJ le 05/09/25 Contexte : Chaque mois, Charles souhaite qu…" at bounding box center [464, 210] width 928 height 420
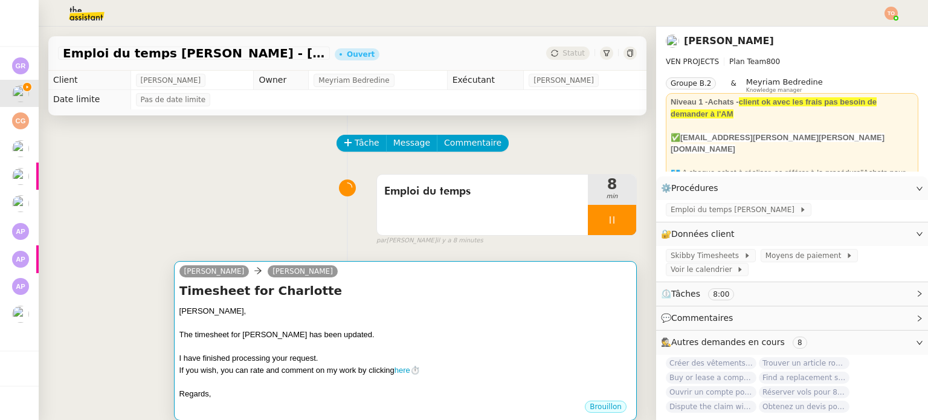
click at [481, 302] on div "Timesheet for Charlotte ﻿Charles﻿, The timesheet for Charlotte has been updated…" at bounding box center [406, 340] width 452 height 117
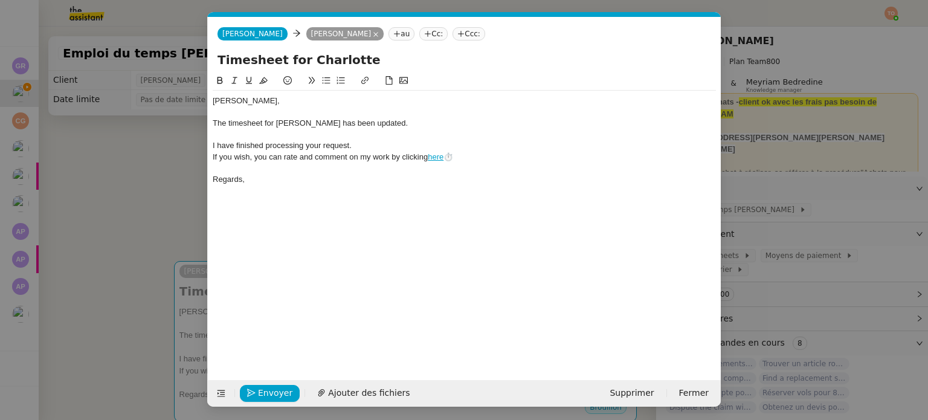
scroll to position [0, 34]
click at [448, 120] on div "The timesheet for Charlotte has been updated." at bounding box center [464, 123] width 503 height 11
click at [743, 210] on nz-modal-container "fin Service Fin Truckonline TA - FIN DE MISSION (anglais) TA - FIN RELANCES (EN…" at bounding box center [464, 210] width 928 height 420
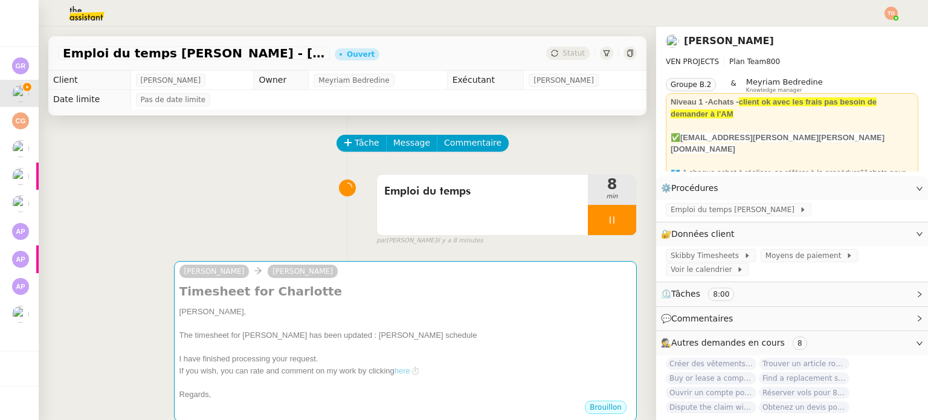
click at [747, 207] on span "Emploi du temps Charlotte Grasseli" at bounding box center [735, 210] width 129 height 12
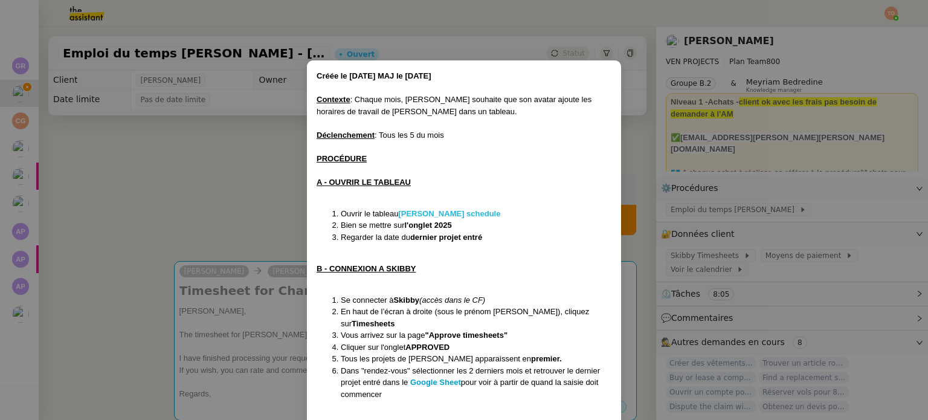
click at [458, 209] on strong "Charlotte Graselli's schedule" at bounding box center [449, 213] width 102 height 9
click at [245, 193] on nz-modal-container "Créée le 08/04/2025 MAJ le 05/09/25 Contexte : Chaque mois, Charles souhaite qu…" at bounding box center [464, 210] width 928 height 420
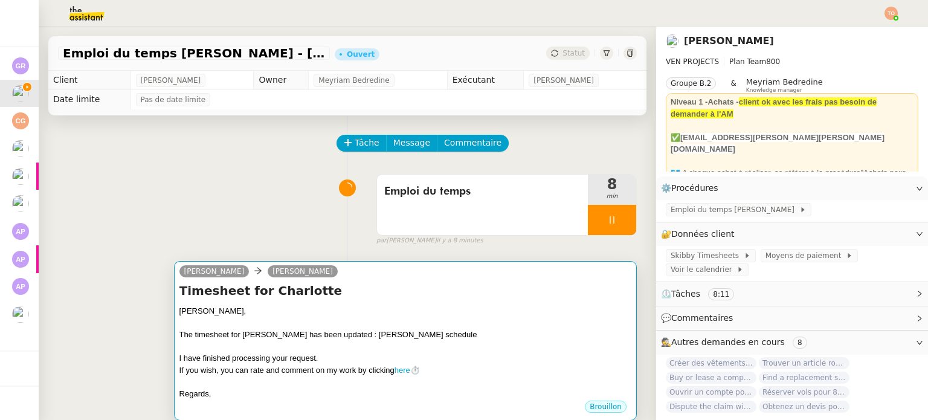
click at [447, 339] on div "The timesheet for Charlotte has been updated : Charlotte Graselli's schedule" at bounding box center [406, 335] width 452 height 12
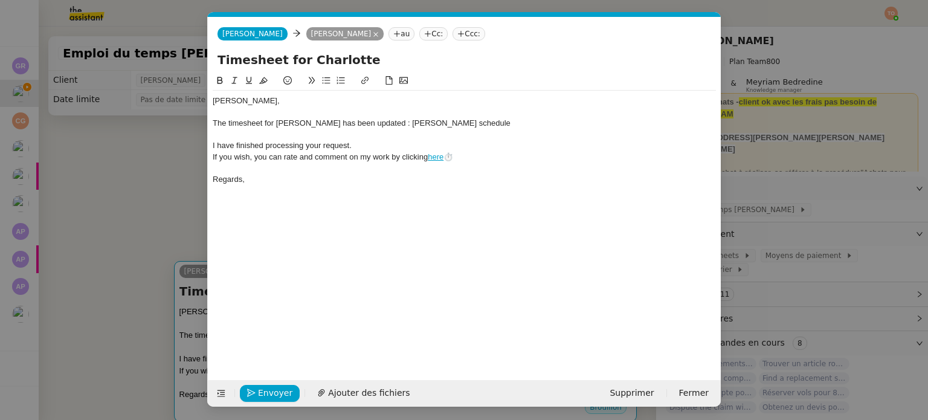
scroll to position [0, 34]
drag, startPoint x: 486, startPoint y: 125, endPoint x: 378, endPoint y: 123, distance: 107.6
click at [378, 123] on div "The timesheet for Charlotte has been updated : Charlotte Graselli's schedule" at bounding box center [464, 123] width 503 height 11
click at [365, 79] on icon at bounding box center [364, 80] width 7 height 7
paste input "https://docs.google.com/spreadsheets/d/1eblo35bfCem_J4OhhoPqYTmWEmPW8Kq6NlExn7-…"
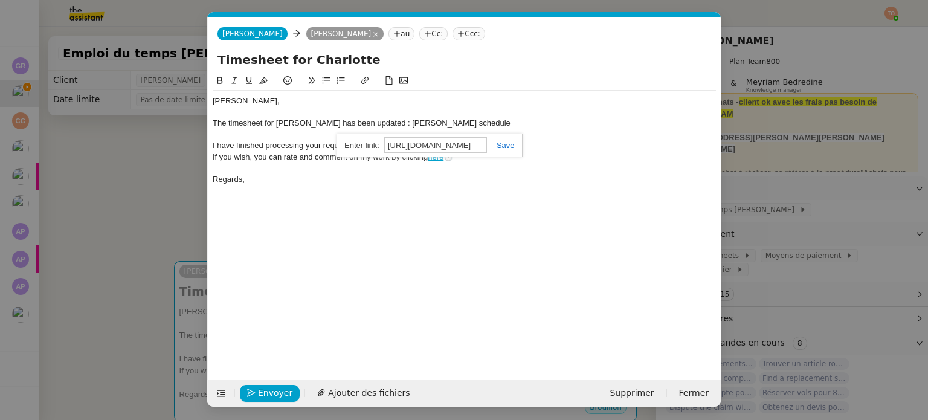
scroll to position [0, 392]
type input "https://docs.google.com/spreadsheets/d/1eblo35bfCem_J4OhhoPqYTmWEmPW8Kq6NlExn7-…"
click at [503, 146] on link at bounding box center [501, 145] width 28 height 9
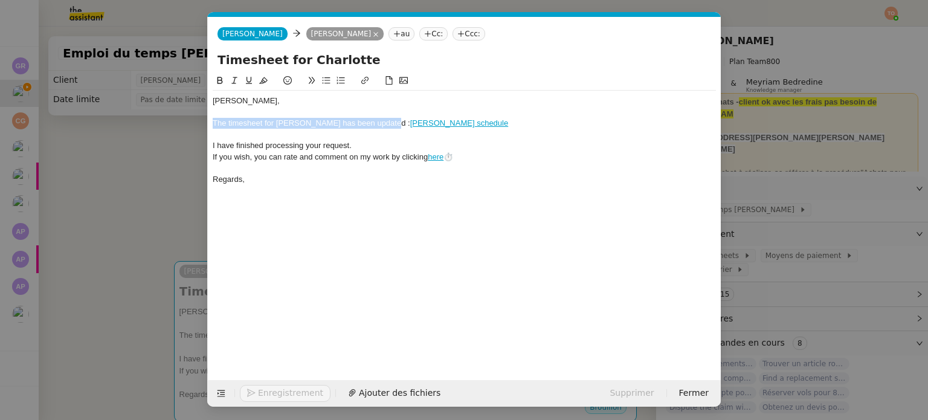
click at [221, 83] on icon at bounding box center [220, 80] width 8 height 8
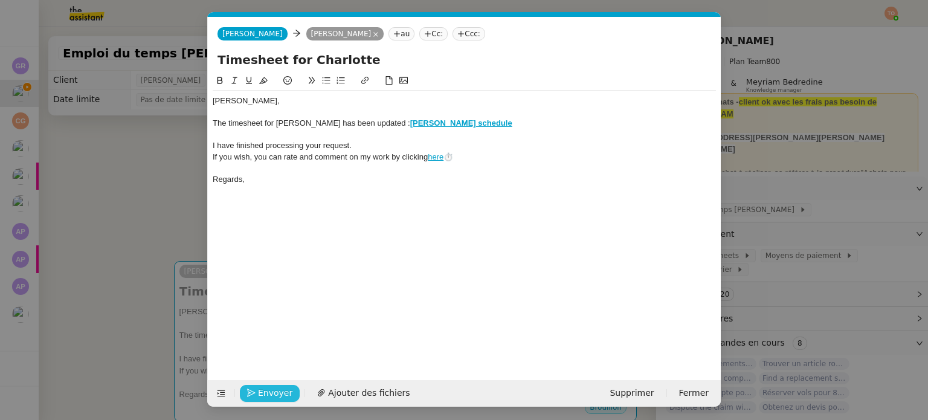
click at [282, 393] on span "Envoyer" at bounding box center [275, 393] width 34 height 14
click at [282, 393] on span "Confirmer l'envoi" at bounding box center [294, 393] width 73 height 14
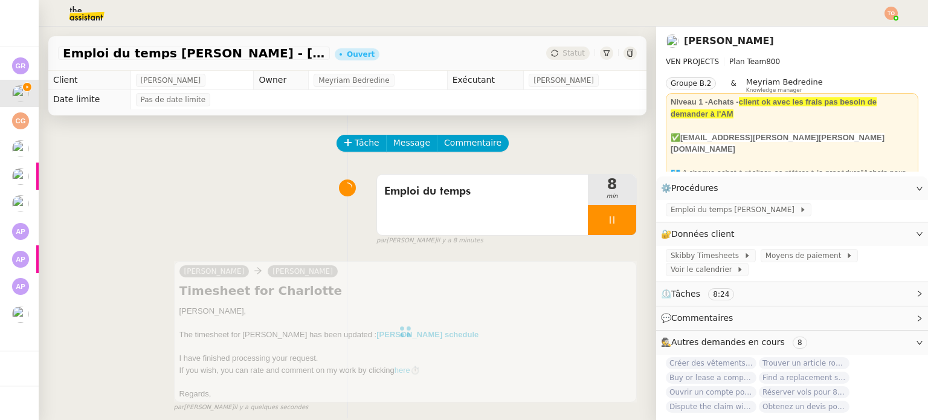
click at [625, 215] on div "Tâche Message Commentaire Veuillez patienter une erreur s'est produite 👌👌👌 mess…" at bounding box center [348, 325] width 618 height 420
click at [620, 219] on div at bounding box center [612, 220] width 48 height 30
click at [620, 221] on icon at bounding box center [625, 220] width 10 height 10
click at [567, 50] on span "Statut" at bounding box center [574, 53] width 22 height 8
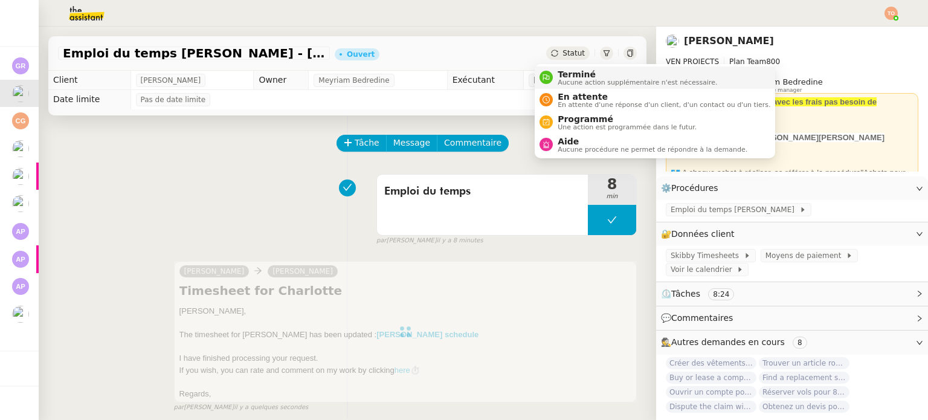
click at [573, 74] on span "Terminé" at bounding box center [638, 75] width 160 height 10
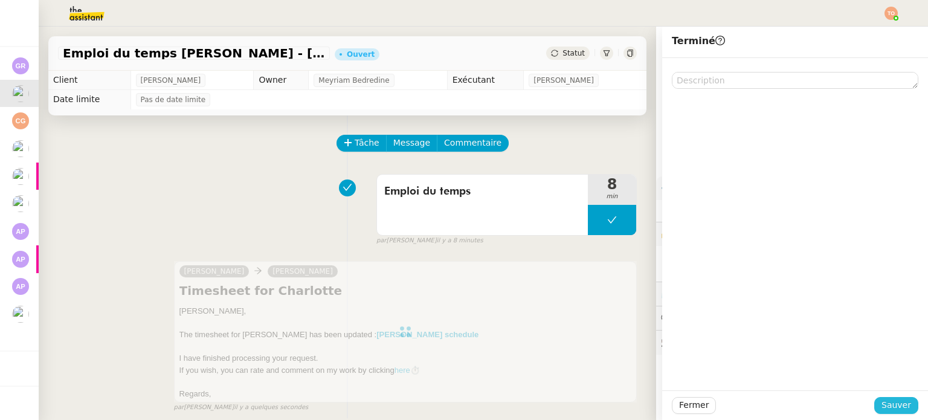
click at [901, 408] on span "Sauver" at bounding box center [897, 405] width 30 height 14
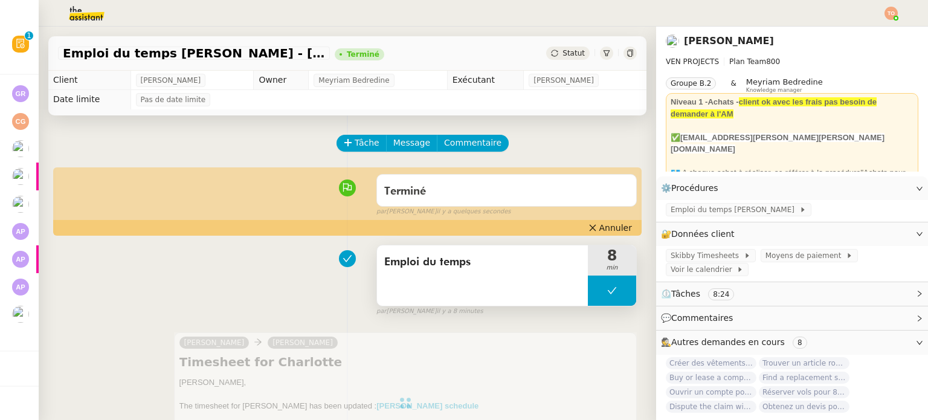
click at [506, 262] on span "Emploi du temps" at bounding box center [482, 262] width 196 height 18
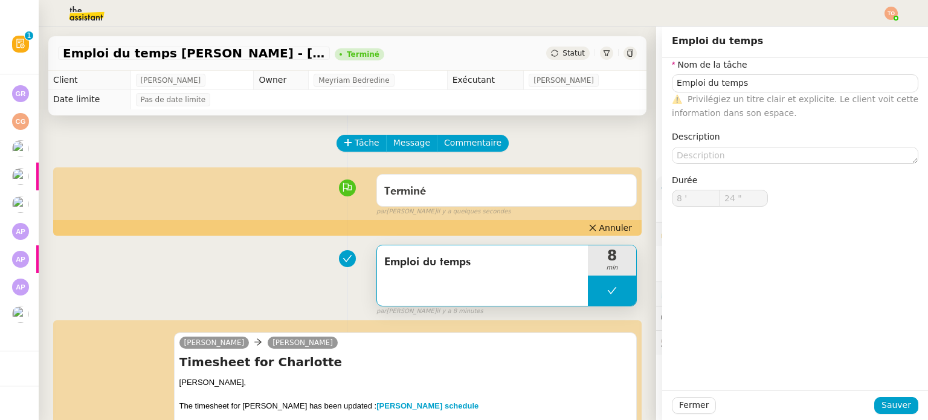
type input "Emploi du temps"
type input "8 '"
type input "24 ""
type input "Emploi du temps"
type input "8 '"
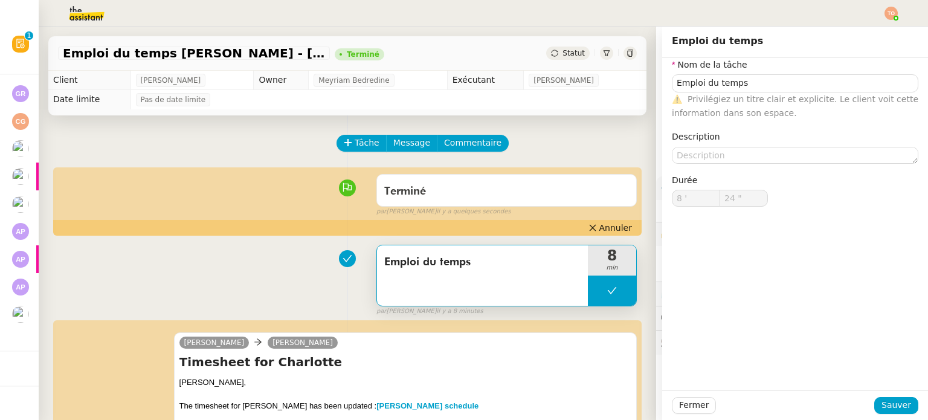
type input "24 ""
type input "Emploi du temps"
type input "8 '"
type input "24 ""
type input "Emploi du temps"
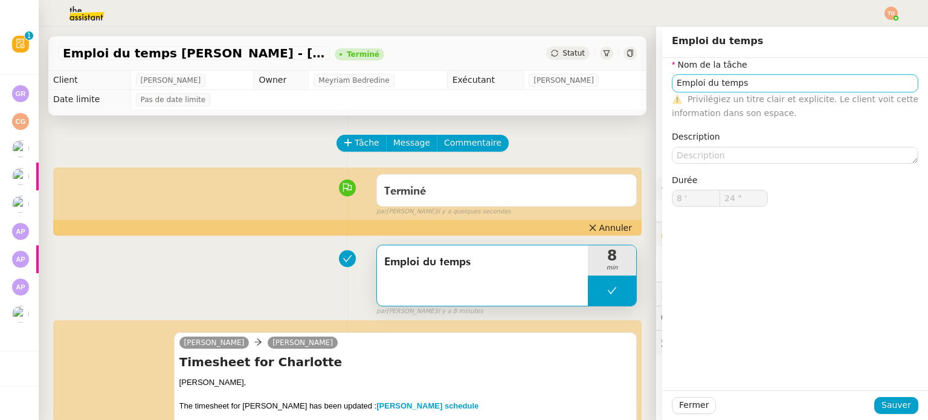
type input "8 '"
type input "24 ""
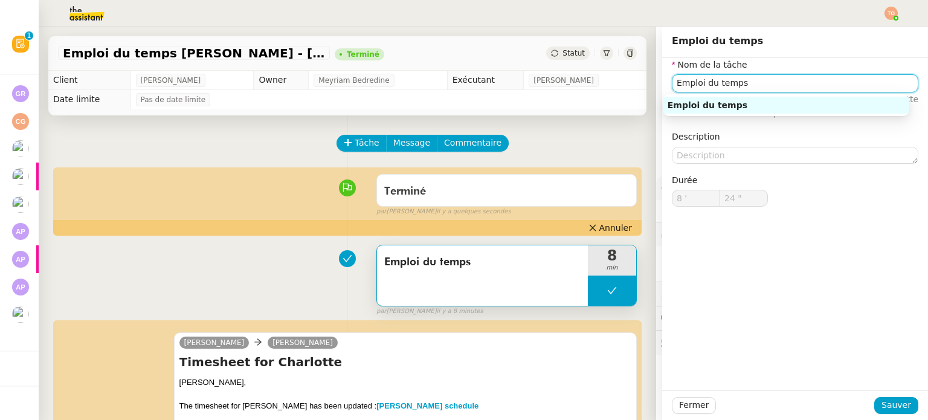
drag, startPoint x: 670, startPoint y: 82, endPoint x: 658, endPoint y: 85, distance: 12.3
click at [662, 85] on div "Nom de la tâche Emploi du temps ⚠️ Privilégiez un titre clair et explicite. Le …" at bounding box center [795, 142] width 266 height 168
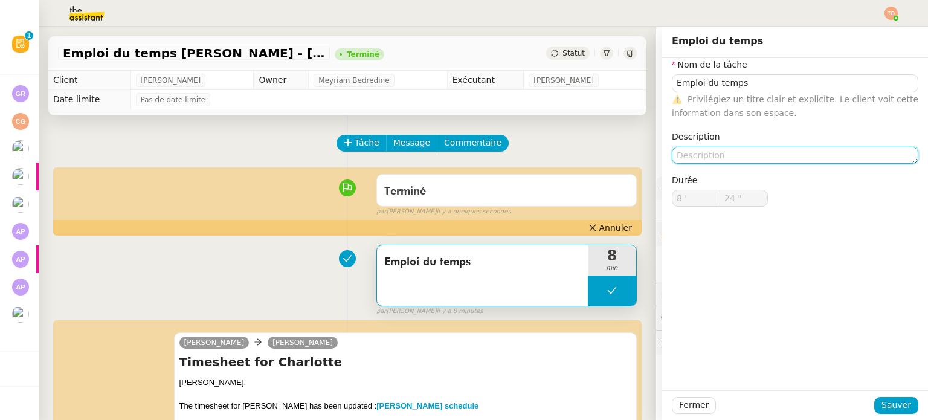
click at [694, 149] on textarea at bounding box center [795, 155] width 247 height 17
type textarea "i"
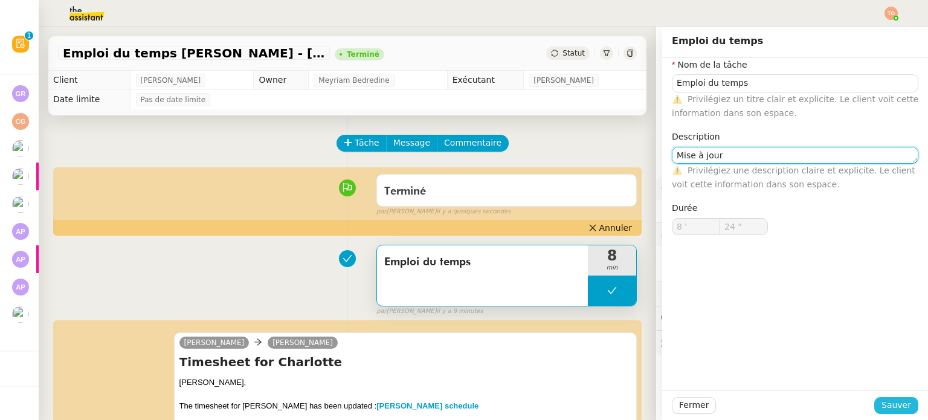
type textarea "Mise à jour"
click at [882, 406] on span "Sauver" at bounding box center [897, 405] width 30 height 14
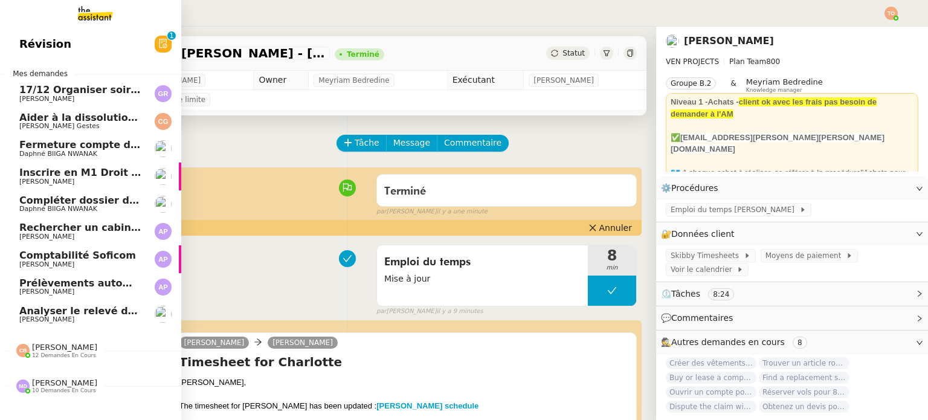
click at [45, 356] on span "12 demandes en cours" at bounding box center [64, 355] width 64 height 7
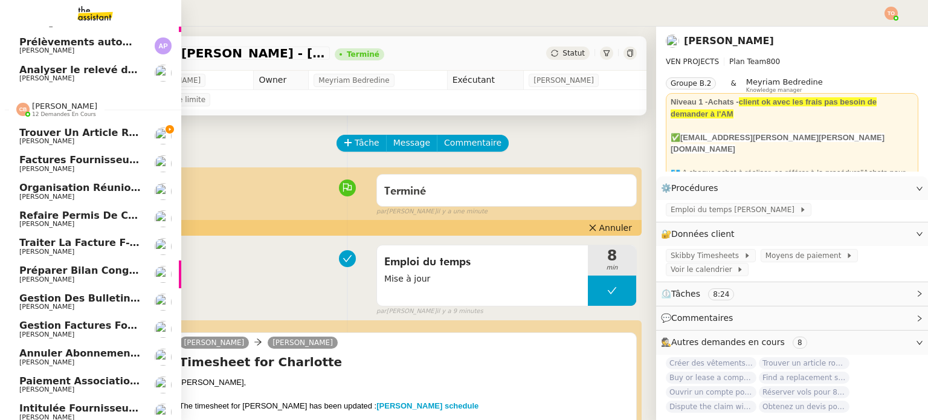
scroll to position [242, 0]
click at [95, 140] on span "Charles Medlicott" at bounding box center [80, 140] width 122 height 7
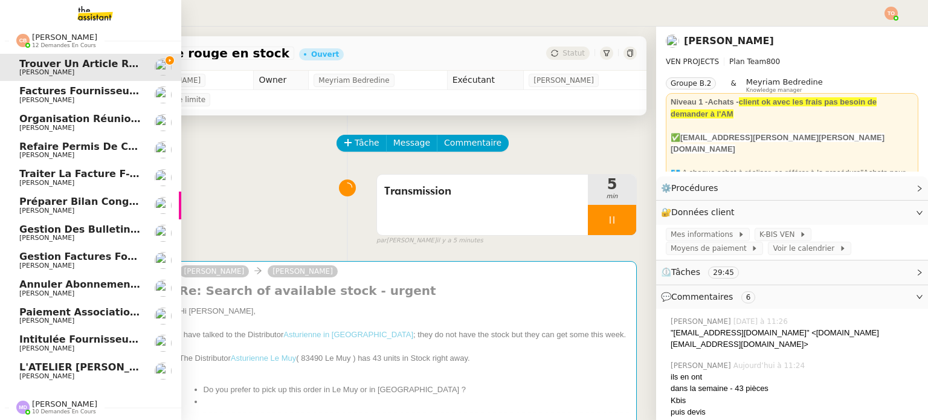
scroll to position [317, 0]
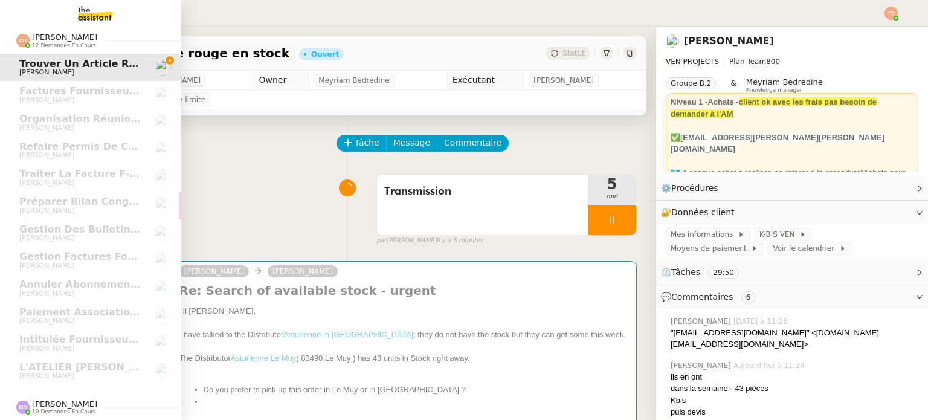
click at [85, 400] on span "Marylou Deybach 10 demandes en cours" at bounding box center [56, 408] width 95 height 16
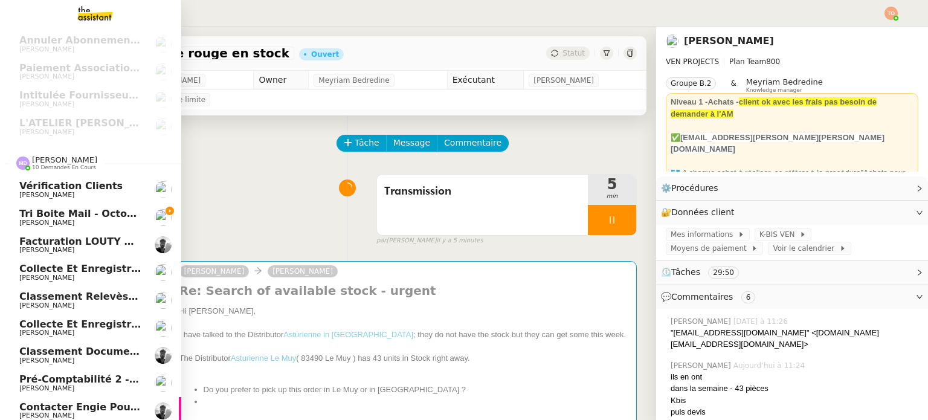
scroll to position [558, 0]
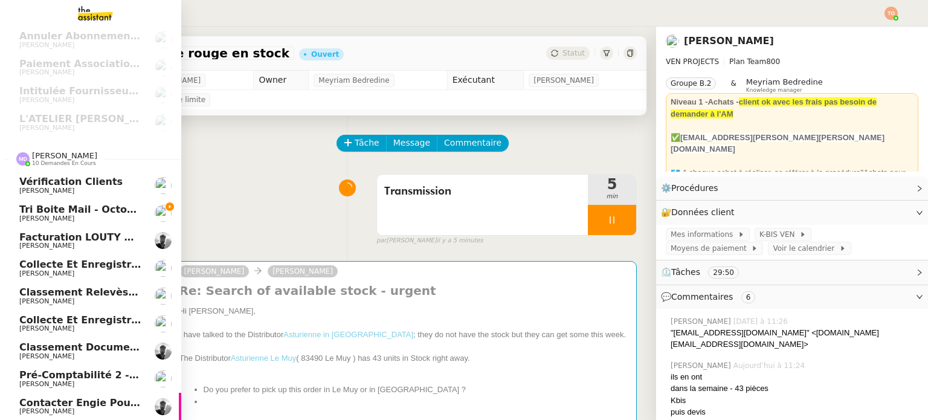
click at [125, 202] on link "Tri boite mail - octobre 2025 Genevieve Landsmann" at bounding box center [90, 213] width 181 height 28
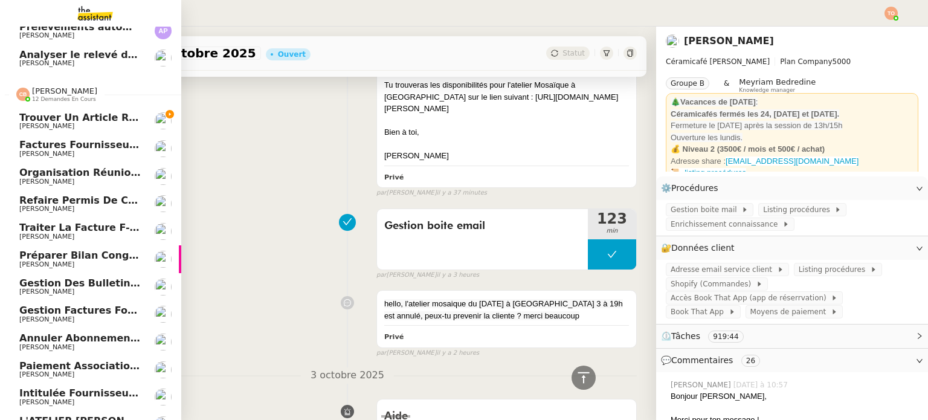
scroll to position [75, 0]
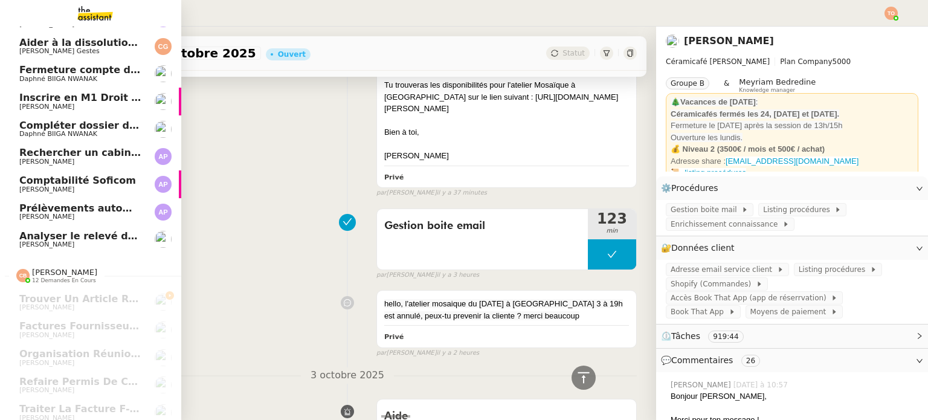
click at [121, 250] on link "Analyser le relevé de carte Ven de septembre Caroline Evans" at bounding box center [90, 240] width 181 height 28
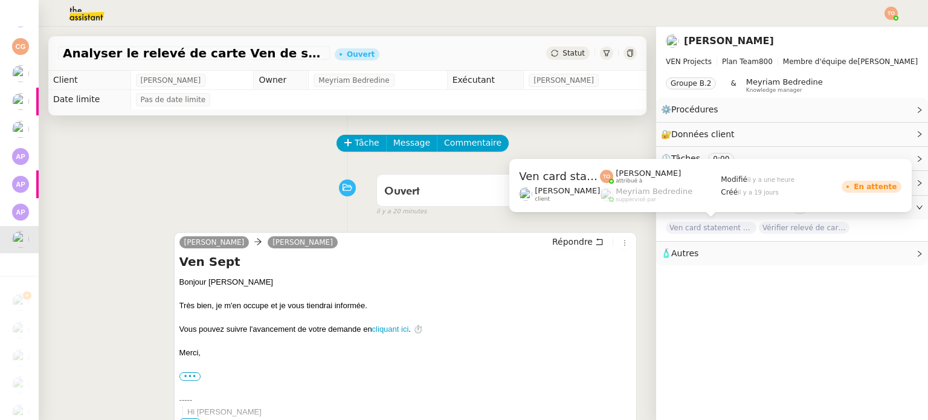
click at [706, 229] on span "Ven card statement August" at bounding box center [711, 228] width 91 height 12
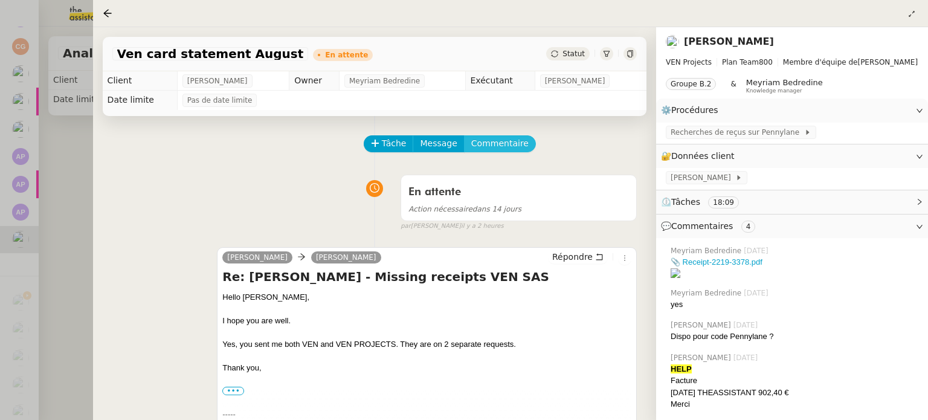
click at [472, 144] on span "Commentaire" at bounding box center [499, 144] width 57 height 14
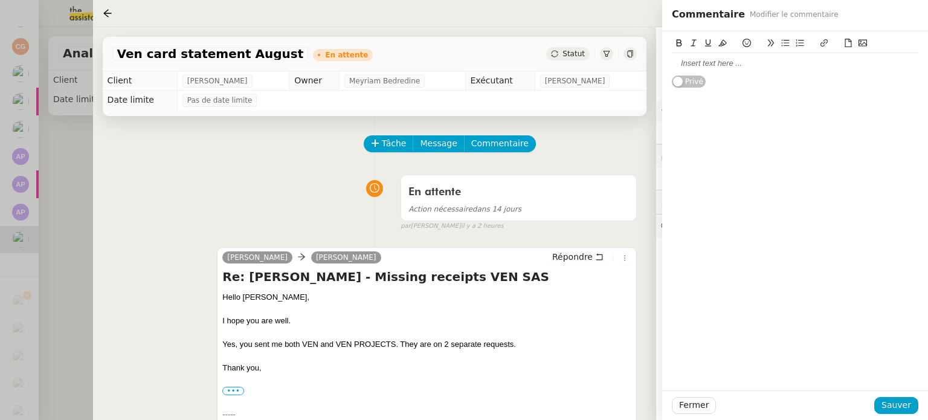
click at [733, 66] on div at bounding box center [795, 63] width 247 height 11
click at [904, 407] on span "Sauver" at bounding box center [897, 405] width 30 height 14
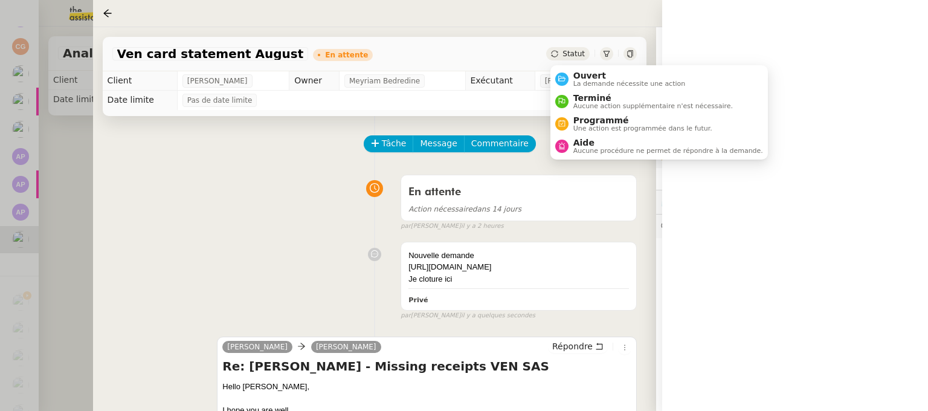
click at [579, 55] on span "Statut" at bounding box center [574, 54] width 22 height 8
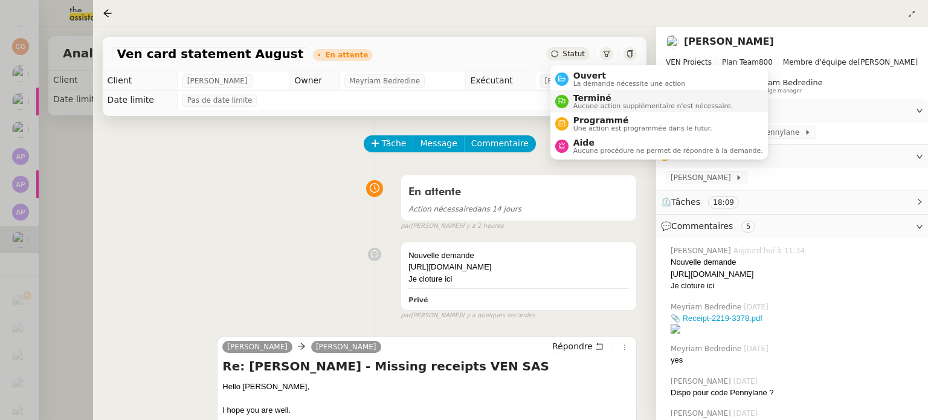
click at [606, 108] on span "Aucune action supplémentaire n'est nécessaire." at bounding box center [654, 106] width 160 height 7
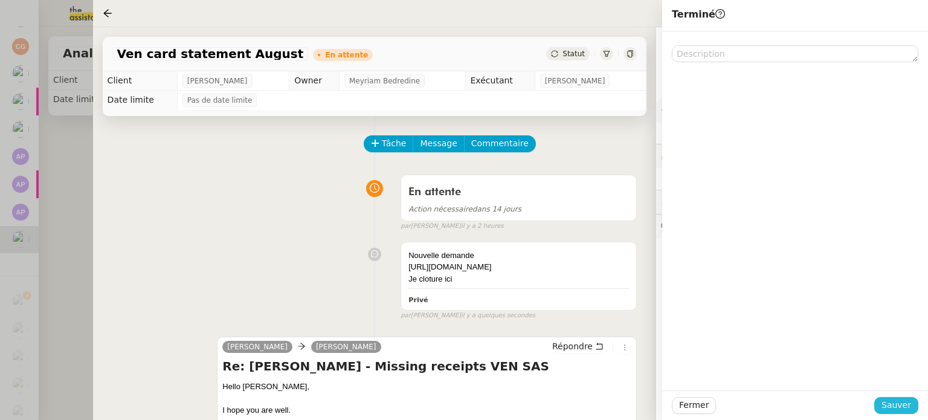
click at [900, 411] on span "Sauver" at bounding box center [897, 405] width 30 height 14
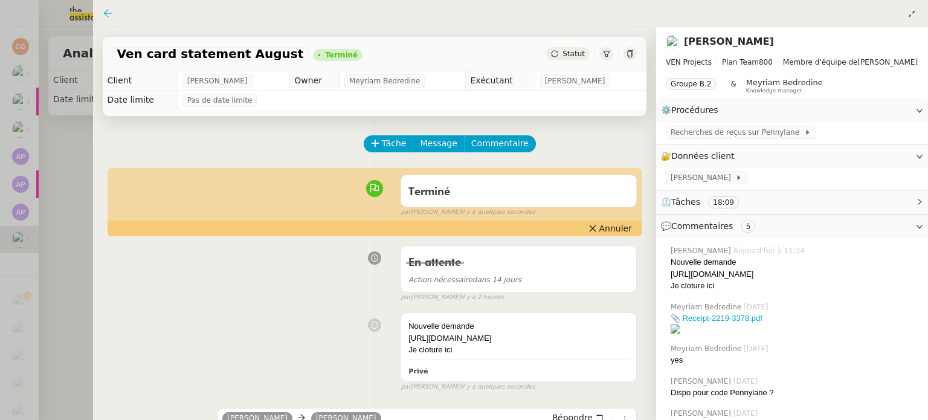
click at [108, 11] on icon at bounding box center [108, 13] width 10 height 10
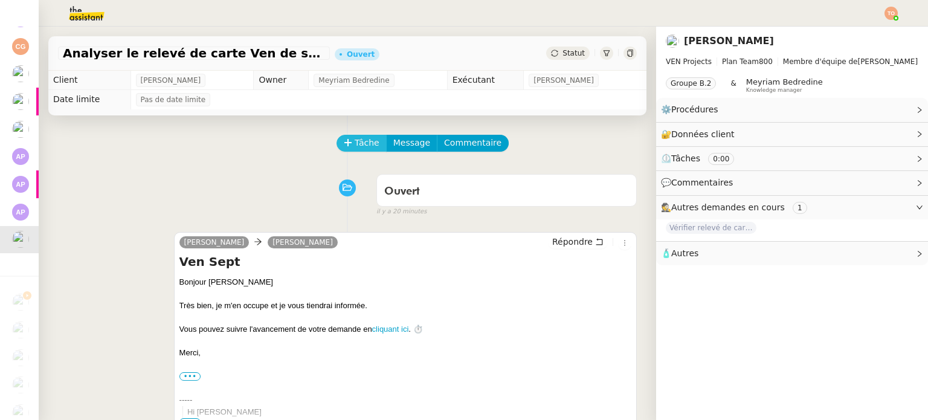
click at [344, 147] on icon at bounding box center [348, 142] width 8 height 8
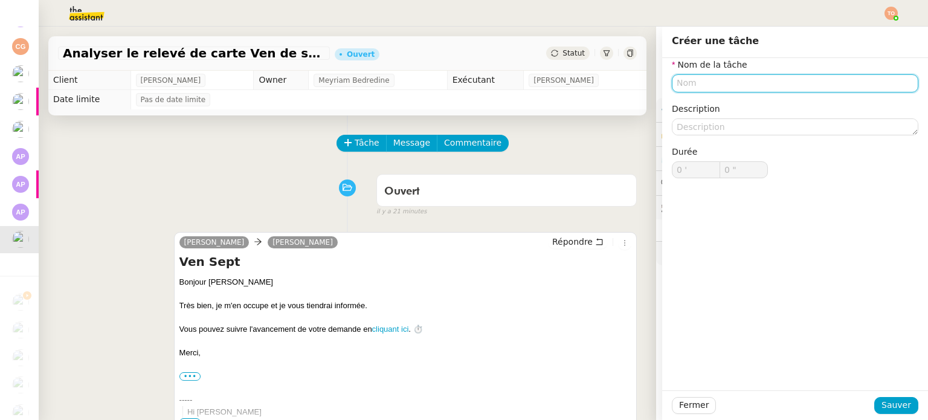
click at [712, 86] on input "text" at bounding box center [795, 83] width 247 height 18
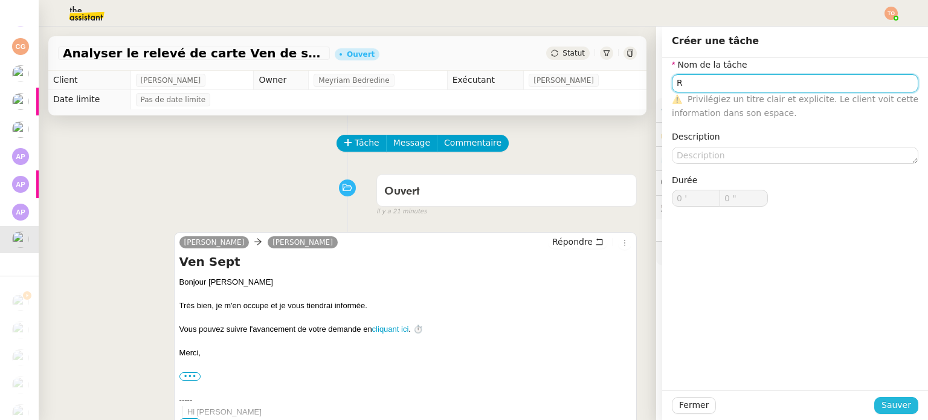
type input "R"
click at [897, 403] on span "Sauver" at bounding box center [897, 405] width 30 height 14
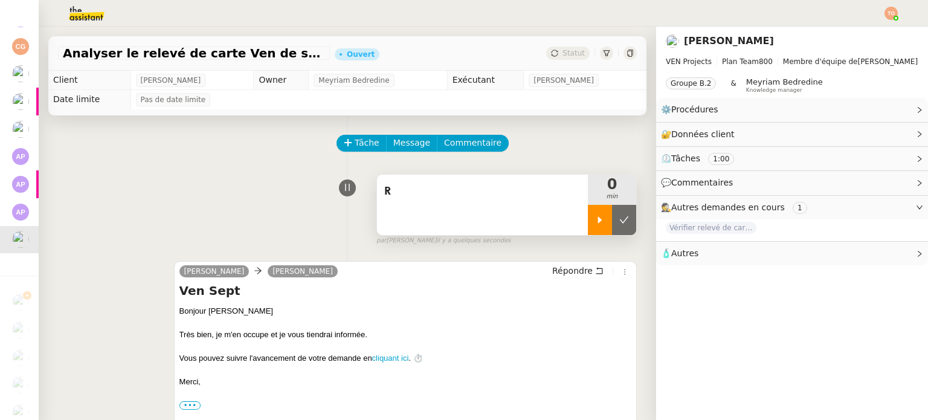
click at [595, 219] on icon at bounding box center [600, 220] width 10 height 10
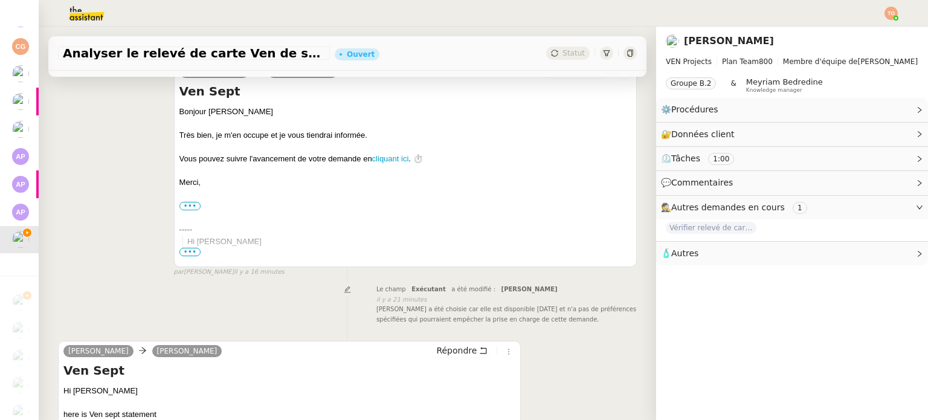
scroll to position [375, 0]
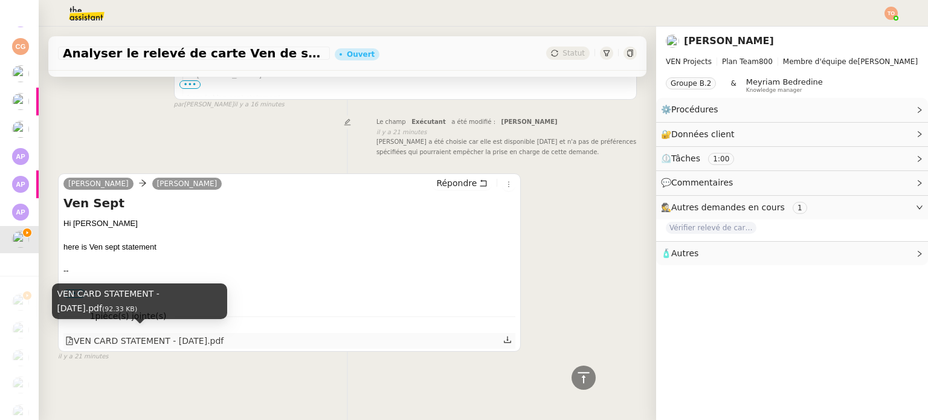
click at [131, 334] on div "VEN CARD STATEMENT - SEPT 25.pdf" at bounding box center [144, 341] width 158 height 14
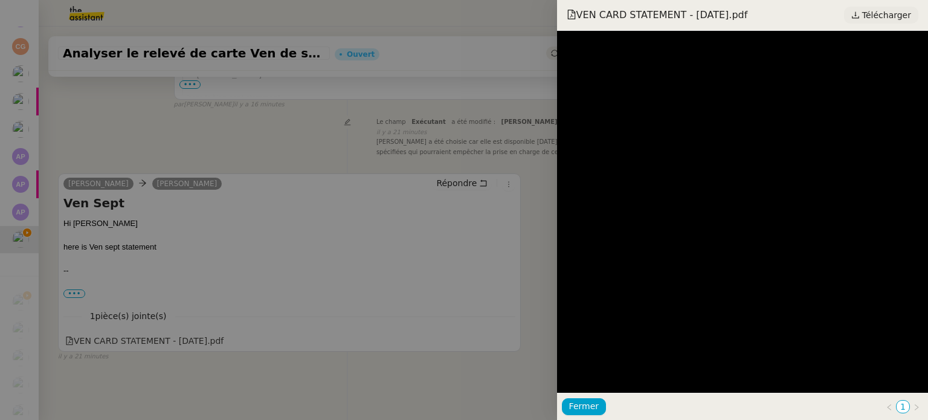
click at [860, 19] on icon at bounding box center [856, 15] width 8 height 8
click at [475, 147] on div at bounding box center [464, 210] width 928 height 420
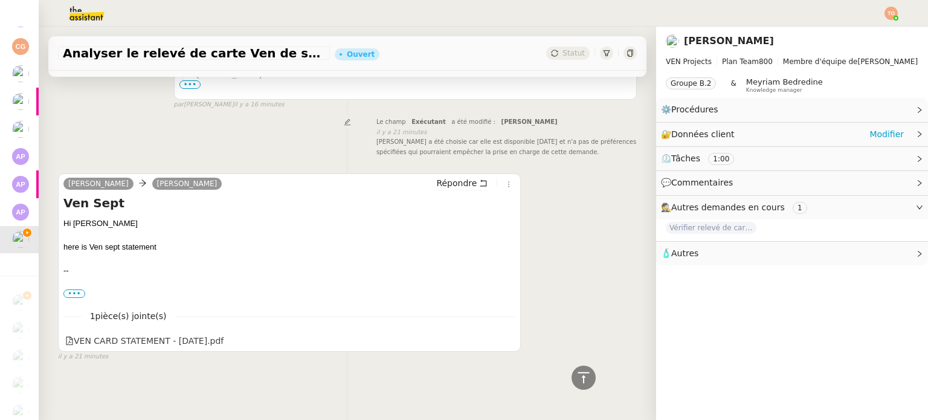
click at [720, 130] on span "Données client" at bounding box center [703, 134] width 63 height 10
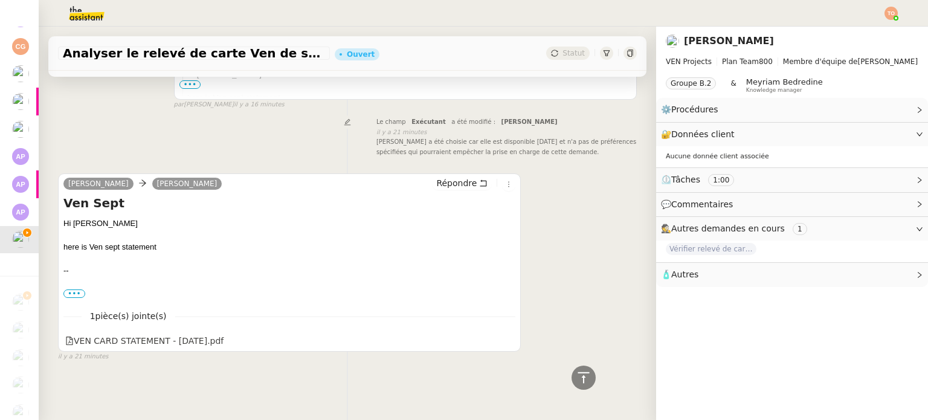
click at [829, 175] on span "⏲️ Tâches 1:00" at bounding box center [782, 180] width 243 height 14
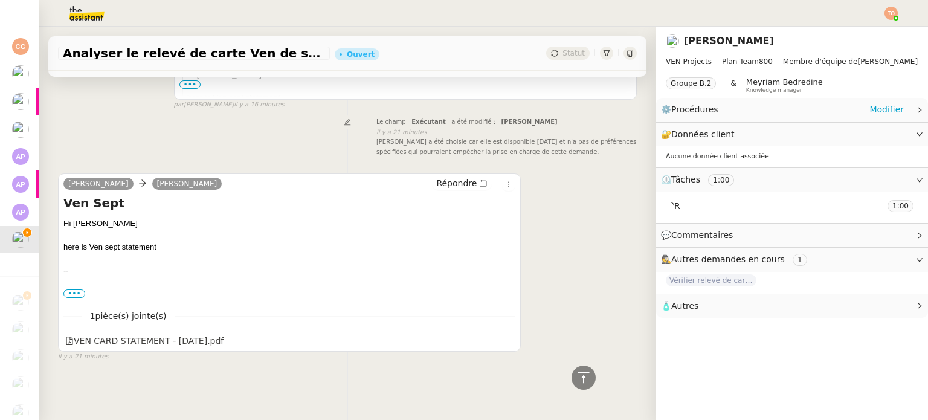
click at [756, 115] on div "⚙️ Procédures Modifier" at bounding box center [782, 110] width 243 height 14
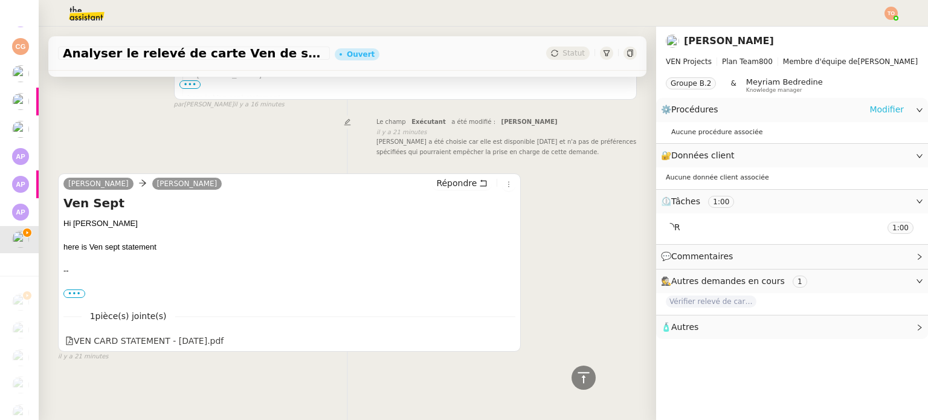
click at [870, 113] on link "Modifier" at bounding box center [887, 110] width 34 height 14
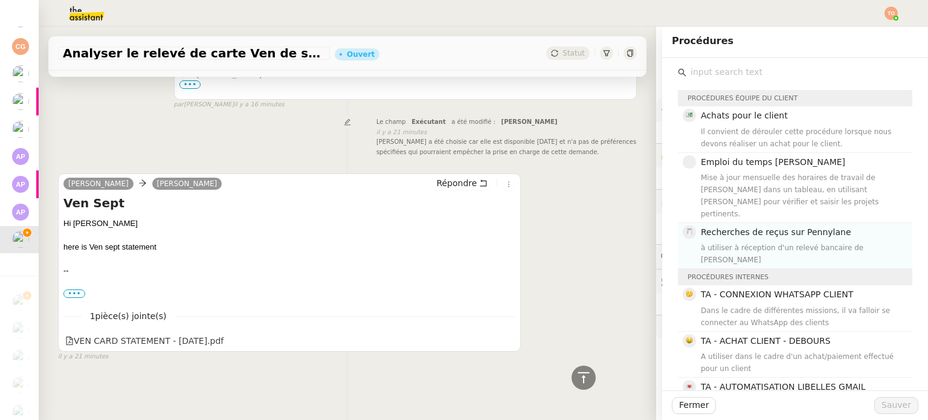
click at [769, 227] on span "Recherches de reçus sur Pennylane" at bounding box center [776, 232] width 151 height 10
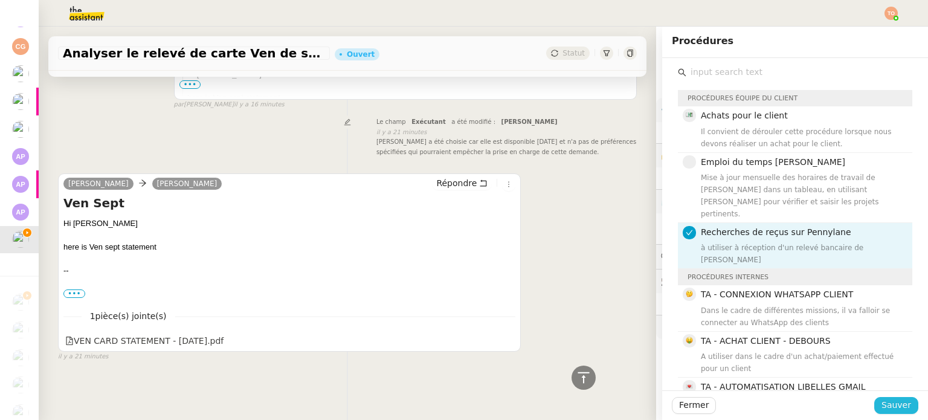
click at [905, 401] on button "Sauver" at bounding box center [897, 405] width 44 height 17
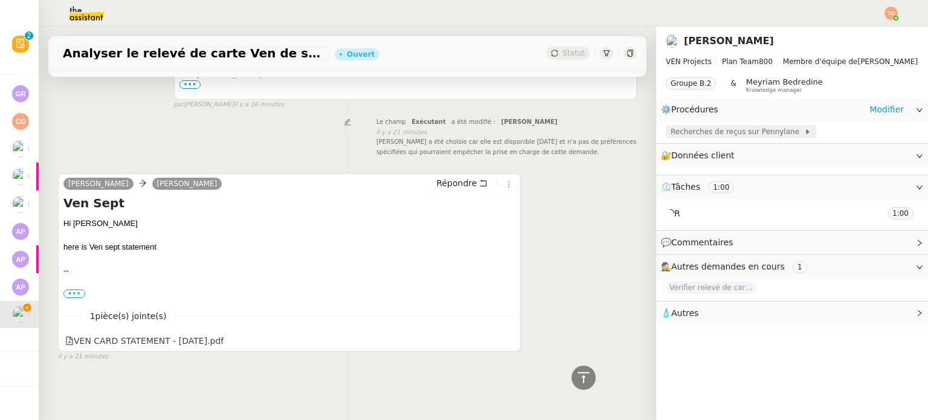
click at [692, 135] on span "Recherches de reçus sur Pennylane" at bounding box center [738, 132] width 134 height 12
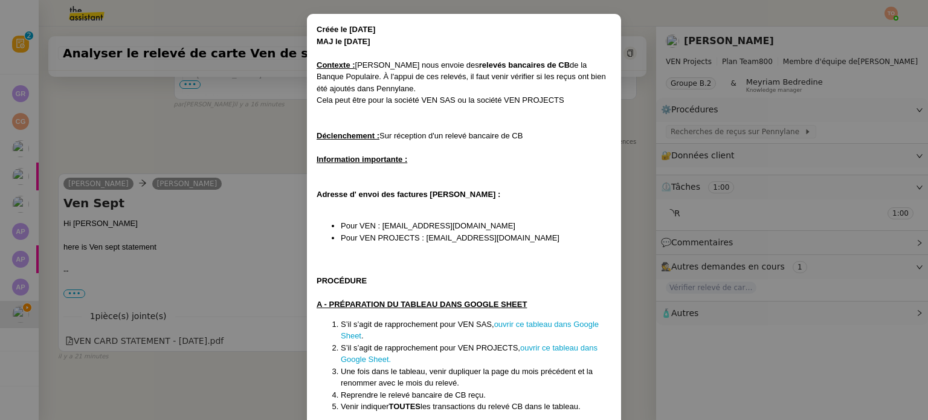
scroll to position [121, 0]
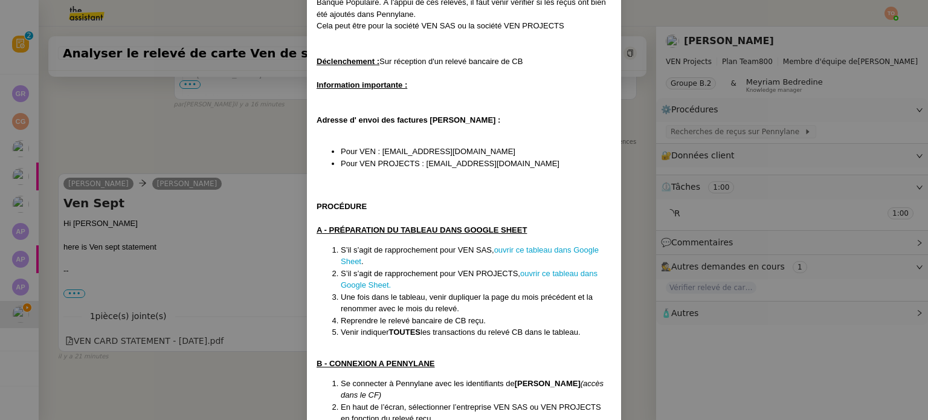
click at [234, 96] on nz-modal-container "Créée le 07/03/2025 MAJ le 04/07/2025 Contexte : Caroline nous envoie des relev…" at bounding box center [464, 210] width 928 height 420
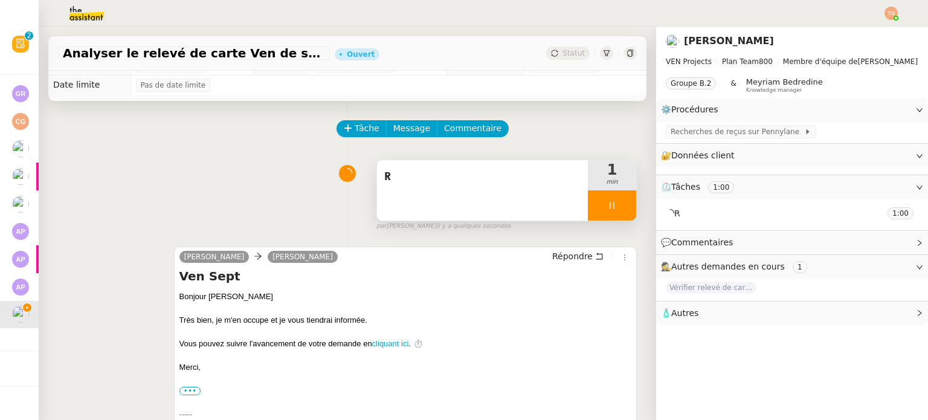
scroll to position [12, 0]
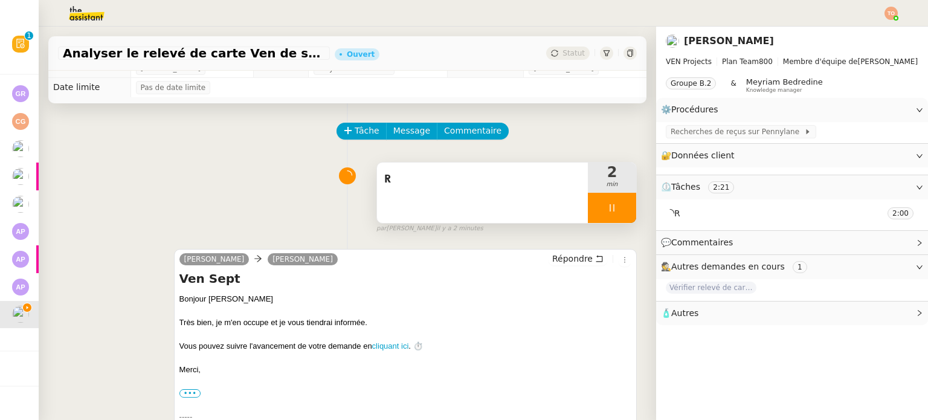
click at [551, 192] on div "R" at bounding box center [482, 193] width 211 height 60
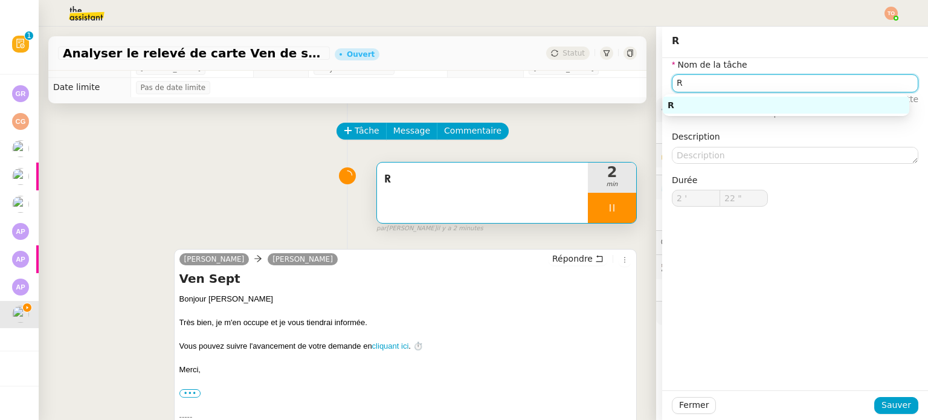
click at [804, 83] on input "R" at bounding box center [795, 83] width 247 height 18
type input "23 ""
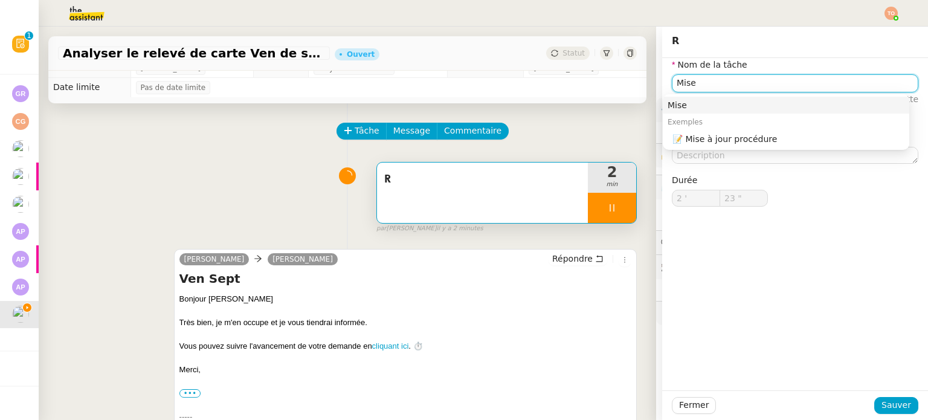
type input "Mise à"
type input "24 ""
type input "Mise à jour du"
type input "25 ""
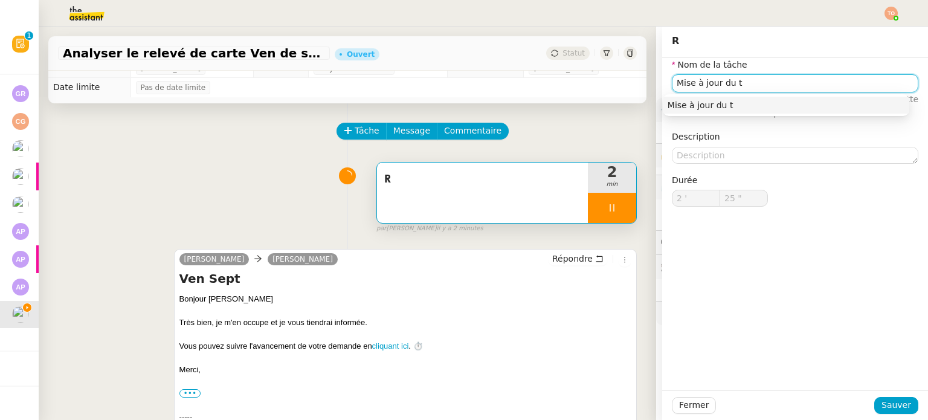
type input "Mise à jour du ta"
type input "26 ""
type input "Mise à jour du tableau"
type input "31 ""
type input "Mise à jour du tableau"
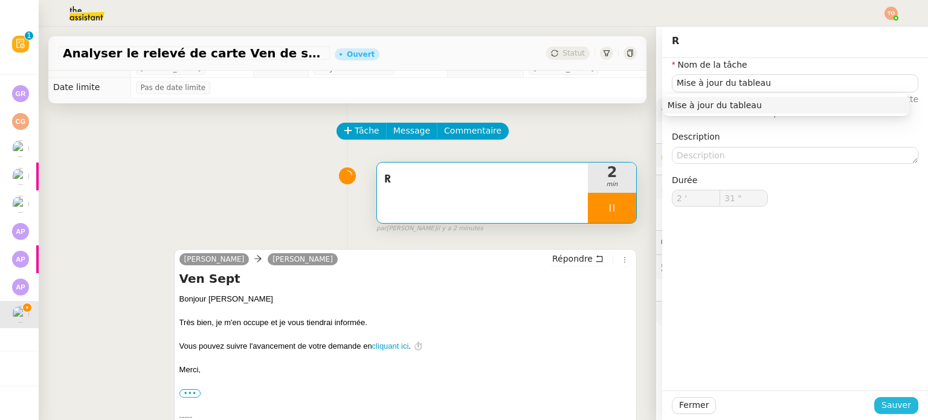
click at [889, 400] on span "Sauver" at bounding box center [897, 405] width 30 height 14
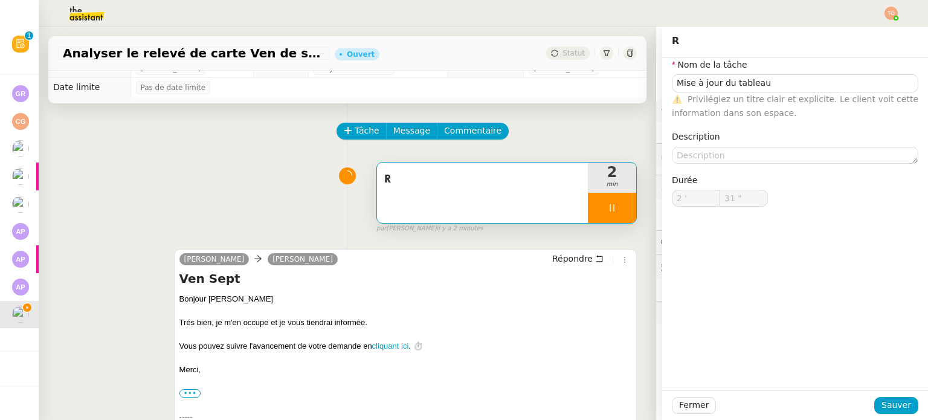
type input "32 ""
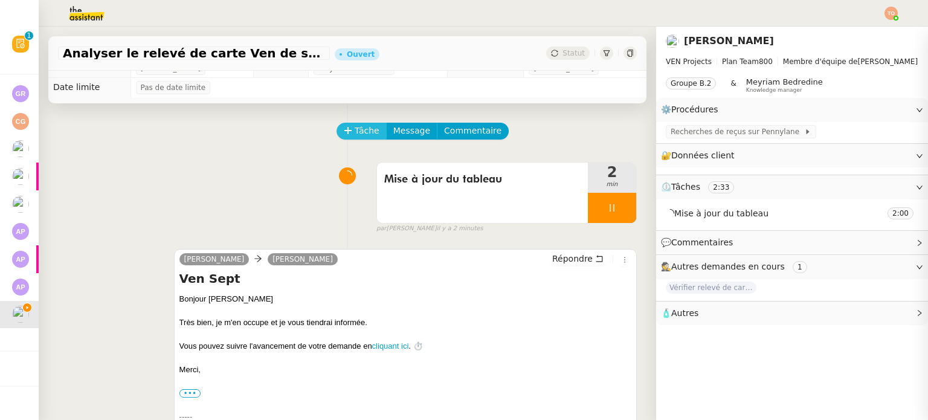
click at [367, 131] on span "Tâche" at bounding box center [367, 131] width 25 height 14
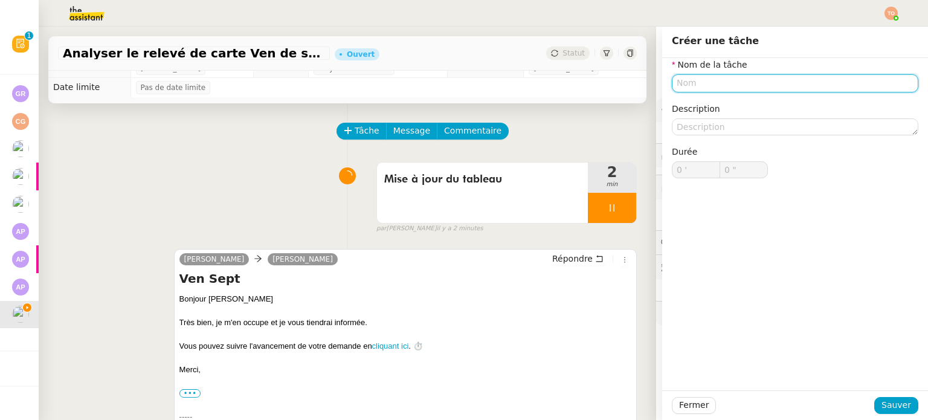
click at [758, 84] on input "text" at bounding box center [795, 83] width 247 height 18
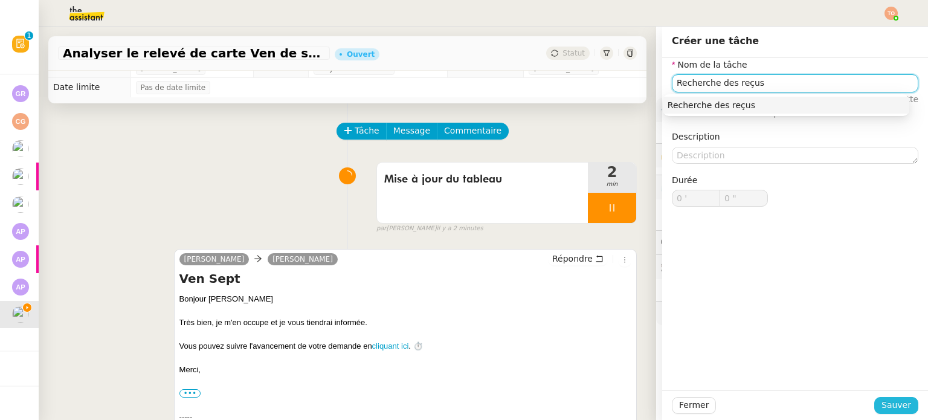
type input "Recherche des reçus"
click at [883, 403] on span "Sauver" at bounding box center [897, 405] width 30 height 14
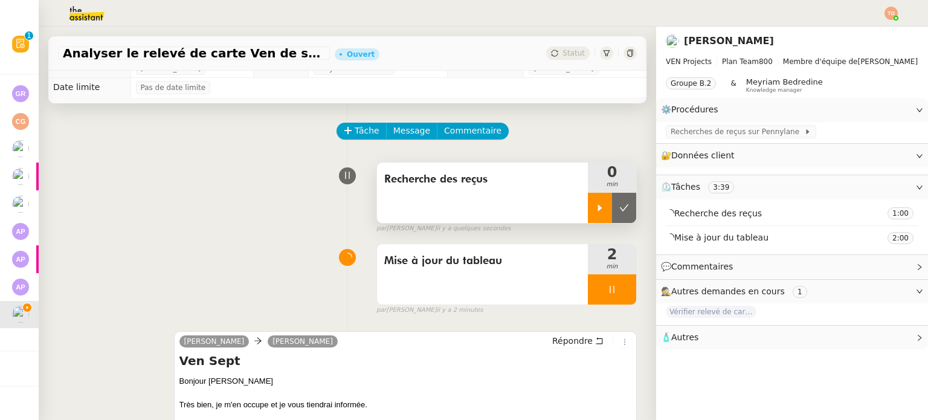
drag, startPoint x: 586, startPoint y: 214, endPoint x: 590, endPoint y: 221, distance: 7.6
click at [588, 213] on div at bounding box center [600, 208] width 24 height 30
click at [602, 288] on div at bounding box center [612, 289] width 48 height 30
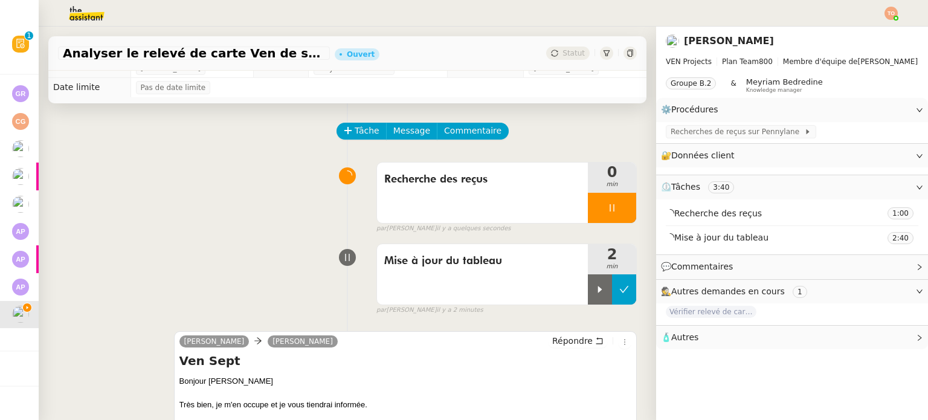
click at [614, 287] on button at bounding box center [624, 289] width 24 height 30
click at [452, 135] on span "Commentaire" at bounding box center [472, 131] width 57 height 14
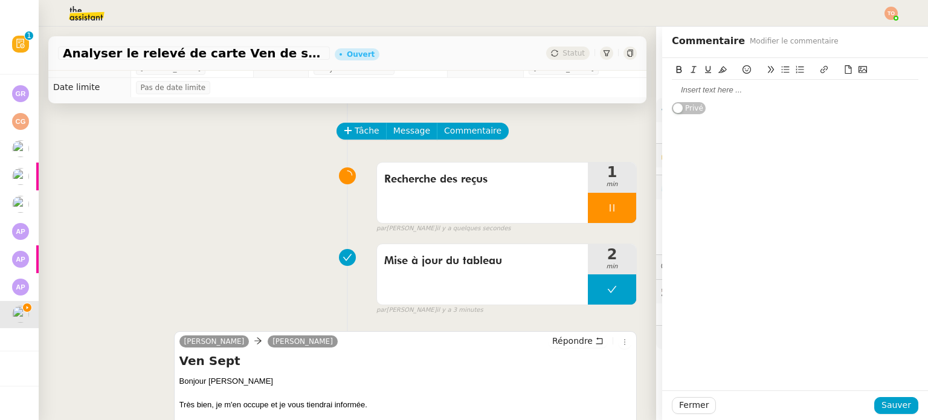
click at [684, 91] on div at bounding box center [795, 90] width 247 height 11
click at [742, 97] on div "Facture TA 03/09/2025THEASSISTANT902,40 €" at bounding box center [795, 101] width 247 height 11
click at [804, 97] on div "Facture TA 03/09/2025 THEASSISTANT902,40 €" at bounding box center [795, 101] width 247 height 11
click at [743, 100] on div "Facture TA 03/09/2025 THEASSISTANT 902,40 €" at bounding box center [795, 101] width 247 height 11
drag, startPoint x: 704, startPoint y: 99, endPoint x: 744, endPoint y: 103, distance: 40.1
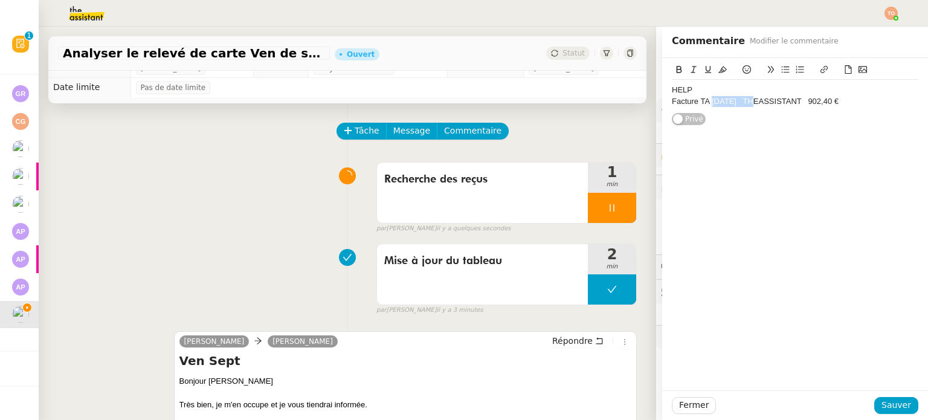
click at [744, 103] on div "Facture TA 03/09/2025 THEASSISTANT 902,40 €" at bounding box center [795, 101] width 247 height 11
click at [675, 70] on icon at bounding box center [679, 69] width 8 height 8
click at [846, 102] on div "Facture TA 03/09/2025 THEASSISTANT 902,40 €" at bounding box center [795, 101] width 247 height 11
click at [887, 401] on span "Sauver" at bounding box center [897, 405] width 30 height 14
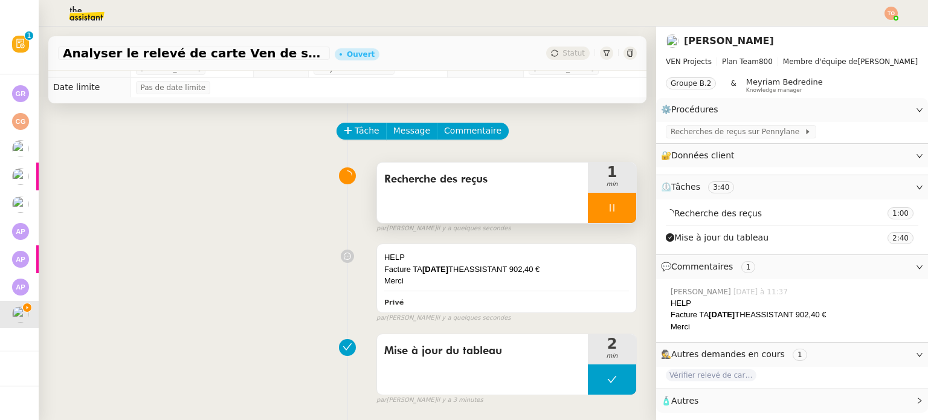
click at [612, 207] on div at bounding box center [612, 208] width 48 height 30
drag, startPoint x: 612, startPoint y: 207, endPoint x: 580, endPoint y: 134, distance: 79.6
click at [620, 205] on icon at bounding box center [625, 208] width 10 height 10
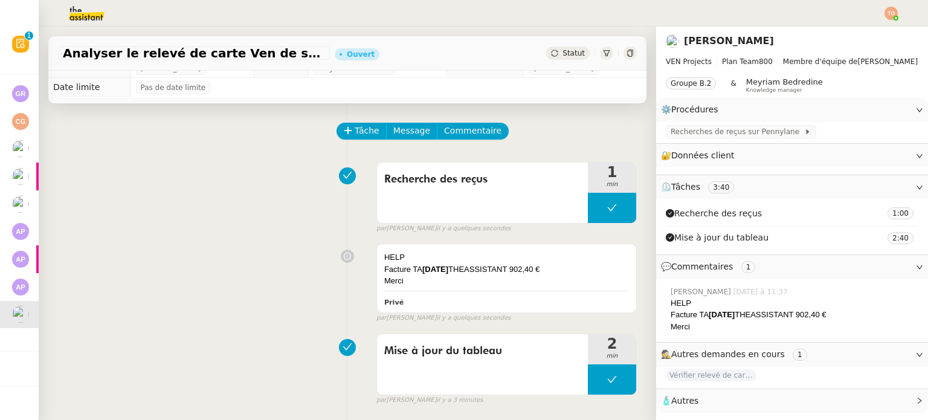
click at [564, 57] on span "Statut" at bounding box center [574, 53] width 22 height 8
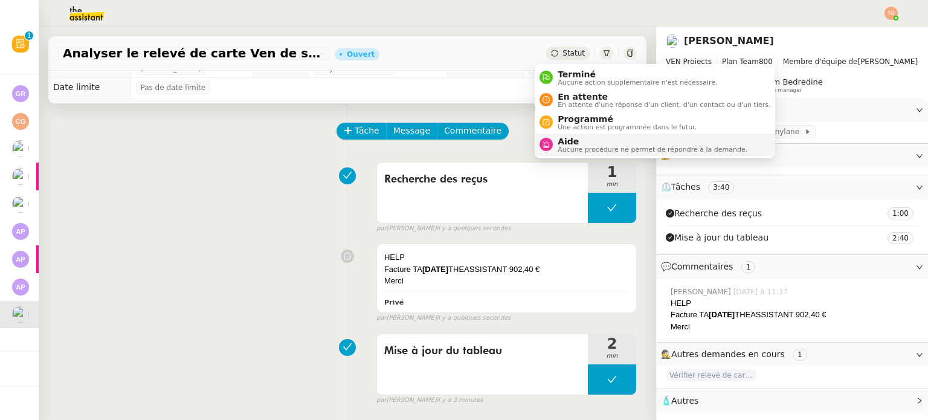
click at [595, 140] on span "Aide" at bounding box center [653, 142] width 190 height 10
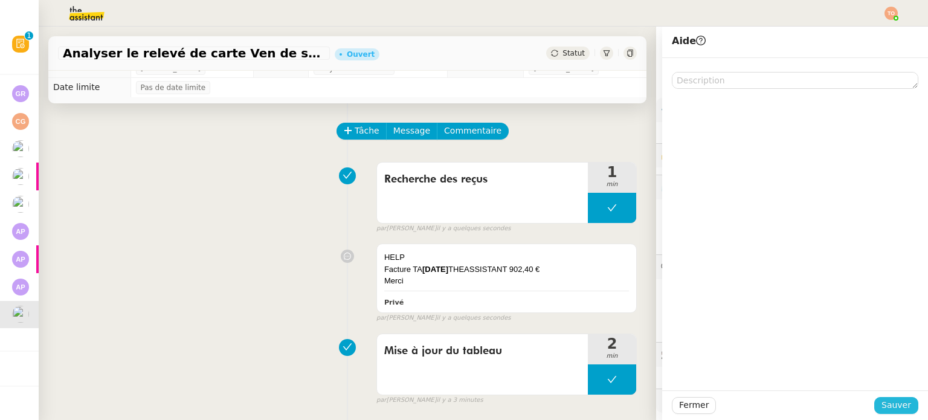
click at [892, 401] on span "Sauver" at bounding box center [897, 405] width 30 height 14
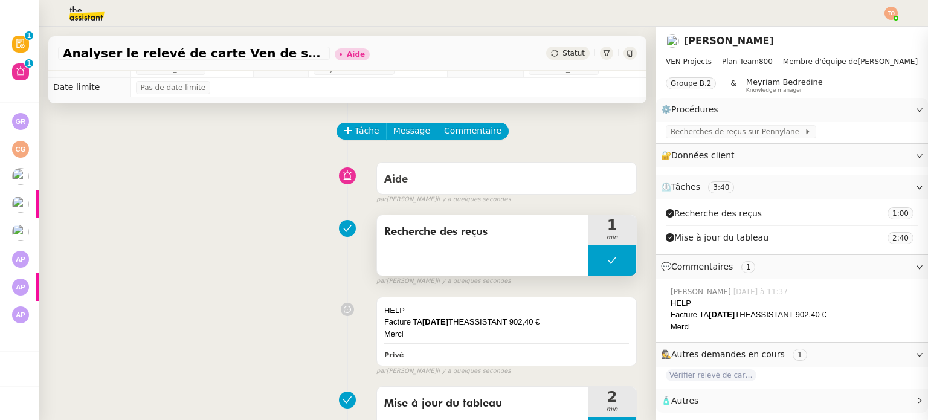
click at [588, 257] on button at bounding box center [612, 260] width 48 height 30
click at [588, 262] on div at bounding box center [600, 260] width 24 height 30
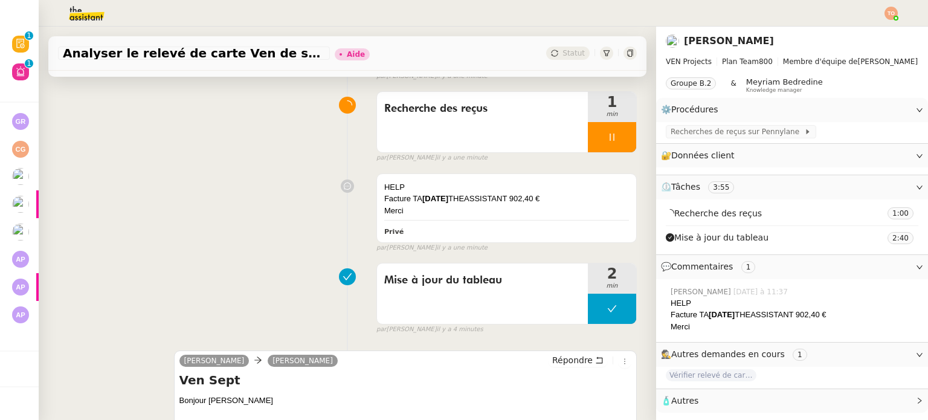
scroll to position [73, 0]
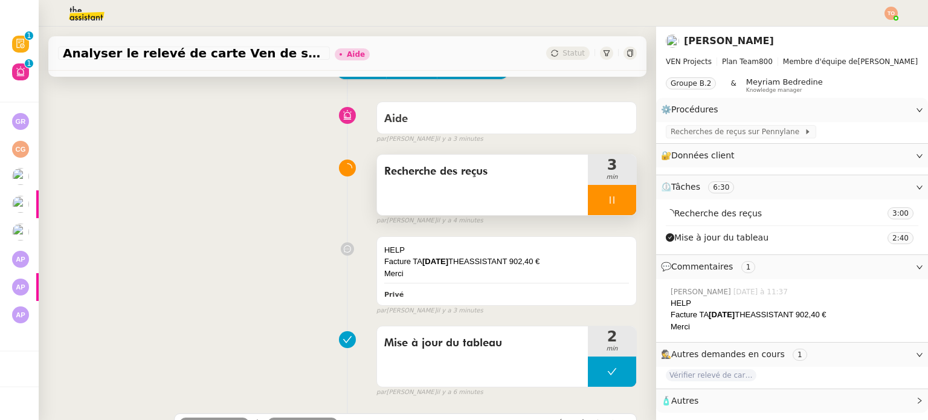
click at [591, 198] on div at bounding box center [612, 200] width 48 height 30
click at [620, 199] on icon at bounding box center [625, 200] width 10 height 10
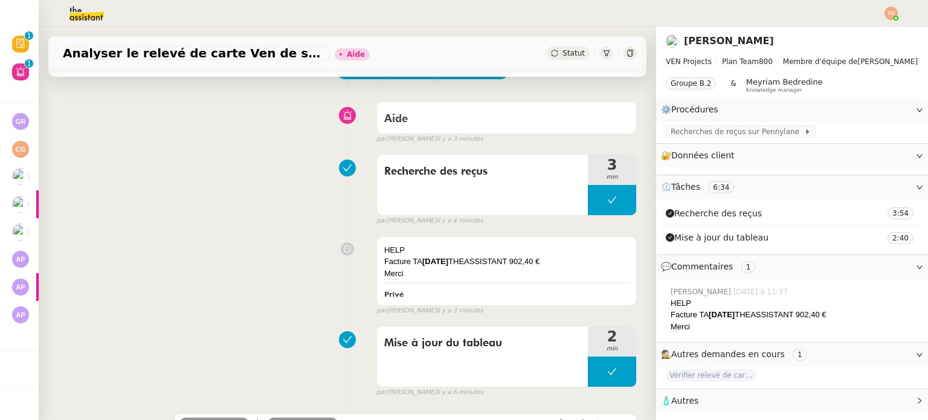
scroll to position [0, 0]
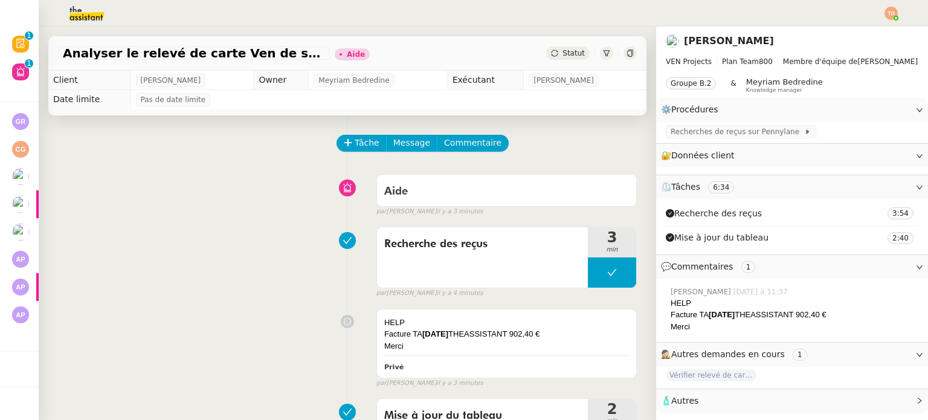
click at [563, 56] on span "Statut" at bounding box center [574, 53] width 22 height 8
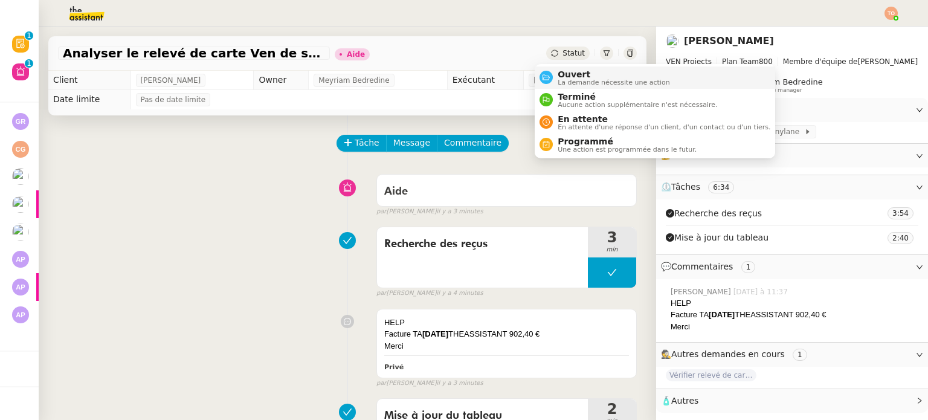
click at [562, 77] on span "Ouvert" at bounding box center [614, 75] width 112 height 10
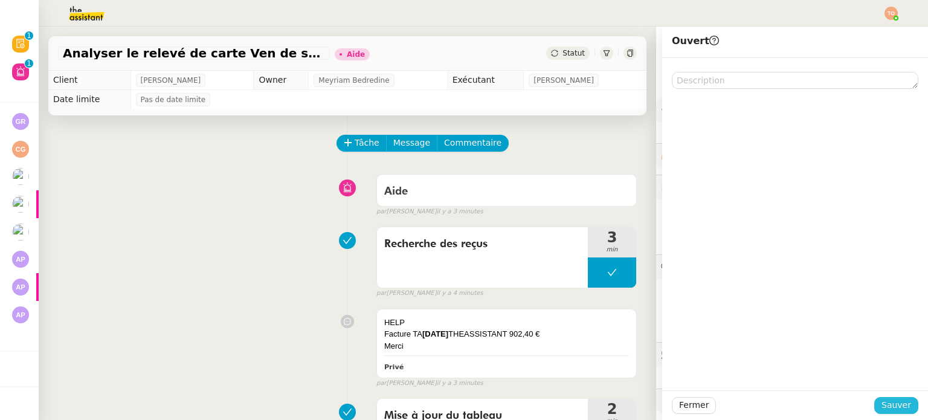
click at [902, 405] on button "Sauver" at bounding box center [897, 405] width 44 height 17
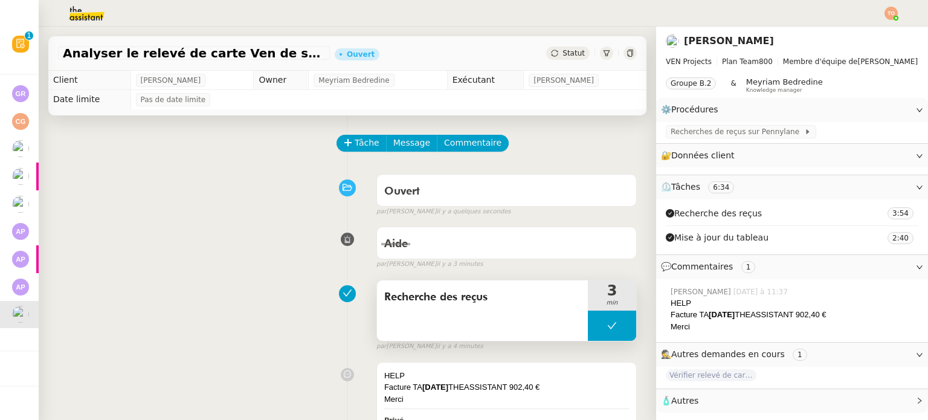
click at [588, 325] on button at bounding box center [612, 326] width 48 height 30
click at [595, 327] on icon at bounding box center [600, 326] width 10 height 10
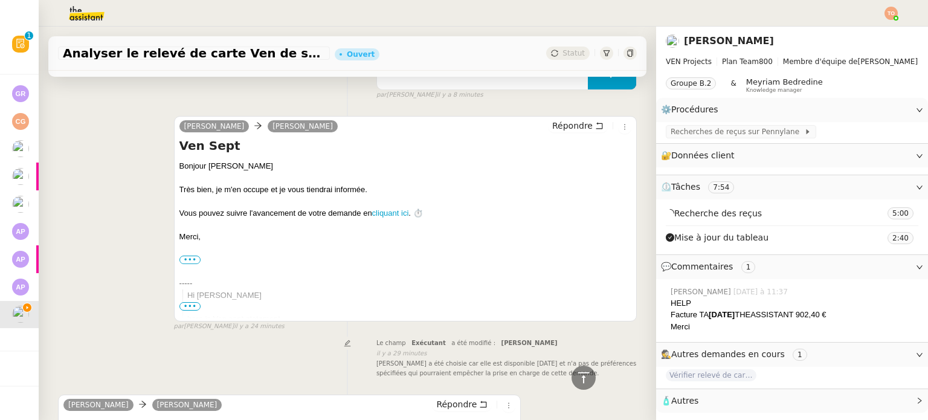
scroll to position [652, 0]
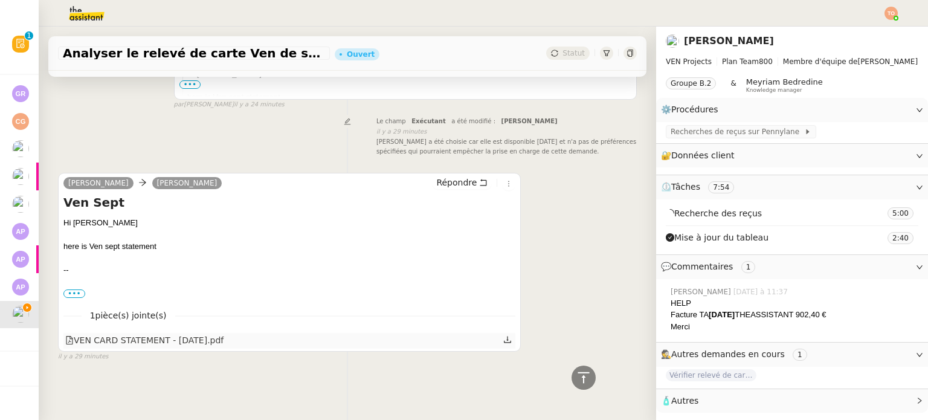
click at [194, 340] on div "VEN CARD STATEMENT - SEPT 25.pdf" at bounding box center [144, 341] width 158 height 14
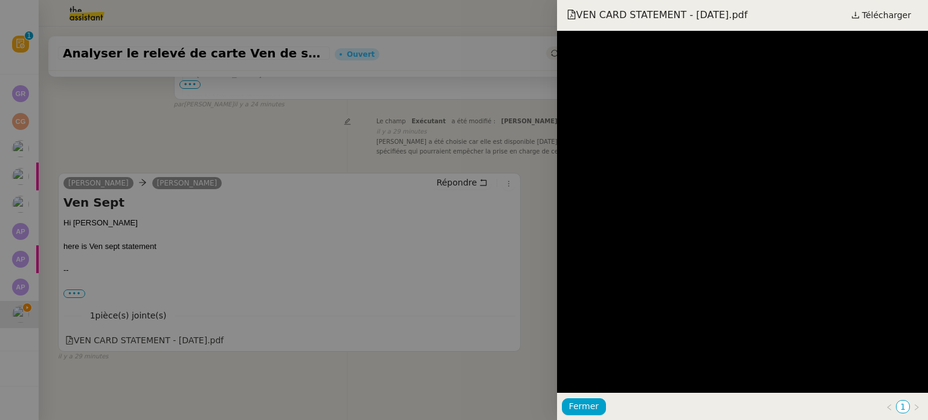
click at [476, 161] on div at bounding box center [464, 210] width 928 height 420
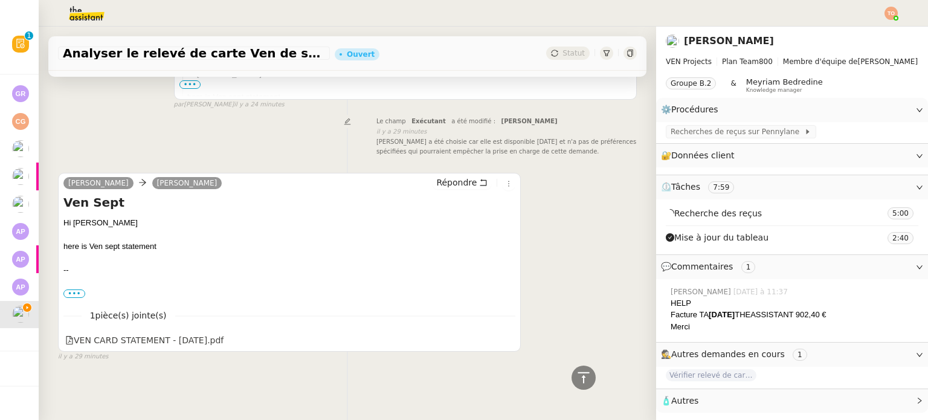
click at [89, 4] on img at bounding box center [77, 13] width 94 height 27
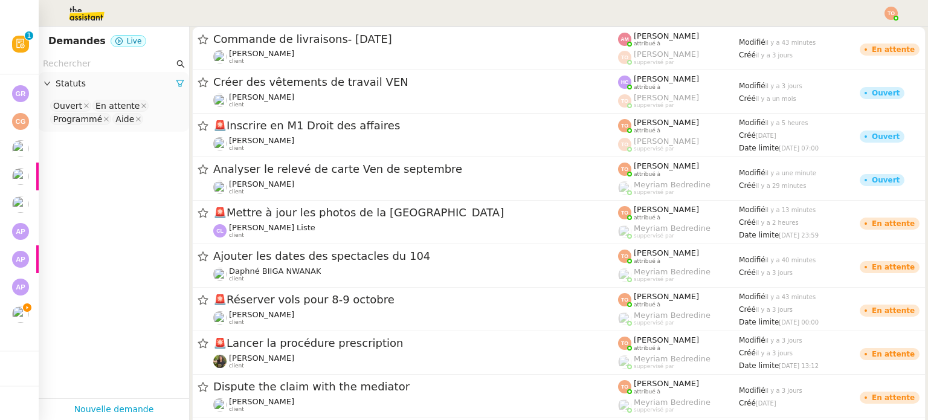
click at [149, 122] on nz-select-top-control "Ouvert En attente Programmé Aide" at bounding box center [113, 113] width 131 height 28
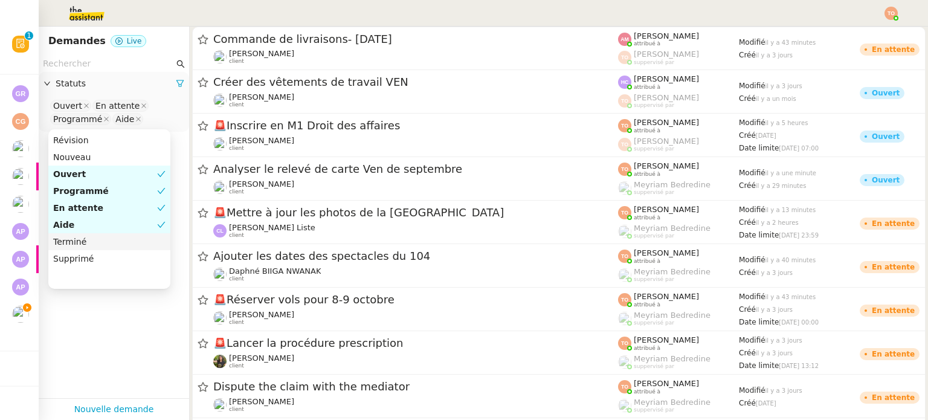
click at [105, 241] on div "Terminé" at bounding box center [109, 241] width 112 height 11
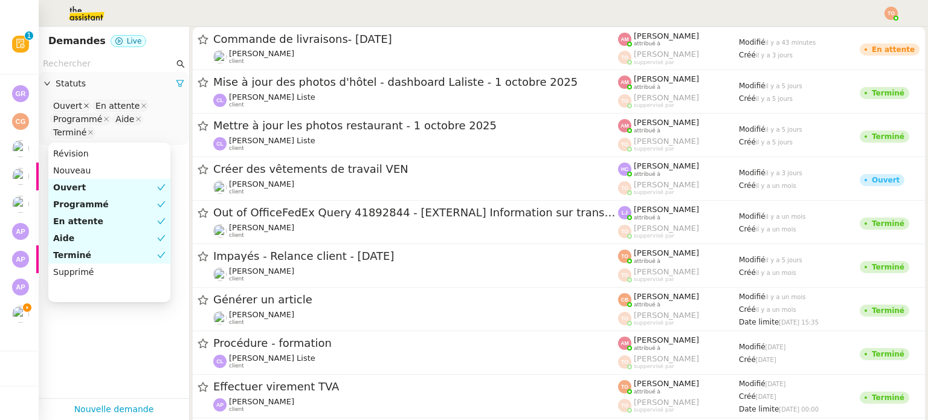
click at [85, 106] on icon at bounding box center [86, 106] width 6 height 6
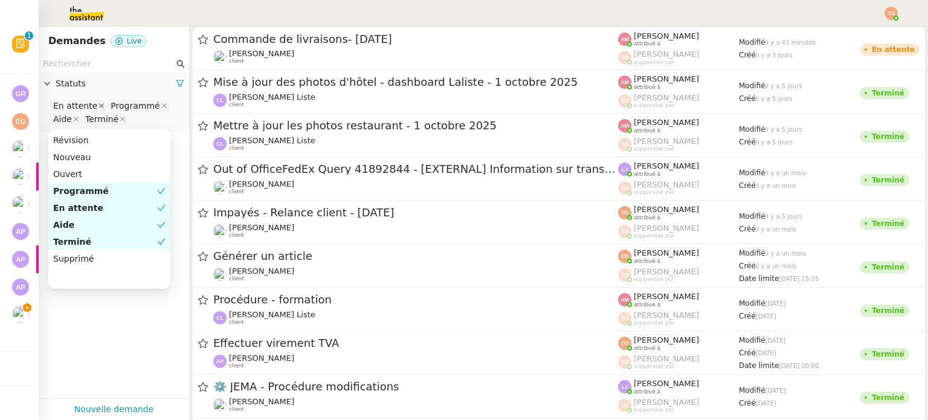
click at [99, 106] on icon at bounding box center [101, 105] width 5 height 5
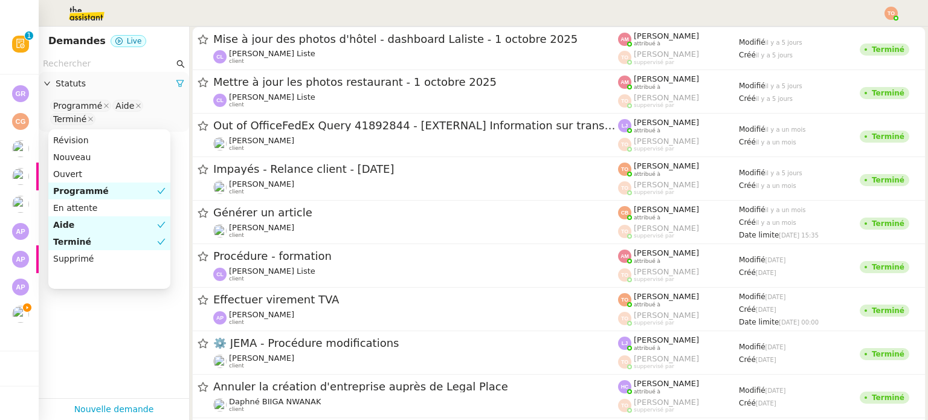
click at [105, 105] on nz-select-item "Programmé" at bounding box center [80, 106] width 61 height 12
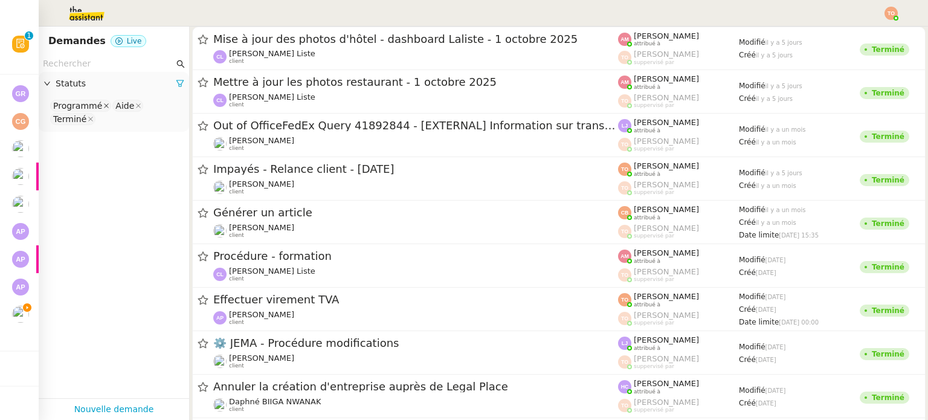
click at [104, 106] on icon at bounding box center [106, 105] width 5 height 5
click at [79, 108] on nz-select-top-control "Aide Terminé" at bounding box center [113, 106] width 131 height 15
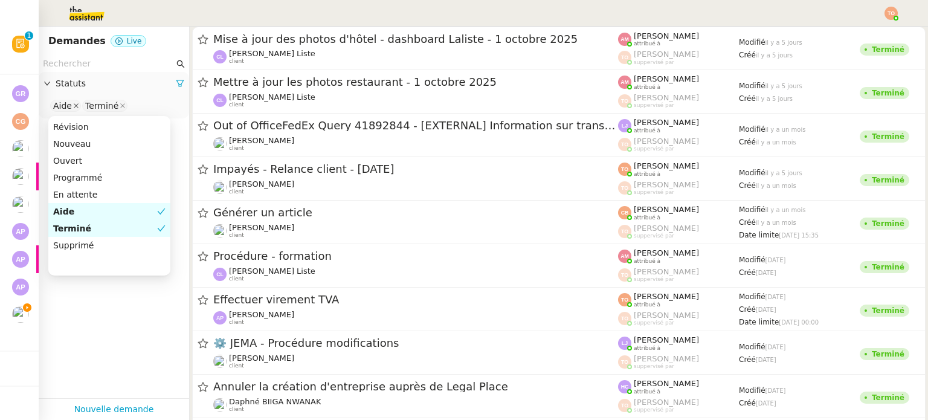
click at [73, 105] on icon at bounding box center [76, 106] width 6 height 6
click at [86, 60] on input "text" at bounding box center [108, 64] width 131 height 14
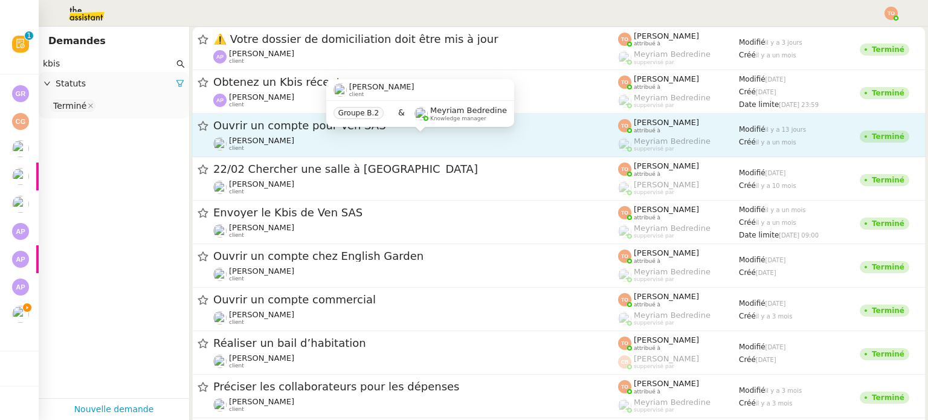
type input "kbis"
click at [324, 141] on div "Charles Medlicott client" at bounding box center [415, 144] width 405 height 16
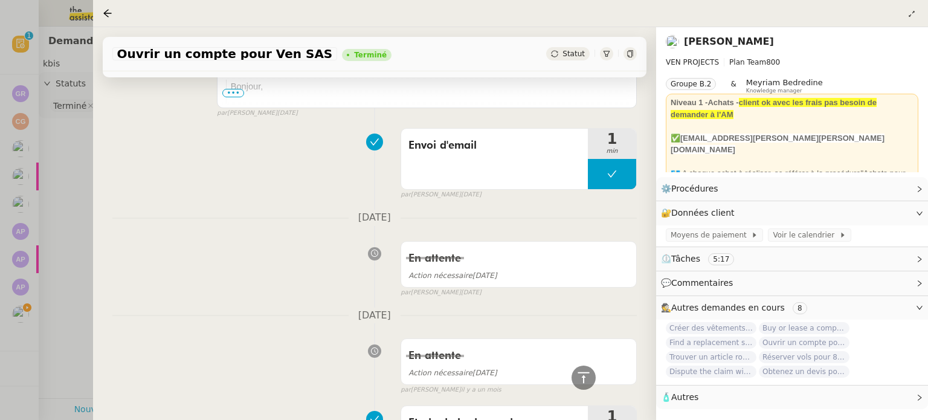
scroll to position [1753, 0]
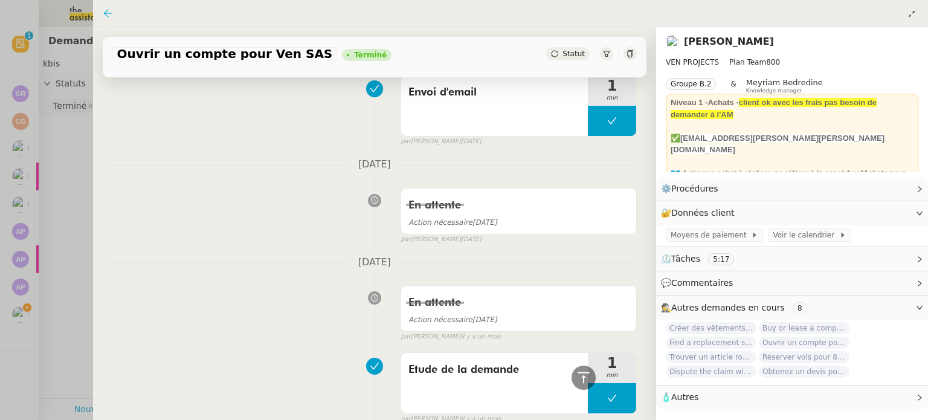
click at [103, 15] on icon at bounding box center [108, 13] width 10 height 10
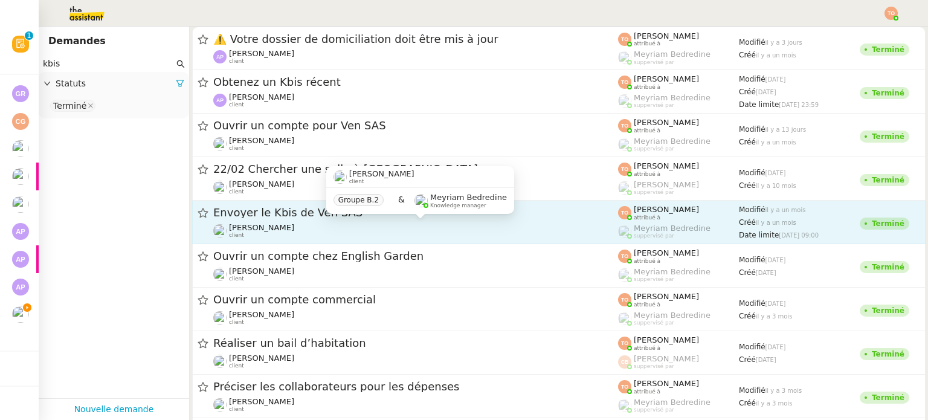
click at [317, 231] on div "Charles Medlicott client" at bounding box center [415, 231] width 405 height 16
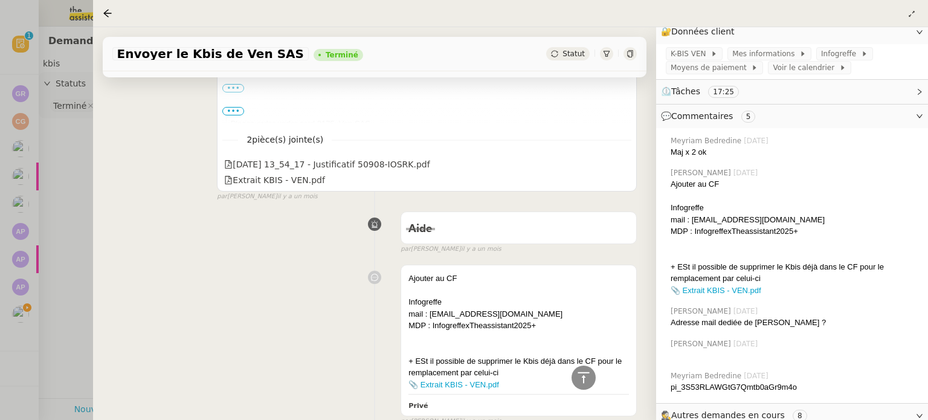
scroll to position [1209, 0]
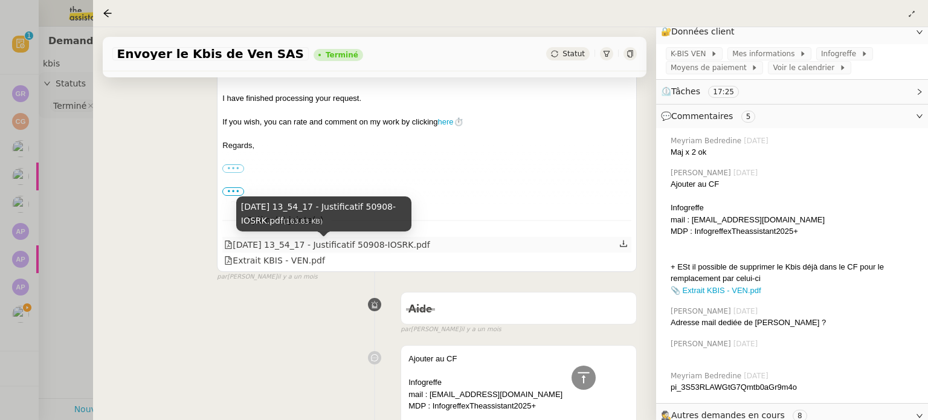
click at [371, 248] on div "2025-09-08 13_54_17 - Justificatif 50908-IOSRK.pdf" at bounding box center [327, 245] width 206 height 14
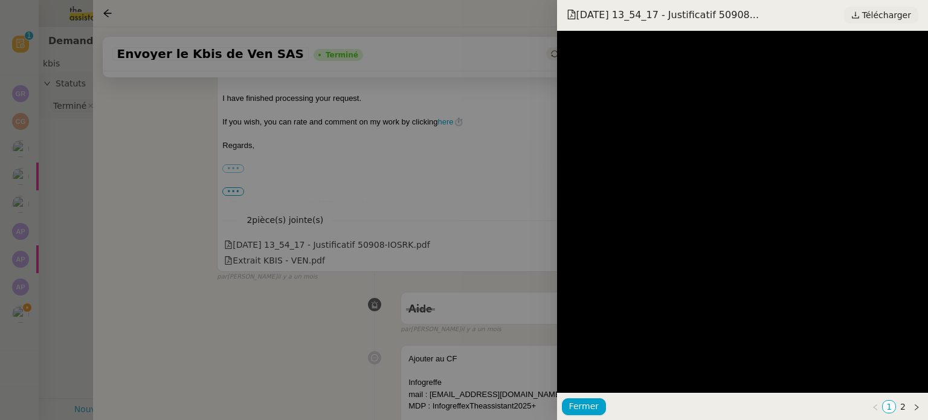
click at [872, 18] on span "Télécharger" at bounding box center [887, 15] width 49 height 16
click at [453, 151] on div at bounding box center [464, 210] width 928 height 420
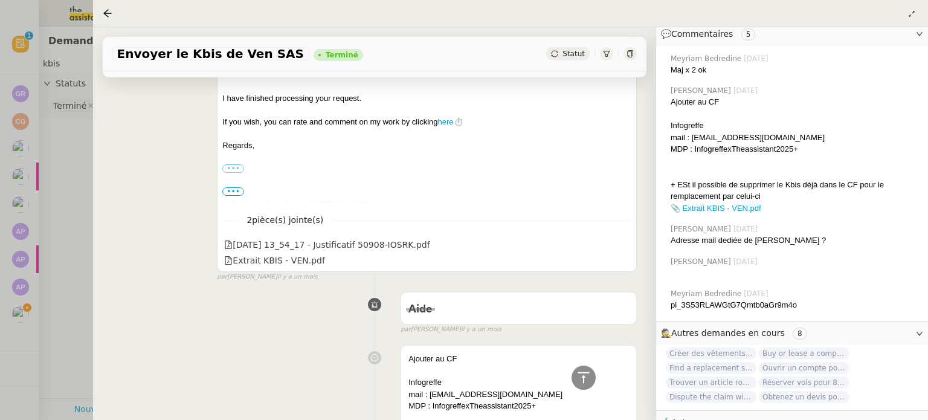
scroll to position [286, 0]
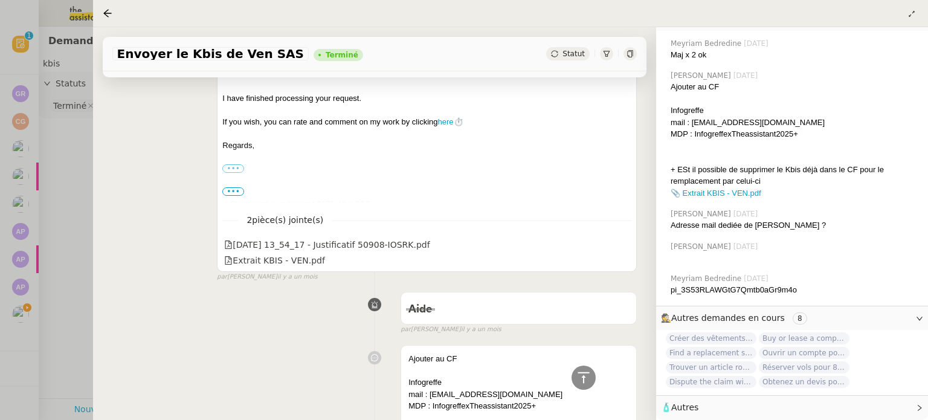
click at [702, 405] on span "🧴 Autres" at bounding box center [782, 408] width 243 height 14
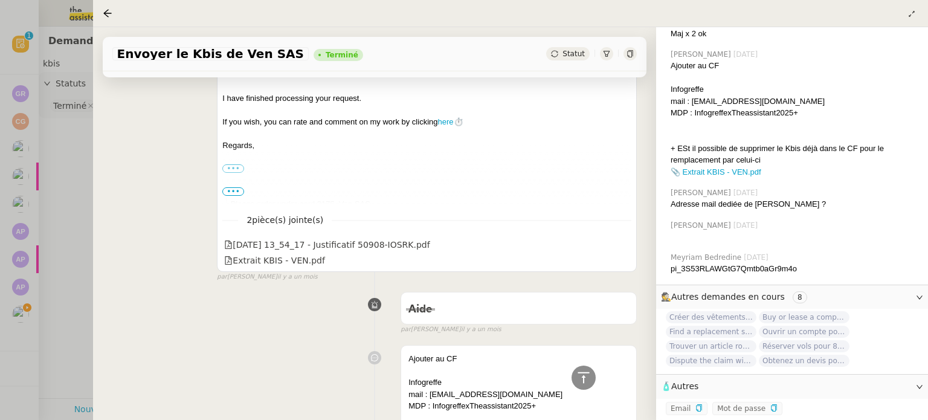
scroll to position [309, 0]
click at [696, 404] on icon "button" at bounding box center [699, 407] width 7 height 7
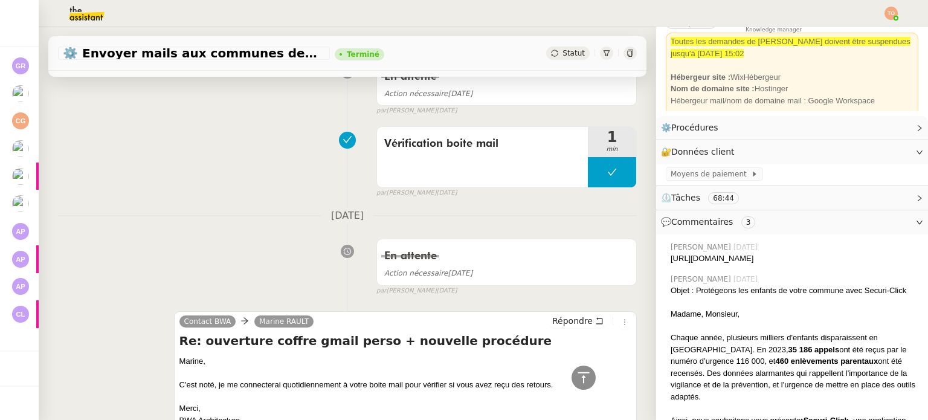
scroll to position [2599, 0]
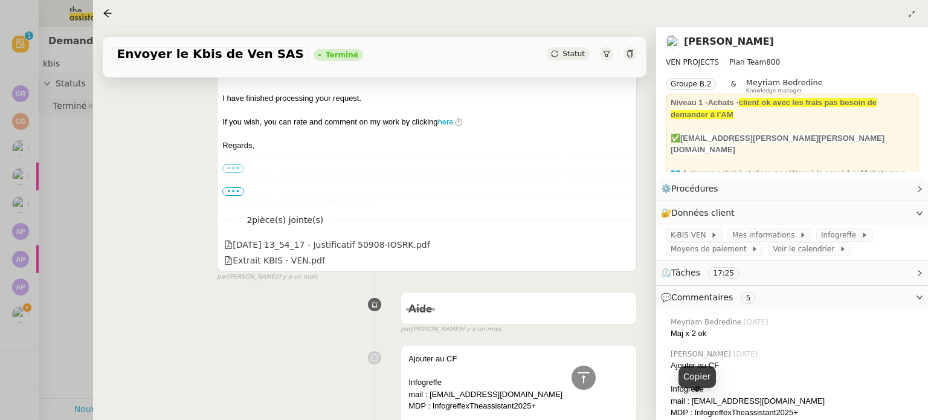
scroll to position [309, 0]
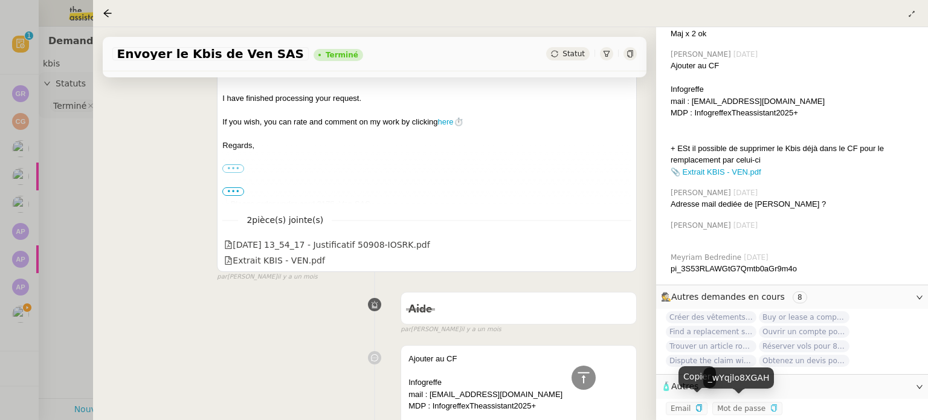
click at [771, 404] on icon "button" at bounding box center [774, 407] width 7 height 7
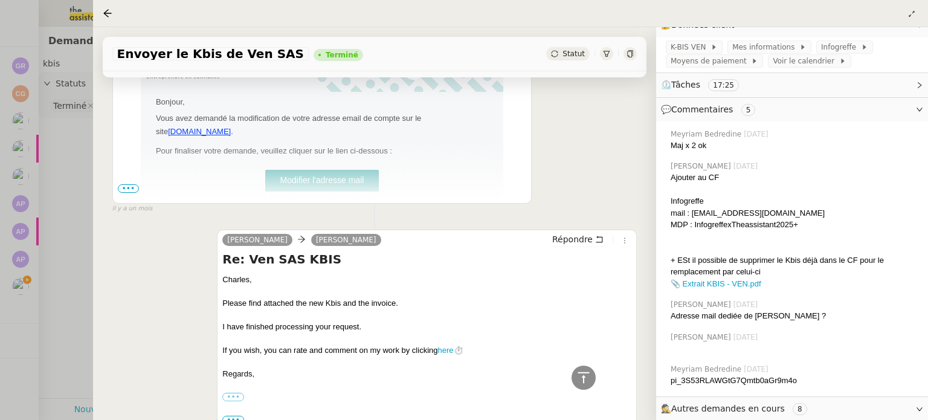
scroll to position [786, 0]
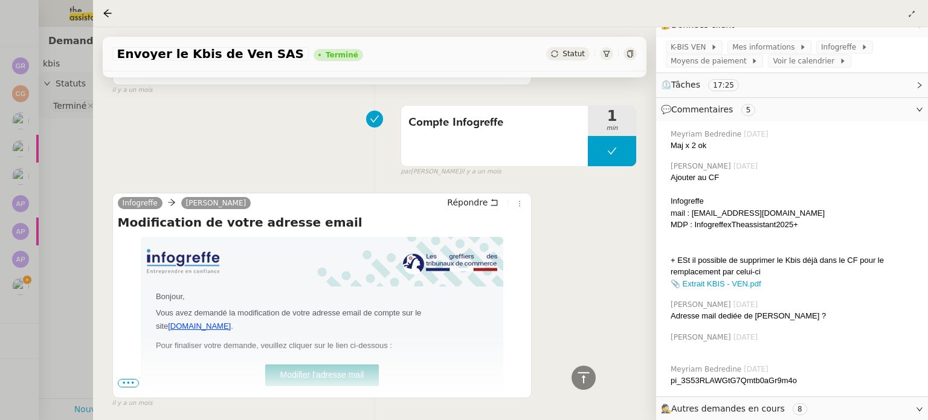
click at [0, 247] on div at bounding box center [464, 210] width 928 height 420
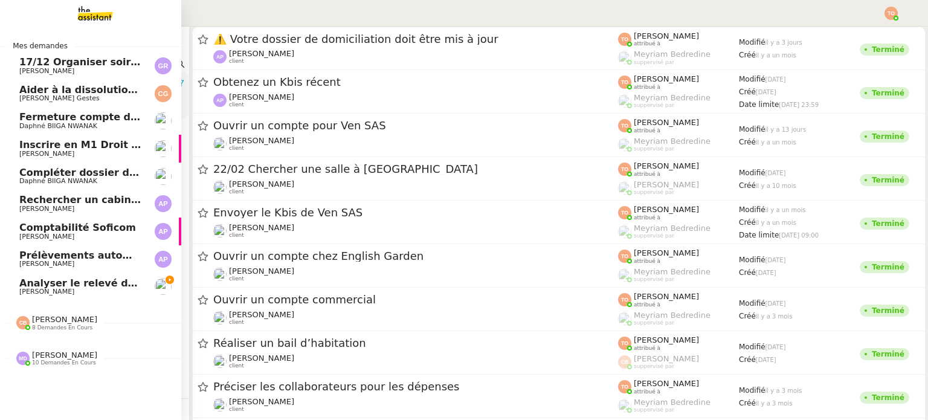
click at [20, 290] on span "Caroline Evans" at bounding box center [46, 292] width 55 height 8
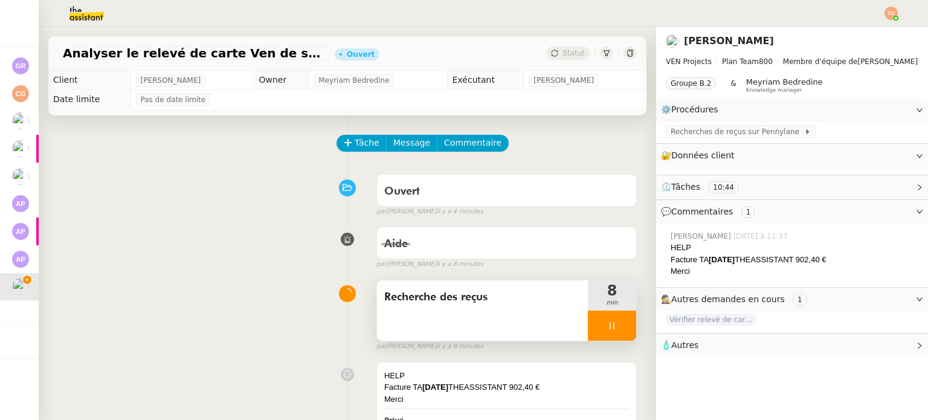
click at [588, 326] on div at bounding box center [612, 326] width 48 height 30
click at [612, 328] on button at bounding box center [624, 326] width 24 height 30
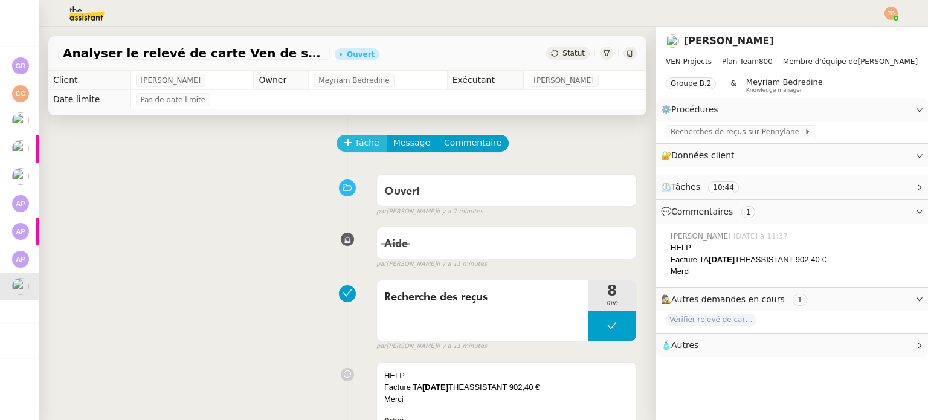
drag, startPoint x: 329, startPoint y: 143, endPoint x: 340, endPoint y: 145, distance: 11.1
click at [329, 143] on div "Tâche Message Commentaire" at bounding box center [347, 149] width 579 height 29
click at [345, 143] on icon at bounding box center [348, 142] width 7 height 1
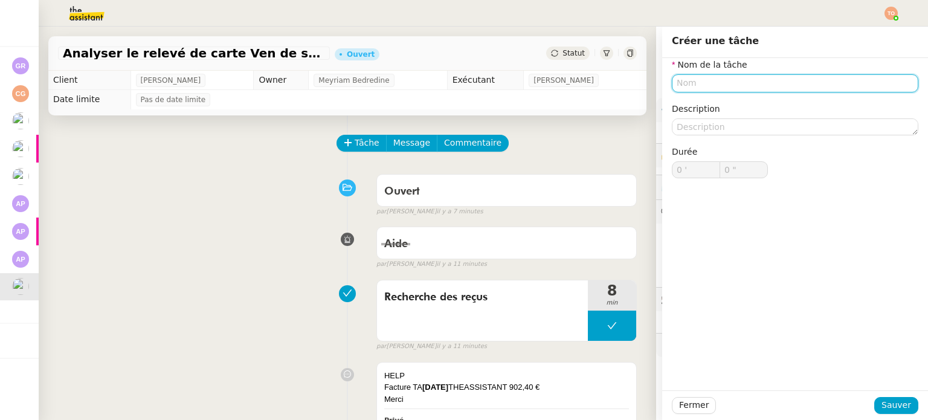
click at [719, 91] on input "text" at bounding box center [795, 83] width 247 height 18
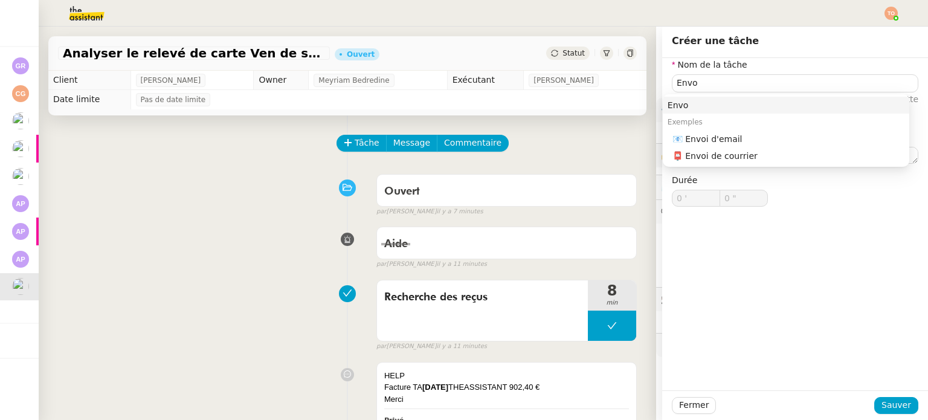
click at [711, 130] on div "Exemples" at bounding box center [786, 122] width 247 height 17
click at [711, 132] on nz-auto-option "📧 Envoi d'email" at bounding box center [786, 139] width 247 height 17
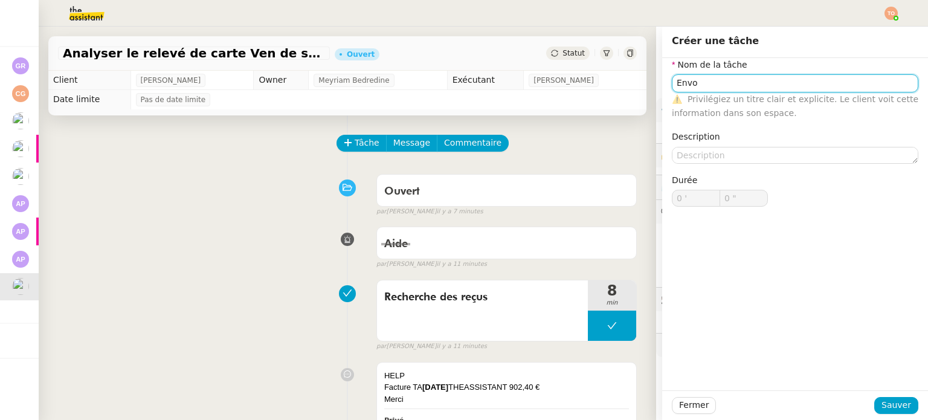
type input "Envoi d'email"
click at [895, 396] on div "Fermer Sauver" at bounding box center [795, 405] width 266 height 30
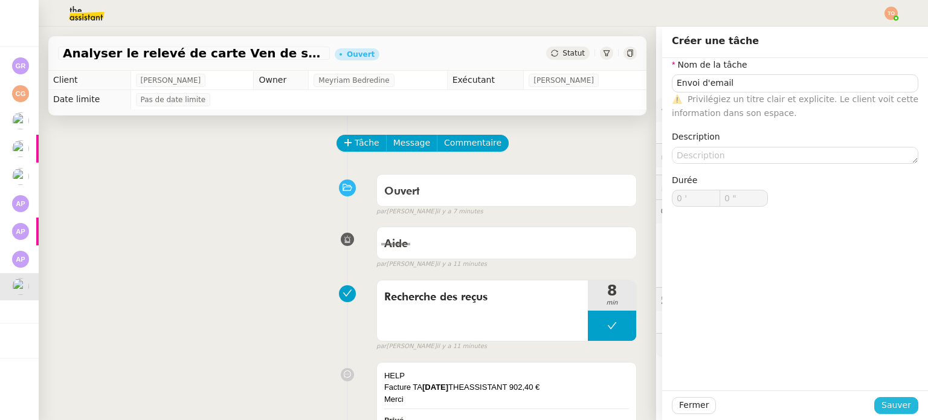
click at [895, 398] on span "Sauver" at bounding box center [897, 405] width 30 height 14
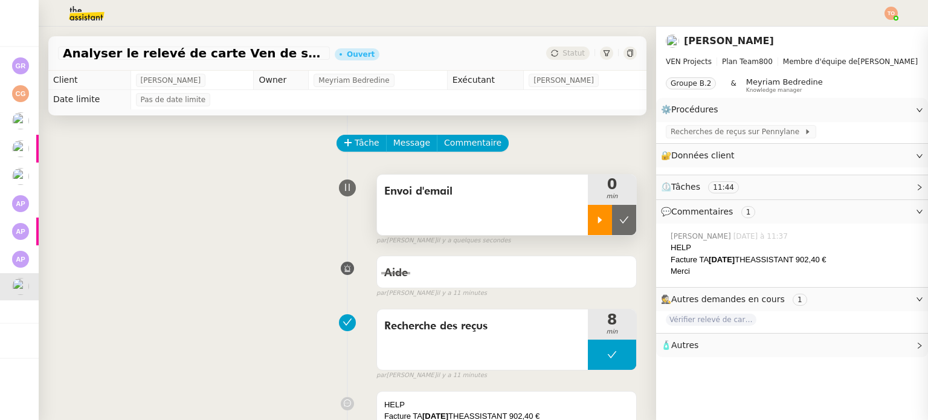
click at [588, 225] on div at bounding box center [600, 220] width 24 height 30
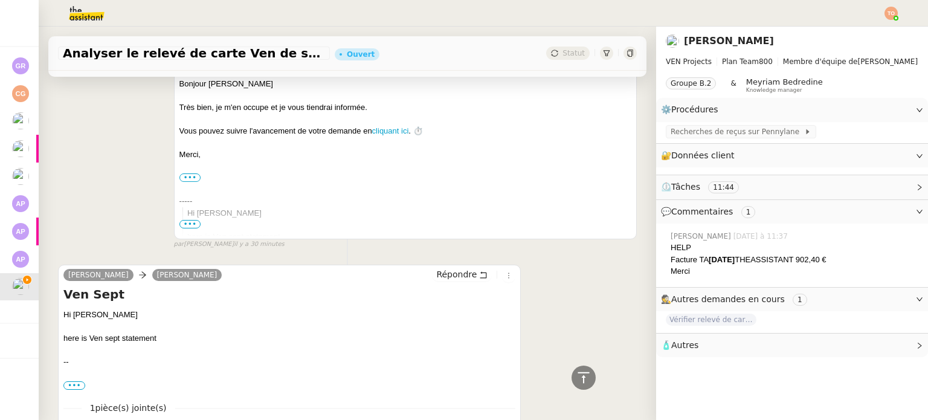
scroll to position [604, 0]
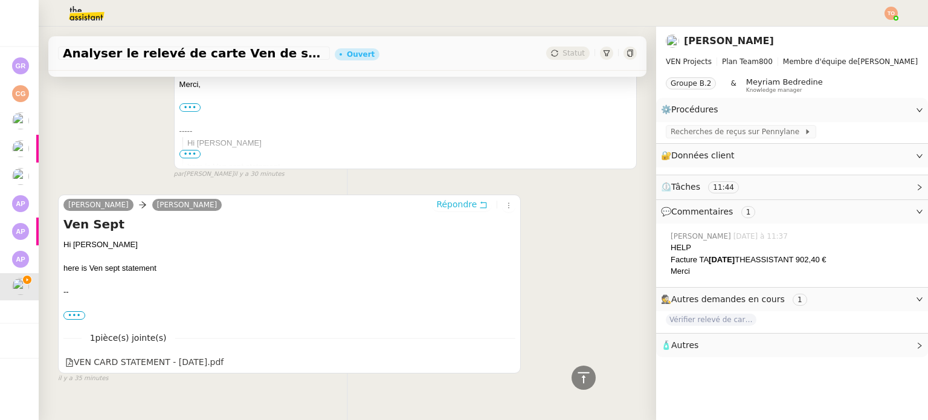
click at [477, 204] on button "Répondre" at bounding box center [462, 204] width 60 height 13
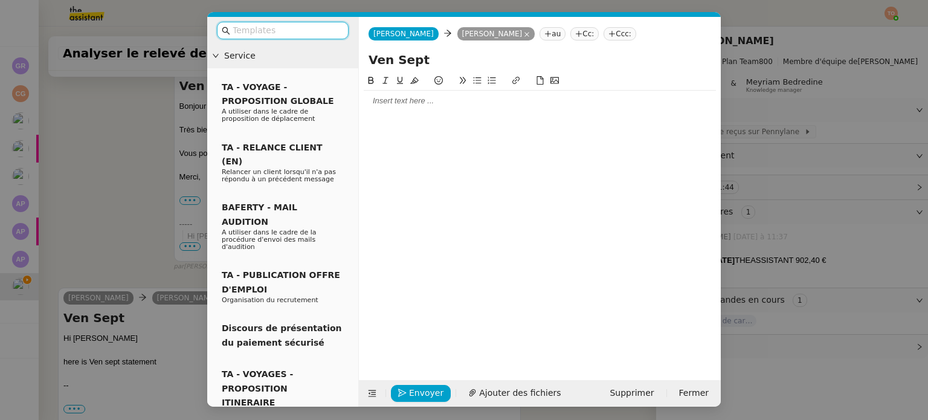
scroll to position [698, 0]
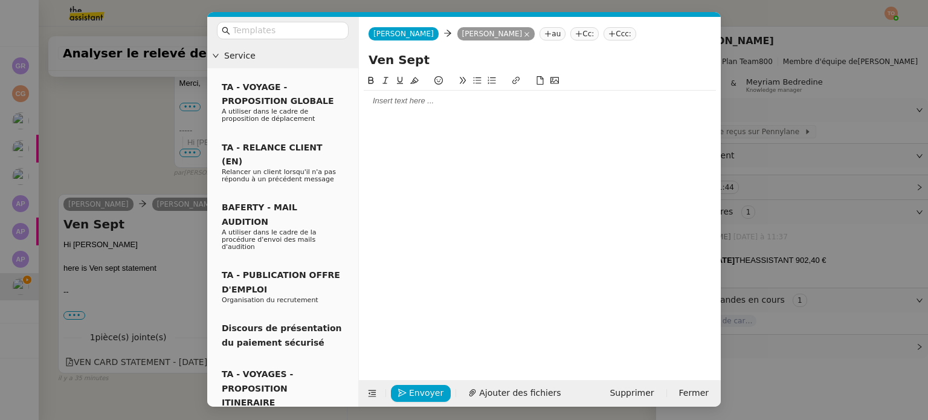
click at [386, 98] on div at bounding box center [540, 100] width 352 height 11
click at [441, 118] on div "The payments for August were added to the spreadsheet." at bounding box center [540, 123] width 352 height 11
drag, startPoint x: 521, startPoint y: 123, endPoint x: 572, endPoint y: 123, distance: 50.8
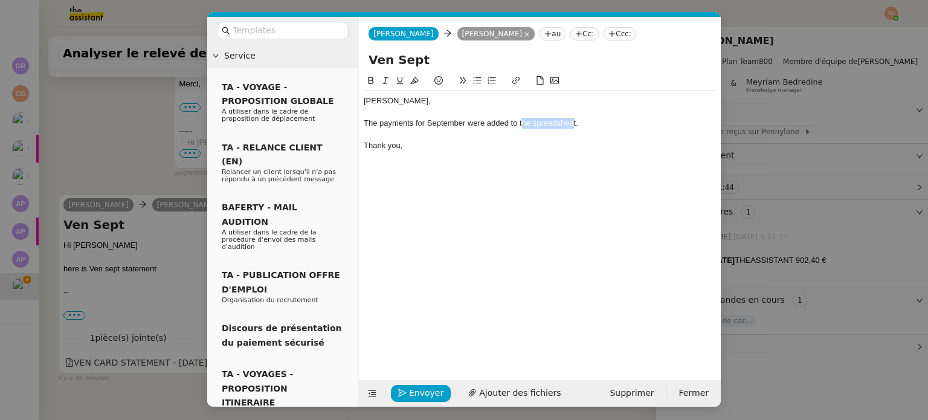
click at [572, 123] on div "The payments for September were added to the spreadsheet." at bounding box center [540, 123] width 352 height 11
click at [515, 79] on icon at bounding box center [516, 80] width 8 height 8
paste input "https://docs.google.com/spreadsheets/d/1J4r9DisAaIAiDxUZJu8uw0P2Fm-jwg4xzh0IUbh…"
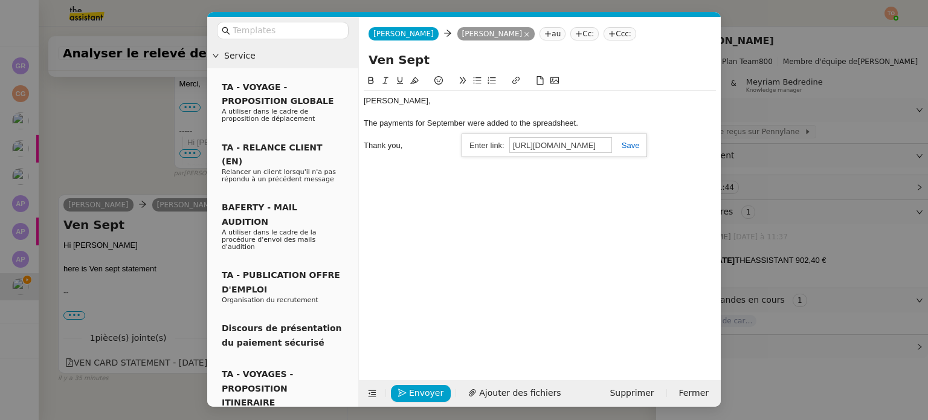
scroll to position [0, 374]
type input "https://docs.google.com/spreadsheets/d/1J4r9DisAaIAiDxUZJu8uw0P2Fm-jwg4xzh0IUbh…"
click at [632, 143] on link at bounding box center [626, 145] width 28 height 9
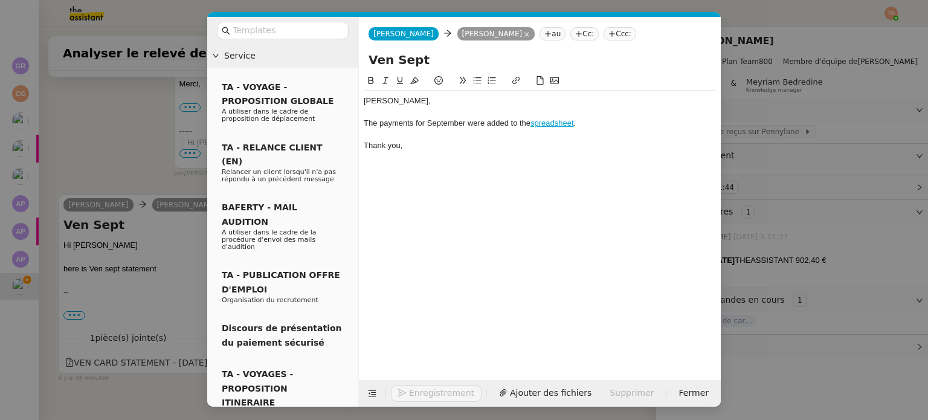
drag, startPoint x: 369, startPoint y: 82, endPoint x: 389, endPoint y: 132, distance: 54.5
click at [369, 82] on icon at bounding box center [371, 80] width 5 height 7
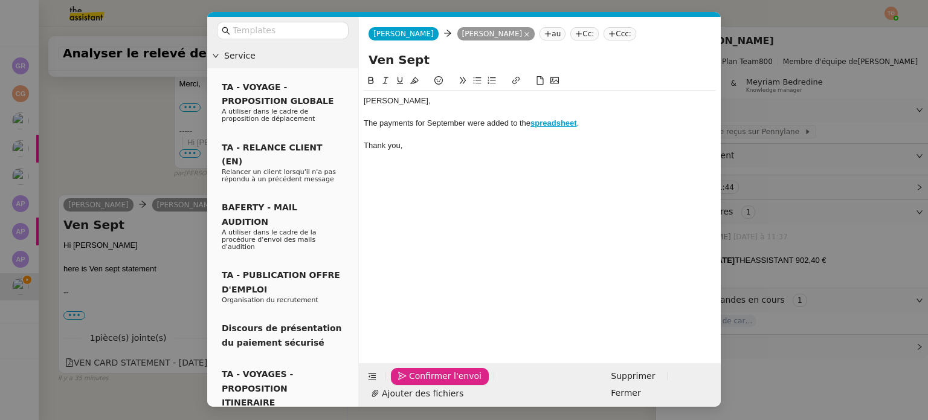
click at [421, 383] on span "Confirmer l'envoi" at bounding box center [445, 376] width 73 height 14
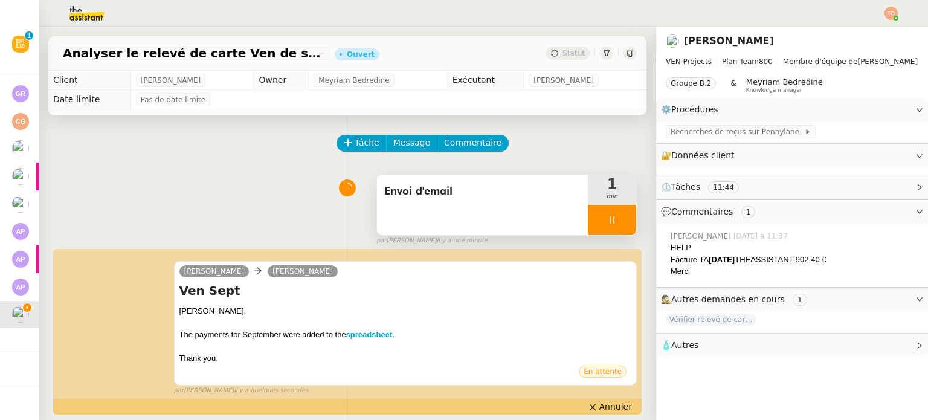
click at [606, 218] on div at bounding box center [612, 220] width 48 height 30
click at [620, 218] on icon at bounding box center [625, 220] width 10 height 10
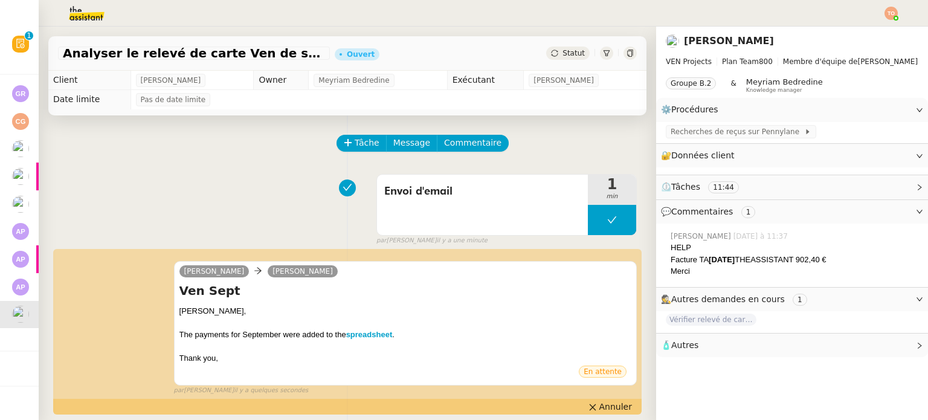
click at [563, 54] on span "Statut" at bounding box center [574, 53] width 22 height 8
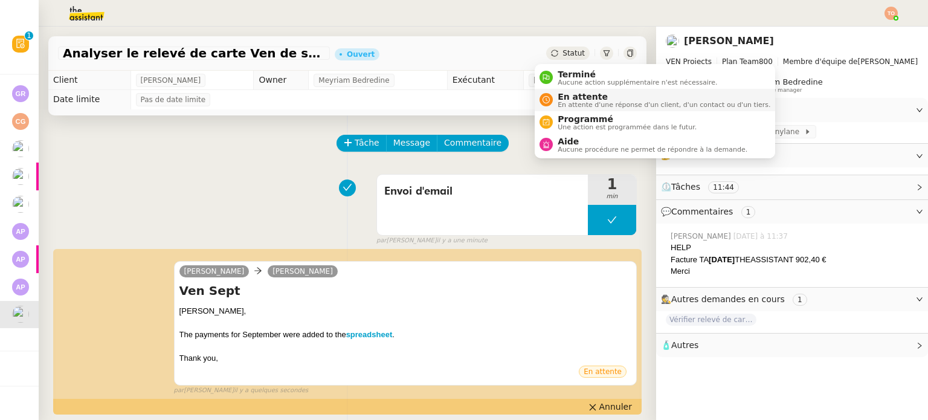
click at [581, 97] on span "En attente" at bounding box center [664, 97] width 213 height 10
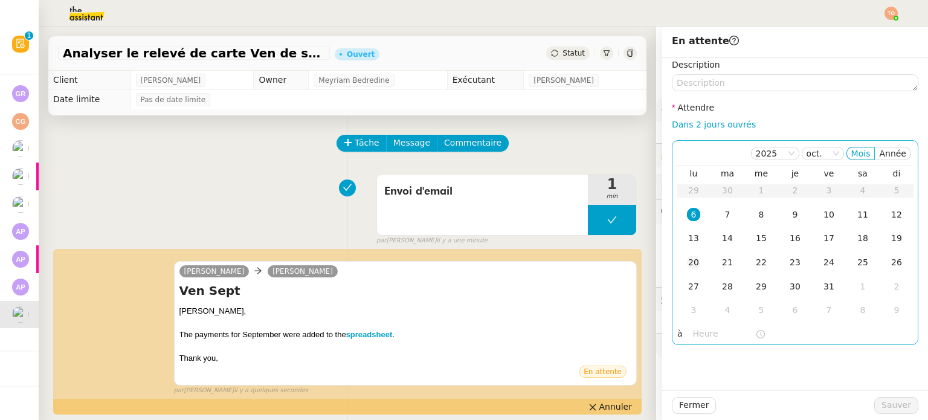
click at [687, 264] on div "20" at bounding box center [693, 262] width 13 height 13
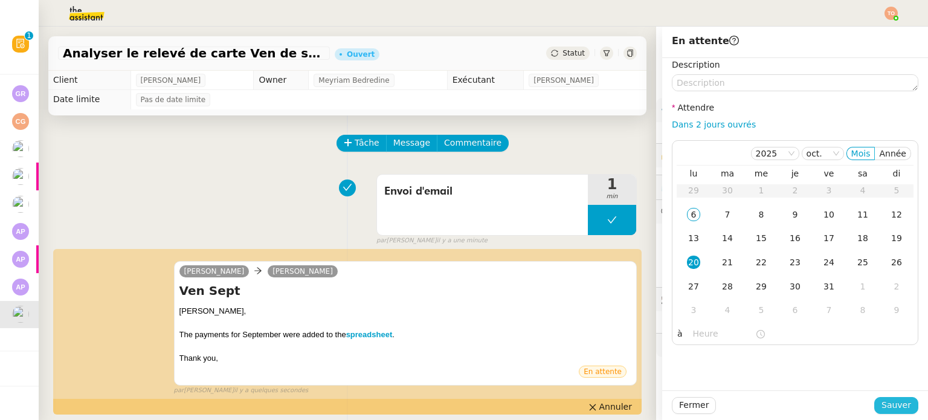
click at [890, 408] on span "Sauver" at bounding box center [897, 405] width 30 height 14
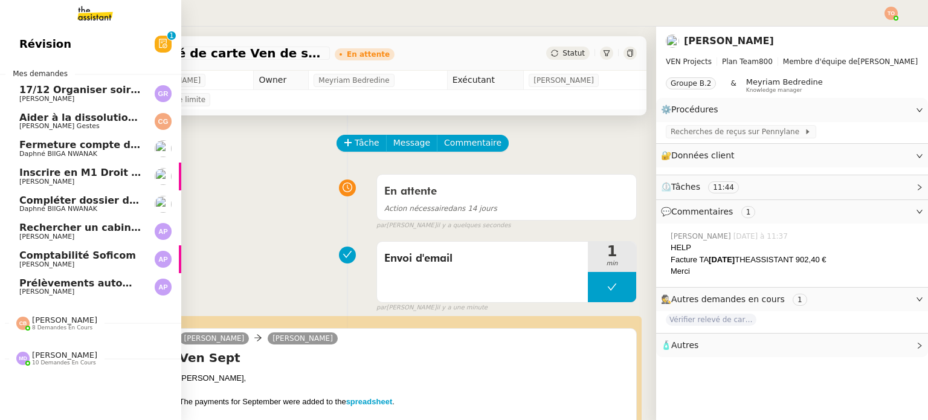
click at [36, 290] on span "[PERSON_NAME]" at bounding box center [46, 292] width 55 height 8
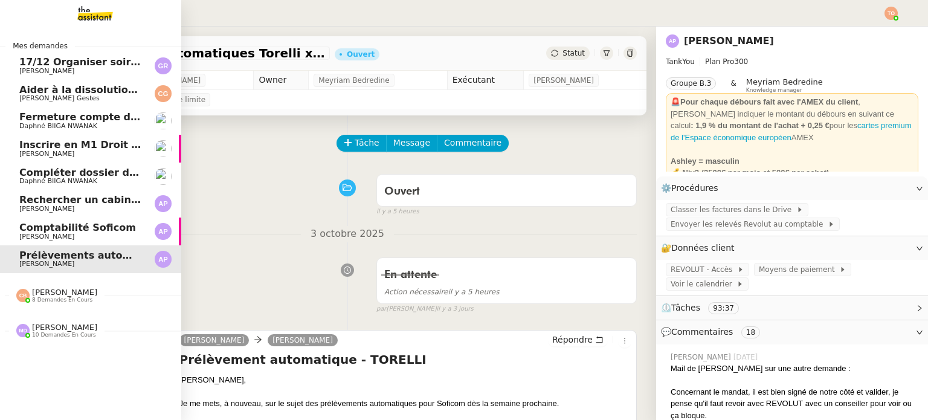
click at [60, 178] on span "Daphné BIIGA NWANAK" at bounding box center [58, 181] width 78 height 8
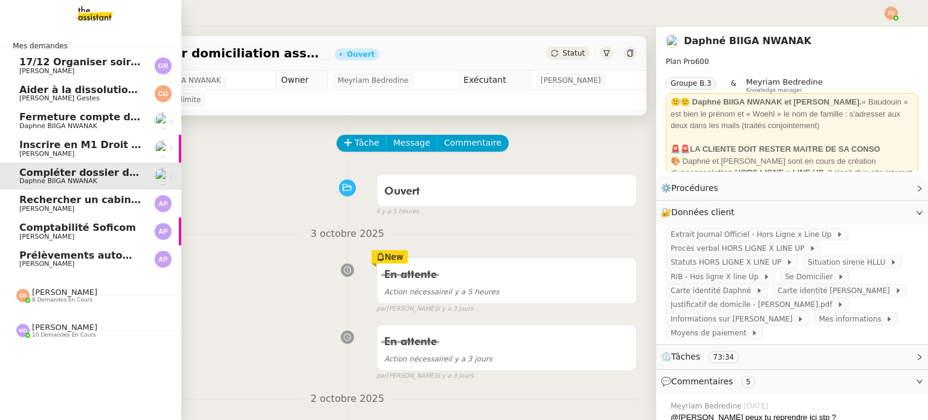
click at [85, 128] on span "Daphné BIIGA NWANAK" at bounding box center [80, 126] width 122 height 7
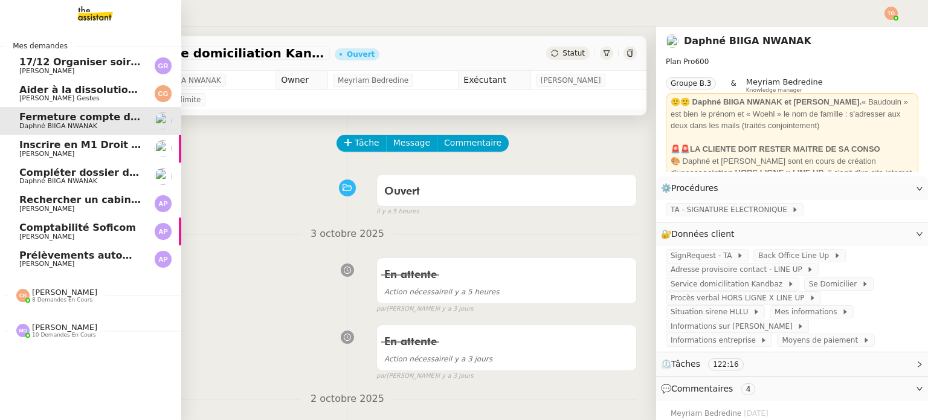
click at [19, 181] on span "Daphné BIIGA NWANAK" at bounding box center [58, 181] width 78 height 8
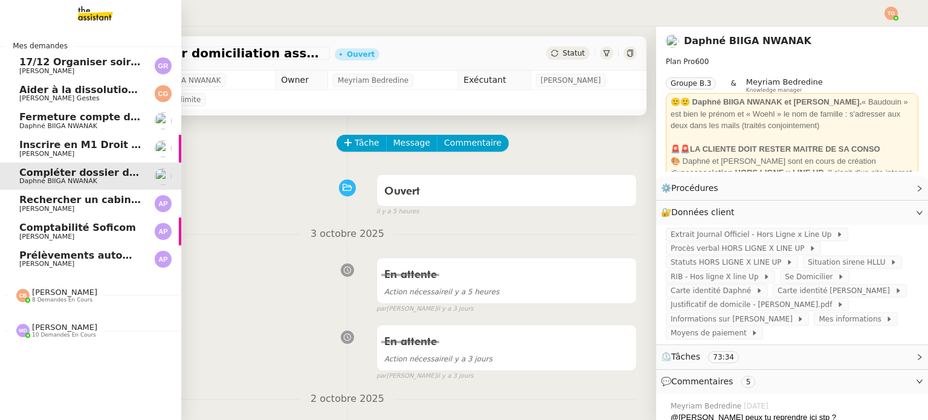
click at [94, 252] on span "Prélèvements automatiques Torelli x Soficom" at bounding box center [142, 255] width 247 height 11
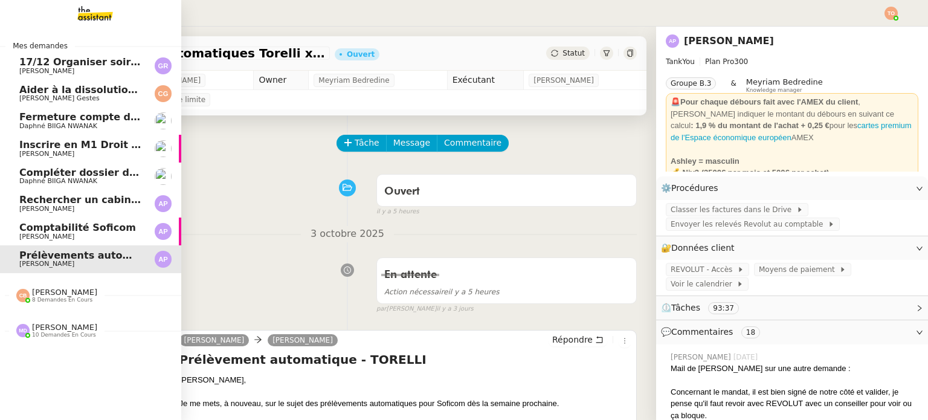
click at [89, 324] on span "Marylou Deybach 10 demandes en cours" at bounding box center [56, 331] width 95 height 16
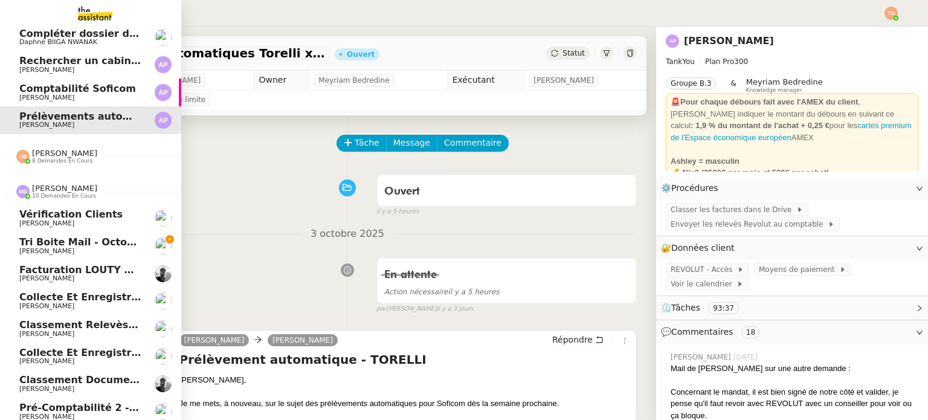
scroll to position [121, 0]
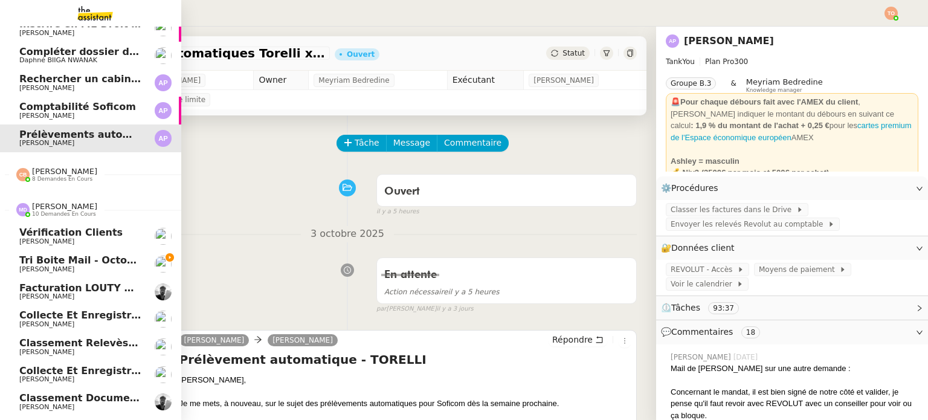
click at [112, 282] on link "Facturation LOUTY MOSAIQUE Victor Peyre" at bounding box center [90, 292] width 181 height 28
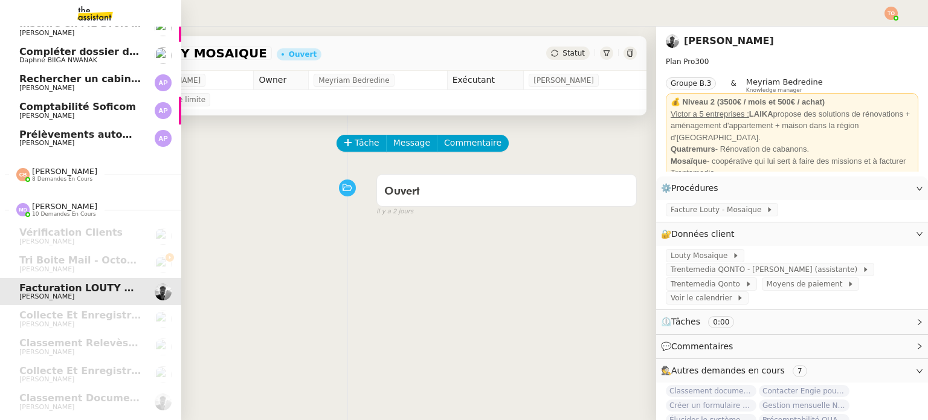
drag, startPoint x: 56, startPoint y: 143, endPoint x: 267, endPoint y: 176, distance: 213.5
click at [56, 143] on span "[PERSON_NAME]" at bounding box center [46, 143] width 55 height 8
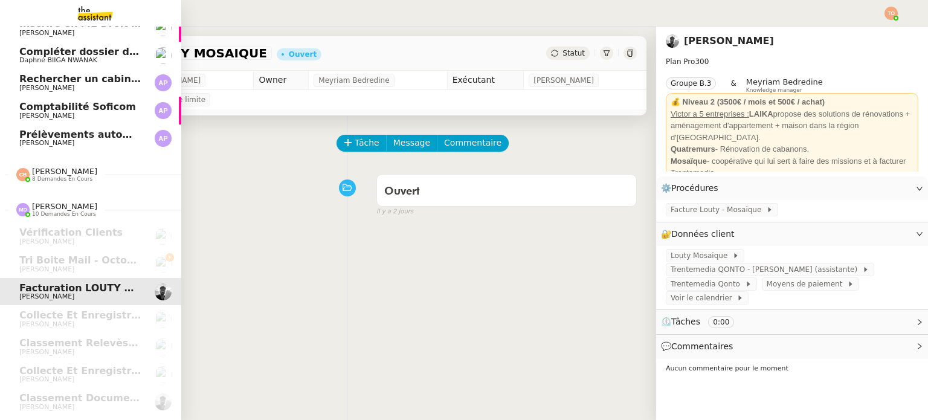
click at [124, 113] on span "[PERSON_NAME]" at bounding box center [80, 115] width 122 height 7
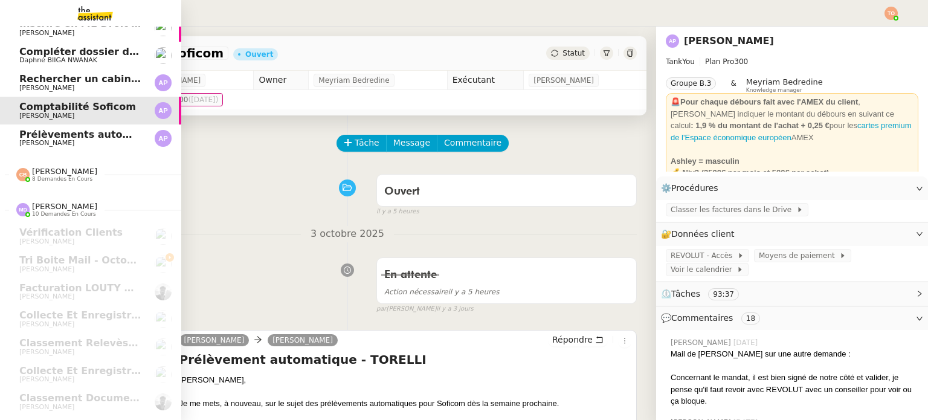
click at [102, 111] on span "Comptabilité Soficom" at bounding box center [77, 106] width 117 height 11
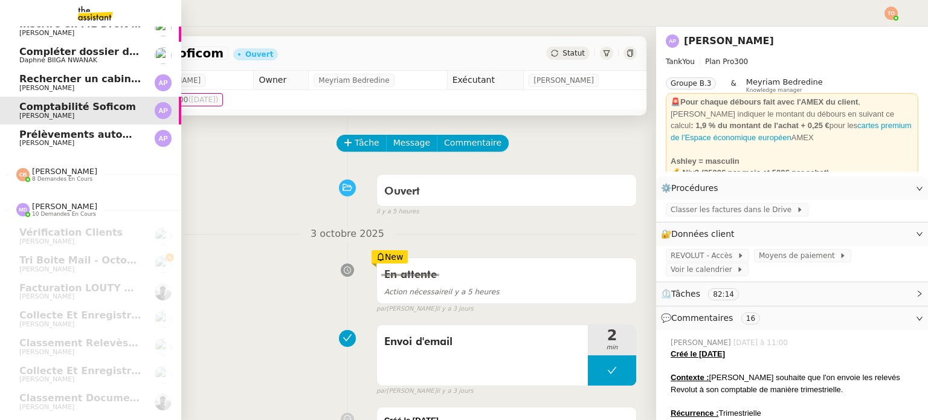
click at [114, 89] on span "[PERSON_NAME]" at bounding box center [80, 88] width 122 height 7
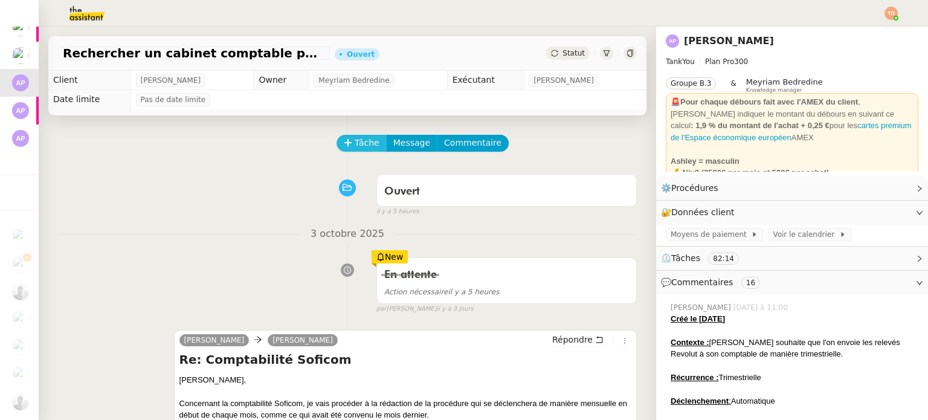
click at [355, 147] on span "Tâche" at bounding box center [367, 143] width 25 height 14
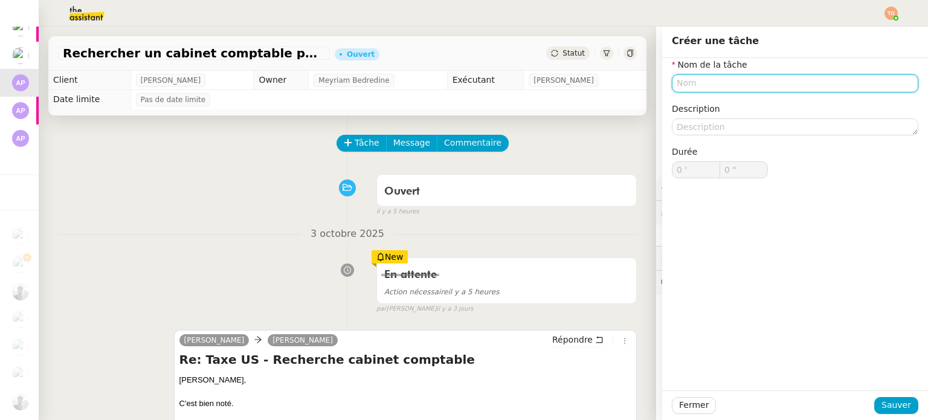
click at [737, 78] on input "text" at bounding box center [795, 83] width 247 height 18
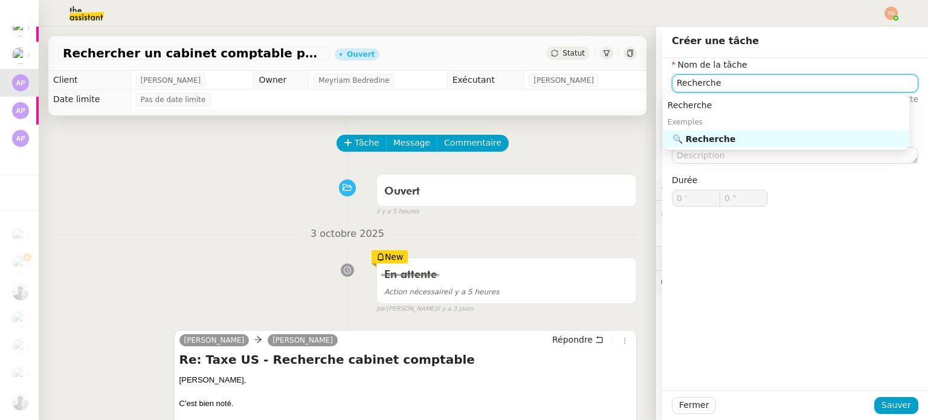
click at [731, 140] on div "🔍 Recherche" at bounding box center [789, 139] width 232 height 11
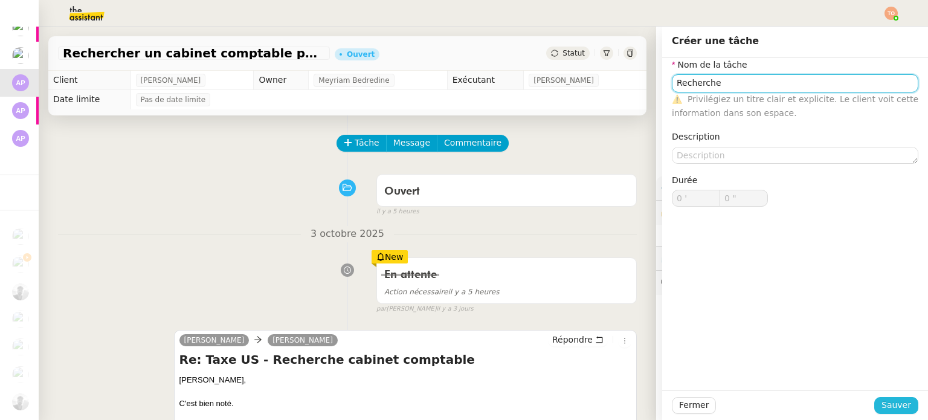
type input "Recherche"
click at [885, 398] on span "Sauver" at bounding box center [897, 405] width 30 height 14
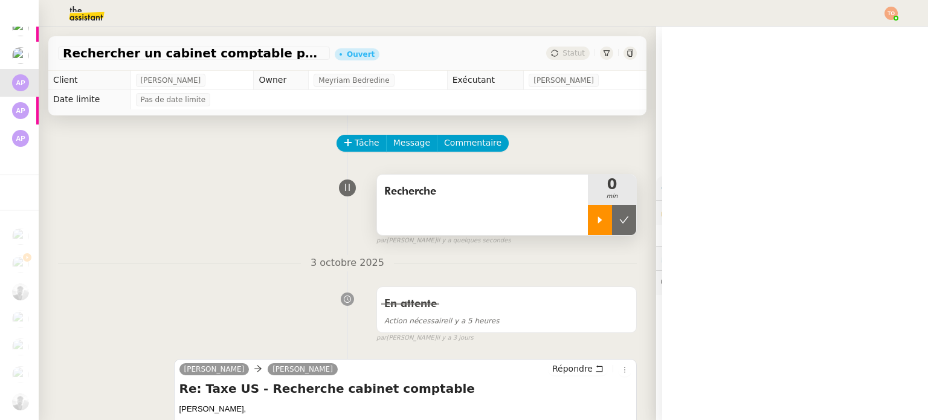
click at [595, 217] on icon at bounding box center [600, 220] width 10 height 10
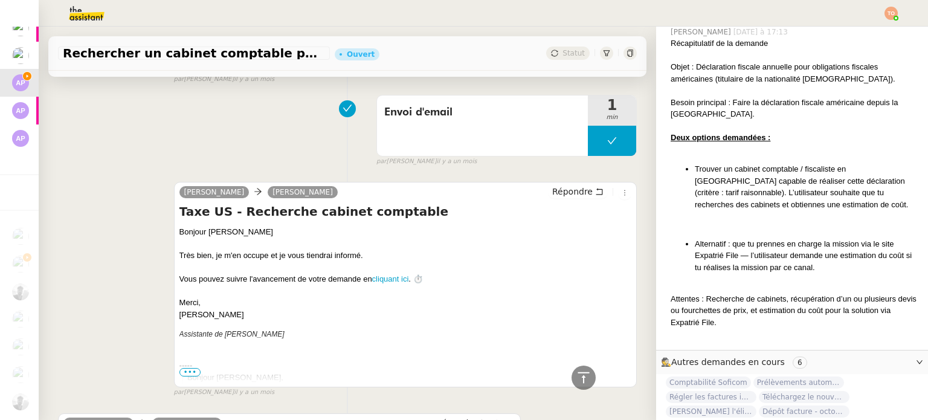
scroll to position [4664, 0]
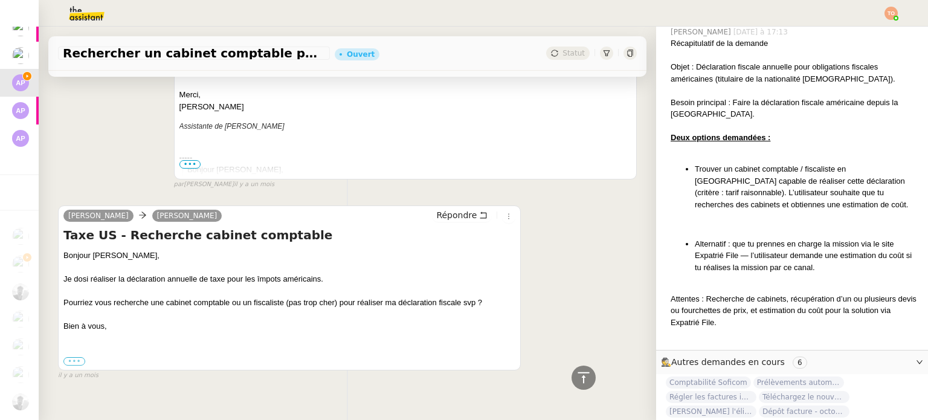
click at [77, 357] on label "•••" at bounding box center [74, 361] width 22 height 8
click at [0, 0] on input "•••" at bounding box center [0, 0] width 0 height 0
drag, startPoint x: 65, startPoint y: 257, endPoint x: 488, endPoint y: 279, distance: 423.7
click at [488, 279] on div "Bonjour Camille, Je dosi réaliser la déclaration annuelle de taxe pour les împo…" at bounding box center [289, 314] width 452 height 129
copy div "Je dosi réaliser la déclaration annuelle de taxe pour les împots américains. Po…"
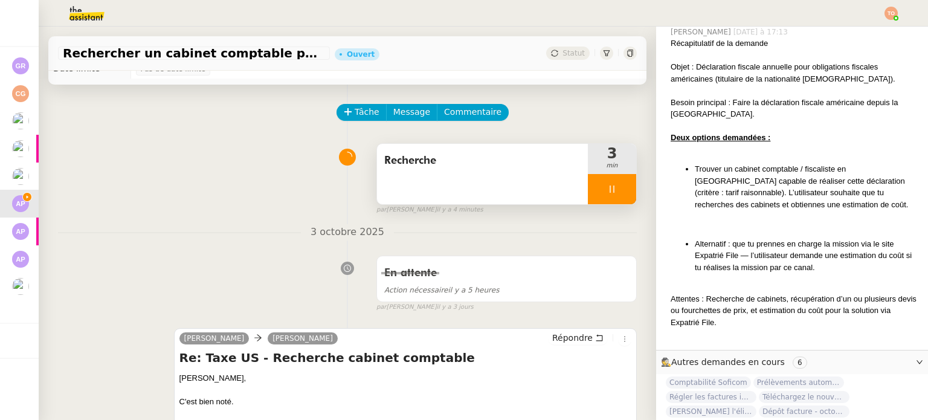
scroll to position [0, 0]
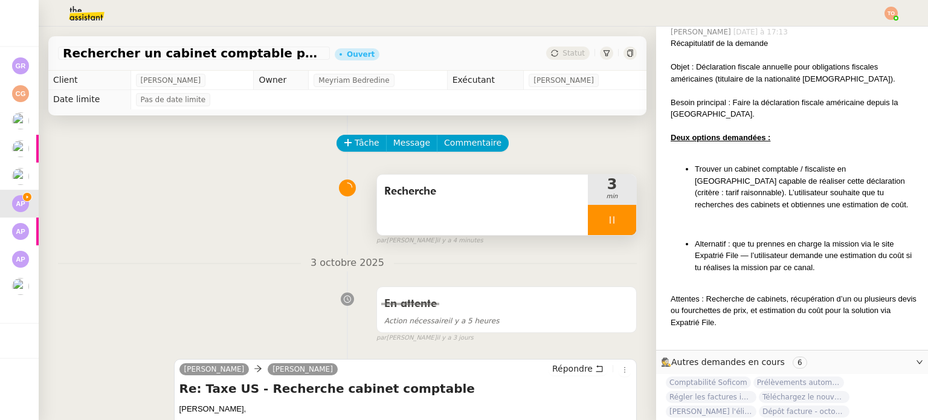
click at [590, 222] on div at bounding box center [612, 220] width 48 height 30
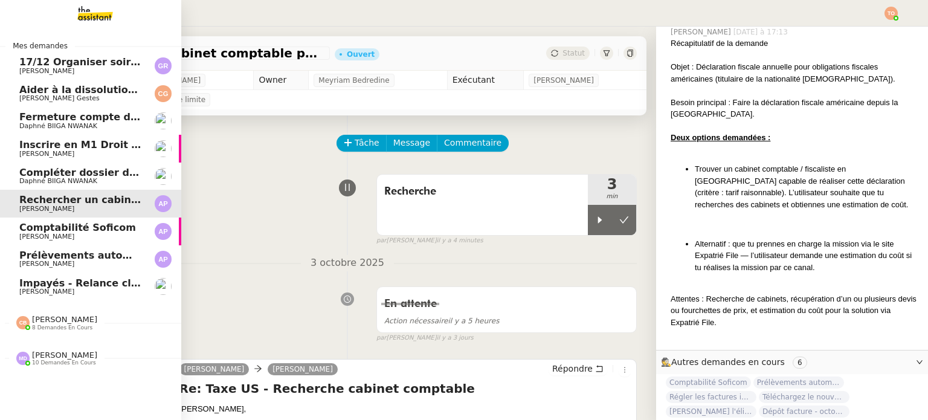
click at [19, 285] on span "Impayés - Relance client - 1 octobre 2025" at bounding box center [132, 282] width 226 height 11
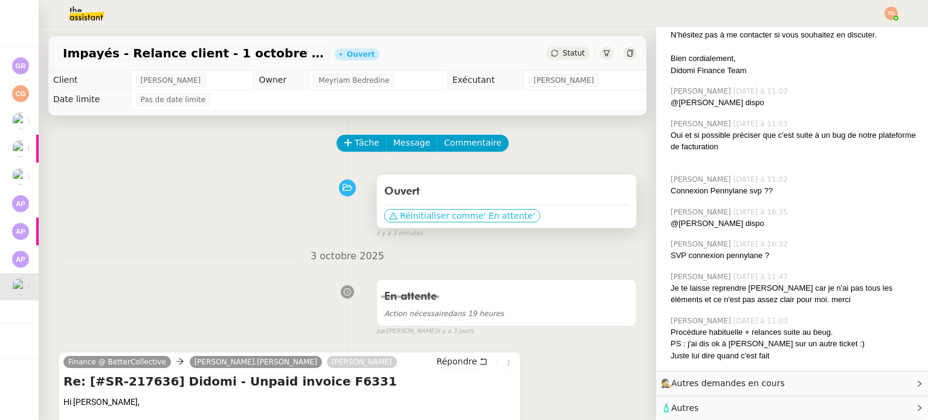
click at [453, 213] on span "Réinitialiser comme" at bounding box center [441, 216] width 83 height 12
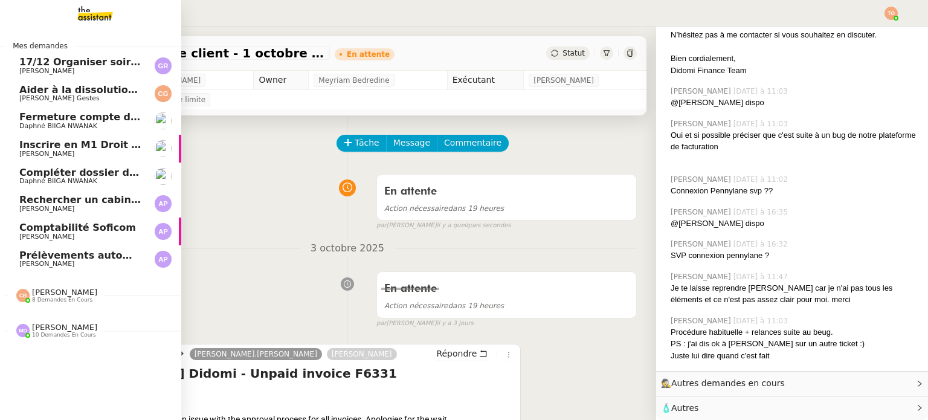
click at [89, 210] on span "[PERSON_NAME]" at bounding box center [80, 209] width 122 height 7
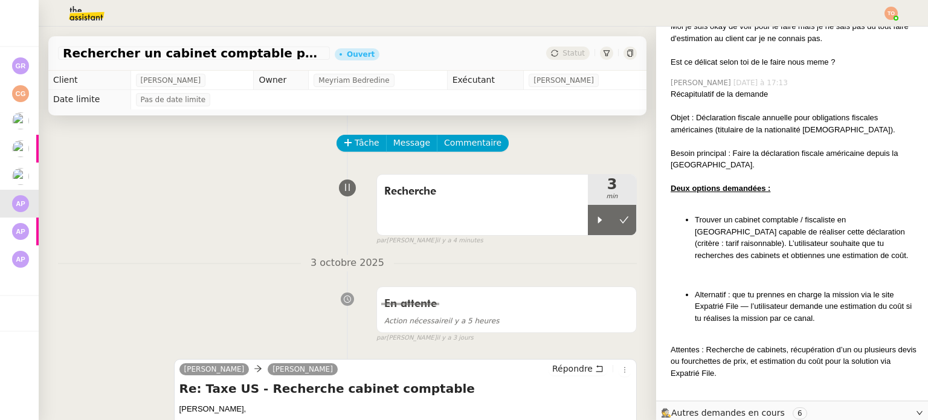
scroll to position [1328, 0]
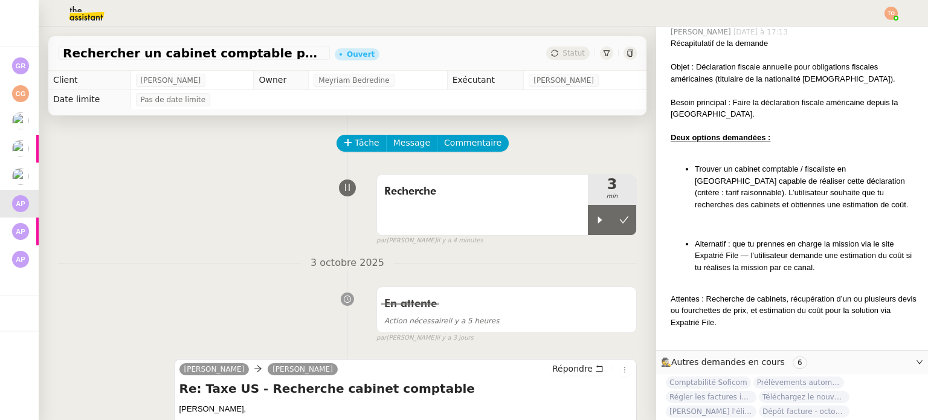
click at [588, 222] on div at bounding box center [600, 220] width 24 height 30
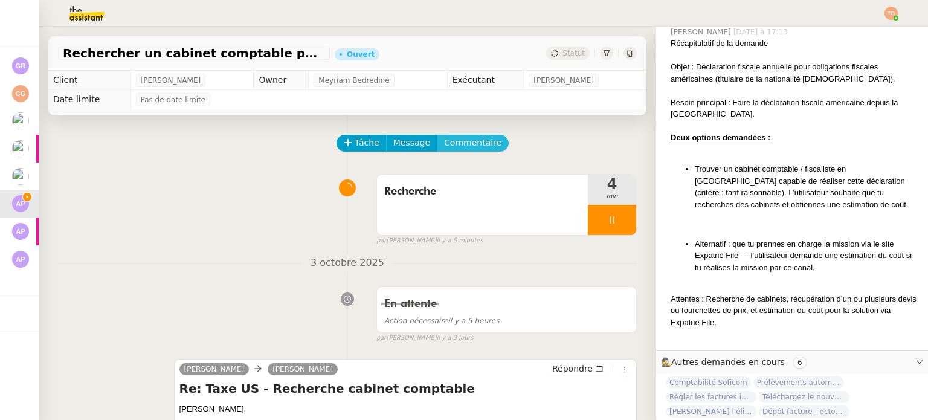
click at [470, 148] on span "Commentaire" at bounding box center [472, 143] width 57 height 14
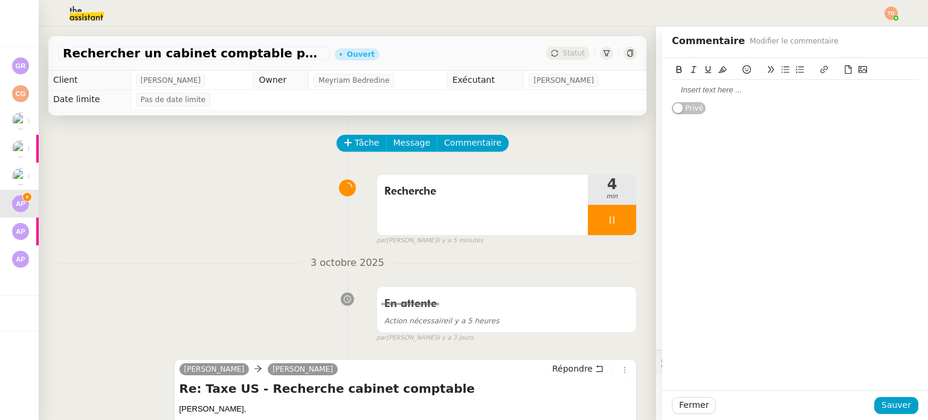
click at [701, 83] on div at bounding box center [795, 90] width 247 height 21
click at [702, 86] on div "Expand CPA" at bounding box center [795, 90] width 247 height 11
click at [821, 71] on icon at bounding box center [824, 69] width 7 height 7
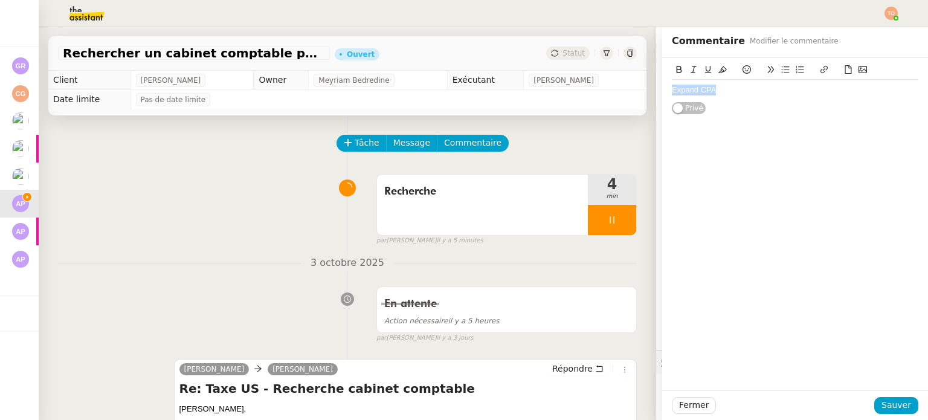
type input "Expand CPA"
click at [759, 111] on link at bounding box center [766, 112] width 28 height 9
click at [899, 399] on span "Sauver" at bounding box center [897, 405] width 30 height 14
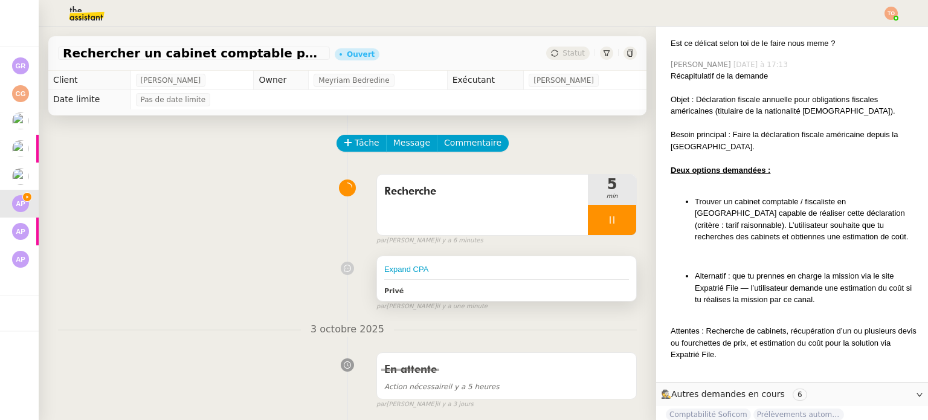
click at [519, 273] on div "Expand CPA" at bounding box center [506, 270] width 245 height 12
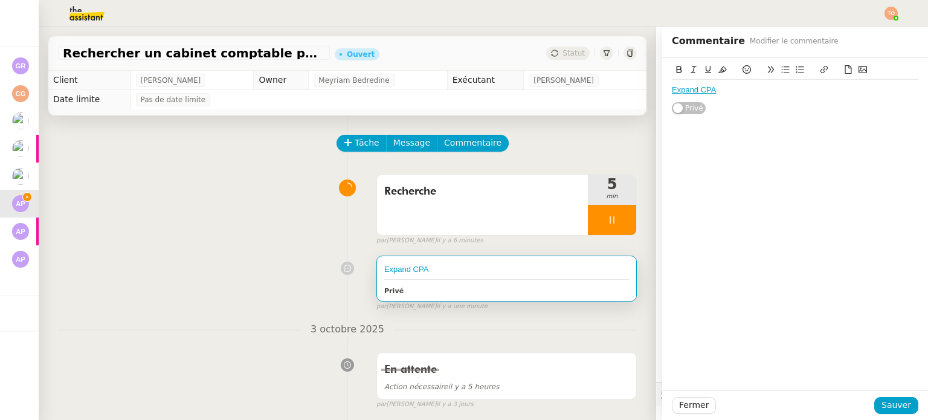
click at [767, 96] on div "Expand CPA" at bounding box center [795, 90] width 247 height 21
click at [672, 99] on div "Orcom" at bounding box center [795, 101] width 247 height 11
click at [820, 68] on icon at bounding box center [824, 69] width 8 height 8
paste input "https://orcomus.com/nos-services/fiscalite-internationale/services-fiscaux-aux-…"
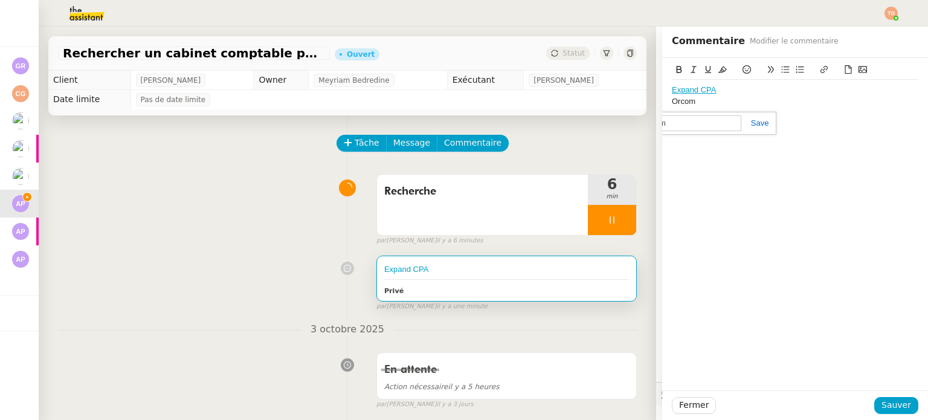
type input "https://orcomus.com/nos-services/fiscalite-internationale/services-fiscaux-aux-…"
click at [756, 126] on link at bounding box center [756, 122] width 28 height 9
click at [887, 405] on span "Sauver" at bounding box center [897, 405] width 30 height 14
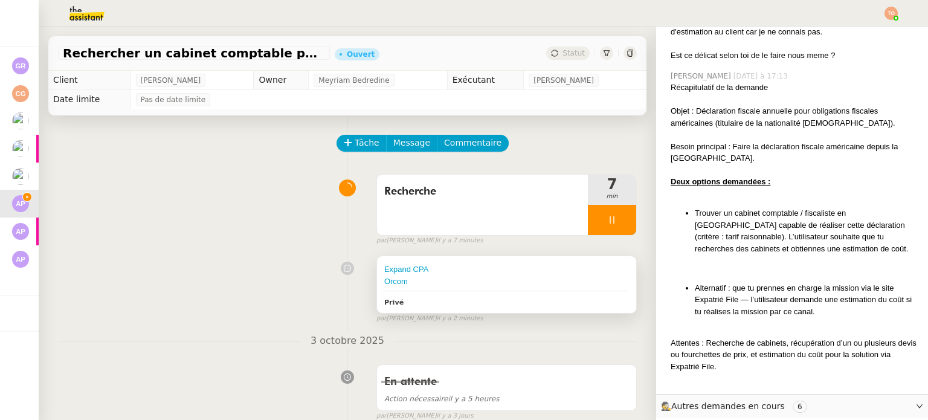
click at [505, 270] on div "Expand CPA" at bounding box center [506, 270] width 245 height 12
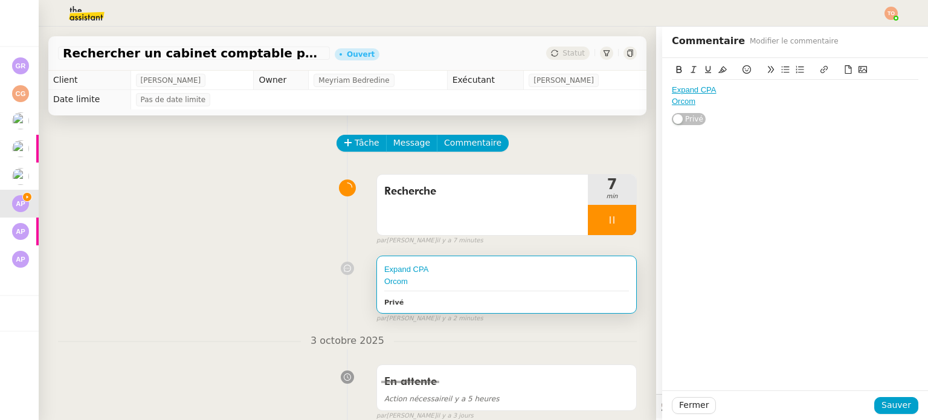
click at [679, 99] on link "Orcom" at bounding box center [684, 101] width 24 height 9
click at [757, 123] on link at bounding box center [741, 122] width 34 height 9
click at [681, 103] on div "Orcom" at bounding box center [795, 101] width 247 height 11
click at [820, 70] on icon at bounding box center [824, 69] width 8 height 8
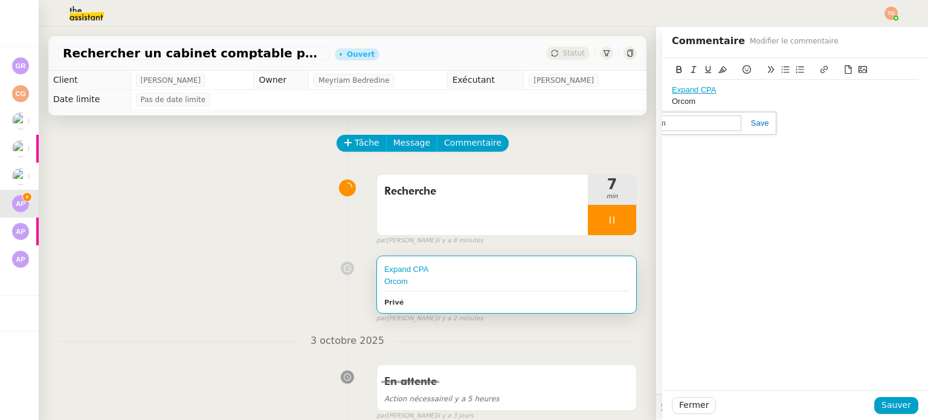
paste input "https://www.orcom.fr/"
type input "https://www.orcom.fr/"
click at [757, 124] on link at bounding box center [756, 122] width 28 height 9
click at [900, 400] on span "Sauver" at bounding box center [897, 405] width 30 height 14
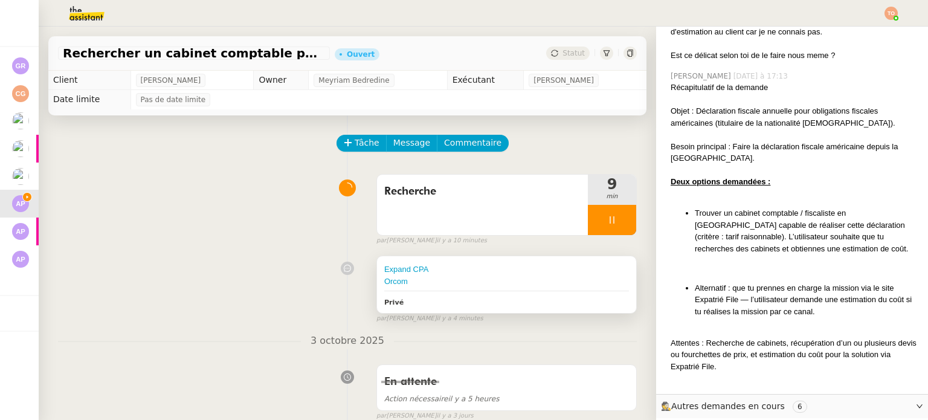
click at [481, 277] on div "Orcom" at bounding box center [506, 282] width 245 height 12
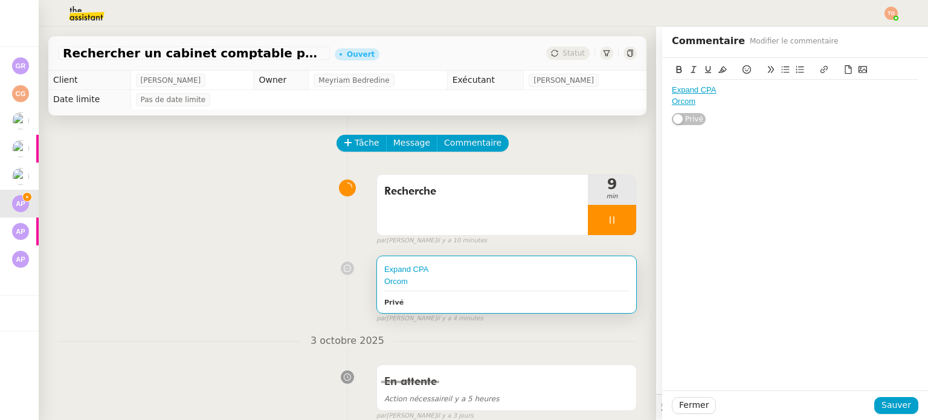
click at [765, 108] on div "Expand CPA Orcom" at bounding box center [795, 96] width 247 height 32
click at [691, 113] on div "Monceau" at bounding box center [795, 112] width 247 height 11
click at [817, 69] on button at bounding box center [824, 70] width 15 height 14
paste input "https://www.monceaucpa.com/services/usa-monceau-cpa-cabinet-expert-comptable-au…"
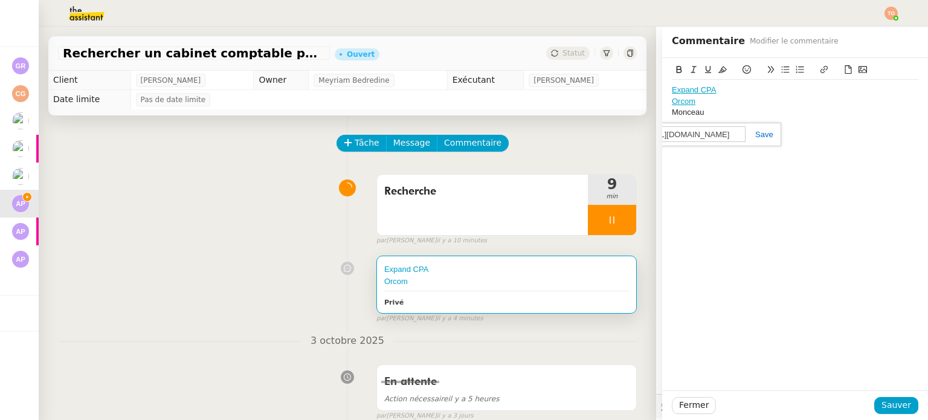
scroll to position [0, 251]
type input "https://www.monceaucpa.com/services/usa-monceau-cpa-cabinet-expert-comptable-au…"
click at [761, 132] on link at bounding box center [760, 134] width 28 height 9
click at [889, 401] on span "Sauver" at bounding box center [897, 405] width 30 height 14
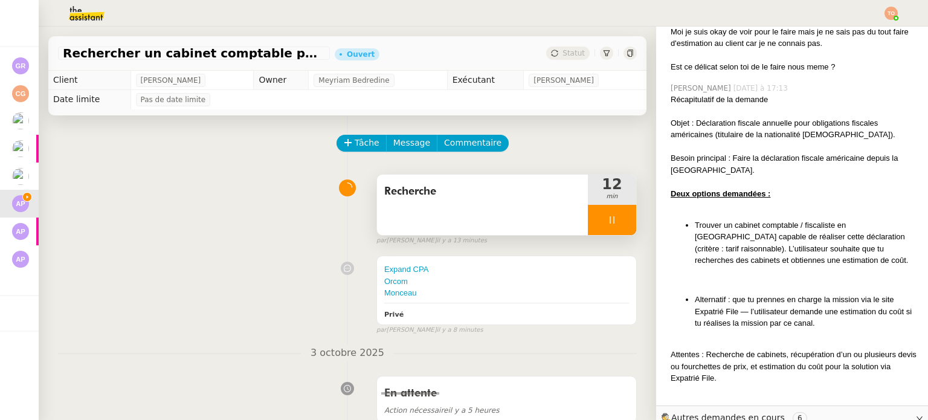
click at [612, 224] on div at bounding box center [612, 220] width 48 height 30
click at [612, 215] on button at bounding box center [624, 220] width 24 height 30
click at [588, 215] on button at bounding box center [612, 220] width 48 height 30
click at [595, 219] on icon at bounding box center [600, 220] width 10 height 10
click at [496, 270] on div "Expand CPA" at bounding box center [506, 270] width 245 height 12
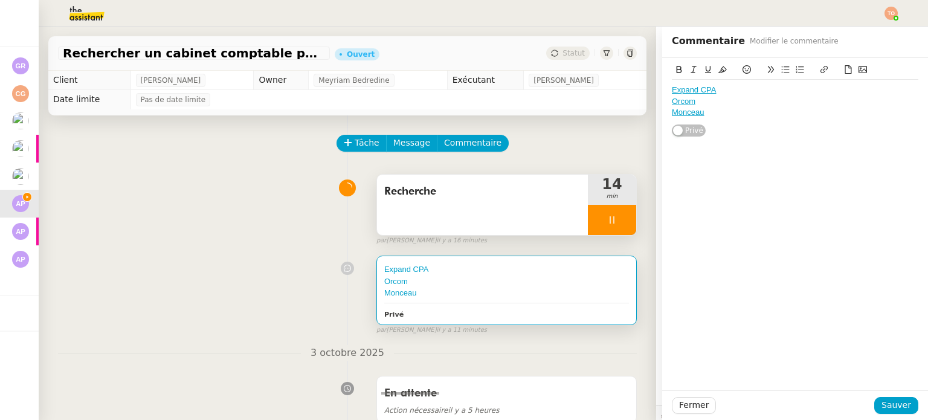
click at [748, 118] on div "Expand CPA Orcom Monceau" at bounding box center [795, 101] width 247 height 43
click at [672, 146] on div "Turbo tax" at bounding box center [795, 146] width 247 height 11
click at [820, 66] on icon at bounding box center [824, 69] width 8 height 8
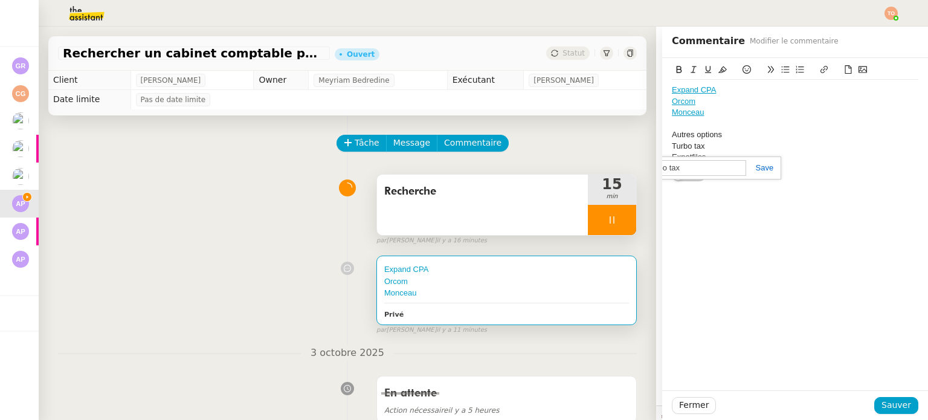
paste input "https://turbotax.intuit.com/personal-taxes/online/#"
click at [757, 165] on link at bounding box center [760, 167] width 28 height 9
click at [683, 158] on div "Expatfiles" at bounding box center [795, 157] width 247 height 11
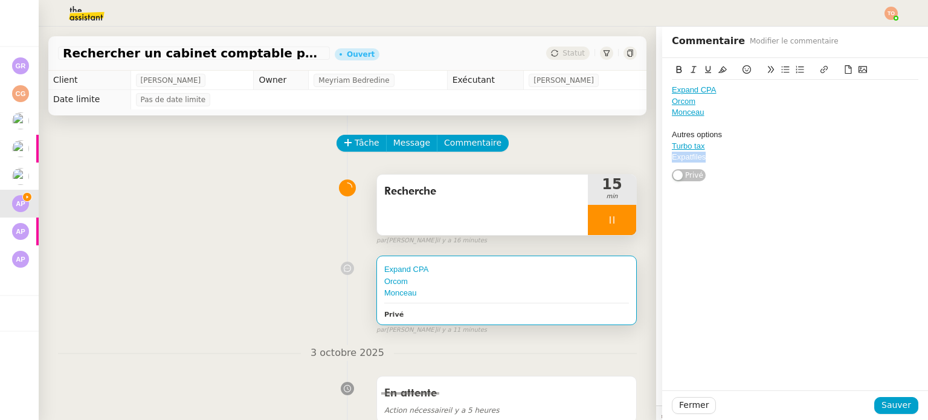
click at [683, 158] on div "Expatfiles" at bounding box center [795, 157] width 247 height 11
click at [820, 68] on icon at bounding box center [824, 69] width 8 height 8
paste input "https://expatfile.tax/pricing/"
type input "https://expatfile.tax/pricing/"
click at [762, 175] on link at bounding box center [761, 179] width 28 height 9
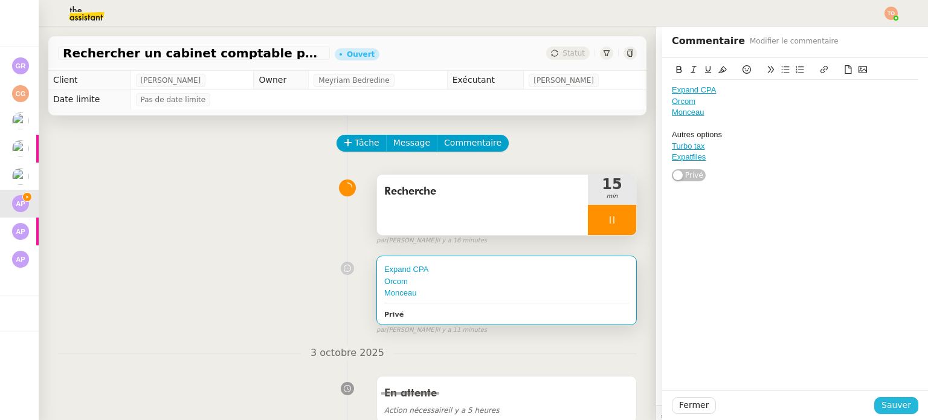
click at [885, 396] on div "Fermer Sauver" at bounding box center [795, 405] width 266 height 30
click at [887, 400] on span "Sauver" at bounding box center [897, 405] width 30 height 14
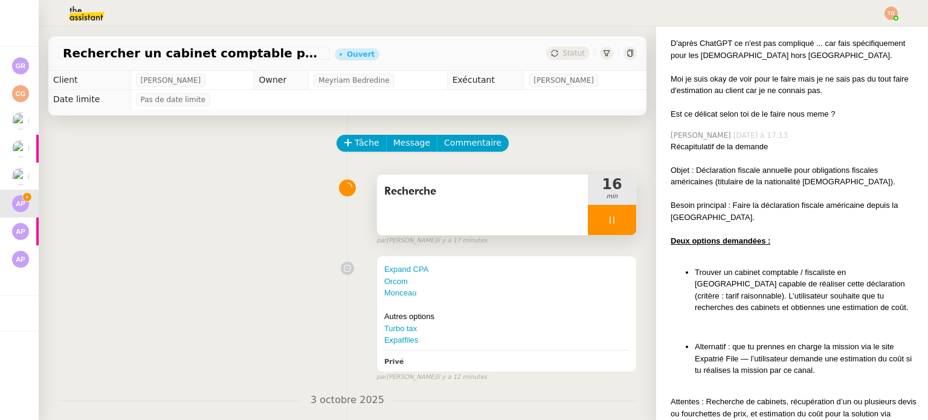
click at [607, 219] on icon at bounding box center [612, 220] width 10 height 10
click at [620, 219] on icon at bounding box center [625, 220] width 10 height 10
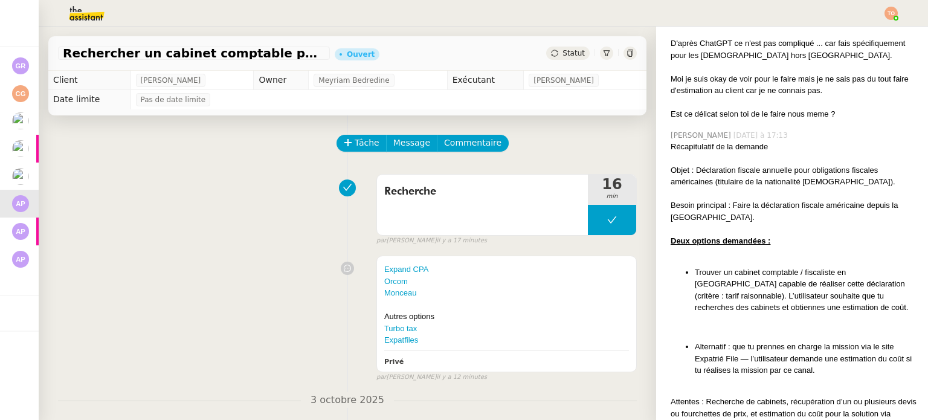
click at [563, 52] on span "Statut" at bounding box center [574, 53] width 22 height 8
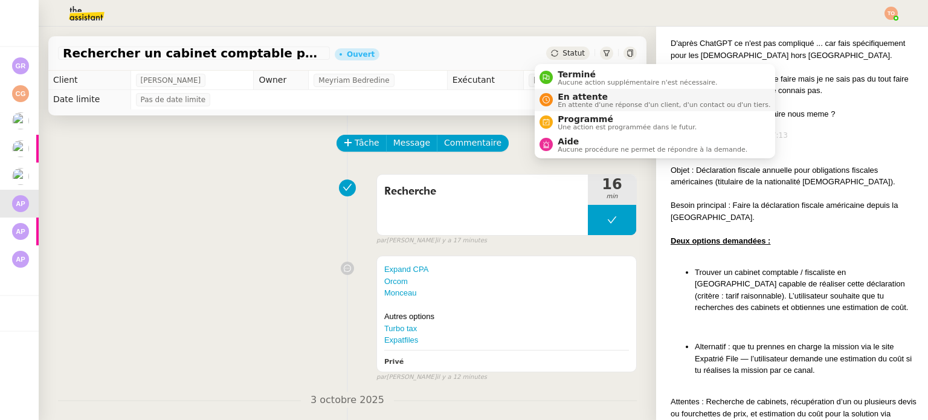
click at [597, 102] on span "En attente d'une réponse d'un client, d'un contact ou d'un tiers." at bounding box center [664, 105] width 213 height 7
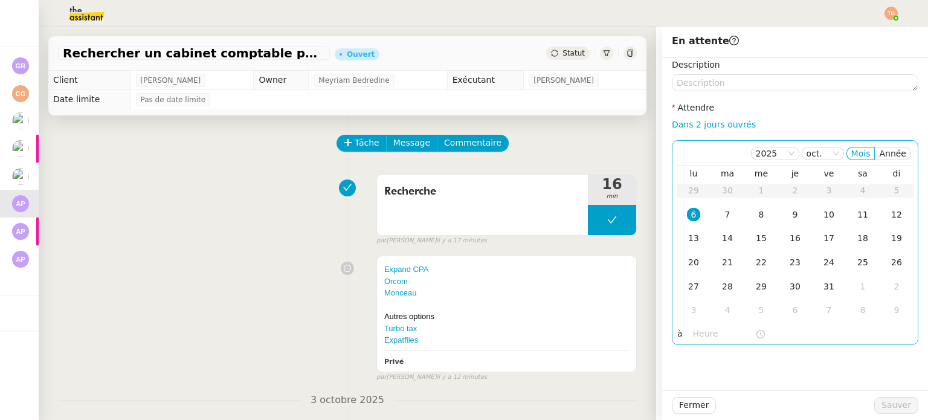
click at [687, 212] on div "6" at bounding box center [693, 214] width 13 height 13
click at [704, 331] on input "text" at bounding box center [724, 334] width 62 height 14
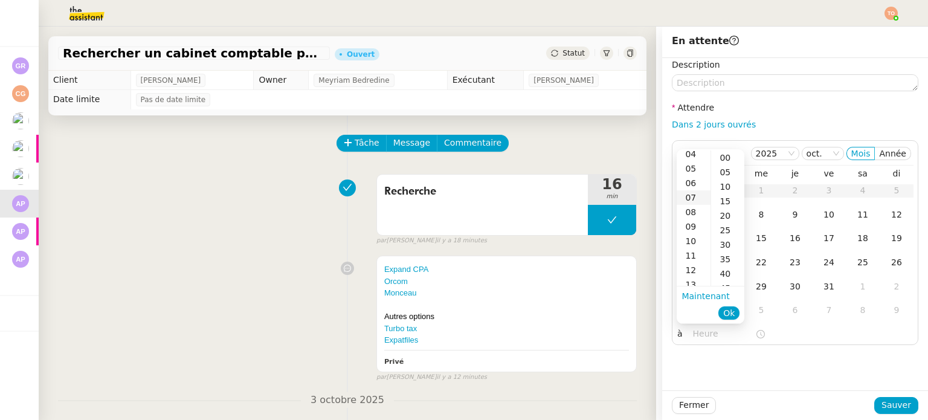
scroll to position [121, 0]
click at [696, 236] on div "14" at bounding box center [694, 240] width 34 height 15
type input "14:10"
click at [724, 310] on span "Ok" at bounding box center [729, 313] width 11 height 12
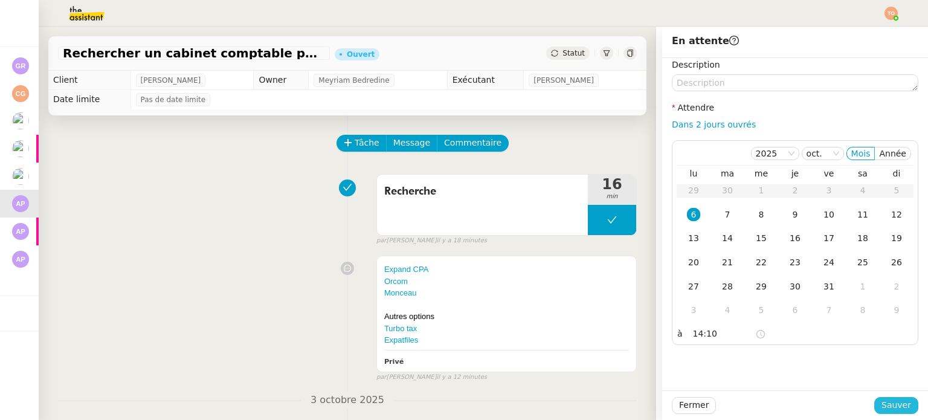
click at [892, 399] on span "Sauver" at bounding box center [897, 405] width 30 height 14
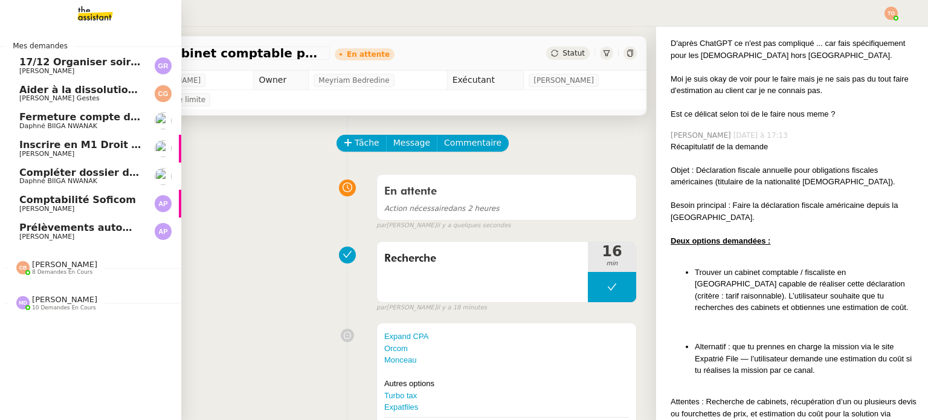
click at [44, 176] on span "Compléter dossier domiciliation asso sur Se Domicilier" at bounding box center [168, 172] width 298 height 11
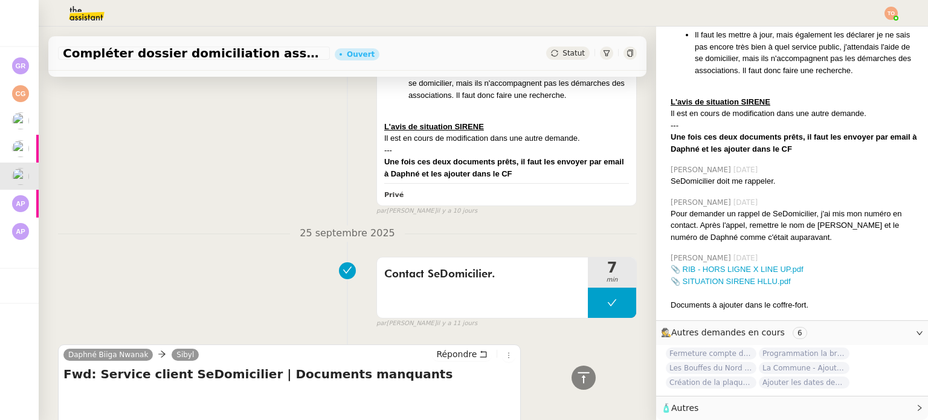
scroll to position [1088, 0]
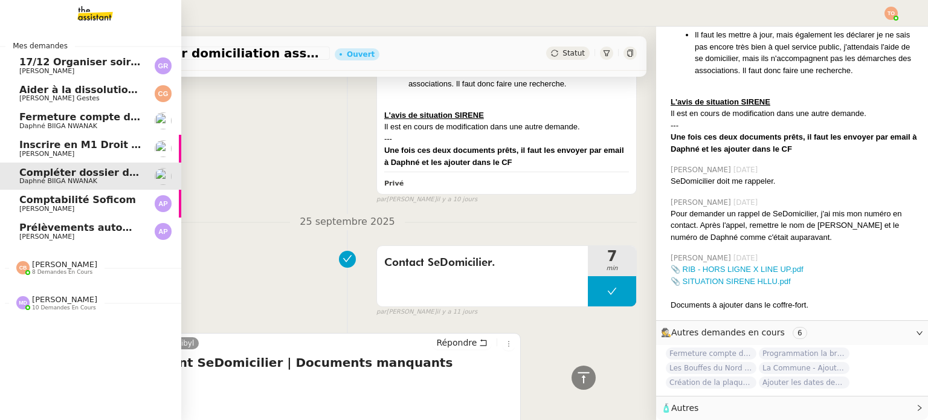
click at [28, 118] on span "Fermeture compte domiciliation Kandbaz" at bounding box center [131, 116] width 225 height 11
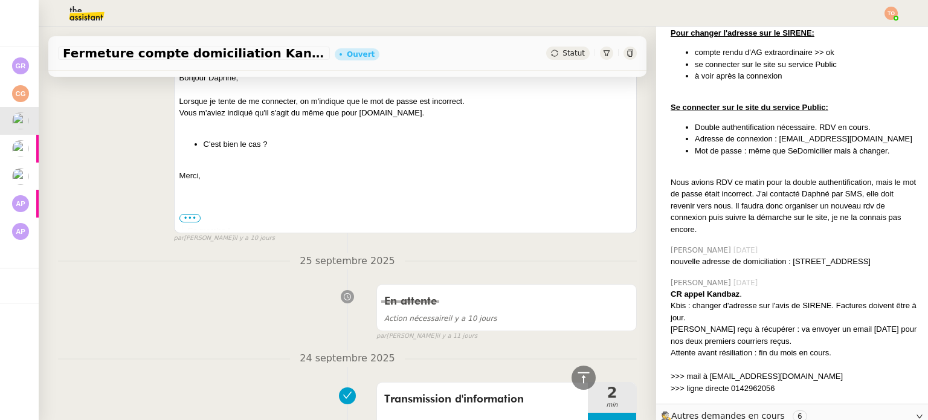
scroll to position [615, 0]
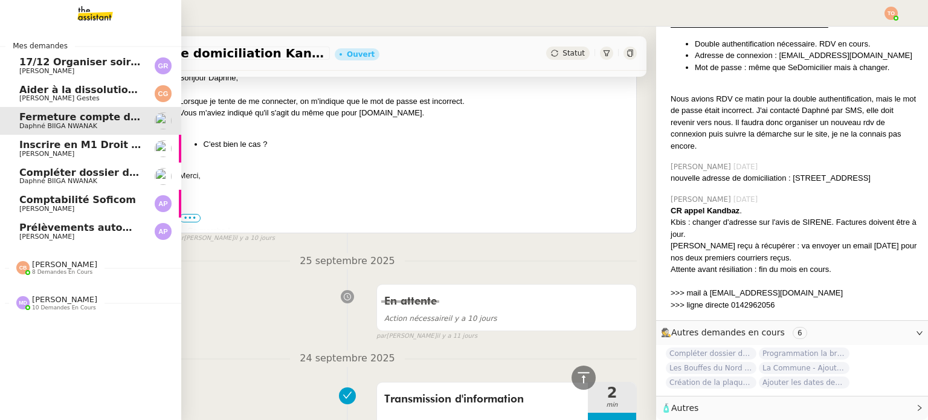
click at [19, 173] on span "Compléter dossier domiciliation asso sur Se Domicilier" at bounding box center [168, 172] width 298 height 11
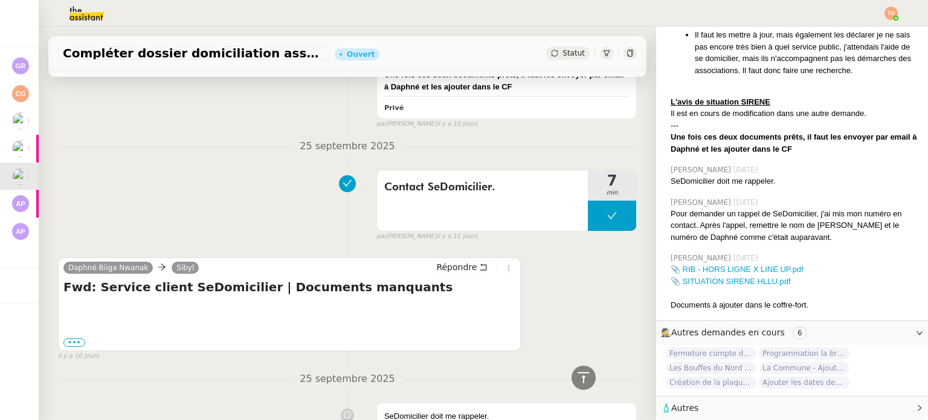
scroll to position [1269, 0]
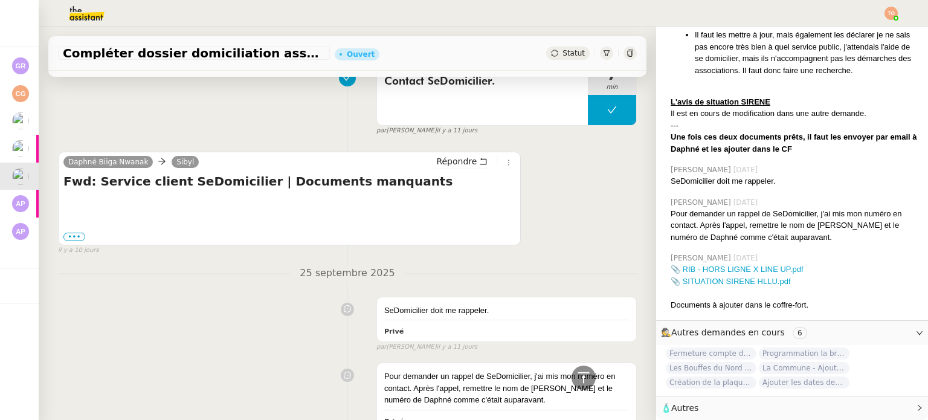
click at [437, 136] on span "il y a 11 jours" at bounding box center [457, 131] width 41 height 10
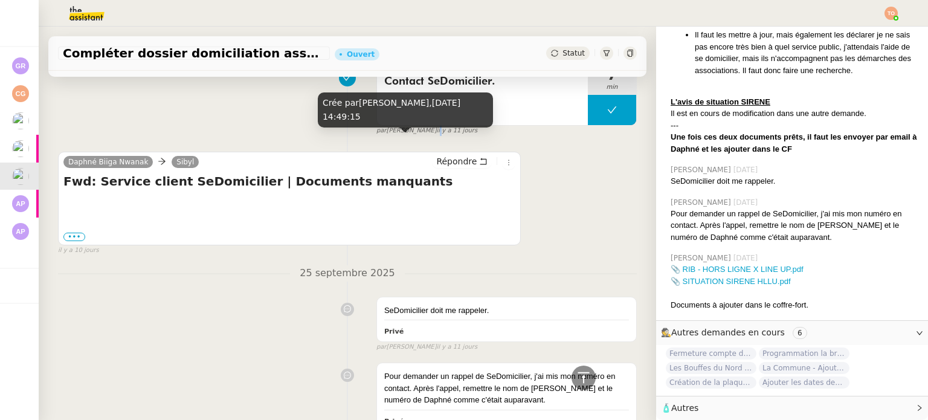
click at [437, 136] on span "il y a 11 jours" at bounding box center [457, 131] width 41 height 10
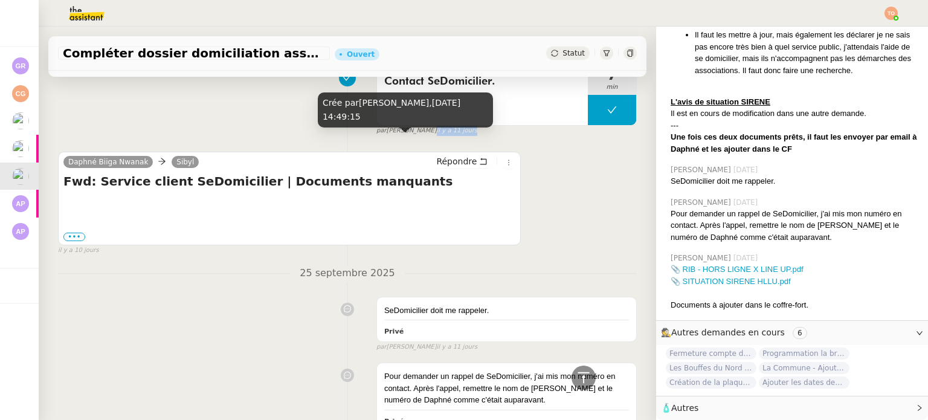
click at [437, 136] on span "il y a 11 jours" at bounding box center [457, 131] width 41 height 10
click at [438, 136] on span "il y a 11 jours" at bounding box center [457, 131] width 41 height 10
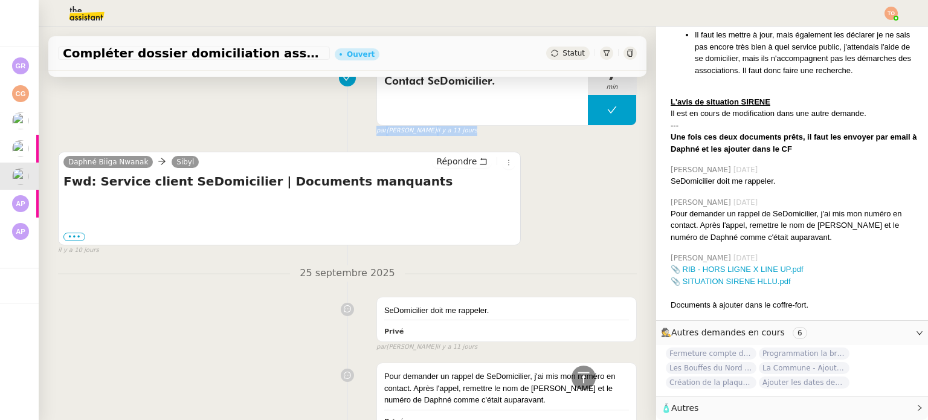
drag, startPoint x: 442, startPoint y: 144, endPoint x: 370, endPoint y: 146, distance: 72.6
click at [377, 136] on small "par Hannah C. il y a 11 jours" at bounding box center [427, 131] width 101 height 10
click at [377, 136] on span "par" at bounding box center [382, 131] width 10 height 10
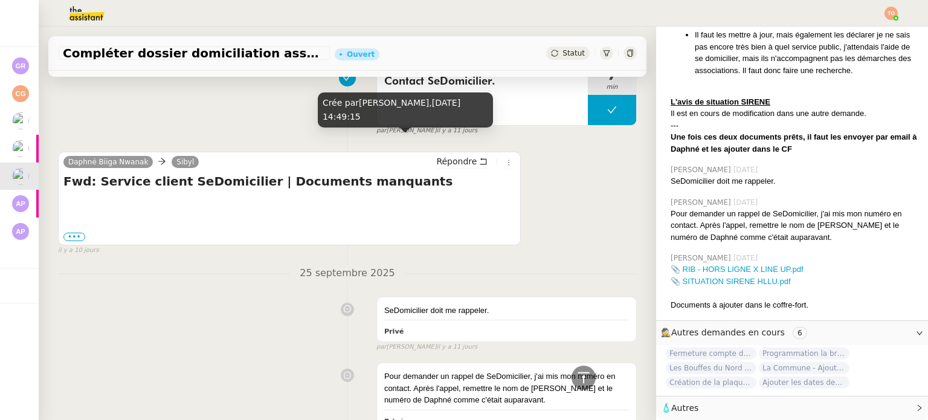
click at [377, 136] on span "par" at bounding box center [382, 131] width 10 height 10
click at [380, 136] on small "par Hannah C. il y a 11 jours" at bounding box center [427, 131] width 101 height 10
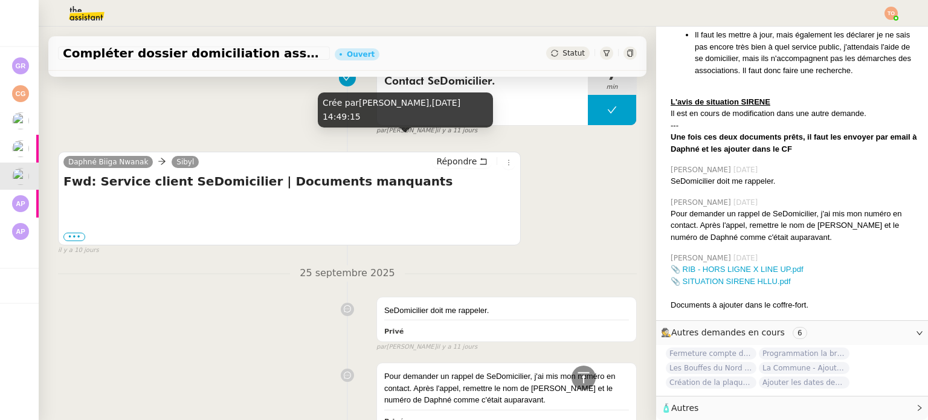
click at [389, 136] on small "par Hannah C. il y a 11 jours" at bounding box center [427, 131] width 101 height 10
click at [437, 136] on span "il y a 11 jours" at bounding box center [457, 131] width 41 height 10
drag, startPoint x: 440, startPoint y: 140, endPoint x: 371, endPoint y: 142, distance: 68.9
click at [377, 136] on small "par Hannah C. il y a 11 jours" at bounding box center [427, 131] width 101 height 10
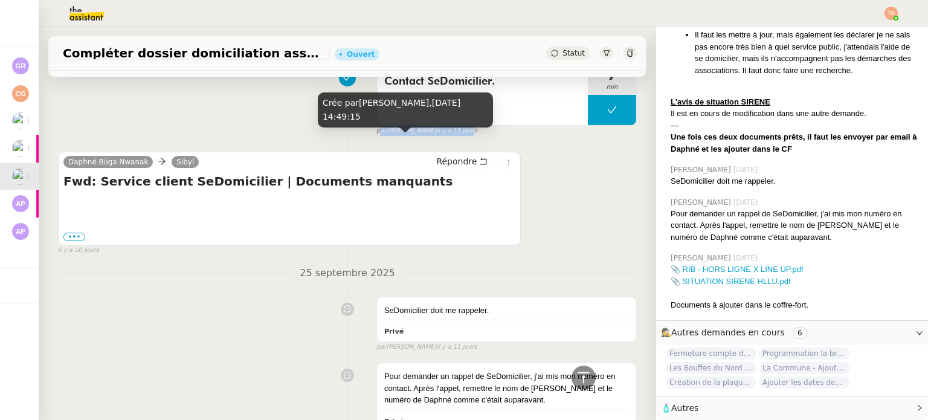
click at [377, 136] on span "par" at bounding box center [382, 131] width 10 height 10
drag, startPoint x: 372, startPoint y: 140, endPoint x: 440, endPoint y: 146, distance: 67.9
click at [440, 136] on small "par Hannah C. il y a 11 jours" at bounding box center [427, 131] width 101 height 10
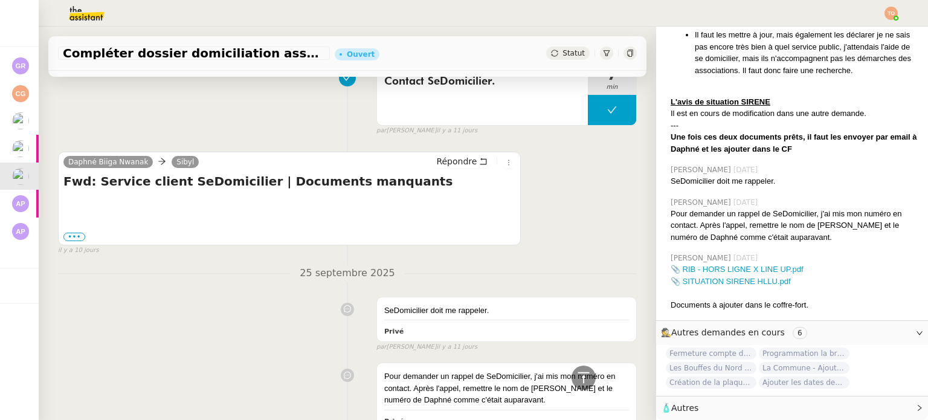
click at [133, 136] on div "Contact SeDomicilier. 7 min false par Hannah C. il y a 11 jours" at bounding box center [347, 97] width 579 height 77
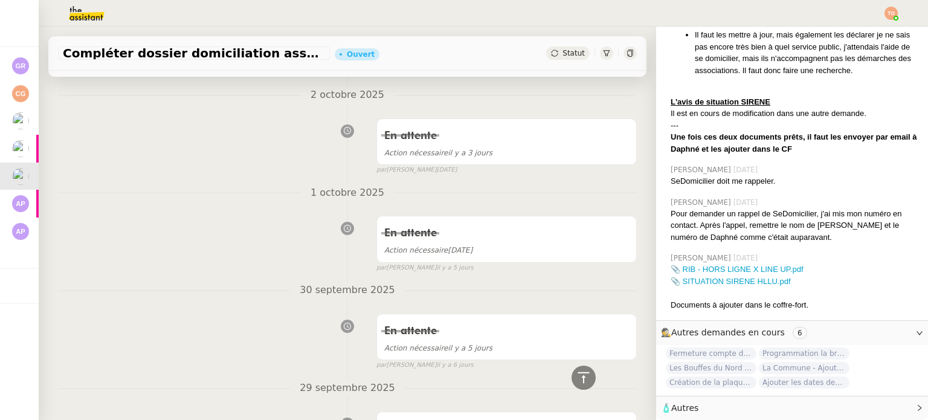
scroll to position [0, 0]
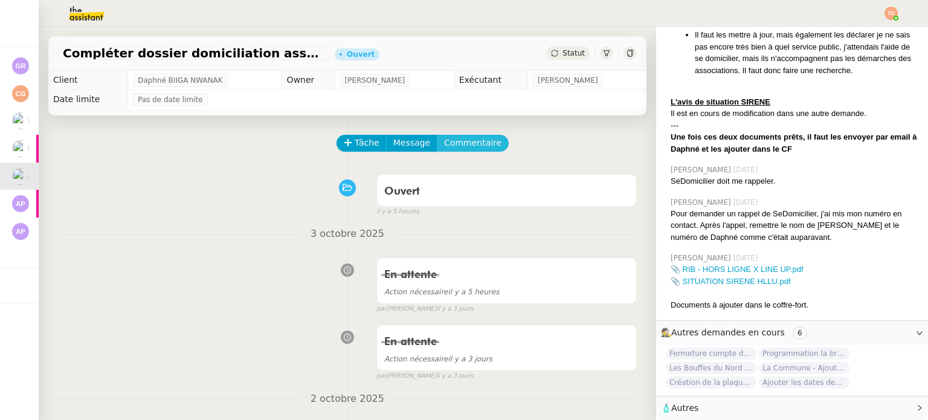
click at [477, 142] on span "Commentaire" at bounding box center [472, 143] width 57 height 14
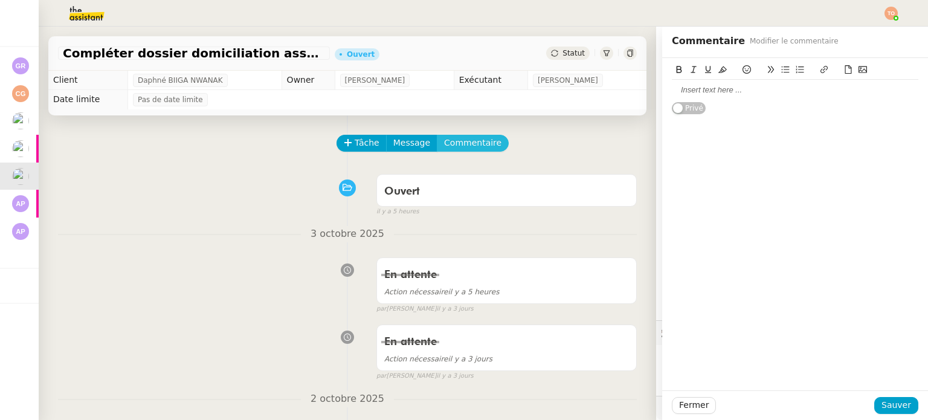
scroll to position [522, 0]
click at [723, 87] on div at bounding box center [795, 90] width 247 height 11
click at [724, 92] on div "Pour [PERSON_NAME]" at bounding box center [795, 90] width 247 height 11
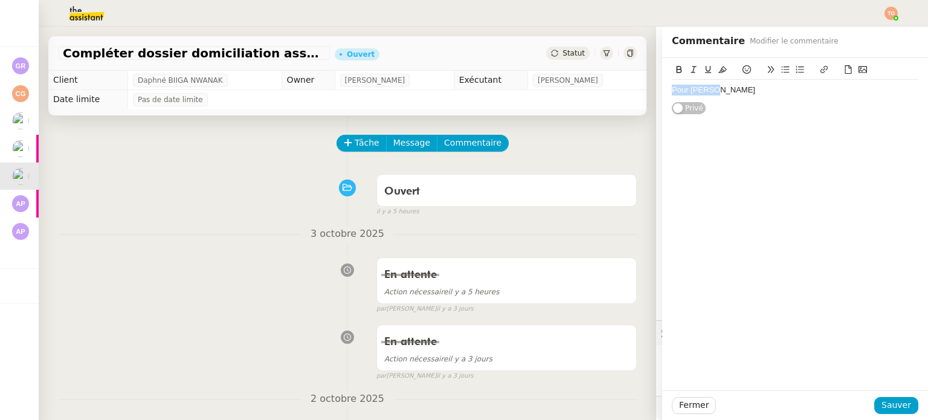
copy div "Pour [PERSON_NAME]"
click at [893, 402] on span "Sauver" at bounding box center [897, 405] width 30 height 14
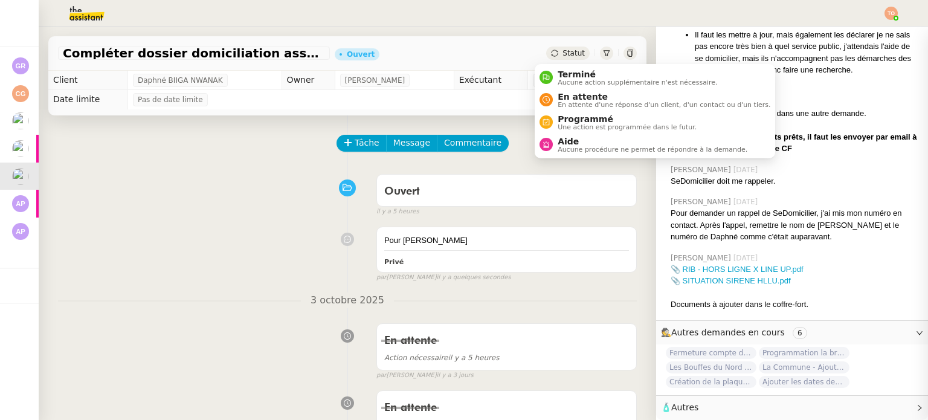
click at [563, 53] on span "Statut" at bounding box center [574, 53] width 22 height 8
click at [601, 147] on span "Aucune procédure ne permet de répondre à la demande." at bounding box center [653, 149] width 190 height 7
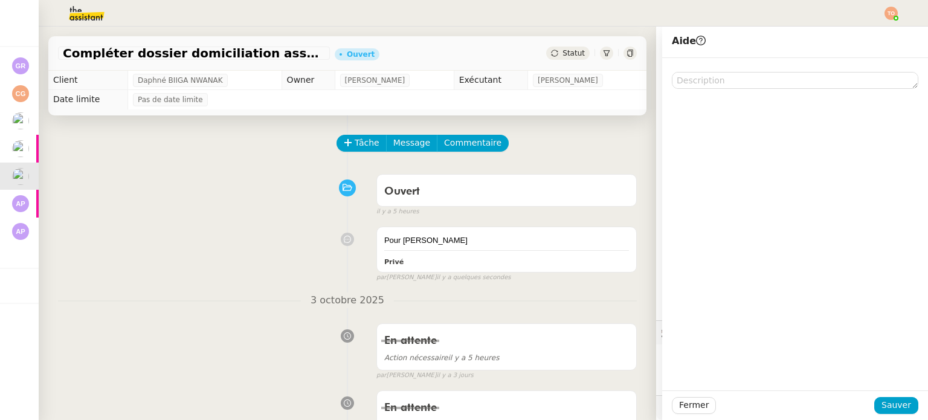
scroll to position [554, 0]
click at [555, 246] on div "Pour [PERSON_NAME]" at bounding box center [506, 241] width 245 height 12
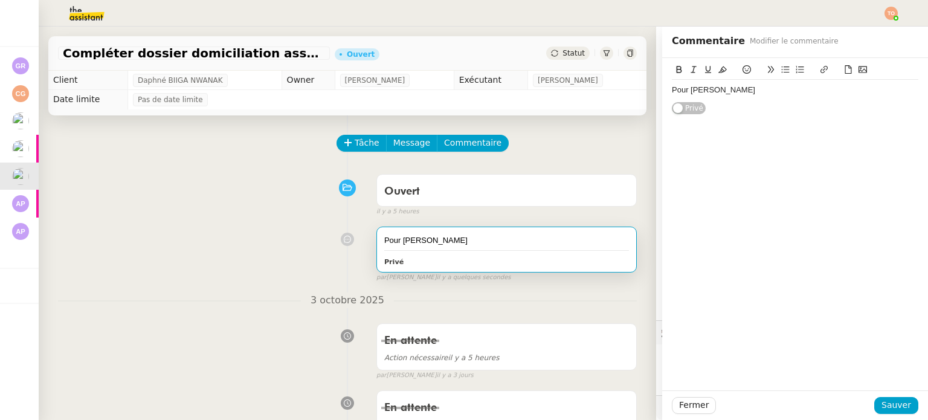
scroll to position [554, 0]
click at [726, 94] on div "Pour [PERSON_NAME]" at bounding box center [795, 90] width 247 height 11
drag, startPoint x: 855, startPoint y: 107, endPoint x: 667, endPoint y: 100, distance: 188.1
click at [672, 100] on div "Elle a proposé de les reprendre car aucune démarche n'a été effectuée depuis se…" at bounding box center [795, 107] width 247 height 22
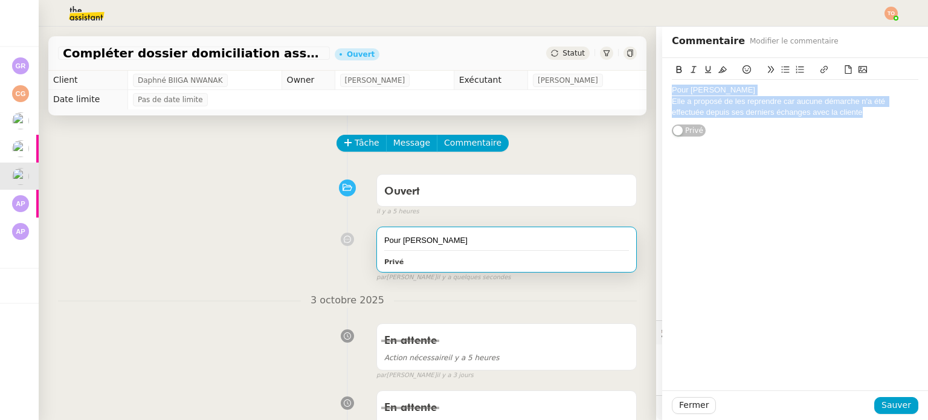
drag, startPoint x: 664, startPoint y: 89, endPoint x: 871, endPoint y: 125, distance: 210.4
click at [871, 125] on div "Pour Hannah Elle a proposé de les reprendre car aucune démarche n'a été effectu…" at bounding box center [795, 97] width 247 height 79
copy div "Pour Hannah Elle a proposé de les reprendre car aucune démarche n'a été effectu…"
click at [893, 405] on span "Sauver" at bounding box center [897, 405] width 30 height 14
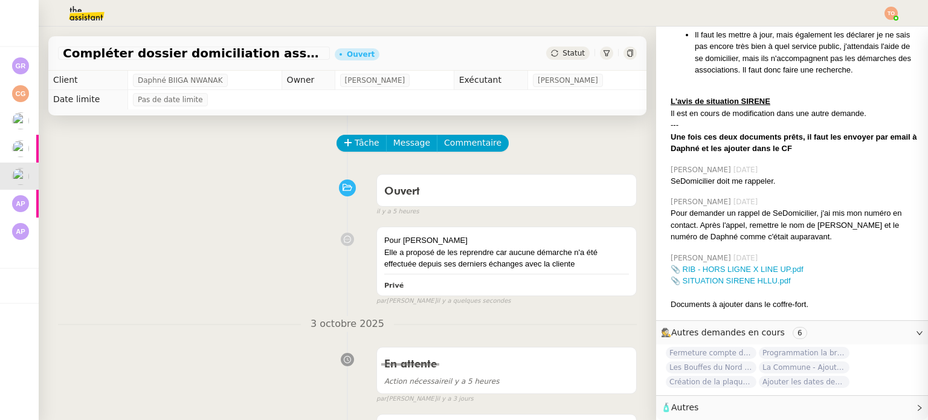
click at [564, 56] on span "Statut" at bounding box center [574, 53] width 22 height 8
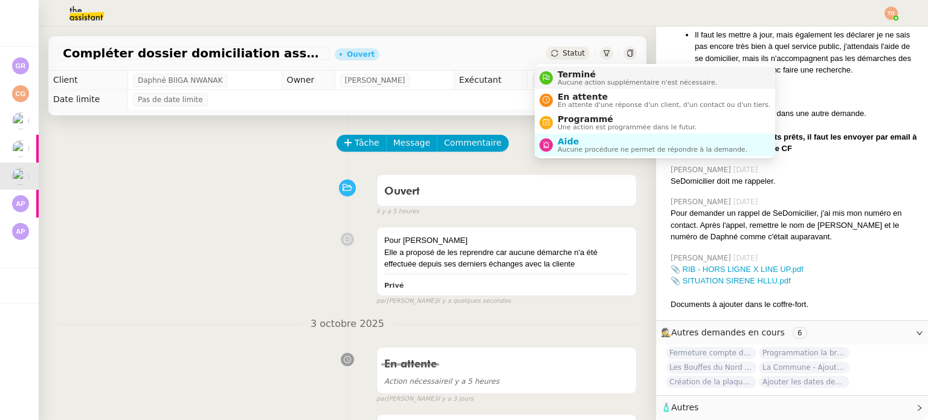
scroll to position [578, 0]
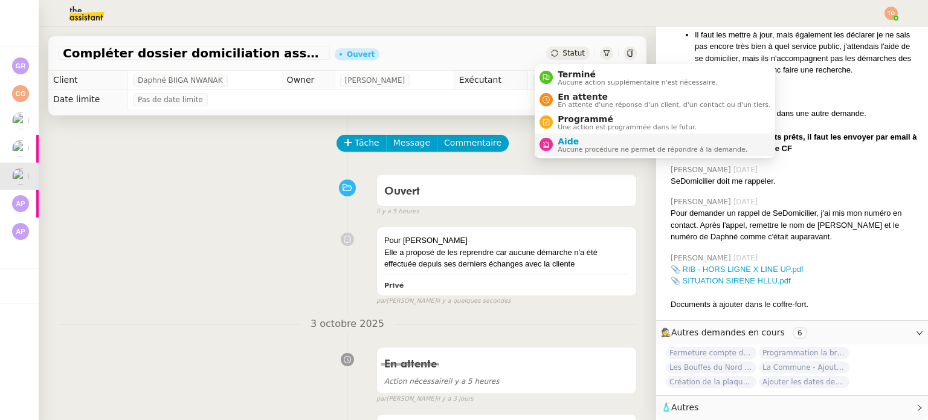
click at [601, 146] on span "Aucune procédure ne permet de répondre à la demande." at bounding box center [653, 149] width 190 height 7
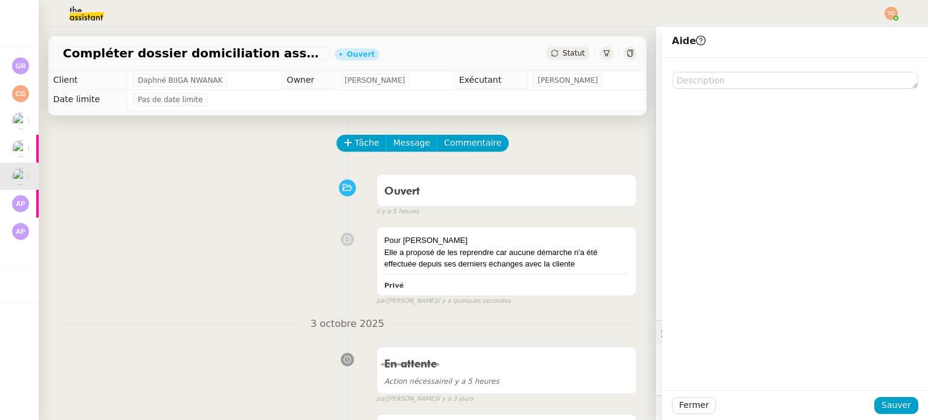
scroll to position [578, 0]
click at [905, 408] on button "Sauver" at bounding box center [897, 405] width 44 height 17
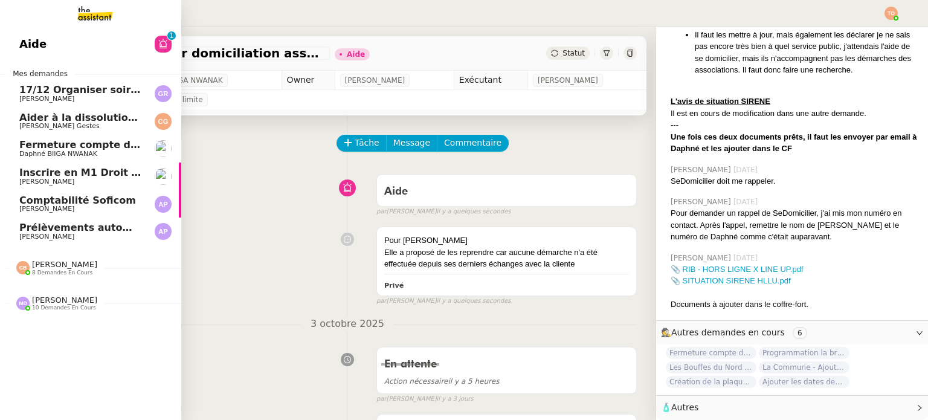
click at [44, 125] on span "[PERSON_NAME] Gestes" at bounding box center [59, 126] width 80 height 8
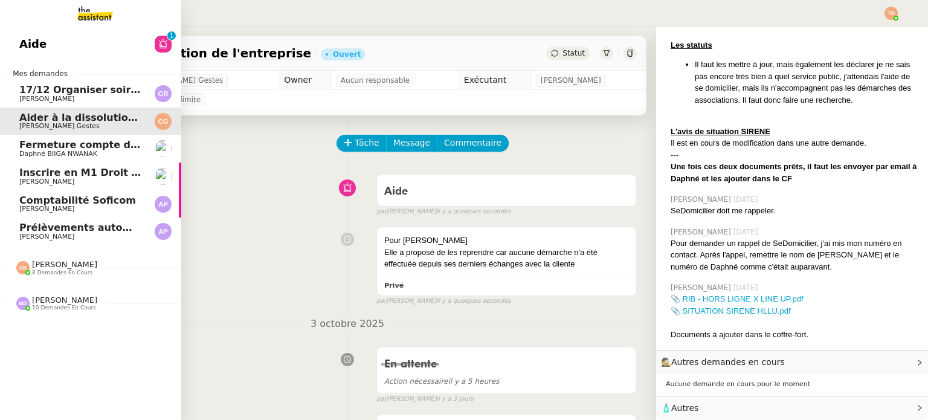
scroll to position [322, 0]
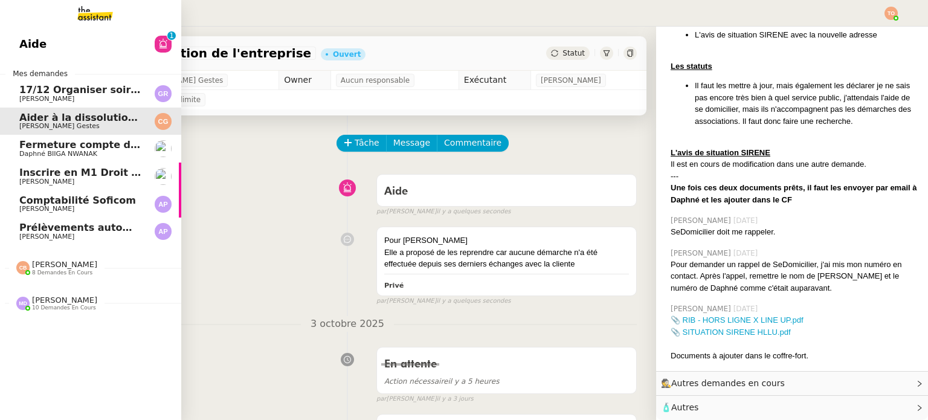
click at [54, 142] on span "Fermeture compte domiciliation Kandbaz" at bounding box center [131, 144] width 225 height 11
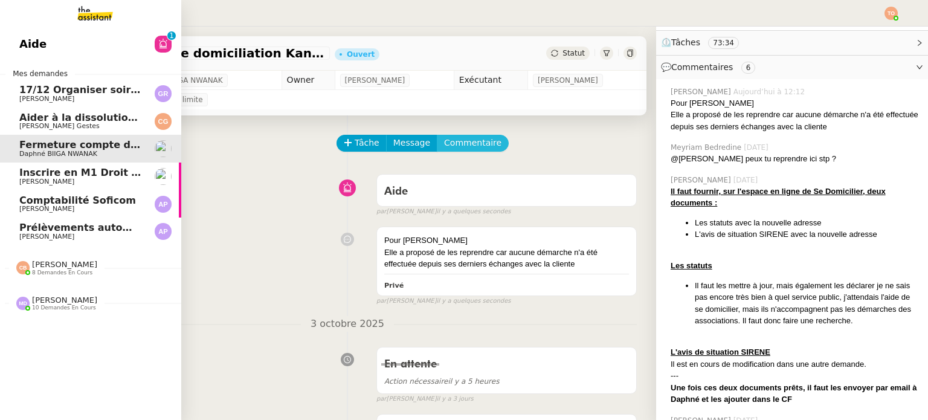
click at [460, 141] on span "Commentaire" at bounding box center [472, 143] width 57 height 14
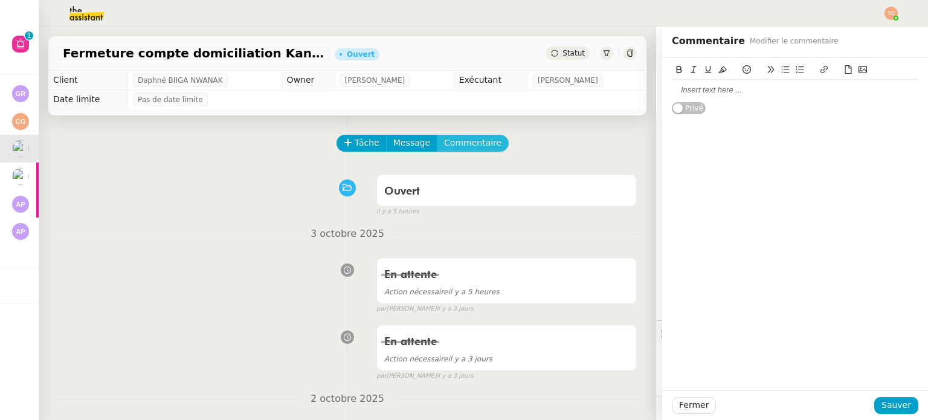
scroll to position [615, 0]
click at [689, 83] on div at bounding box center [795, 90] width 247 height 21
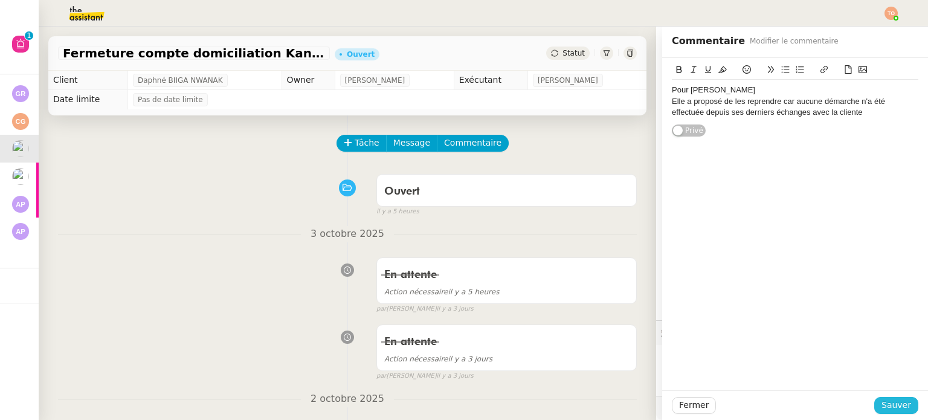
click at [899, 406] on span "Sauver" at bounding box center [897, 405] width 30 height 14
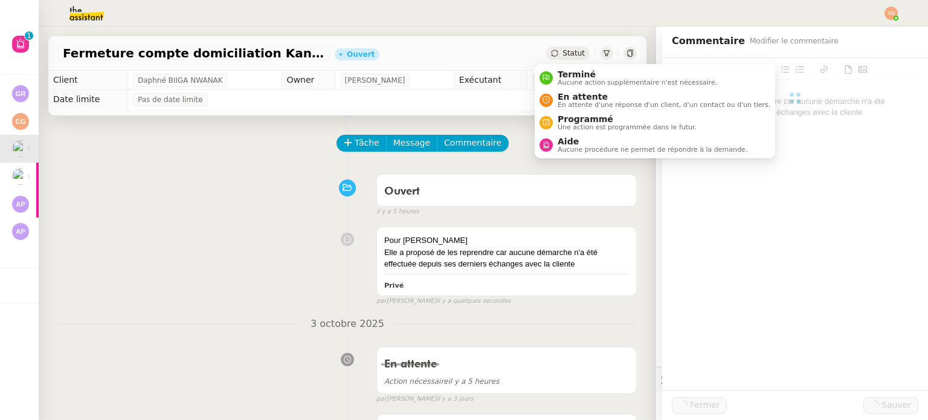
scroll to position [681, 0]
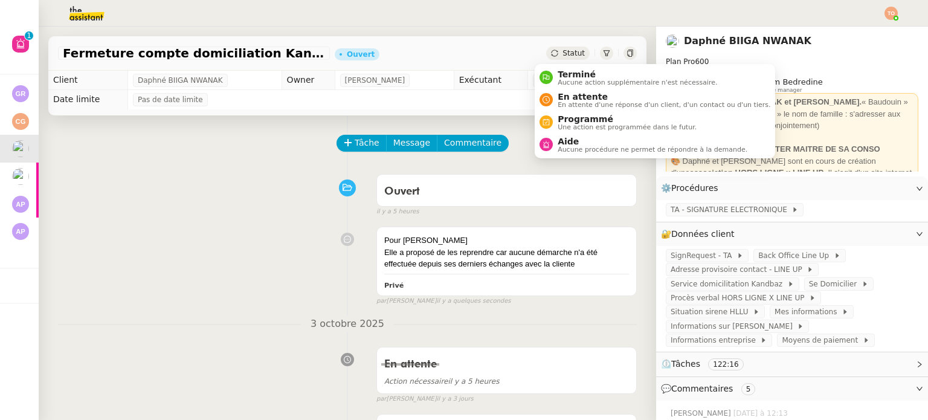
click at [580, 146] on span "Aucune procédure ne permet de répondre à la demande." at bounding box center [653, 149] width 190 height 7
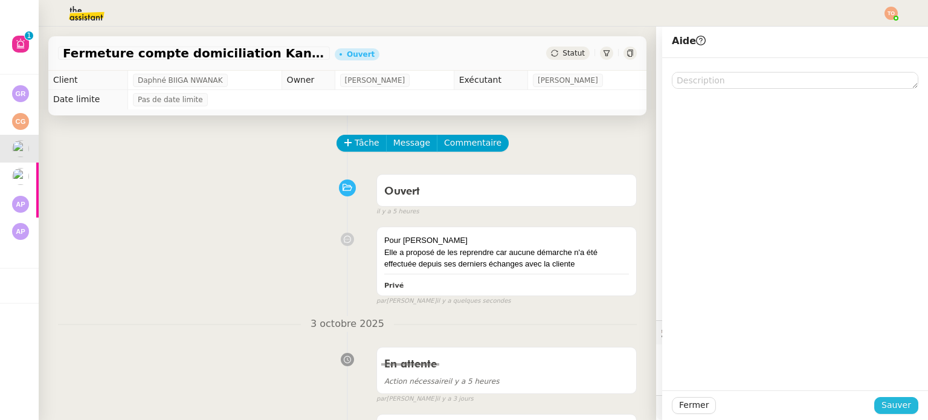
scroll to position [672, 0]
click at [895, 403] on span "Sauver" at bounding box center [897, 405] width 30 height 14
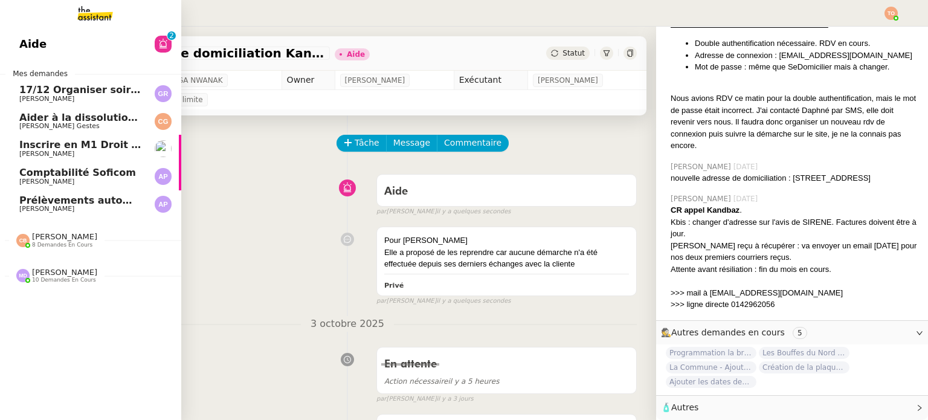
scroll to position [672, 0]
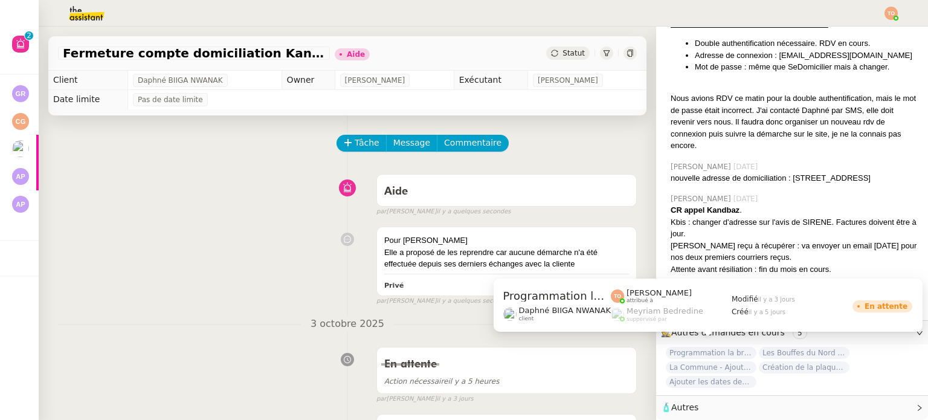
click at [733, 347] on span "Programmation la briqueterie - Non prioritaire" at bounding box center [711, 353] width 91 height 12
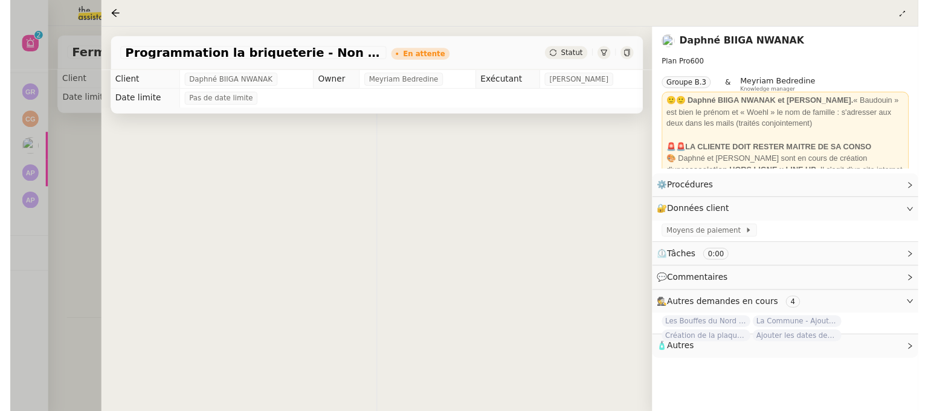
scroll to position [672, 0]
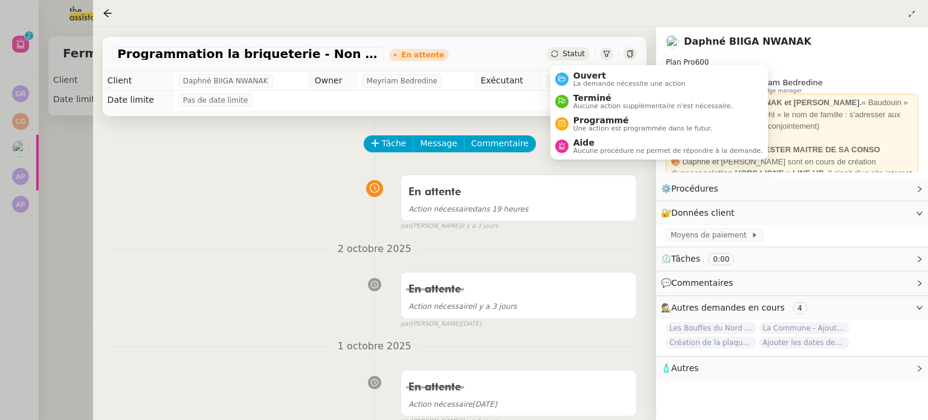
click at [566, 56] on div "Statut" at bounding box center [568, 53] width 44 height 13
click at [585, 80] on span "La demande nécessite une action" at bounding box center [630, 83] width 112 height 7
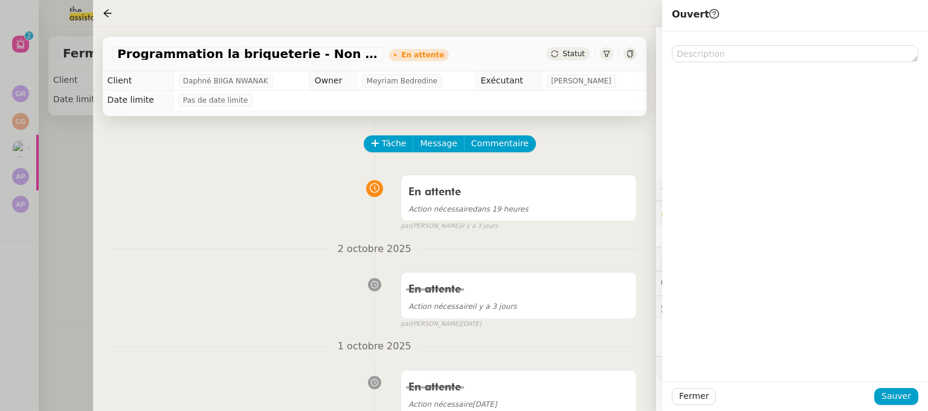
scroll to position [672, 0]
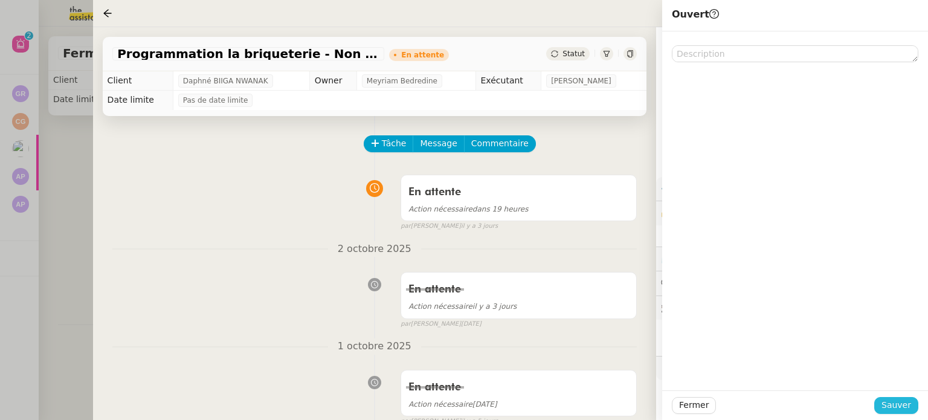
click at [890, 407] on span "Sauver" at bounding box center [897, 405] width 30 height 14
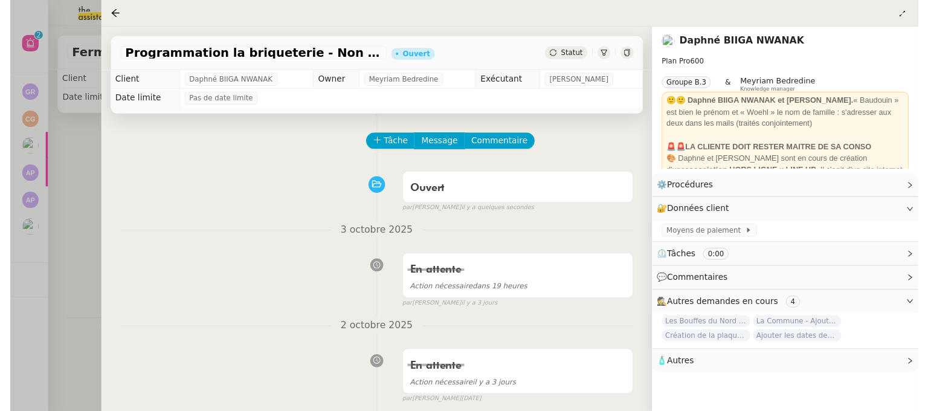
scroll to position [672, 0]
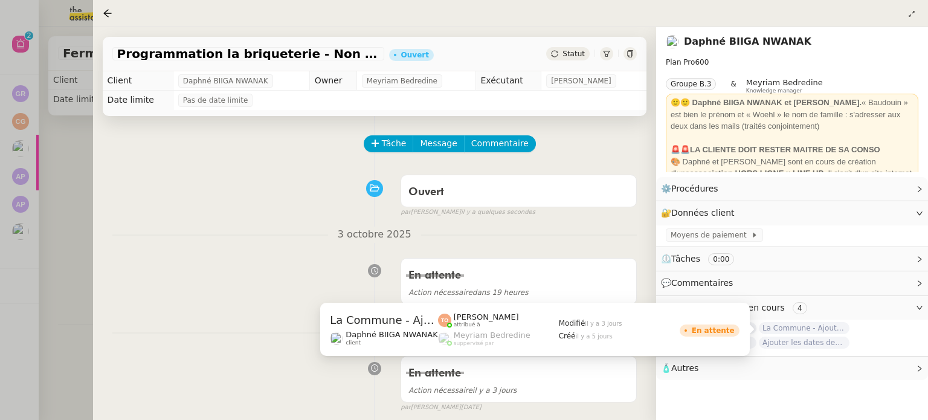
click at [845, 331] on span "La Commune - Ajout et vérification - Non prioritaire" at bounding box center [804, 328] width 91 height 12
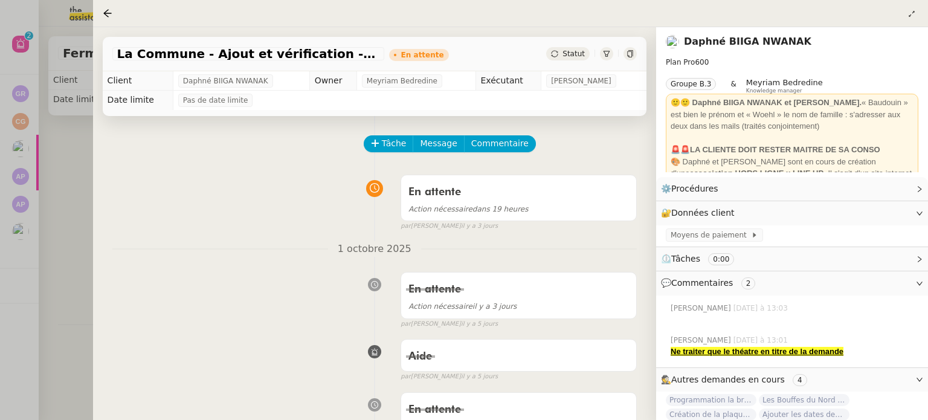
click at [578, 51] on span "Statut" at bounding box center [574, 54] width 22 height 8
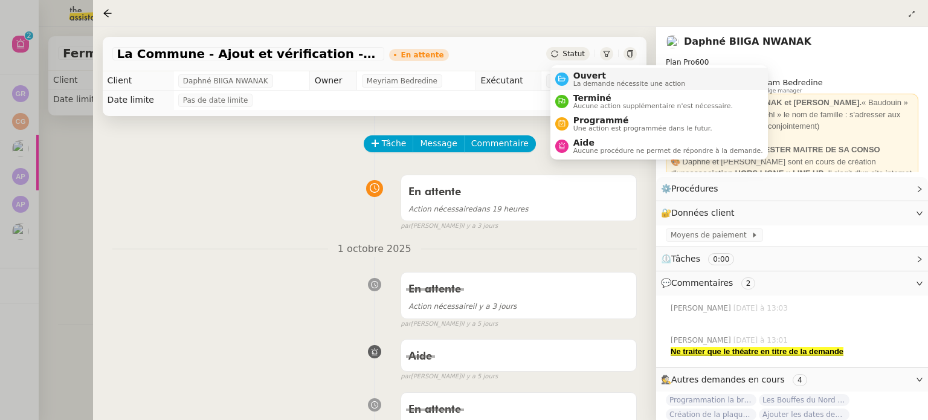
click at [589, 76] on span "Ouvert" at bounding box center [630, 76] width 112 height 10
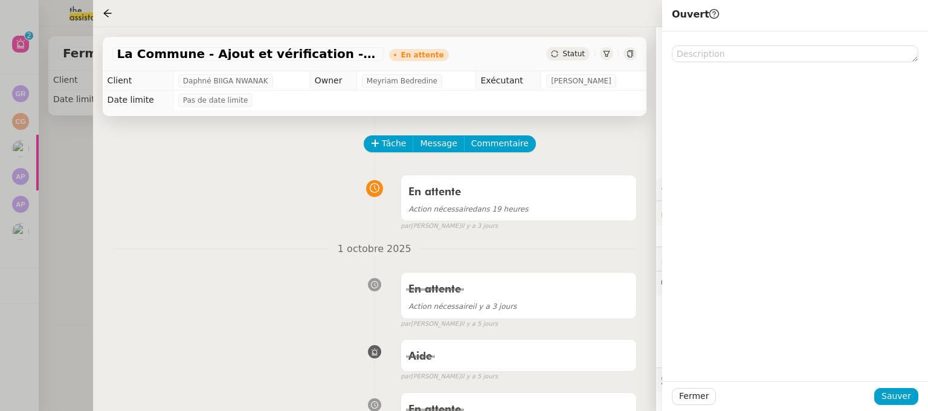
scroll to position [672, 0]
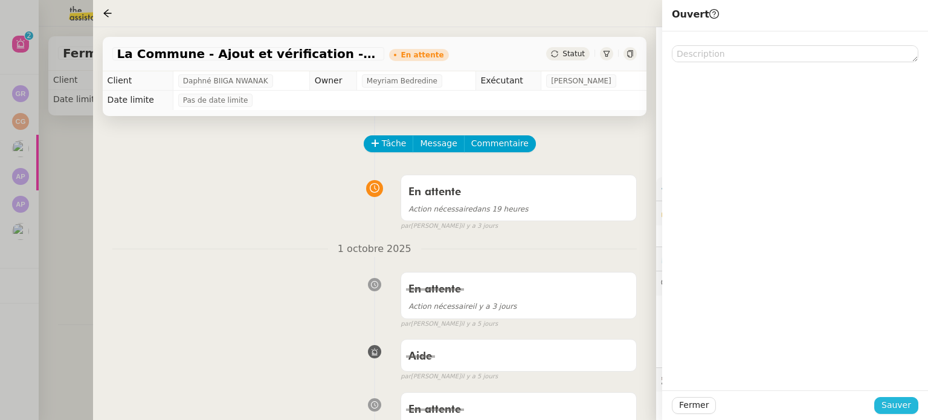
click at [910, 408] on span "Sauver" at bounding box center [897, 405] width 30 height 14
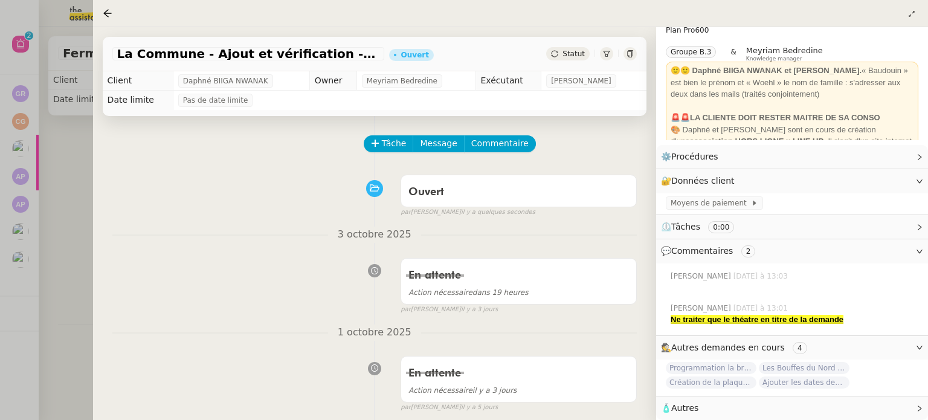
scroll to position [39, 0]
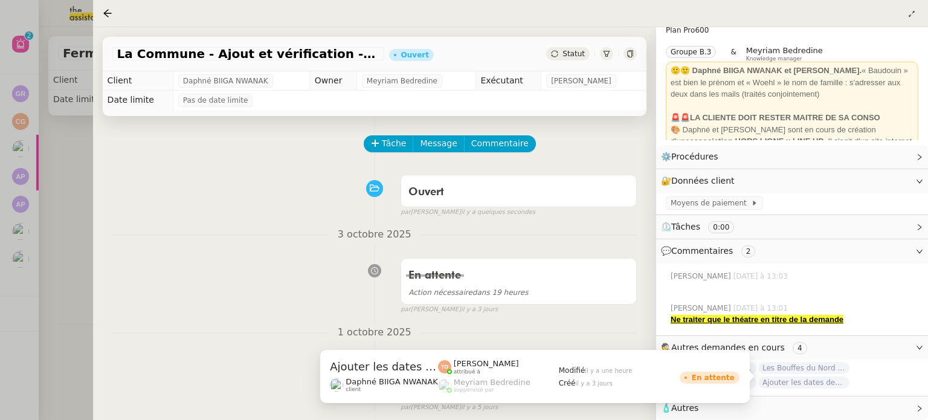
click at [820, 377] on span "Ajouter les dates des spectacles du 104" at bounding box center [804, 383] width 91 height 12
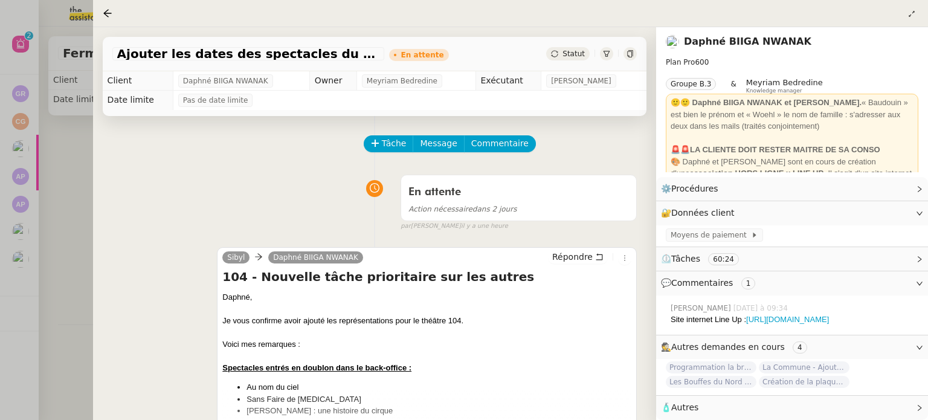
scroll to position [7, 0]
click at [35, 245] on div at bounding box center [464, 210] width 928 height 420
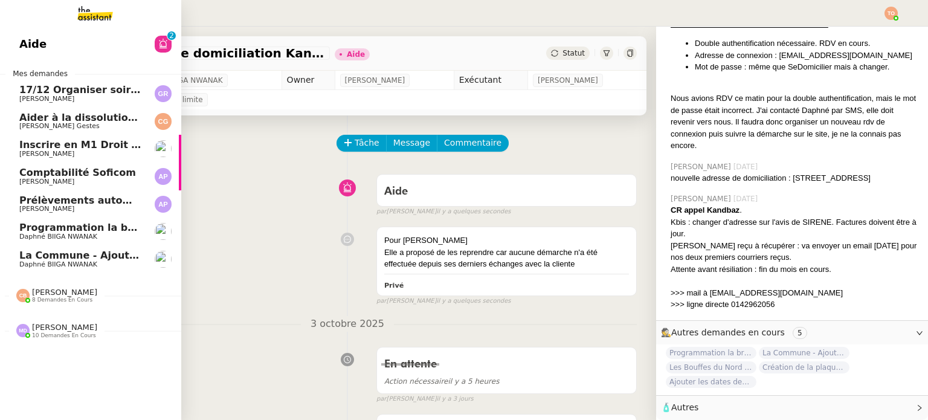
click at [70, 294] on span "[PERSON_NAME]" at bounding box center [64, 292] width 65 height 9
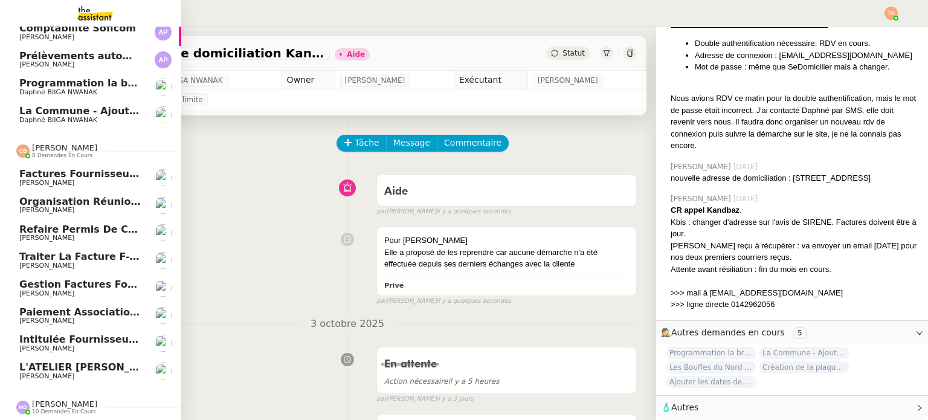
scroll to position [151, 0]
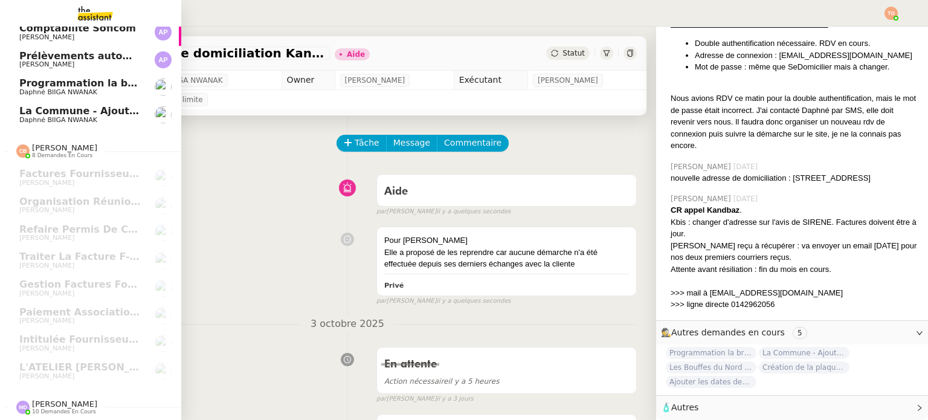
click at [70, 400] on span "[PERSON_NAME]" at bounding box center [64, 404] width 65 height 9
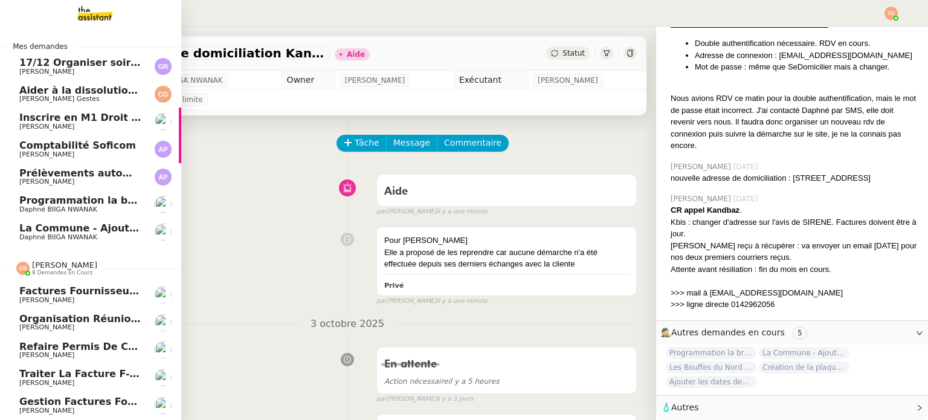
scroll to position [0, 0]
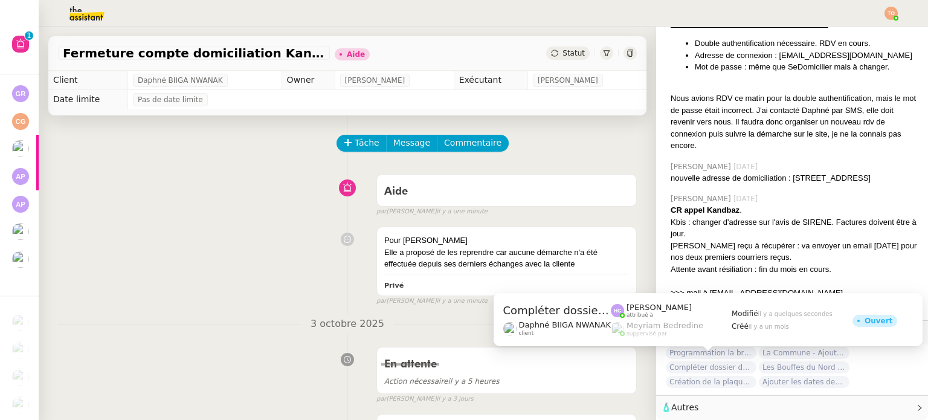
click at [740, 361] on span "Compléter dossier domiciliation asso sur Se Domicilier" at bounding box center [711, 367] width 91 height 12
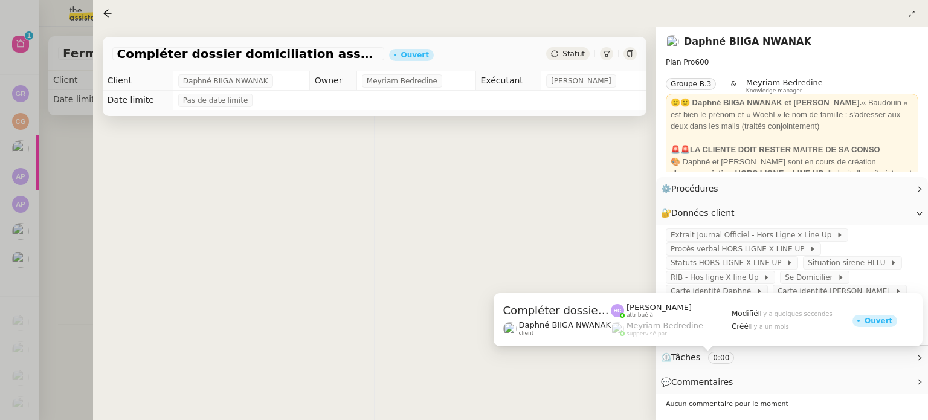
scroll to position [672, 0]
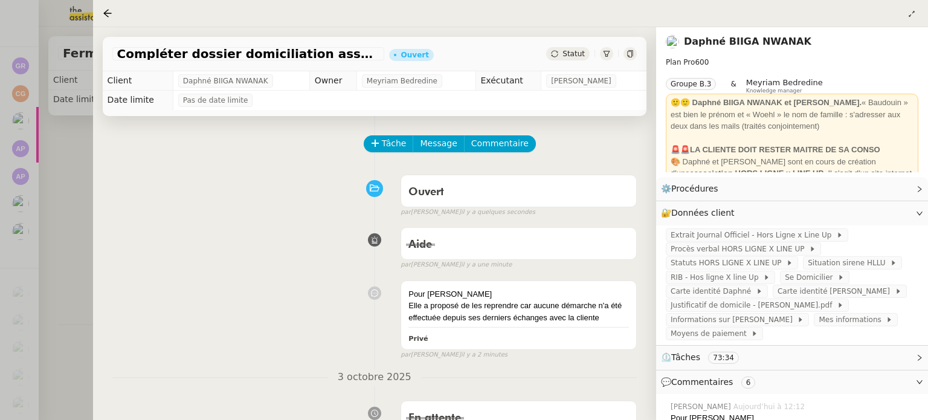
click at [44, 253] on div at bounding box center [464, 210] width 928 height 420
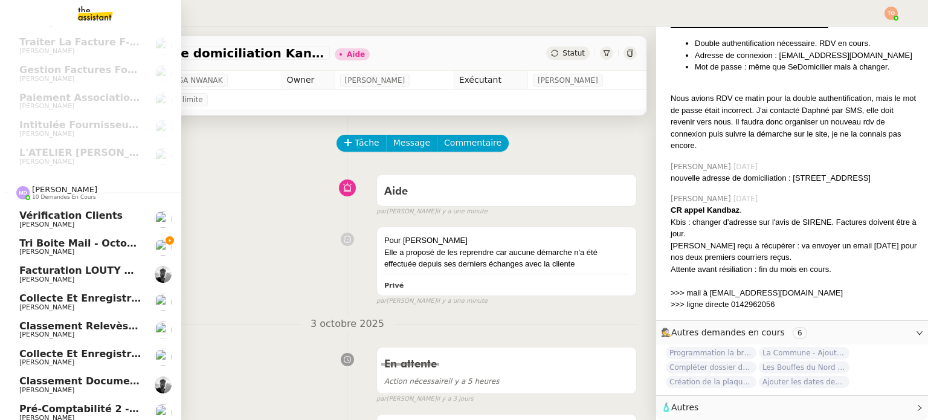
scroll to position [399, 0]
